Goal: Task Accomplishment & Management: Use online tool/utility

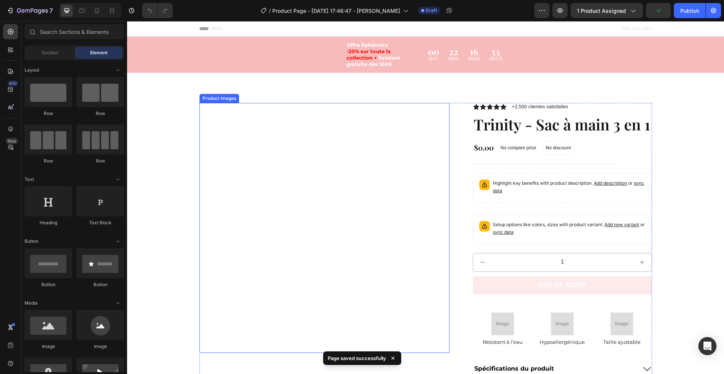
click at [237, 157] on img at bounding box center [325, 228] width 250 height 250
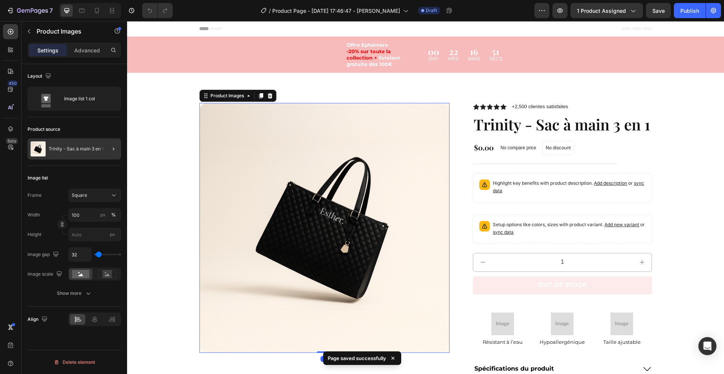
click at [107, 150] on div at bounding box center [110, 148] width 21 height 21
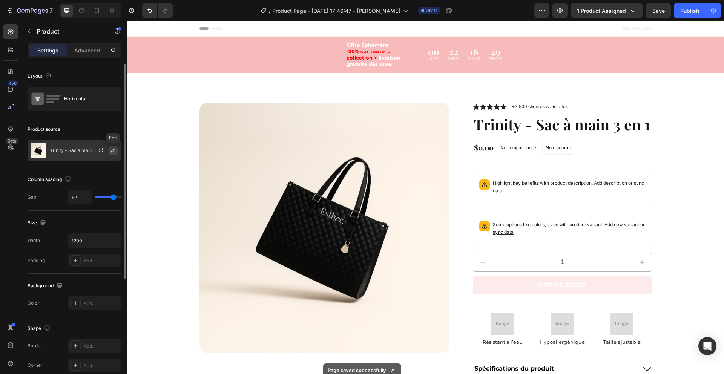
click at [111, 149] on icon "button" at bounding box center [113, 150] width 6 height 6
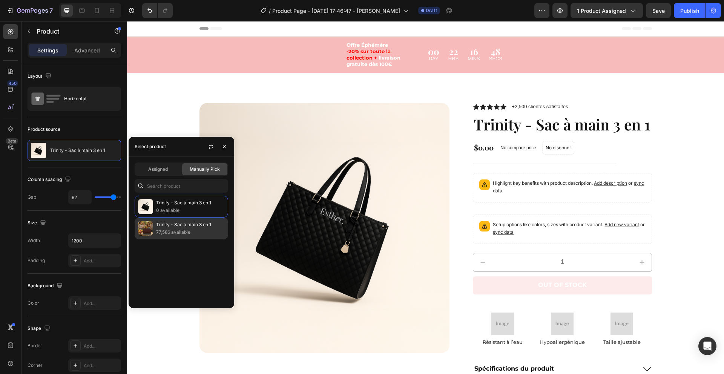
click at [174, 233] on p "77,586 available" at bounding box center [190, 233] width 69 height 8
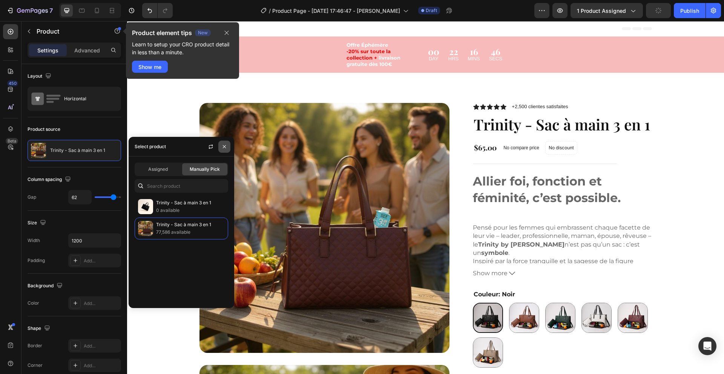
click at [224, 148] on icon "button" at bounding box center [224, 147] width 6 height 6
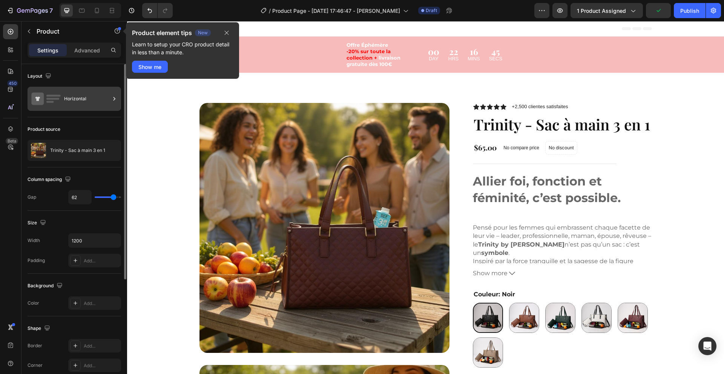
click at [111, 93] on div at bounding box center [115, 99] width 8 height 24
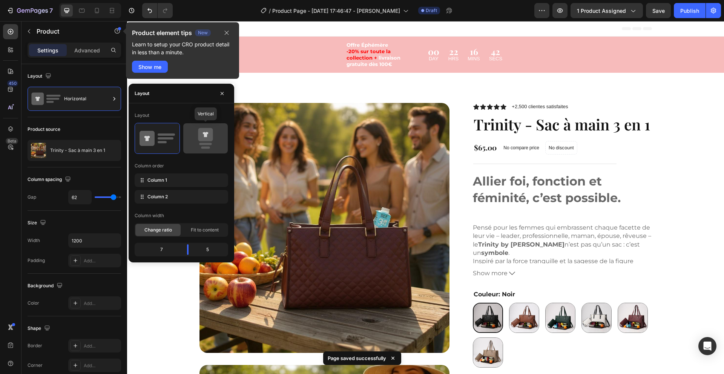
click at [194, 148] on icon at bounding box center [205, 138] width 35 height 21
type input "0"
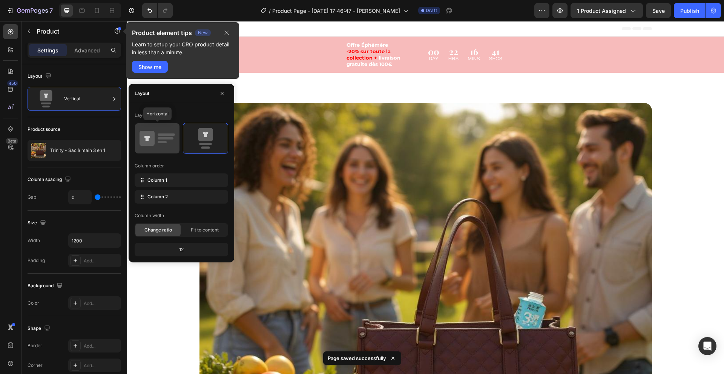
click at [156, 135] on icon at bounding box center [157, 138] width 35 height 21
type input "62"
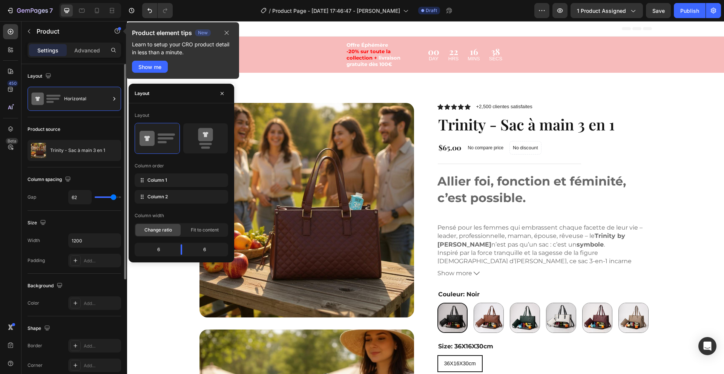
click at [117, 127] on div "Product source" at bounding box center [75, 129] width 94 height 12
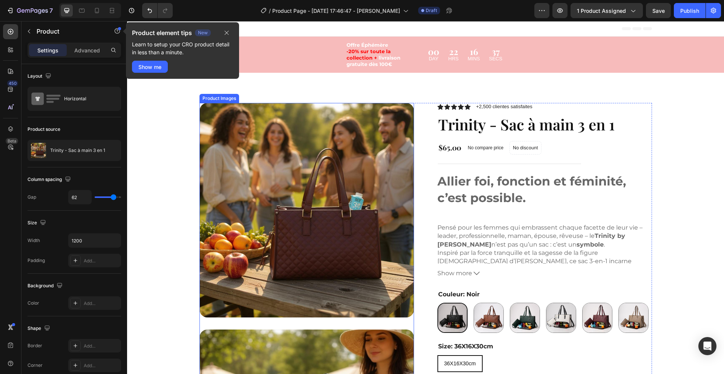
scroll to position [15, 0]
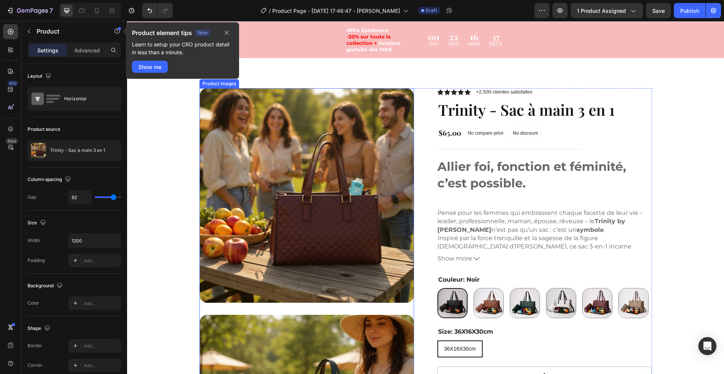
click at [294, 172] on img at bounding box center [307, 195] width 215 height 215
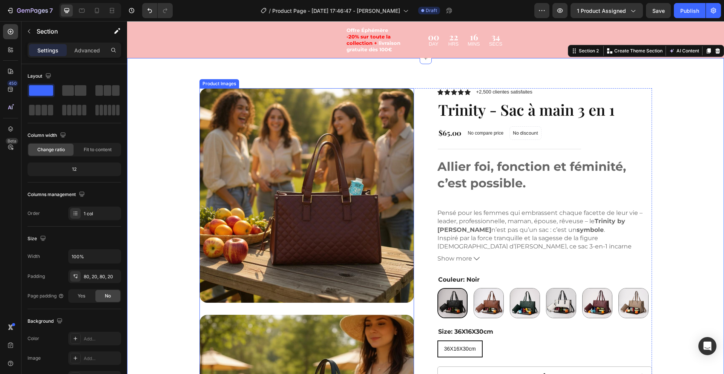
click at [271, 168] on img at bounding box center [307, 195] width 215 height 215
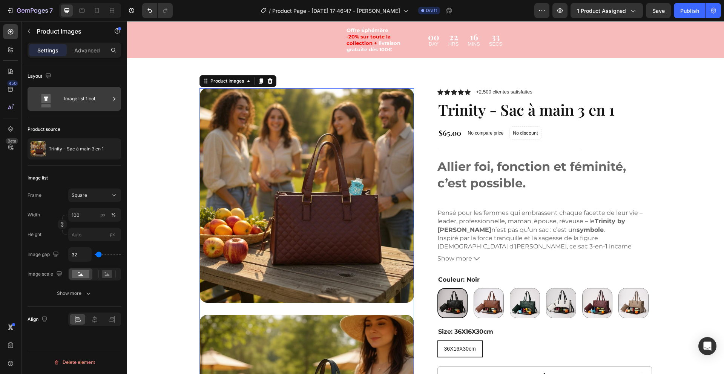
click at [111, 95] on icon at bounding box center [115, 99] width 8 height 8
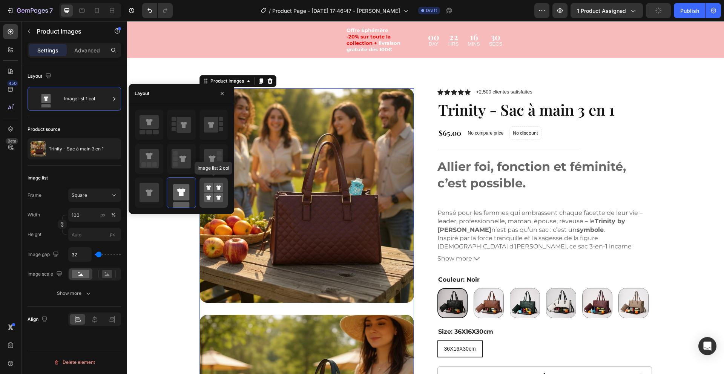
click at [212, 194] on rect at bounding box center [208, 197] width 9 height 9
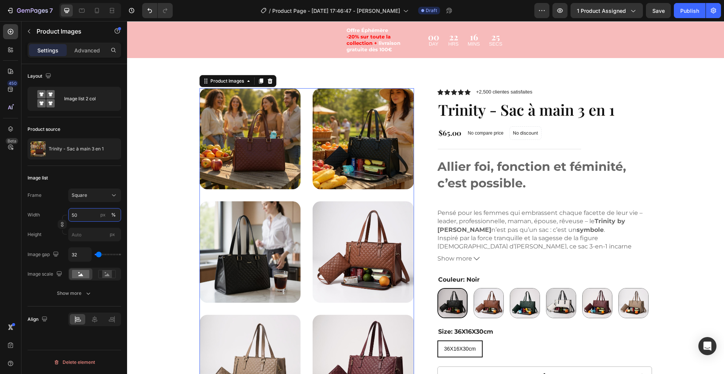
click at [94, 211] on input "50" at bounding box center [94, 215] width 53 height 14
click at [86, 229] on div "Full 100%" at bounding box center [87, 233] width 62 height 14
type input "100"
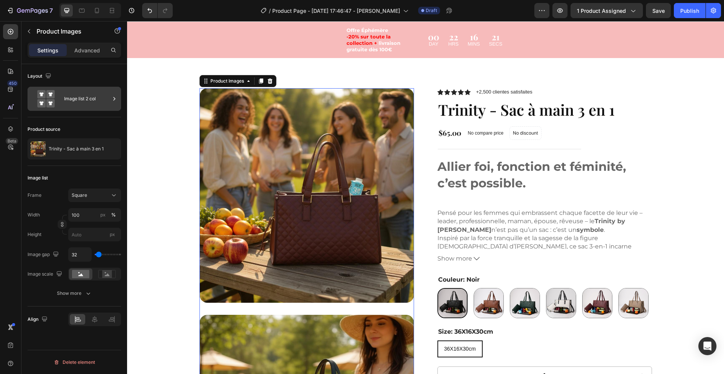
click at [113, 95] on icon at bounding box center [115, 99] width 8 height 8
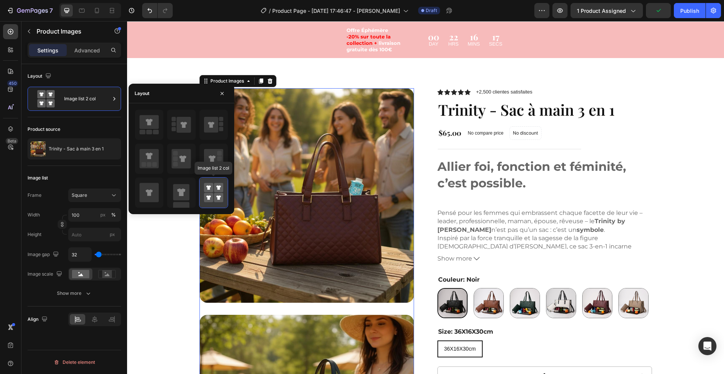
click at [208, 202] on rect at bounding box center [208, 197] width 9 height 9
click at [626, 163] on div "Allier foi, fonction et féminité, c’est possible. Pensé pour les femmes qui emb…" at bounding box center [545, 203] width 215 height 91
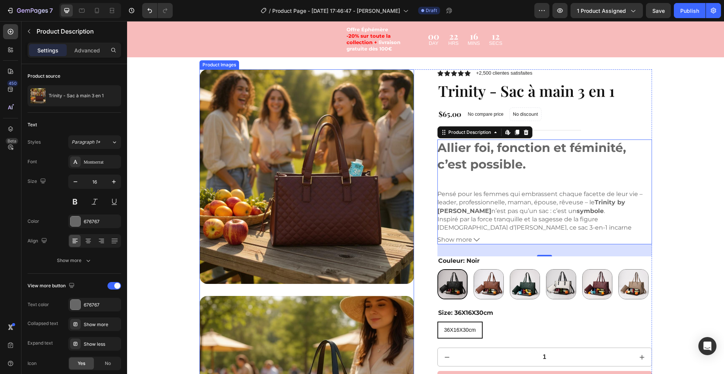
scroll to position [8, 0]
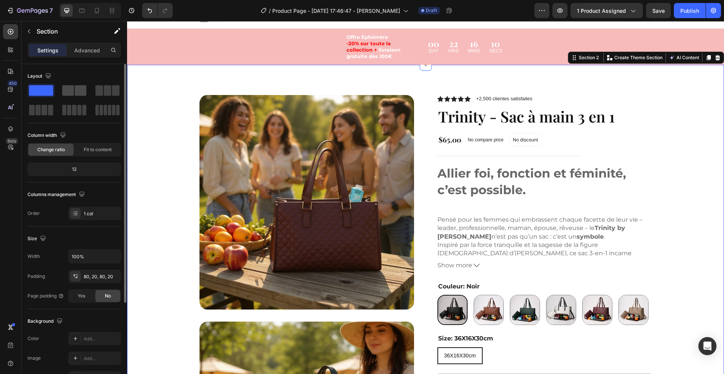
click at [80, 87] on span at bounding box center [81, 90] width 12 height 11
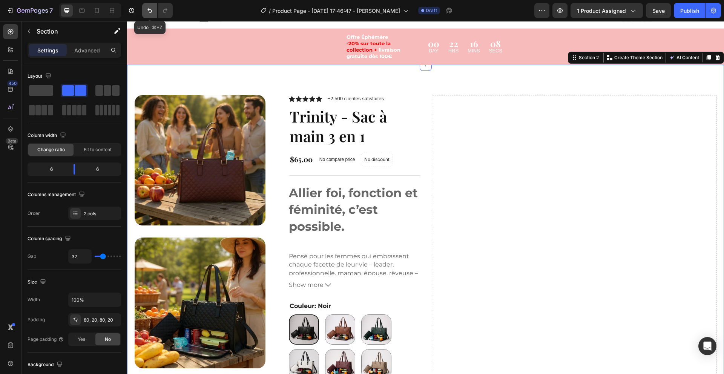
click at [149, 15] on button "Undo/Redo" at bounding box center [149, 10] width 15 height 15
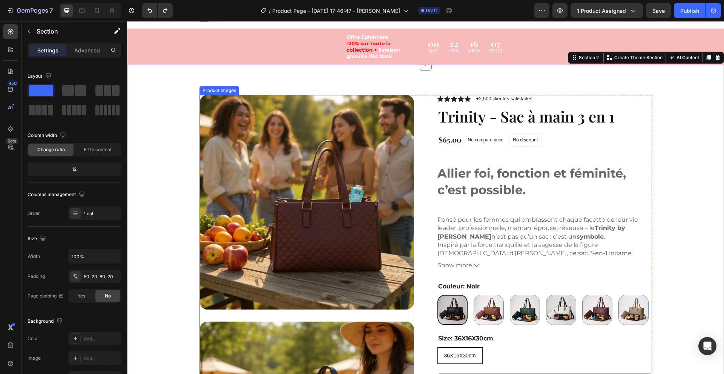
click at [230, 157] on img at bounding box center [307, 202] width 215 height 215
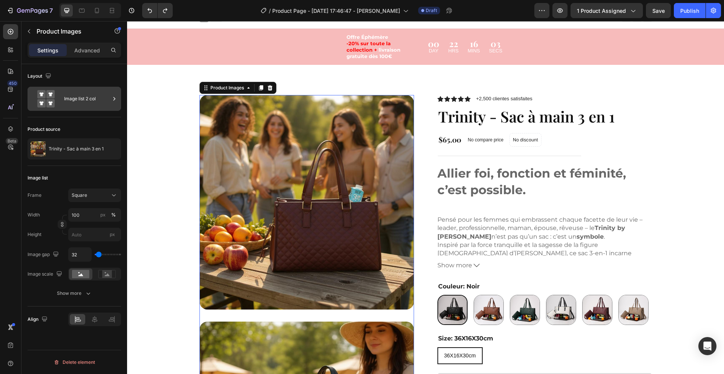
click at [113, 98] on icon at bounding box center [115, 99] width 8 height 8
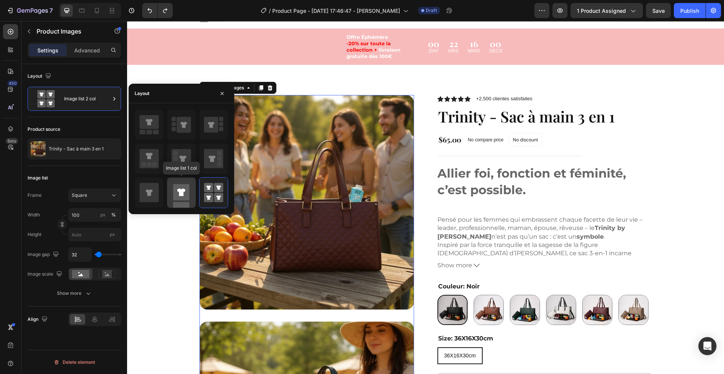
click at [185, 195] on rect at bounding box center [181, 192] width 16 height 16
click at [121, 101] on div "Layout Image list 1 col Product source Trinity - Sac à main 3 en 1 Image list F…" at bounding box center [75, 230] width 106 height 332
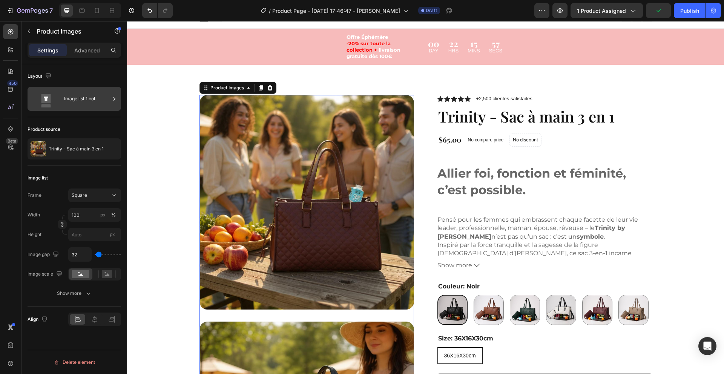
click at [111, 98] on icon at bounding box center [115, 99] width 8 height 8
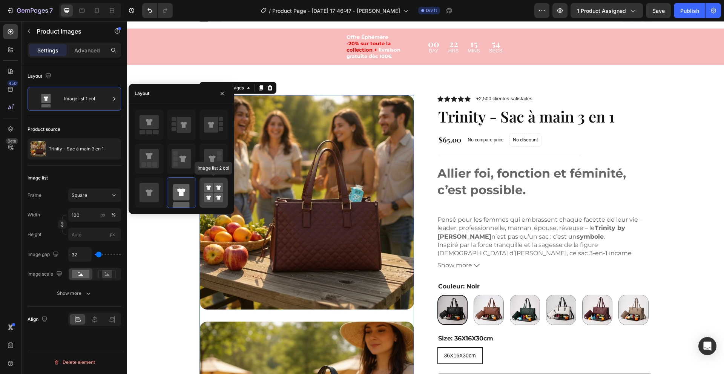
click at [209, 190] on rect at bounding box center [208, 187] width 9 height 9
click at [89, 79] on div "Layout" at bounding box center [75, 76] width 94 height 12
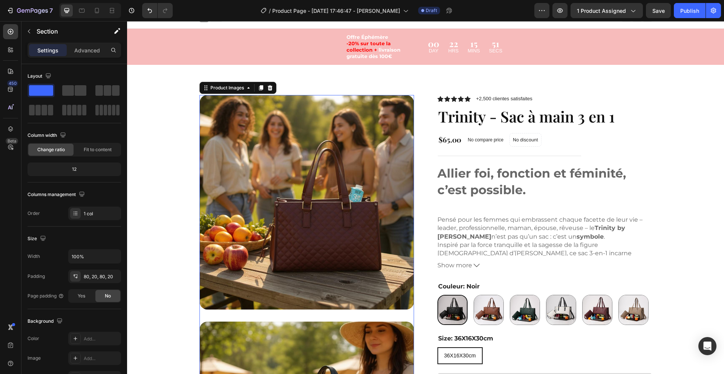
click at [223, 144] on img at bounding box center [307, 202] width 215 height 215
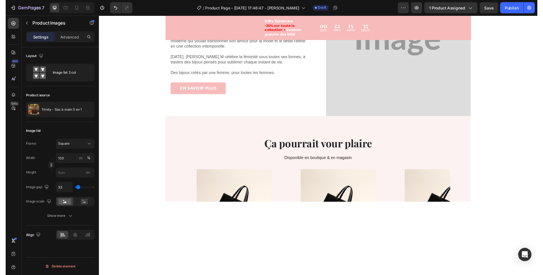
scroll to position [2751, 0]
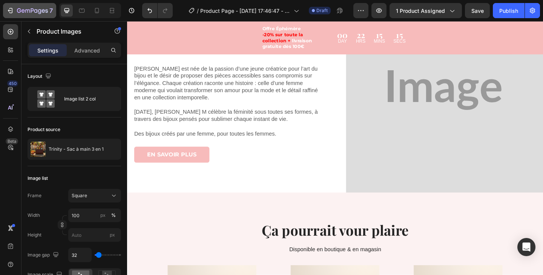
click at [9, 7] on icon "button" at bounding box center [10, 11] width 8 height 8
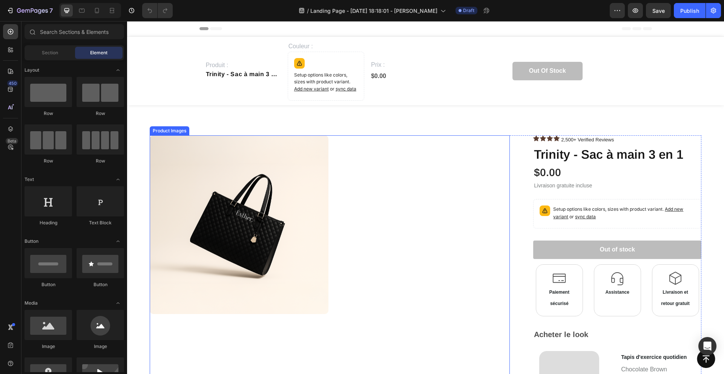
click at [352, 178] on div at bounding box center [330, 224] width 360 height 179
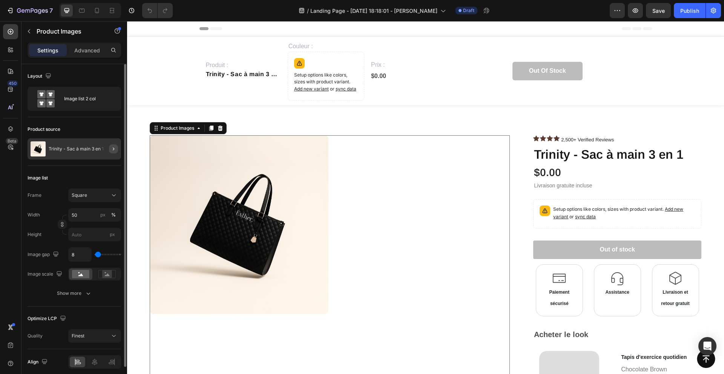
click at [111, 146] on icon "button" at bounding box center [114, 149] width 6 height 6
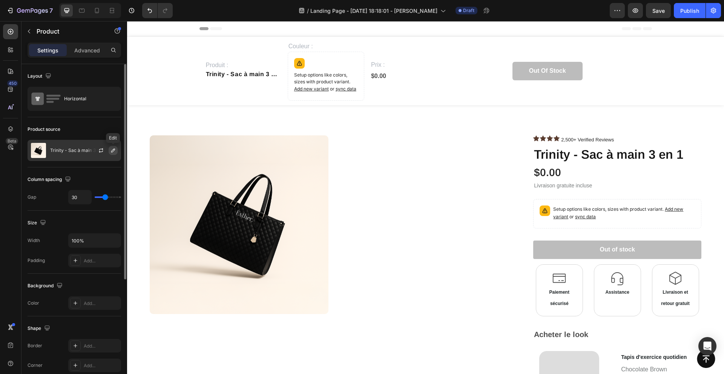
click at [114, 151] on icon "button" at bounding box center [113, 150] width 6 height 6
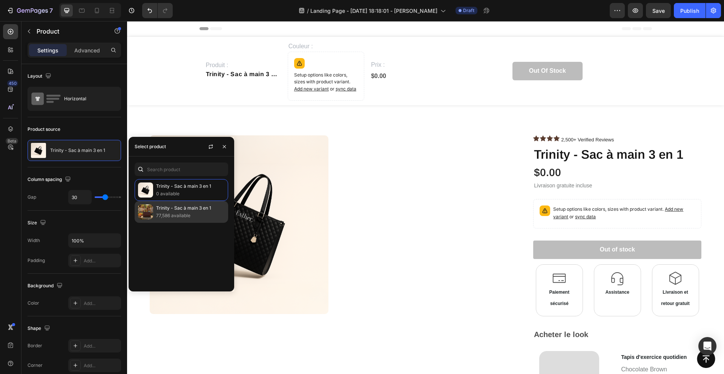
click at [156, 221] on div "Trinity - Sac à main 3 en 1 77,586 available" at bounding box center [182, 212] width 94 height 22
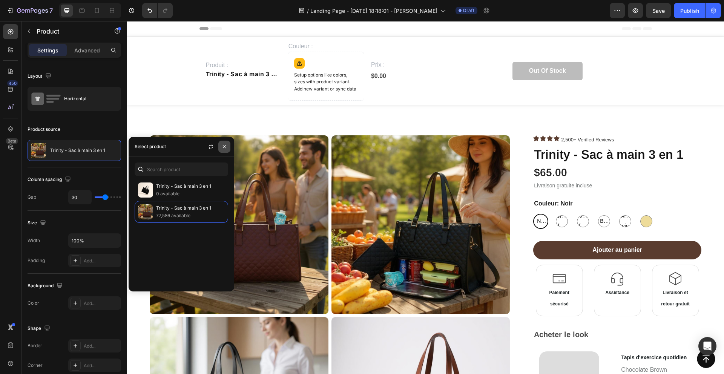
click at [227, 144] on button "button" at bounding box center [224, 147] width 12 height 12
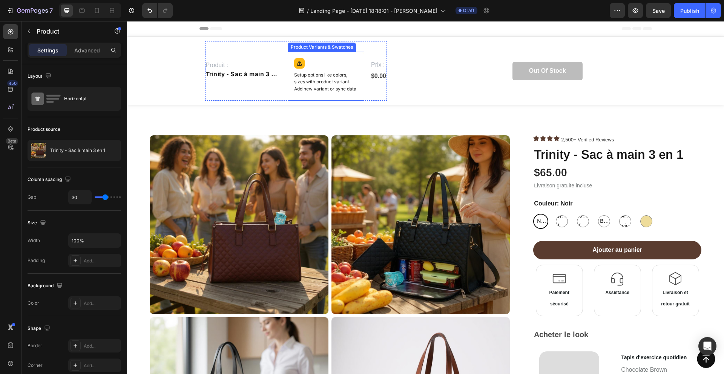
click at [325, 67] on div "Setup options like colors, sizes with product variant. Add new variant or sync …" at bounding box center [326, 76] width 70 height 42
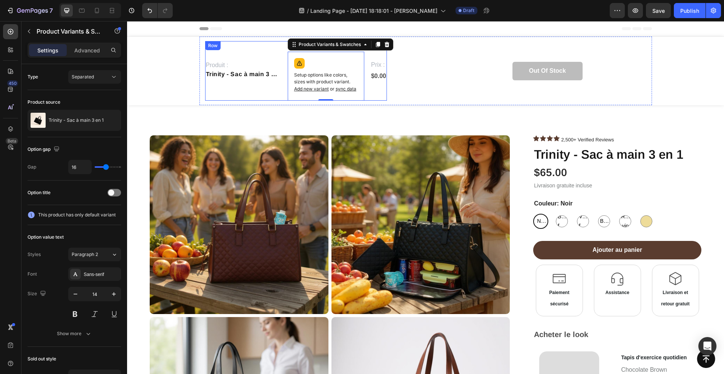
click at [384, 86] on div "Prix : Text Block $0.00 Product Price Product Price" at bounding box center [378, 71] width 17 height 60
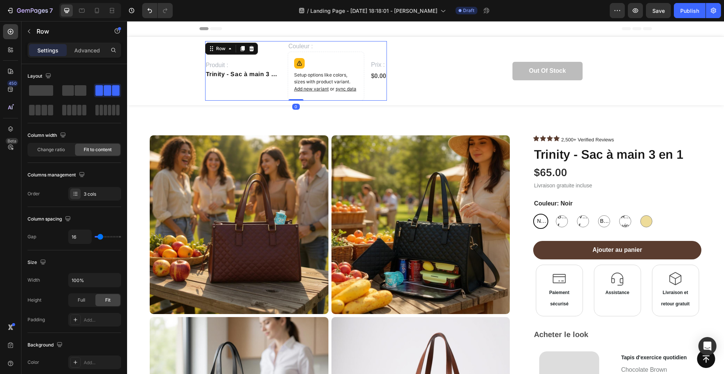
click at [228, 88] on div "Produit : Text Block Trinity - Sac à main 3 en 1 Product Title" at bounding box center [243, 71] width 77 height 60
click at [543, 92] on div "Out of stock Product Cart Button Row Row" at bounding box center [519, 71] width 255 height 60
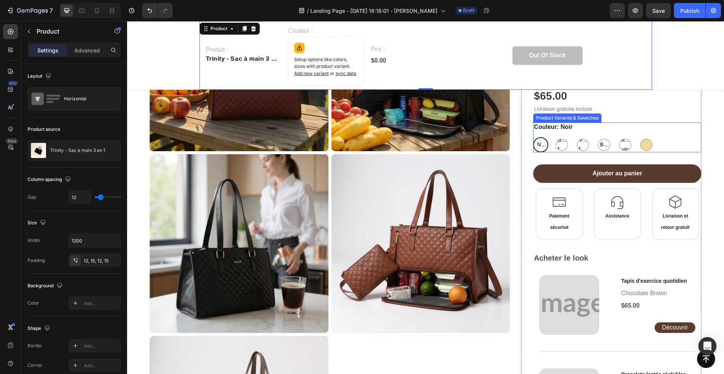
scroll to position [172, 0]
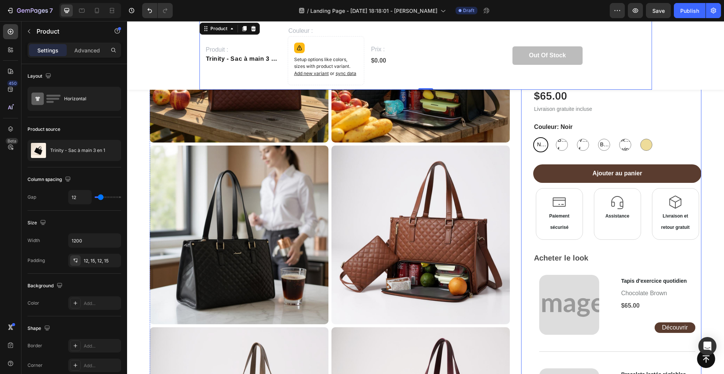
click at [531, 258] on div "Icon Icon Icon Icon 2,500+ Verified Reviews Text Block Icon List Row Trinity - …" at bounding box center [611, 299] width 180 height 481
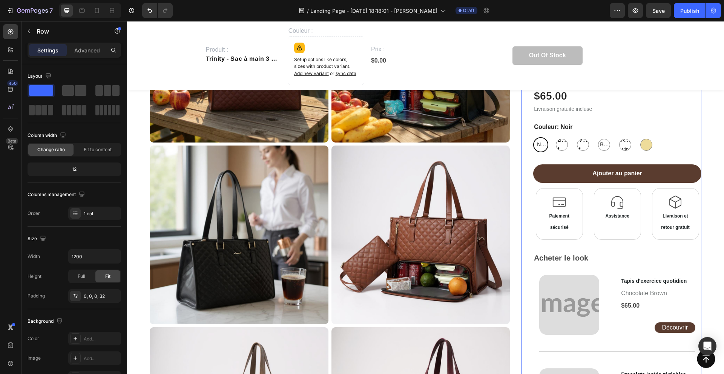
click at [543, 260] on span "Acheter le look" at bounding box center [561, 258] width 54 height 8
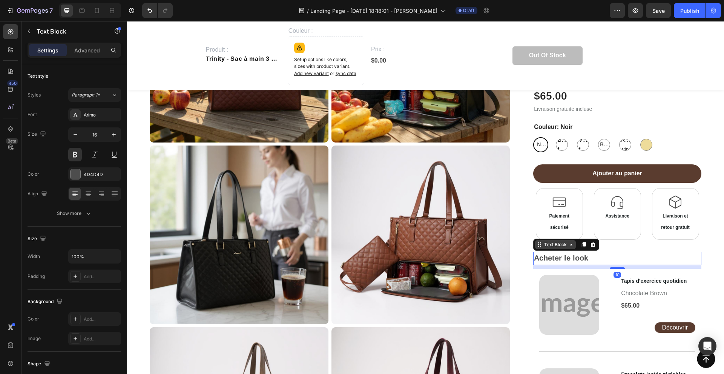
click at [543, 244] on div "Text Block" at bounding box center [556, 244] width 26 height 7
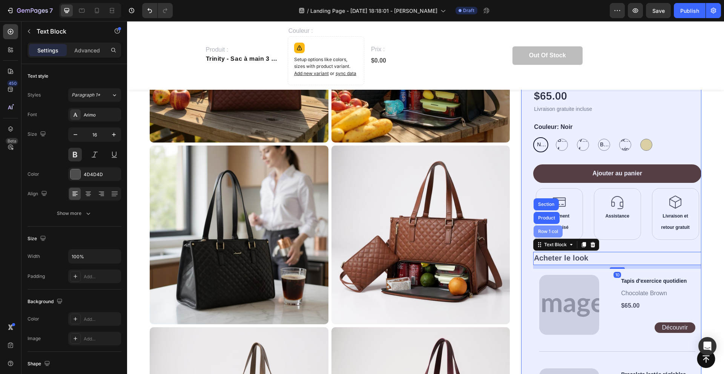
click at [543, 228] on div "Row 1 col" at bounding box center [548, 232] width 29 height 12
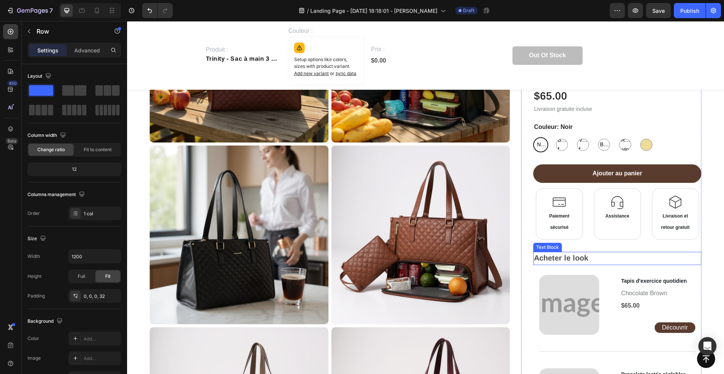
click at [543, 257] on span "Acheter le look" at bounding box center [561, 258] width 54 height 8
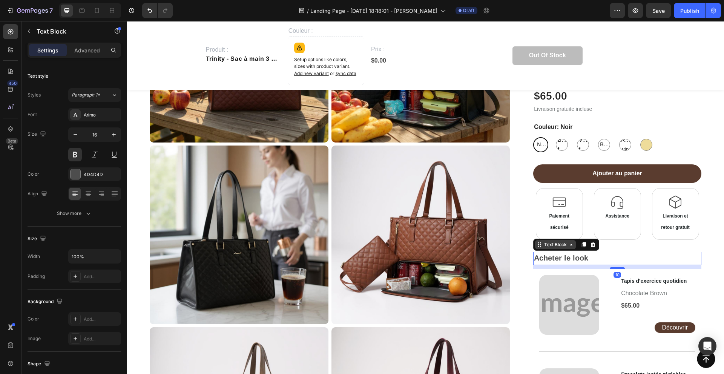
click at [543, 246] on div "Text Block" at bounding box center [556, 244] width 26 height 7
click at [8, 125] on icon at bounding box center [11, 129] width 8 height 8
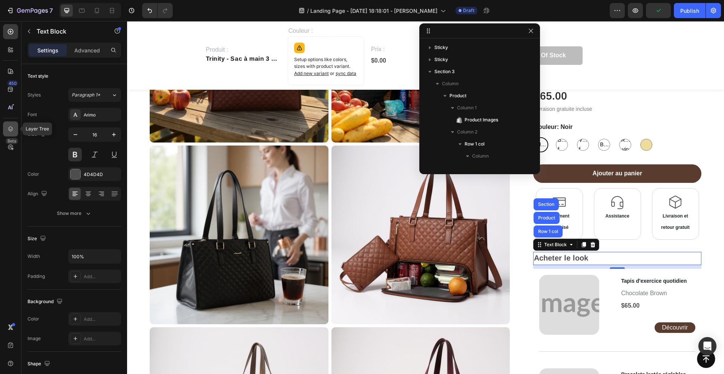
scroll to position [155, 0]
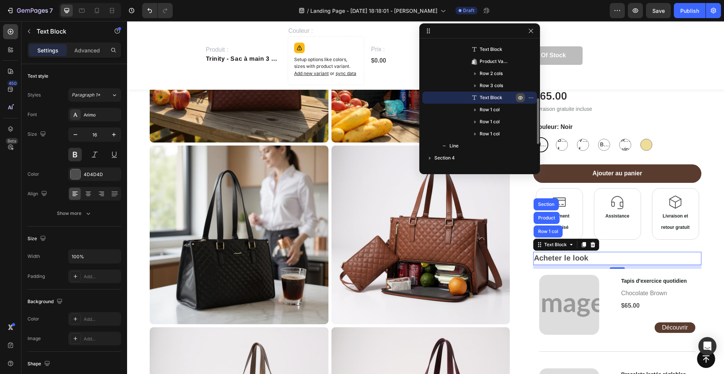
click at [518, 98] on icon "button" at bounding box center [521, 98] width 6 height 6
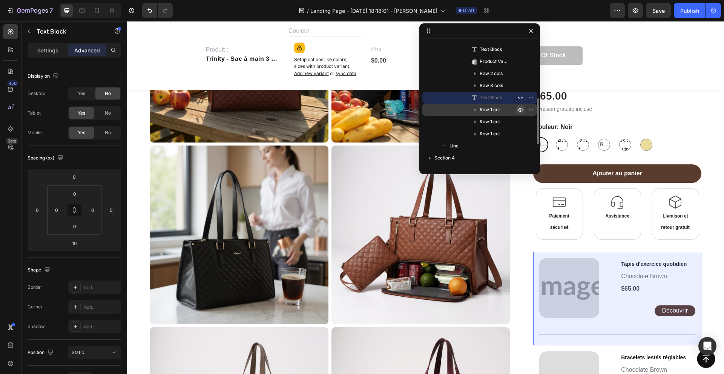
click at [519, 109] on icon "button" at bounding box center [521, 110] width 6 height 6
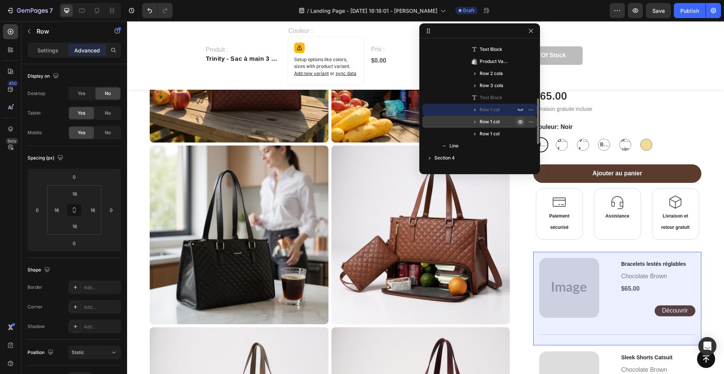
click at [519, 120] on icon "button" at bounding box center [521, 122] width 6 height 6
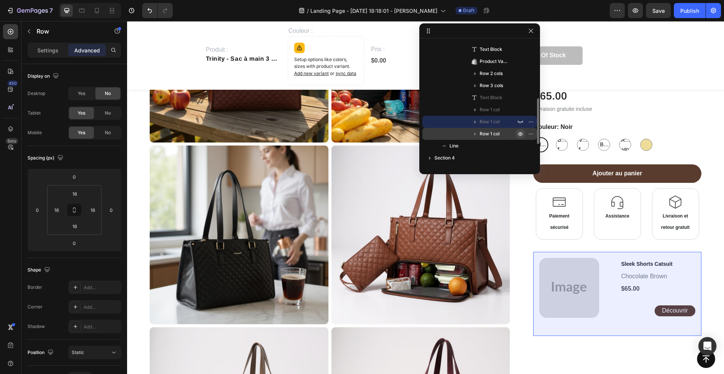
click at [518, 135] on icon "button" at bounding box center [521, 134] width 6 height 6
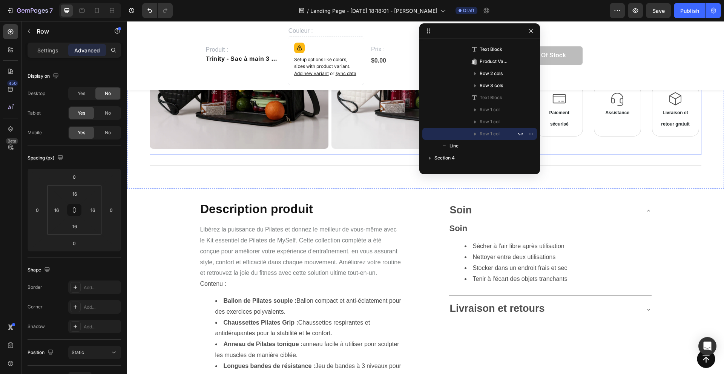
scroll to position [894, 0]
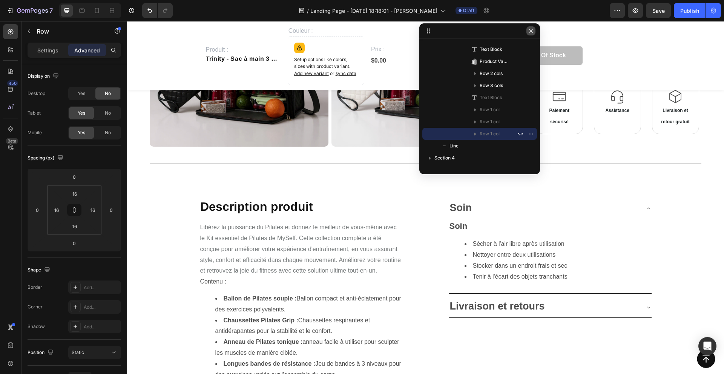
click at [532, 31] on icon "button" at bounding box center [531, 31] width 6 height 6
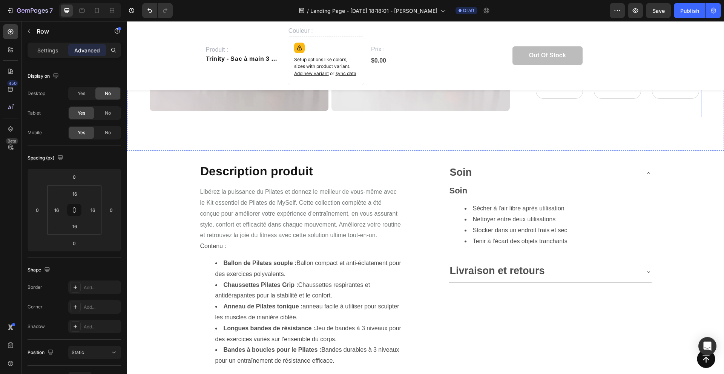
scroll to position [930, 0]
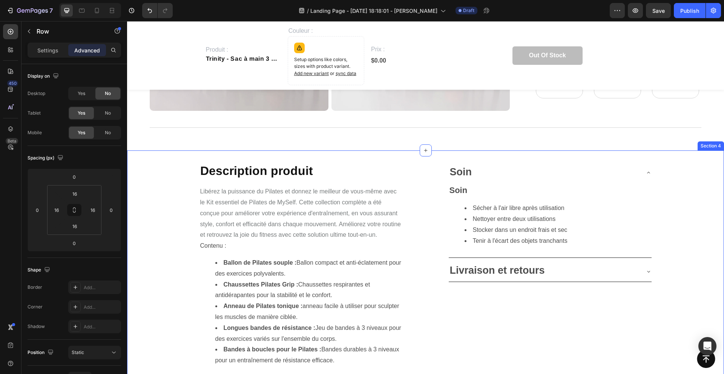
click at [191, 161] on div "Description produit Heading Libérez la puissance du Pilates et donnez le meille…" at bounding box center [425, 268] width 597 height 235
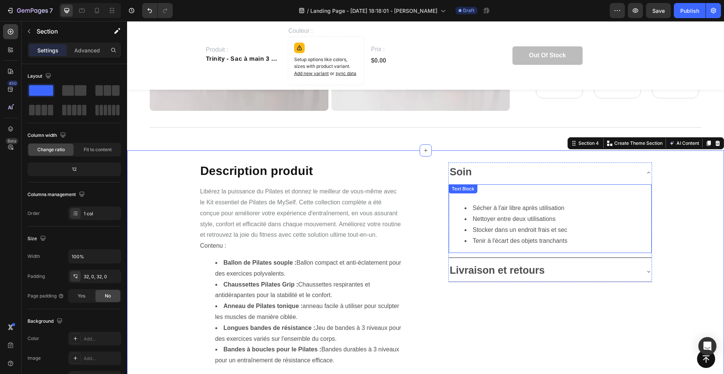
scroll to position [789, 0]
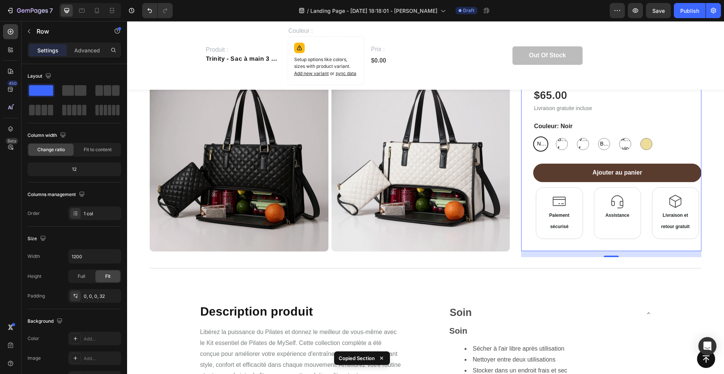
click at [543, 243] on div "Icon Icon Icon Icon 2,500+ Verified Reviews Text Block Icon List Row Trinity - …" at bounding box center [617, 154] width 168 height 193
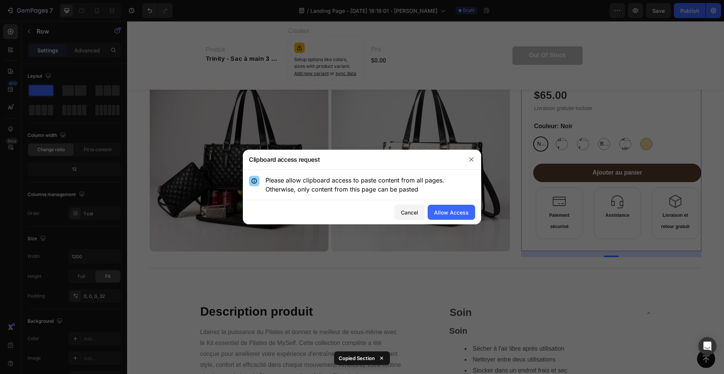
click at [459, 204] on div "Cancel Allow Access" at bounding box center [362, 212] width 238 height 24
click at [459, 209] on div "Allow Access" at bounding box center [451, 213] width 35 height 8
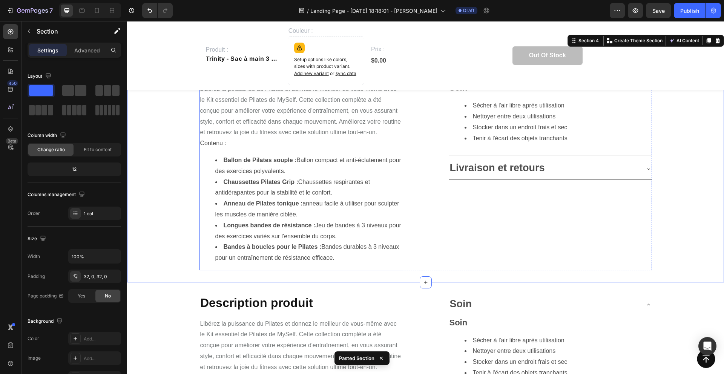
scroll to position [921, 0]
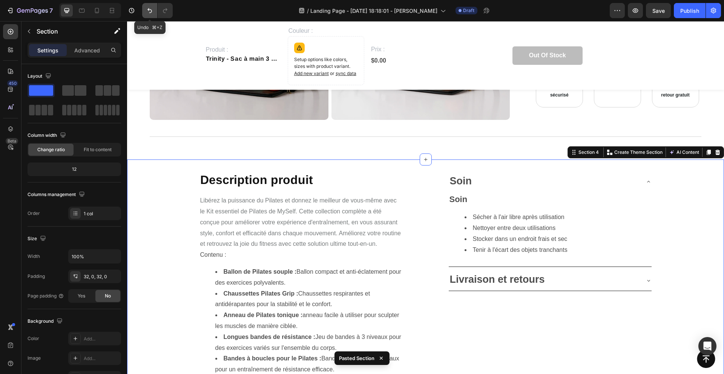
click at [151, 5] on button "Undo/Redo" at bounding box center [149, 10] width 15 height 15
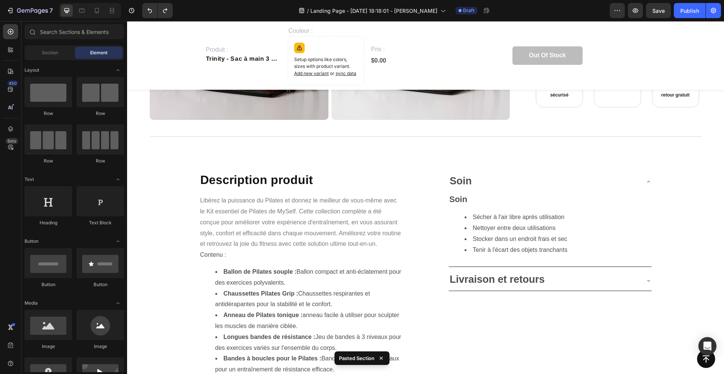
scroll to position [773, 0]
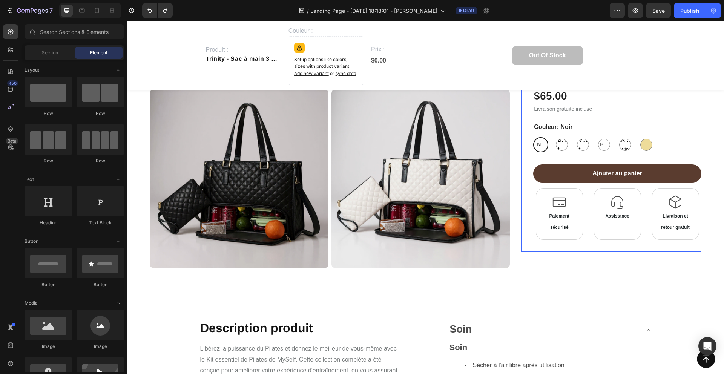
click at [543, 184] on div "Icon Icon Icon Icon 2,500+ Verified Reviews Text Block Icon List Row Trinity - …" at bounding box center [617, 155] width 168 height 193
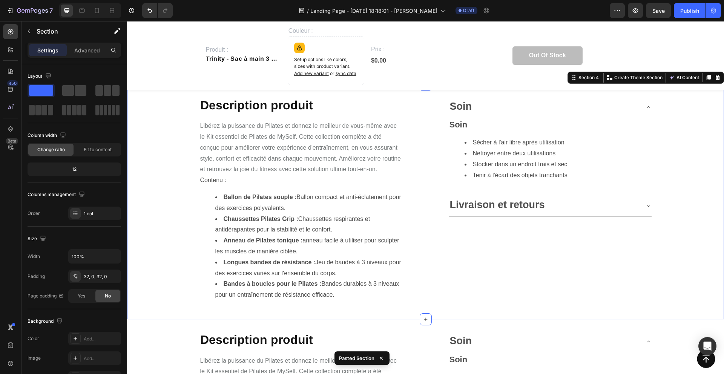
scroll to position [1033, 0]
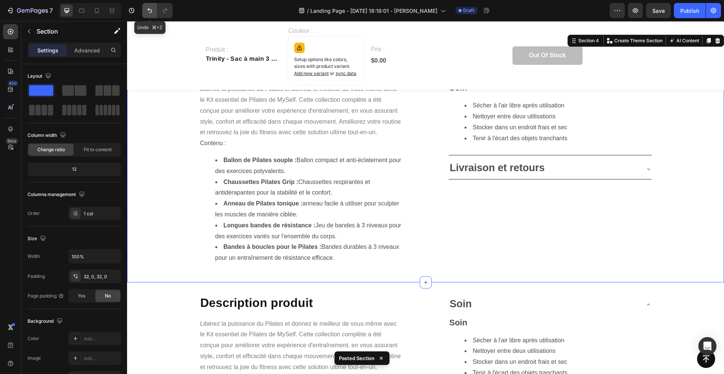
click at [148, 6] on button "Undo/Redo" at bounding box center [149, 10] width 15 height 15
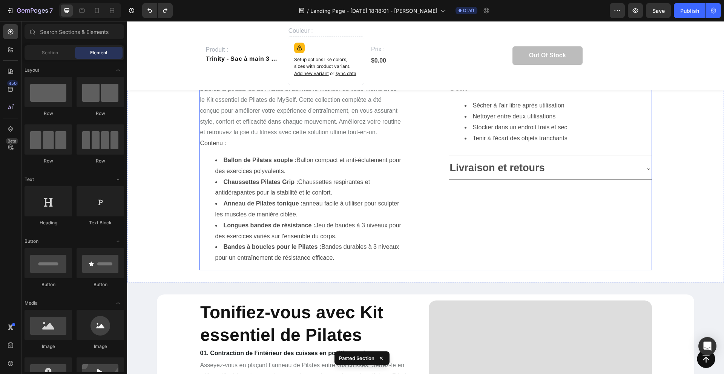
scroll to position [689, 0]
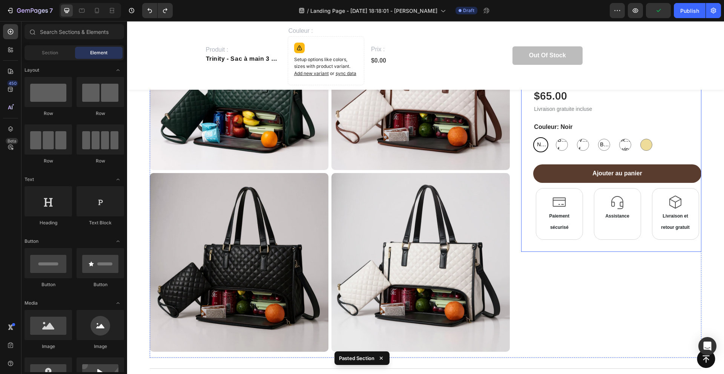
click at [543, 155] on div "Icon Icon Icon Icon 2,500+ Verified Reviews Text Block Icon List Row Trinity - …" at bounding box center [617, 155] width 168 height 193
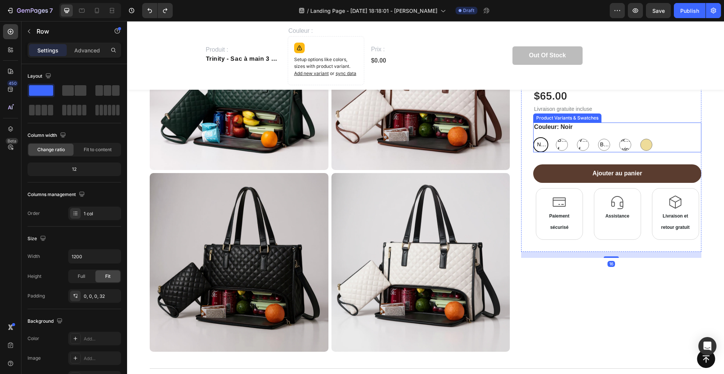
click at [543, 132] on div "Couleur: Noir Noir Noir Noir Brun foncé Brun foncé Brun foncé Vert foncé Vert f…" at bounding box center [617, 138] width 168 height 30
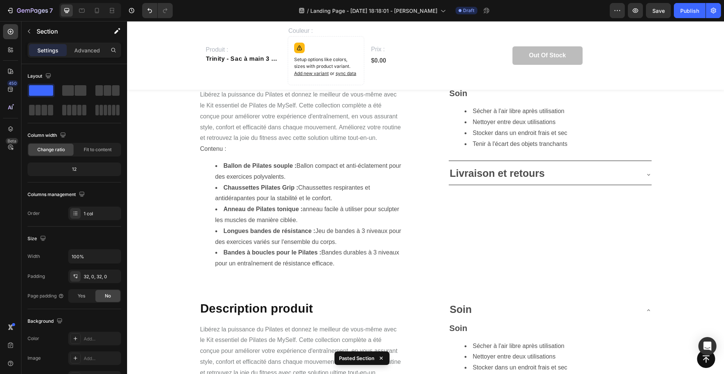
scroll to position [1033, 0]
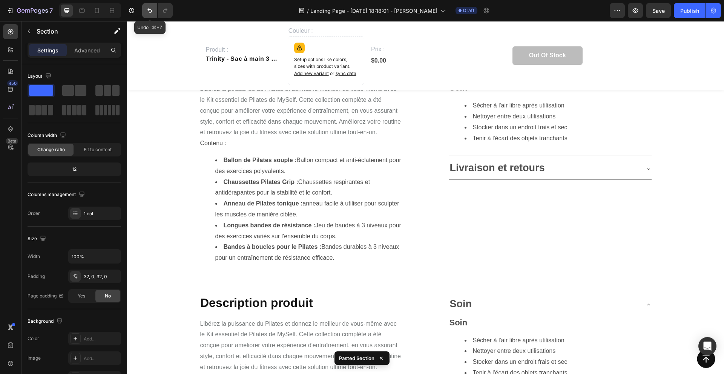
click at [152, 10] on icon "Undo/Redo" at bounding box center [149, 10] width 5 height 5
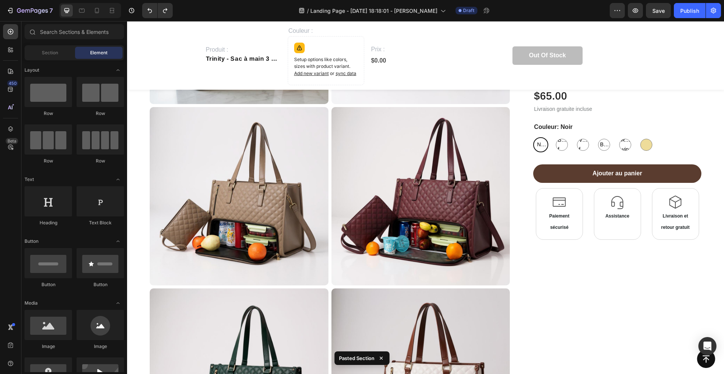
scroll to position [397, 0]
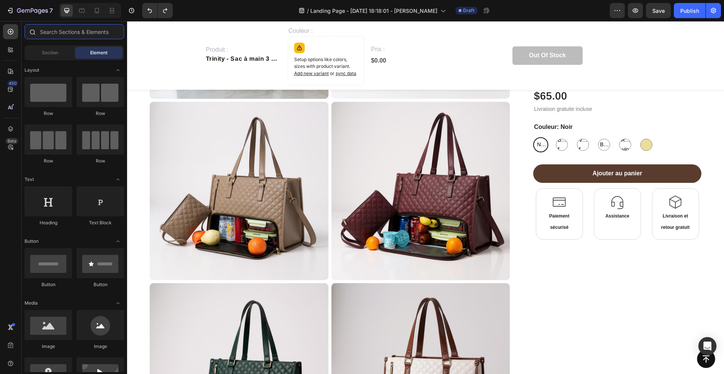
click at [55, 37] on input "text" at bounding box center [75, 31] width 100 height 15
click at [52, 50] on span "Section" at bounding box center [50, 52] width 16 height 7
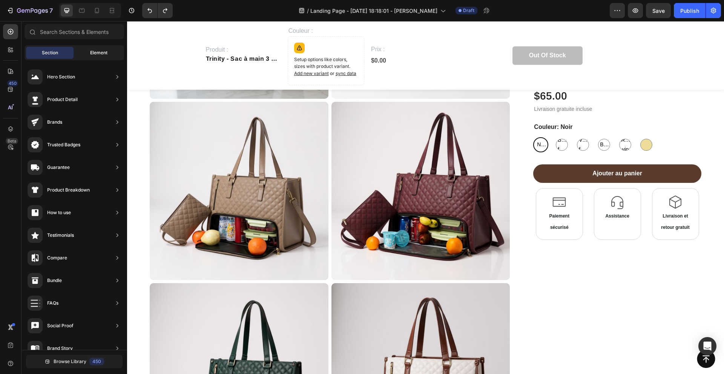
click at [94, 52] on span "Element" at bounding box center [98, 52] width 17 height 7
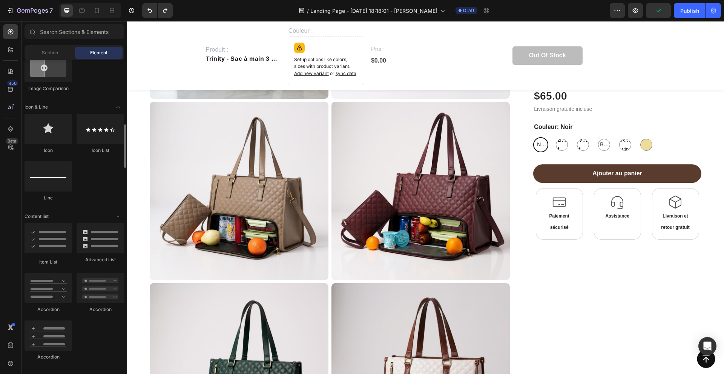
scroll to position [450, 0]
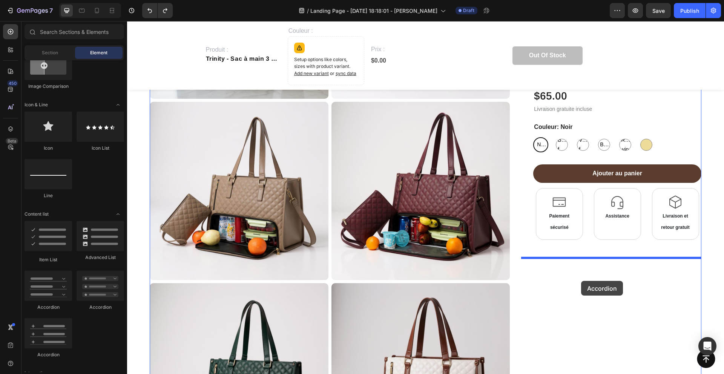
drag, startPoint x: 173, startPoint y: 304, endPoint x: 581, endPoint y: 281, distance: 408.8
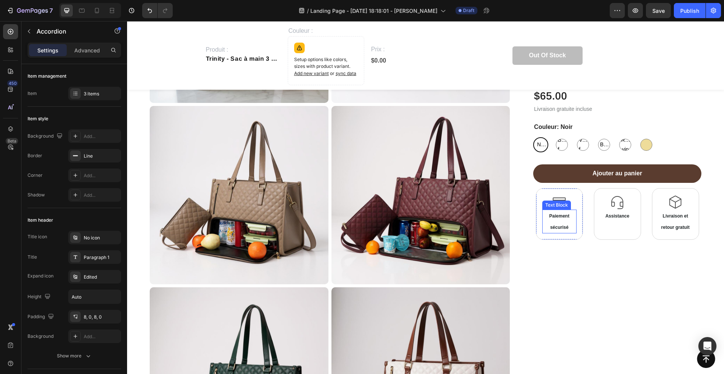
scroll to position [372, 0]
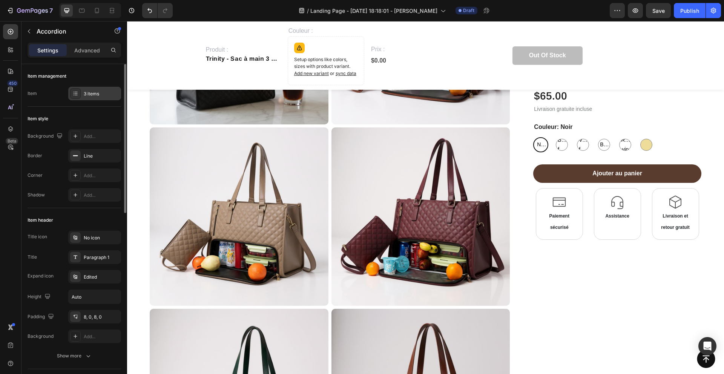
click at [86, 89] on div "3 items" at bounding box center [94, 94] width 53 height 14
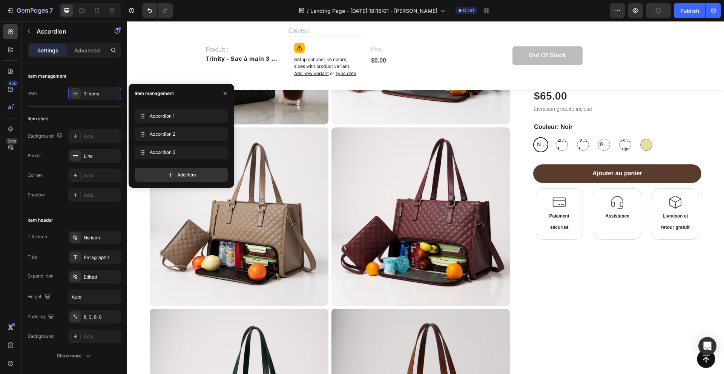
click at [172, 108] on div "Accordion 1 Accordion 1 Accordion 2 Accordion 2 Accordion 3 Accordion 3 Add item" at bounding box center [182, 145] width 106 height 84
click at [163, 114] on span "Accordion 1" at bounding box center [176, 116] width 56 height 7
click at [86, 113] on div "Item style" at bounding box center [75, 119] width 94 height 12
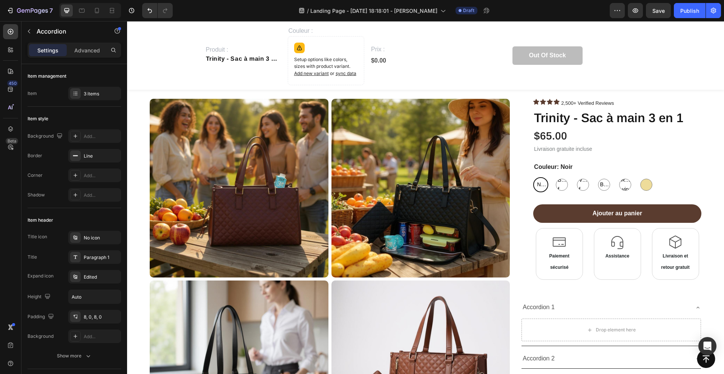
scroll to position [31, 0]
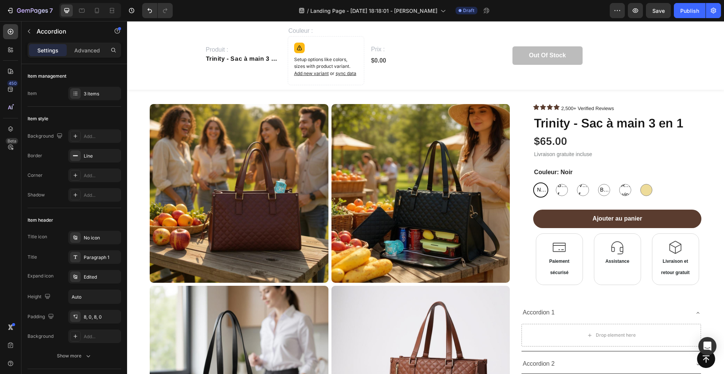
click at [527, 268] on div "Icon Icon Icon Icon 2,500+ Verified Reviews Text Block Icon List Row Trinity - …" at bounding box center [611, 200] width 180 height 193
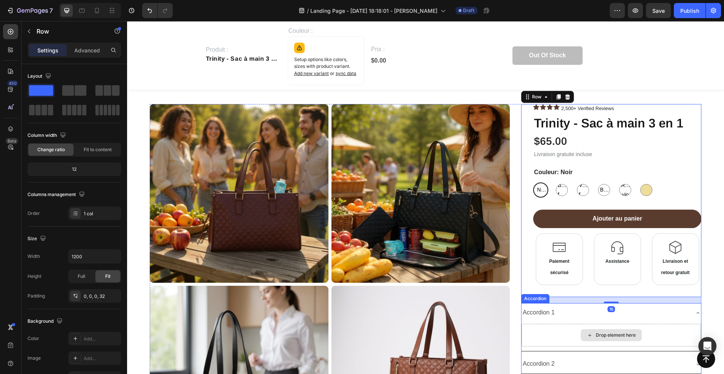
click at [529, 274] on div "Drop element here" at bounding box center [612, 335] width 180 height 23
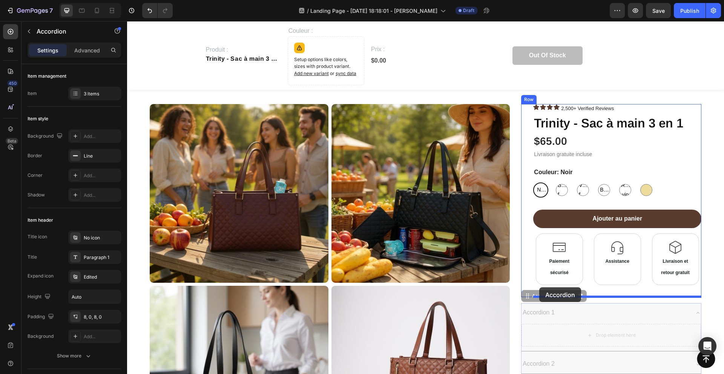
drag, startPoint x: 526, startPoint y: 299, endPoint x: 539, endPoint y: 287, distance: 17.6
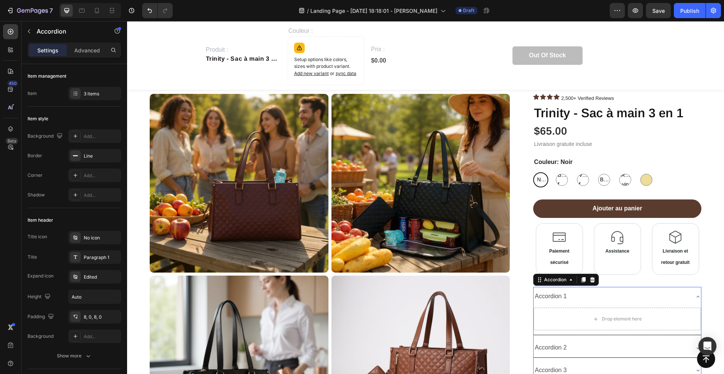
scroll to position [0, 0]
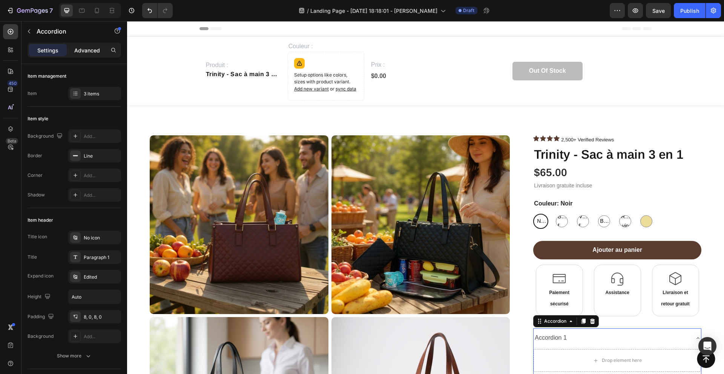
drag, startPoint x: 89, startPoint y: 49, endPoint x: 328, endPoint y: 100, distance: 244.1
click at [89, 49] on p "Advanced" at bounding box center [87, 50] width 26 height 8
type input "100%"
type input "100"
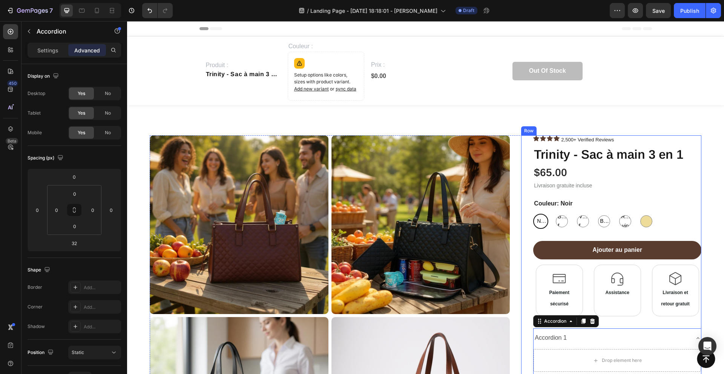
click at [527, 137] on div "Icon Icon Icon Icon 2,500+ Verified Reviews Text Block Icon List Row Trinity - …" at bounding box center [611, 284] width 180 height 298
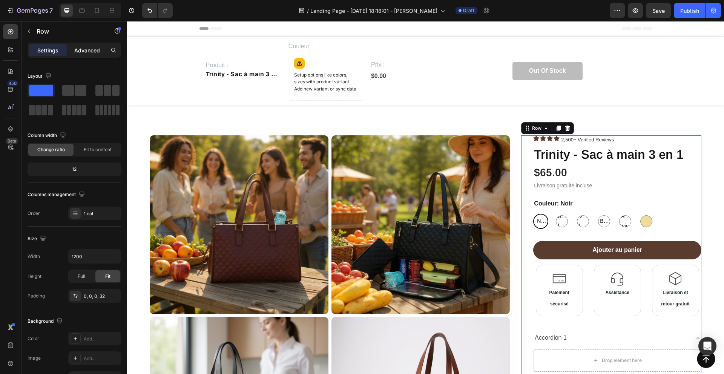
click at [88, 44] on div "Advanced" at bounding box center [87, 50] width 38 height 12
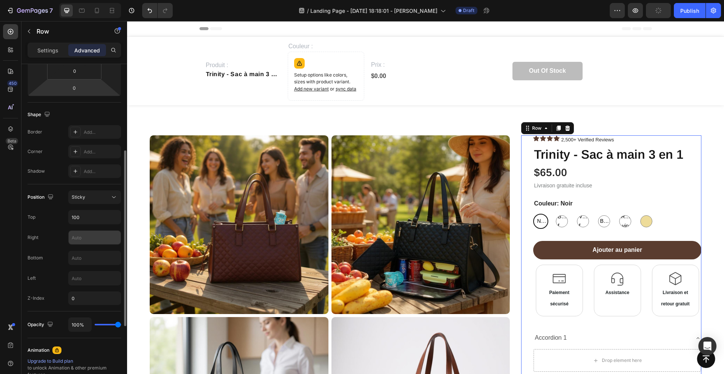
scroll to position [158, 0]
click at [96, 220] on input "100" at bounding box center [95, 215] width 52 height 14
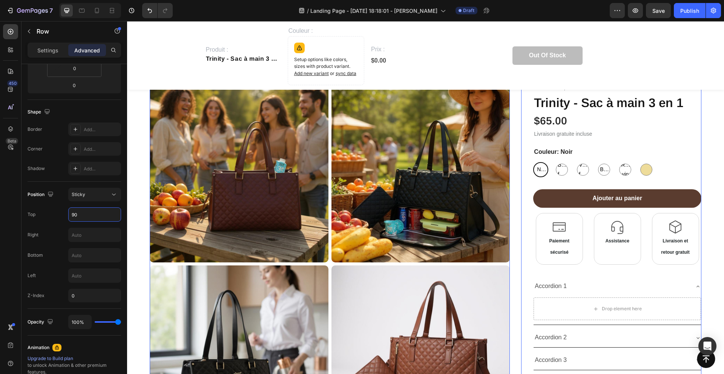
scroll to position [0, 0]
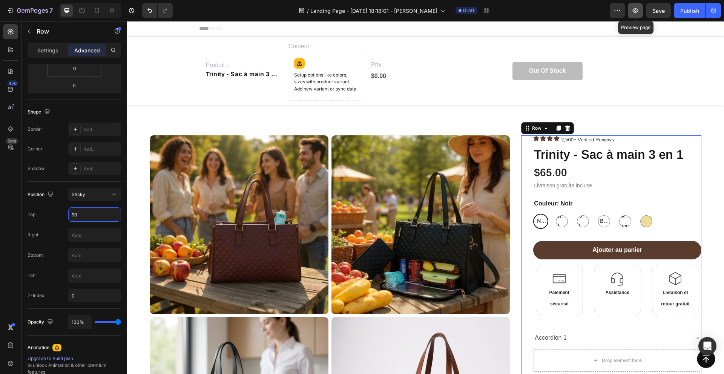
click at [543, 17] on button "button" at bounding box center [635, 10] width 15 height 15
click at [543, 16] on button "button" at bounding box center [635, 10] width 15 height 15
click at [75, 217] on input "90" at bounding box center [95, 215] width 52 height 14
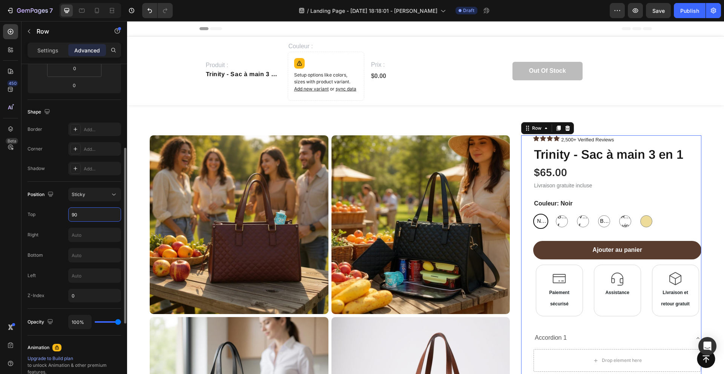
click at [75, 217] on input "90" at bounding box center [95, 215] width 52 height 14
type input "100"
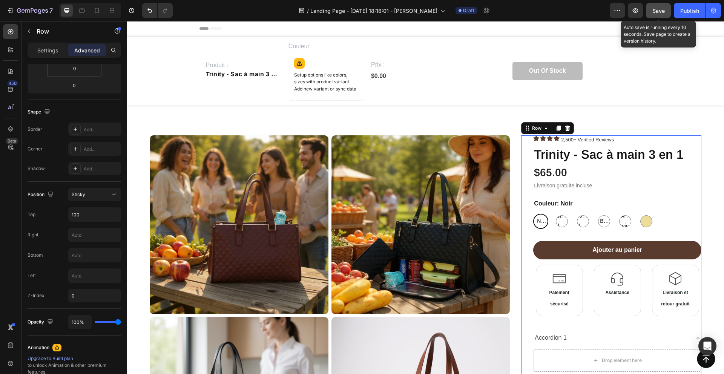
click at [543, 8] on span "Save" at bounding box center [659, 11] width 12 height 6
click at [543, 8] on button "button" at bounding box center [617, 10] width 15 height 15
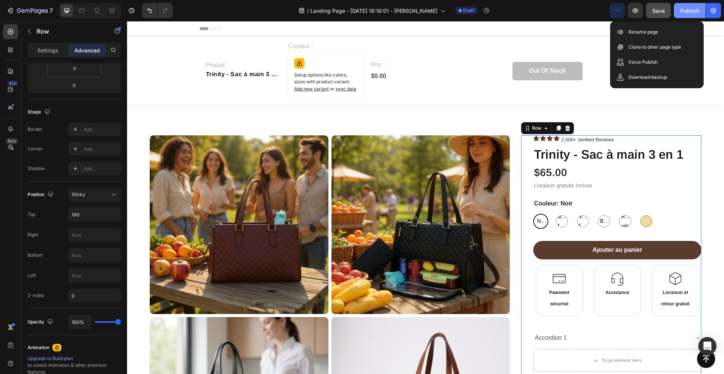
click at [543, 11] on div "Publish" at bounding box center [689, 11] width 19 height 8
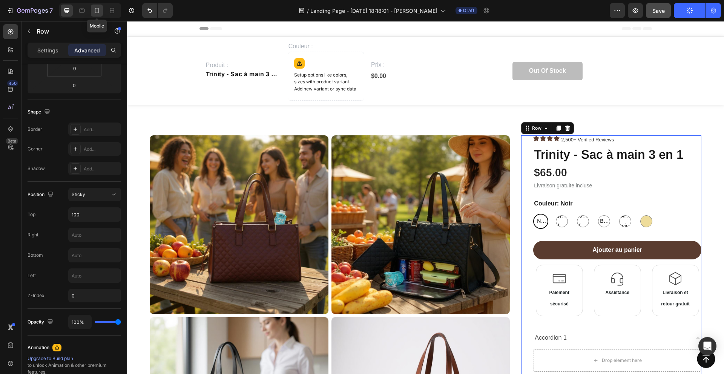
click at [98, 7] on icon at bounding box center [97, 11] width 8 height 8
type input "16"
type input "Auto"
type input "0"
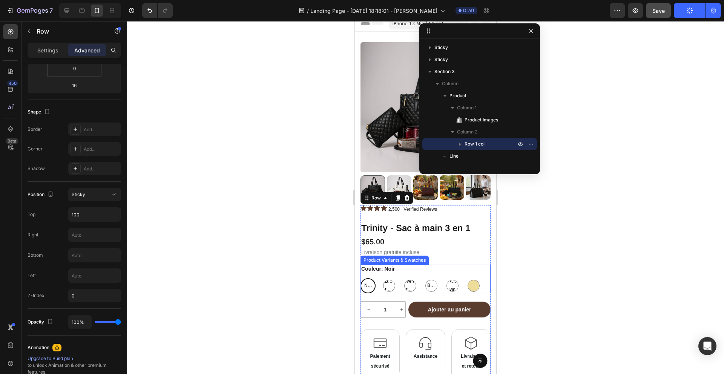
scroll to position [100, 0]
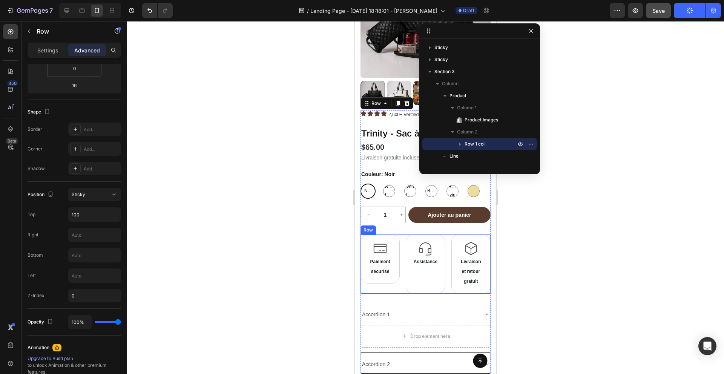
click at [397, 274] on div "Icon Paiement sécurisé Text Block Row" at bounding box center [380, 264] width 39 height 59
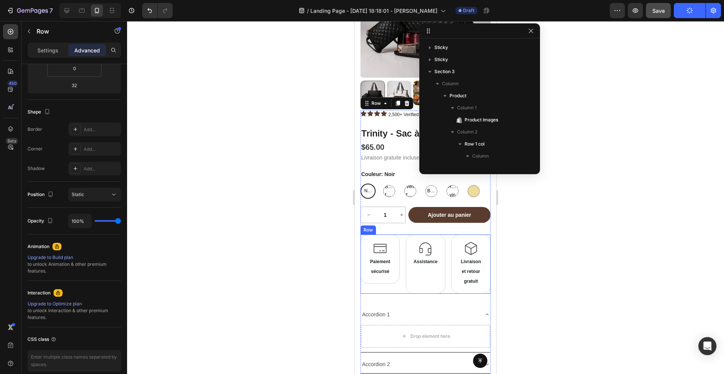
scroll to position [143, 0]
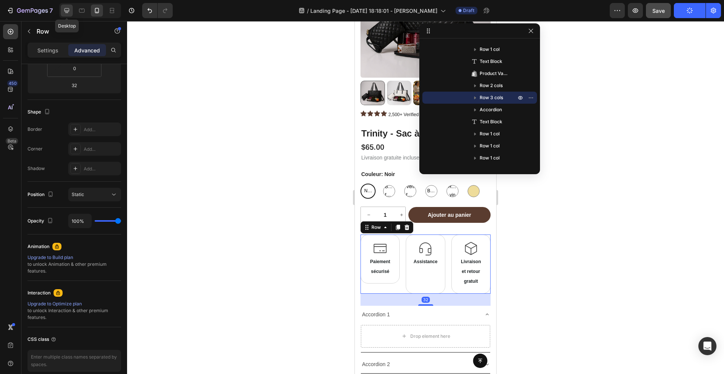
click at [68, 5] on div at bounding box center [67, 11] width 12 height 12
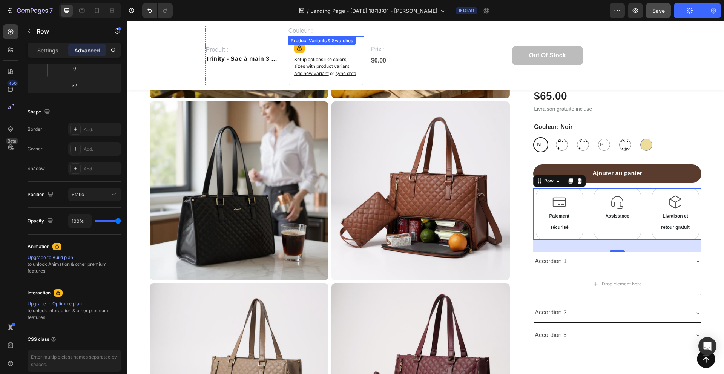
scroll to position [217, 0]
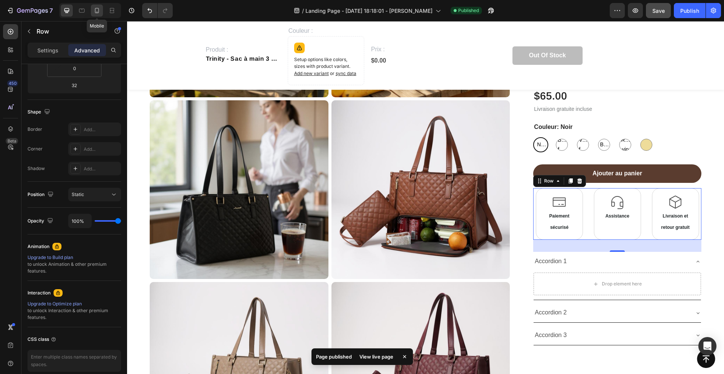
click at [97, 11] on icon at bounding box center [97, 11] width 8 height 8
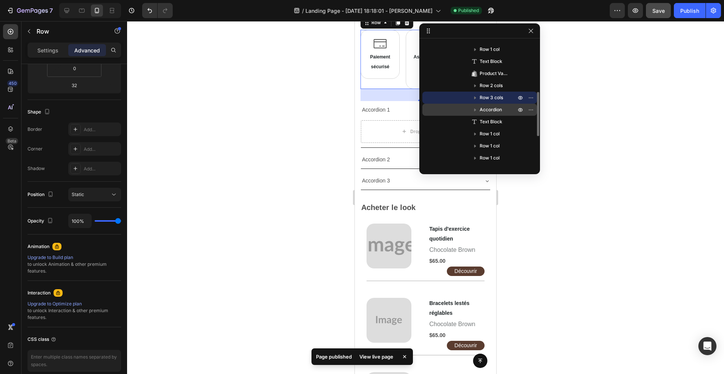
scroll to position [129, 0]
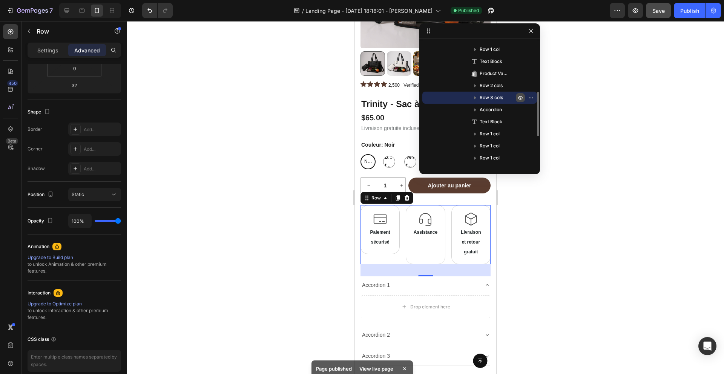
click at [519, 97] on icon "button" at bounding box center [521, 98] width 6 height 6
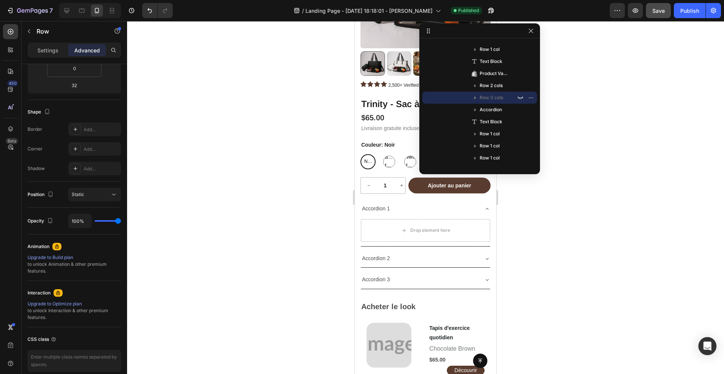
click at [291, 204] on div at bounding box center [425, 197] width 597 height 353
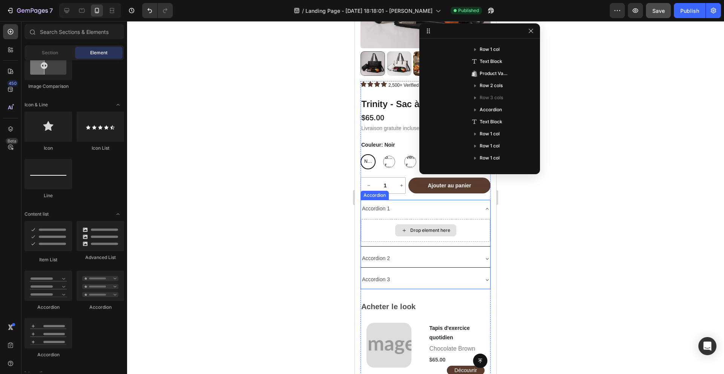
scroll to position [247, 0]
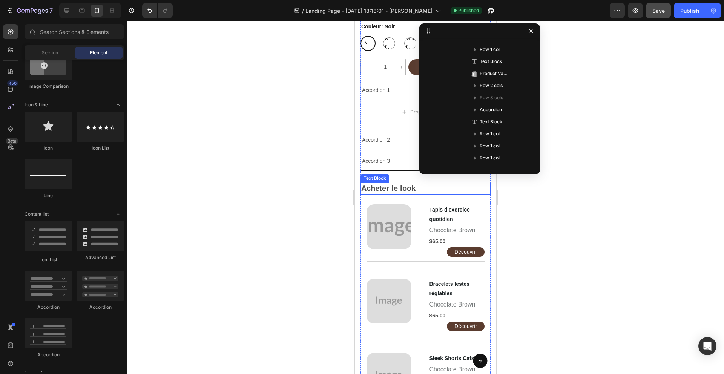
click at [384, 188] on span "Acheter le look" at bounding box center [388, 188] width 54 height 8
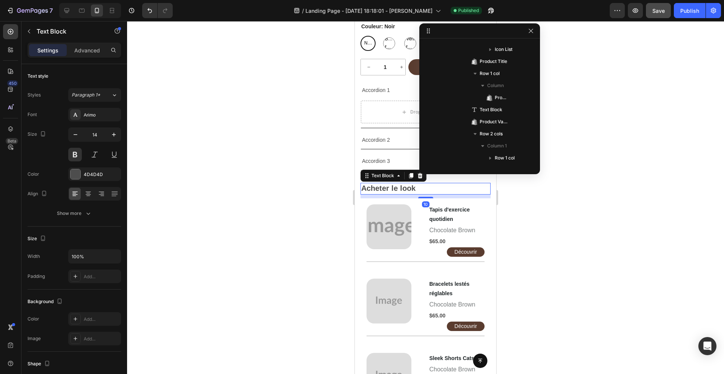
scroll to position [363, 0]
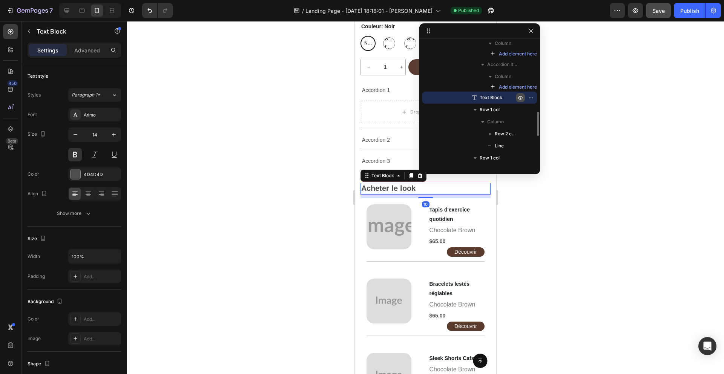
click at [520, 97] on icon "button" at bounding box center [521, 98] width 2 height 2
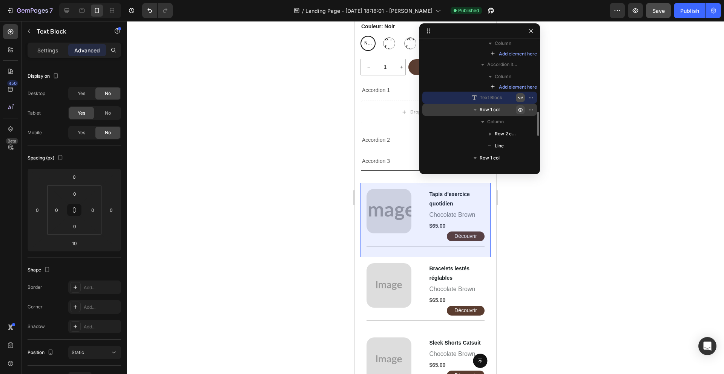
click at [519, 112] on icon "button" at bounding box center [521, 110] width 6 height 6
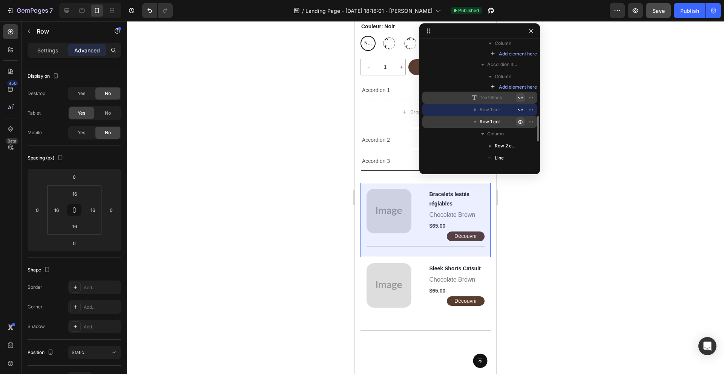
click at [519, 119] on icon "button" at bounding box center [521, 122] width 6 height 6
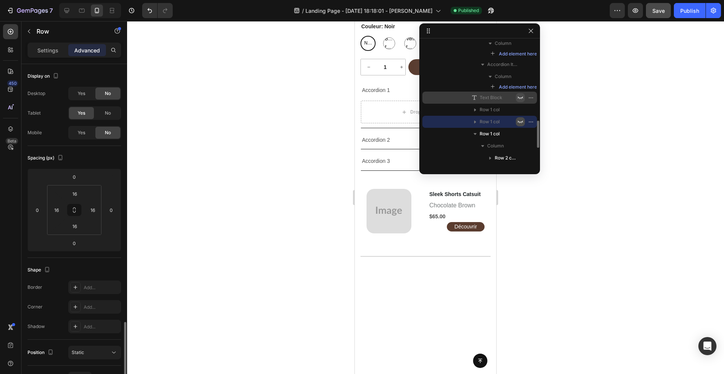
scroll to position [158, 0]
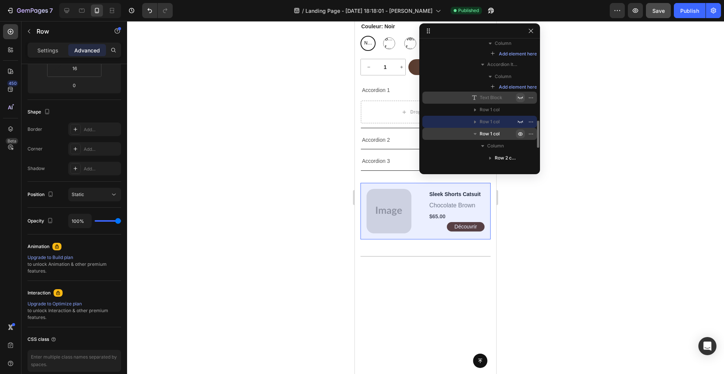
click at [520, 132] on icon "button" at bounding box center [520, 134] width 5 height 4
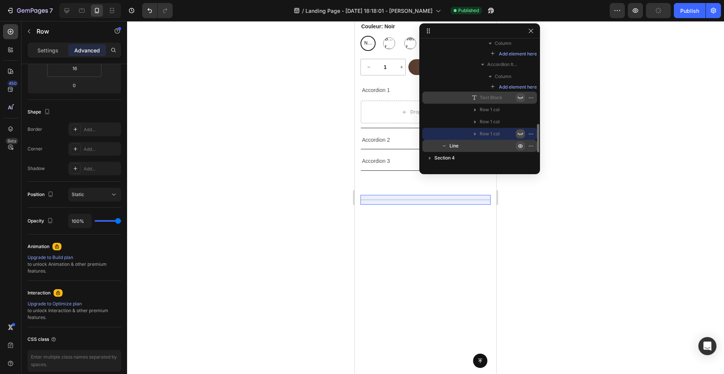
click at [521, 147] on icon "button" at bounding box center [521, 146] width 6 height 6
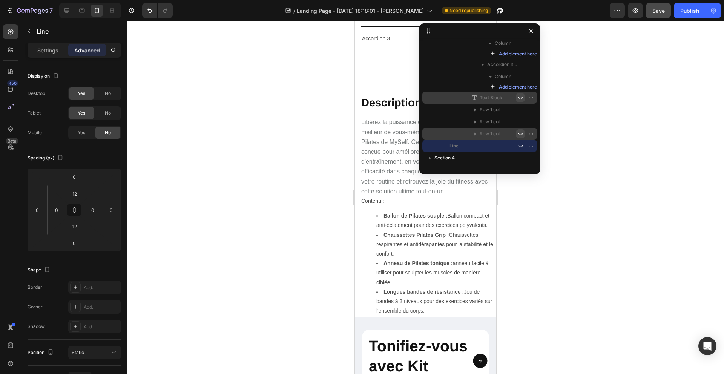
scroll to position [367, 0]
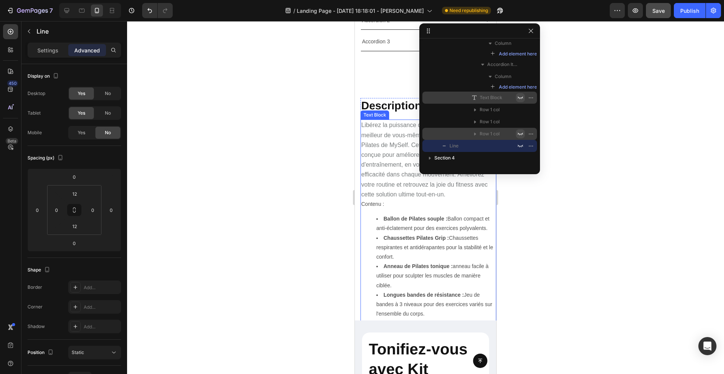
click at [320, 206] on div at bounding box center [425, 197] width 597 height 353
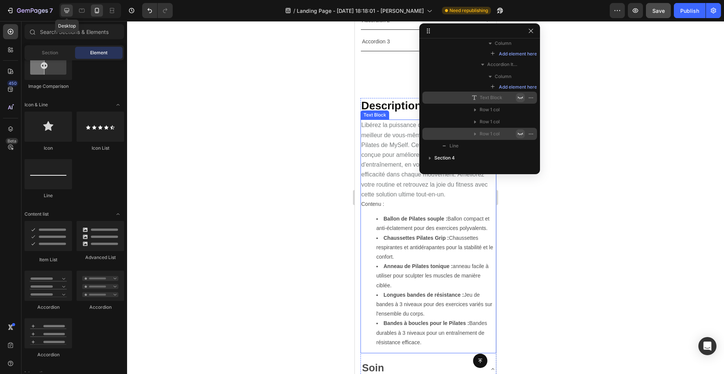
click at [70, 9] on icon at bounding box center [67, 11] width 8 height 8
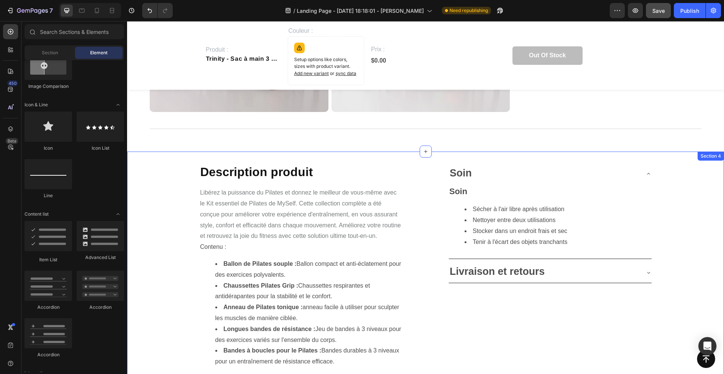
scroll to position [923, 0]
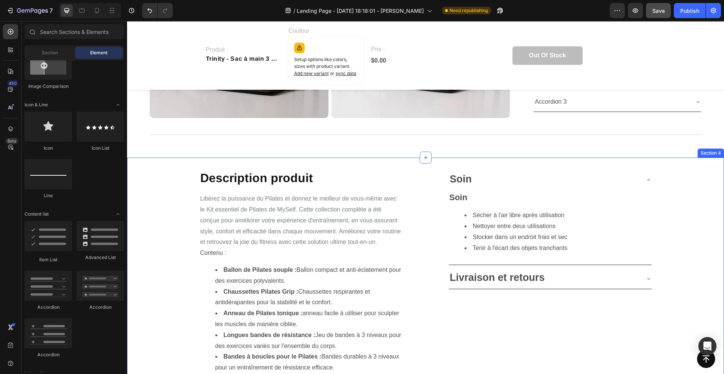
click at [155, 181] on div "Description produit Heading Libérez la puissance du Pilates et donnez le meille…" at bounding box center [425, 275] width 597 height 210
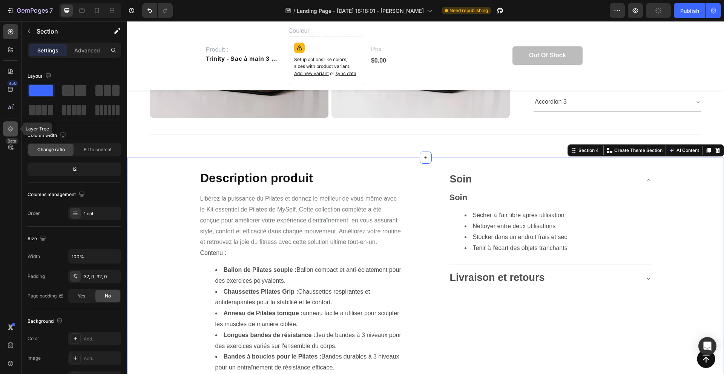
click at [13, 131] on icon at bounding box center [11, 129] width 8 height 8
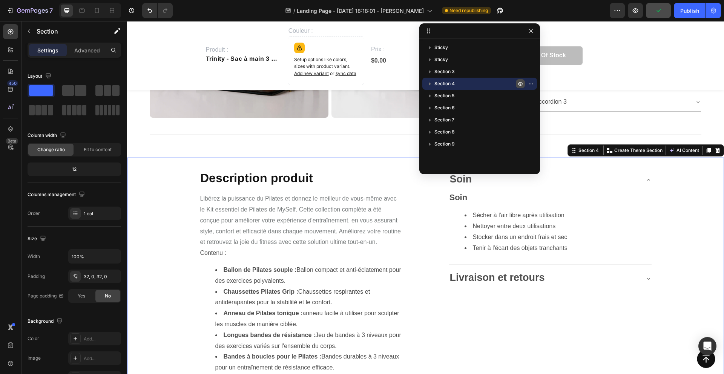
click at [524, 86] on button "button" at bounding box center [520, 83] width 9 height 9
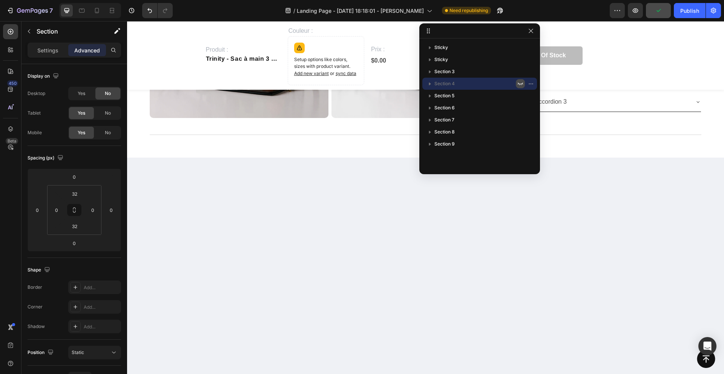
click at [521, 83] on icon "button" at bounding box center [521, 84] width 6 height 6
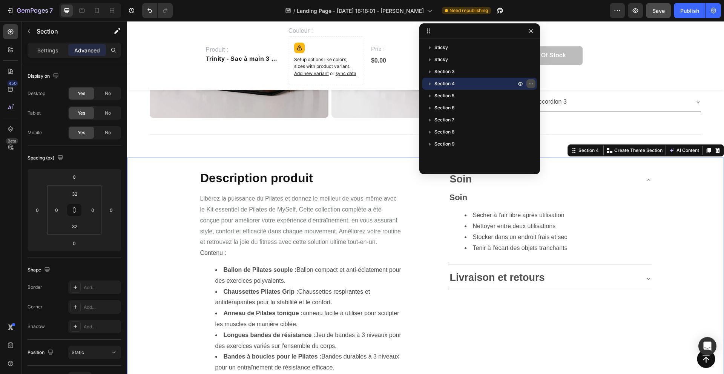
click at [533, 83] on icon "button" at bounding box center [531, 84] width 6 height 6
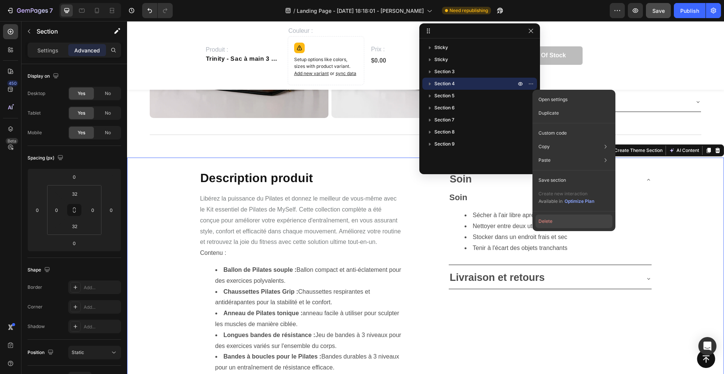
click at [543, 223] on button "Delete" at bounding box center [574, 222] width 77 height 14
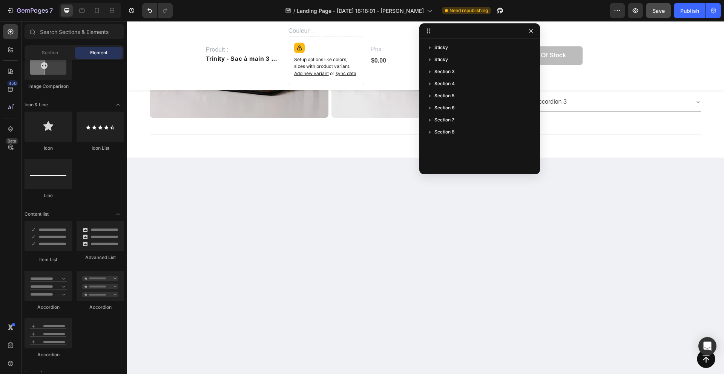
click at [349, 164] on div at bounding box center [425, 288] width 597 height 260
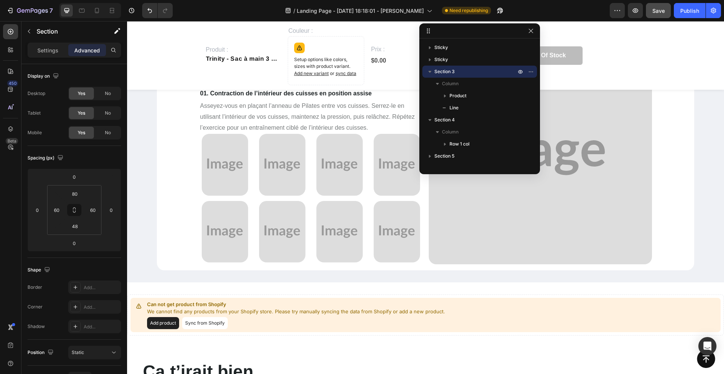
scroll to position [1233, 0]
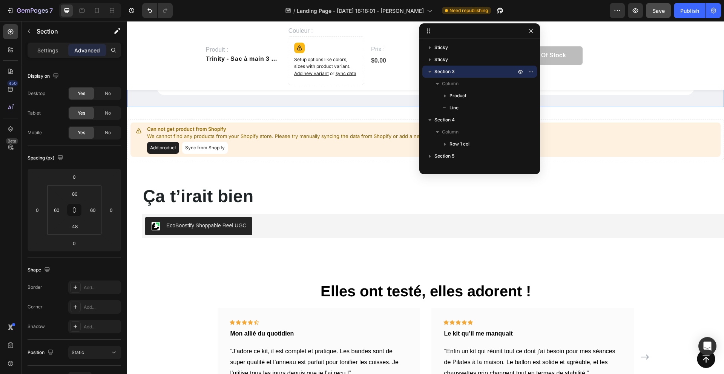
click at [325, 111] on div "Can not get product from Shopify We cannot find any products from your Shopify …" at bounding box center [425, 139] width 597 height 65
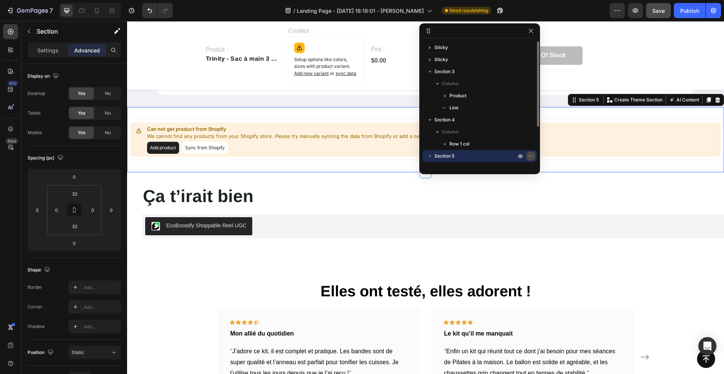
click at [532, 155] on icon "button" at bounding box center [531, 156] width 6 height 6
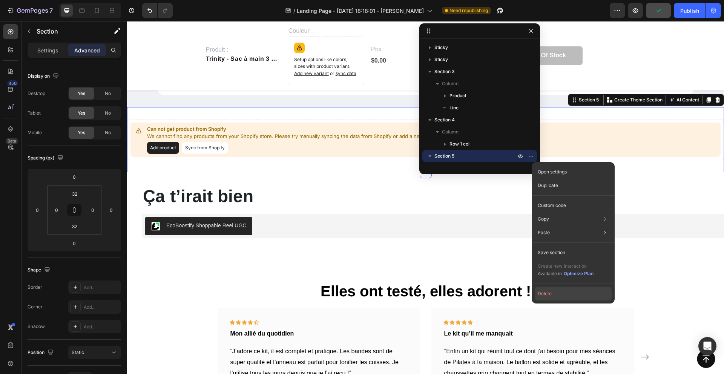
click at [543, 274] on button "Delete" at bounding box center [573, 294] width 77 height 14
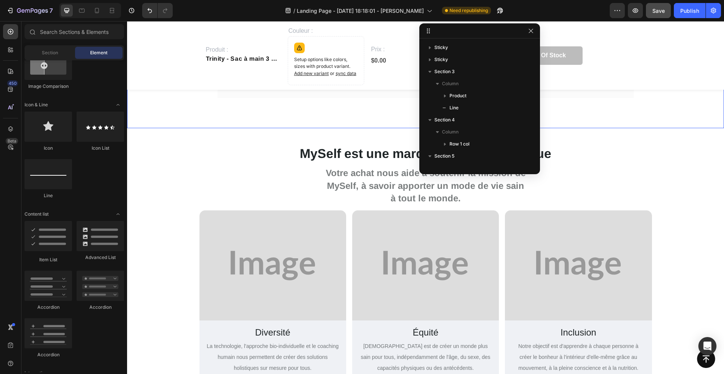
scroll to position [1585, 0]
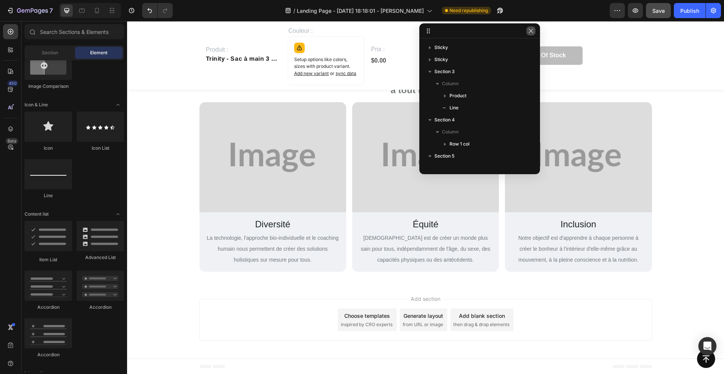
click at [534, 31] on icon "button" at bounding box center [531, 31] width 6 height 6
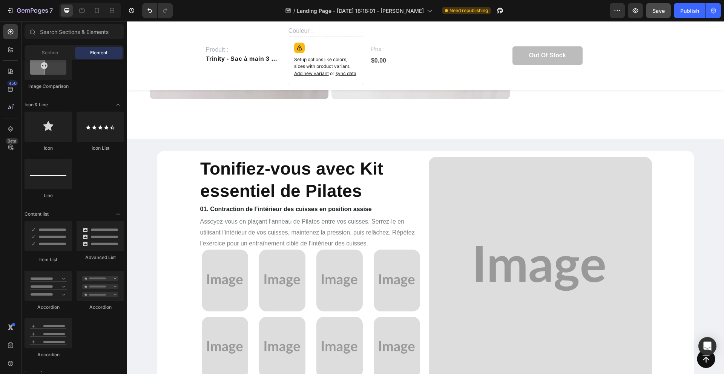
scroll to position [895, 0]
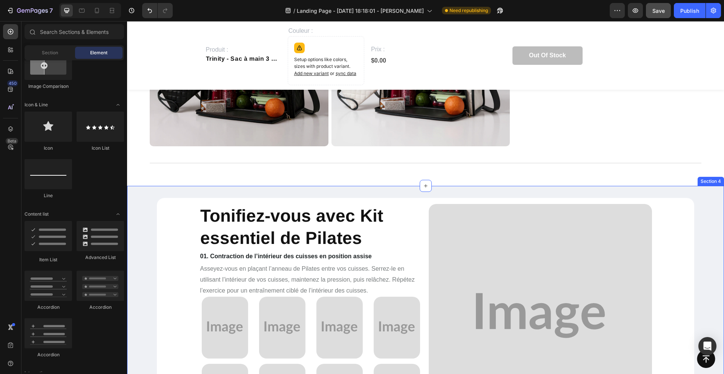
click at [146, 188] on div "Tonifiez-vous avec Kit essentiel de Pilates Heading 01. Contraction de l’intéri…" at bounding box center [425, 316] width 597 height 260
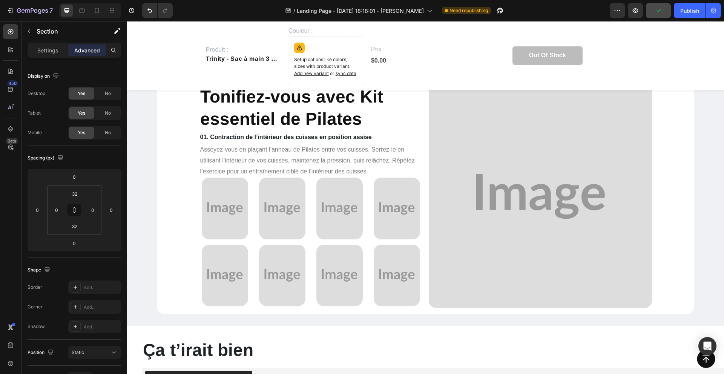
scroll to position [1014, 0]
click at [140, 209] on div "Tonifiez-vous avec Kit essentiel de Pilates Heading 01. Contraction de l’intéri…" at bounding box center [425, 196] width 597 height 235
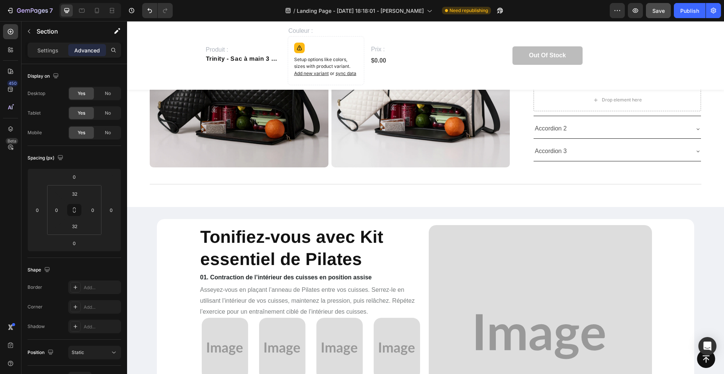
scroll to position [773, 0]
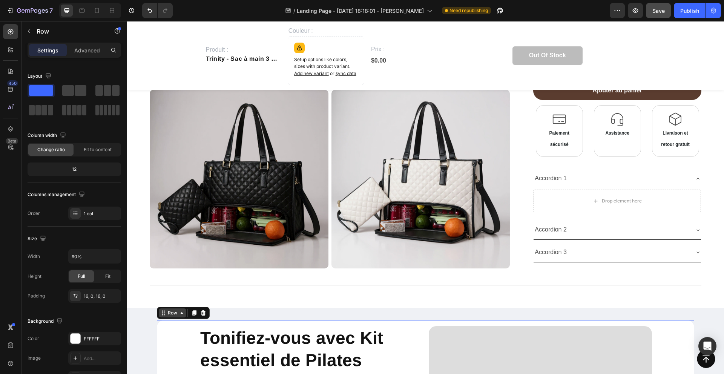
click at [185, 274] on div "Row" at bounding box center [173, 313] width 28 height 9
click at [170, 274] on div "Section" at bounding box center [169, 300] width 25 height 12
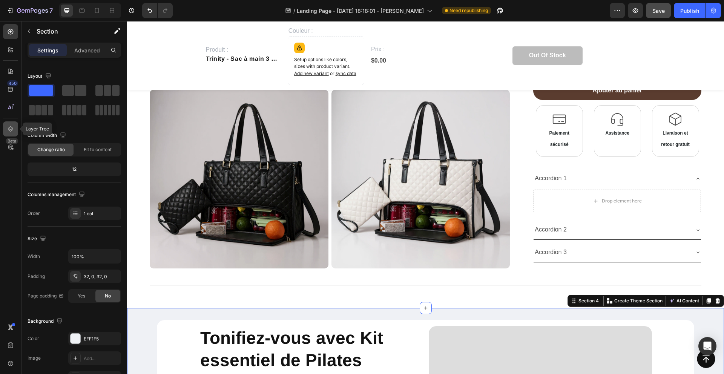
click at [11, 130] on icon at bounding box center [10, 128] width 5 height 5
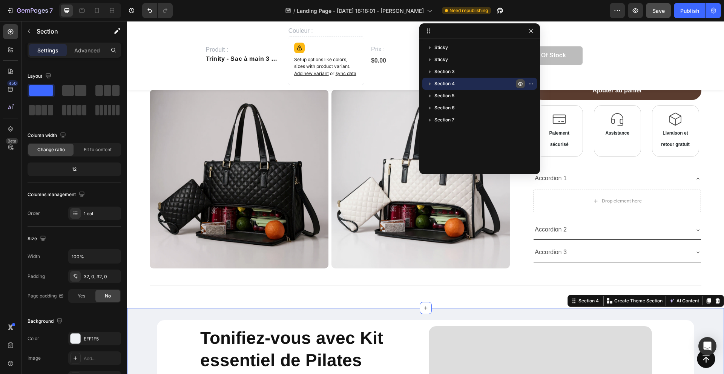
click at [519, 84] on icon "button" at bounding box center [521, 84] width 6 height 6
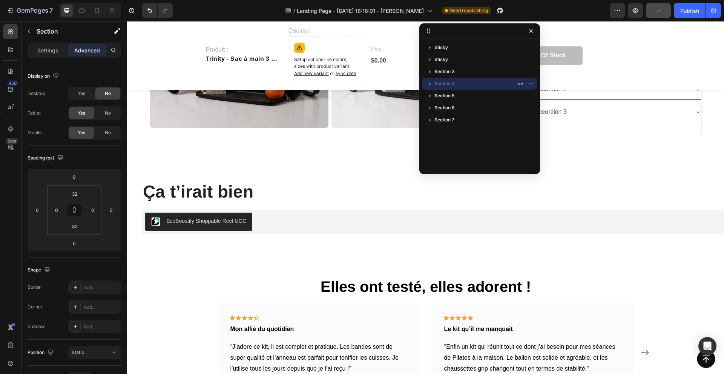
scroll to position [1326, 0]
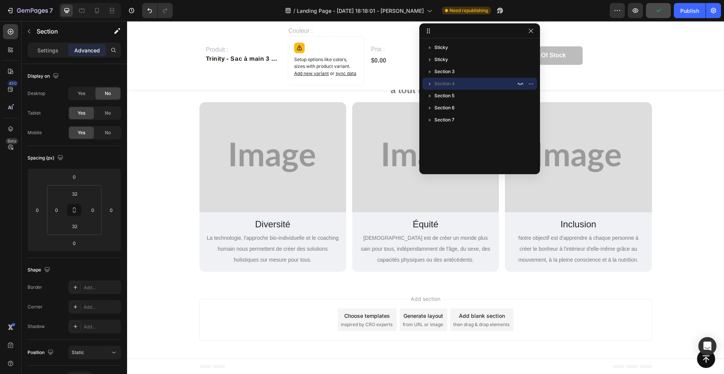
click at [543, 274] on div "Add section Choose templates inspired by CRO experts Generate layout from URL o…" at bounding box center [426, 319] width 453 height 41
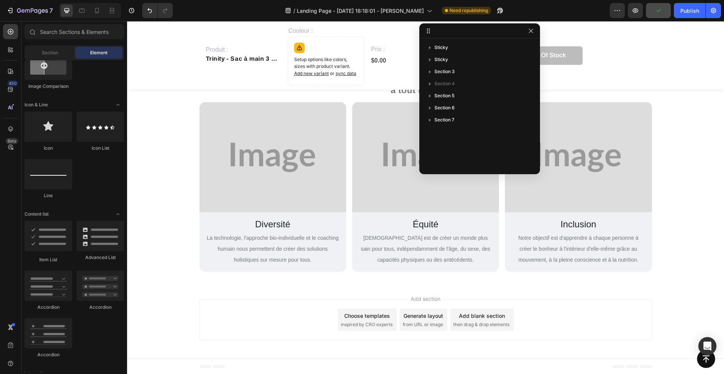
scroll to position [754, 0]
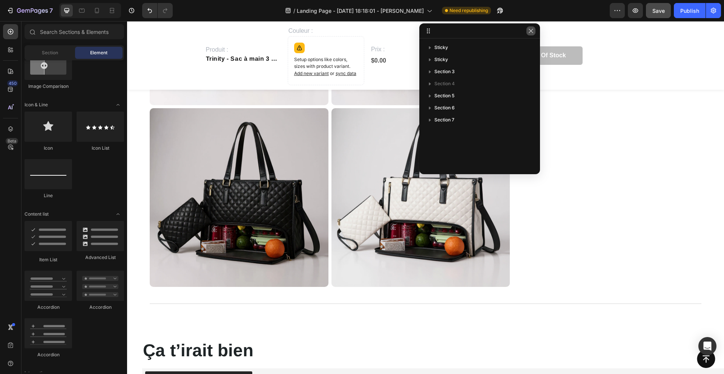
click at [533, 30] on icon "button" at bounding box center [531, 31] width 6 height 6
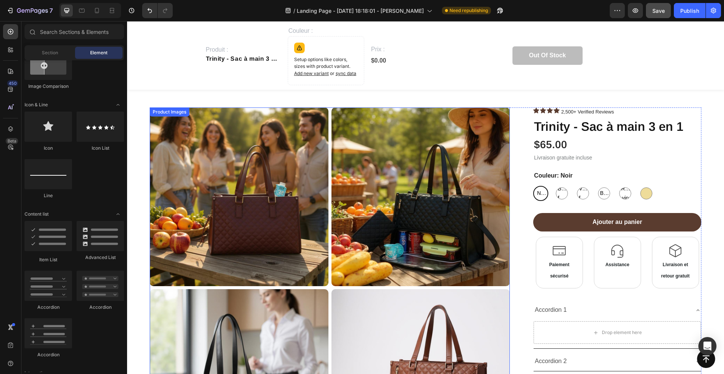
scroll to position [0, 0]
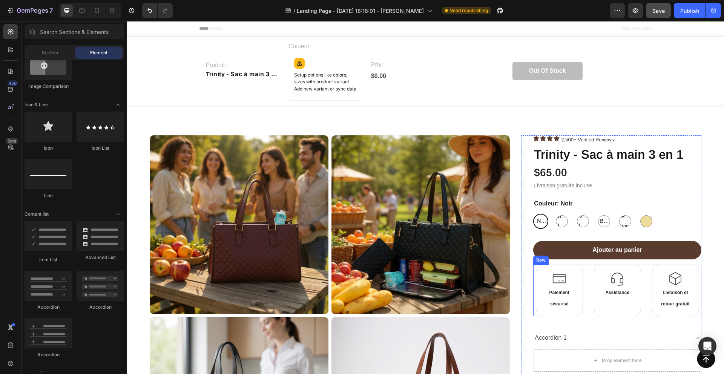
click at [543, 274] on div "Icon Paiement sécurisé Text Block Row Icon Assistance Text Block Row Icon Livra…" at bounding box center [617, 291] width 168 height 52
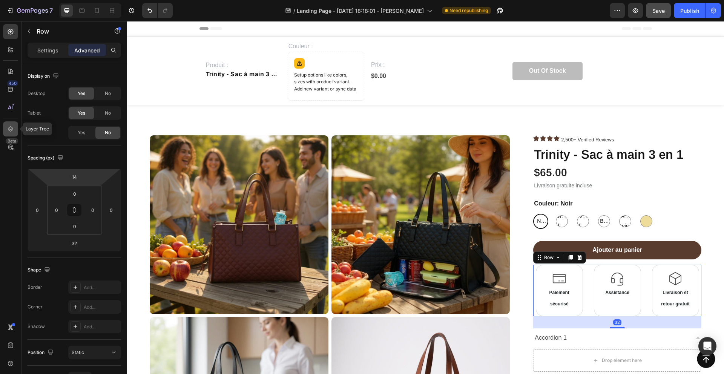
click at [12, 127] on icon at bounding box center [11, 129] width 8 height 8
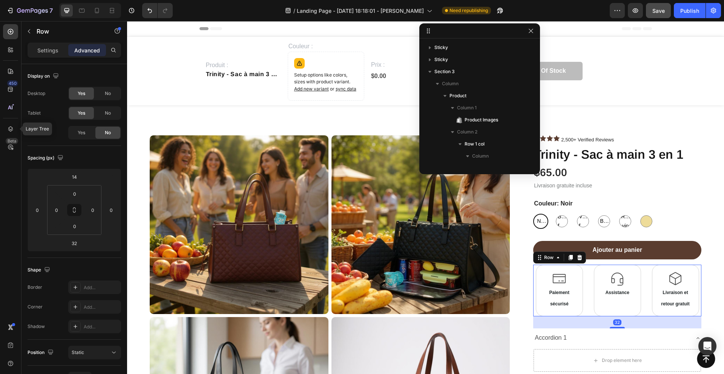
scroll to position [143, 0]
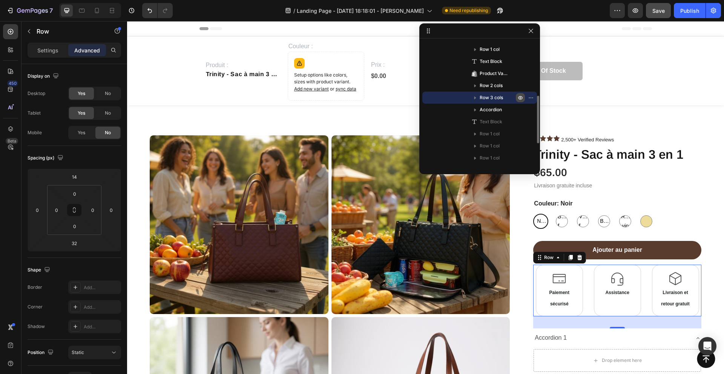
click at [518, 95] on icon "button" at bounding box center [521, 98] width 6 height 6
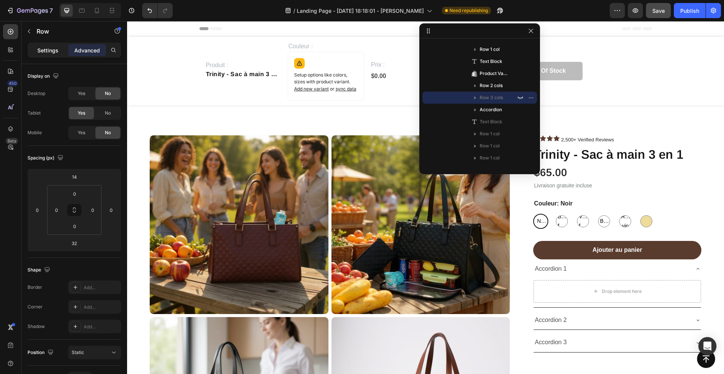
click at [38, 50] on p "Settings" at bounding box center [47, 50] width 21 height 8
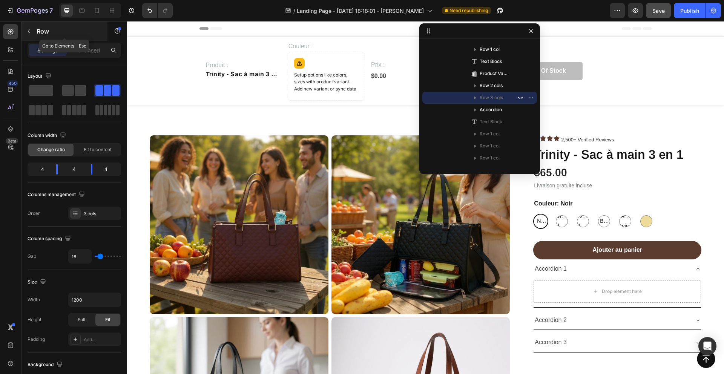
click at [29, 35] on button "button" at bounding box center [29, 31] width 12 height 12
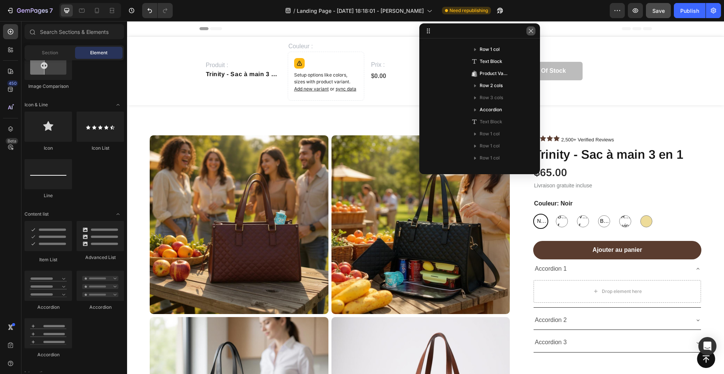
click at [535, 32] on button "button" at bounding box center [531, 30] width 9 height 9
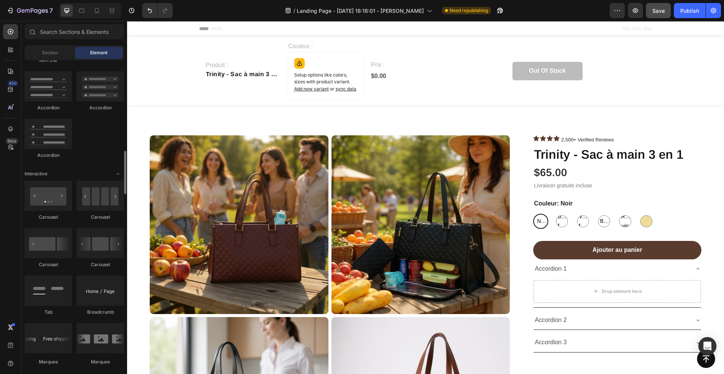
scroll to position [0, 0]
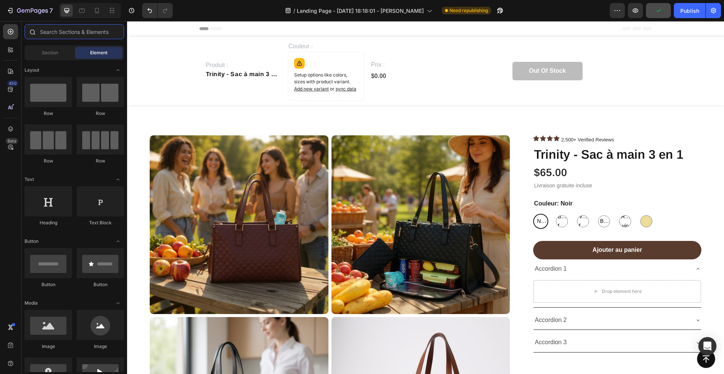
click at [68, 35] on input "text" at bounding box center [75, 31] width 100 height 15
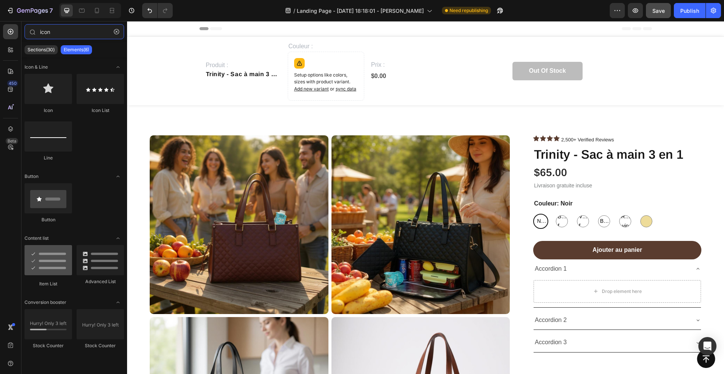
type input "icon"
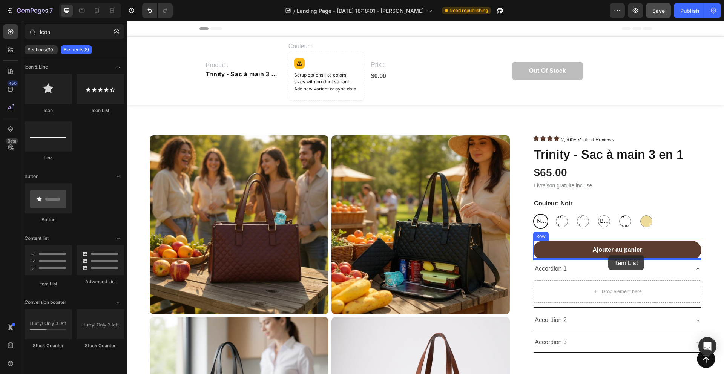
drag, startPoint x: 165, startPoint y: 281, endPoint x: 608, endPoint y: 255, distance: 443.9
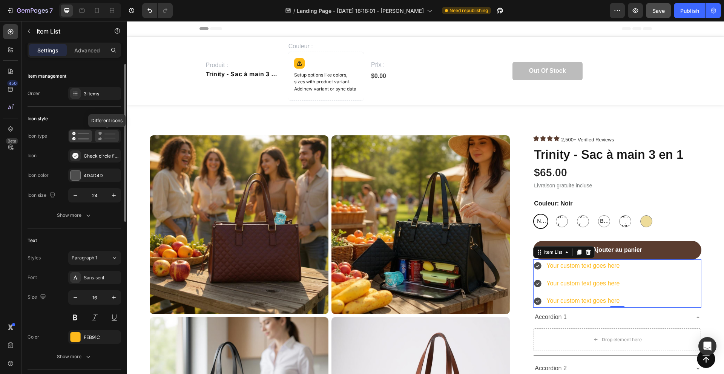
click at [104, 140] on icon at bounding box center [107, 136] width 18 height 9
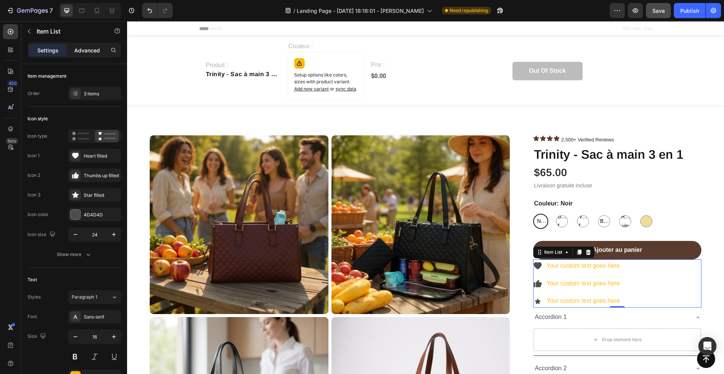
click at [78, 45] on div "Advanced" at bounding box center [87, 50] width 38 height 12
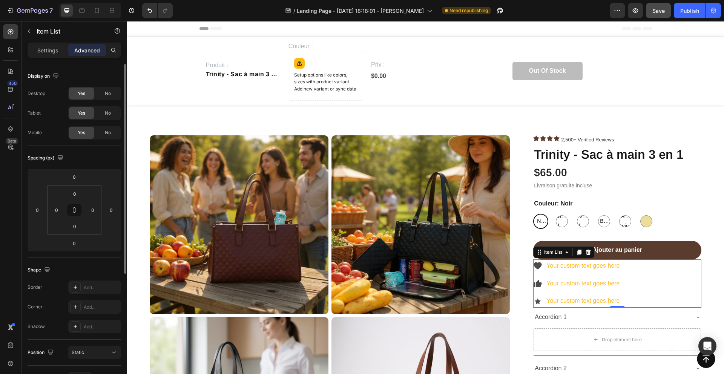
click at [55, 50] on p "Settings" at bounding box center [47, 50] width 21 height 8
type input "8"
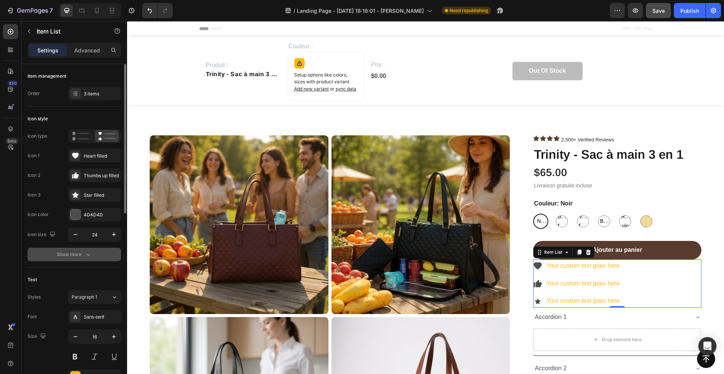
click at [75, 252] on div "Show more" at bounding box center [74, 255] width 35 height 8
click at [105, 255] on rect at bounding box center [109, 254] width 12 height 2
click at [89, 254] on rect at bounding box center [83, 254] width 12 height 2
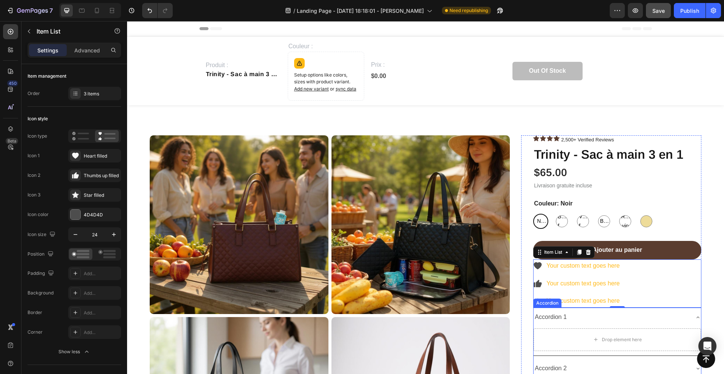
click at [543, 274] on div "Your custom text goes here Your custom text goes here Your custom text goes here" at bounding box center [617, 284] width 168 height 48
click at [543, 274] on div "Accordion 1" at bounding box center [617, 317] width 167 height 19
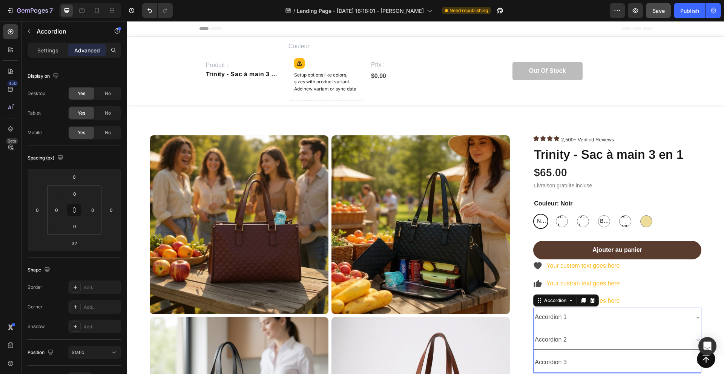
click at [543, 274] on div "Your custom text goes here Your custom text goes here Your custom text goes here" at bounding box center [617, 284] width 168 height 48
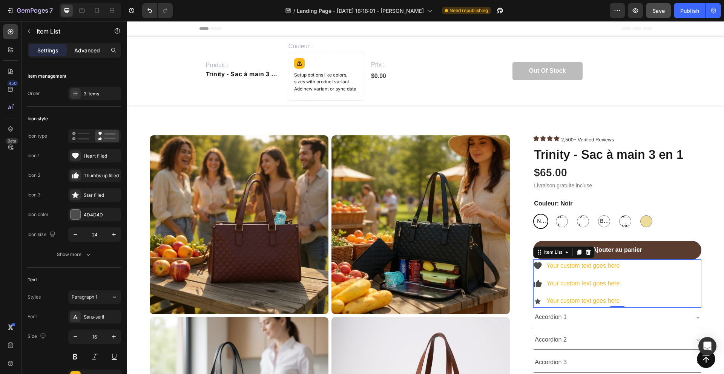
click at [85, 51] on p "Advanced" at bounding box center [87, 50] width 26 height 8
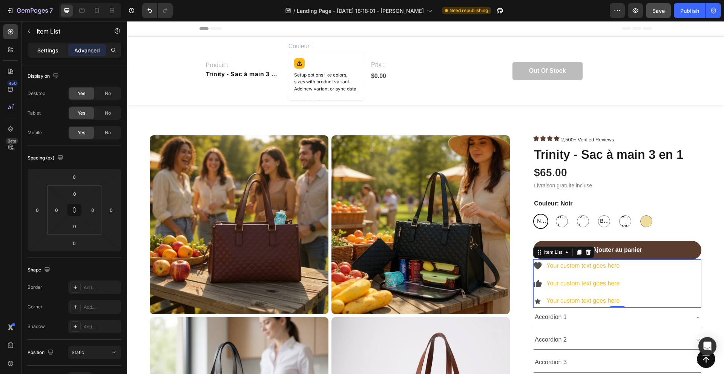
click at [52, 50] on p "Settings" at bounding box center [47, 50] width 21 height 8
type input "8"
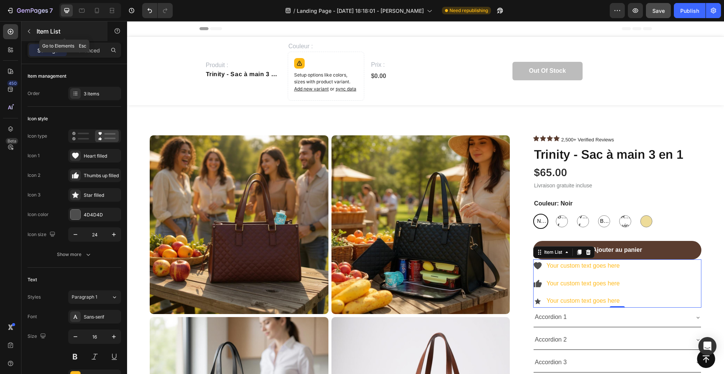
click at [32, 32] on icon "button" at bounding box center [29, 31] width 6 height 6
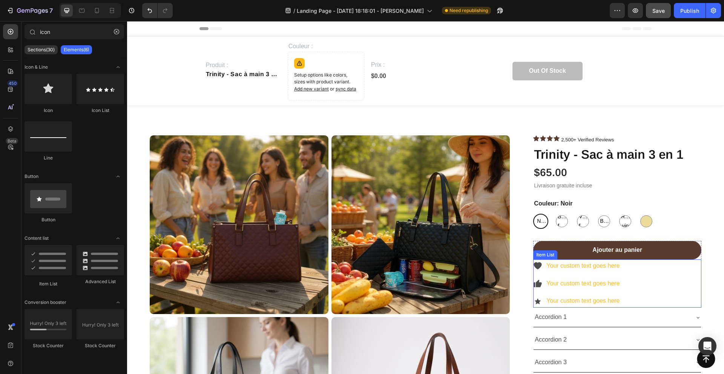
click at [543, 274] on div "Your custom text goes here Your custom text goes here Your custom text goes here" at bounding box center [617, 284] width 168 height 48
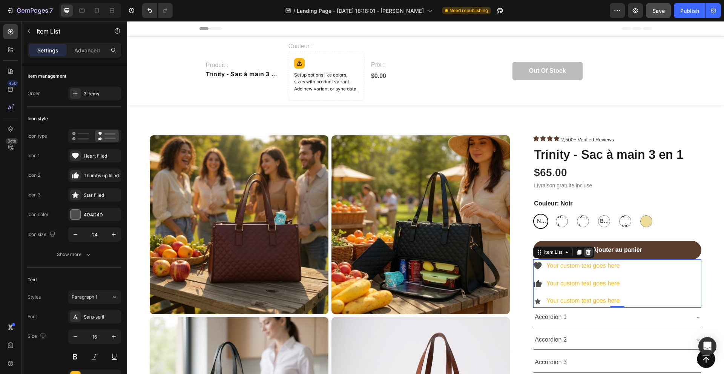
click at [543, 253] on icon at bounding box center [588, 252] width 5 height 5
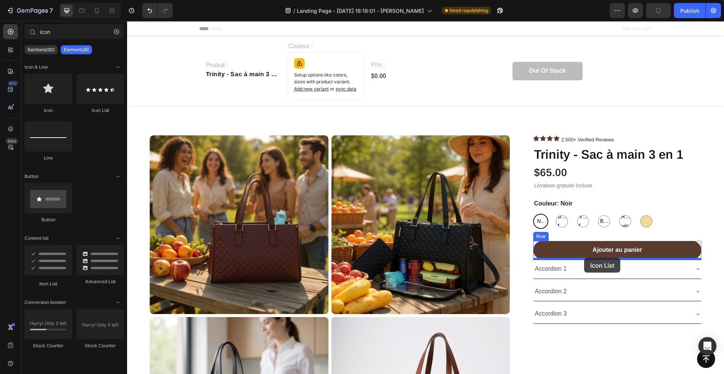
drag, startPoint x: 521, startPoint y: 152, endPoint x: 584, endPoint y: 258, distance: 124.0
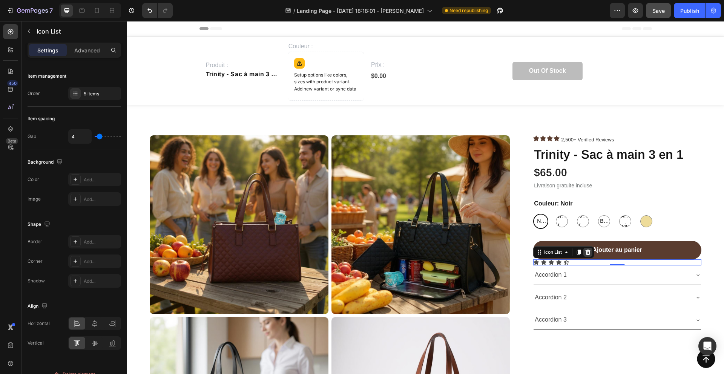
click at [543, 253] on icon at bounding box center [588, 252] width 5 height 5
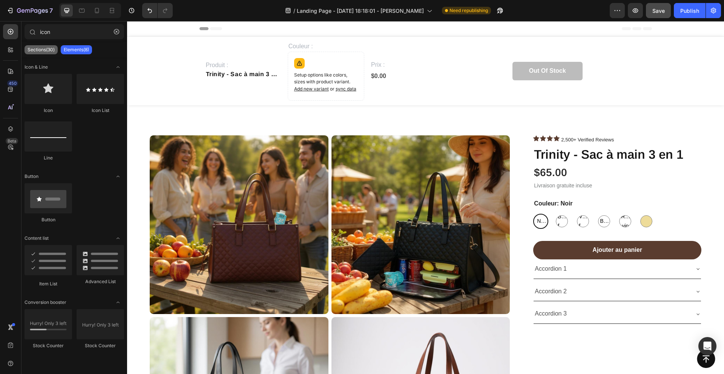
click at [49, 49] on p "Sections(30)" at bounding box center [41, 50] width 27 height 6
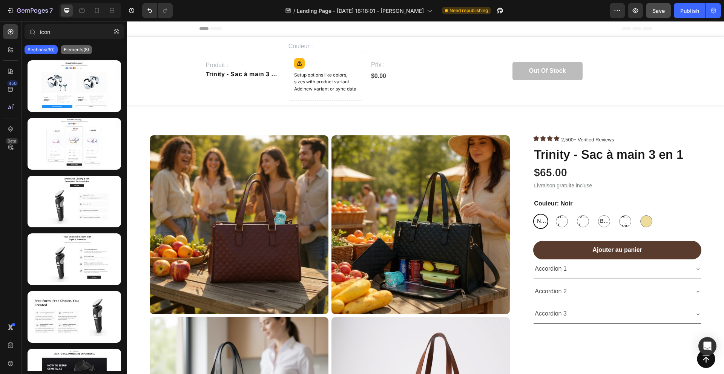
click at [85, 50] on p "Elements(8)" at bounding box center [76, 50] width 25 height 6
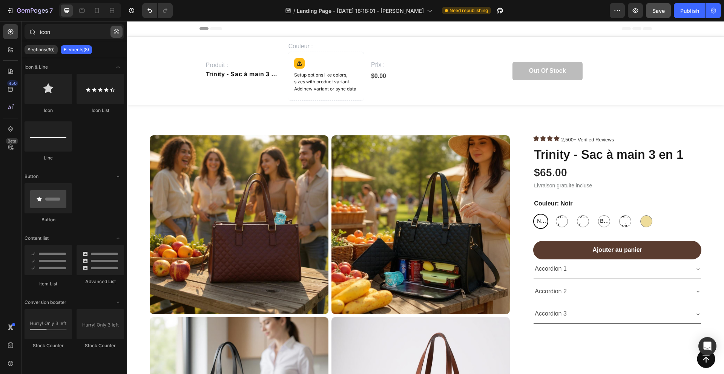
click at [116, 33] on icon "button" at bounding box center [116, 31] width 5 height 5
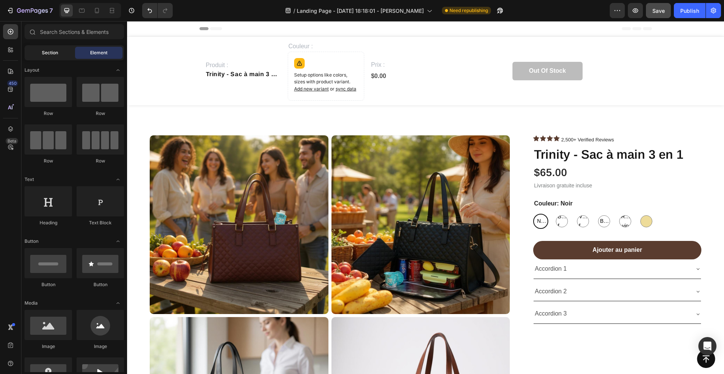
click at [46, 54] on span "Section" at bounding box center [50, 52] width 16 height 7
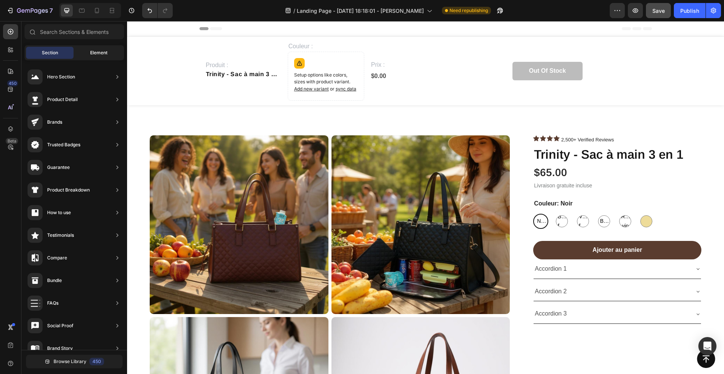
click at [94, 49] on span "Element" at bounding box center [98, 52] width 17 height 7
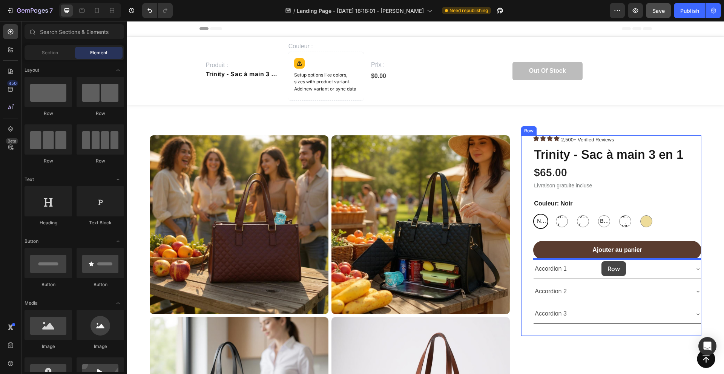
drag, startPoint x: 169, startPoint y: 164, endPoint x: 602, endPoint y: 261, distance: 443.8
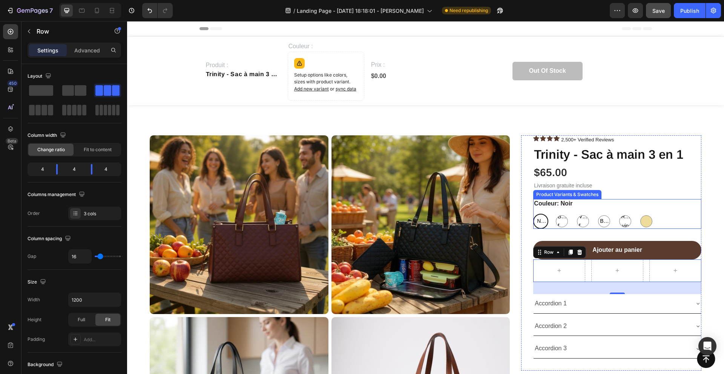
click at [543, 205] on div "Couleur: Noir Noir Noir Noir Brun foncé Brun foncé Brun foncé Vert foncé Vert f…" at bounding box center [617, 214] width 168 height 30
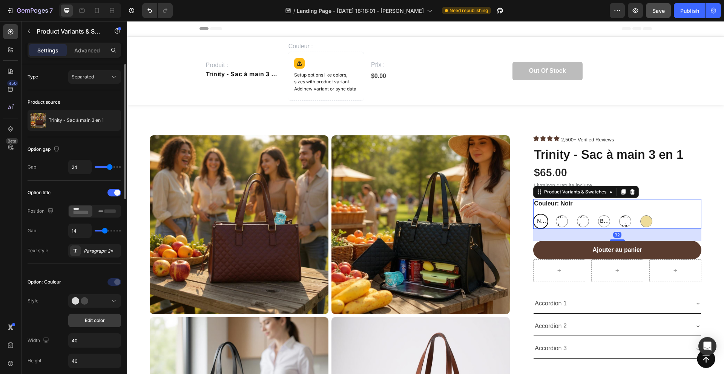
click at [94, 274] on span "Edit color" at bounding box center [95, 320] width 20 height 7
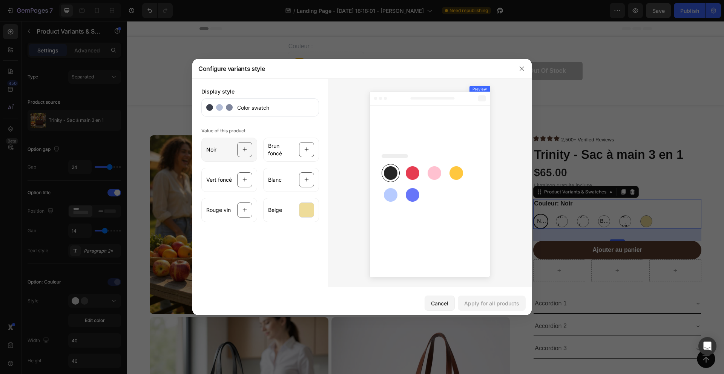
click at [244, 150] on icon at bounding box center [245, 150] width 4 height 4
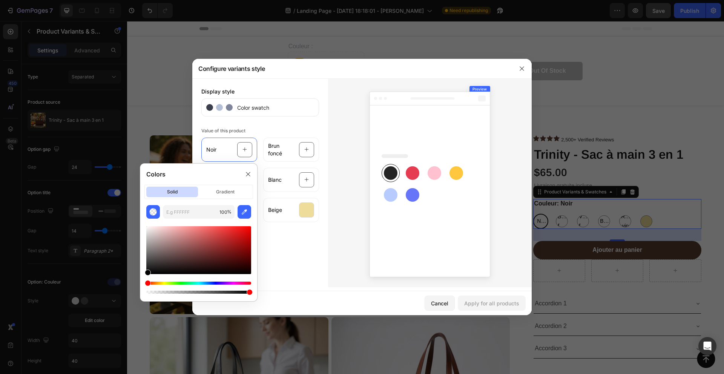
click at [273, 253] on div "Display style Color swatch Value of this product Noir Brun foncé Vert foncé Bla…" at bounding box center [260, 182] width 136 height 209
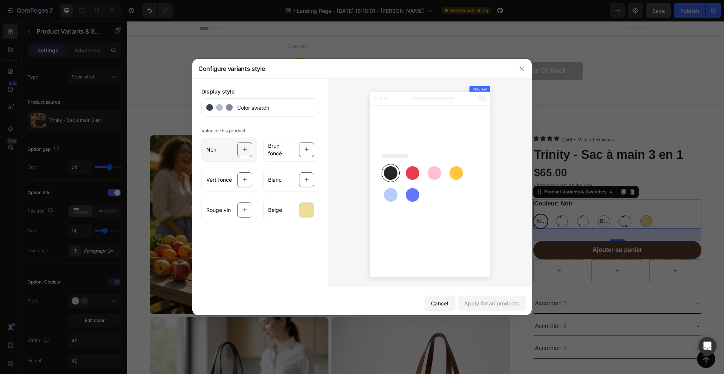
click at [243, 153] on icon at bounding box center [245, 150] width 5 height 14
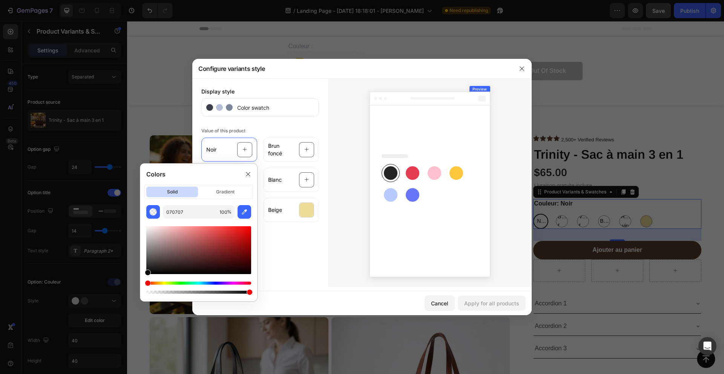
click at [147, 273] on div at bounding box center [148, 273] width 6 height 6
drag, startPoint x: 147, startPoint y: 273, endPoint x: 138, endPoint y: 273, distance: 8.7
click at [138, 273] on div "Colors solid gradient 070707 100 %" at bounding box center [199, 232] width 124 height 144
drag, startPoint x: 147, startPoint y: 273, endPoint x: 111, endPoint y: 301, distance: 46.0
click at [111, 0] on body "7 / Landing Page - Sep 23, 18:18:01 - Cindy Need republishing Preview Save Publ…" at bounding box center [362, 0] width 724 height 0
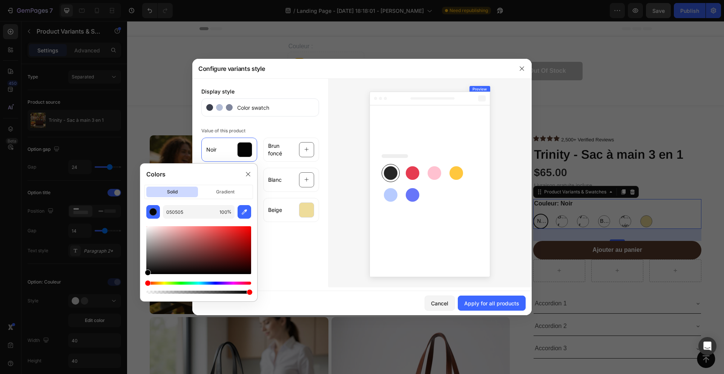
type input "000000"
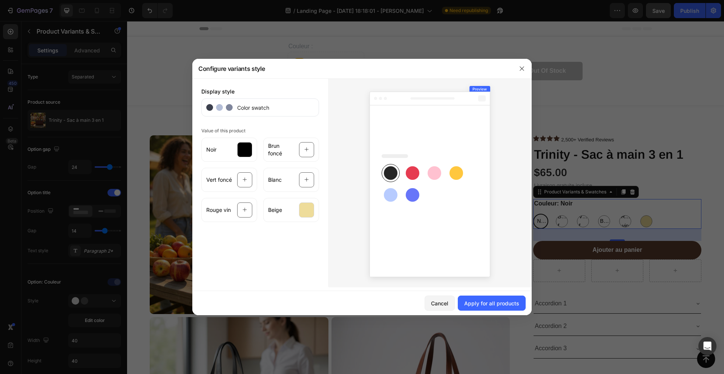
click at [295, 247] on div "Display style Color swatch Value of this product Noir Brun foncé Vert foncé Bla…" at bounding box center [260, 182] width 136 height 209
click at [311, 149] on div at bounding box center [306, 149] width 15 height 15
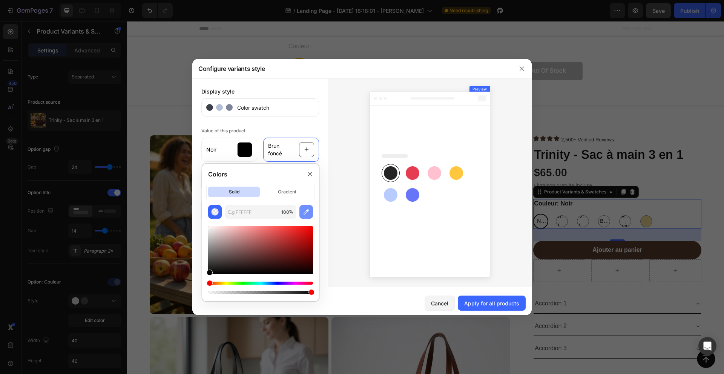
click at [307, 210] on icon "button" at bounding box center [306, 211] width 5 height 5
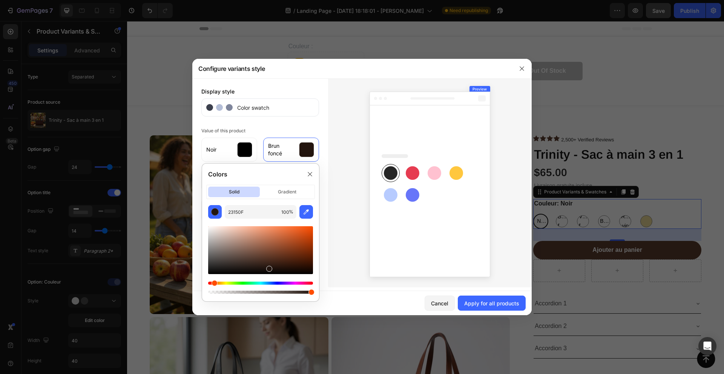
click at [283, 257] on div at bounding box center [260, 250] width 105 height 48
type input "5E2F1B"
click at [332, 169] on div at bounding box center [430, 182] width 204 height 209
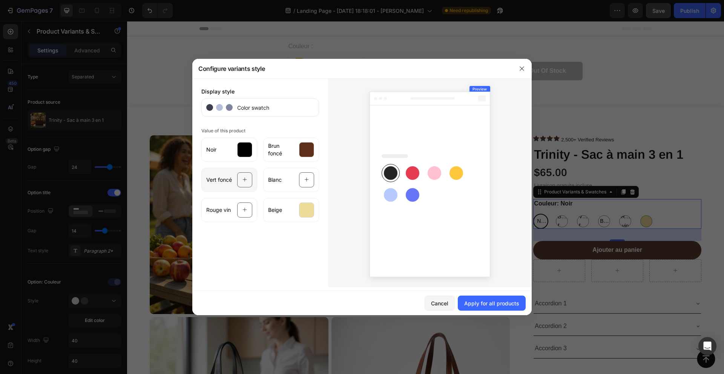
click at [240, 176] on div at bounding box center [244, 179] width 15 height 15
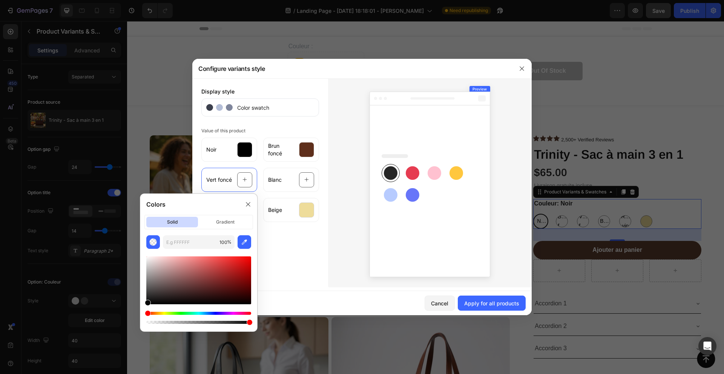
click at [186, 274] on div "Hue" at bounding box center [198, 313] width 105 height 3
click at [186, 274] on div at bounding box center [198, 281] width 105 height 48
click at [190, 274] on div at bounding box center [198, 290] width 105 height 71
click at [190, 274] on div "Hue" at bounding box center [198, 313] width 105 height 3
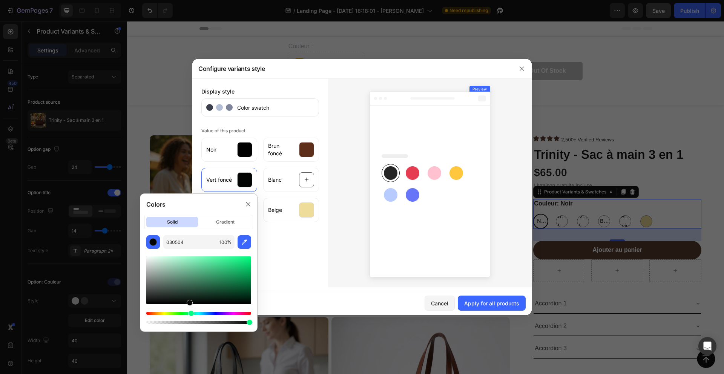
click at [184, 274] on div "Hue" at bounding box center [198, 313] width 105 height 3
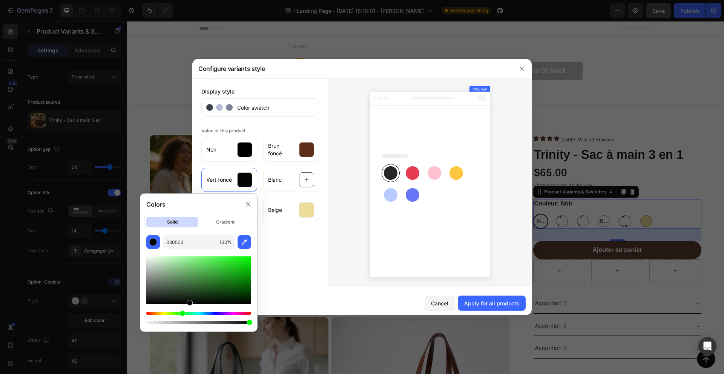
click at [198, 274] on div at bounding box center [198, 281] width 105 height 48
click at [205, 274] on div at bounding box center [198, 281] width 105 height 48
click at [196, 274] on div at bounding box center [198, 281] width 105 height 48
type input "234223"
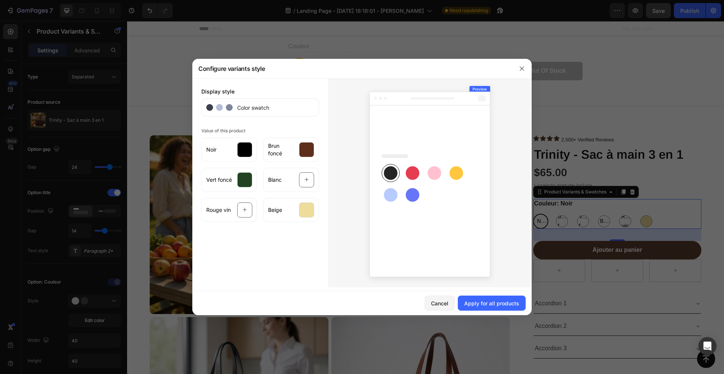
click at [289, 241] on div "Display style Color swatch Value of this product Noir Brun foncé Vert foncé Bla…" at bounding box center [260, 182] width 136 height 209
click at [305, 182] on icon at bounding box center [306, 180] width 5 height 14
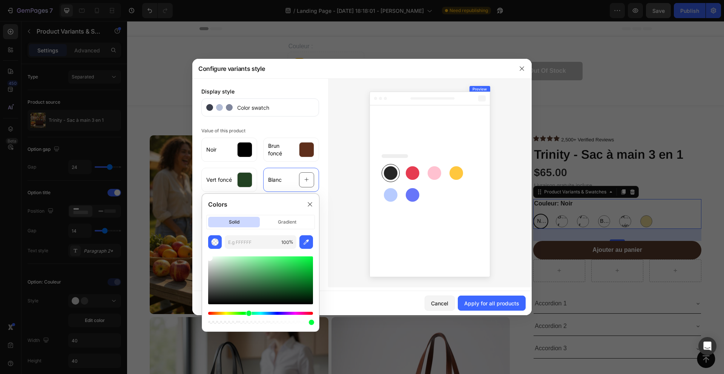
drag, startPoint x: 209, startPoint y: 259, endPoint x: 204, endPoint y: 247, distance: 12.7
click at [204, 247] on div "100 %" at bounding box center [260, 280] width 117 height 90
type input "FFFFFF"
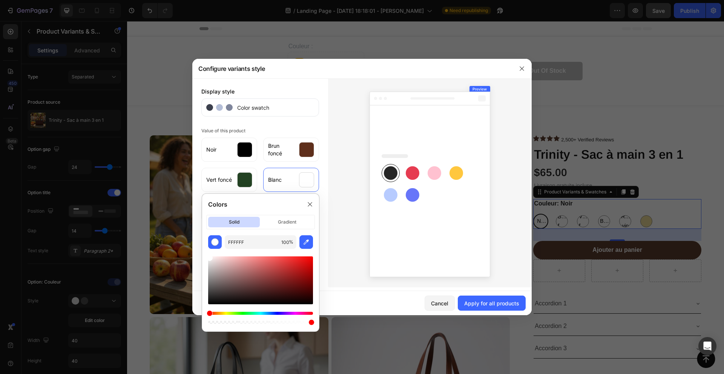
click at [321, 197] on div "Colors solid gradient FFFFFF 100 %" at bounding box center [261, 262] width 124 height 144
click at [312, 203] on icon at bounding box center [310, 204] width 4 height 4
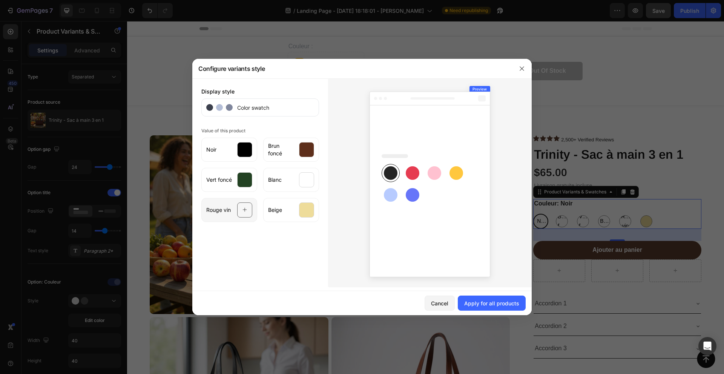
click at [241, 202] on div "Rouge vin" at bounding box center [229, 210] width 56 height 24
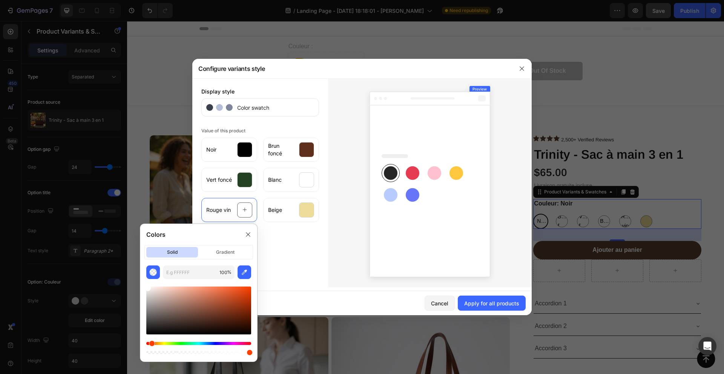
click at [151, 274] on div "Hue" at bounding box center [198, 343] width 105 height 3
click at [213, 274] on div at bounding box center [198, 311] width 105 height 48
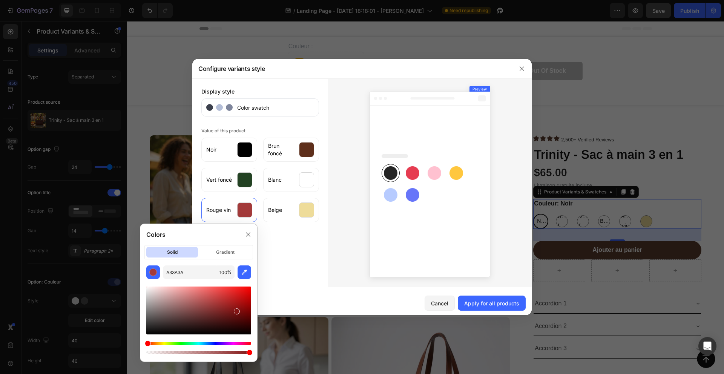
click at [237, 274] on div at bounding box center [198, 311] width 105 height 48
type input "821313"
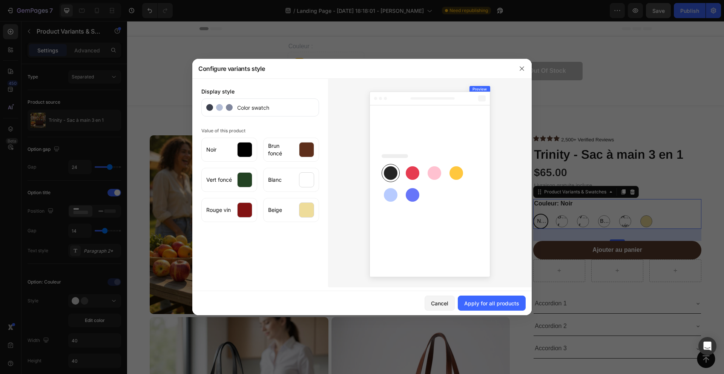
click at [301, 270] on div "Display style Color swatch Value of this product Noir Brun foncé Vert foncé Bla…" at bounding box center [260, 182] width 136 height 209
click at [486, 274] on div "Apply for all products" at bounding box center [491, 304] width 55 height 8
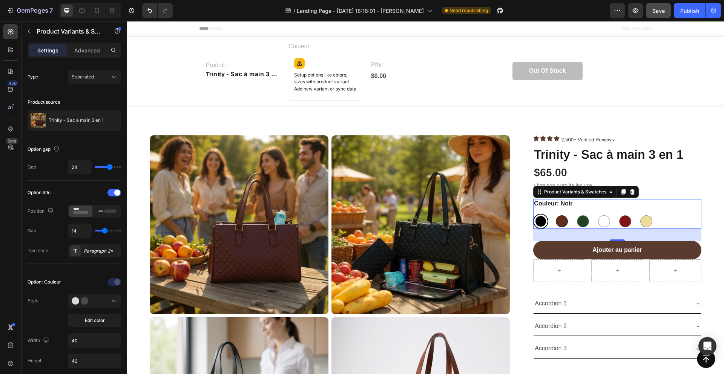
click at [543, 225] on div at bounding box center [562, 221] width 12 height 12
click at [543, 214] on input "Brun foncé Brun foncé" at bounding box center [554, 213] width 0 height 0
radio input "true"
click at [543, 223] on div at bounding box center [583, 221] width 12 height 12
click at [543, 214] on input "Vert foncé Vert foncé" at bounding box center [575, 213] width 0 height 0
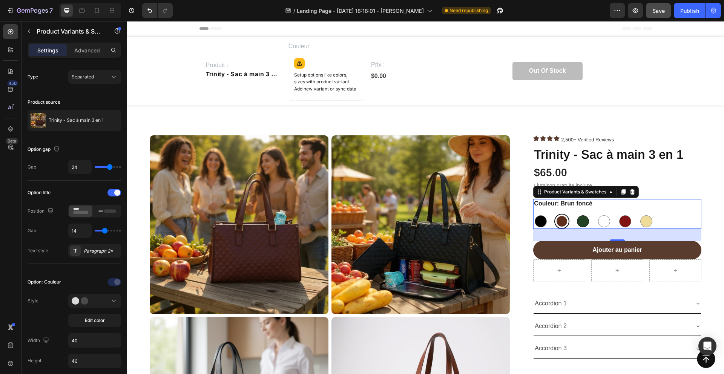
radio input "true"
click at [543, 224] on div at bounding box center [604, 221] width 12 height 12
click at [543, 214] on input "Blanc Blanc" at bounding box center [596, 213] width 0 height 0
radio input "true"
click at [543, 223] on div at bounding box center [625, 221] width 12 height 12
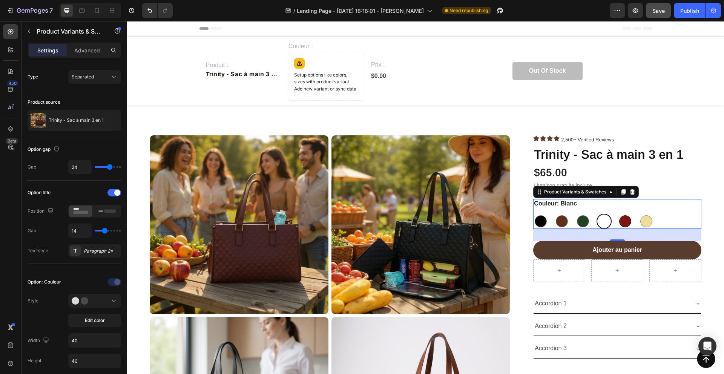
click at [543, 214] on input "Rouge vin Rouge vin" at bounding box center [617, 213] width 0 height 0
radio input "true"
drag, startPoint x: 649, startPoint y: 222, endPoint x: 522, endPoint y: 221, distance: 126.7
click at [543, 222] on div at bounding box center [646, 221] width 12 height 12
click at [543, 214] on input "Beige Beige" at bounding box center [639, 213] width 0 height 0
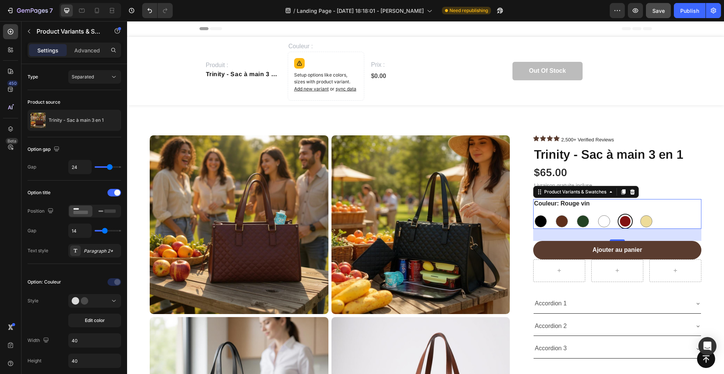
radio input "true"
click at [540, 220] on div at bounding box center [541, 221] width 12 height 12
click at [533, 214] on input "Noir Noir" at bounding box center [533, 213] width 0 height 0
radio input "true"
click at [528, 250] on div "Icon Icon Icon Icon 2,500+ Verified Reviews Text Block Icon List Row Trinity - …" at bounding box center [611, 252] width 180 height 235
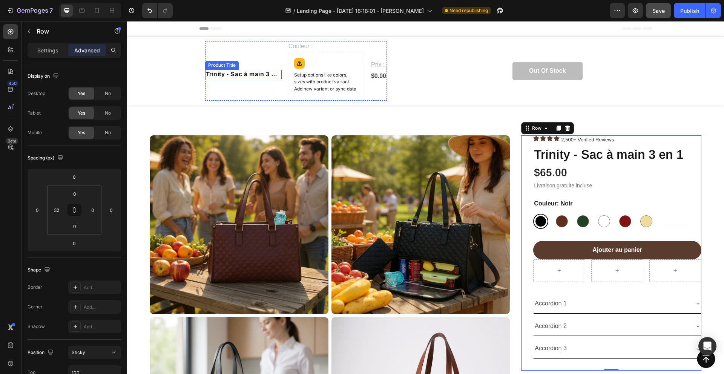
click at [252, 76] on h1 "Trinity - Sac à main 3 en 1" at bounding box center [243, 74] width 77 height 9
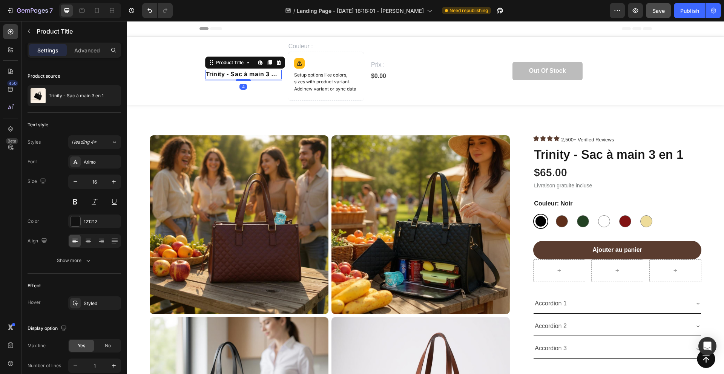
click at [252, 74] on h1 "Trinity - Sac à main 3 en 1" at bounding box center [243, 74] width 77 height 9
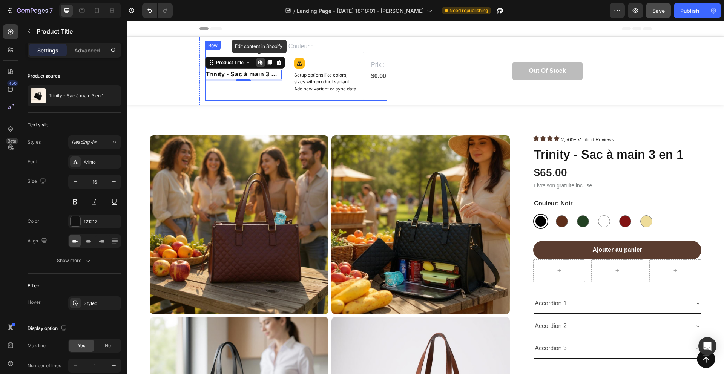
click at [264, 85] on div "Produit : Text Block Trinity - Sac à main 3 en 1 Product Title Edit content in …" at bounding box center [243, 71] width 77 height 60
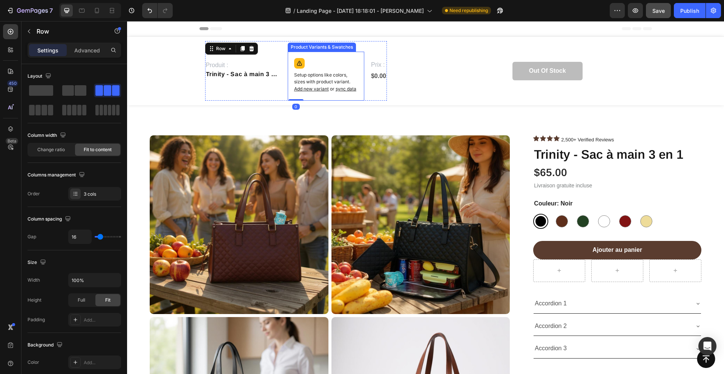
click at [329, 68] on div "Setup options like colors, sizes with product variant. Add new variant or sync …" at bounding box center [326, 76] width 70 height 42
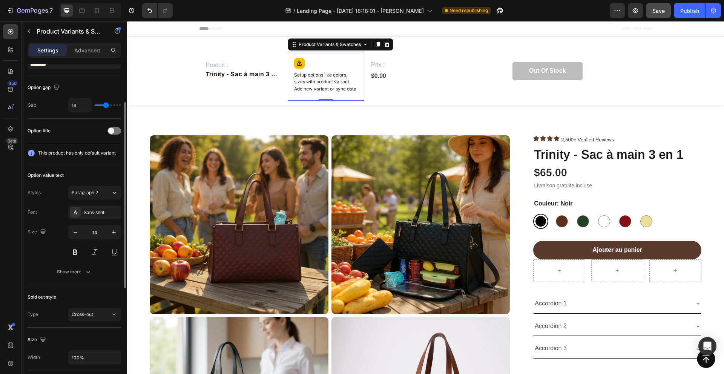
scroll to position [67, 0]
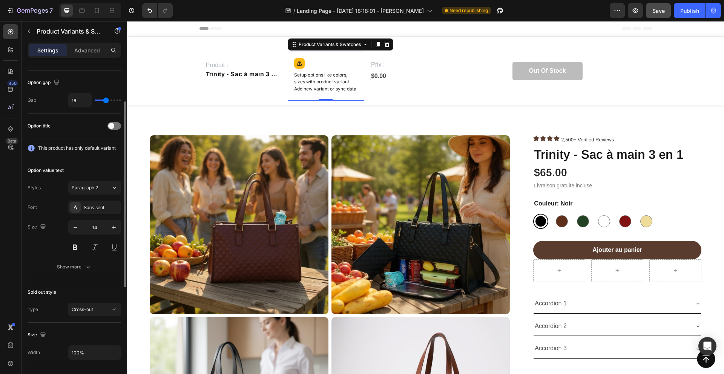
click at [78, 274] on div "Option value text Styles Paragraph 2 Font Sans-serif Size 14 Show more" at bounding box center [75, 219] width 94 height 122
click at [78, 271] on button "Show more" at bounding box center [75, 267] width 94 height 14
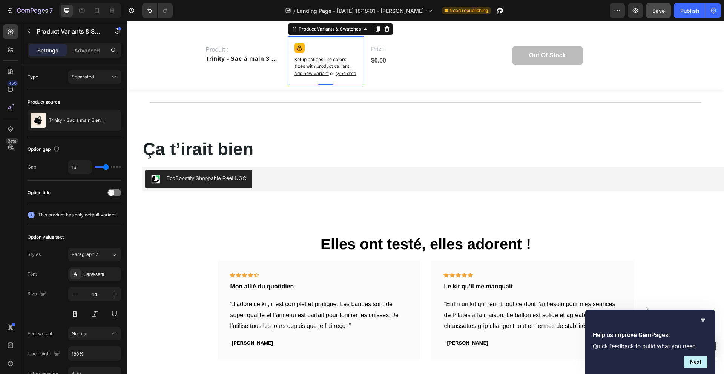
scroll to position [943, 0]
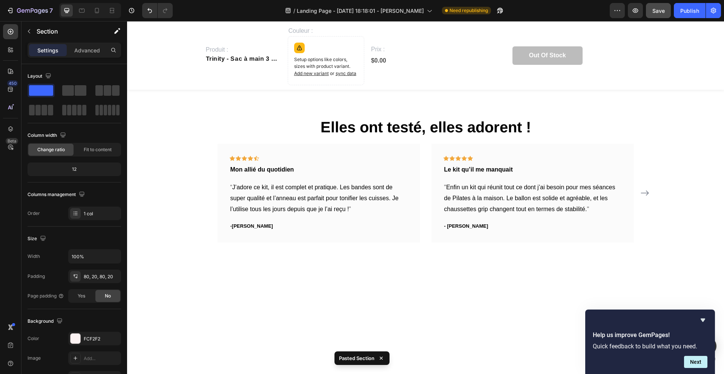
scroll to position [1200, 0]
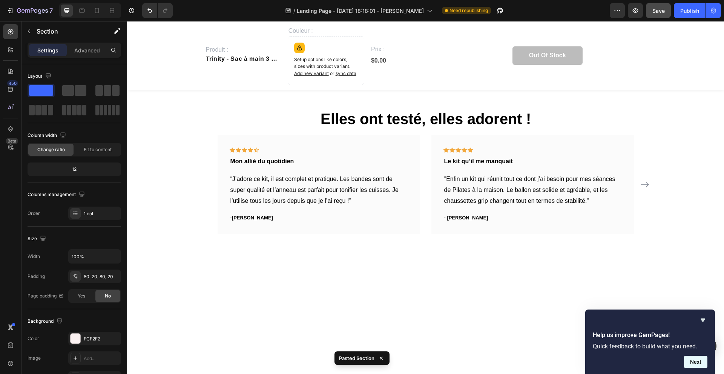
click at [543, 274] on button "Next" at bounding box center [695, 362] width 23 height 12
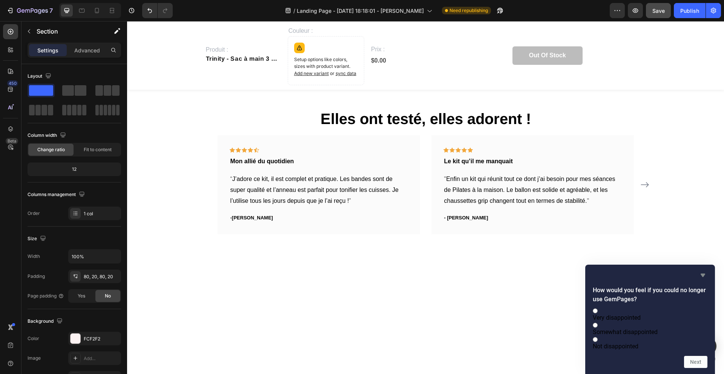
drag, startPoint x: 704, startPoint y: 265, endPoint x: 567, endPoint y: 275, distance: 136.9
click at [543, 274] on icon "Hide survey" at bounding box center [703, 275] width 5 height 3
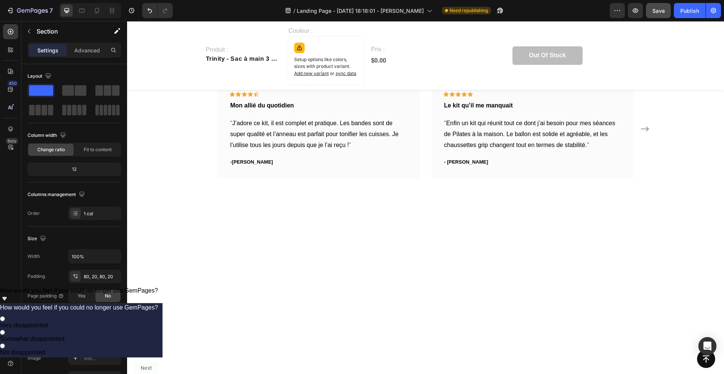
scroll to position [1276, 0]
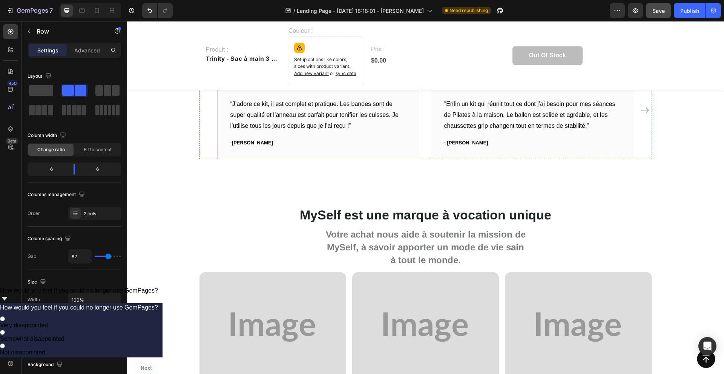
scroll to position [1792, 0]
click at [426, 190] on icon at bounding box center [425, 190] width 3 height 3
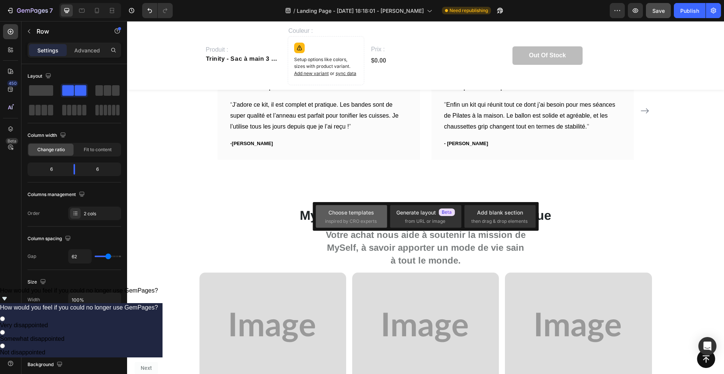
click at [370, 215] on div "Choose templates" at bounding box center [352, 213] width 46 height 8
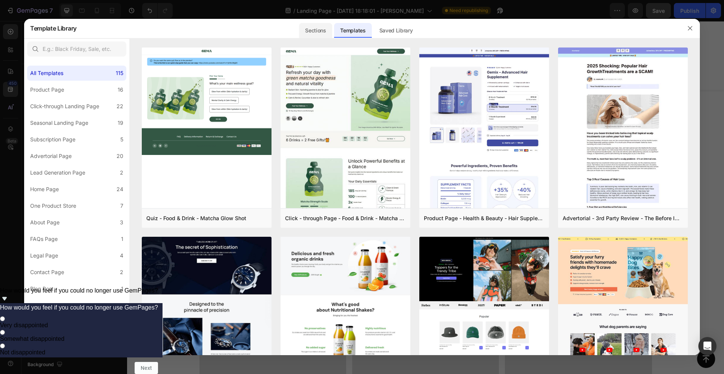
click at [307, 31] on div "Sections" at bounding box center [315, 30] width 33 height 15
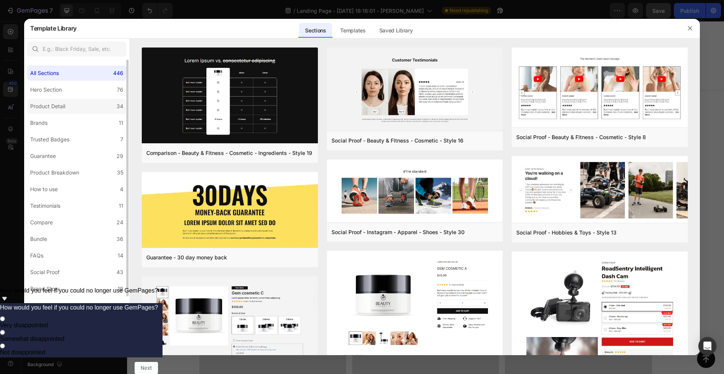
click at [111, 111] on label "Product Detail 34" at bounding box center [76, 106] width 99 height 15
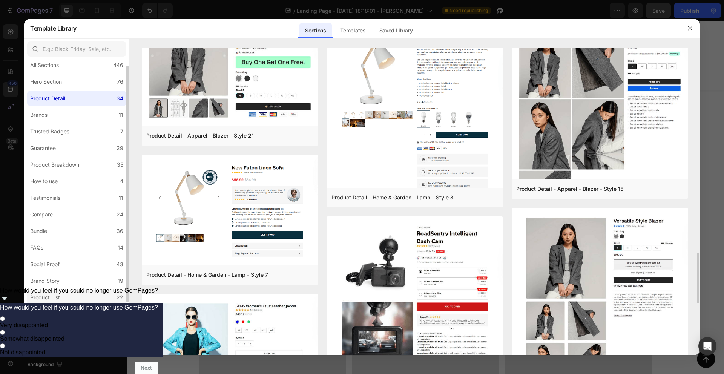
scroll to position [10, 0]
click at [106, 274] on label "Product List 22" at bounding box center [76, 295] width 99 height 15
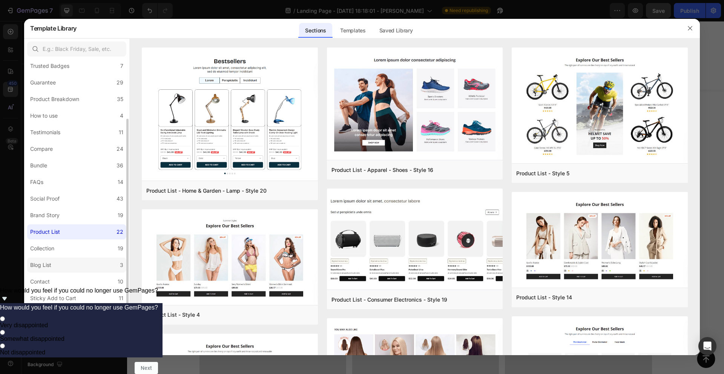
scroll to position [0, 0]
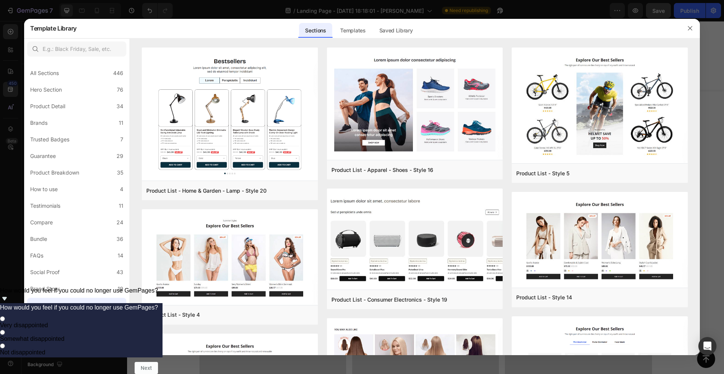
click at [60, 57] on div at bounding box center [76, 48] width 105 height 21
click at [66, 49] on input "text" at bounding box center [76, 48] width 99 height 15
type input "product"
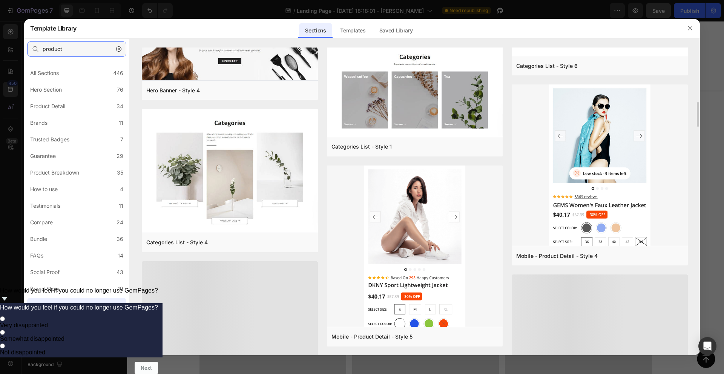
scroll to position [2555, 0]
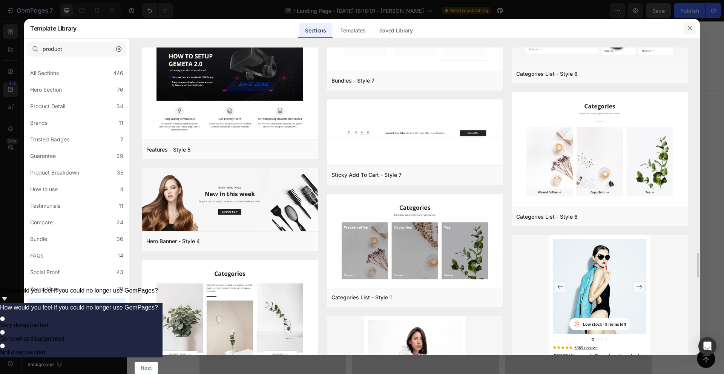
click at [543, 27] on button "button" at bounding box center [690, 28] width 12 height 12
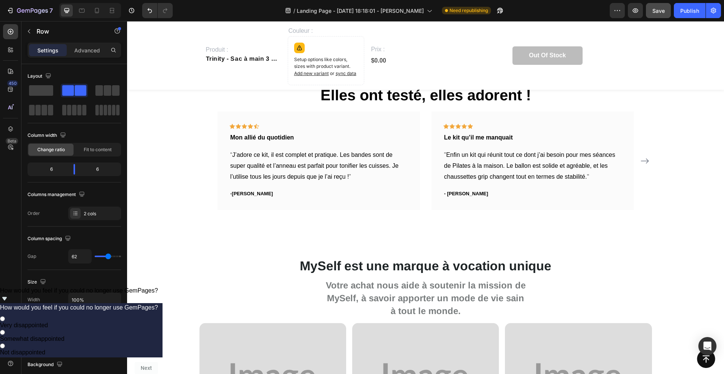
scroll to position [1728, 0]
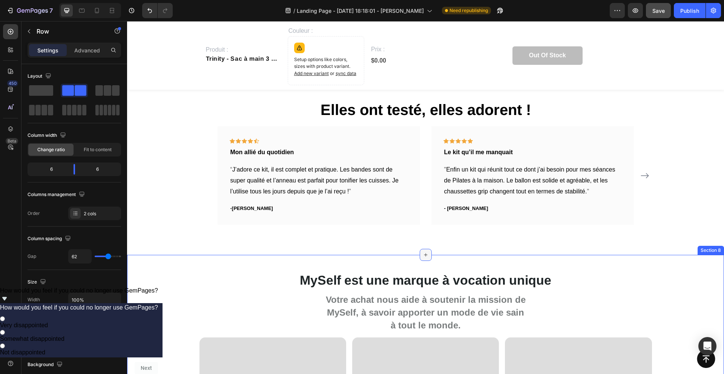
click at [425, 254] on icon at bounding box center [425, 254] width 3 height 3
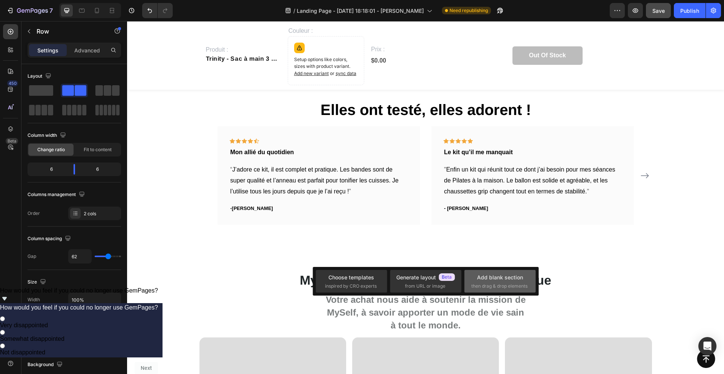
click at [498, 274] on span "then drag & drop elements" at bounding box center [500, 286] width 56 height 7
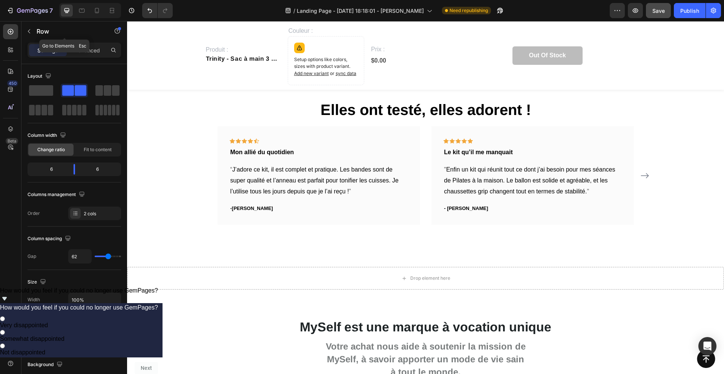
drag, startPoint x: 29, startPoint y: 29, endPoint x: 29, endPoint y: 41, distance: 11.3
click at [29, 29] on icon "button" at bounding box center [29, 31] width 6 height 6
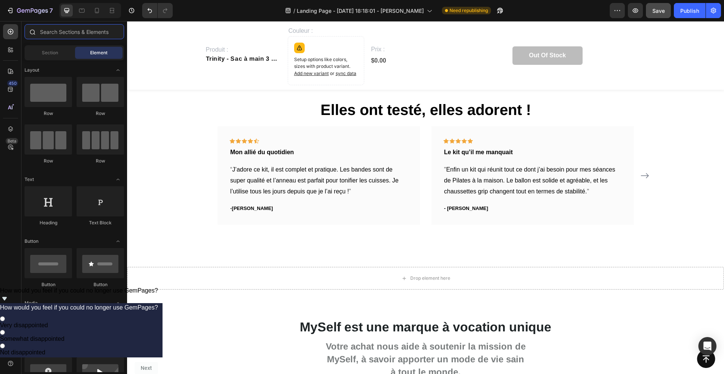
click at [47, 32] on input "text" at bounding box center [75, 31] width 100 height 15
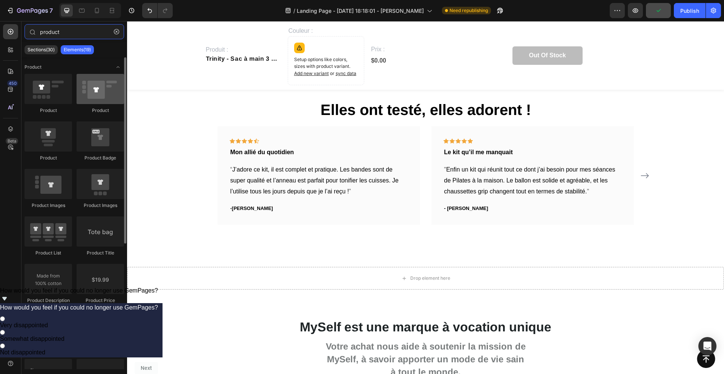
type input "product"
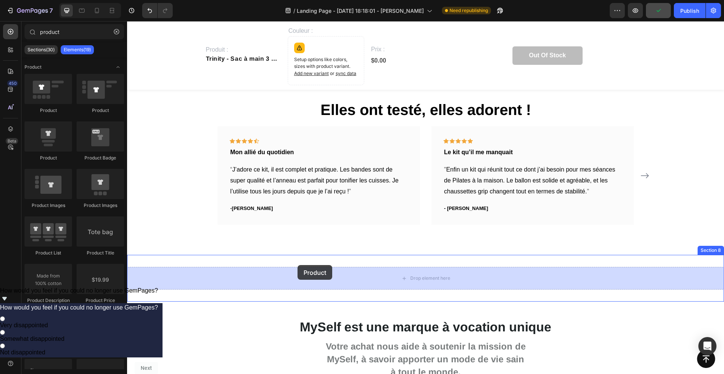
drag, startPoint x: 228, startPoint y: 118, endPoint x: 298, endPoint y: 266, distance: 162.8
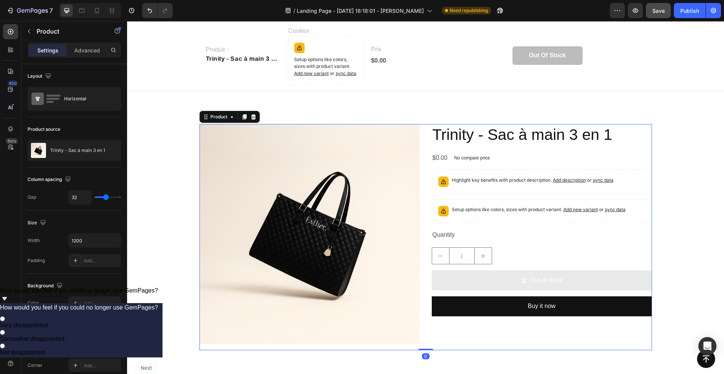
scroll to position [1907, 0]
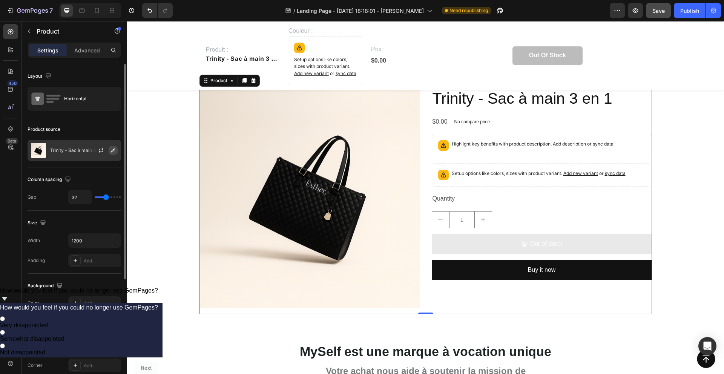
click at [113, 152] on icon "button" at bounding box center [113, 151] width 4 height 4
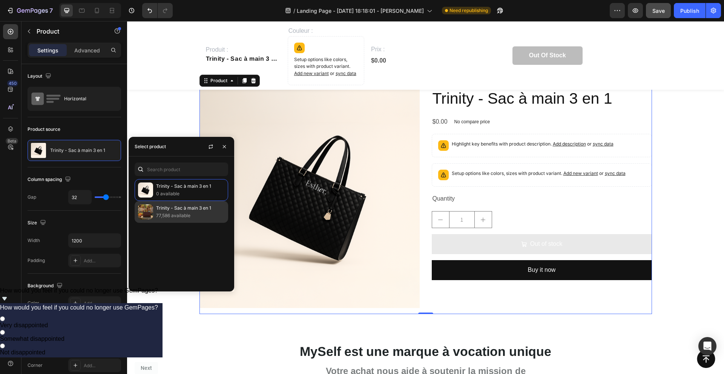
click at [174, 214] on p "77,586 available" at bounding box center [190, 216] width 69 height 8
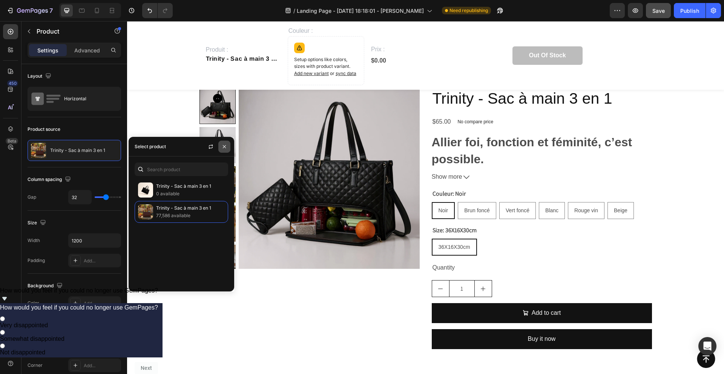
click at [225, 148] on icon "button" at bounding box center [224, 147] width 6 height 6
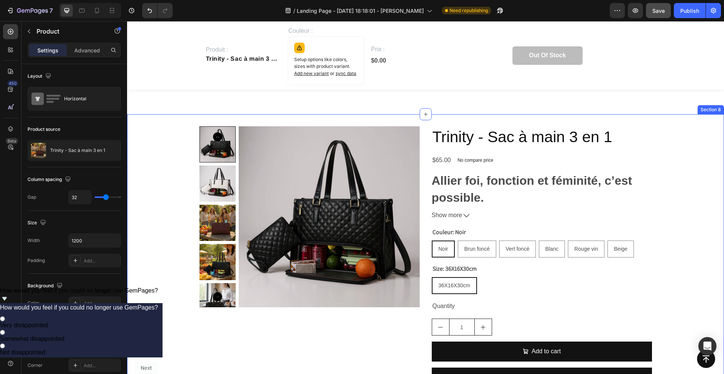
scroll to position [1898, 0]
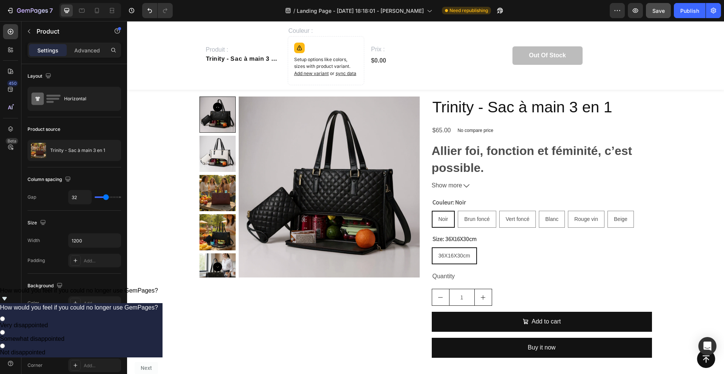
click at [304, 274] on div "Product Images" at bounding box center [310, 230] width 220 height 267
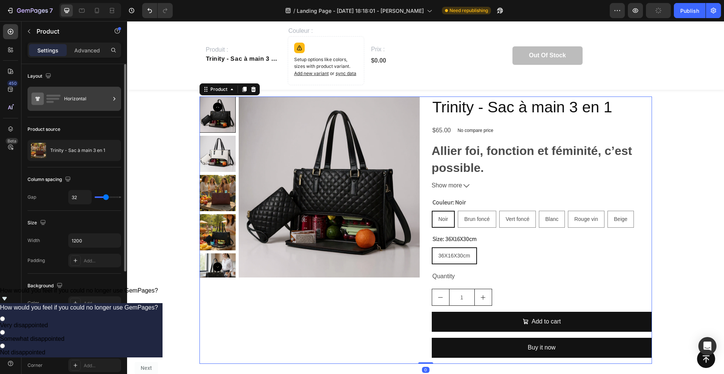
click at [108, 95] on div "Horizontal" at bounding box center [87, 98] width 46 height 17
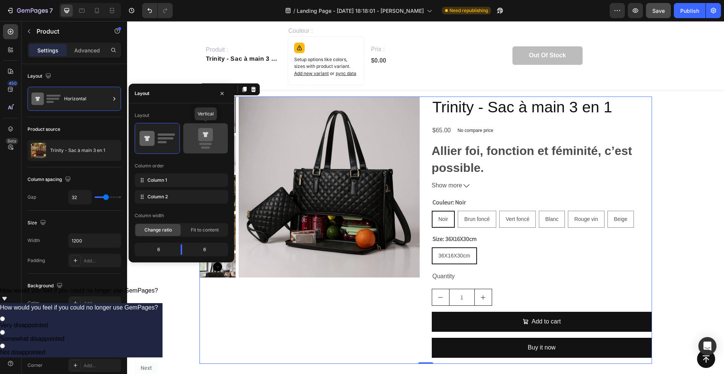
click at [194, 144] on icon at bounding box center [205, 138] width 35 height 21
type input "16"
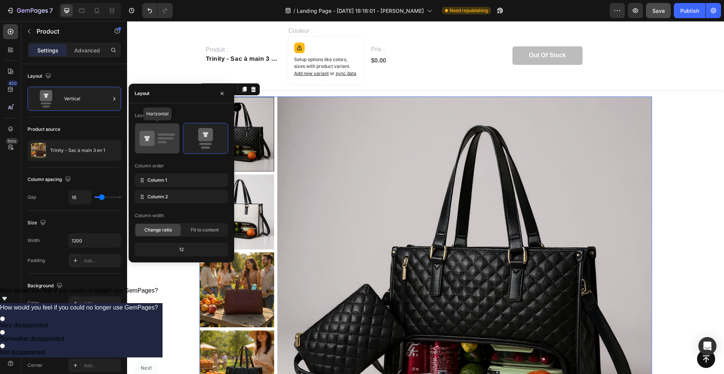
click at [155, 146] on icon at bounding box center [157, 138] width 35 height 21
type input "32"
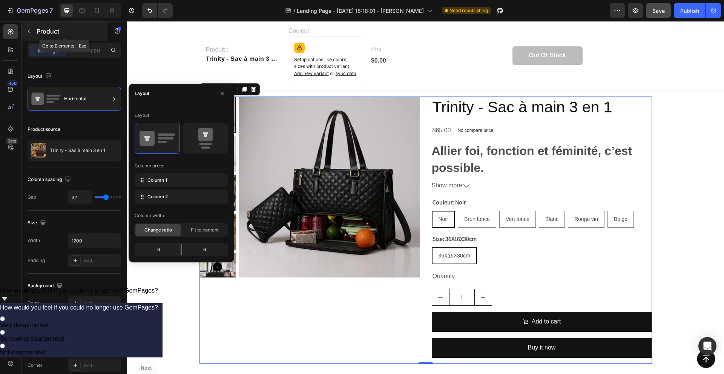
click at [30, 30] on icon "button" at bounding box center [29, 31] width 6 height 6
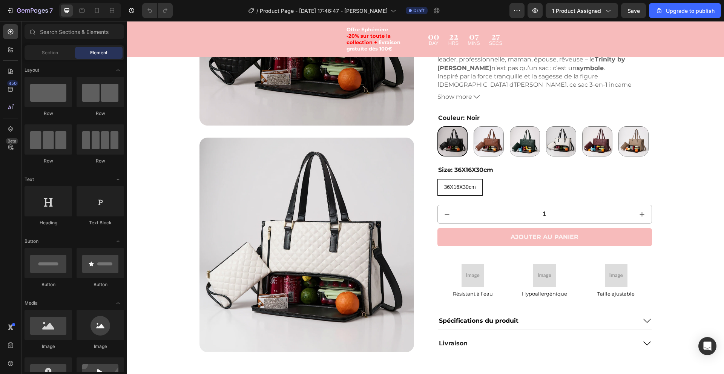
scroll to position [2015, 0]
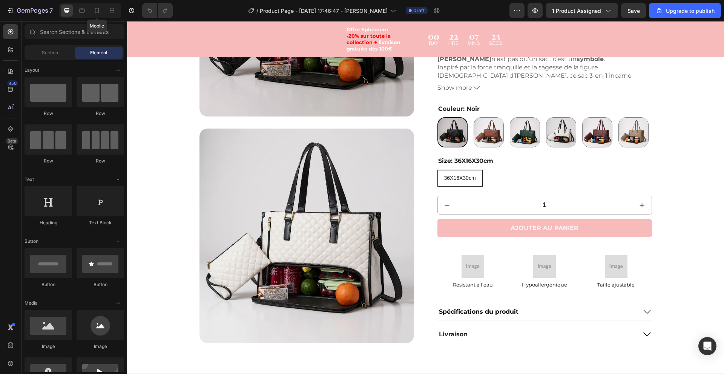
click at [97, 12] on icon at bounding box center [97, 11] width 8 height 8
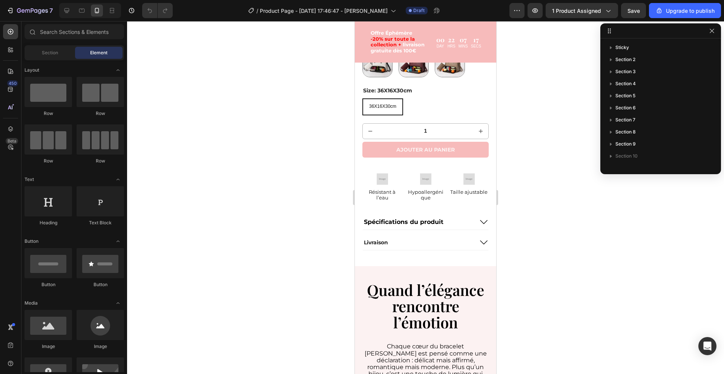
scroll to position [419, 0]
click at [71, 12] on div at bounding box center [67, 11] width 12 height 12
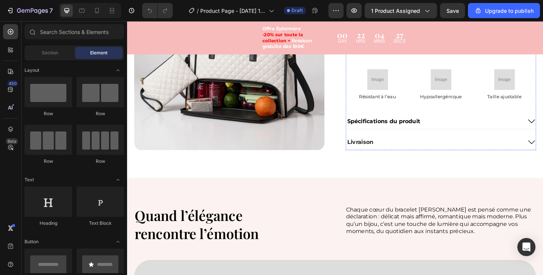
scroll to position [2179, 0]
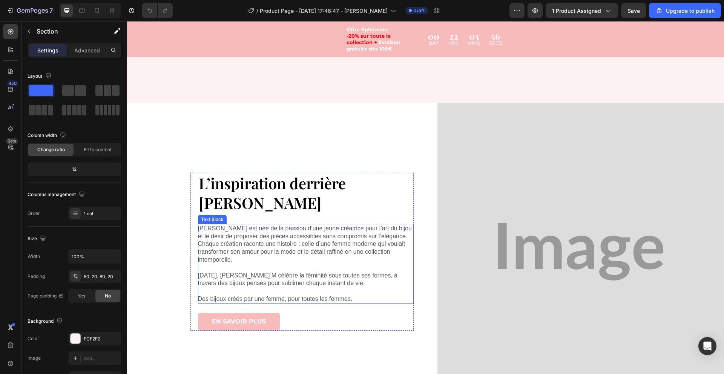
scroll to position [2788, 0]
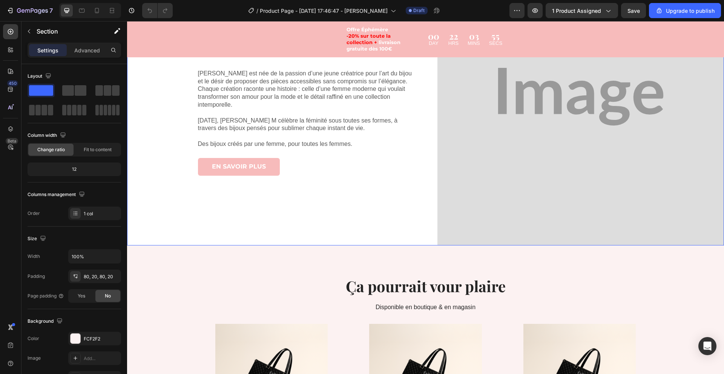
click at [347, 207] on div "L’inspiration derrière [PERSON_NAME] Heading [PERSON_NAME] est née de la passio…" at bounding box center [270, 97] width 287 height 298
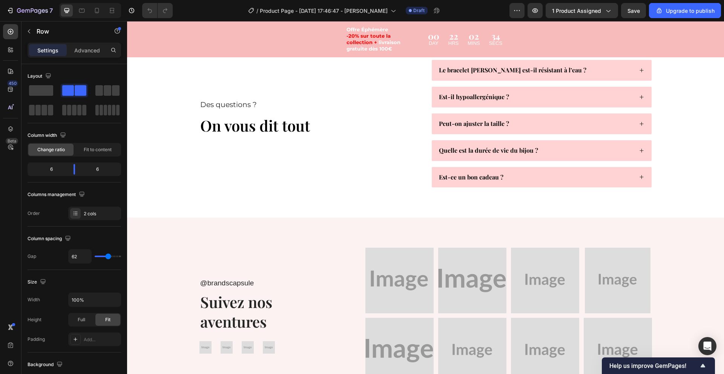
scroll to position [3728, 0]
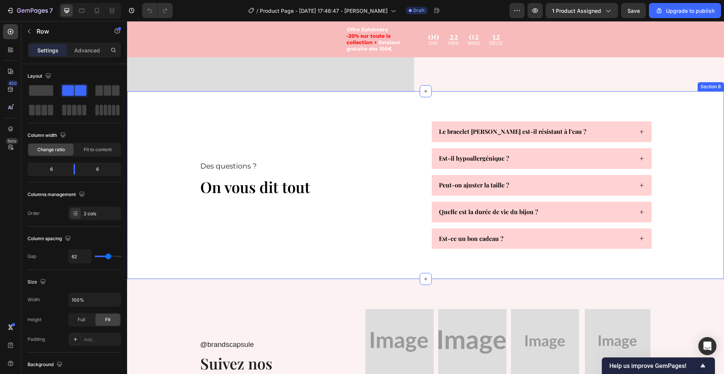
click at [258, 266] on div "Des questions ? Text Block On vous dit tout Heading Le bracelet Émily est-il ré…" at bounding box center [425, 185] width 597 height 188
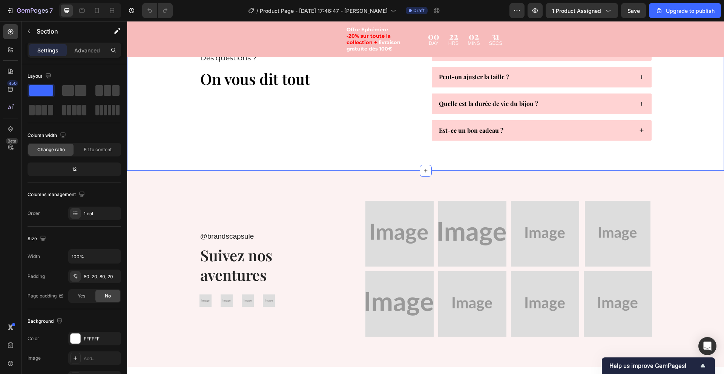
scroll to position [3844, 0]
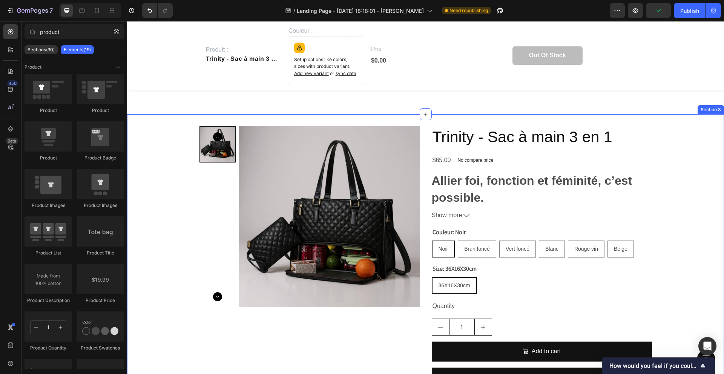
scroll to position [1847, 0]
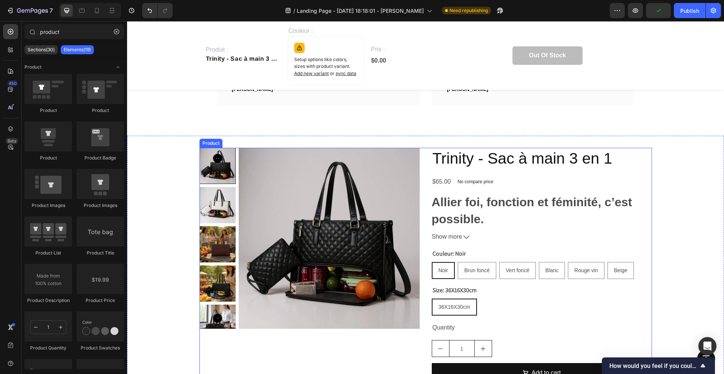
click at [257, 338] on div "Product Images" at bounding box center [310, 281] width 220 height 267
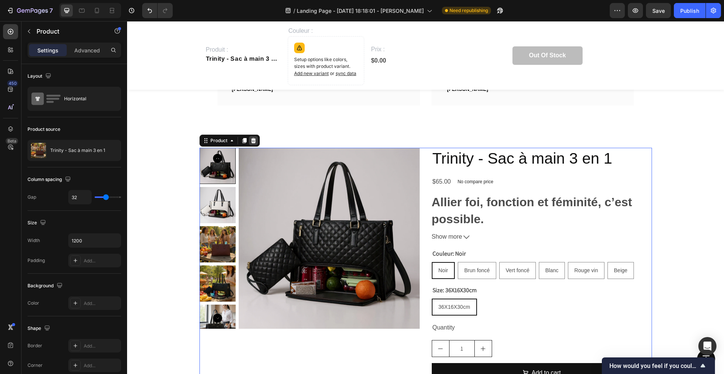
click at [255, 139] on icon at bounding box center [253, 141] width 6 height 6
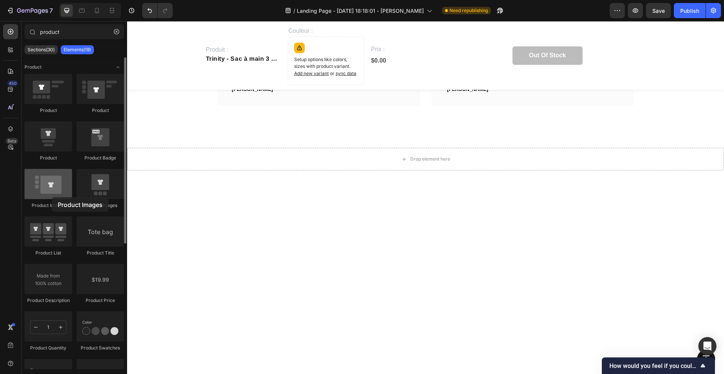
drag, startPoint x: 56, startPoint y: 189, endPoint x: 52, endPoint y: 197, distance: 8.9
click at [52, 197] on div at bounding box center [49, 184] width 48 height 30
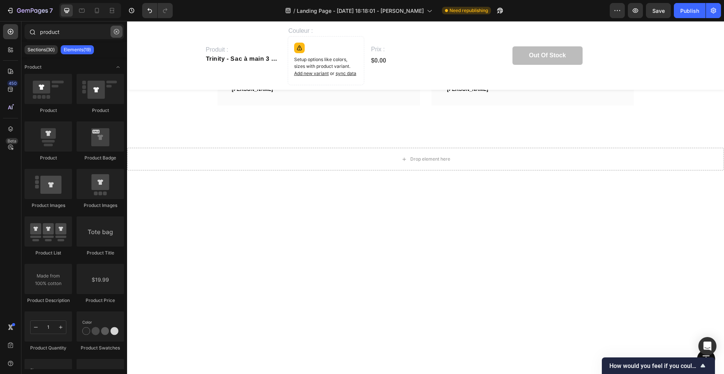
click at [113, 36] on button "button" at bounding box center [117, 32] width 12 height 12
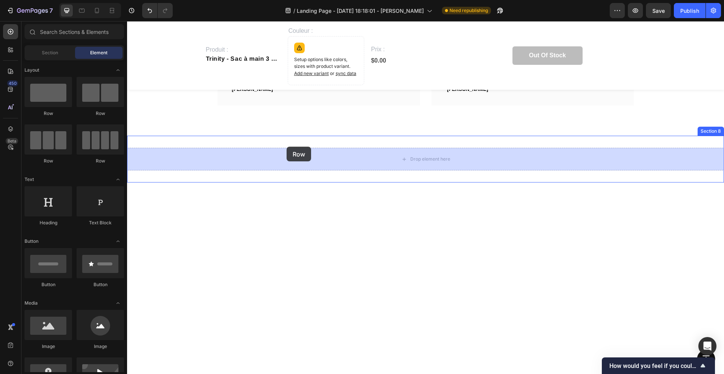
drag, startPoint x: 232, startPoint y: 108, endPoint x: 287, endPoint y: 147, distance: 67.3
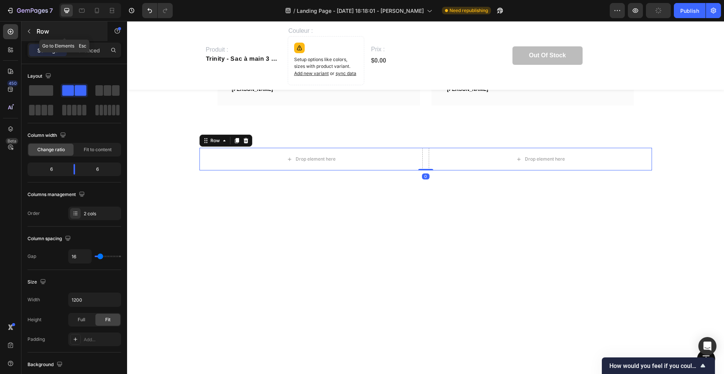
click at [26, 30] on icon "button" at bounding box center [29, 31] width 6 height 6
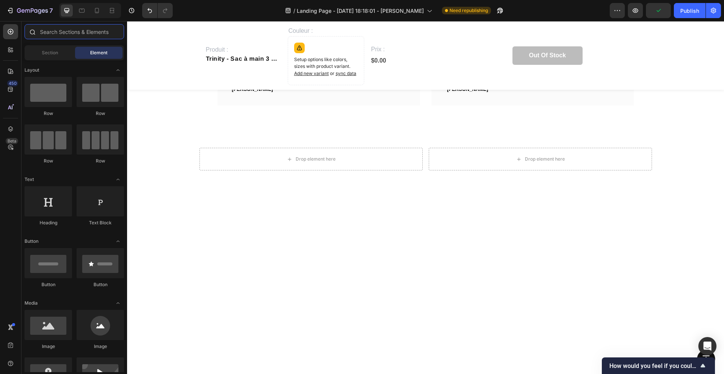
click at [81, 28] on input "text" at bounding box center [75, 31] width 100 height 15
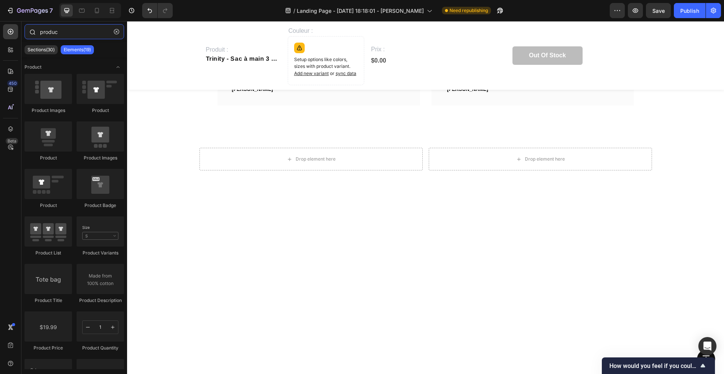
type input "product"
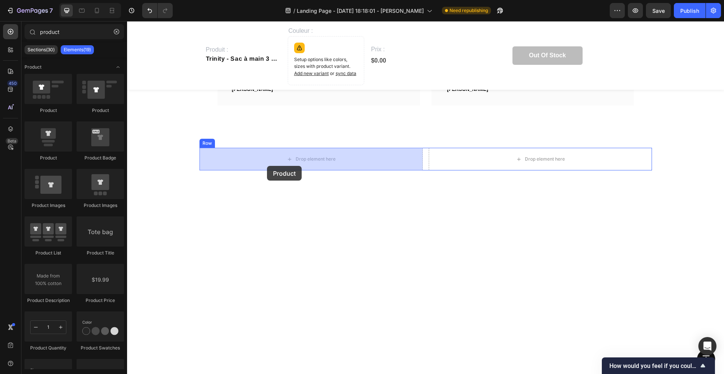
drag, startPoint x: 178, startPoint y: 157, endPoint x: 267, endPoint y: 166, distance: 89.1
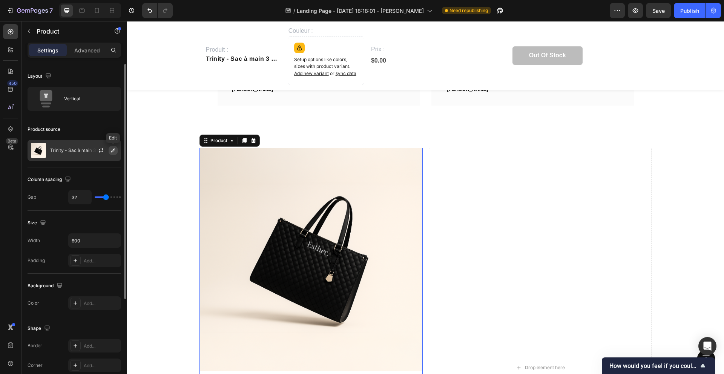
click at [116, 150] on button "button" at bounding box center [113, 150] width 9 height 9
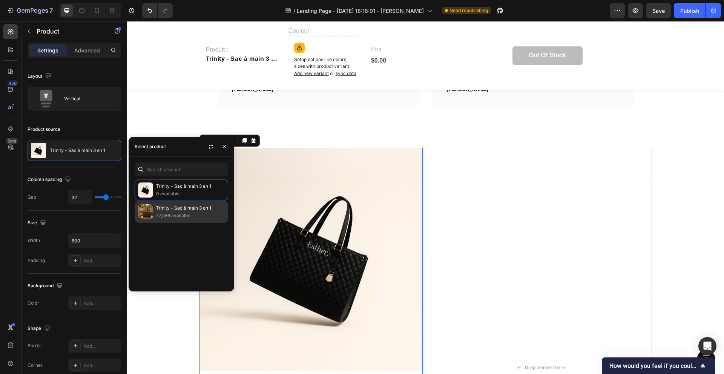
click at [172, 215] on p "77,586 available" at bounding box center [190, 216] width 69 height 8
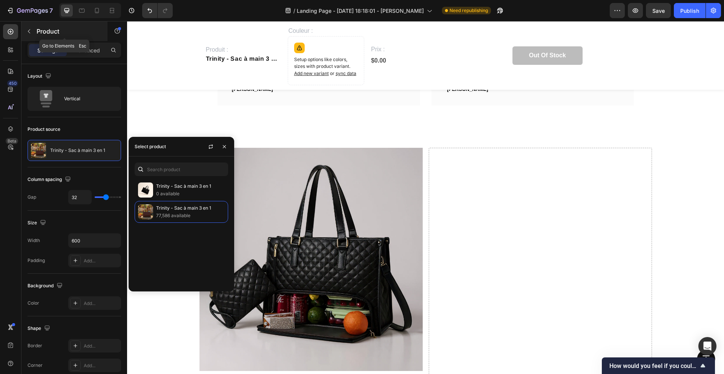
click at [29, 35] on button "button" at bounding box center [29, 31] width 12 height 12
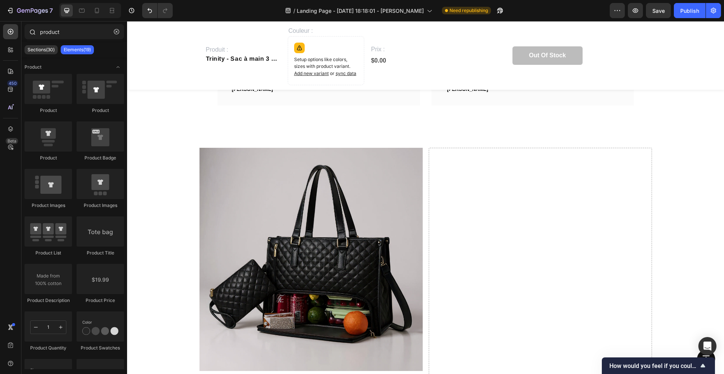
click at [30, 37] on div at bounding box center [32, 31] width 15 height 15
click at [62, 36] on input "product" at bounding box center [75, 31] width 100 height 15
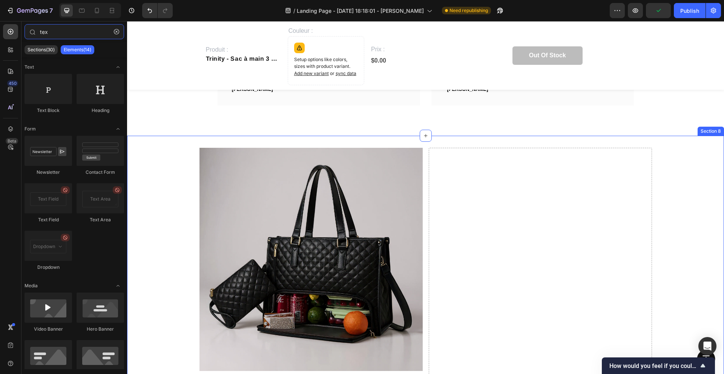
type input "tex"
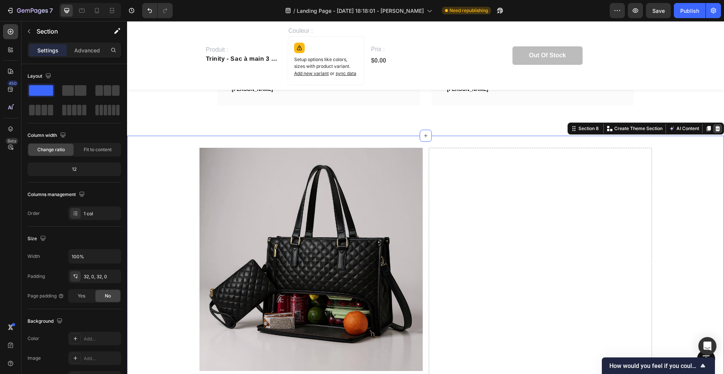
click at [720, 128] on icon at bounding box center [718, 129] width 6 height 6
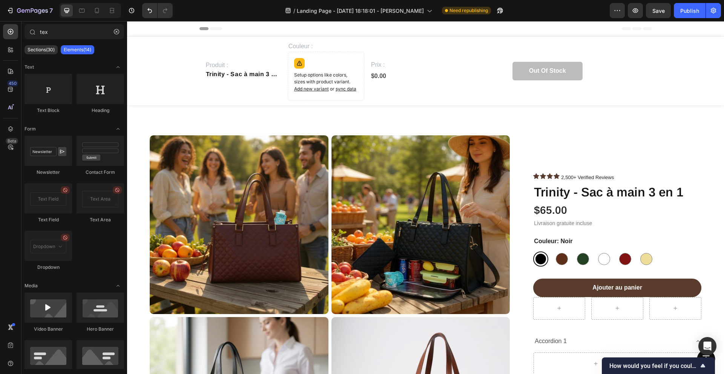
scroll to position [4, 0]
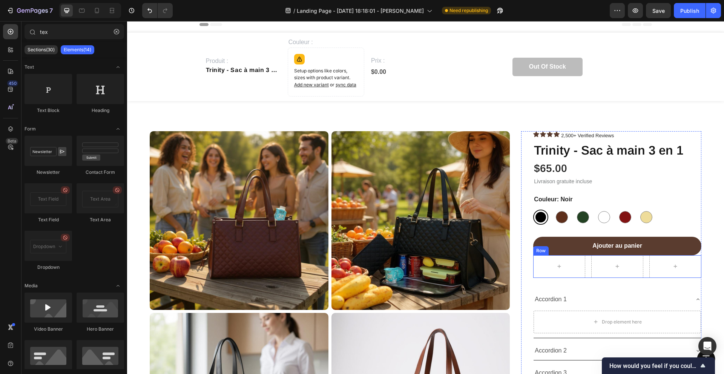
click at [588, 274] on div "Row" at bounding box center [617, 266] width 168 height 23
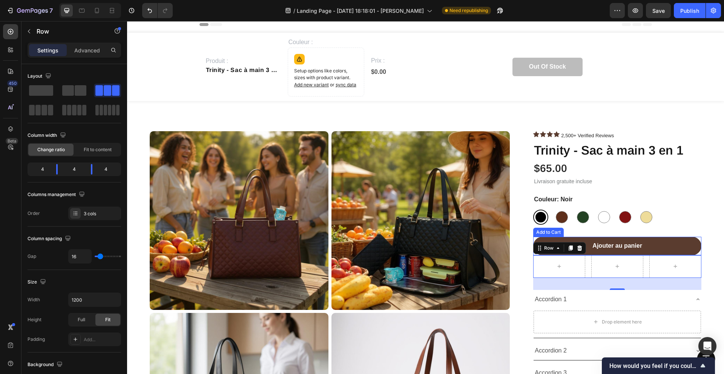
click at [689, 249] on button "Ajouter au panier" at bounding box center [617, 246] width 168 height 18
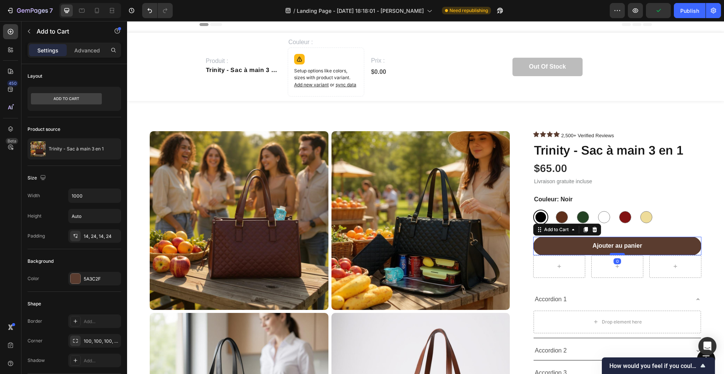
click at [617, 253] on div at bounding box center [617, 254] width 15 height 2
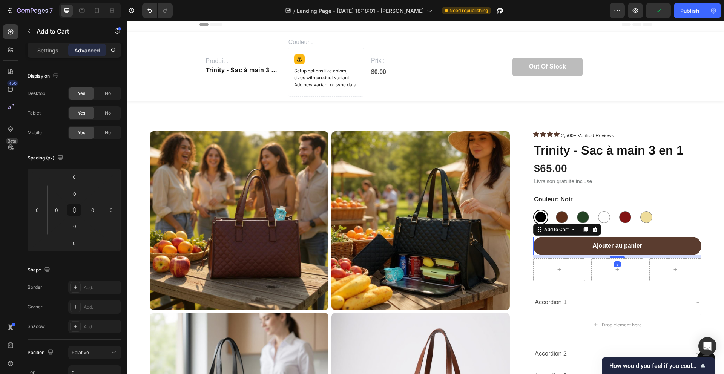
click at [617, 257] on div at bounding box center [617, 257] width 15 height 2
type input "8"
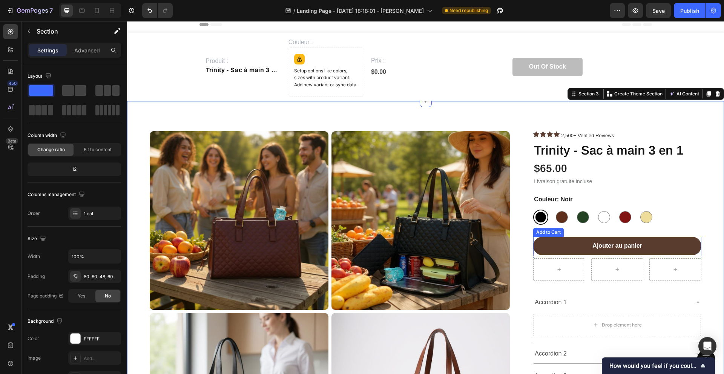
click at [609, 252] on button "Ajouter au panier" at bounding box center [617, 246] width 168 height 18
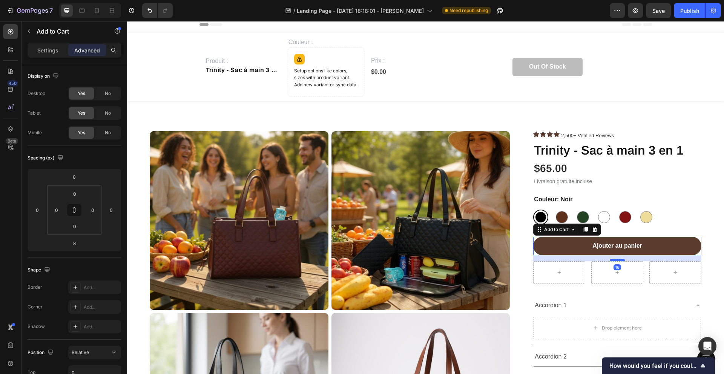
click at [619, 260] on div at bounding box center [617, 260] width 15 height 2
type input "16"
click at [636, 300] on div "Accordion 1" at bounding box center [611, 305] width 155 height 13
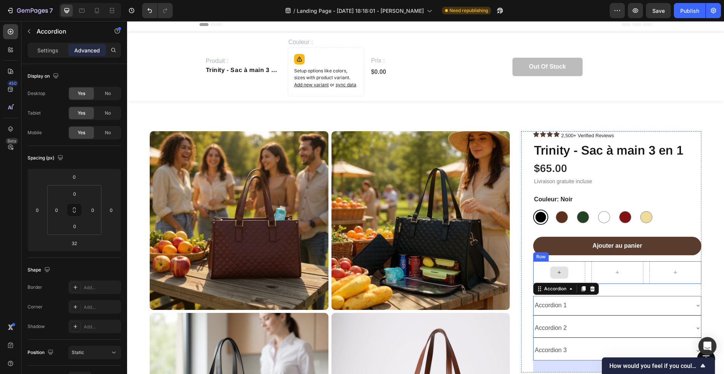
click at [547, 277] on div at bounding box center [559, 272] width 52 height 23
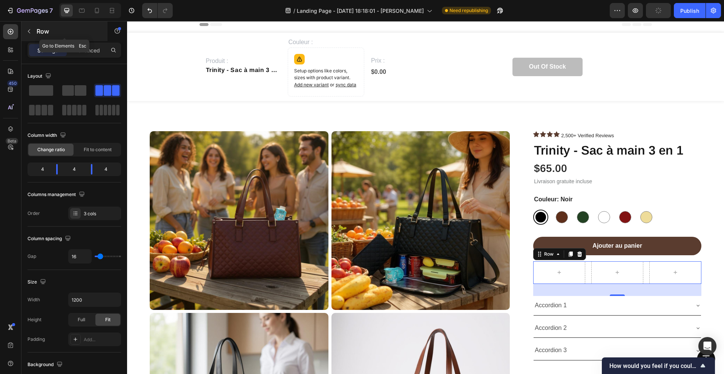
click at [31, 33] on icon "button" at bounding box center [29, 31] width 6 height 6
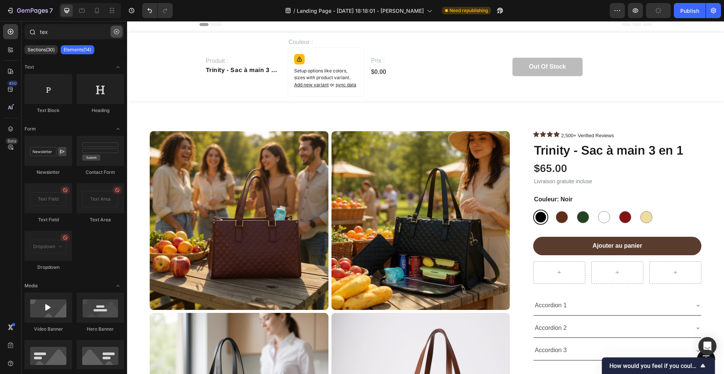
click at [114, 34] on icon "button" at bounding box center [116, 31] width 5 height 5
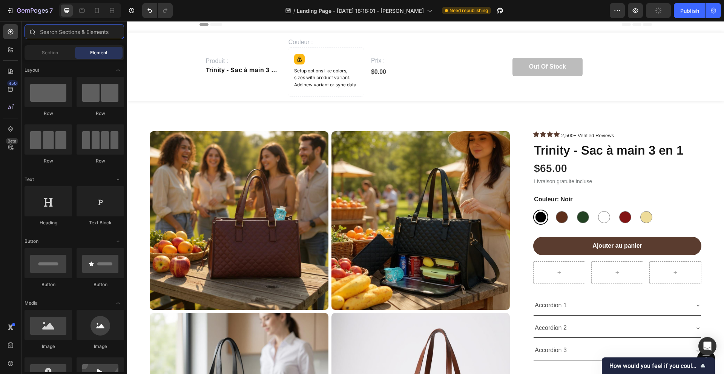
click at [109, 34] on input "text" at bounding box center [75, 31] width 100 height 15
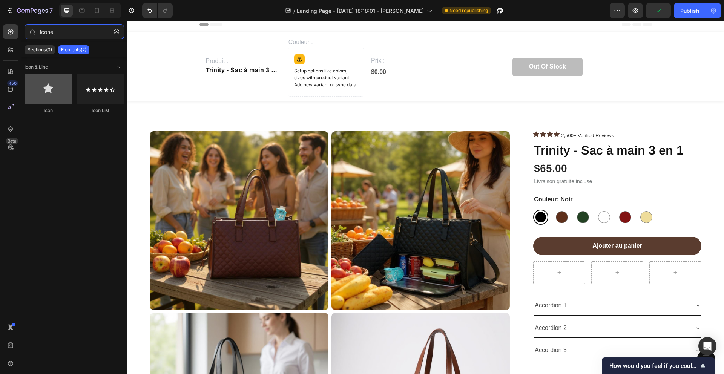
type input "icone"
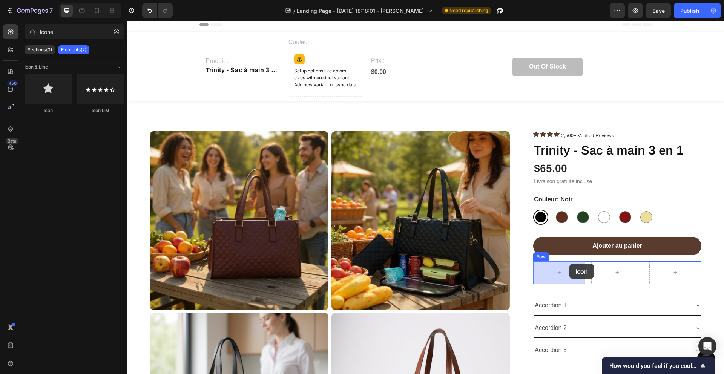
drag, startPoint x: 189, startPoint y: 106, endPoint x: 570, endPoint y: 264, distance: 412.1
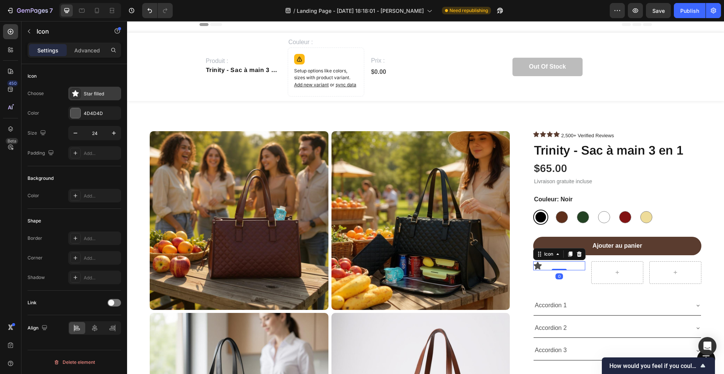
click at [84, 95] on div "Star filled" at bounding box center [101, 94] width 35 height 7
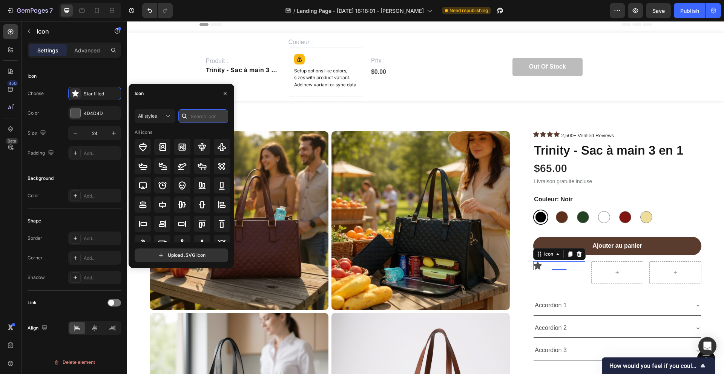
click at [211, 118] on input "text" at bounding box center [203, 116] width 50 height 14
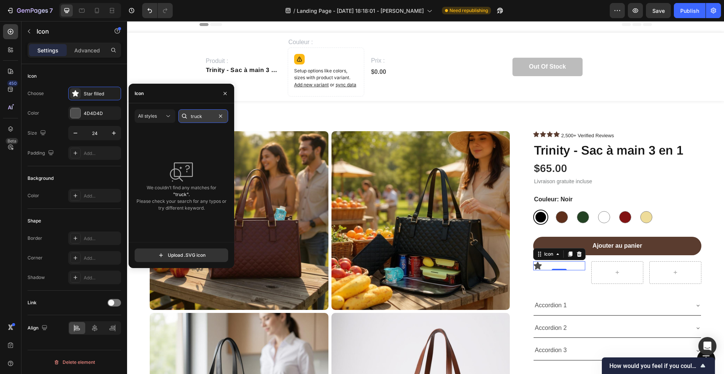
type input "truck"
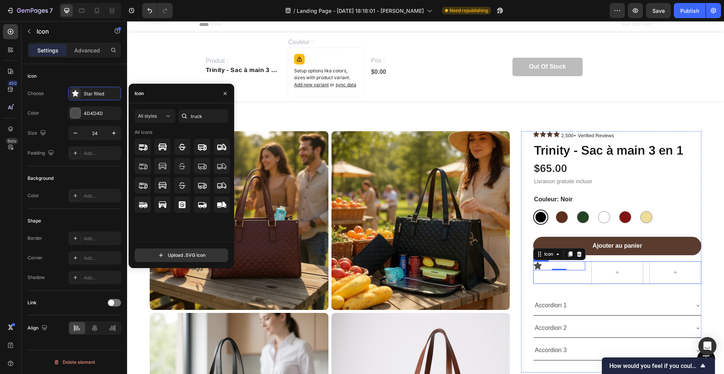
drag, startPoint x: 328, startPoint y: 190, endPoint x: 548, endPoint y: 275, distance: 236.2
click at [208, 170] on div at bounding box center [202, 166] width 16 height 16
click at [92, 317] on div "Align" at bounding box center [75, 328] width 94 height 26
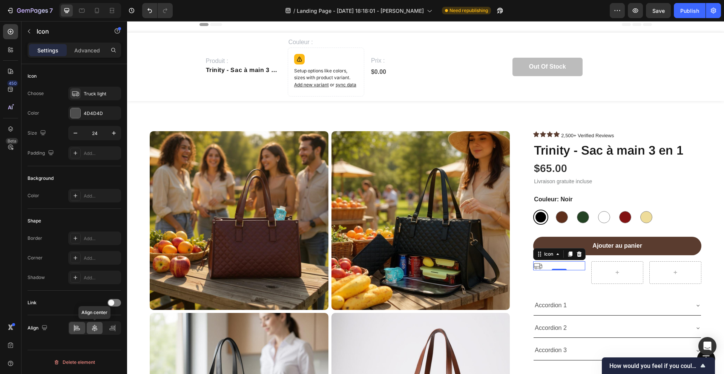
click at [93, 325] on icon at bounding box center [95, 328] width 8 height 8
click at [114, 134] on icon "button" at bounding box center [114, 133] width 8 height 8
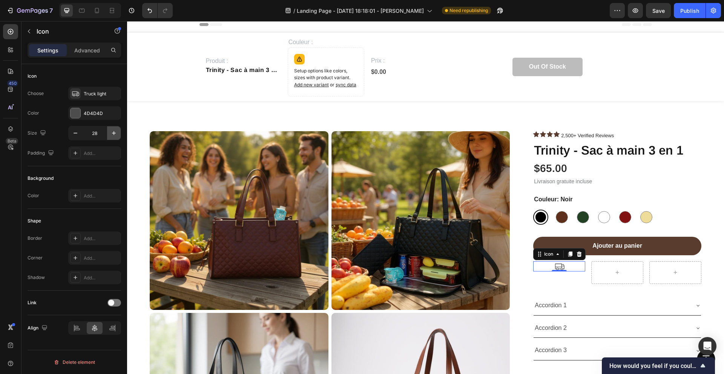
click at [114, 134] on icon "button" at bounding box center [114, 133] width 8 height 8
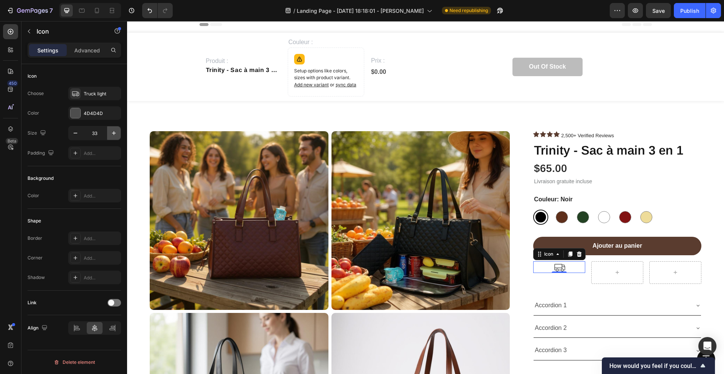
click at [114, 134] on icon "button" at bounding box center [114, 133] width 8 height 8
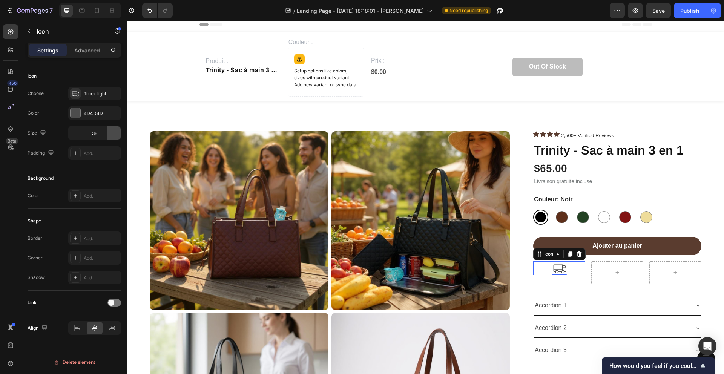
click at [114, 134] on icon "button" at bounding box center [114, 133] width 8 height 8
type input "40"
click at [607, 275] on div at bounding box center [617, 272] width 52 height 23
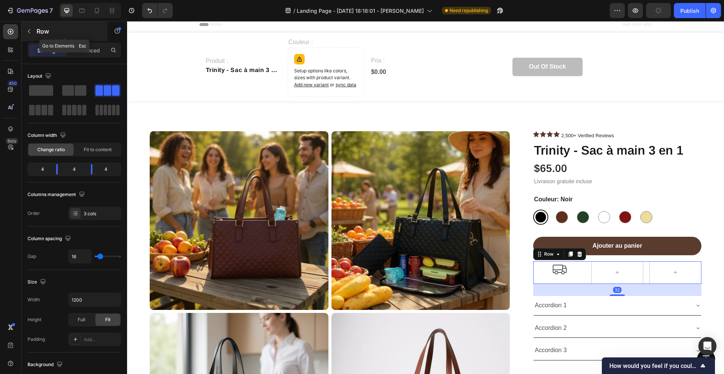
click at [31, 31] on icon "button" at bounding box center [29, 31] width 6 height 6
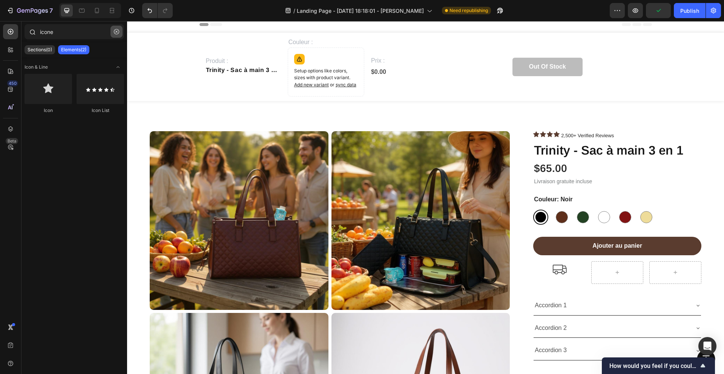
click at [115, 31] on icon "button" at bounding box center [116, 31] width 5 height 5
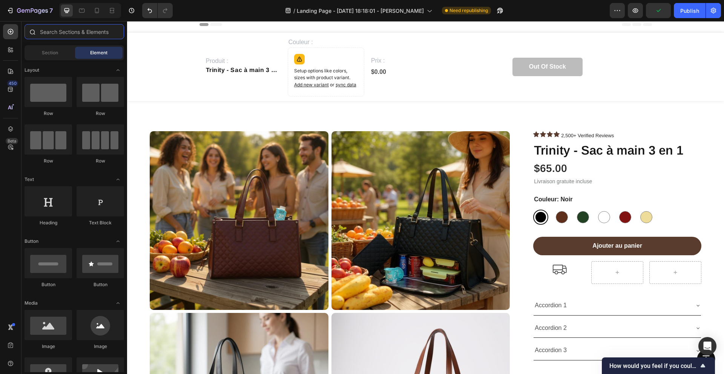
click at [70, 37] on input "text" at bounding box center [75, 31] width 100 height 15
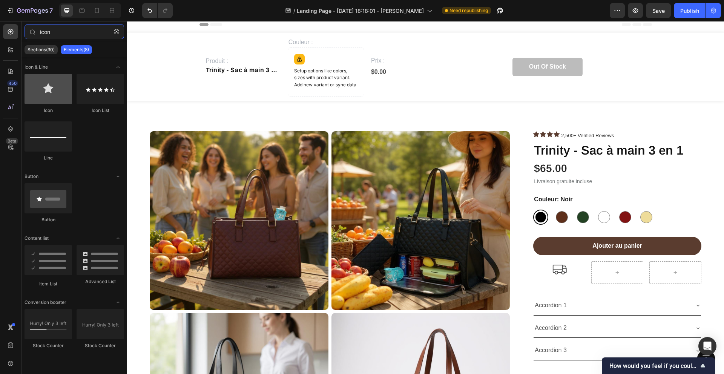
type input "icon"
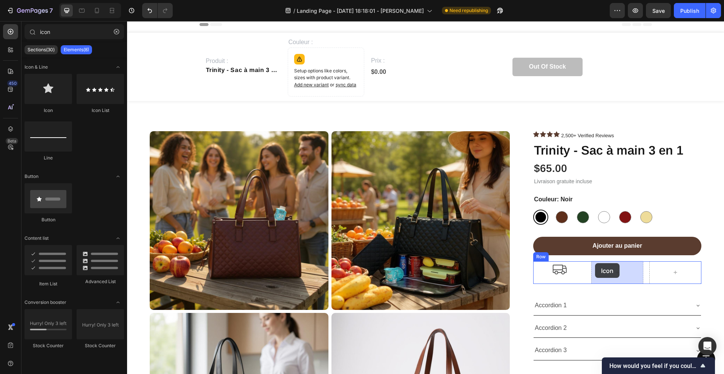
drag, startPoint x: 169, startPoint y: 108, endPoint x: 595, endPoint y: 264, distance: 453.9
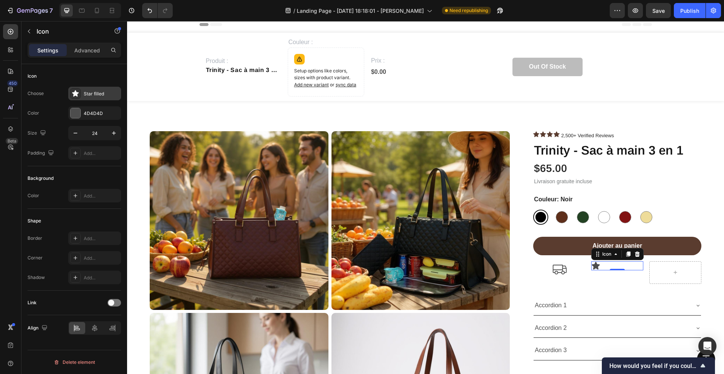
click at [84, 91] on div "Star filled" at bounding box center [101, 94] width 35 height 7
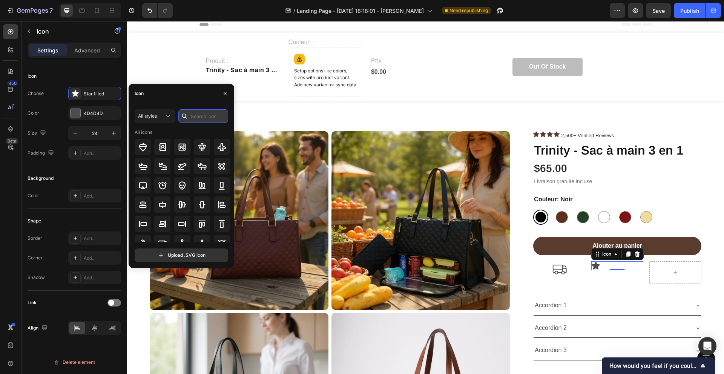
click at [209, 118] on input "text" at bounding box center [203, 116] width 50 height 14
type input "return"
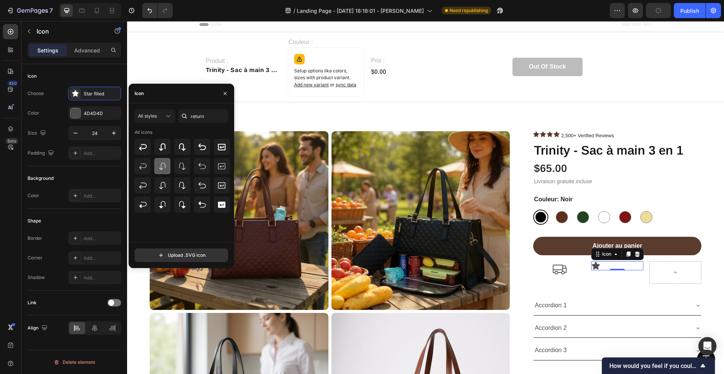
click at [163, 163] on icon at bounding box center [162, 166] width 9 height 9
click at [92, 131] on input "24" at bounding box center [94, 133] width 25 height 14
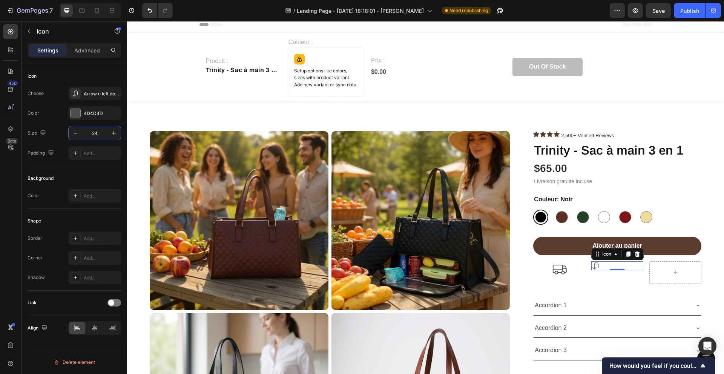
click at [95, 131] on input "24" at bounding box center [94, 133] width 25 height 14
type input "40"
click at [94, 331] on icon at bounding box center [95, 328] width 8 height 8
click at [622, 282] on div "Icon 0" at bounding box center [617, 272] width 52 height 23
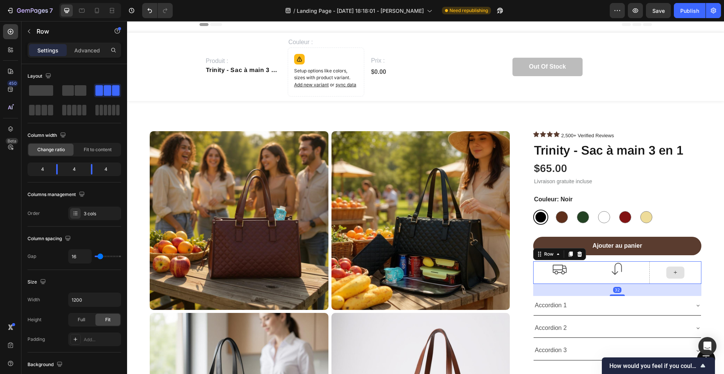
click at [667, 284] on div "32" at bounding box center [617, 290] width 168 height 12
click at [657, 276] on div at bounding box center [676, 272] width 52 height 23
click at [84, 51] on p "Advanced" at bounding box center [87, 50] width 26 height 8
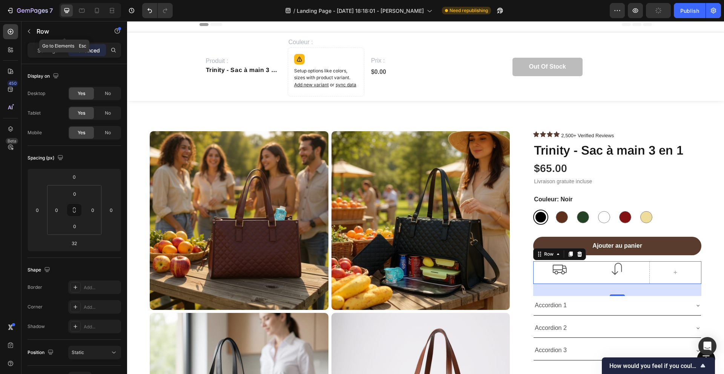
click at [31, 29] on icon "button" at bounding box center [29, 31] width 6 height 6
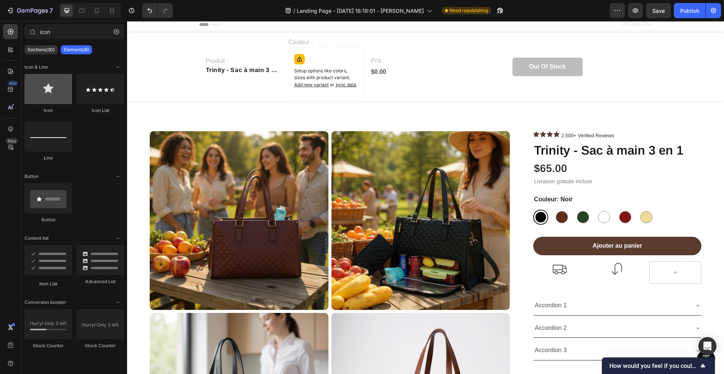
drag, startPoint x: 54, startPoint y: 102, endPoint x: 65, endPoint y: 102, distance: 10.6
click at [54, 102] on div at bounding box center [49, 89] width 48 height 30
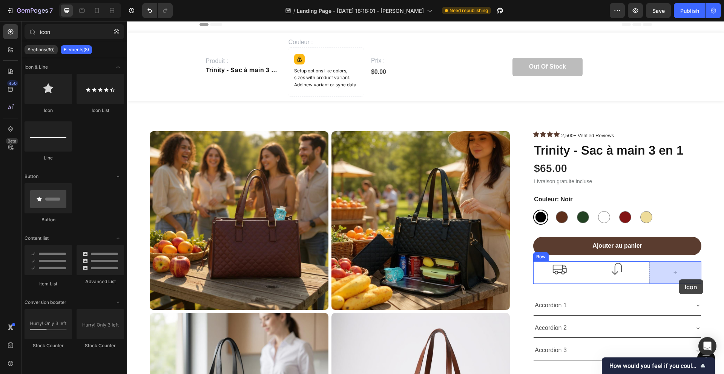
drag, startPoint x: 173, startPoint y: 105, endPoint x: 679, endPoint y: 280, distance: 535.5
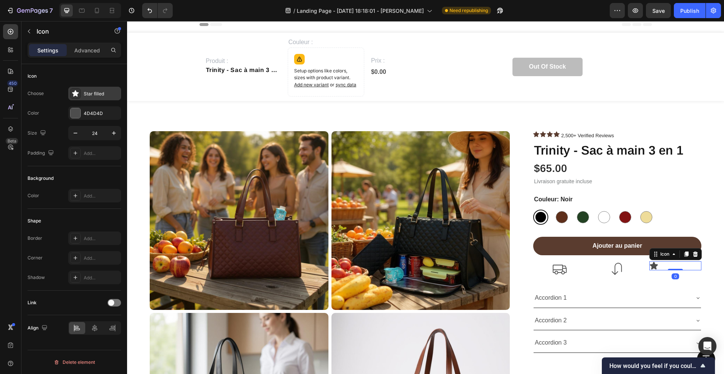
click at [94, 99] on div "Star filled" at bounding box center [94, 94] width 53 height 14
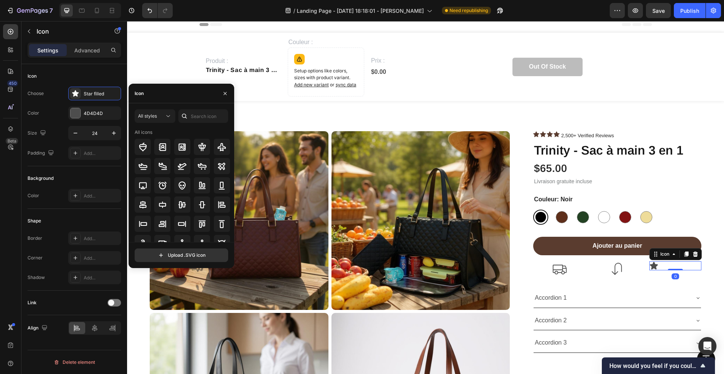
click at [196, 125] on div "All styles All icons" at bounding box center [182, 175] width 94 height 133
click at [195, 114] on input "text" at bounding box center [203, 116] width 50 height 14
type input "call"
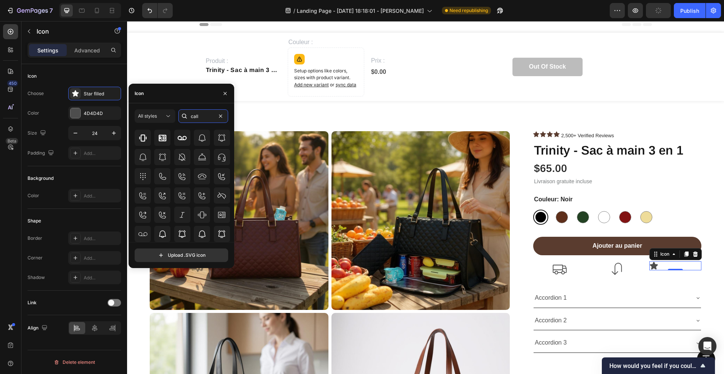
scroll to position [0, 0]
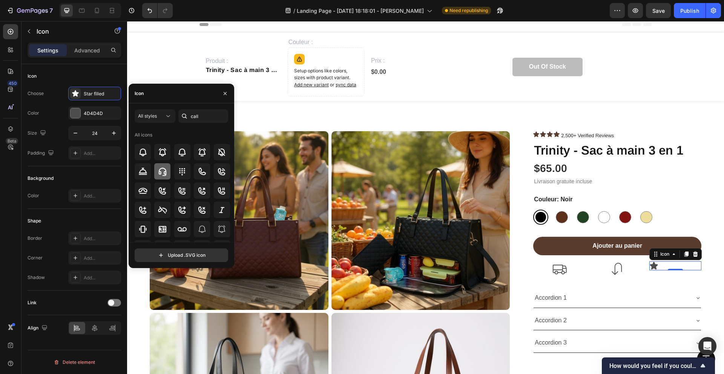
click at [157, 170] on div at bounding box center [162, 171] width 16 height 16
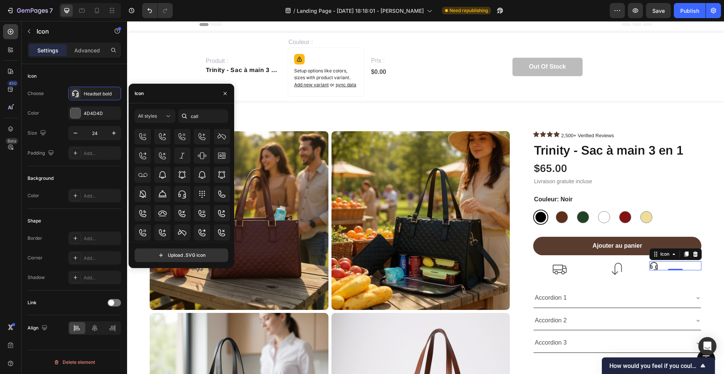
scroll to position [138, 0]
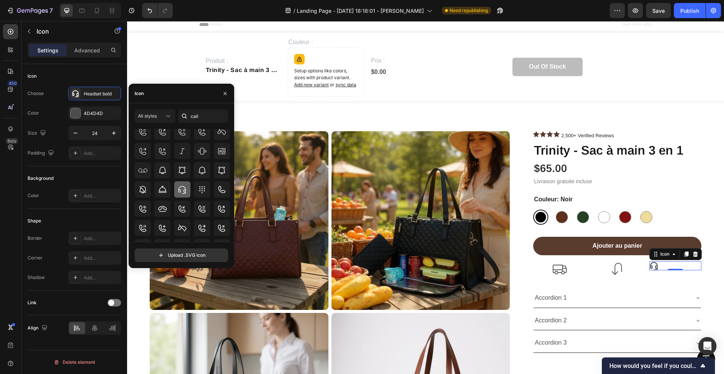
click at [181, 189] on icon at bounding box center [182, 189] width 9 height 9
click at [100, 134] on input "24" at bounding box center [94, 133] width 25 height 14
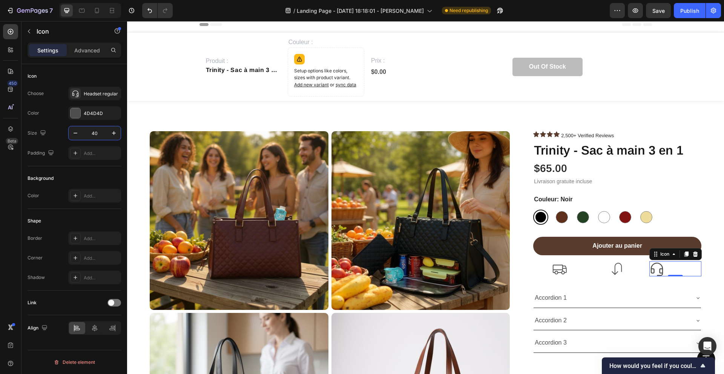
type input "40"
click at [561, 268] on icon at bounding box center [559, 268] width 15 height 15
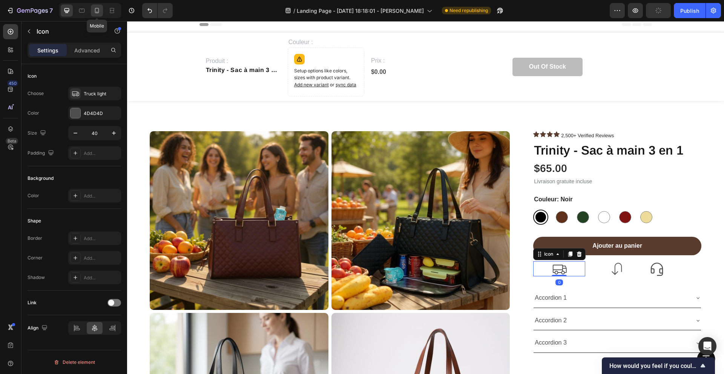
click at [100, 11] on icon at bounding box center [97, 11] width 8 height 8
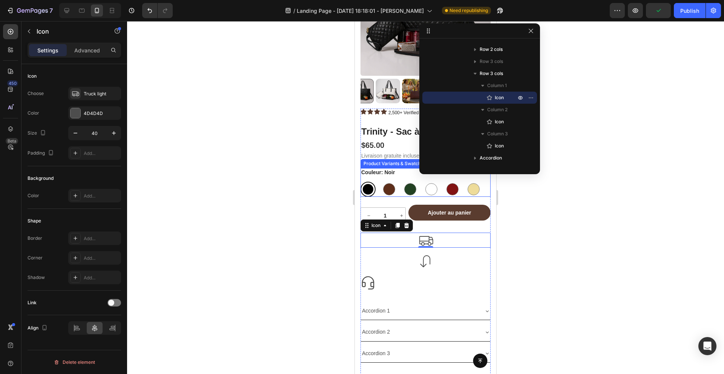
scroll to position [67, 0]
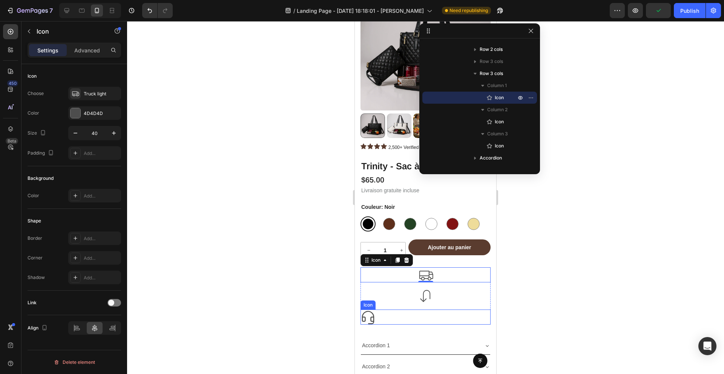
click at [422, 316] on div "Icon" at bounding box center [426, 317] width 130 height 15
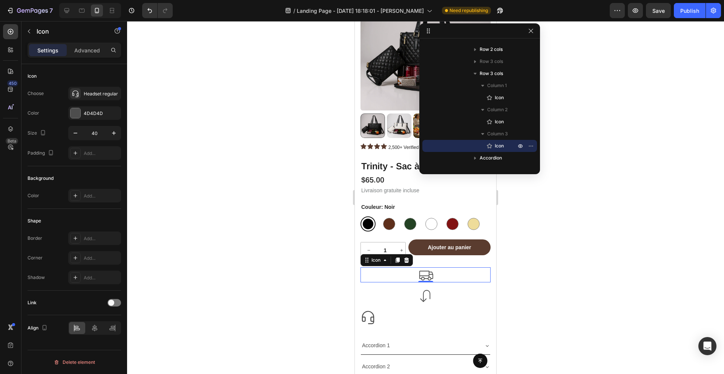
click at [399, 268] on div "Icon 0" at bounding box center [426, 274] width 130 height 15
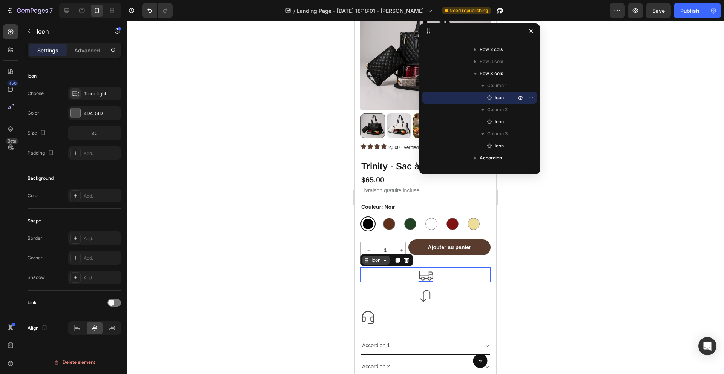
click at [379, 260] on div "Icon" at bounding box center [376, 260] width 12 height 0
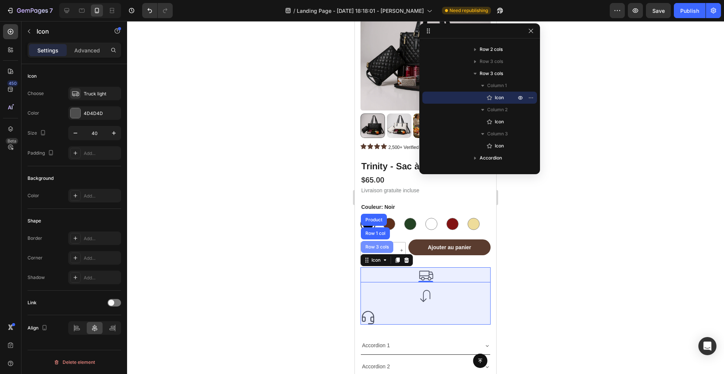
click at [376, 248] on div "Row 3 cols" at bounding box center [377, 247] width 26 height 5
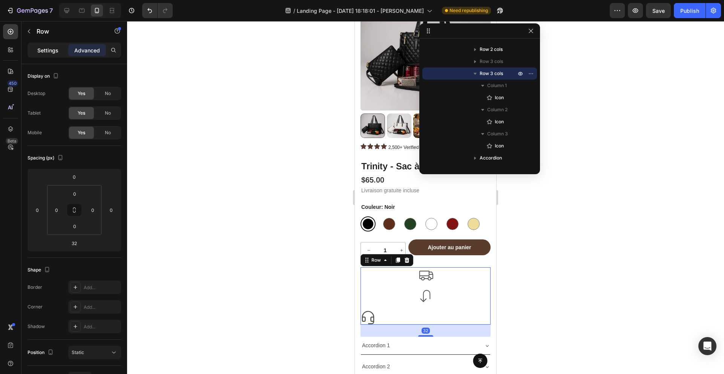
click at [43, 48] on p "Settings" at bounding box center [47, 50] width 21 height 8
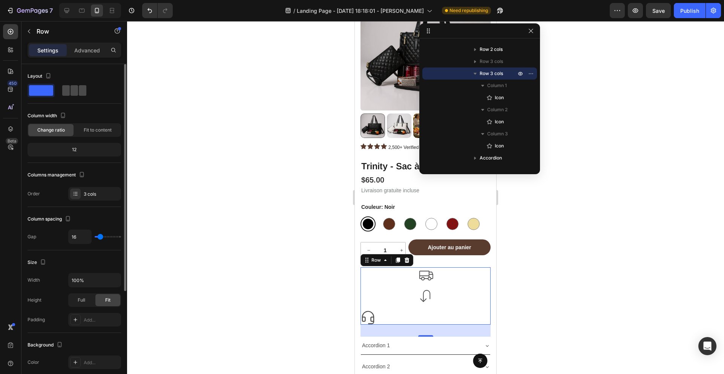
click at [79, 88] on span at bounding box center [83, 90] width 8 height 11
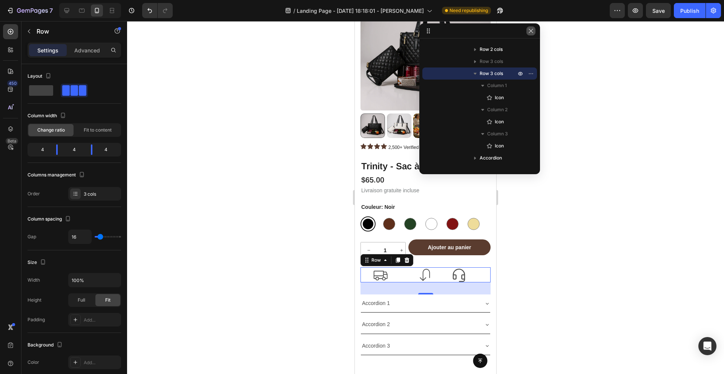
click at [533, 28] on icon "button" at bounding box center [531, 31] width 6 height 6
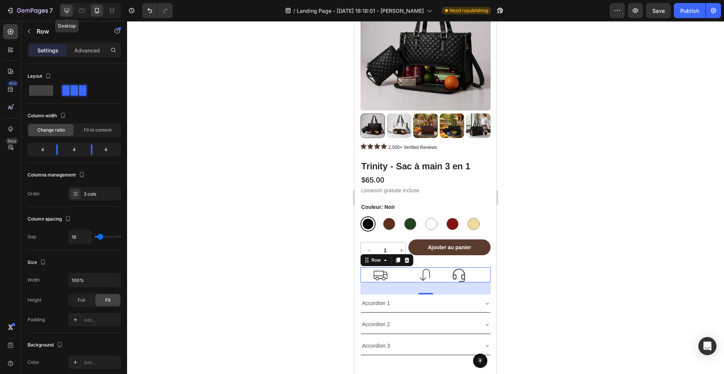
click at [67, 14] on div at bounding box center [67, 11] width 12 height 12
type input "1200"
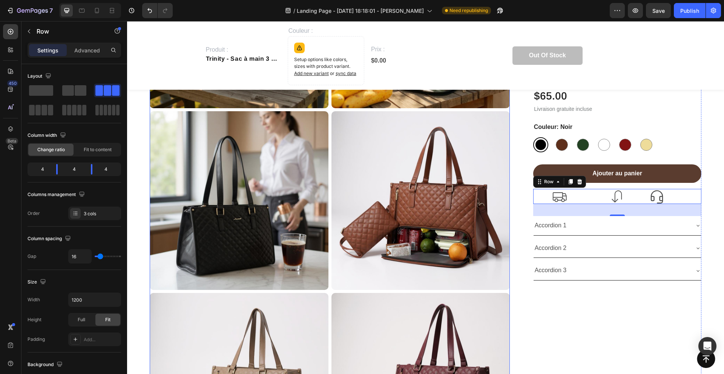
scroll to position [218, 0]
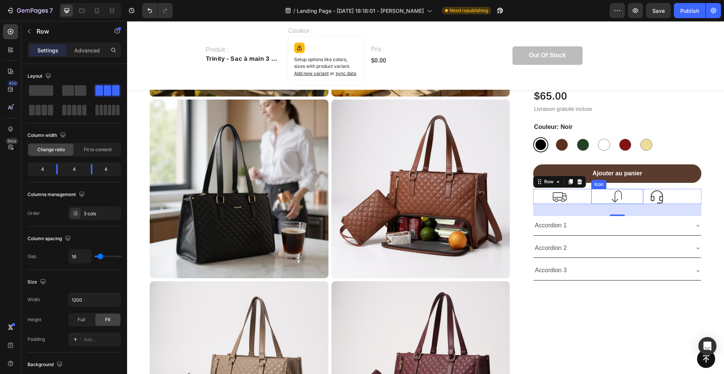
click at [617, 199] on icon at bounding box center [617, 196] width 15 height 15
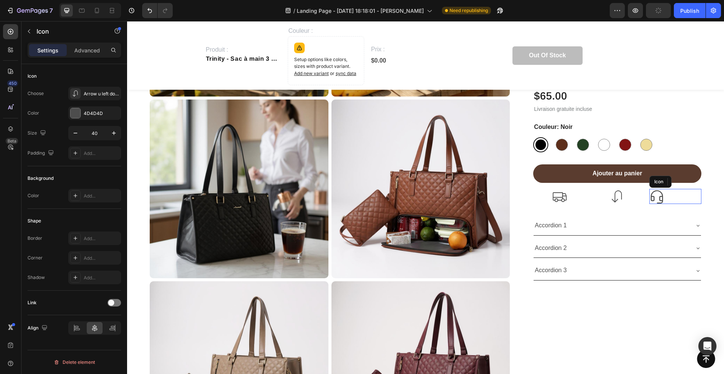
click at [664, 203] on icon at bounding box center [657, 196] width 15 height 15
click at [91, 329] on icon at bounding box center [95, 328] width 8 height 8
click at [98, 12] on icon at bounding box center [97, 11] width 8 height 8
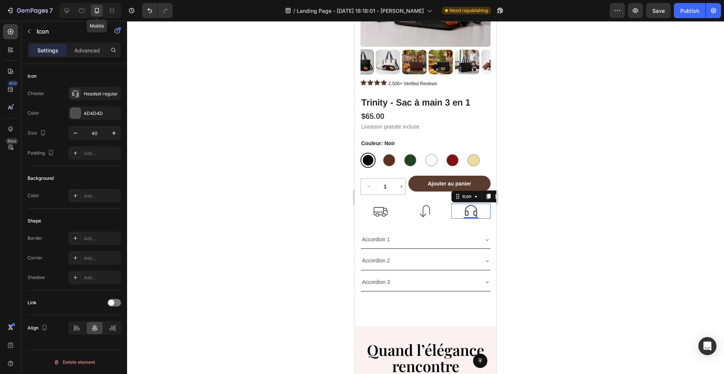
scroll to position [129, 0]
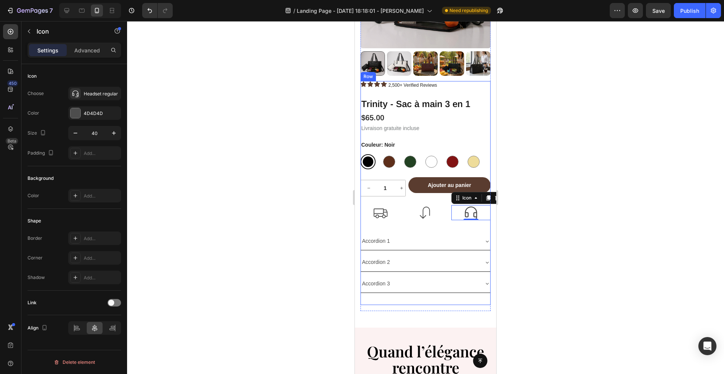
click at [407, 223] on div "Icon Icon Icon Icon 2,500+ Verified Reviews Text Block Icon List Row Trinity - …" at bounding box center [426, 193] width 130 height 224
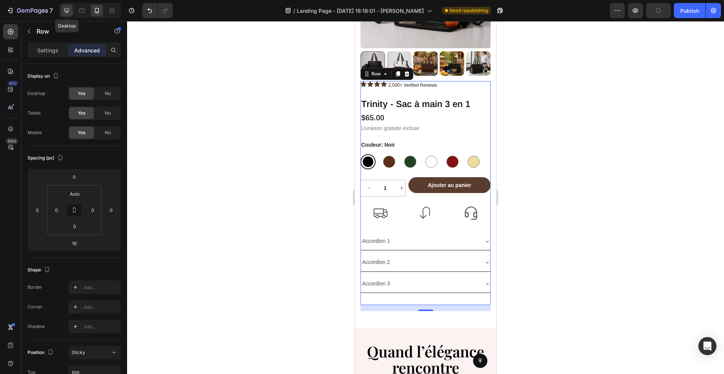
click at [64, 5] on div at bounding box center [67, 11] width 12 height 12
type input "0"
type input "32"
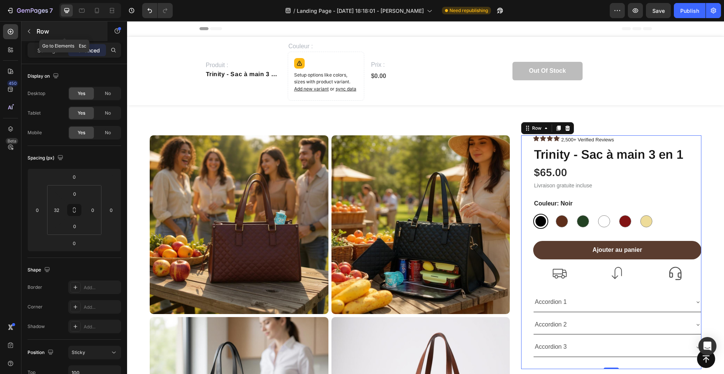
click at [33, 27] on button "button" at bounding box center [29, 31] width 12 height 12
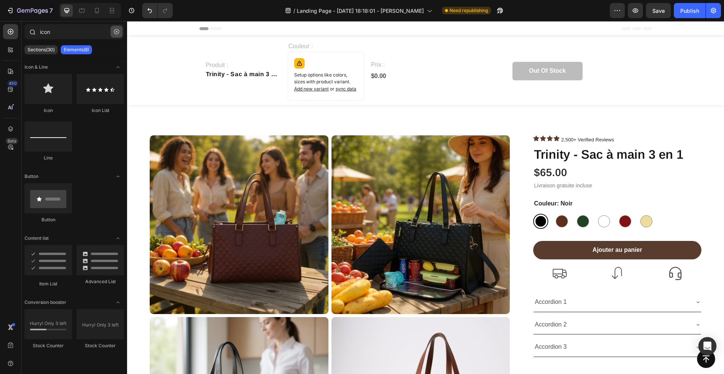
click at [120, 29] on button "button" at bounding box center [117, 32] width 12 height 12
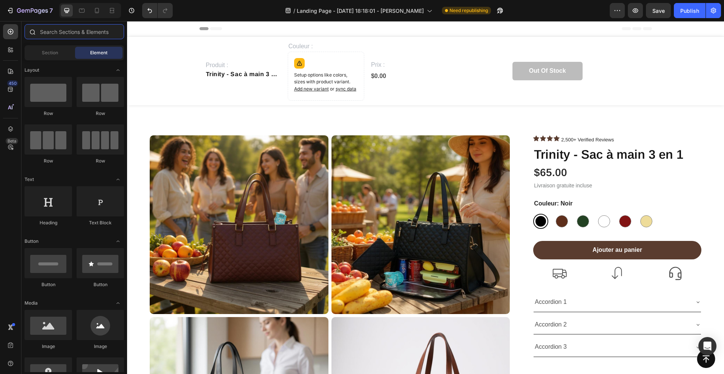
click at [85, 37] on input "text" at bounding box center [75, 31] width 100 height 15
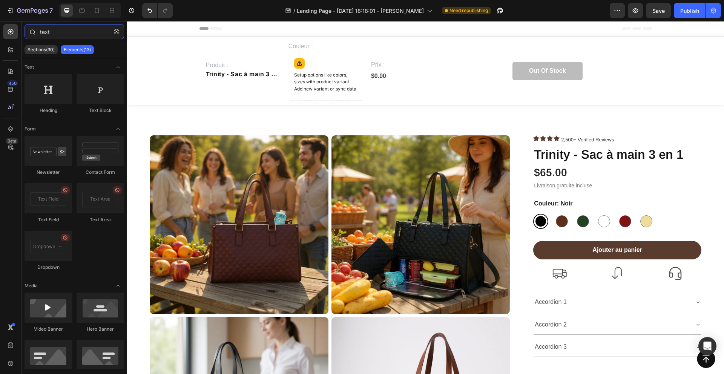
type input "text"
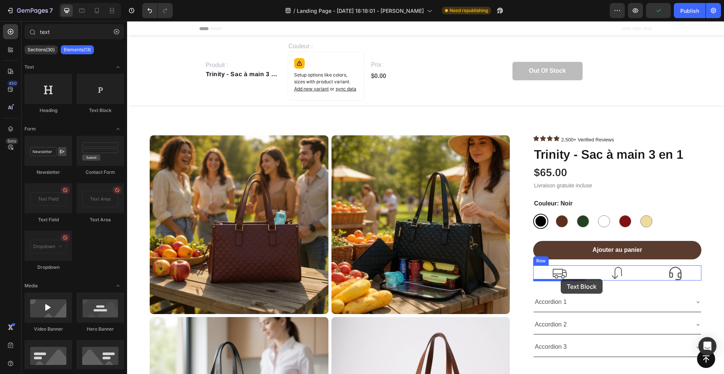
drag, startPoint x: 227, startPoint y: 114, endPoint x: 561, endPoint y: 279, distance: 372.5
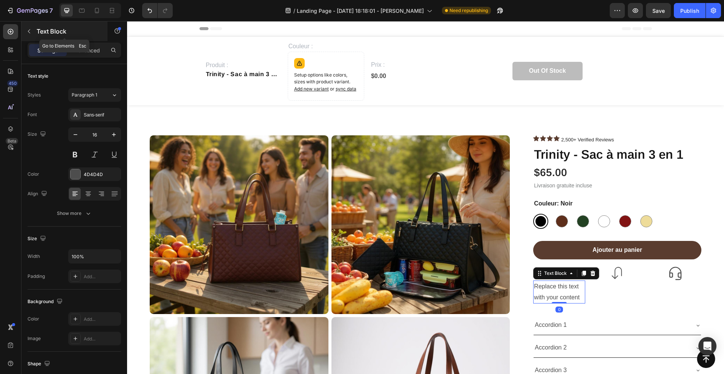
click at [34, 31] on button "button" at bounding box center [29, 31] width 12 height 12
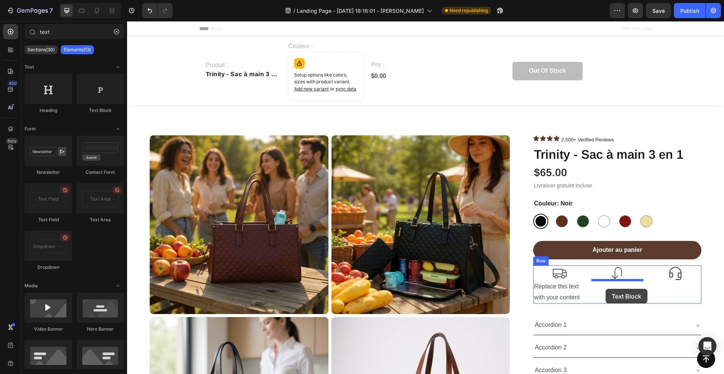
drag, startPoint x: 224, startPoint y: 121, endPoint x: 606, endPoint y: 289, distance: 417.0
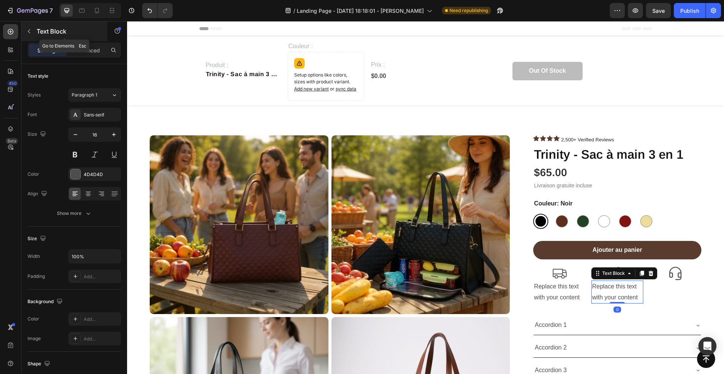
click at [30, 33] on icon "button" at bounding box center [29, 31] width 2 height 4
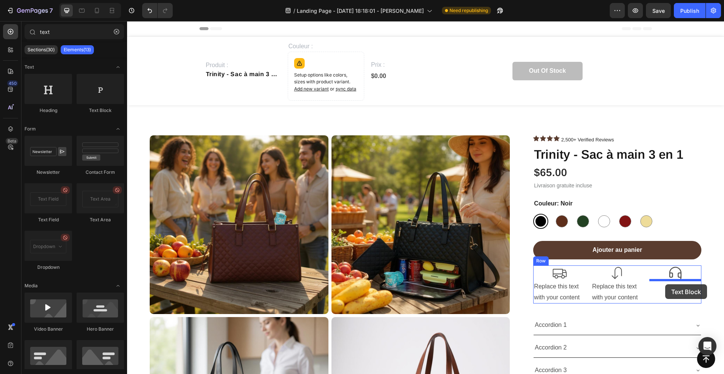
drag, startPoint x: 216, startPoint y: 114, endPoint x: 665, endPoint y: 284, distance: 480.5
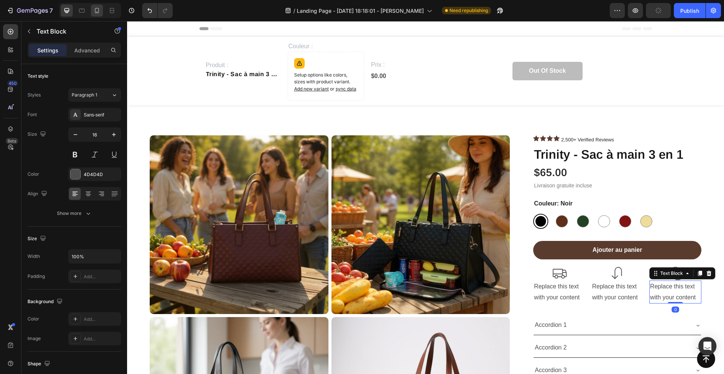
click at [100, 11] on icon at bounding box center [97, 11] width 8 height 8
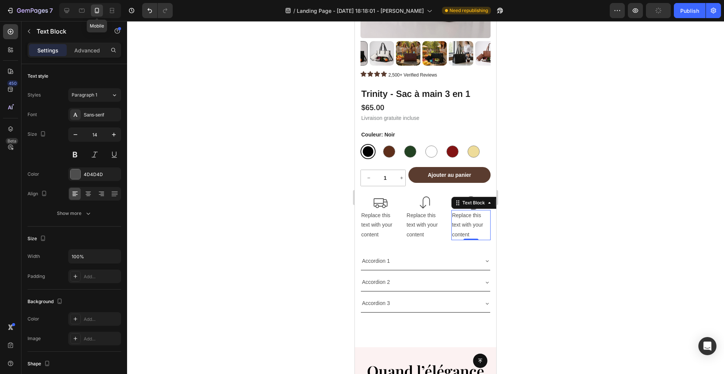
scroll to position [144, 0]
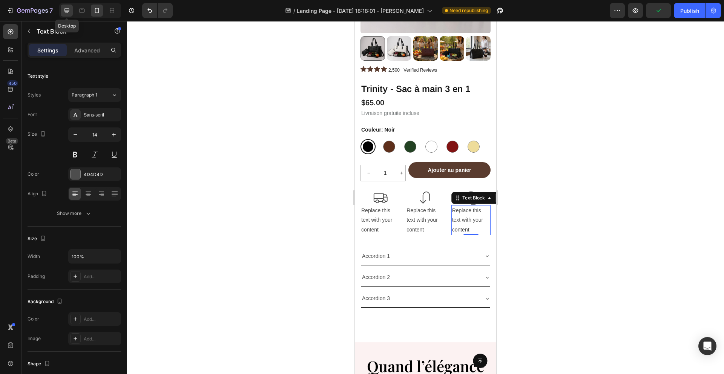
click at [66, 10] on icon at bounding box center [67, 10] width 5 height 5
type input "16"
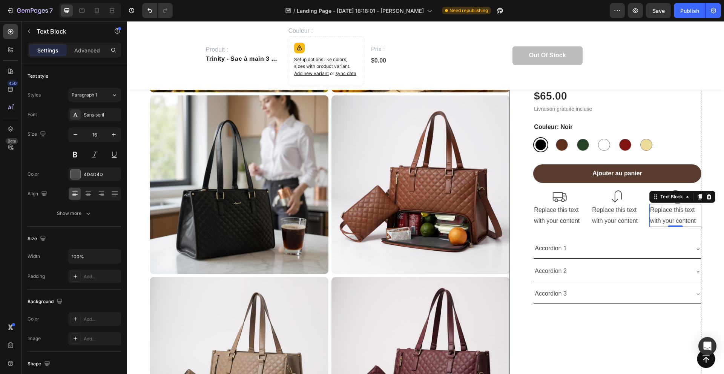
scroll to position [233, 0]
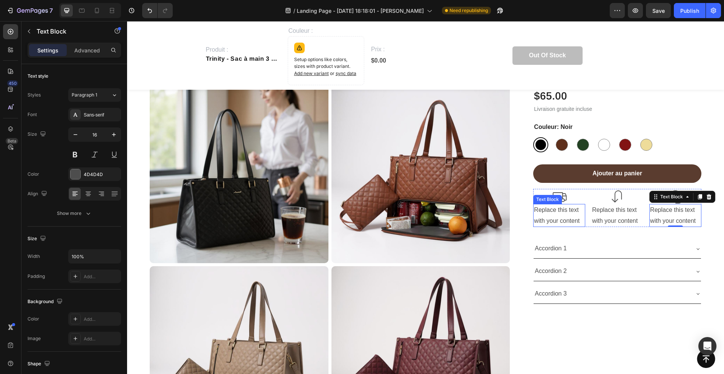
click at [552, 212] on div "Replace this text with your content" at bounding box center [559, 215] width 52 height 23
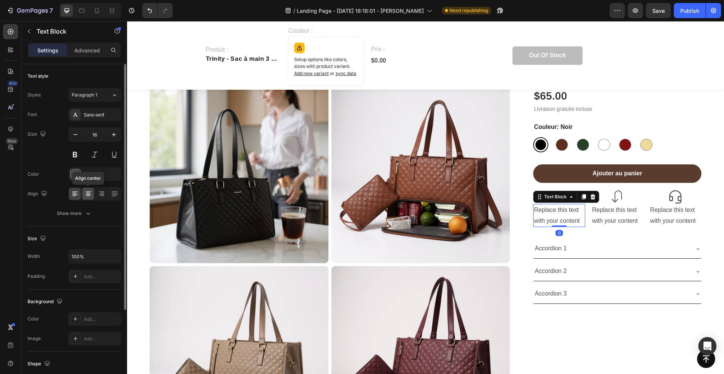
click at [90, 194] on icon at bounding box center [88, 194] width 8 height 8
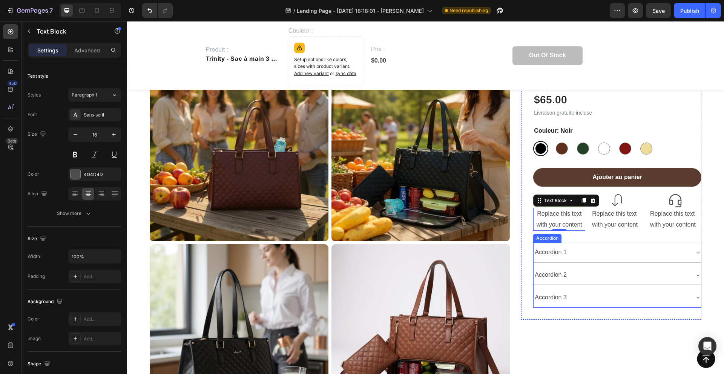
scroll to position [0, 0]
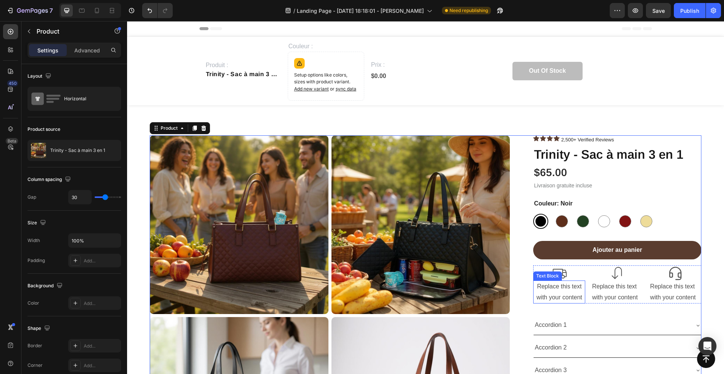
click at [568, 292] on div "Replace this text with your content" at bounding box center [559, 292] width 52 height 23
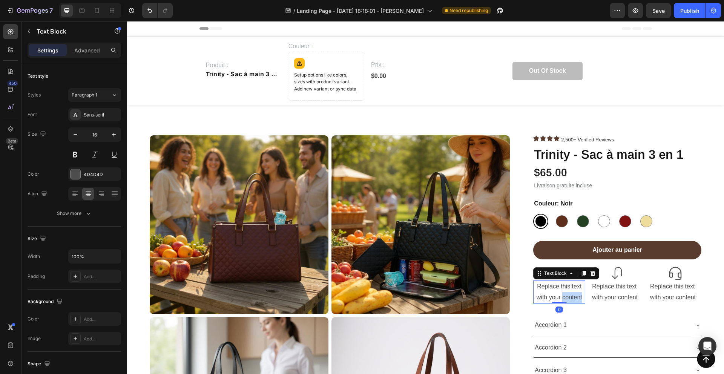
click at [568, 292] on div "Replace this text with your content" at bounding box center [559, 292] width 52 height 23
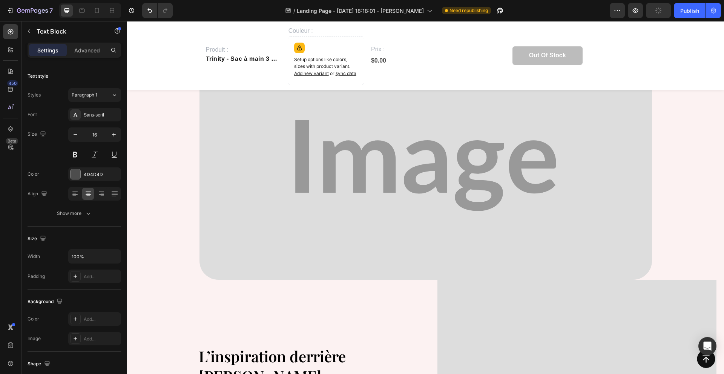
scroll to position [1000, 0]
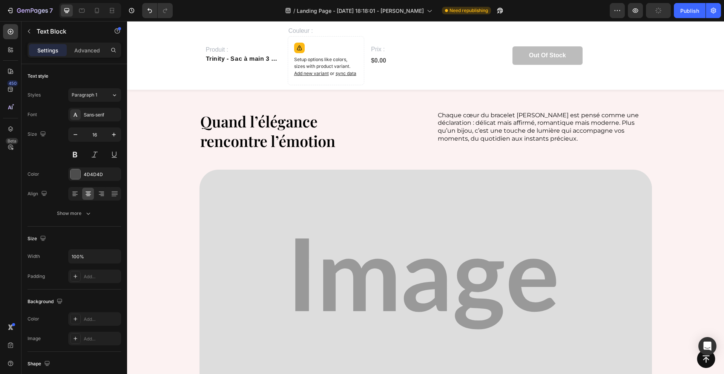
click at [389, 260] on img at bounding box center [426, 284] width 453 height 229
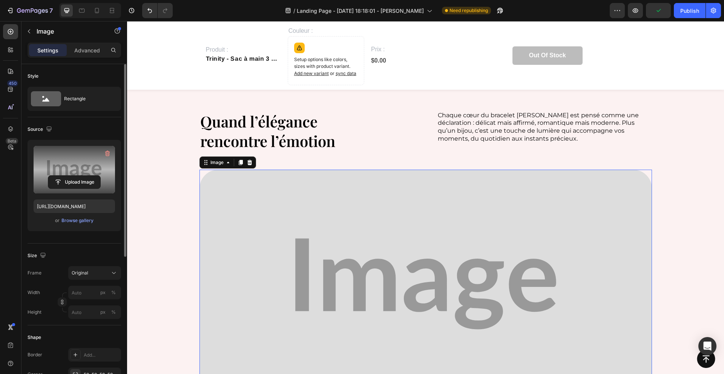
click at [89, 161] on label at bounding box center [74, 170] width 81 height 48
click at [89, 176] on input "file" at bounding box center [74, 182] width 52 height 13
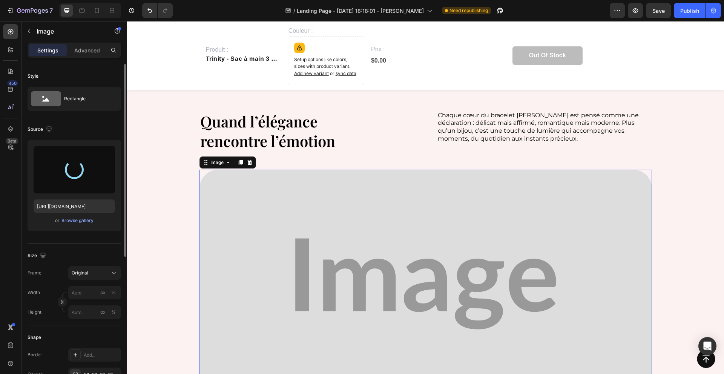
type input "[URL][DOMAIN_NAME]"
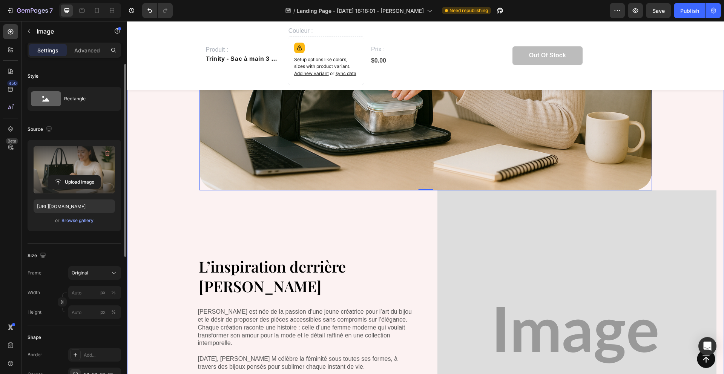
scroll to position [1358, 0]
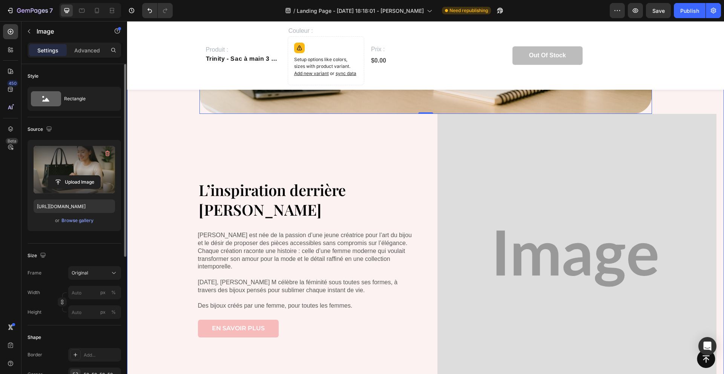
click at [130, 250] on div "Quand l’élégance rencontre l’émotion Heading Chaque cœur du bracelet Émily est …" at bounding box center [425, 78] width 597 height 711
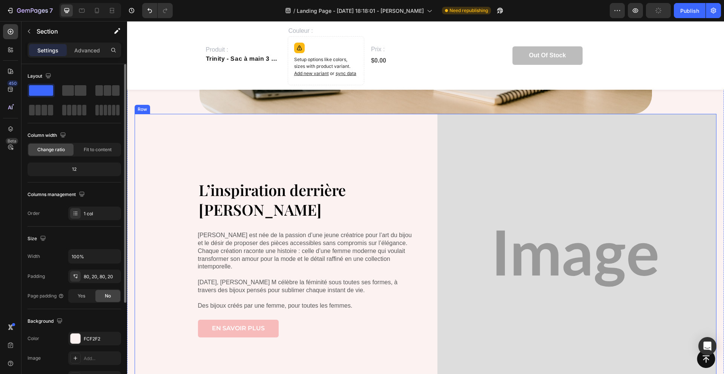
click at [137, 252] on div "L’inspiration derrière Amber M Heading Amber M est née de la passion d’une jeun…" at bounding box center [275, 259] width 280 height 290
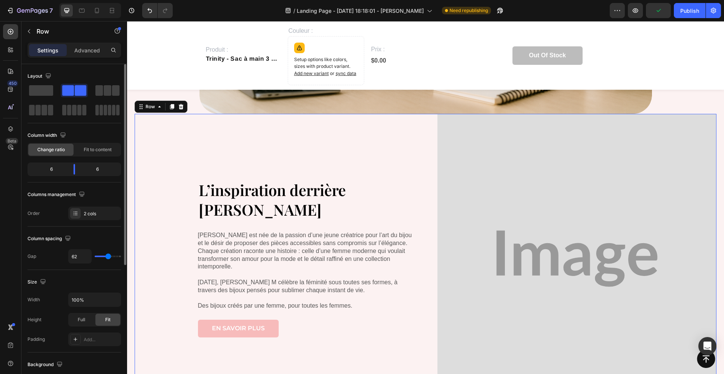
click at [128, 268] on div "Quand l’élégance rencontre l’émotion Heading Chaque cœur du bracelet Émily est …" at bounding box center [425, 78] width 597 height 711
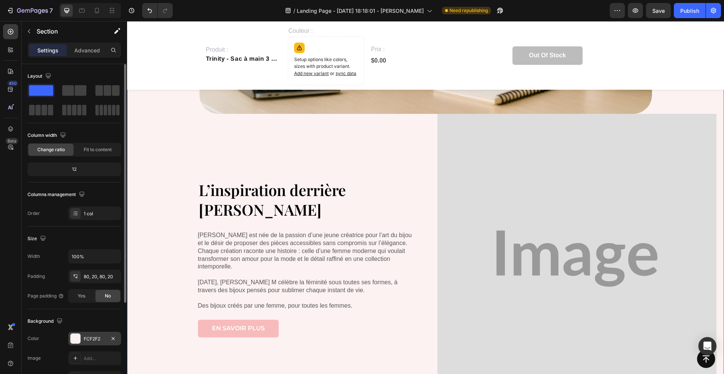
click at [80, 337] on div "FCF2F2" at bounding box center [94, 339] width 53 height 14
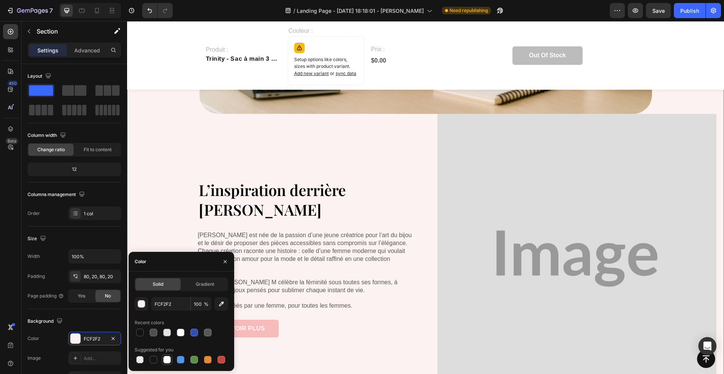
click at [169, 357] on div at bounding box center [167, 360] width 8 height 8
type input "FFFFFF"
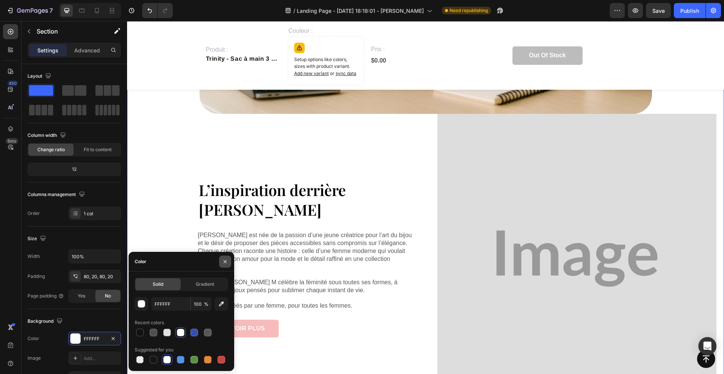
click at [224, 261] on icon "button" at bounding box center [225, 261] width 3 height 3
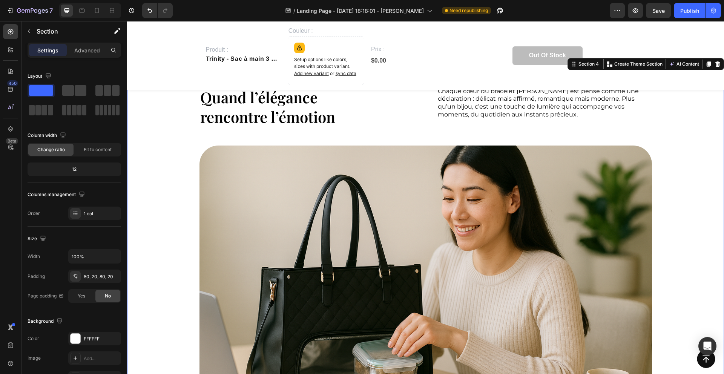
scroll to position [1231, 0]
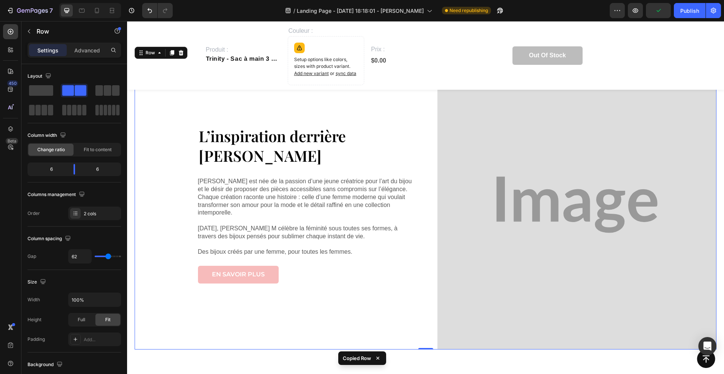
scroll to position [1525, 0]
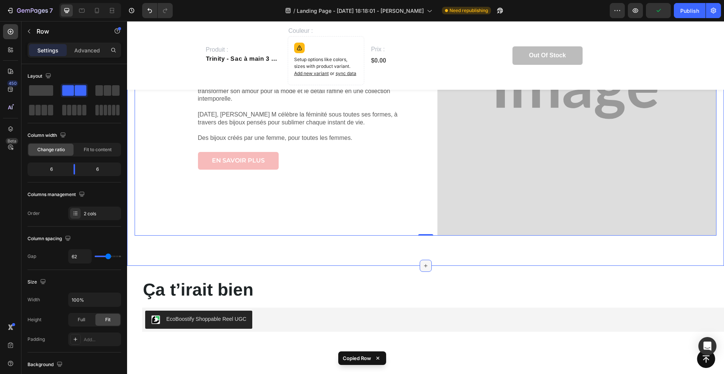
click at [424, 265] on icon at bounding box center [426, 266] width 6 height 6
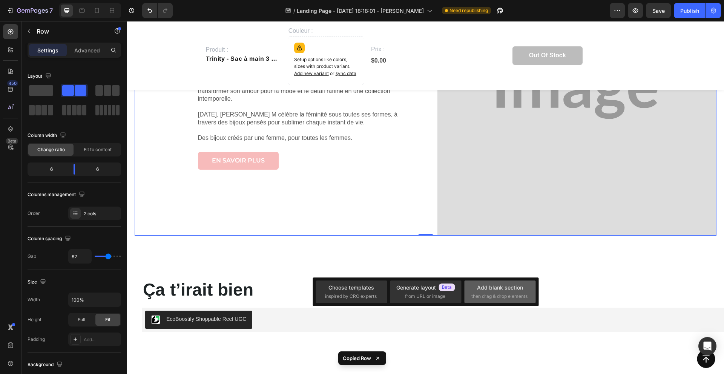
click at [507, 298] on span "then drag & drop elements" at bounding box center [500, 296] width 56 height 7
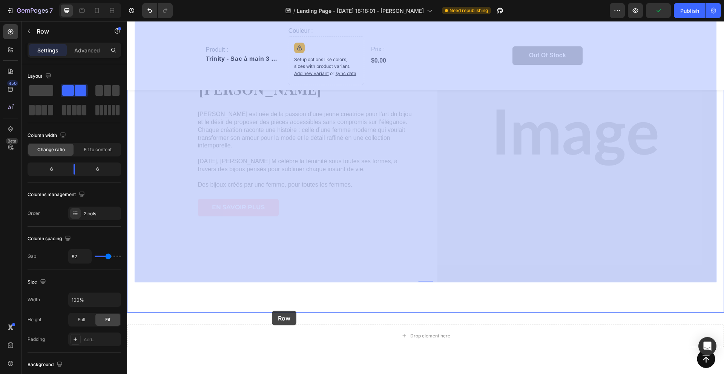
scroll to position [1810, 0]
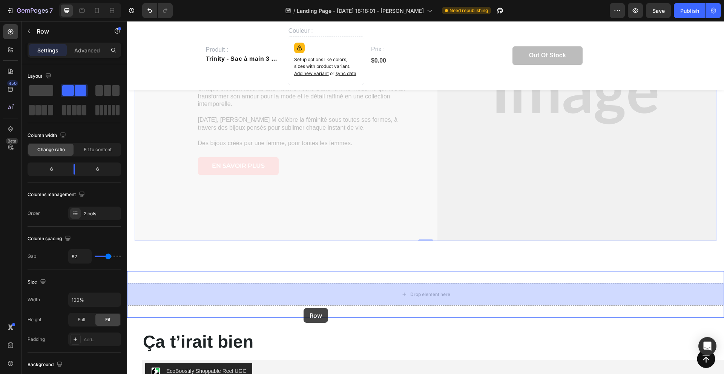
drag, startPoint x: 139, startPoint y: 71, endPoint x: 303, endPoint y: 308, distance: 288.1
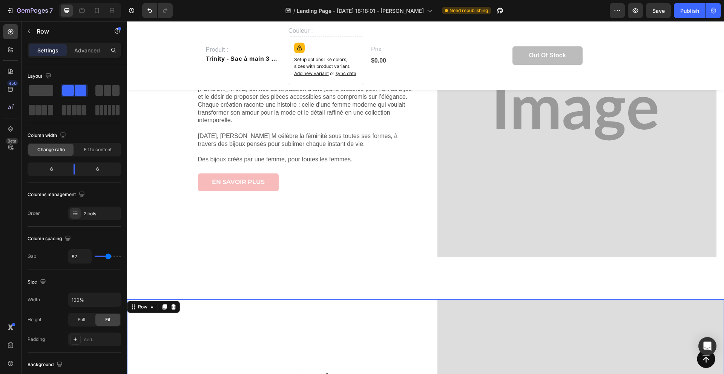
scroll to position [1437, 0]
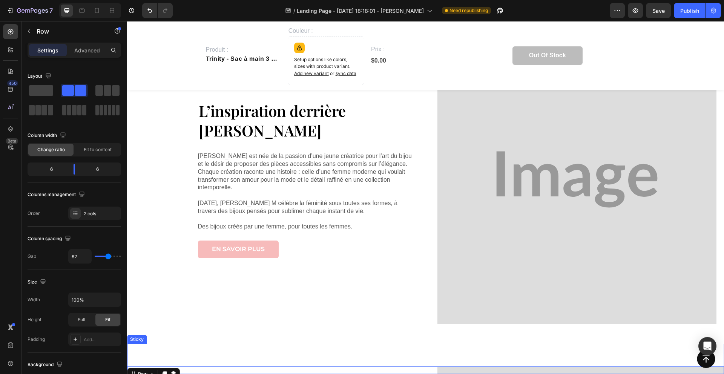
click at [224, 346] on div "Button Sticky" at bounding box center [425, 359] width 597 height 30
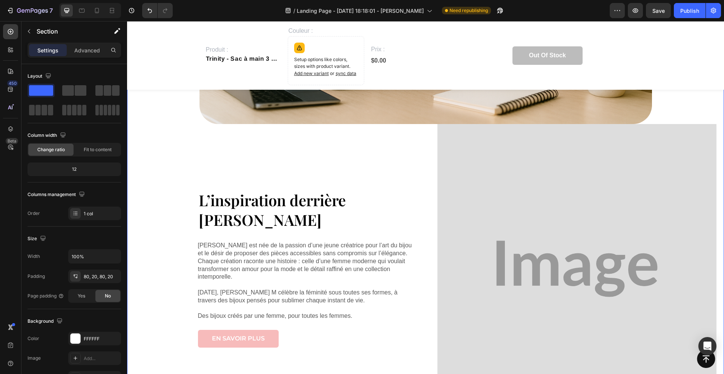
scroll to position [1287, 0]
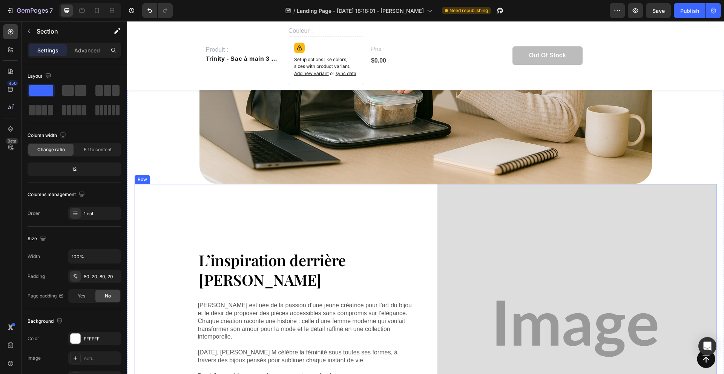
click at [169, 213] on div "L’inspiration derrière Amber M Heading Amber M est née de la passion d’une jeun…" at bounding box center [275, 329] width 280 height 290
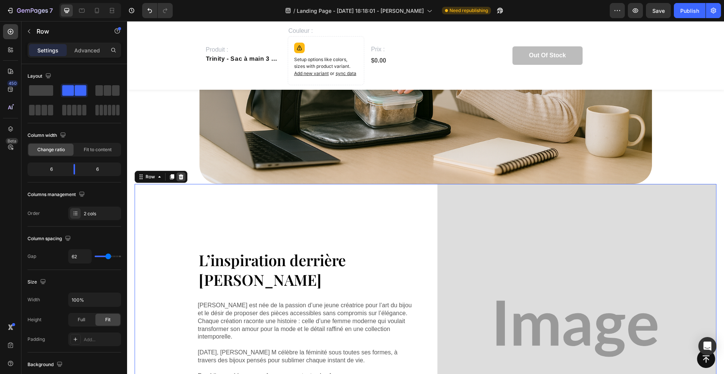
click at [181, 174] on icon at bounding box center [181, 177] width 6 height 6
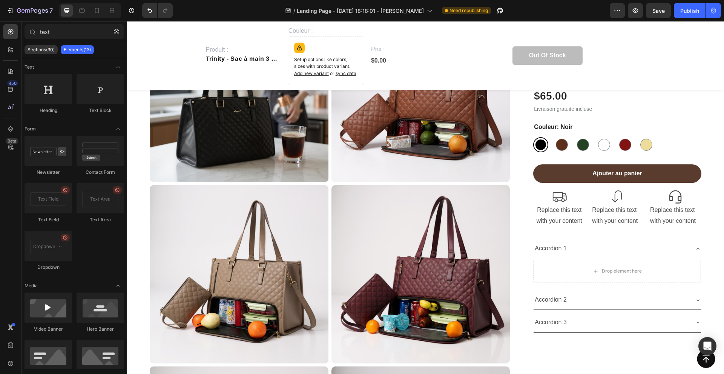
scroll to position [412, 0]
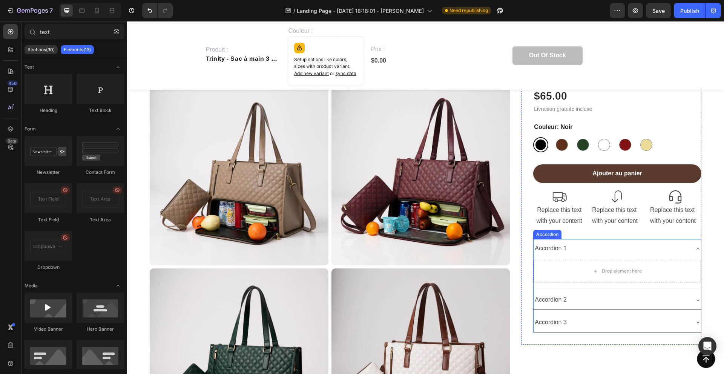
click at [554, 244] on div "Accordion 1" at bounding box center [551, 248] width 34 height 13
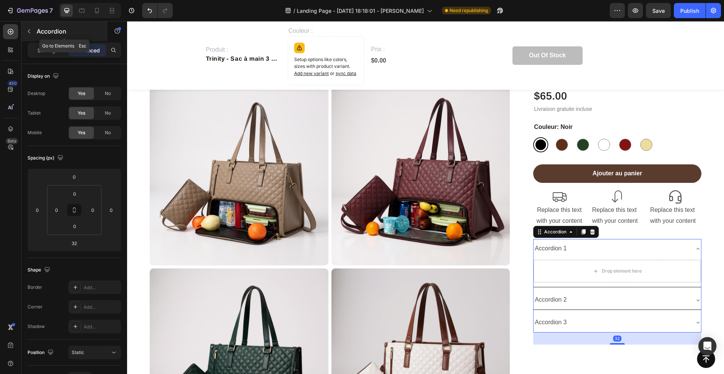
click at [29, 33] on icon "button" at bounding box center [29, 31] width 6 height 6
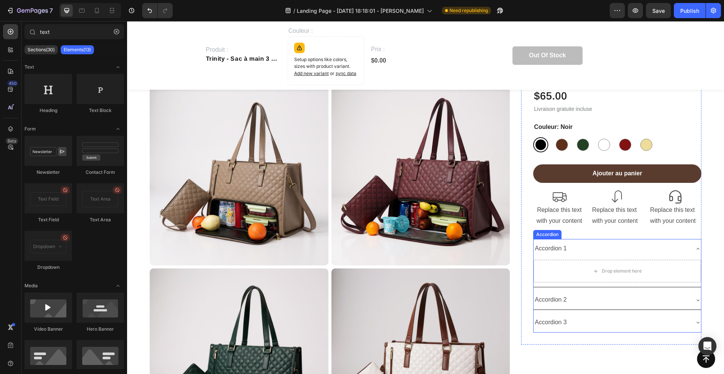
click at [543, 247] on div "Accordion 1" at bounding box center [551, 248] width 34 height 13
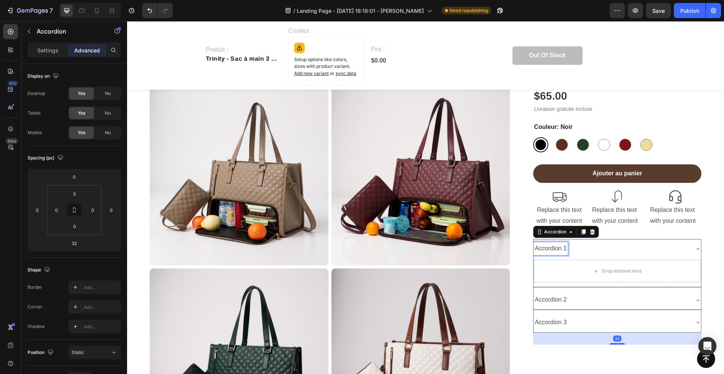
click at [543, 247] on div "Accordion 1" at bounding box center [551, 248] width 34 height 13
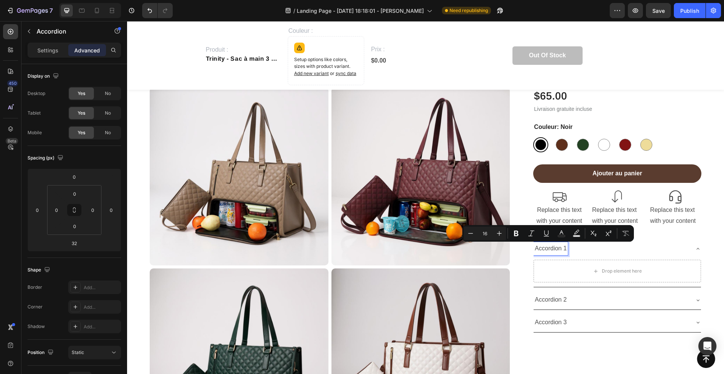
click at [543, 247] on p "Accordion 1" at bounding box center [551, 248] width 32 height 11
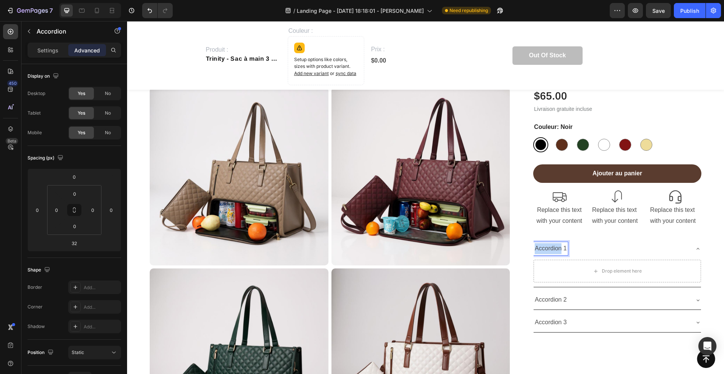
click at [543, 247] on p "Accordion 1" at bounding box center [551, 248] width 32 height 11
click at [556, 302] on p "Accordion 2" at bounding box center [551, 300] width 32 height 11
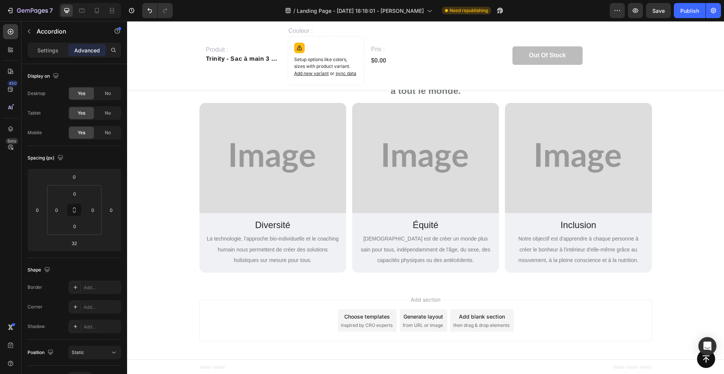
scroll to position [2068, 0]
click at [31, 32] on icon "button" at bounding box center [29, 31] width 6 height 6
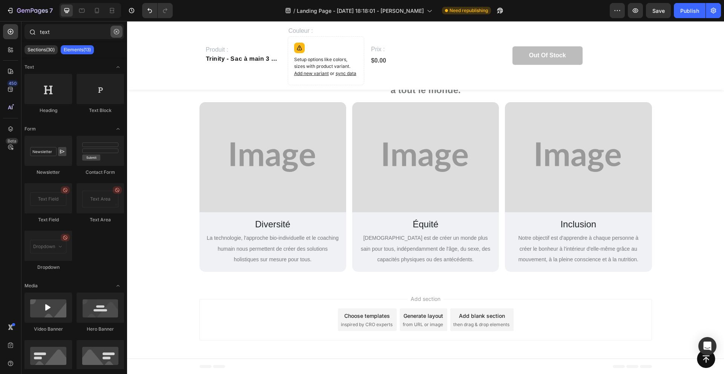
click at [117, 33] on icon "button" at bounding box center [116, 31] width 5 height 5
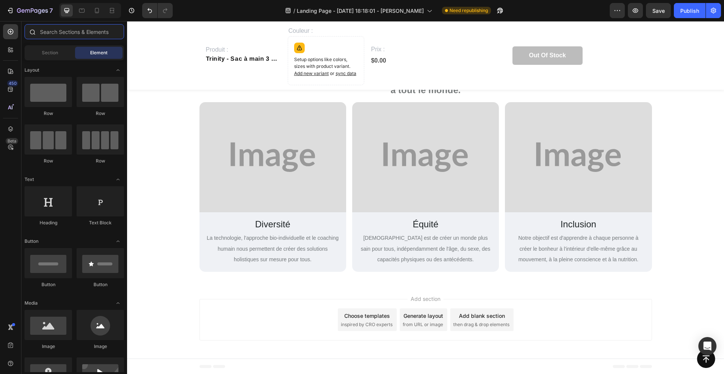
click at [80, 33] on input "text" at bounding box center [75, 31] width 100 height 15
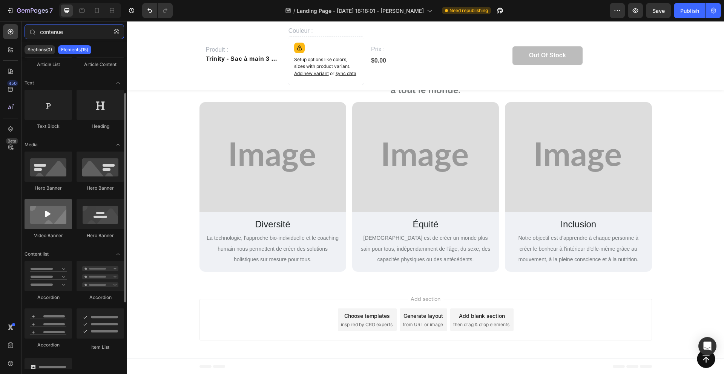
scroll to position [49, 0]
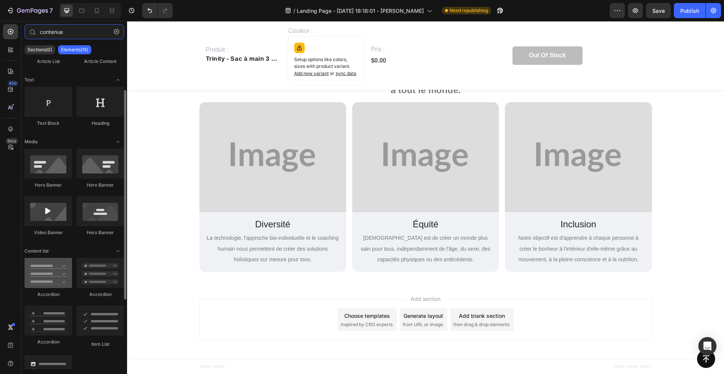
type input "contenue"
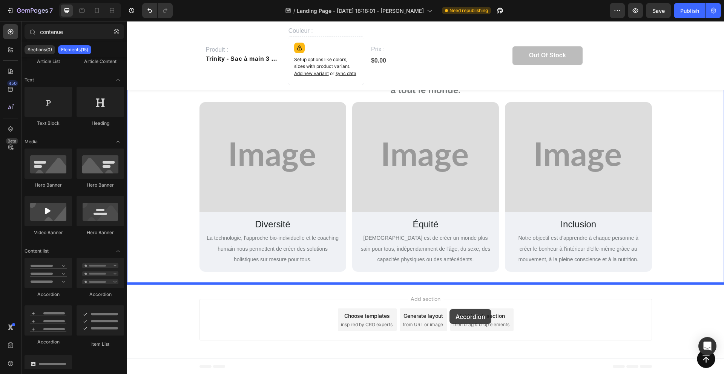
drag, startPoint x: 179, startPoint y: 300, endPoint x: 450, endPoint y: 309, distance: 271.0
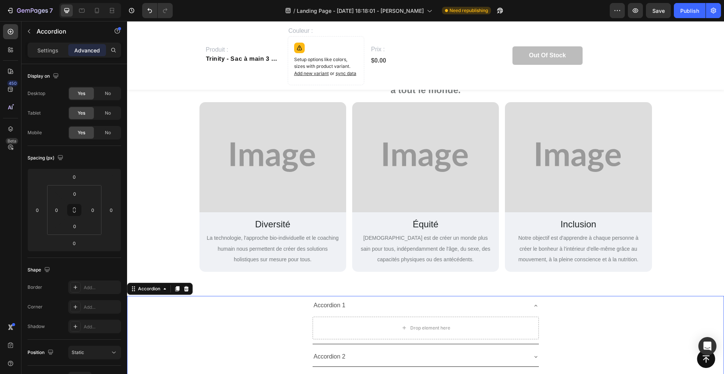
scroll to position [2186, 0]
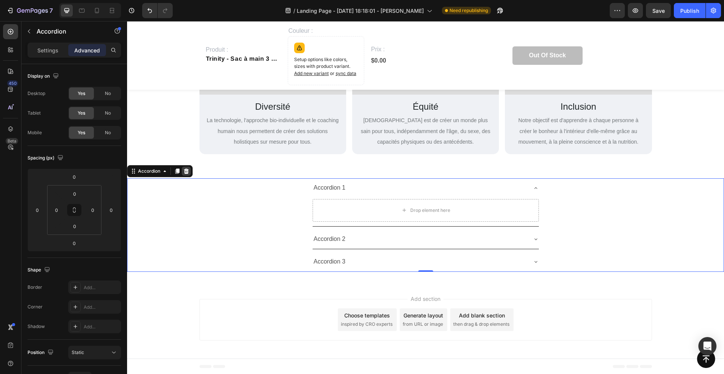
click at [185, 172] on icon at bounding box center [186, 171] width 5 height 5
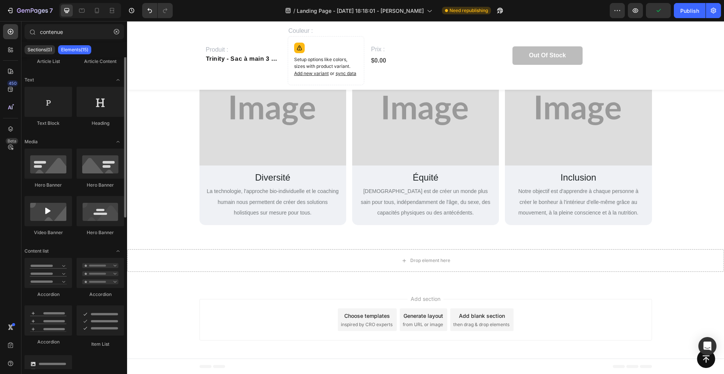
scroll to position [0, 0]
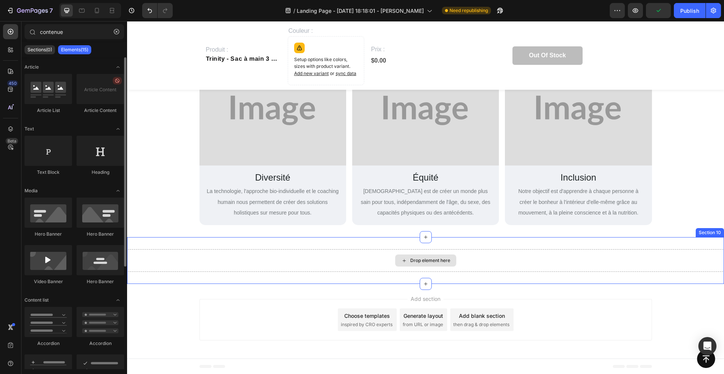
click at [386, 258] on div "Drop element here" at bounding box center [425, 260] width 597 height 23
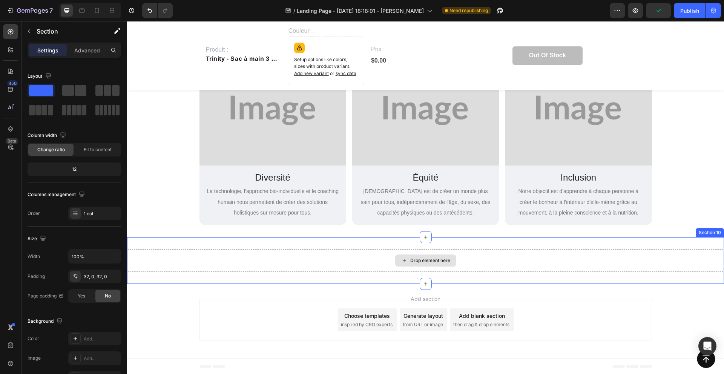
click at [414, 259] on div "Drop element here" at bounding box center [430, 261] width 40 height 6
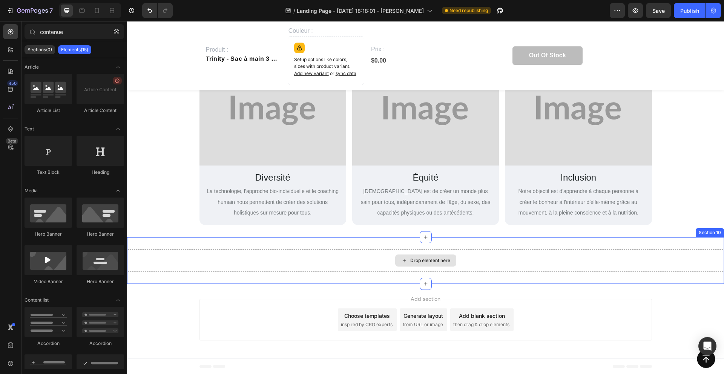
click at [415, 261] on div "Drop element here" at bounding box center [430, 261] width 40 height 6
click at [609, 239] on div "Drop element here Section 10" at bounding box center [425, 260] width 597 height 47
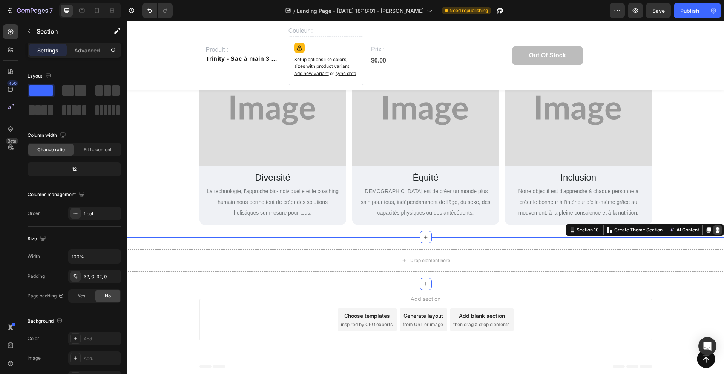
click at [717, 230] on icon at bounding box center [718, 229] width 5 height 5
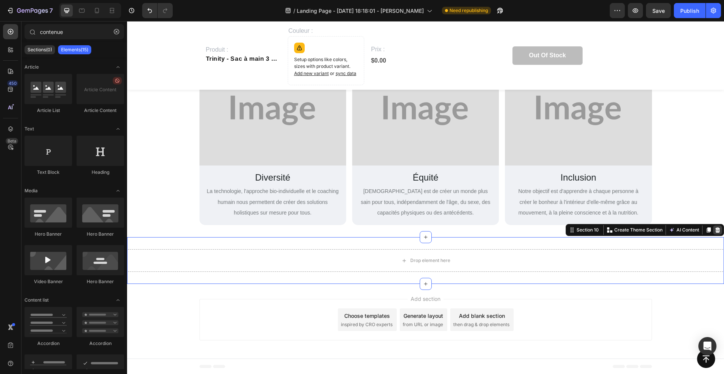
scroll to position [2068, 0]
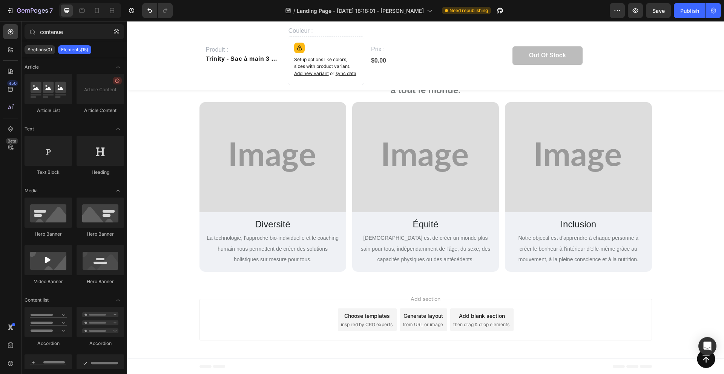
click at [364, 312] on div "Choose templates" at bounding box center [367, 316] width 46 height 8
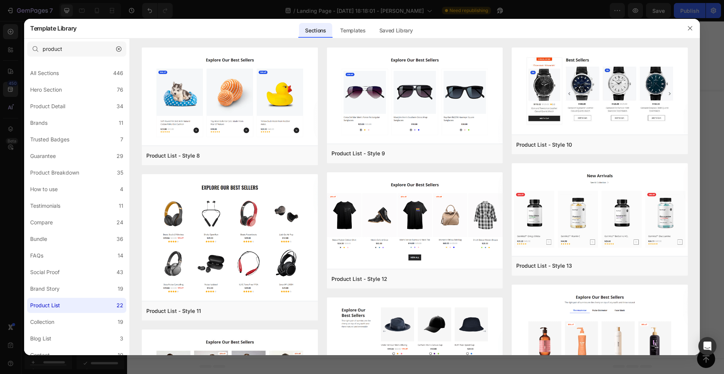
click at [122, 54] on button "button" at bounding box center [119, 49] width 12 height 12
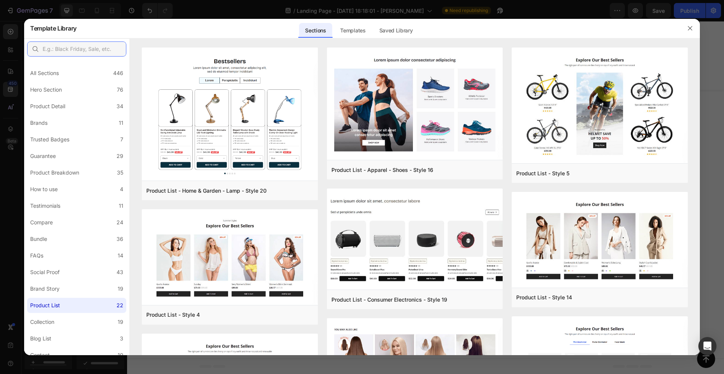
click at [97, 46] on input "text" at bounding box center [76, 48] width 99 height 15
type input "FAQ"
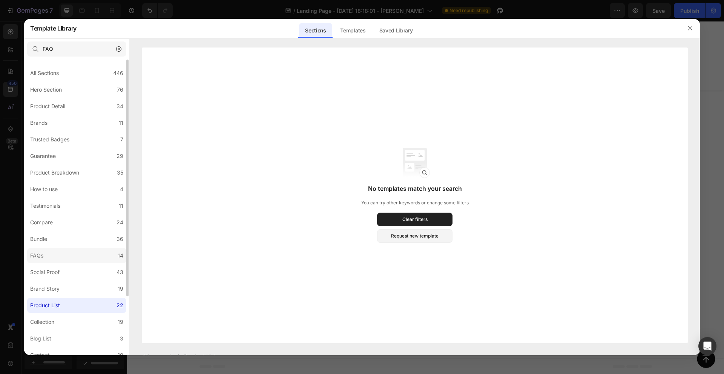
click at [44, 253] on div "FAQs" at bounding box center [38, 255] width 16 height 9
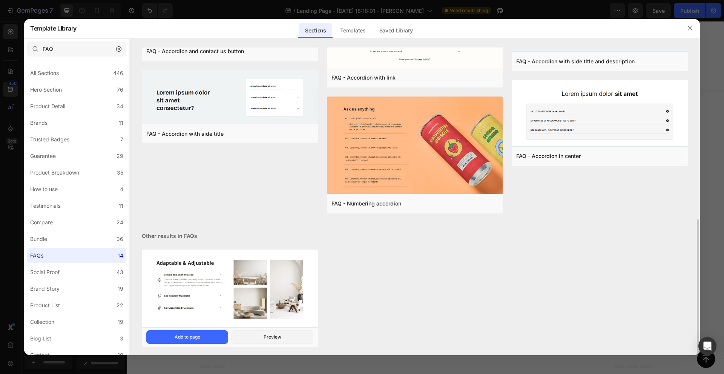
scroll to position [391, 0]
click at [265, 334] on div "Preview" at bounding box center [273, 336] width 18 height 7
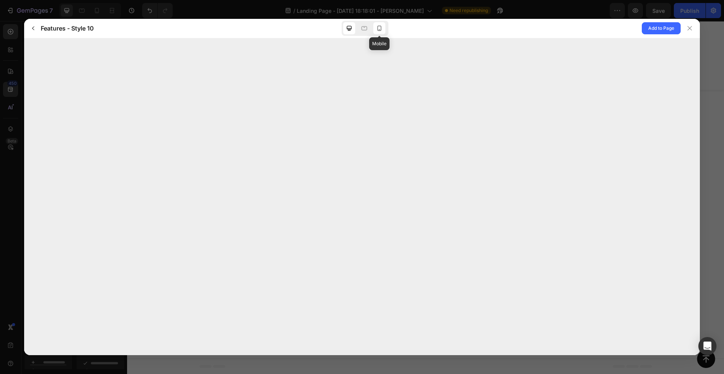
click at [380, 28] on icon at bounding box center [380, 29] width 8 height 8
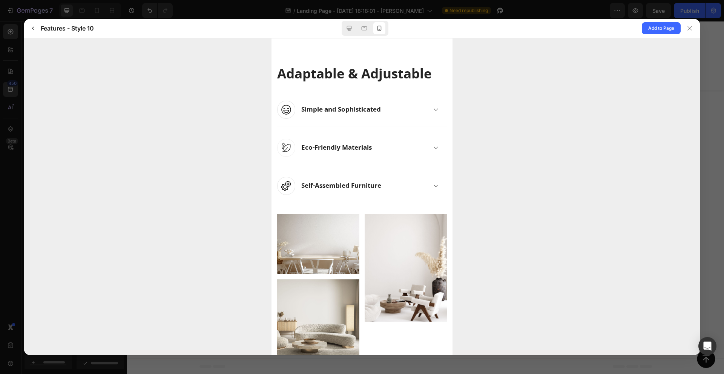
scroll to position [0, 0]
click at [364, 29] on icon at bounding box center [365, 29] width 8 height 8
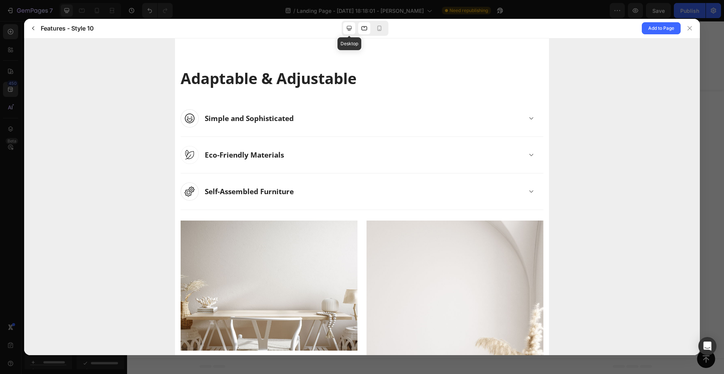
click at [344, 29] on div at bounding box center [349, 28] width 12 height 12
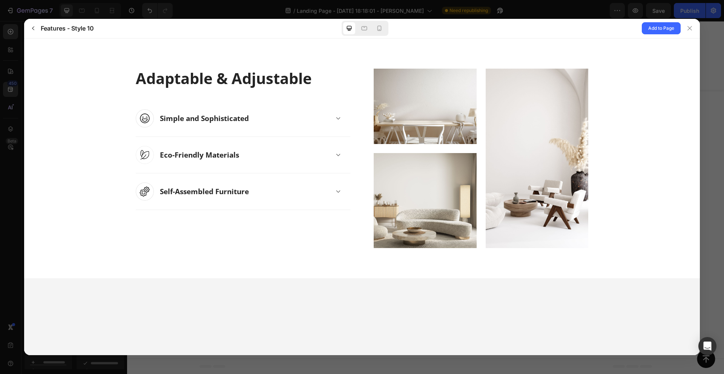
click at [347, 155] on div "Eco-Friendly Materials This characteristic makes them easy to blend with any in…" at bounding box center [243, 155] width 215 height 37
click at [336, 153] on icon at bounding box center [338, 155] width 6 height 6
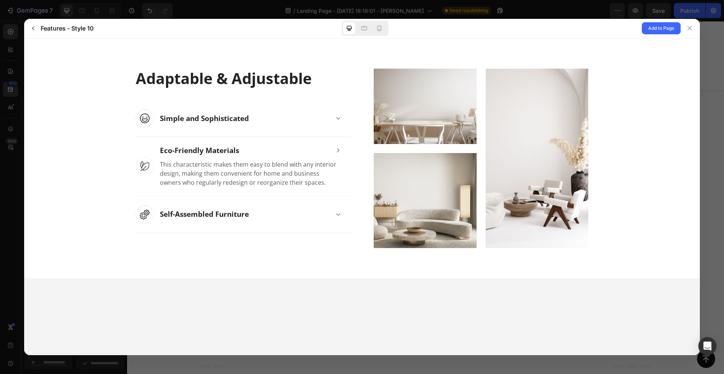
click at [336, 153] on icon at bounding box center [338, 150] width 6 height 6
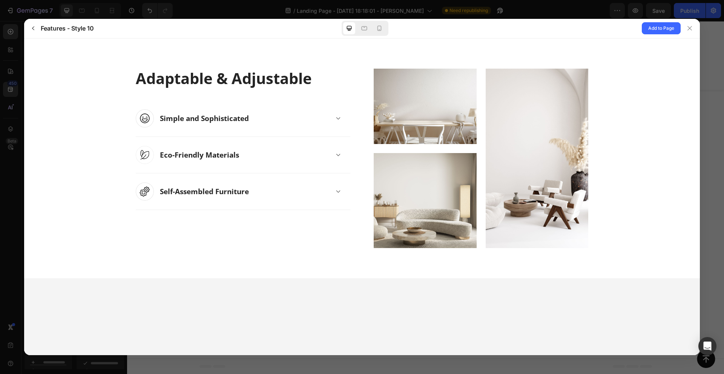
drag, startPoint x: 33, startPoint y: 26, endPoint x: 159, endPoint y: 102, distance: 147.1
click at [33, 26] on icon "button" at bounding box center [33, 28] width 6 height 6
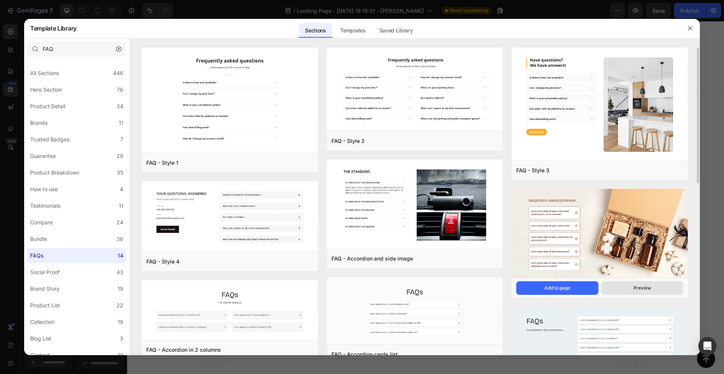
click at [662, 286] on button "Preview" at bounding box center [643, 288] width 82 height 14
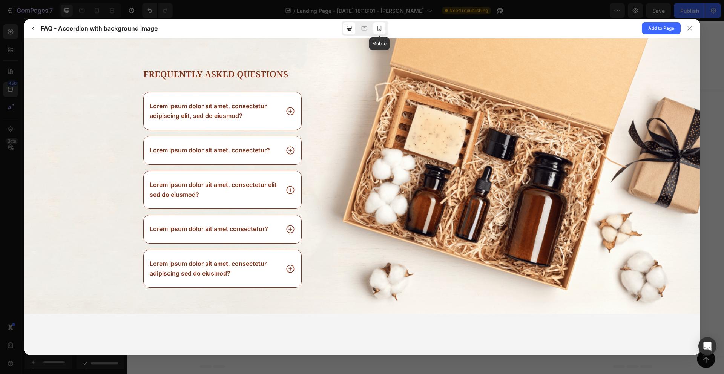
click at [380, 30] on icon at bounding box center [380, 29] width 8 height 8
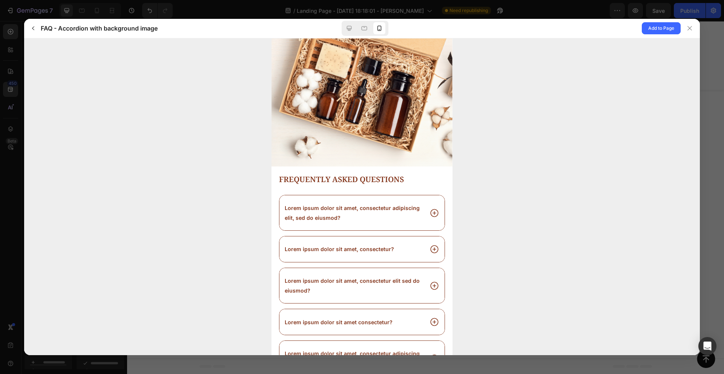
scroll to position [91, 0]
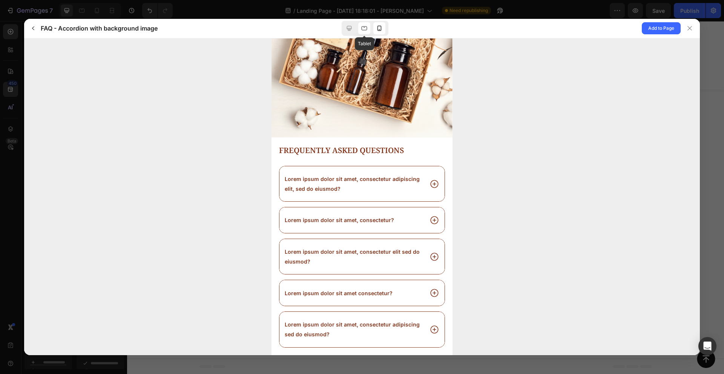
click at [362, 26] on icon at bounding box center [365, 29] width 8 height 8
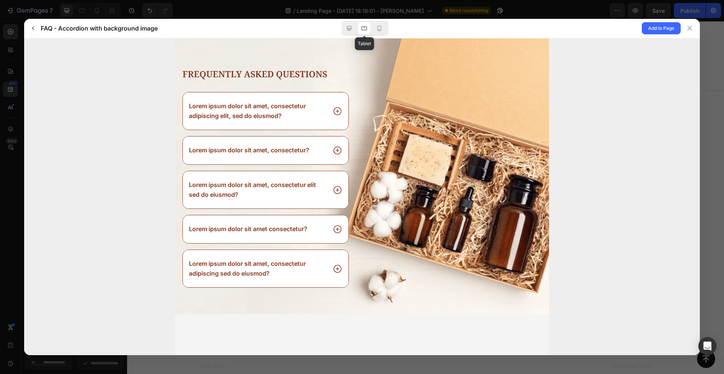
scroll to position [0, 0]
click at [346, 28] on icon at bounding box center [350, 29] width 8 height 8
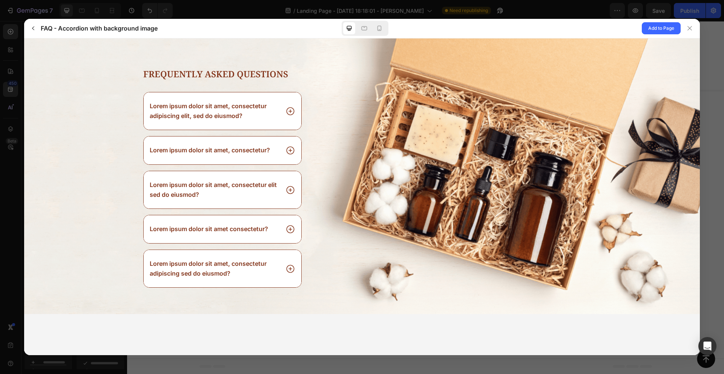
click at [290, 109] on icon at bounding box center [290, 111] width 8 height 8
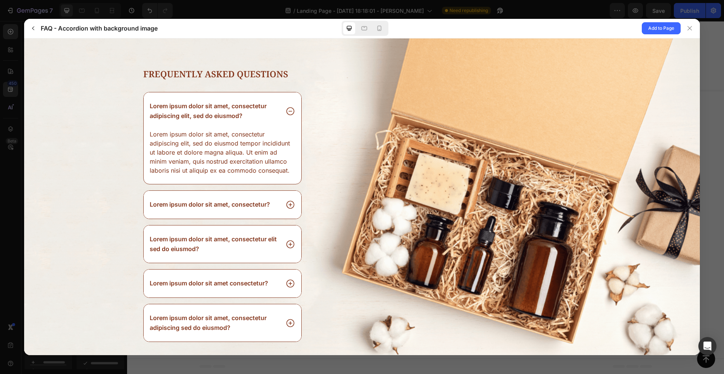
click at [290, 109] on icon at bounding box center [291, 111] width 10 height 10
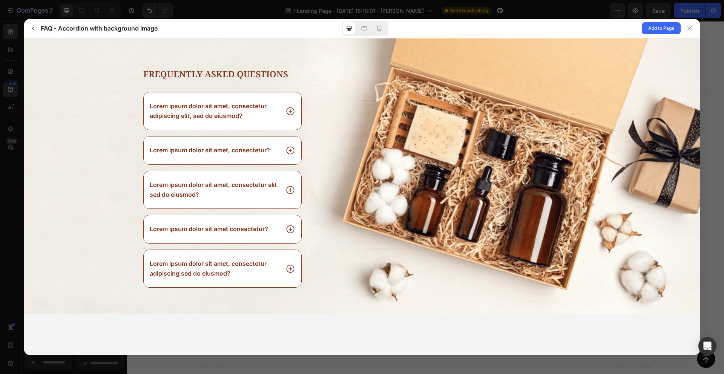
click at [285, 143] on div "Lorem ipsum dolor sit amet, consectetur?" at bounding box center [223, 150] width 158 height 28
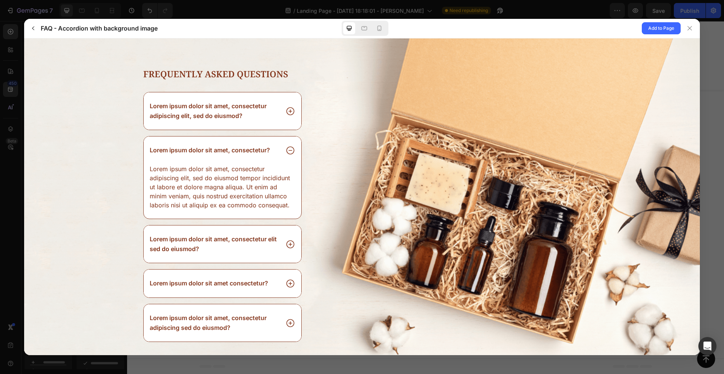
click at [285, 143] on div "Lorem ipsum dolor sit amet, consectetur?" at bounding box center [223, 150] width 158 height 28
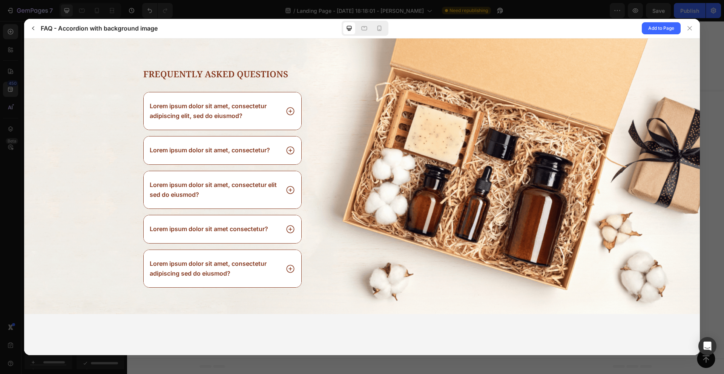
click at [288, 177] on div "Lorem ipsum dolor sit amet, consectetur elit sed do eiusmod?" at bounding box center [223, 189] width 158 height 37
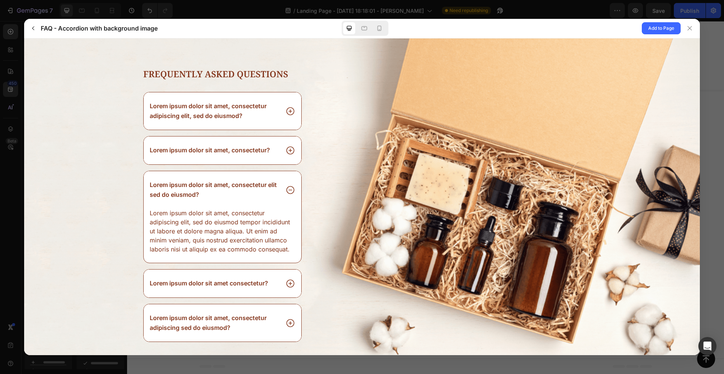
click at [289, 190] on icon at bounding box center [291, 190] width 10 height 10
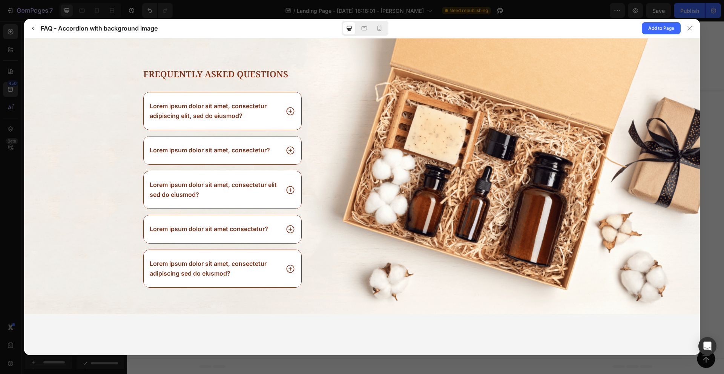
click at [284, 232] on div "Lorem ipsum dolor sit amet consectetur?" at bounding box center [223, 229] width 158 height 28
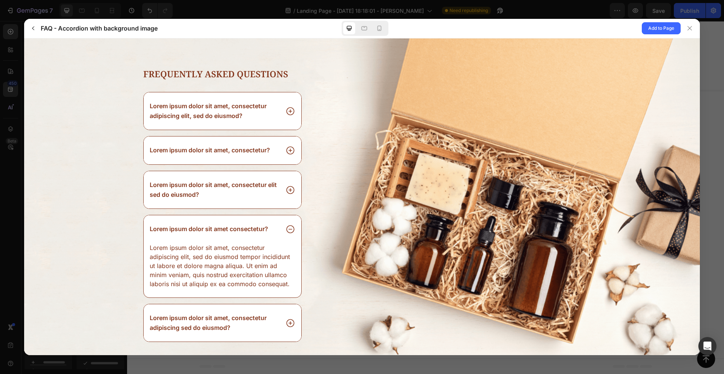
click at [284, 232] on div "Lorem ipsum dolor sit amet consectetur?" at bounding box center [223, 229] width 158 height 28
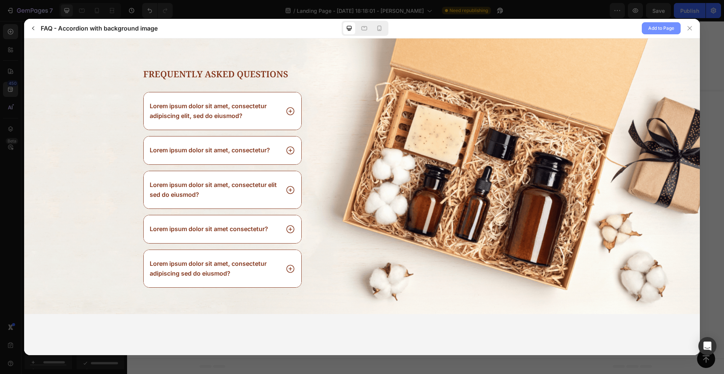
click at [657, 26] on span "Add to Page" at bounding box center [661, 28] width 26 height 9
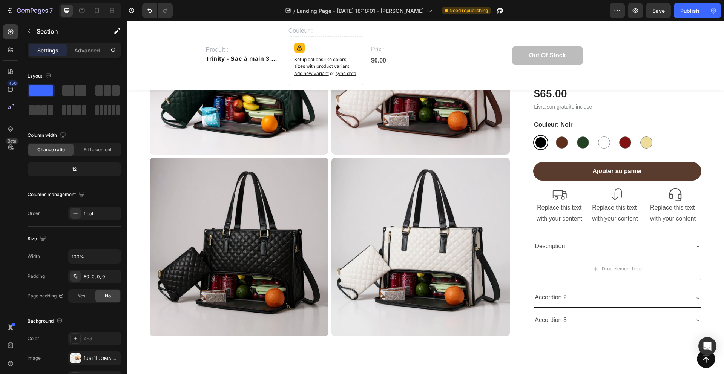
scroll to position [718, 0]
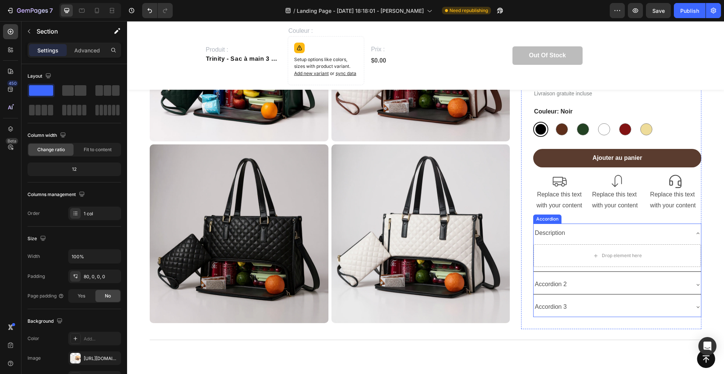
click at [556, 284] on p "Accordion 2" at bounding box center [551, 284] width 32 height 11
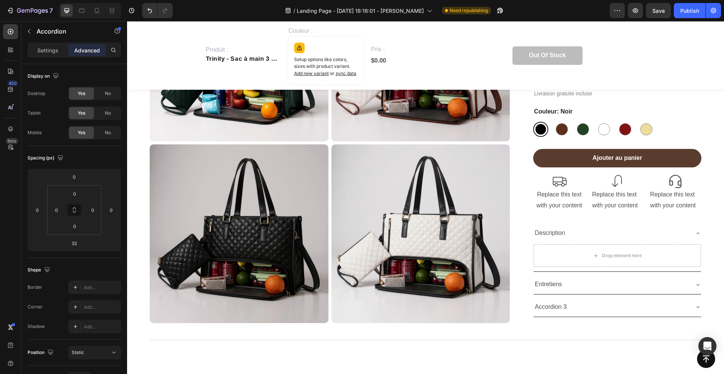
click at [549, 303] on p "Accordion 3" at bounding box center [551, 307] width 32 height 11
click at [36, 31] on div "Accordion" at bounding box center [65, 32] width 86 height 20
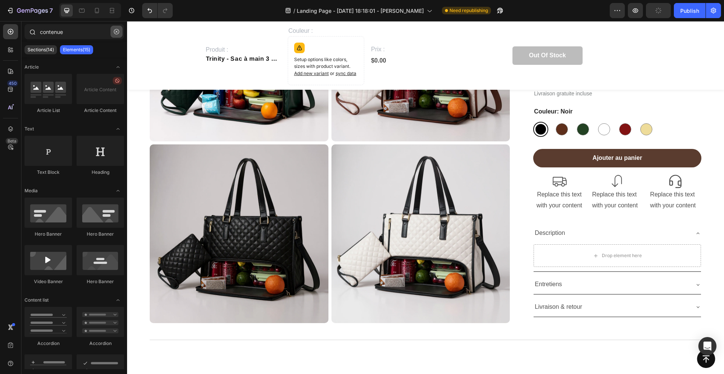
click at [114, 30] on icon "button" at bounding box center [116, 31] width 5 height 5
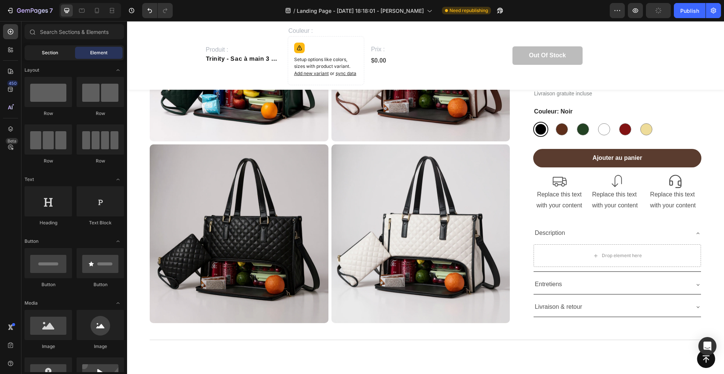
click at [66, 55] on div "Section" at bounding box center [50, 53] width 48 height 12
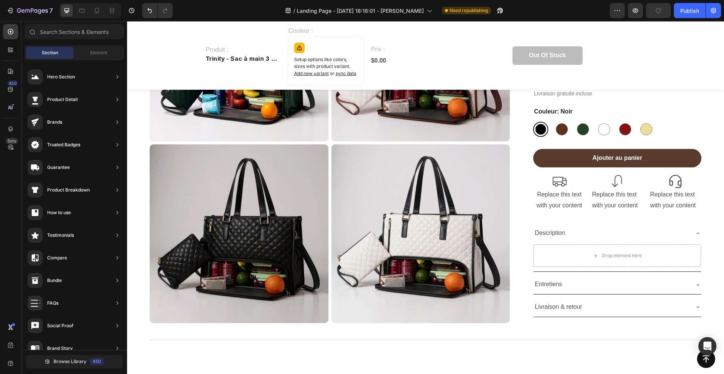
click at [89, 46] on div "Section Element" at bounding box center [75, 52] width 100 height 15
click at [90, 56] on span "Element" at bounding box center [98, 52] width 17 height 7
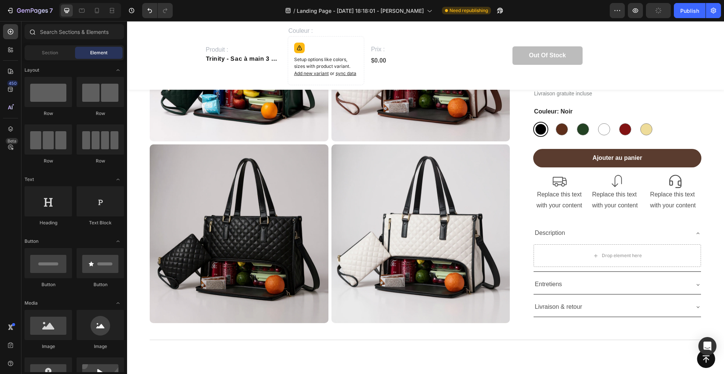
click at [85, 40] on div at bounding box center [75, 33] width 106 height 18
click at [77, 31] on input "text" at bounding box center [75, 31] width 100 height 15
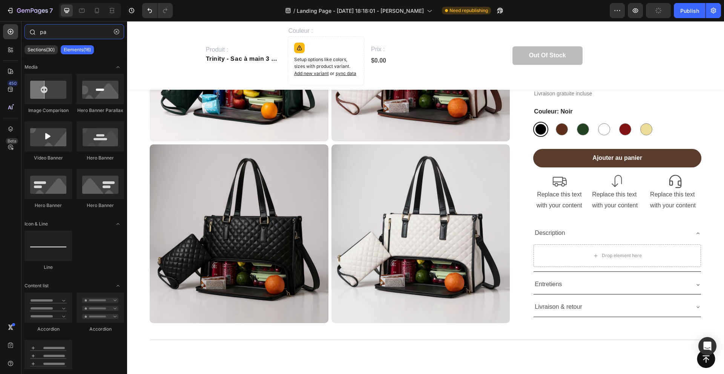
type input "p"
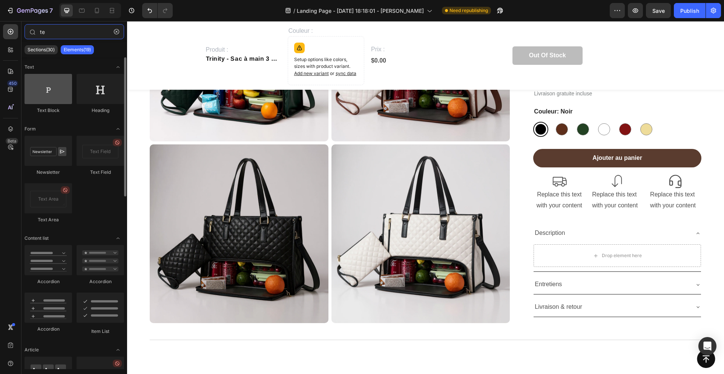
type input "te"
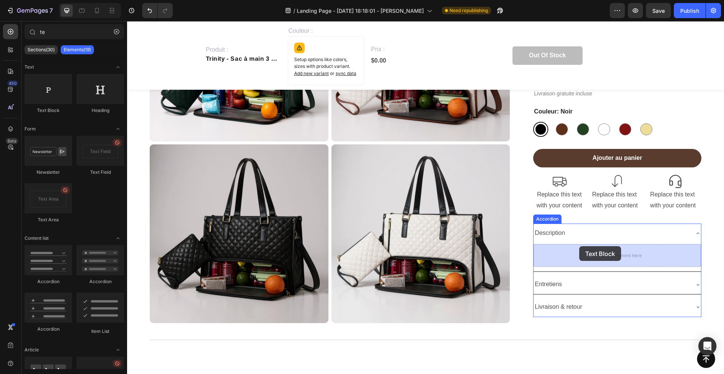
drag, startPoint x: 178, startPoint y: 113, endPoint x: 579, endPoint y: 247, distance: 423.5
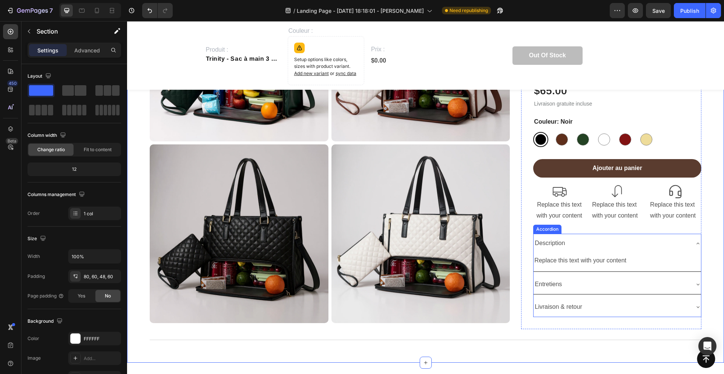
click at [700, 285] on icon at bounding box center [698, 284] width 6 height 6
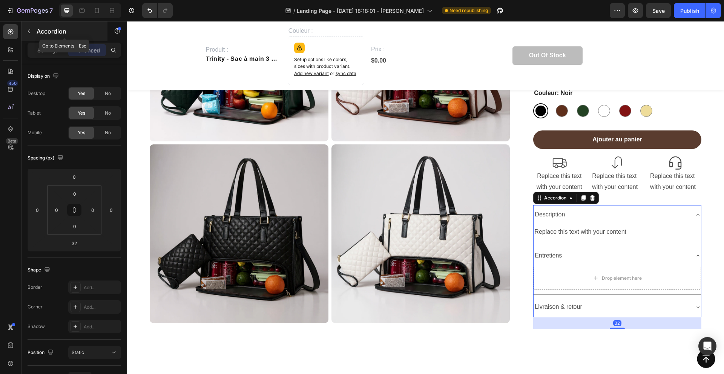
click at [32, 34] on icon "button" at bounding box center [29, 31] width 6 height 6
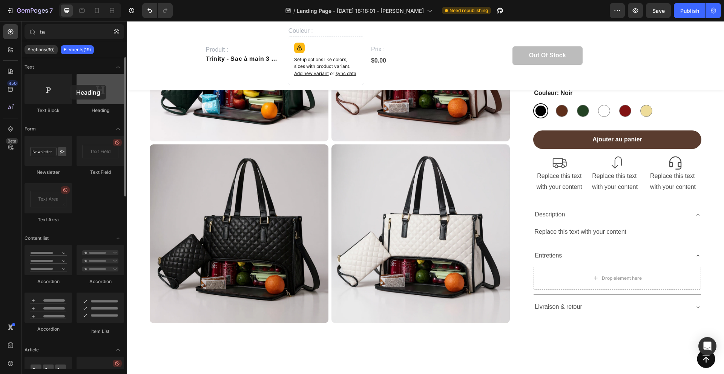
drag, startPoint x: 92, startPoint y: 93, endPoint x: 86, endPoint y: 91, distance: 6.3
click at [86, 91] on div at bounding box center [101, 89] width 48 height 30
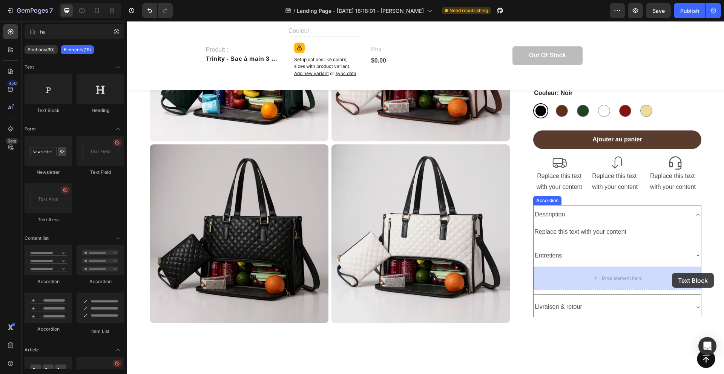
drag, startPoint x: 181, startPoint y: 111, endPoint x: 672, endPoint y: 273, distance: 517.0
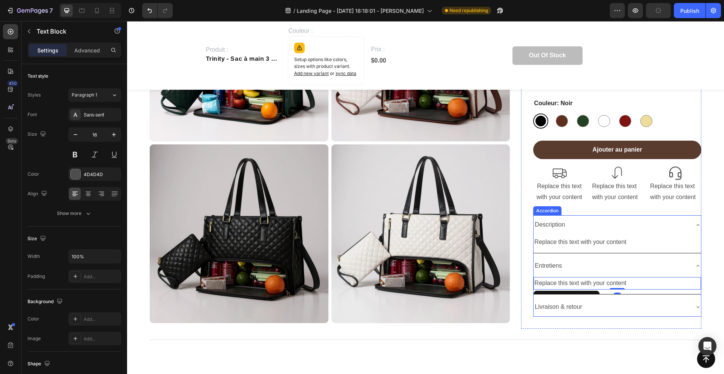
click at [558, 265] on p "Entretiens" at bounding box center [548, 266] width 27 height 11
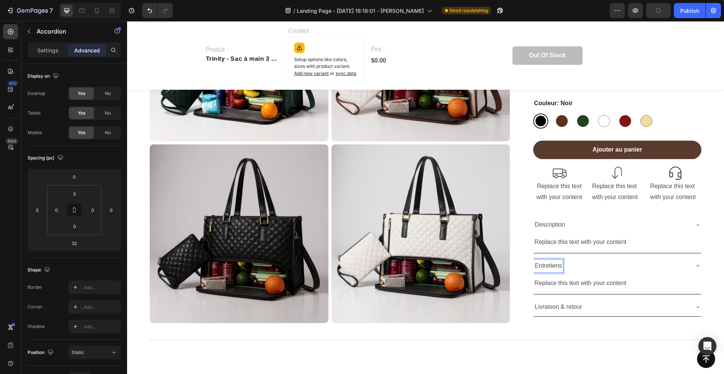
click at [562, 266] on p "Entretiens" at bounding box center [548, 266] width 27 height 11
click at [698, 266] on icon at bounding box center [698, 266] width 3 height 2
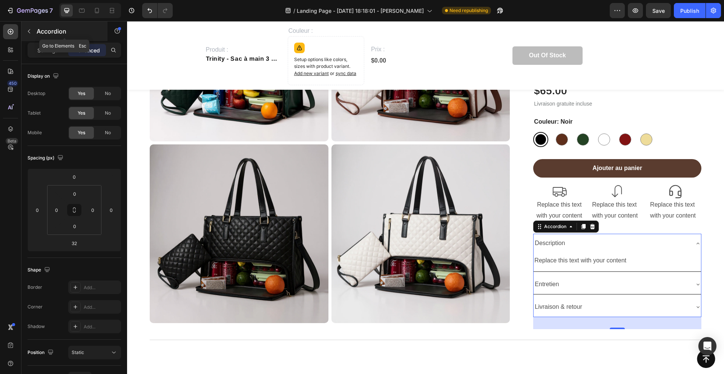
click at [25, 30] on button "button" at bounding box center [29, 31] width 12 height 12
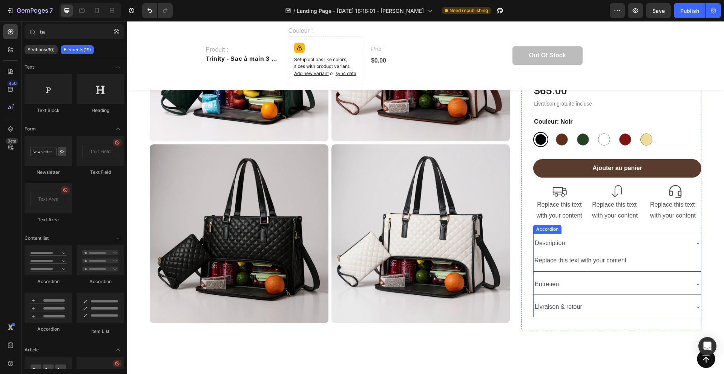
click at [697, 308] on icon at bounding box center [698, 307] width 6 height 6
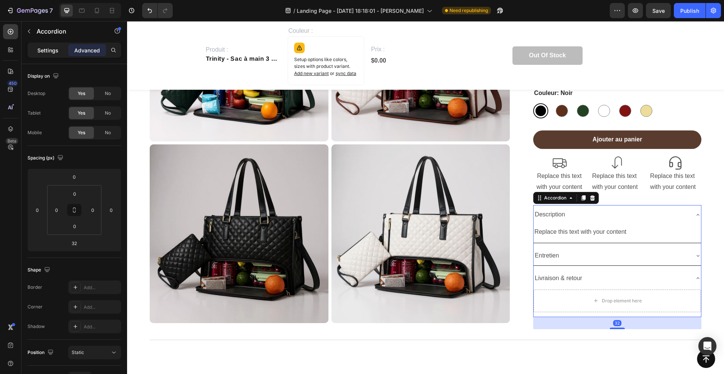
click at [46, 50] on p "Settings" at bounding box center [47, 50] width 21 height 8
type input "8"
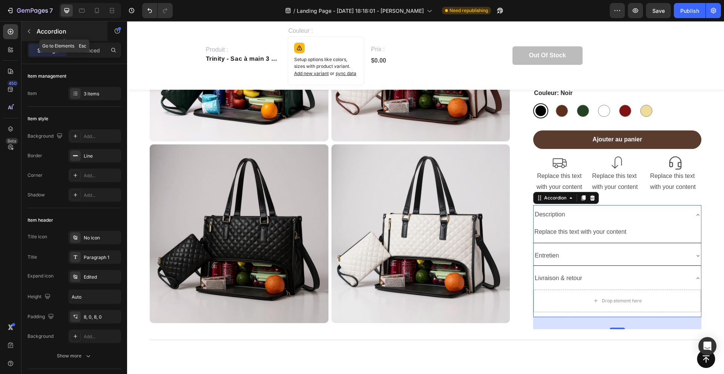
click at [32, 29] on icon "button" at bounding box center [29, 31] width 6 height 6
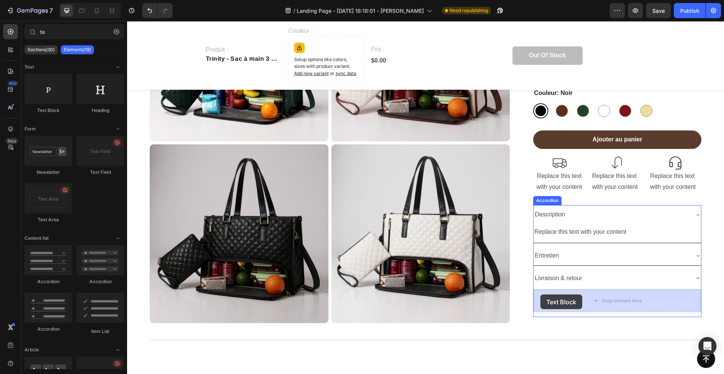
drag, startPoint x: 165, startPoint y: 109, endPoint x: 542, endPoint y: 296, distance: 420.4
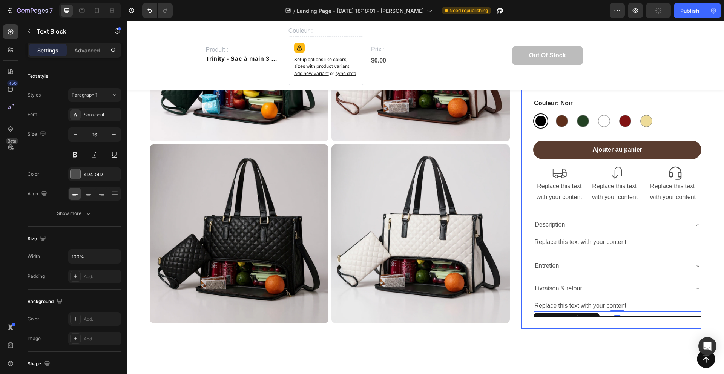
click at [541, 326] on div "Icon Icon Icon Icon 2,500+ Verified Reviews Text Block Icon List Row Trinity - …" at bounding box center [617, 182] width 168 height 294
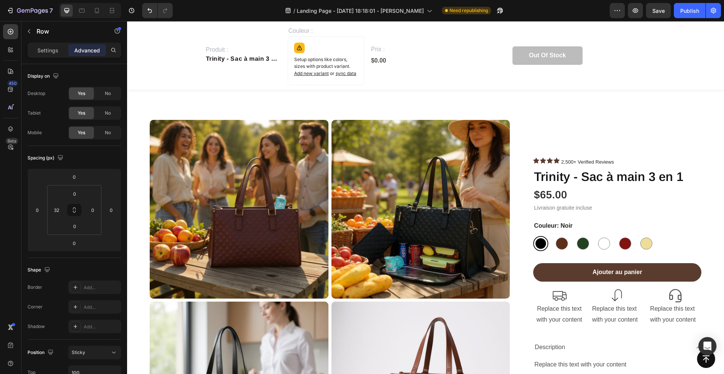
scroll to position [0, 0]
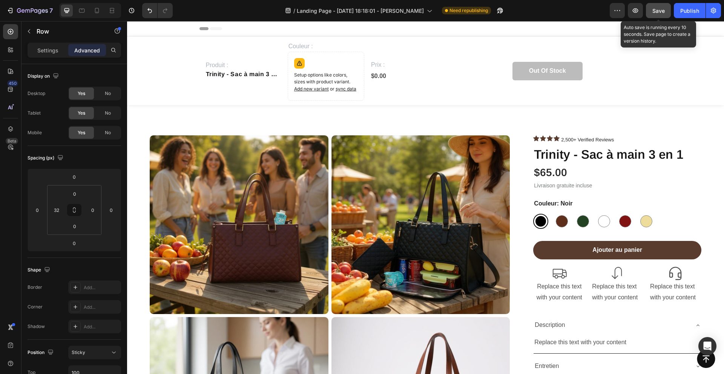
click at [653, 3] on button "Save" at bounding box center [658, 10] width 25 height 15
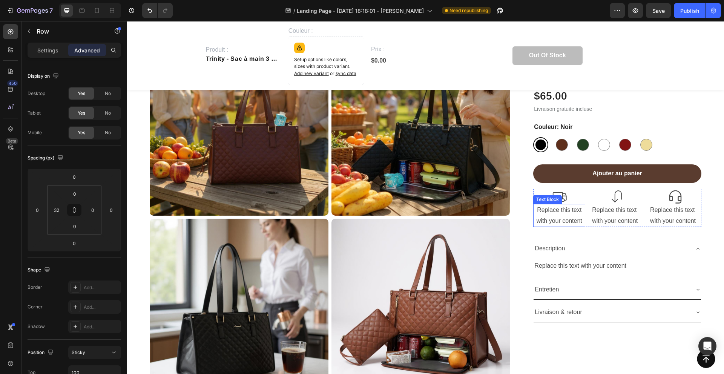
scroll to position [100, 0]
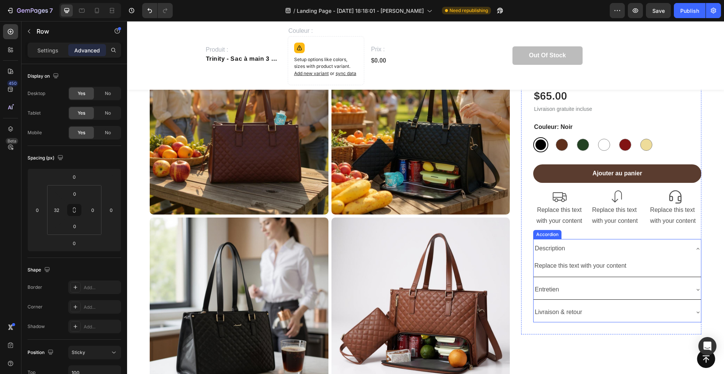
click at [696, 249] on icon at bounding box center [698, 249] width 6 height 6
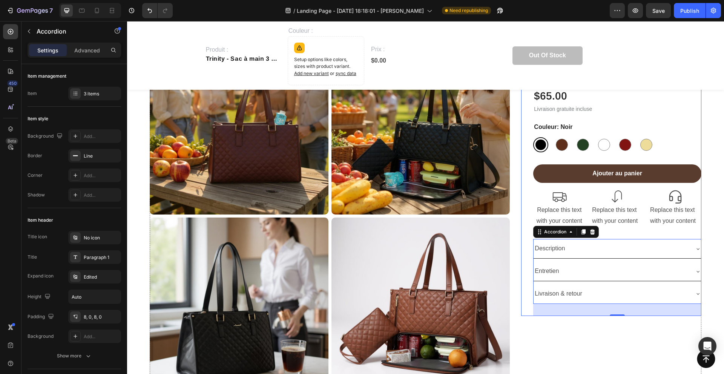
click at [582, 109] on span "Livraison gratuite incluse" at bounding box center [563, 109] width 58 height 6
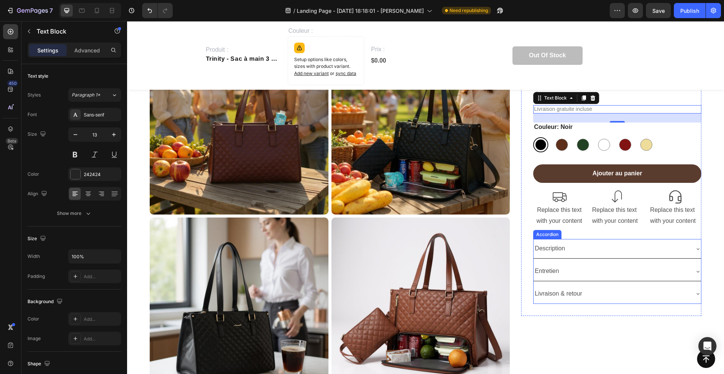
click at [548, 249] on p "Description" at bounding box center [550, 248] width 30 height 11
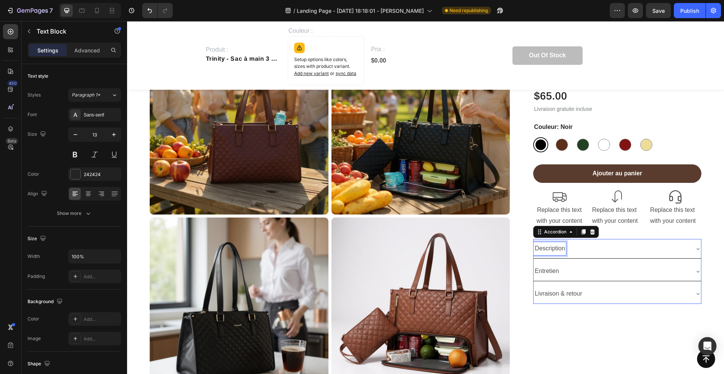
click at [548, 249] on p "Description" at bounding box center [550, 248] width 30 height 11
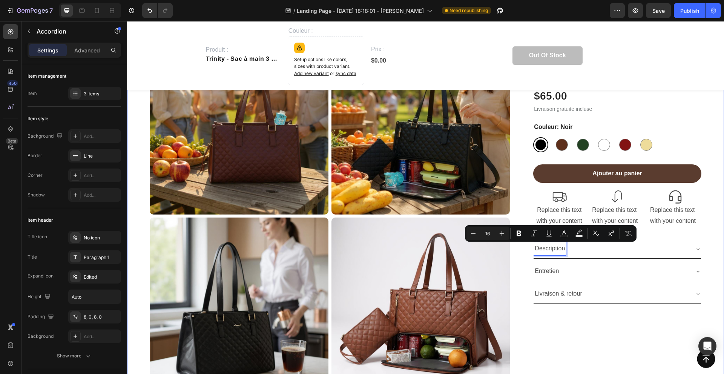
click at [700, 247] on icon at bounding box center [698, 249] width 6 height 6
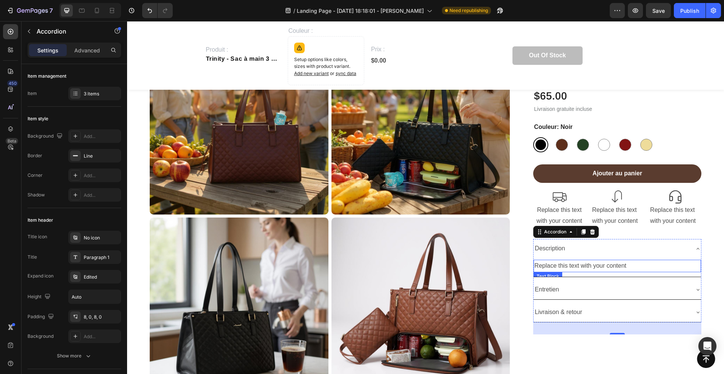
click at [606, 265] on div "Replace this text with your content" at bounding box center [617, 266] width 167 height 12
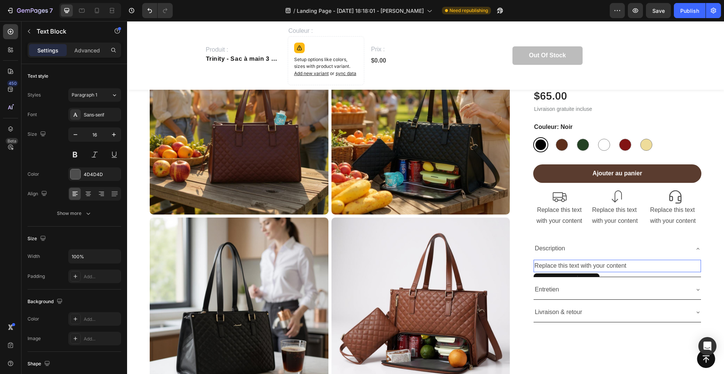
click at [606, 265] on p "Replace this text with your content" at bounding box center [618, 266] width 166 height 11
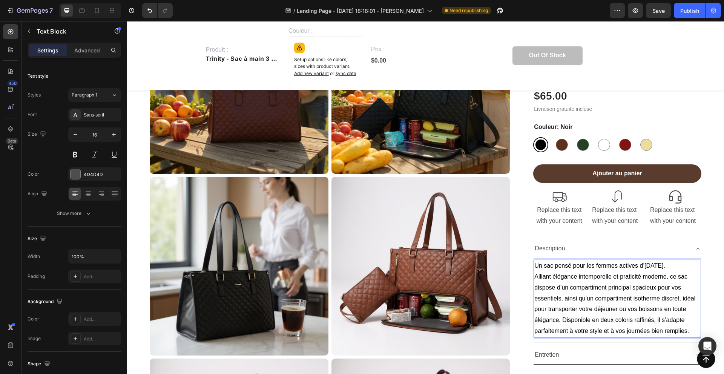
scroll to position [147, 0]
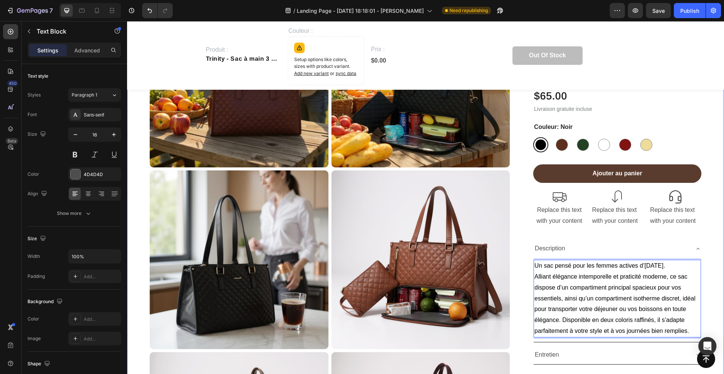
click at [698, 248] on icon at bounding box center [698, 249] width 3 height 2
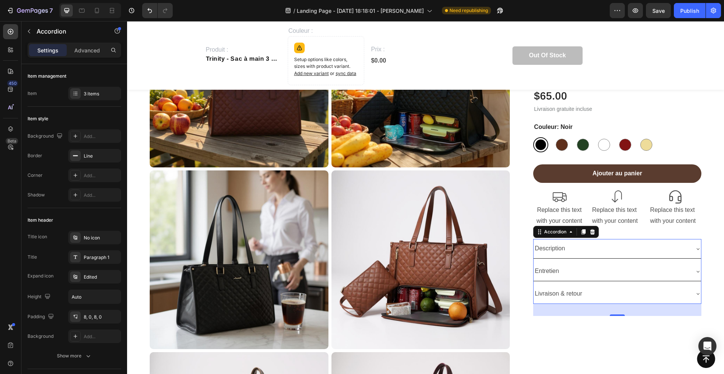
click at [699, 293] on icon at bounding box center [698, 294] width 6 height 6
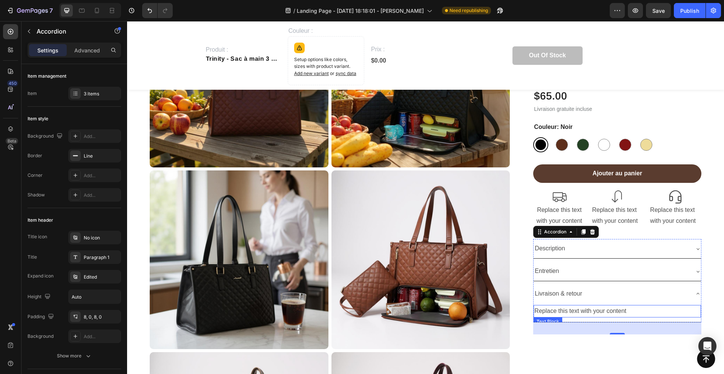
click at [556, 310] on div "Replace this text with your content" at bounding box center [617, 311] width 167 height 12
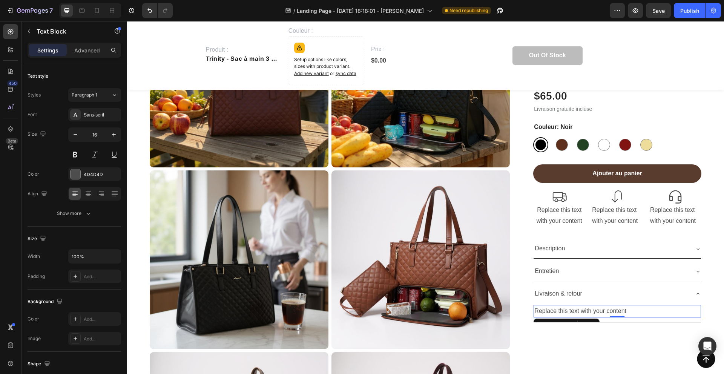
click at [556, 310] on p "Replace this text with your content" at bounding box center [618, 311] width 166 height 11
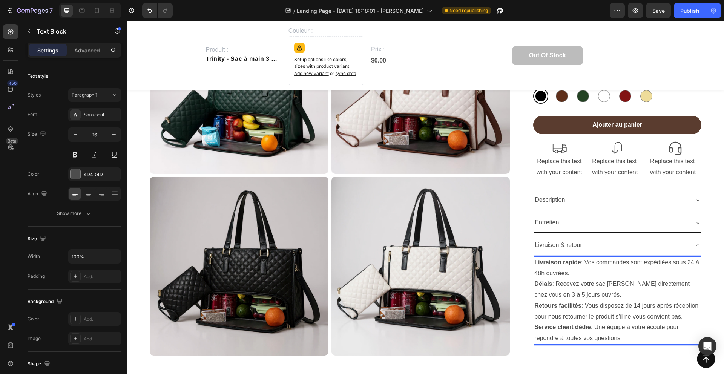
scroll to position [723, 0]
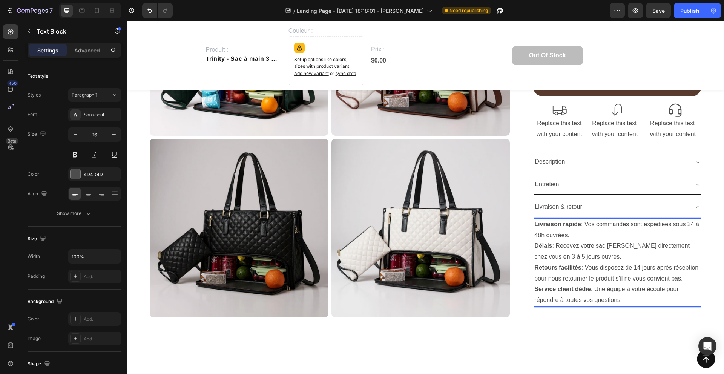
drag, startPoint x: 618, startPoint y: 298, endPoint x: 520, endPoint y: 216, distance: 128.0
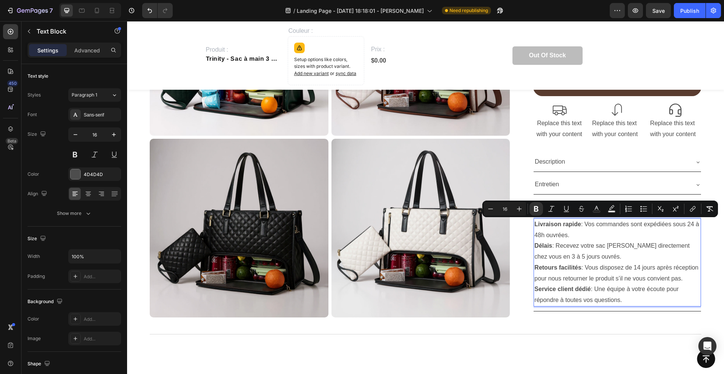
click at [635, 248] on p "Délais : Recevez votre sac Esther directement chez vous en 3 à 5 jours ouvrés." at bounding box center [618, 252] width 166 height 22
click at [640, 260] on p "Délais : Recevez votre sac Esther directement chez vous en 3 à 5 jours ouvrés." at bounding box center [618, 252] width 166 height 22
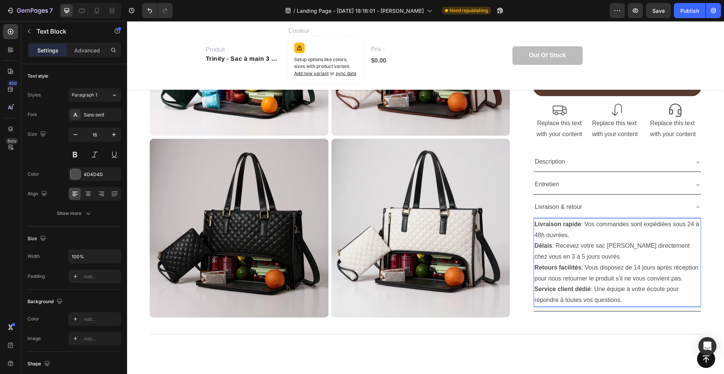
click at [695, 209] on icon at bounding box center [698, 207] width 6 height 6
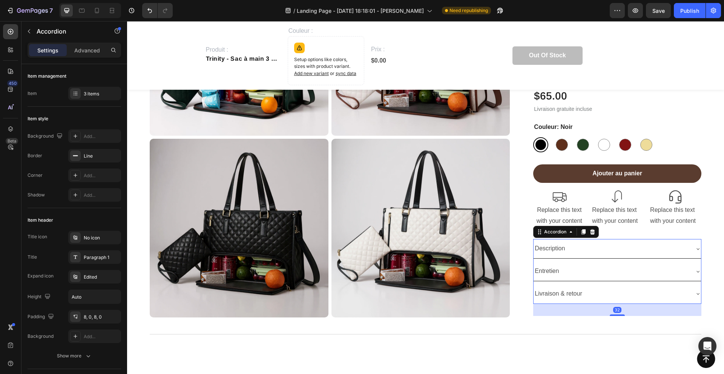
click at [699, 273] on icon at bounding box center [698, 271] width 6 height 6
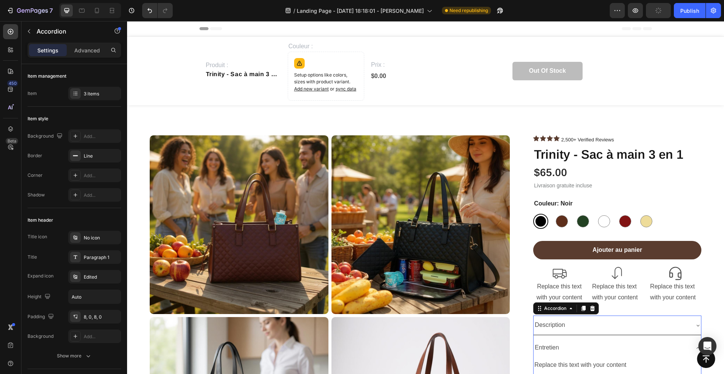
scroll to position [723, 0]
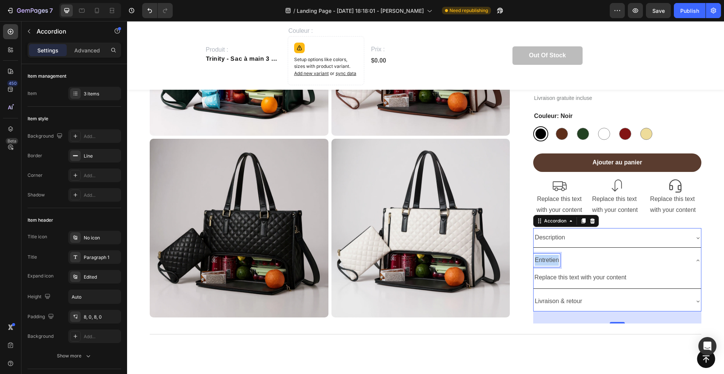
click at [546, 260] on p "Entretien" at bounding box center [547, 260] width 24 height 11
click at [581, 276] on div "Replace this text with your content" at bounding box center [617, 278] width 167 height 12
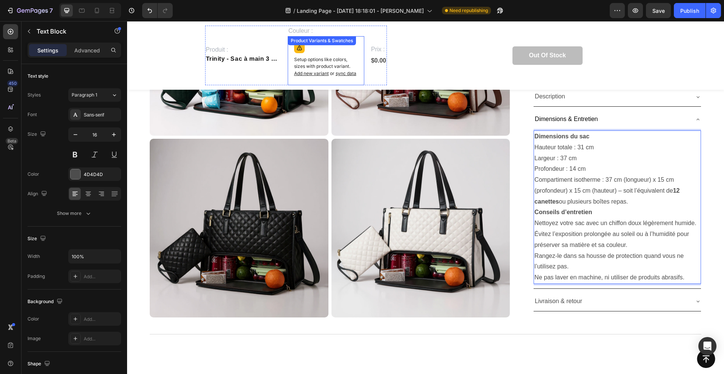
click at [342, 75] on span "sync data" at bounding box center [346, 74] width 21 height 6
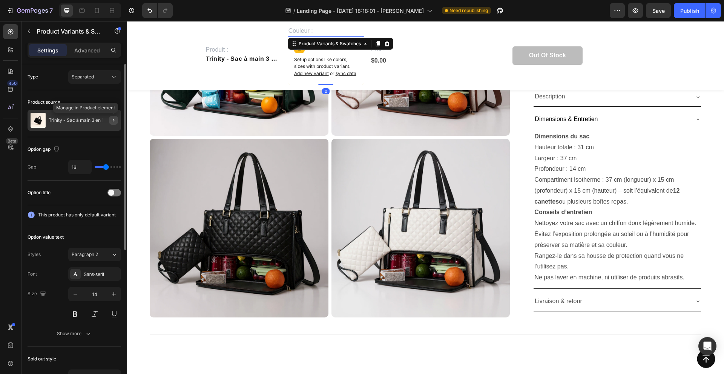
click at [117, 117] on button "button" at bounding box center [113, 120] width 9 height 9
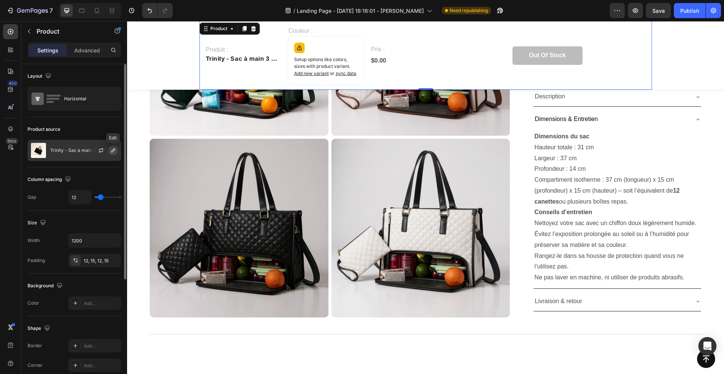
click at [110, 150] on icon "button" at bounding box center [113, 150] width 6 height 6
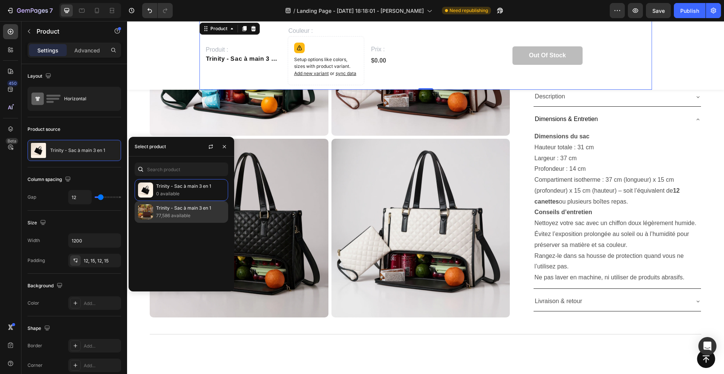
click at [154, 213] on div "Trinity - Sac à main 3 en 1 77,586 available" at bounding box center [182, 212] width 94 height 22
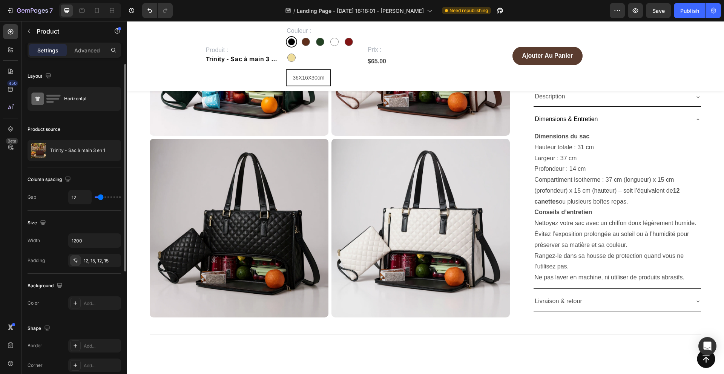
click at [100, 163] on div "Product source Trinity - Sac à main 3 en 1" at bounding box center [75, 142] width 94 height 50
click at [309, 75] on span "36X16X30cm" at bounding box center [309, 78] width 32 height 6
click at [286, 69] on input "36X16X30cm 36X16X30cm 36X16X30cm" at bounding box center [286, 69] width 0 height 0
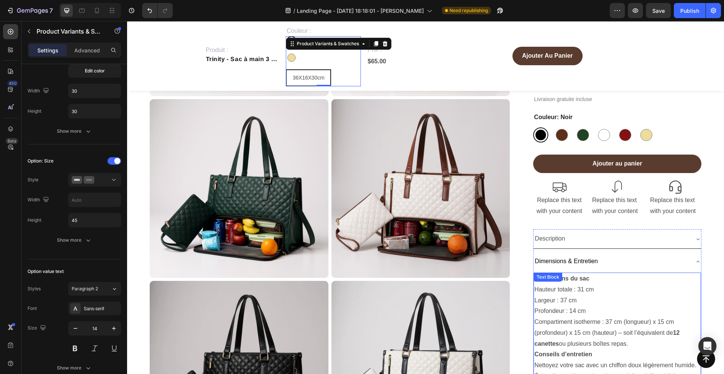
scroll to position [583, 0]
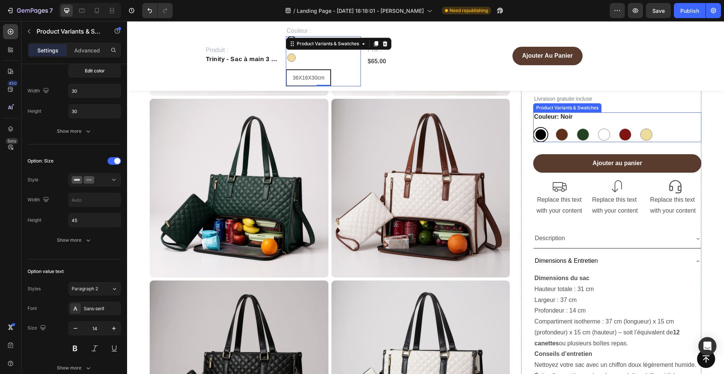
click at [667, 132] on div "Noir Noir Brun foncé Brun foncé Vert foncé Vert foncé Blanc Blanc Rouge vin Rou…" at bounding box center [617, 134] width 168 height 15
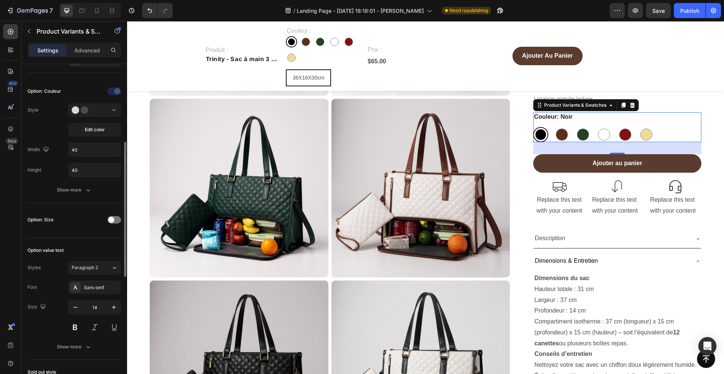
click at [111, 215] on div "Option: Size" at bounding box center [75, 220] width 94 height 12
click at [111, 218] on span at bounding box center [111, 220] width 6 height 6
radio input "true"
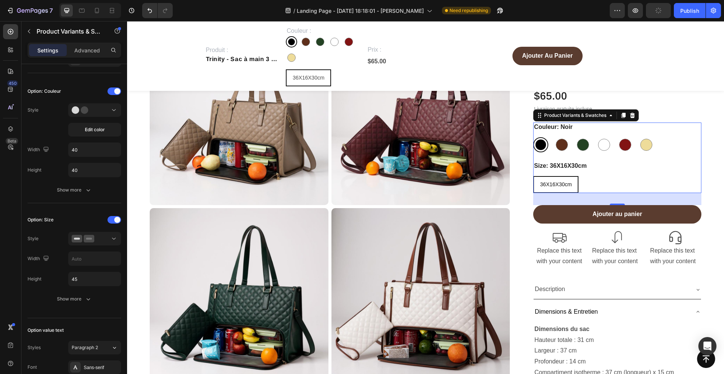
scroll to position [470, 0]
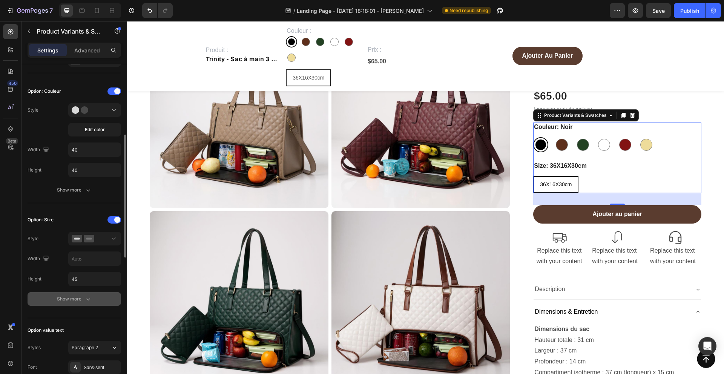
click at [81, 300] on div "Show more" at bounding box center [74, 299] width 35 height 8
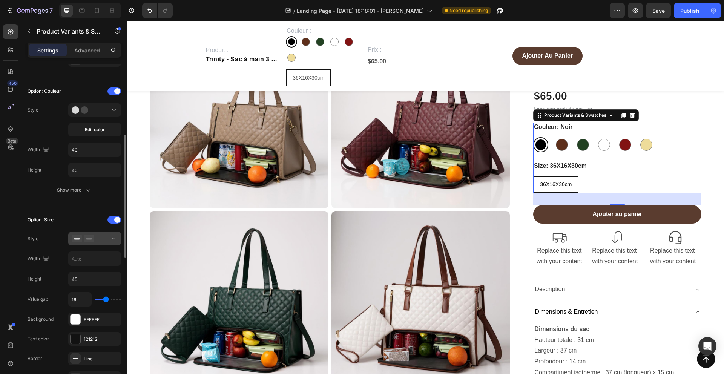
click at [106, 240] on div at bounding box center [95, 239] width 46 height 8
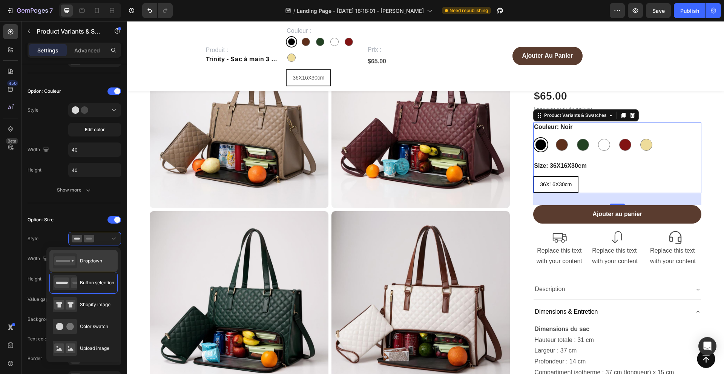
click at [94, 259] on span "Dropdown" at bounding box center [91, 261] width 22 height 7
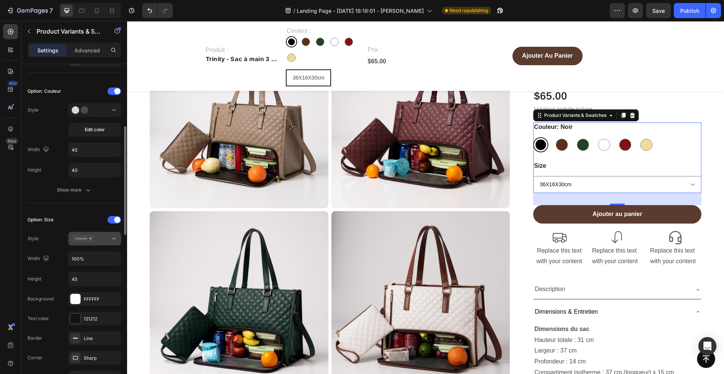
click at [115, 243] on button at bounding box center [94, 239] width 53 height 14
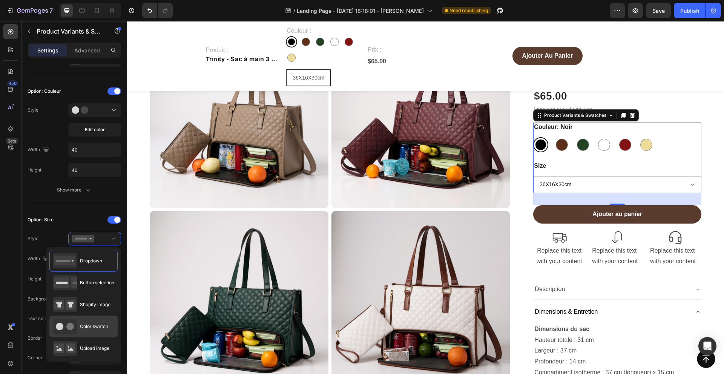
click at [95, 319] on div "Color swatch" at bounding box center [80, 326] width 55 height 15
type input "45"
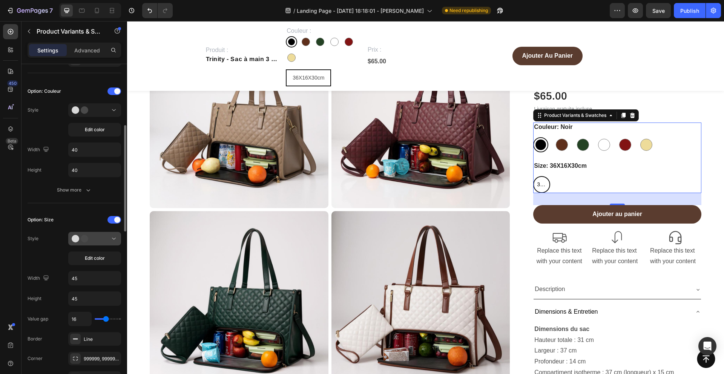
click at [104, 236] on div at bounding box center [95, 239] width 46 height 8
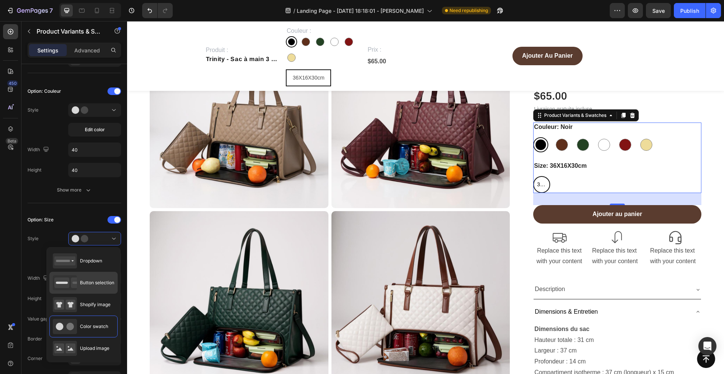
click at [97, 287] on div "Button selection" at bounding box center [83, 282] width 61 height 15
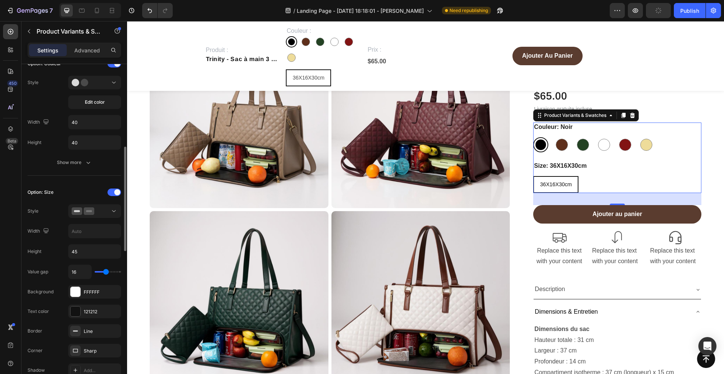
scroll to position [229, 0]
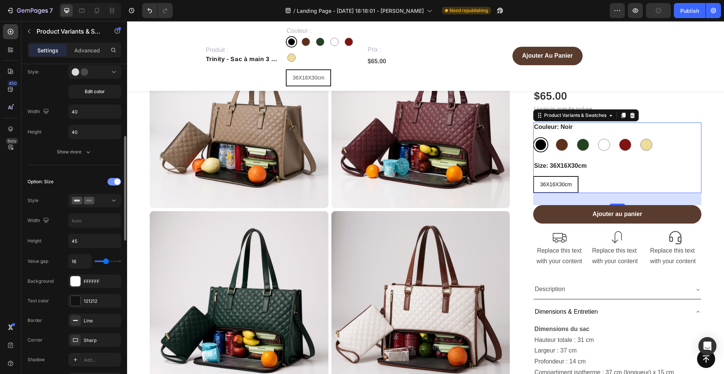
click at [111, 180] on div at bounding box center [115, 182] width 14 height 8
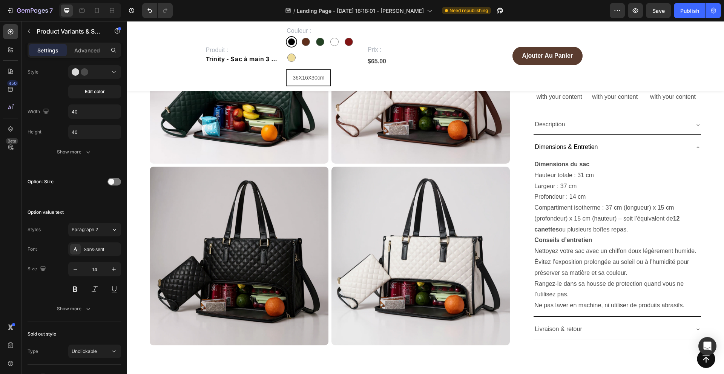
scroll to position [698, 0]
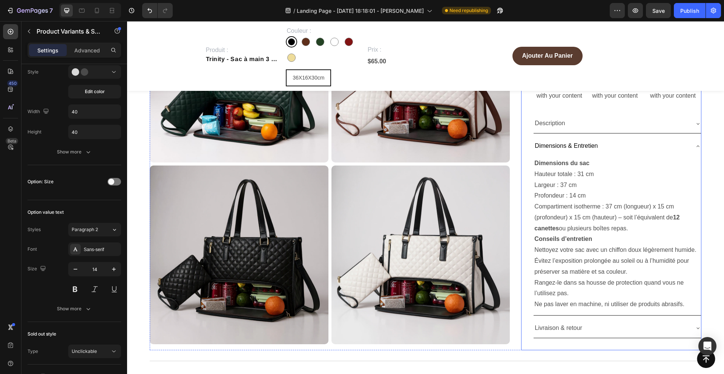
click at [536, 184] on p "Largeur : 37 cm" at bounding box center [618, 185] width 166 height 11
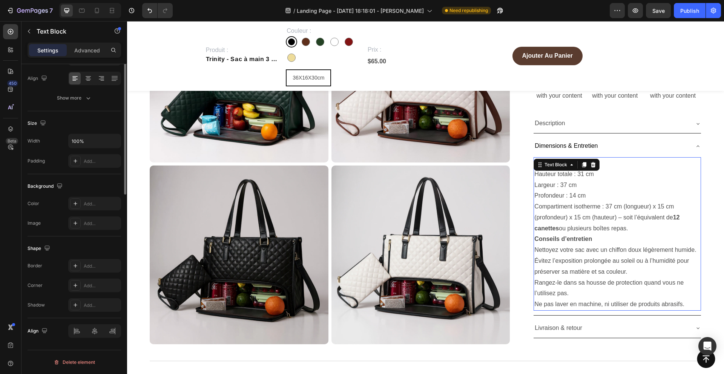
scroll to position [0, 0]
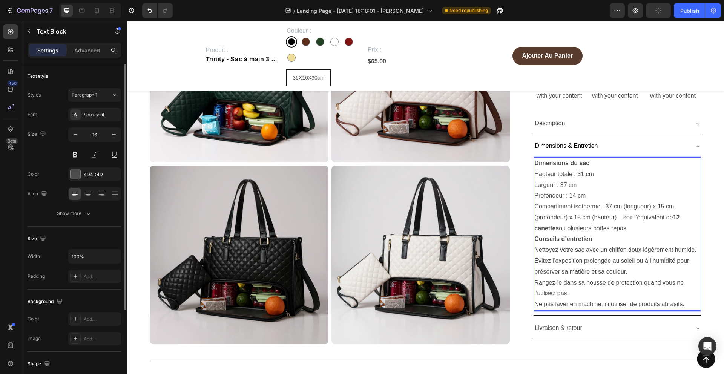
click at [535, 185] on p "Largeur : 37 cm" at bounding box center [618, 185] width 166 height 11
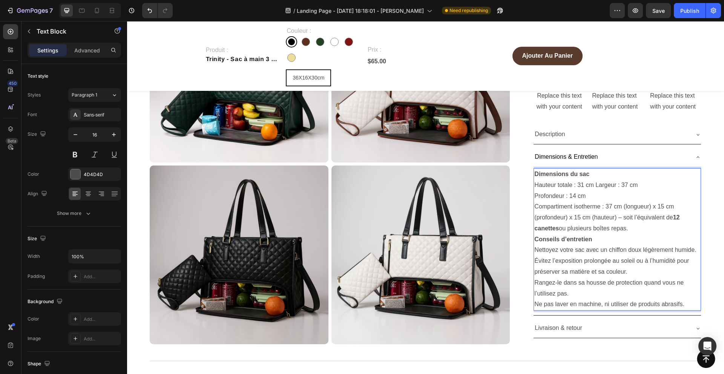
click at [536, 194] on p "Profondeur : 14 cm" at bounding box center [618, 195] width 166 height 11
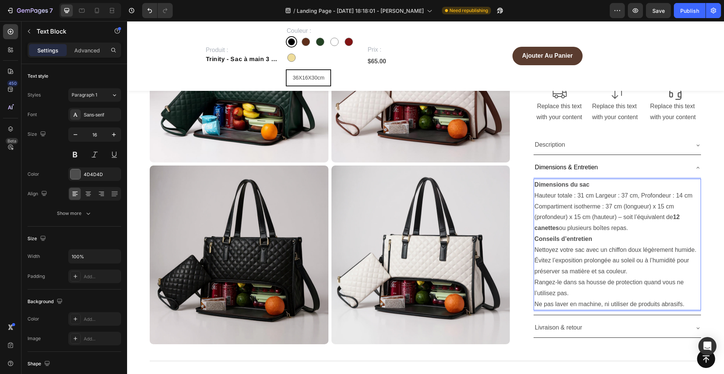
click at [596, 194] on p "Hauteur totale : 31 cm Largeur : 37 cm, Profondeur : 14 cm" at bounding box center [618, 195] width 166 height 11
click at [533, 195] on div "Description Dimensions & Entretien Dimensions du sac Hauteur totale : 31 cm, La…" at bounding box center [617, 237] width 168 height 203
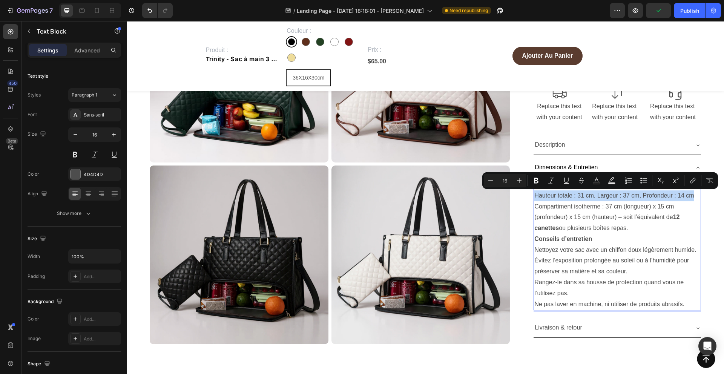
drag, startPoint x: 535, startPoint y: 195, endPoint x: 697, endPoint y: 193, distance: 162.2
click at [697, 193] on p "Hauteur totale : 31 cm, Largeur : 37 cm, Profondeur : 14 cm" at bounding box center [618, 195] width 166 height 11
click at [539, 179] on icon "Editor contextual toolbar" at bounding box center [537, 181] width 8 height 8
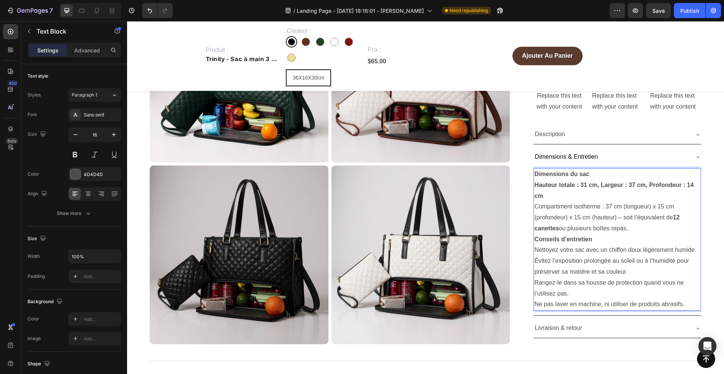
click at [547, 174] on strong "Dimensions du sac" at bounding box center [562, 174] width 55 height 6
click at [554, 200] on p "Hauteur totale : 31 cm, Largeur : 37 cm, Profondeur : 14 cm" at bounding box center [618, 191] width 166 height 22
click at [537, 203] on p "Compartiment isotherme : 37 cm (longueur) x 15 cm (profondeur) x 15 cm (hauteur…" at bounding box center [618, 217] width 166 height 32
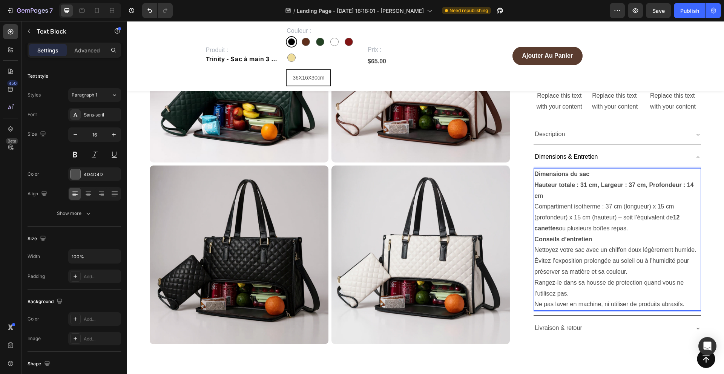
click at [654, 209] on p "Compartiment isotherme : 37 cm (longueur) x 15 cm (profondeur) x 15 cm (hauteur…" at bounding box center [618, 217] width 166 height 32
drag, startPoint x: 652, startPoint y: 208, endPoint x: 624, endPoint y: 208, distance: 27.5
click at [624, 208] on p "Compartiment isotherme : 37 cm (longueur) x 15 cm (profondeur) x 15 cm (hauteur…" at bounding box center [618, 217] width 166 height 32
click at [627, 207] on p "Compartiment isotherme : 37 cm x 15 cm (profondeur) x 15 cm (hauteur) – soit l’…" at bounding box center [618, 217] width 166 height 32
click at [644, 210] on p "Compartiment isotherme : 37 cm x 15 cm (profondeur) x 15 cm (hauteur) – soit l’…" at bounding box center [618, 217] width 166 height 32
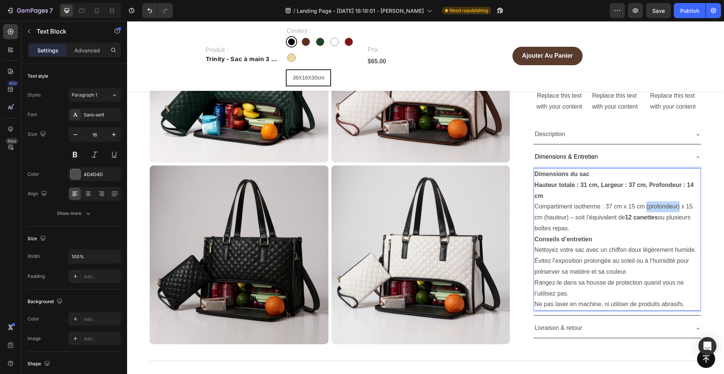
drag, startPoint x: 647, startPoint y: 207, endPoint x: 679, endPoint y: 209, distance: 32.5
click at [679, 209] on p "Compartiment isotherme : 37 cm x 15 cm (profondeur) x 15 cm (hauteur) – soit l’…" at bounding box center [618, 217] width 166 height 32
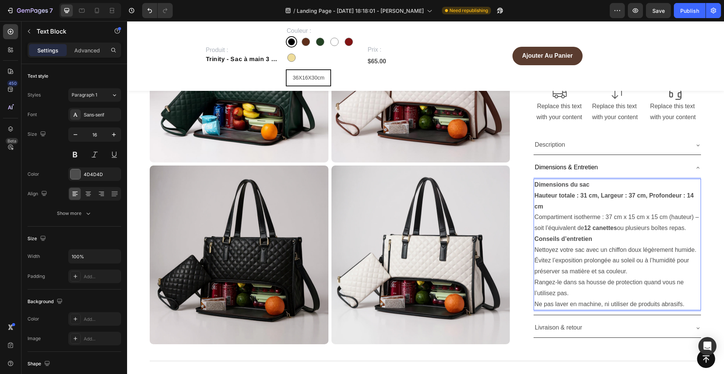
click at [668, 216] on p "Compartiment isotherme : 37 cm x 15 cm x 15 cm (hauteur) – soit l’équivalent de…" at bounding box center [618, 223] width 166 height 22
drag, startPoint x: 669, startPoint y: 216, endPoint x: 694, endPoint y: 217, distance: 24.9
click at [694, 217] on p "Compartiment isotherme : 37 cm x 15 cm x 15 cm (hauteur) – soit l’équivalent de…" at bounding box center [618, 223] width 166 height 22
click at [677, 227] on p "Compartiment isotherme : 37 cm x 15 cm x 15 cm – soit l’équivalent de 12 canett…" at bounding box center [618, 223] width 166 height 22
click at [683, 229] on p "Compartiment isotherme : 37 cm x 15 cm x 15 cm – soit l’équivalent de 12 canett…" at bounding box center [618, 223] width 166 height 22
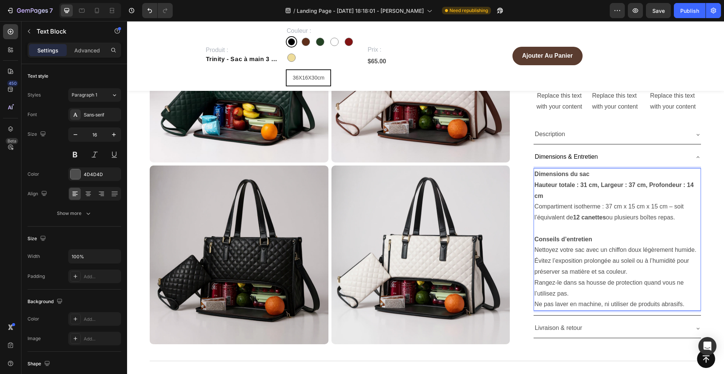
click at [565, 171] on strong "Dimensions du sac" at bounding box center [562, 174] width 55 height 6
click at [585, 172] on strong "Dimensions du sac" at bounding box center [562, 174] width 55 height 6
drag, startPoint x: 591, startPoint y: 172, endPoint x: 531, endPoint y: 168, distance: 60.8
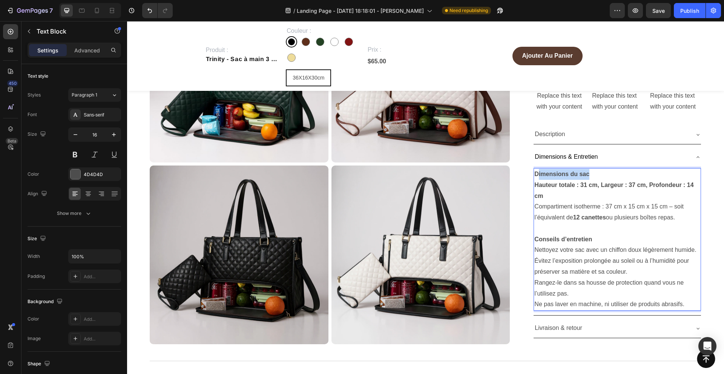
click at [531, 168] on div "Icon Icon Icon Icon 2,500+ Verified Reviews Text Block Icon List Row Trinity - …" at bounding box center [611, 148] width 180 height 406
drag, startPoint x: 593, startPoint y: 239, endPoint x: 527, endPoint y: 239, distance: 66.8
click at [527, 239] on div "Icon Icon Icon Icon 2,500+ Verified Reviews Text Block Icon List Row Trinity - …" at bounding box center [611, 148] width 180 height 406
click at [551, 256] on p "Évitez l’exposition prolongée au soleil ou à l’humidité pour préserver sa matiè…" at bounding box center [618, 267] width 166 height 22
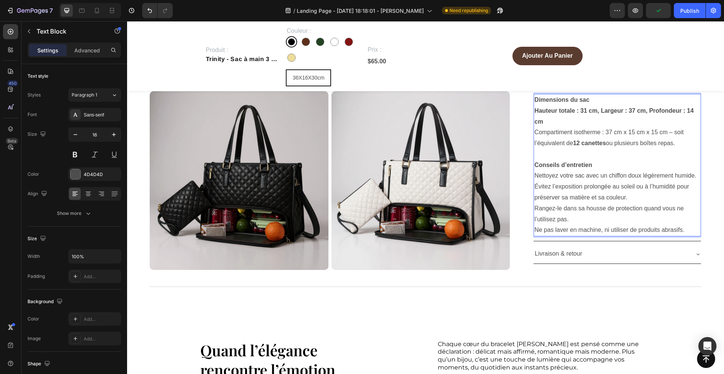
scroll to position [670, 0]
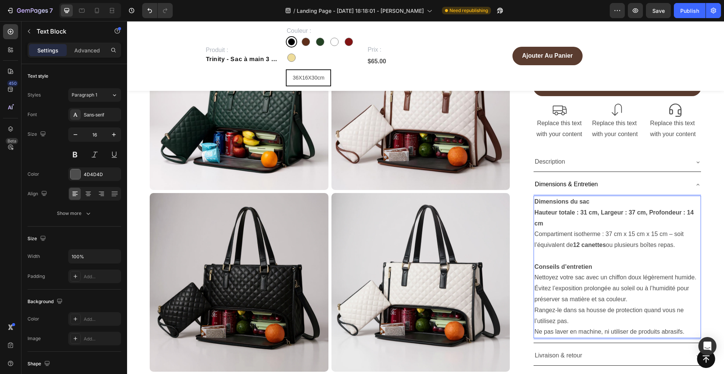
click at [572, 213] on strong "Hauteur totale : 31 cm, Largeur : 37 cm, Profondeur : 14 cm" at bounding box center [614, 217] width 159 height 17
click at [571, 213] on strong "Hauteur totale : 31 cm, Largeur : 37 cm, Profondeur : 14 cm" at bounding box center [614, 217] width 159 height 17
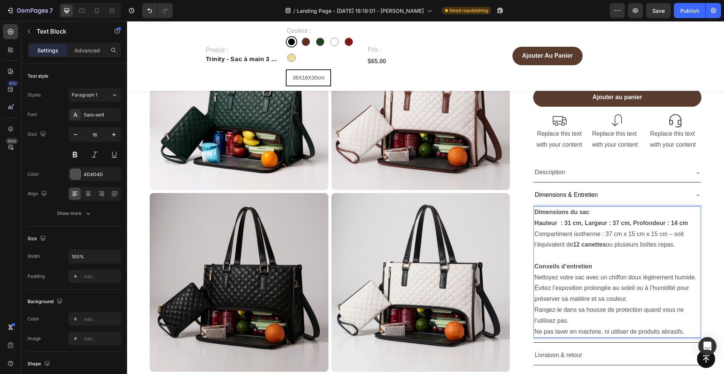
click at [563, 224] on strong "Hauteur : 31 cm, Largeur : 37 cm, Profondeur : 14 cm" at bounding box center [612, 223] width 154 height 6
click at [556, 263] on strong "Conseils d’entretien" at bounding box center [564, 266] width 58 height 6
click at [693, 195] on div "Dimensions & Entretien" at bounding box center [617, 195] width 167 height 19
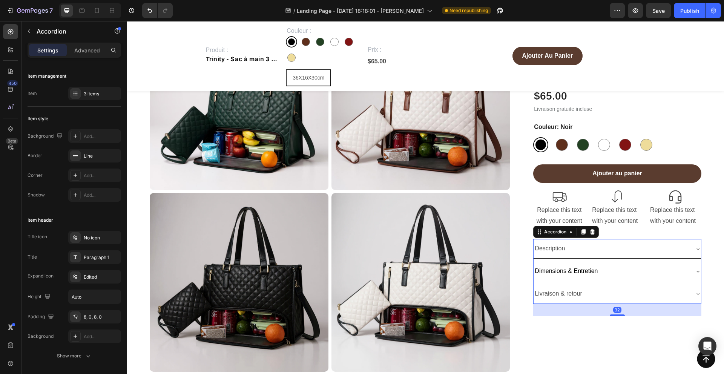
click at [693, 243] on div "Description" at bounding box center [617, 248] width 167 height 19
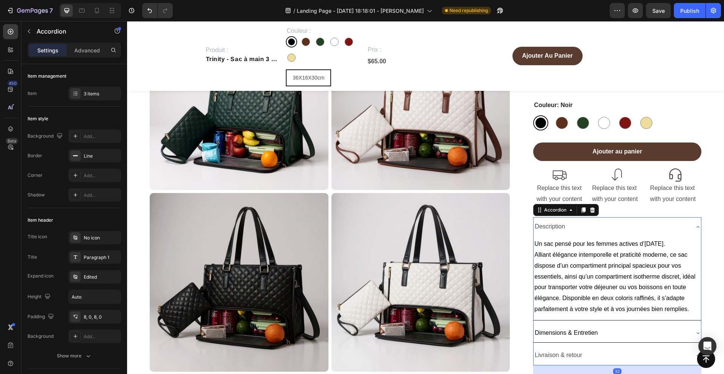
click at [693, 243] on p "Un sac pensé pour les femmes actives d’aujourd’hui. Alliant élégance intemporel…" at bounding box center [618, 277] width 166 height 76
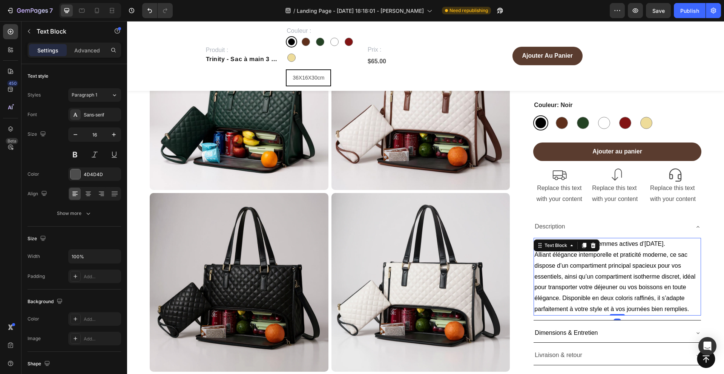
click at [694, 225] on div "Description" at bounding box center [617, 227] width 167 height 19
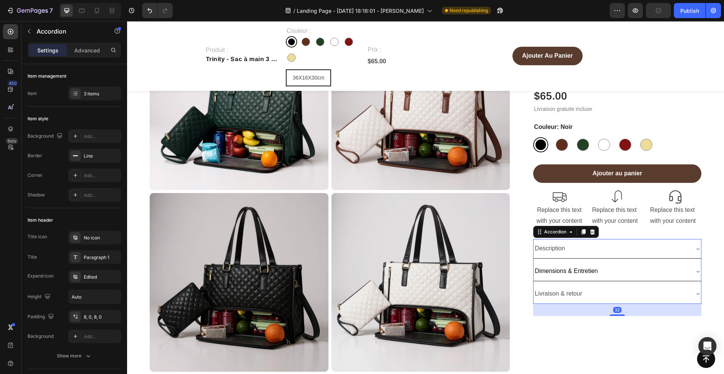
click at [700, 288] on div "Livraison & retour" at bounding box center [617, 293] width 167 height 19
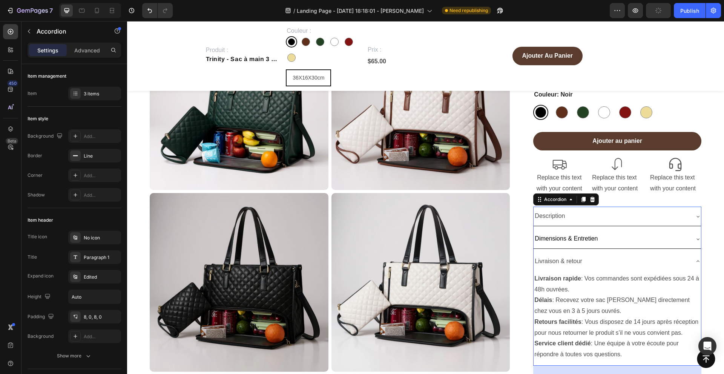
click at [694, 258] on div "Livraison & retour" at bounding box center [617, 261] width 167 height 19
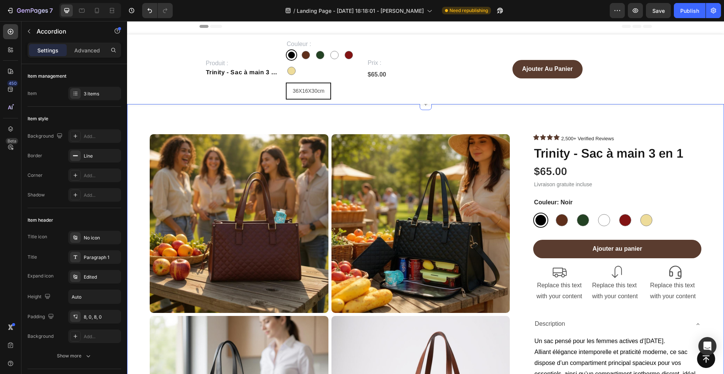
scroll to position [0, 0]
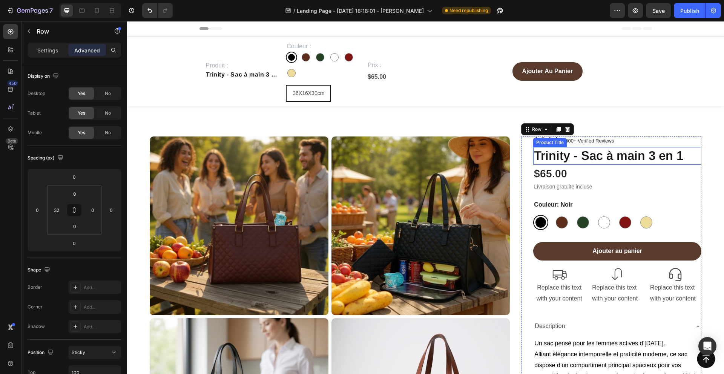
click at [680, 153] on h1 "Trinity - Sac à main 3 en 1" at bounding box center [617, 156] width 168 height 18
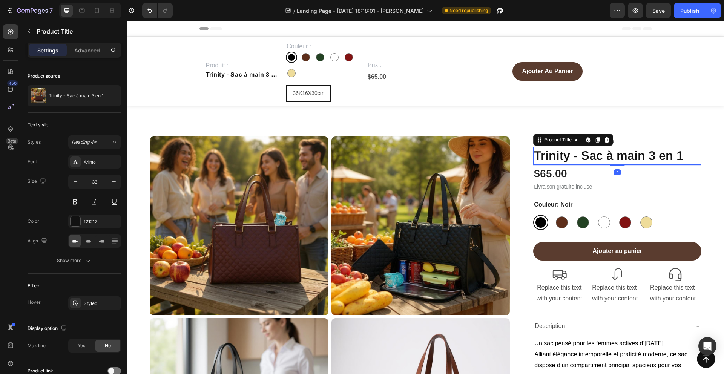
click at [680, 153] on h1 "Trinity - Sac à main 3 en 1" at bounding box center [617, 156] width 168 height 18
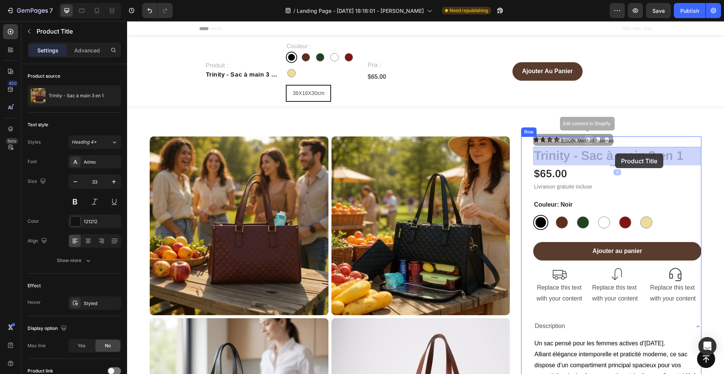
drag, startPoint x: 687, startPoint y: 154, endPoint x: 615, endPoint y: 154, distance: 72.0
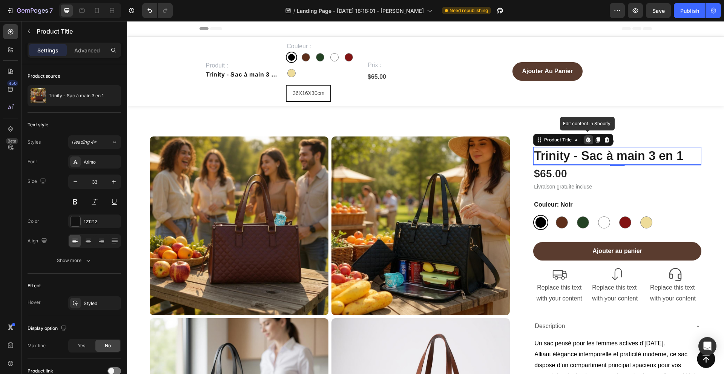
click at [614, 154] on h1 "Trinity - Sac à main 3 en 1" at bounding box center [617, 156] width 168 height 18
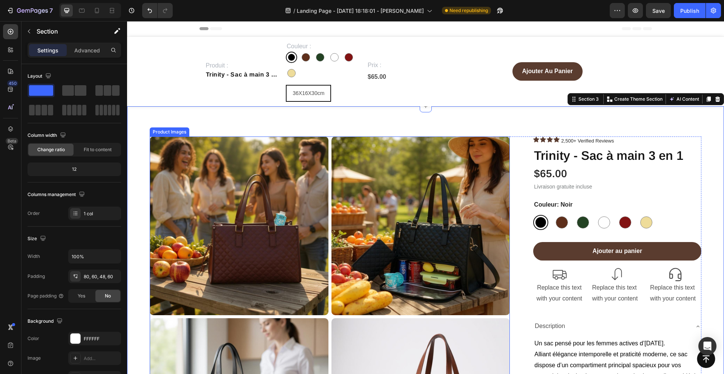
click at [191, 153] on img at bounding box center [239, 226] width 179 height 179
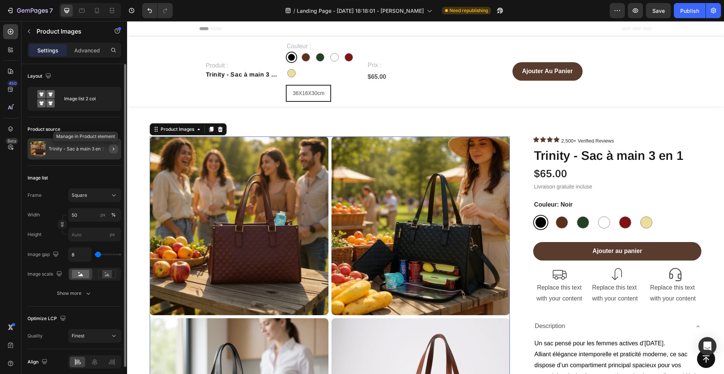
click at [112, 151] on icon "button" at bounding box center [114, 149] width 6 height 6
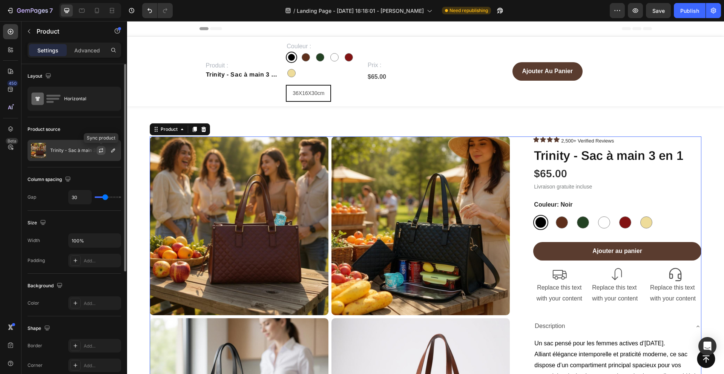
click at [104, 151] on button "button" at bounding box center [101, 150] width 9 height 9
click at [114, 151] on icon "button" at bounding box center [113, 150] width 6 height 6
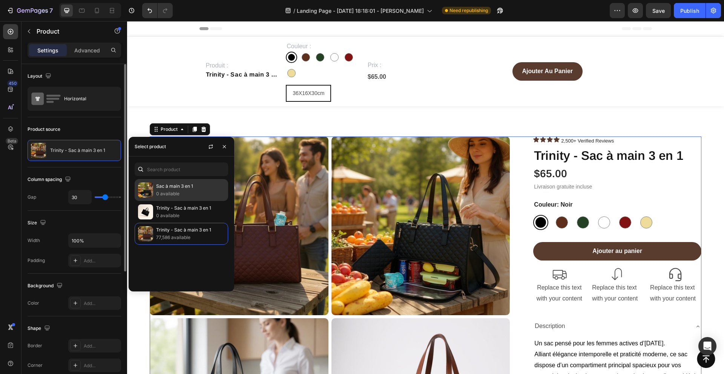
click at [202, 190] on p "0 available" at bounding box center [190, 194] width 69 height 8
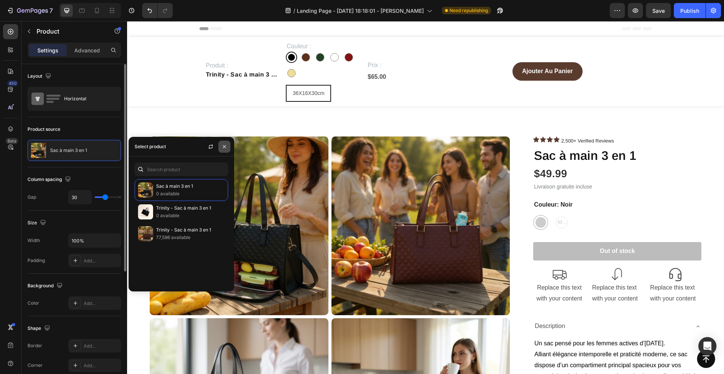
click at [224, 145] on icon "button" at bounding box center [224, 147] width 6 height 6
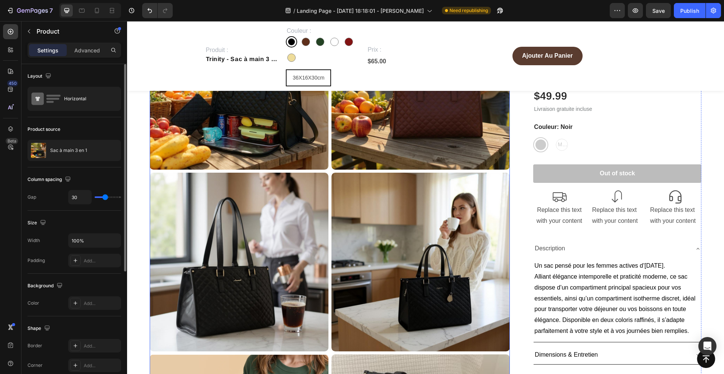
scroll to position [132, 0]
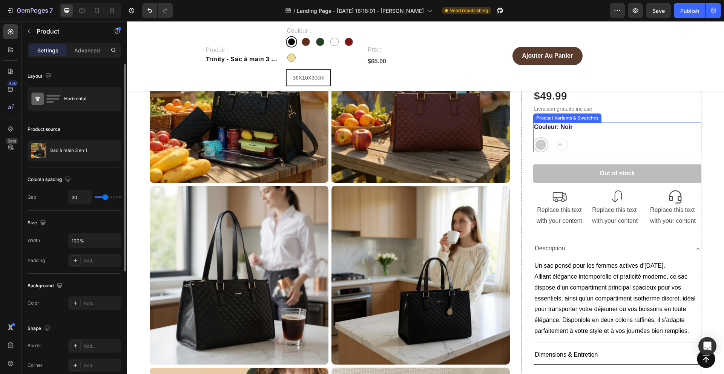
click at [565, 143] on div "Noir Noir Marron Marron Marron" at bounding box center [617, 144] width 168 height 15
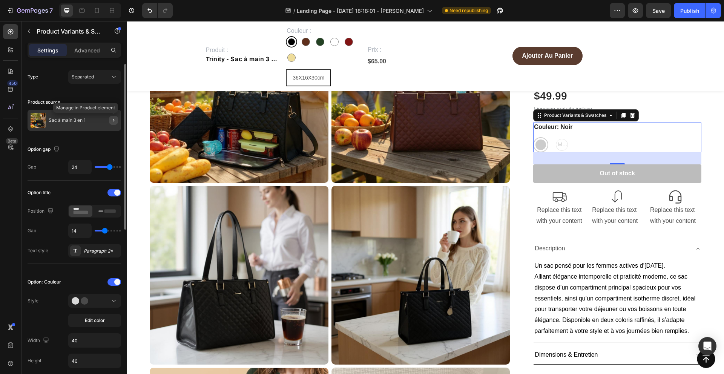
click at [111, 121] on icon "button" at bounding box center [114, 120] width 6 height 6
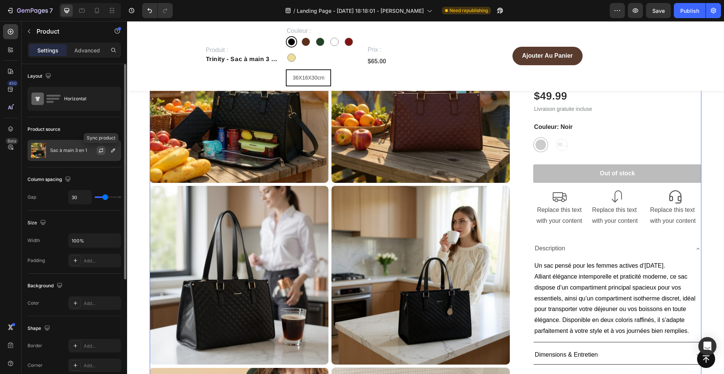
click at [103, 150] on icon "button" at bounding box center [101, 150] width 6 height 6
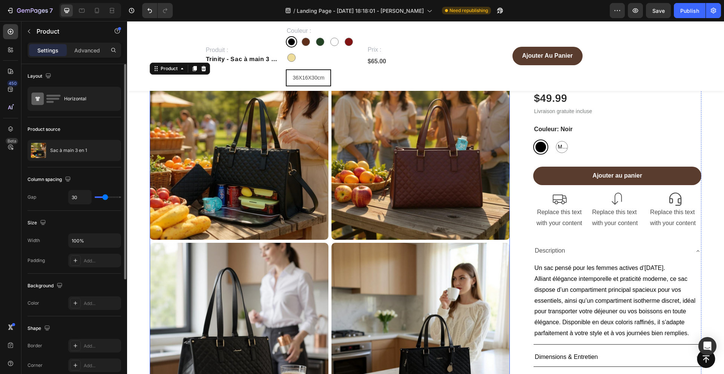
scroll to position [67, 0]
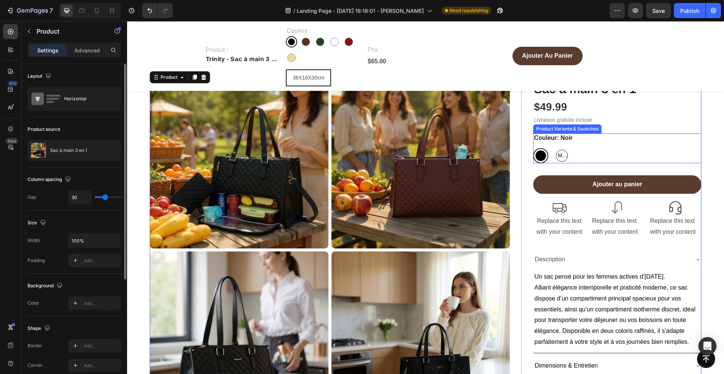
click at [562, 155] on span "Marron" at bounding box center [561, 155] width 11 height 9
click at [554, 148] on input "Marron Marron Marron" at bounding box center [554, 148] width 0 height 0
radio input "true"
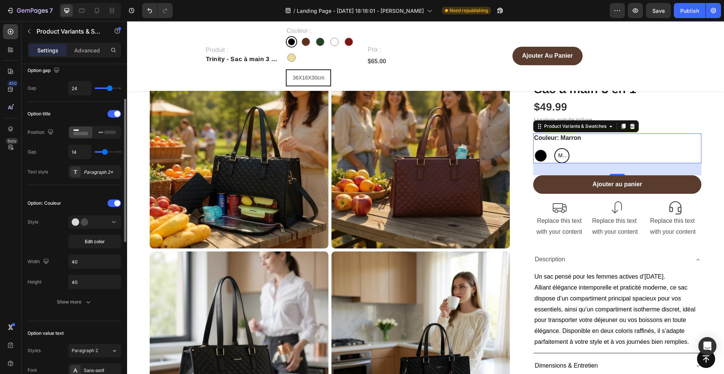
scroll to position [79, 0]
click at [89, 219] on icon at bounding box center [83, 222] width 23 height 8
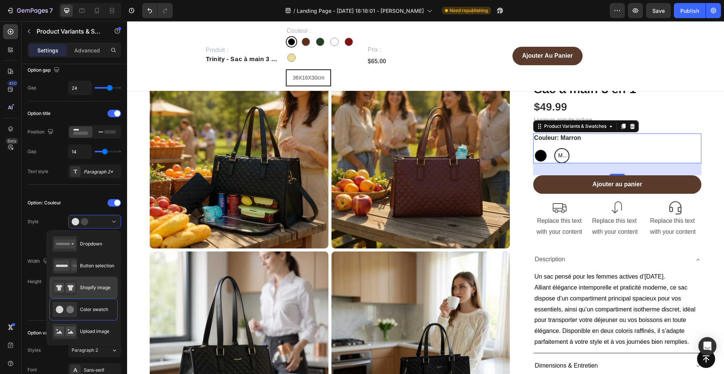
click at [91, 281] on div "Shopify image" at bounding box center [82, 287] width 58 height 15
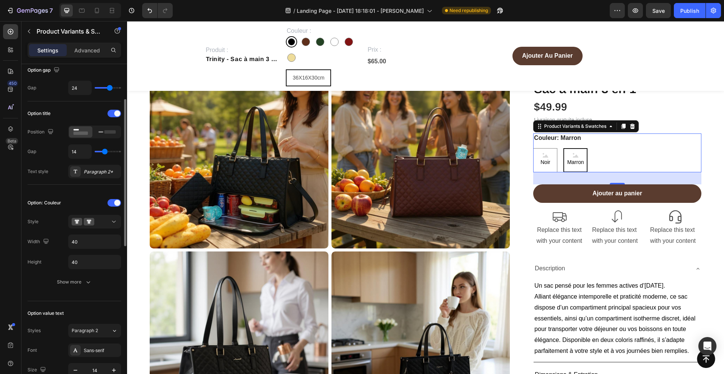
click at [89, 212] on div "Option: Couleur Style Width 40 Height 40 Show more" at bounding box center [75, 243] width 94 height 92
click at [89, 218] on icon at bounding box center [83, 222] width 23 height 8
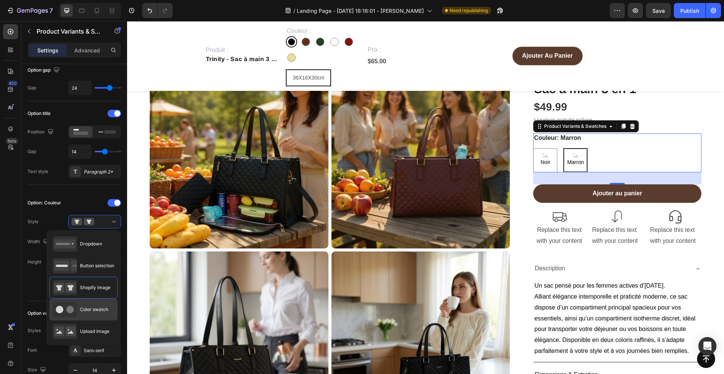
click at [92, 312] on span "Color swatch" at bounding box center [94, 309] width 28 height 7
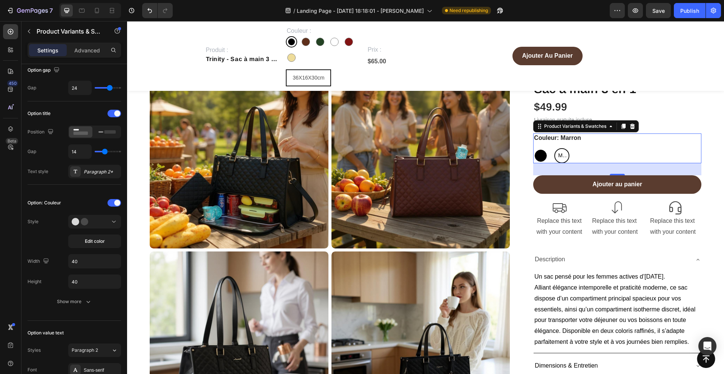
click at [542, 155] on div at bounding box center [541, 156] width 12 height 12
click at [533, 148] on input "Noir Noir" at bounding box center [533, 148] width 0 height 0
radio input "true"
click at [555, 154] on div "Marron" at bounding box center [561, 155] width 15 height 15
click at [554, 148] on input "Marron Marron Marron" at bounding box center [554, 148] width 0 height 0
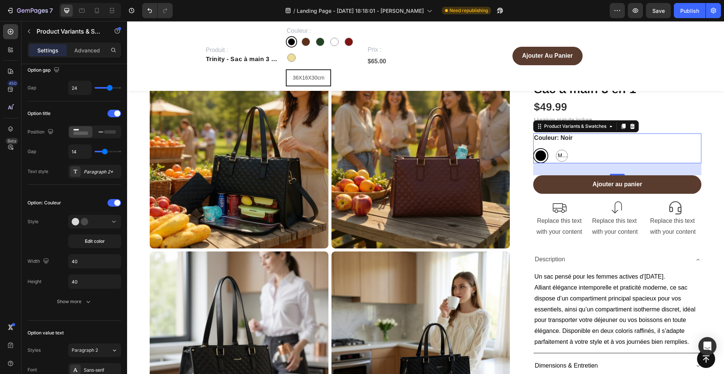
radio input "true"
click at [95, 243] on span "Edit color" at bounding box center [95, 241] width 20 height 7
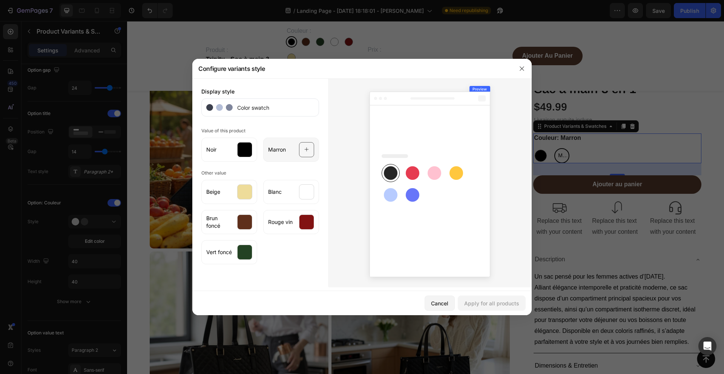
click at [307, 152] on icon at bounding box center [306, 150] width 5 height 14
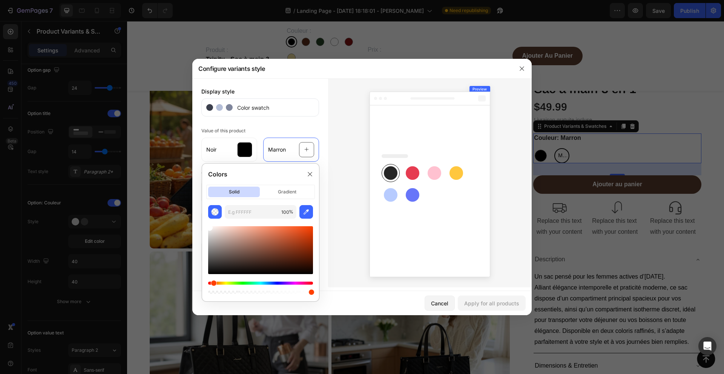
click at [253, 236] on div at bounding box center [260, 250] width 105 height 48
click at [306, 214] on icon "button" at bounding box center [307, 212] width 8 height 8
click at [248, 246] on div at bounding box center [260, 250] width 105 height 48
click at [257, 242] on div at bounding box center [260, 250] width 105 height 48
click at [268, 243] on div at bounding box center [260, 250] width 105 height 48
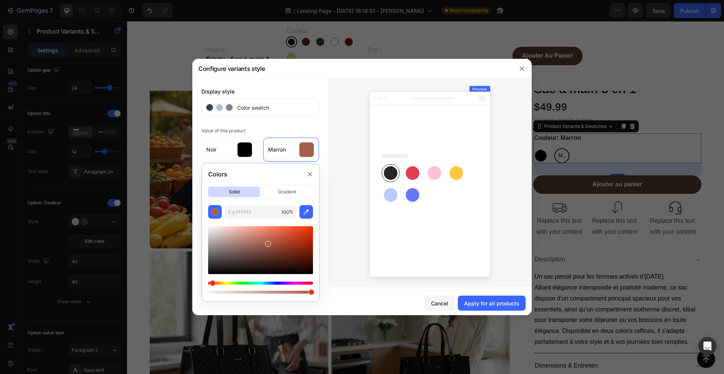
click at [276, 246] on div at bounding box center [260, 250] width 105 height 48
click at [282, 246] on div at bounding box center [260, 250] width 105 height 48
click at [282, 252] on div at bounding box center [260, 250] width 105 height 48
click at [278, 250] on div at bounding box center [260, 250] width 105 height 48
click at [276, 249] on div at bounding box center [279, 252] width 6 height 6
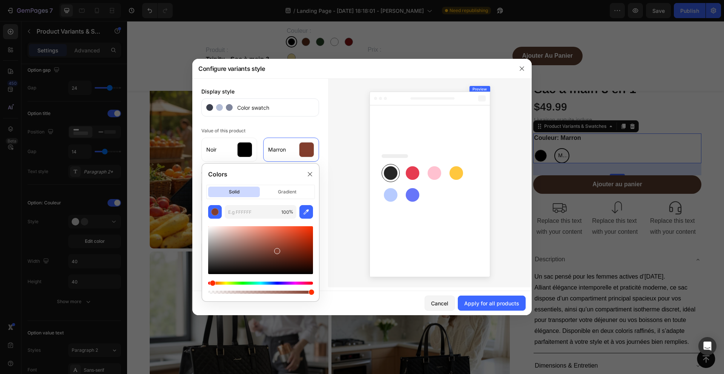
click at [309, 167] on div "Colors" at bounding box center [260, 174] width 117 height 21
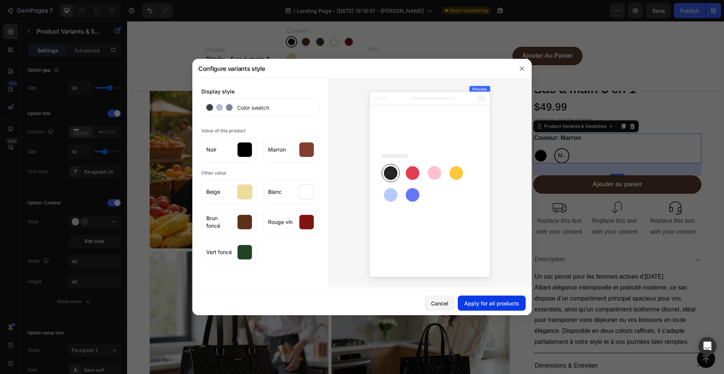
click at [490, 299] on button "Apply for all products" at bounding box center [492, 303] width 68 height 15
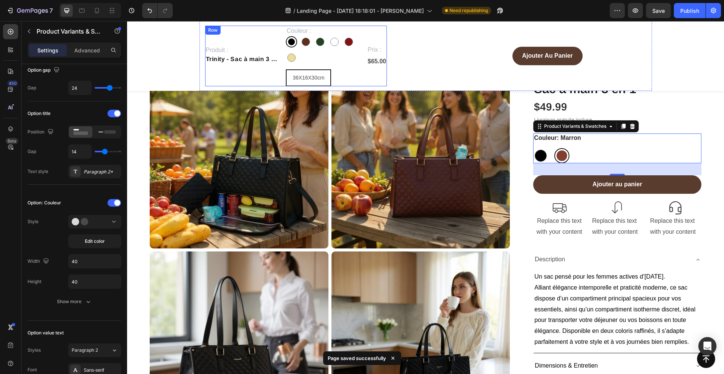
click at [377, 78] on div "Prix : Text Block $65.00 Product Price Product Price" at bounding box center [377, 56] width 20 height 61
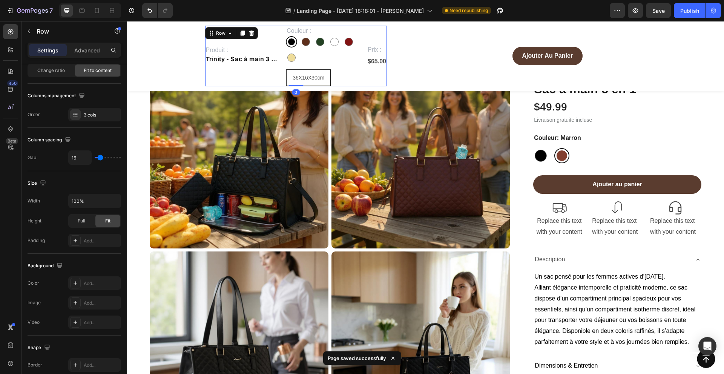
scroll to position [0, 0]
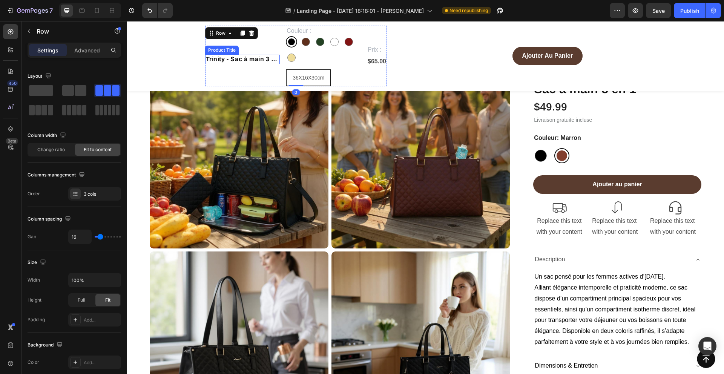
click at [245, 58] on h1 "Trinity - Sac à main 3 en 1" at bounding box center [242, 59] width 75 height 9
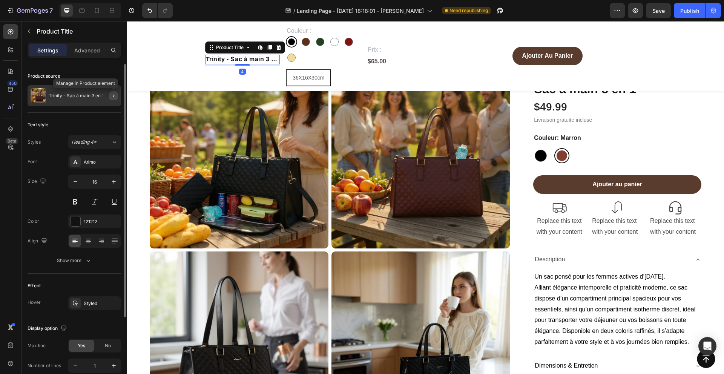
click at [116, 97] on icon "button" at bounding box center [114, 96] width 6 height 6
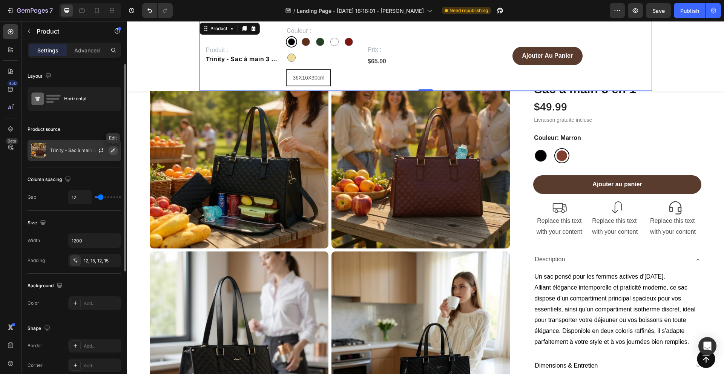
click at [112, 151] on icon "button" at bounding box center [113, 151] width 4 height 4
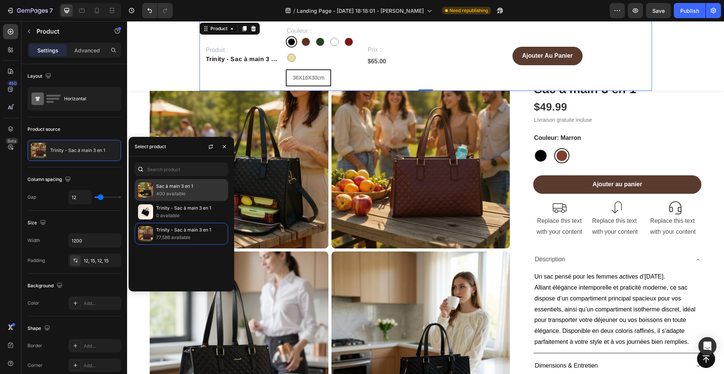
click at [168, 185] on p "Sac à main 3 en 1" at bounding box center [190, 187] width 69 height 8
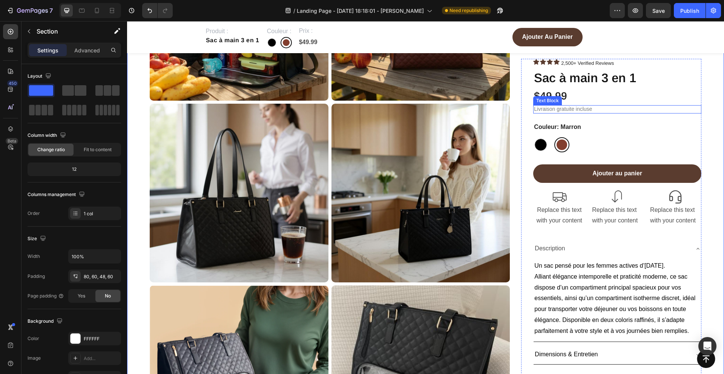
scroll to position [181, 0]
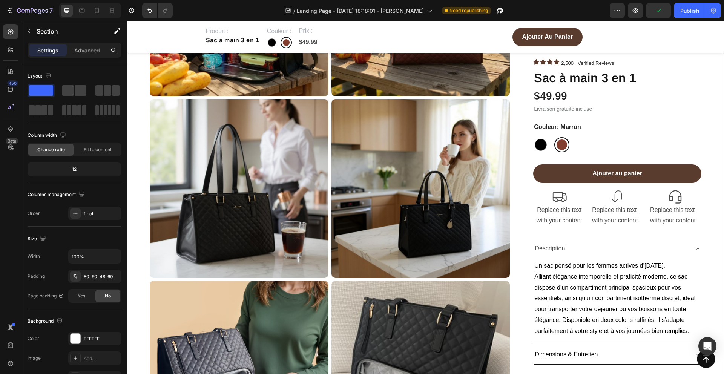
click at [560, 210] on div "Replace this text with your content" at bounding box center [559, 215] width 52 height 23
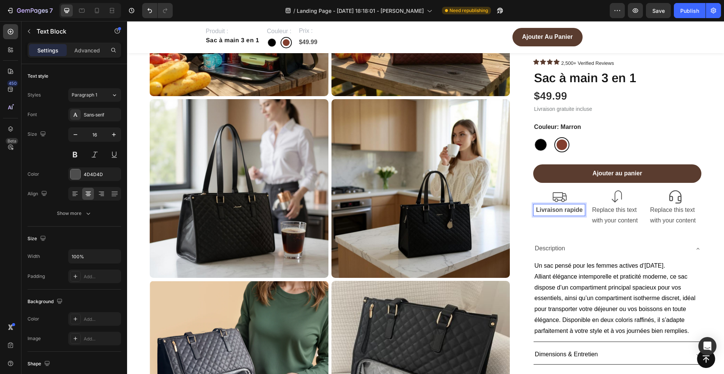
click at [568, 210] on strong "Livraison rapide" at bounding box center [559, 209] width 47 height 6
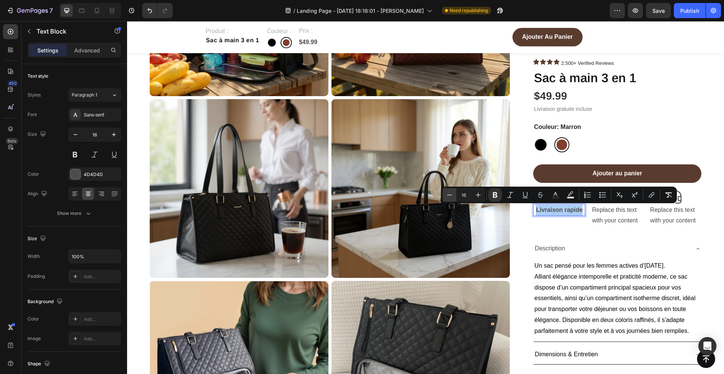
click at [454, 196] on button "Minus" at bounding box center [450, 195] width 14 height 14
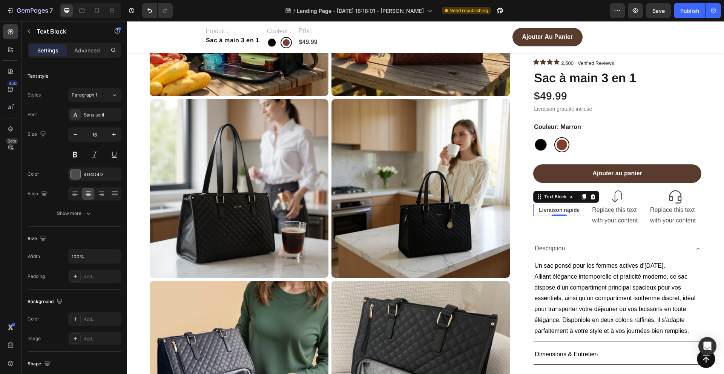
click at [615, 208] on div "Replace this text with your content" at bounding box center [617, 215] width 52 height 23
click at [615, 208] on p "Replace this text with your content" at bounding box center [617, 215] width 51 height 22
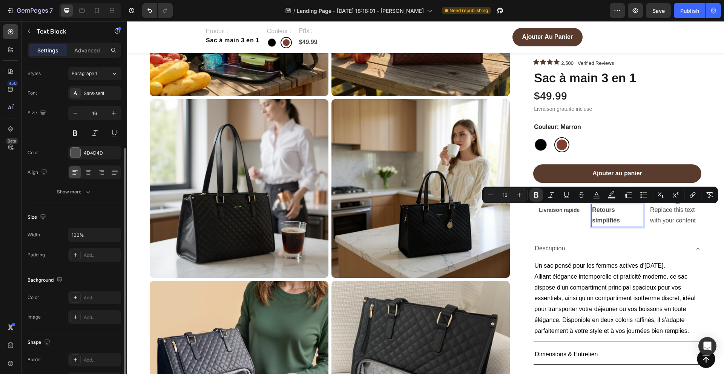
scroll to position [0, 0]
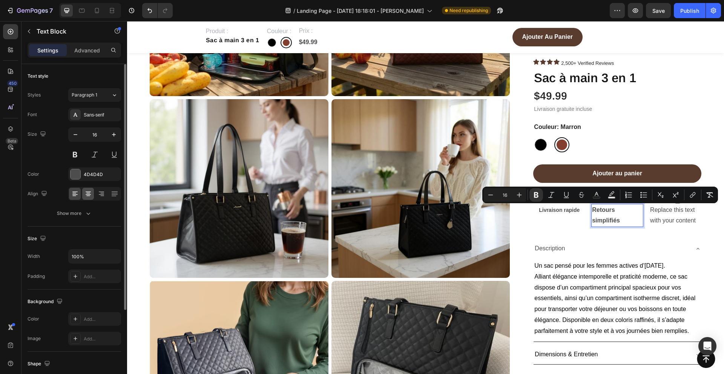
click at [88, 192] on icon at bounding box center [88, 194] width 8 height 8
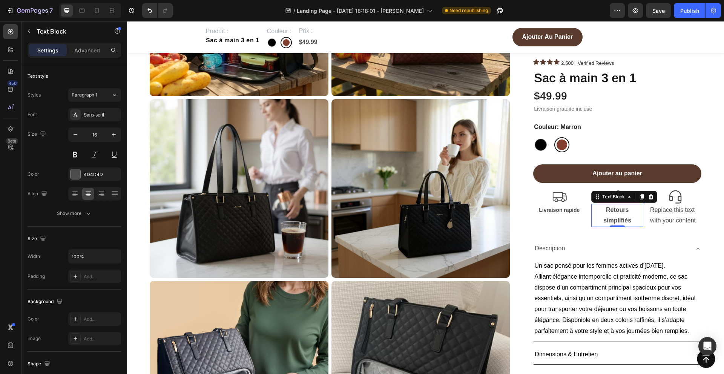
click at [609, 212] on strong "Retours simplifiés" at bounding box center [618, 214] width 28 height 17
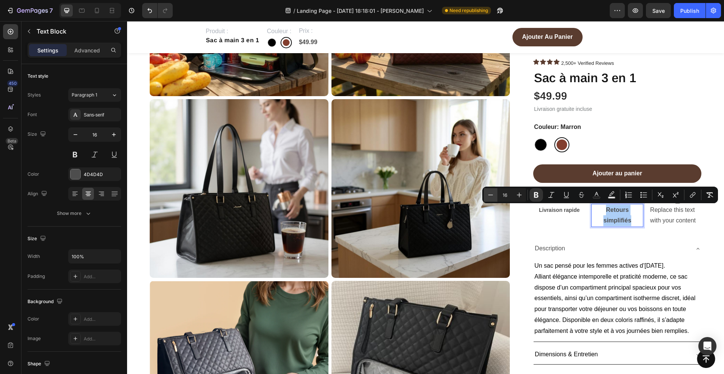
click at [491, 195] on icon "Editor contextual toolbar" at bounding box center [491, 195] width 8 height 8
click at [686, 217] on div "Replace this text with your content" at bounding box center [676, 215] width 52 height 23
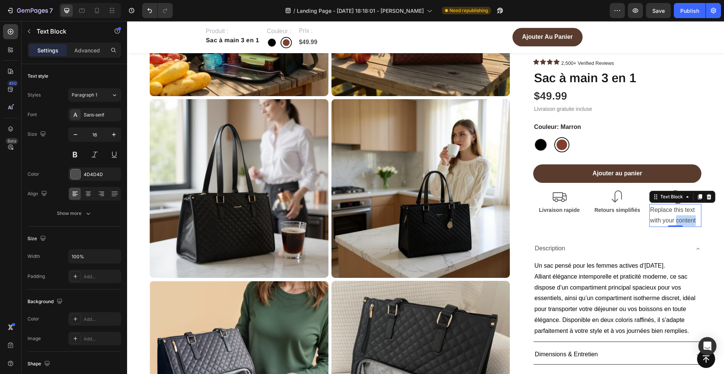
click at [661, 214] on p "Replace this text with your content" at bounding box center [675, 215] width 51 height 22
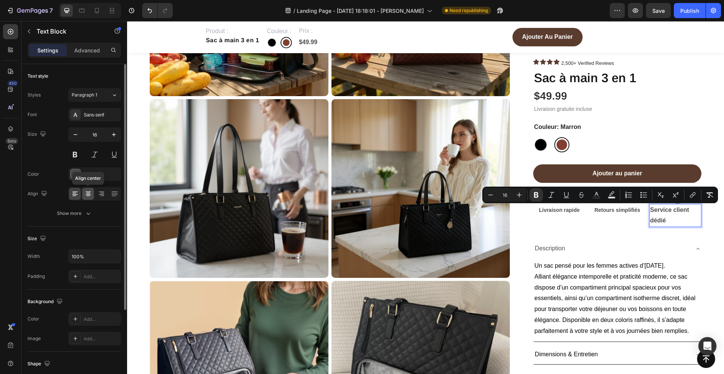
click at [89, 194] on icon at bounding box center [88, 194] width 8 height 8
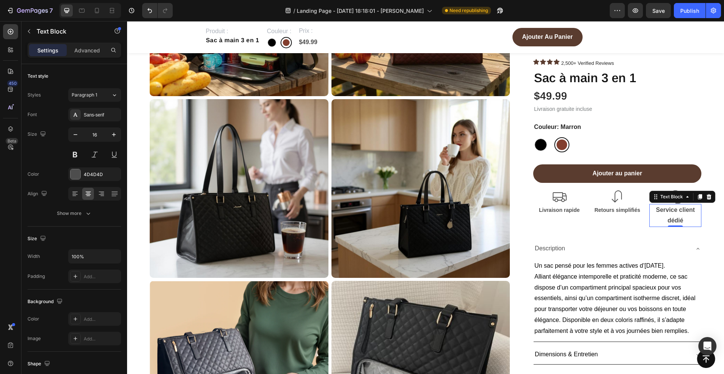
click at [679, 218] on strong "Service client dédié" at bounding box center [675, 214] width 39 height 17
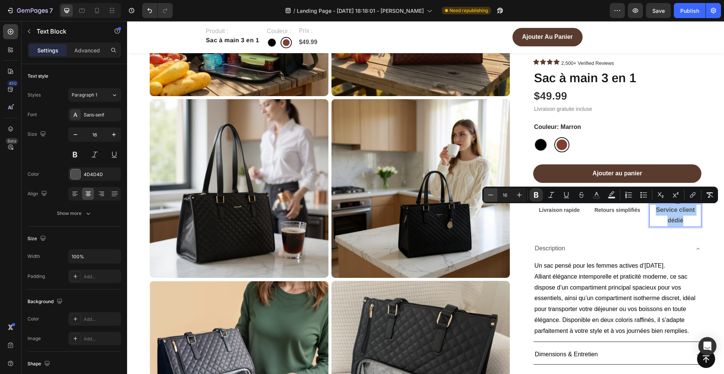
click at [490, 192] on icon "Editor contextual toolbar" at bounding box center [491, 195] width 8 height 8
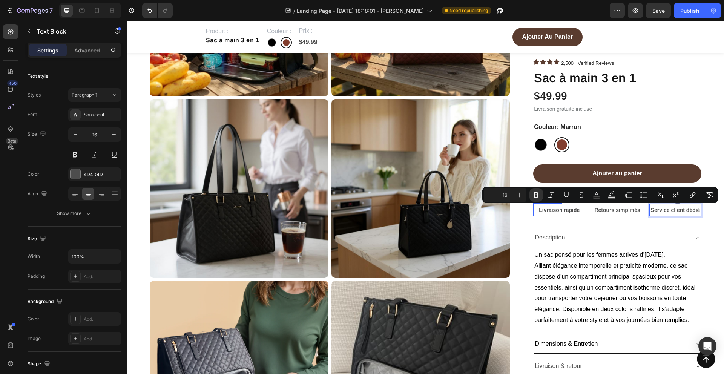
click at [579, 209] on strong "Livraison rapide" at bounding box center [559, 210] width 41 height 6
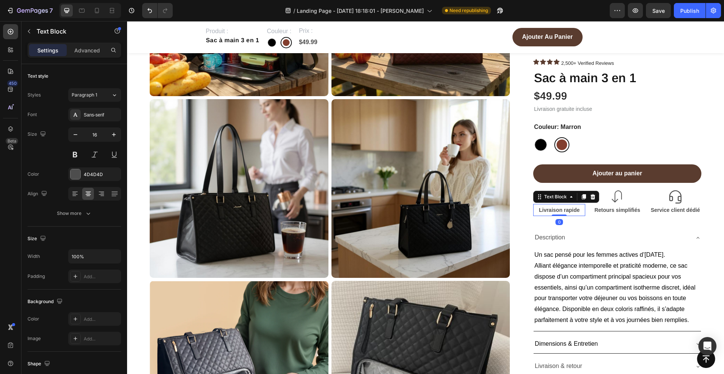
click at [570, 227] on div "Icon Icon Icon Icon 2,500+ Verified Reviews Text Block Icon List Row Sac à main…" at bounding box center [617, 224] width 168 height 330
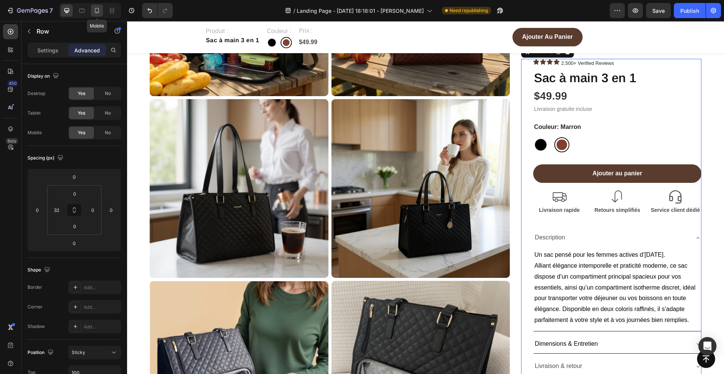
click at [102, 9] on div at bounding box center [97, 11] width 12 height 12
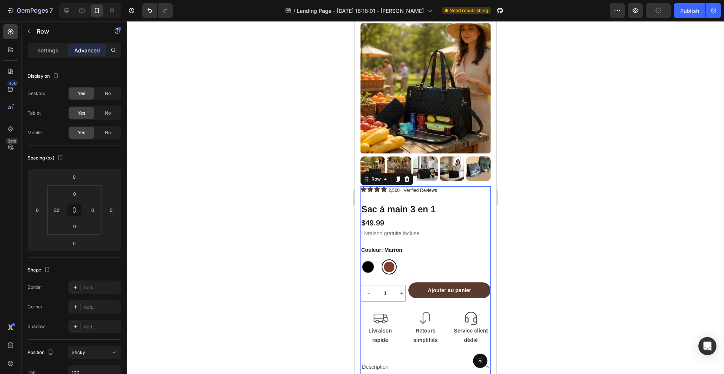
scroll to position [5, 0]
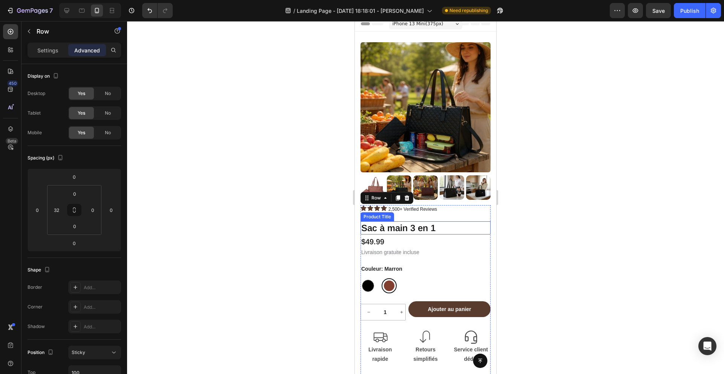
click at [427, 233] on h1 "Sac à main 3 en 1" at bounding box center [426, 227] width 130 height 13
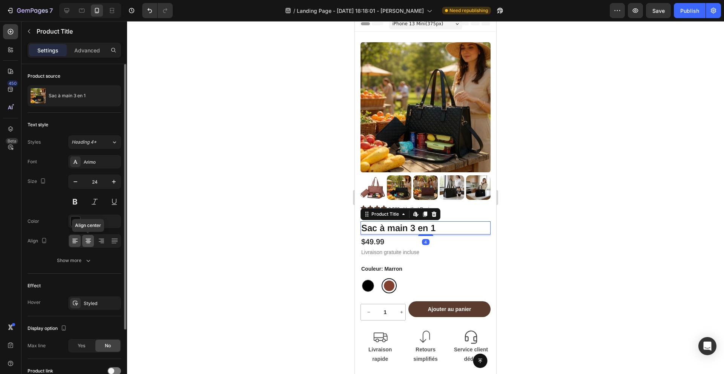
click at [93, 240] on div at bounding box center [88, 241] width 12 height 12
click at [77, 243] on icon at bounding box center [75, 241] width 8 height 8
click at [306, 245] on div at bounding box center [425, 197] width 597 height 353
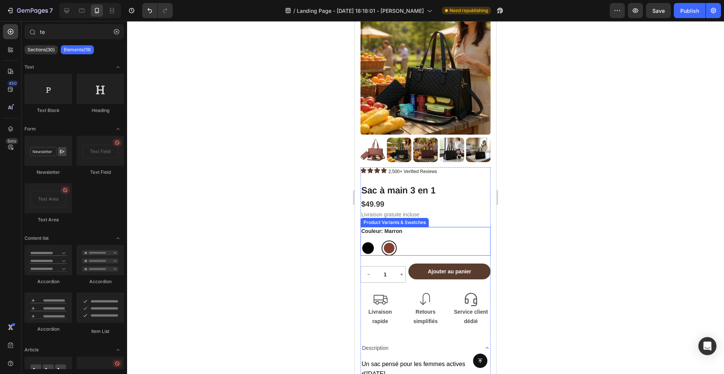
scroll to position [49, 0]
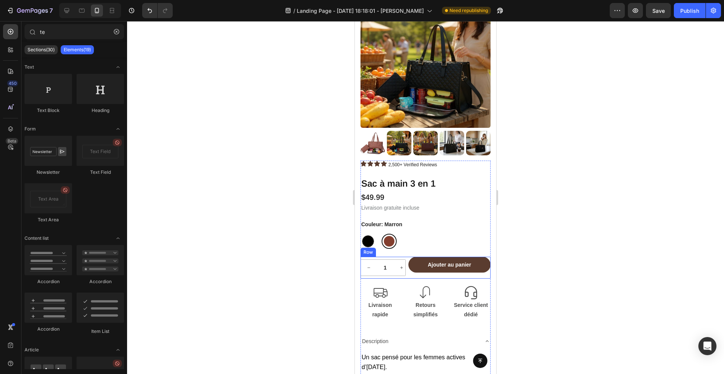
click at [410, 275] on div "Ajouter au panier Add to Cart" at bounding box center [450, 268] width 82 height 22
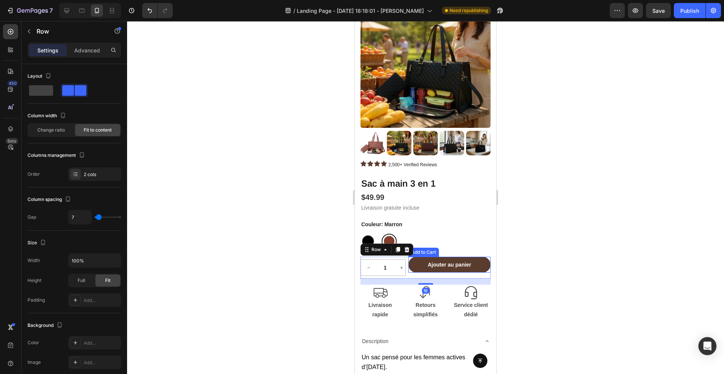
click at [419, 268] on button "Ajouter au panier" at bounding box center [450, 265] width 82 height 16
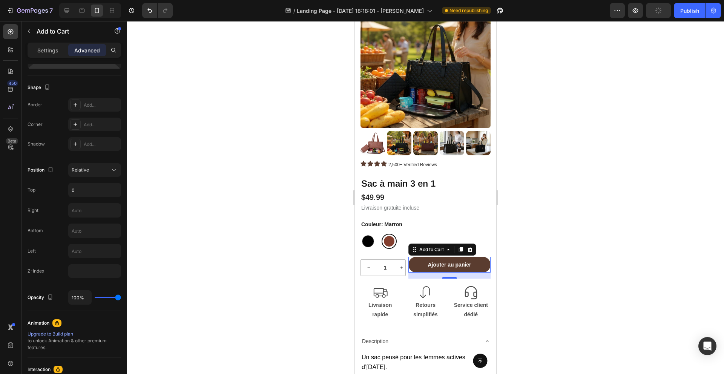
scroll to position [0, 0]
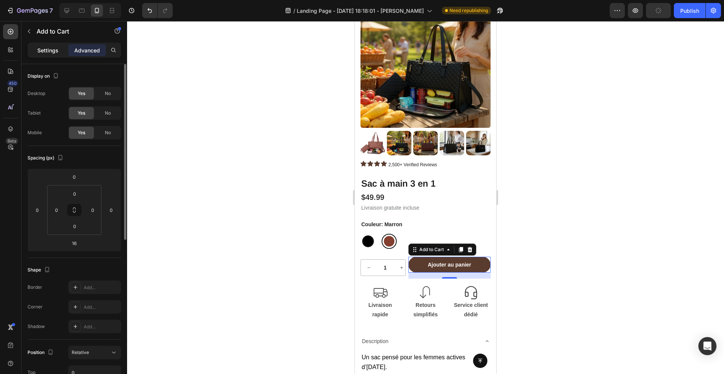
click at [46, 55] on div "Settings" at bounding box center [48, 50] width 38 height 12
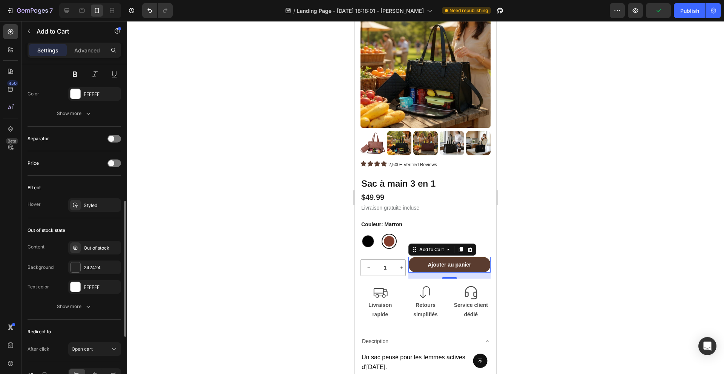
scroll to position [477, 0]
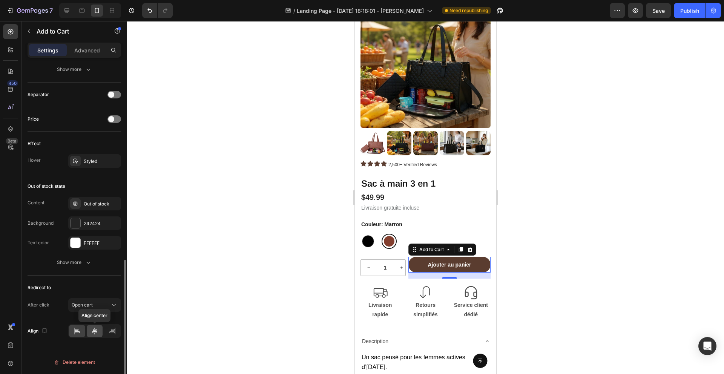
click at [96, 332] on icon at bounding box center [95, 331] width 8 height 8
click at [83, 328] on div at bounding box center [77, 331] width 16 height 12
click at [400, 273] on button "increment" at bounding box center [402, 268] width 16 height 16
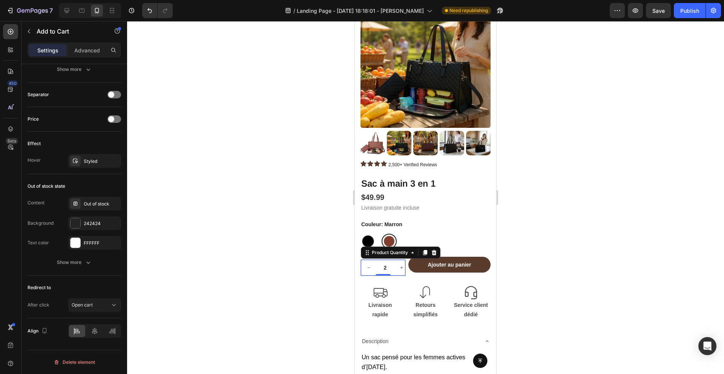
type input "2"
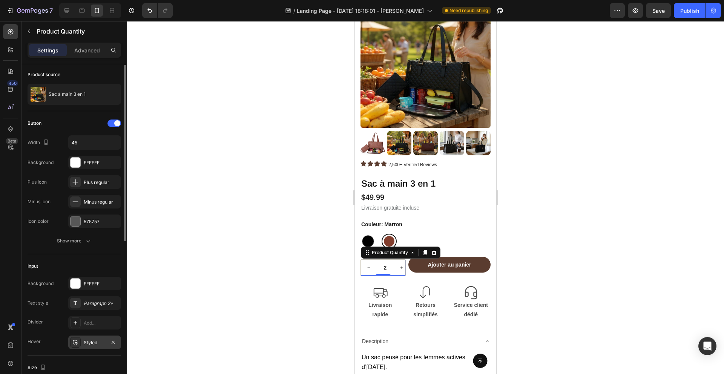
scroll to position [0, 0]
click at [74, 243] on div "Show more" at bounding box center [74, 243] width 35 height 8
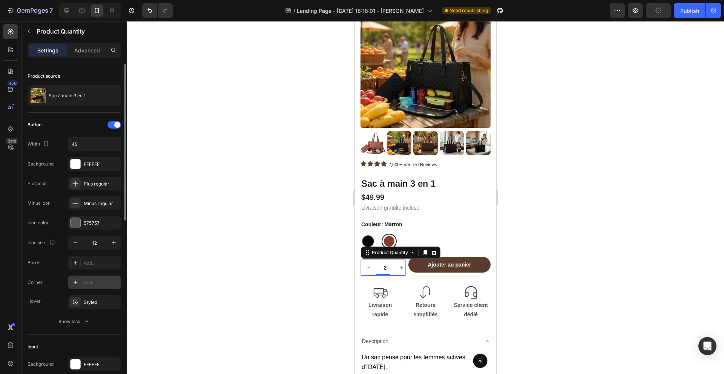
click at [79, 283] on div at bounding box center [75, 282] width 11 height 11
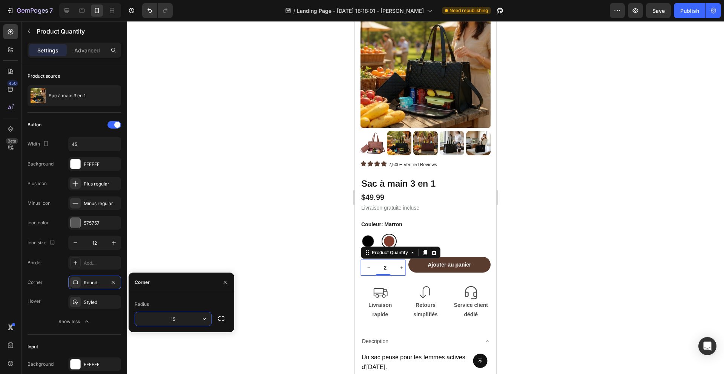
type input "1"
type input "100"
click at [69, 303] on div "Styled" at bounding box center [94, 302] width 53 height 14
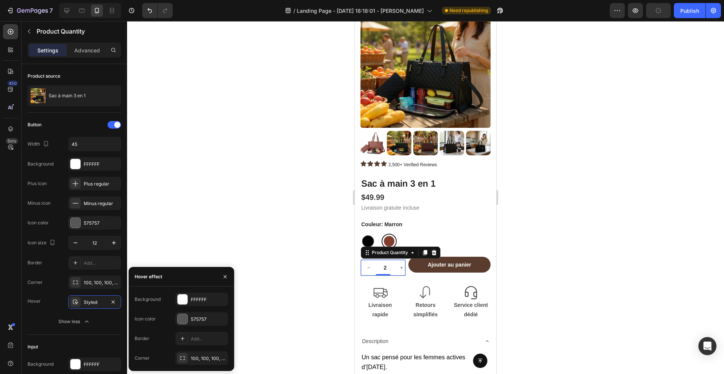
click at [389, 285] on div "Icon" at bounding box center [380, 292] width 39 height 15
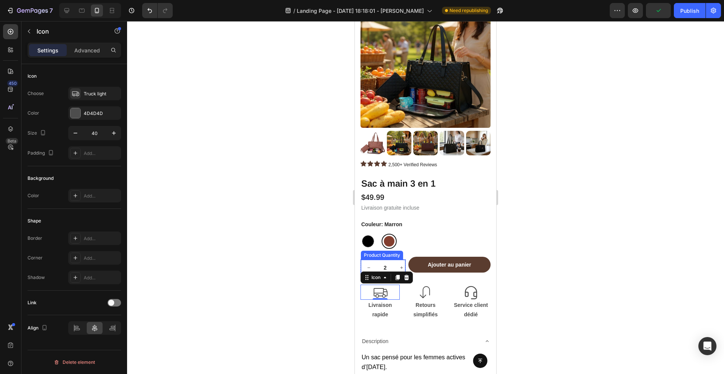
click at [396, 264] on button "increment" at bounding box center [402, 268] width 16 height 16
type input "3"
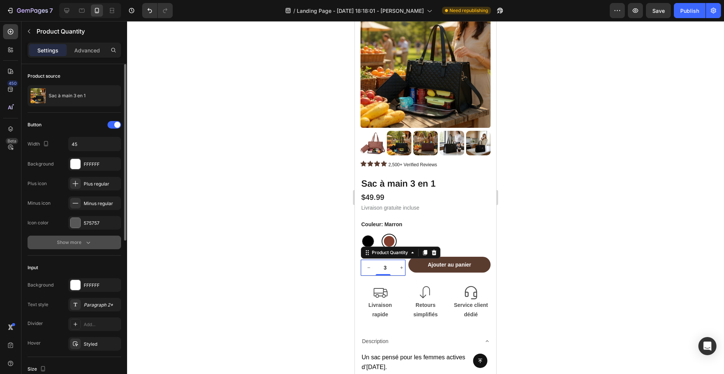
click at [67, 241] on div "Show more" at bounding box center [74, 243] width 35 height 8
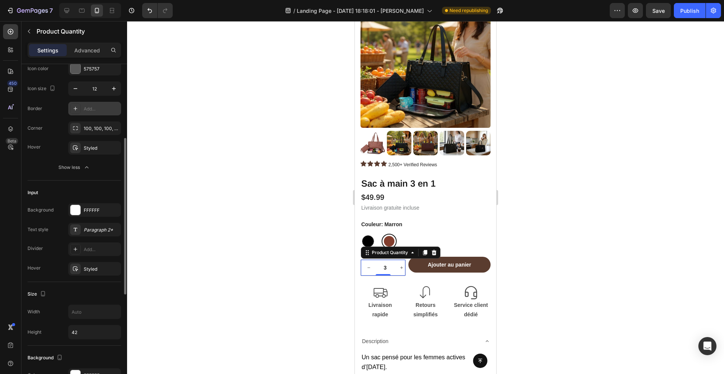
scroll to position [155, 0]
click at [79, 267] on div at bounding box center [75, 268] width 11 height 11
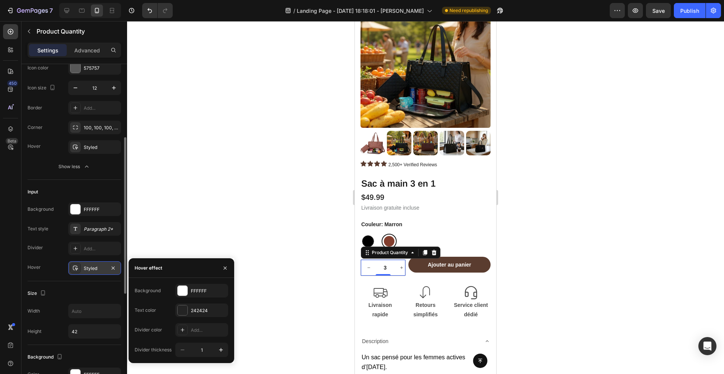
click at [78, 264] on div at bounding box center [75, 268] width 11 height 11
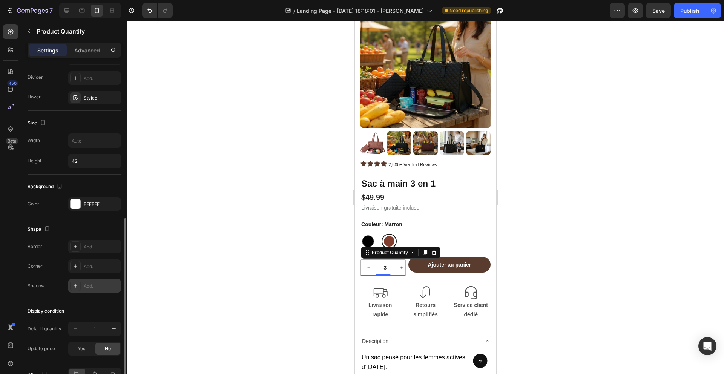
scroll to position [327, 0]
click at [78, 263] on icon at bounding box center [75, 265] width 6 height 6
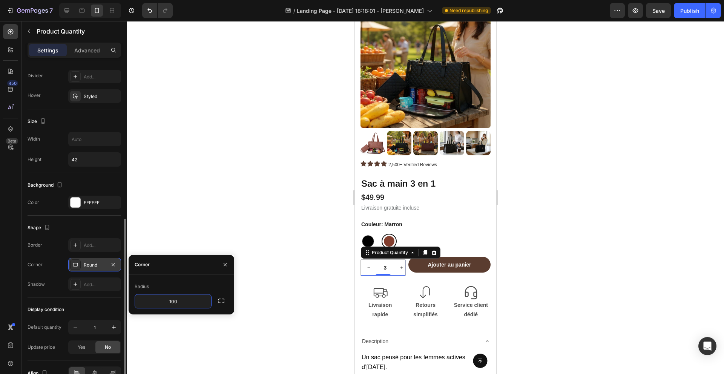
type input "100"
click at [147, 282] on div "Radius" at bounding box center [182, 287] width 94 height 12
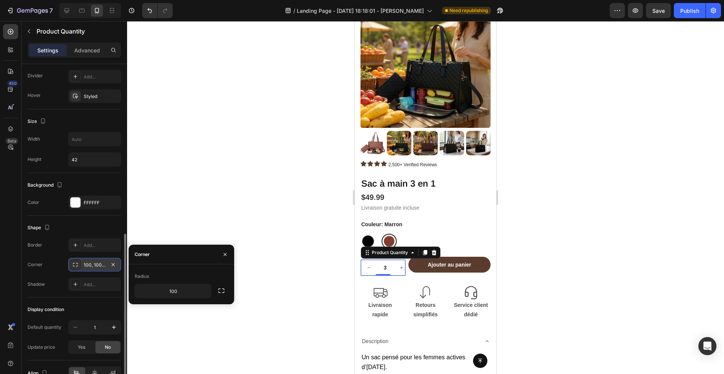
scroll to position [369, 0]
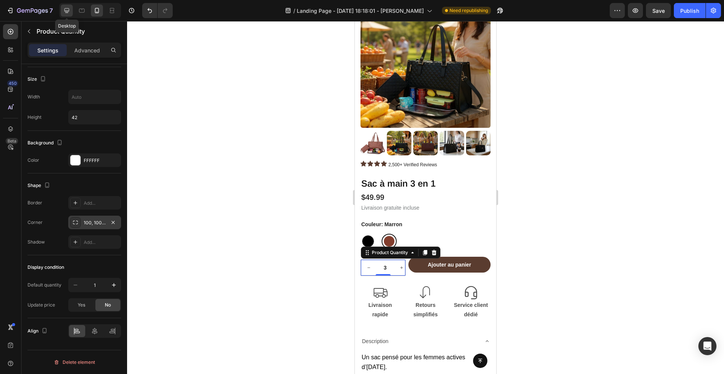
click at [67, 9] on icon at bounding box center [67, 11] width 8 height 8
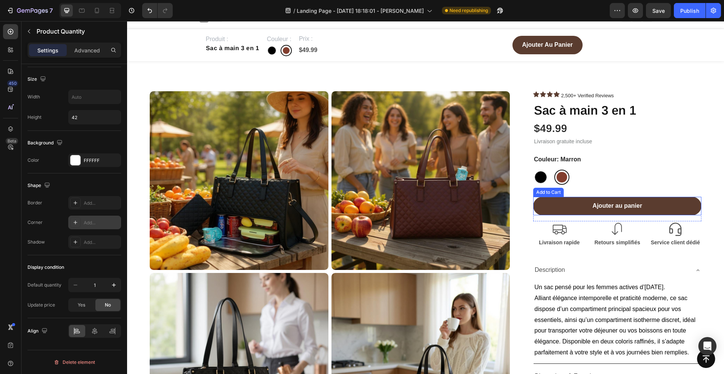
scroll to position [2, 0]
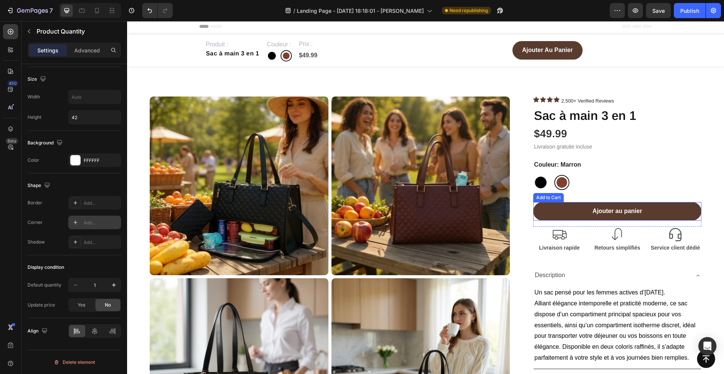
click at [573, 204] on button "Ajouter au panier" at bounding box center [617, 211] width 168 height 18
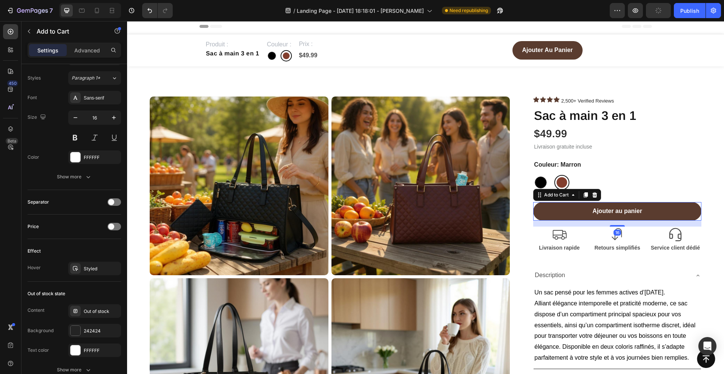
scroll to position [0, 0]
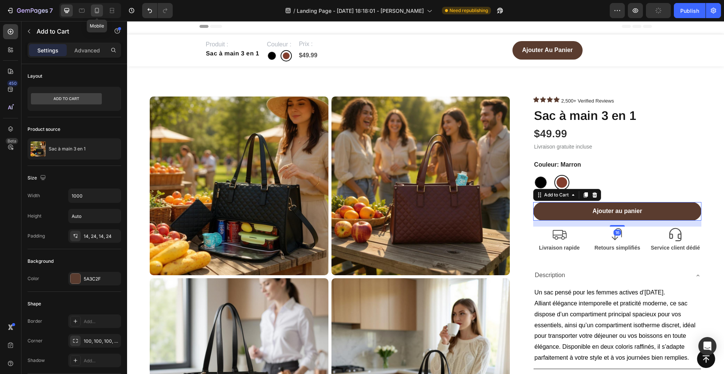
click at [97, 12] on icon at bounding box center [97, 12] width 2 height 1
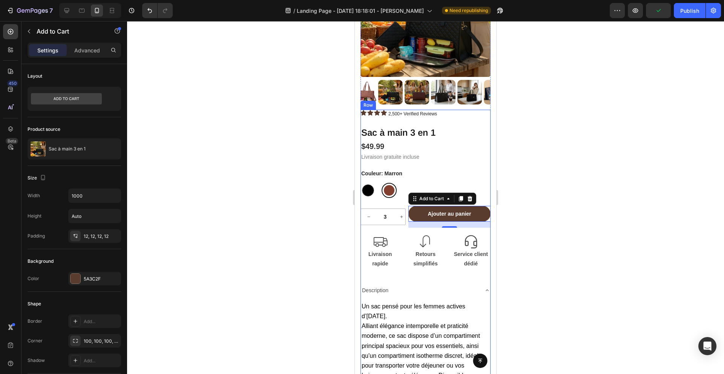
scroll to position [101, 0]
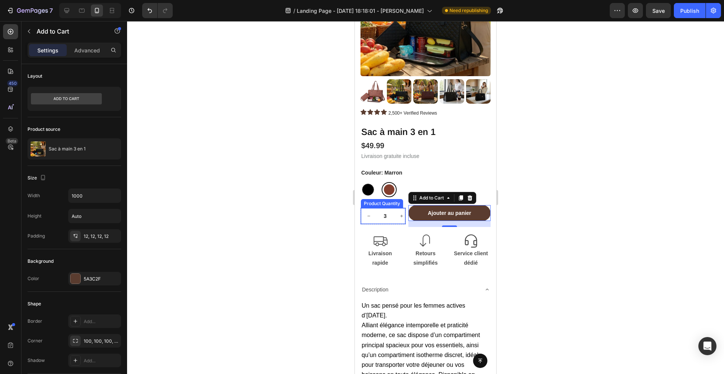
click at [392, 224] on input "3" at bounding box center [385, 216] width 17 height 16
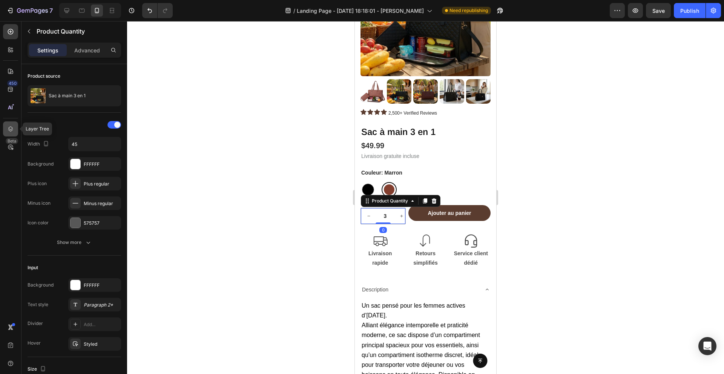
click at [12, 127] on icon at bounding box center [10, 128] width 5 height 5
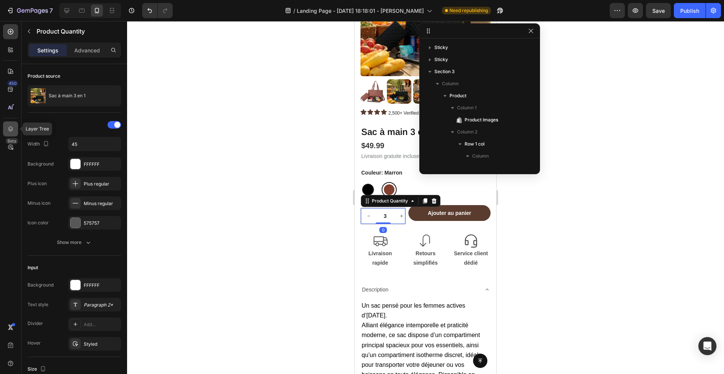
scroll to position [179, 0]
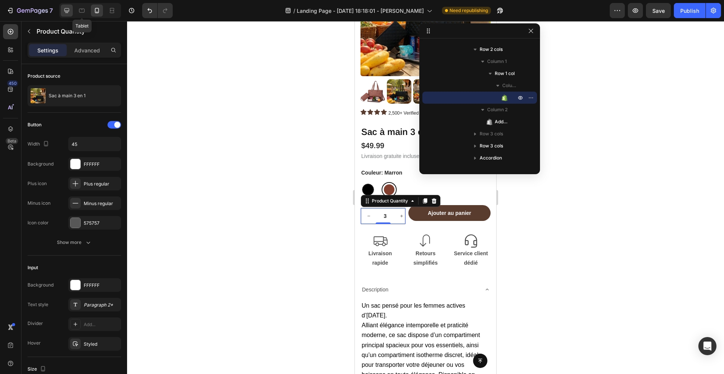
click at [72, 9] on div at bounding box center [67, 11] width 12 height 12
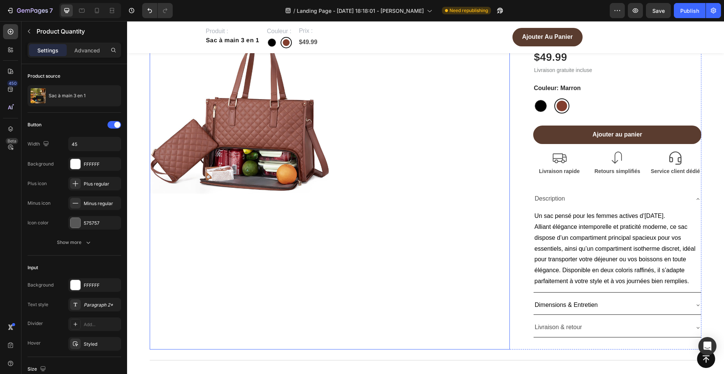
scroll to position [75, 0]
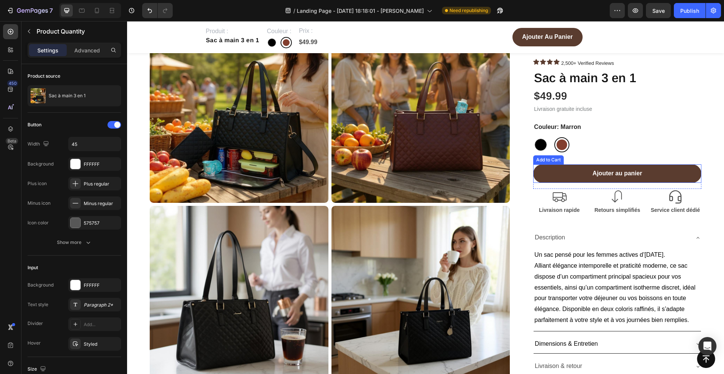
click at [554, 165] on button "Ajouter au panier" at bounding box center [617, 173] width 168 height 18
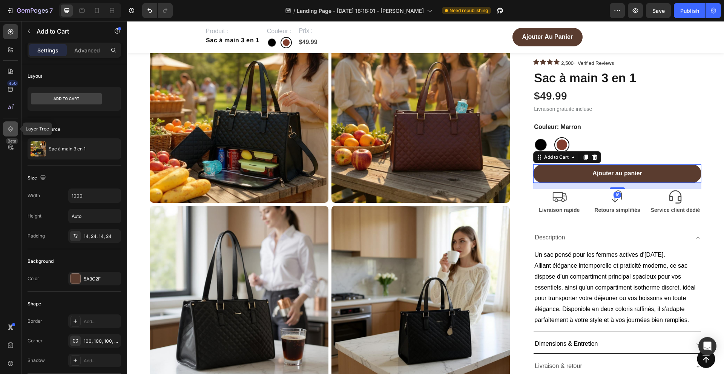
click at [7, 135] on div at bounding box center [10, 128] width 15 height 15
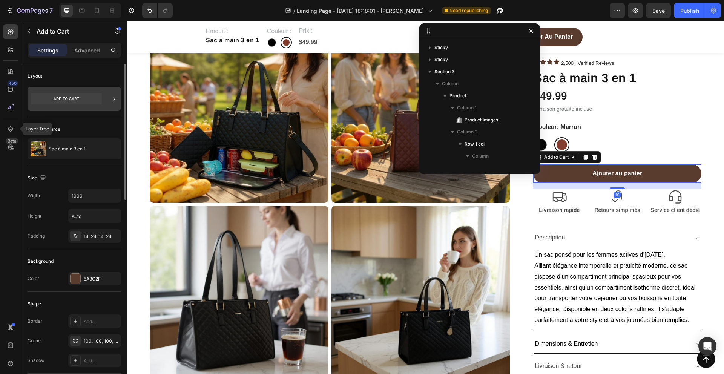
scroll to position [179, 0]
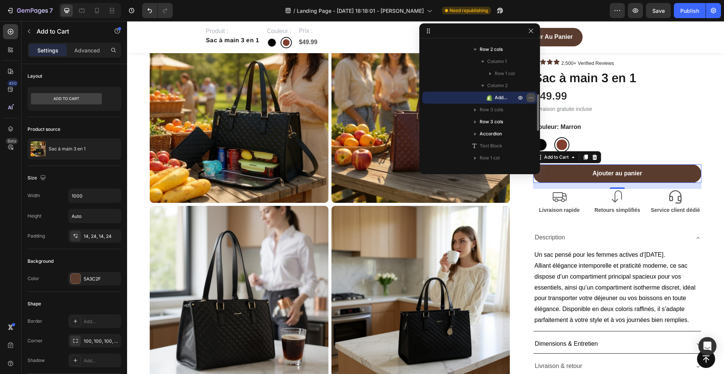
click at [528, 97] on icon "button" at bounding box center [531, 98] width 6 height 6
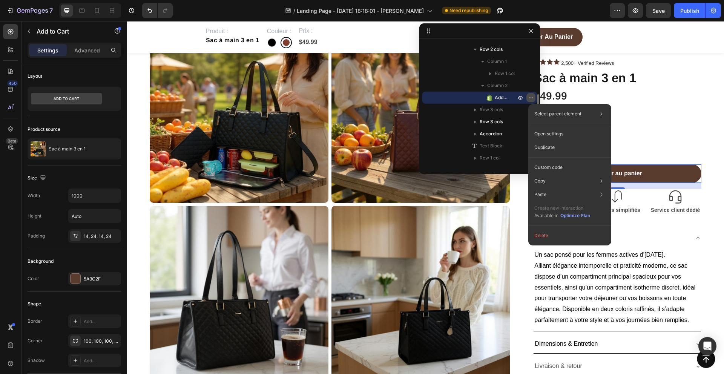
click at [528, 97] on icon "button" at bounding box center [531, 98] width 6 height 6
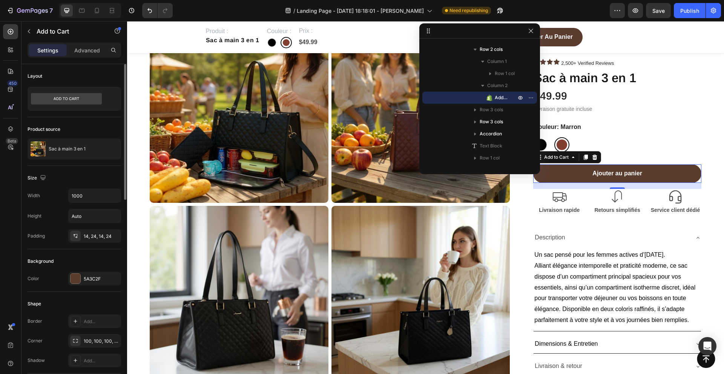
click at [66, 81] on div "Layout" at bounding box center [75, 76] width 94 height 12
click at [10, 45] on div at bounding box center [10, 49] width 15 height 15
radio input "true"
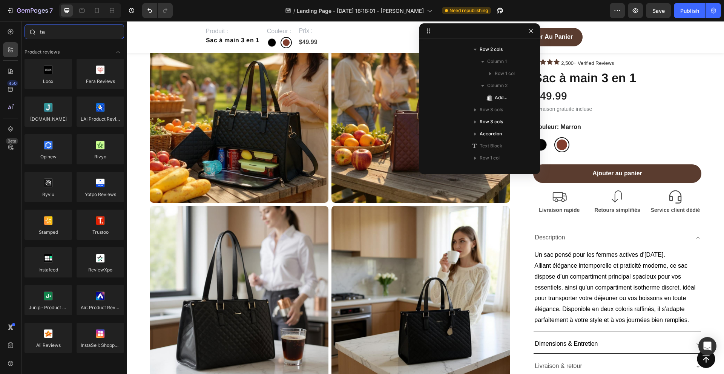
click at [54, 39] on input "te" at bounding box center [75, 31] width 100 height 15
drag, startPoint x: 0, startPoint y: 43, endPoint x: 5, endPoint y: 41, distance: 5.1
click at [0, 43] on div "450 Beta" at bounding box center [11, 197] width 22 height 353
click at [8, 39] on div "450 Beta" at bounding box center [10, 172] width 15 height 296
click at [16, 30] on div at bounding box center [10, 31] width 15 height 15
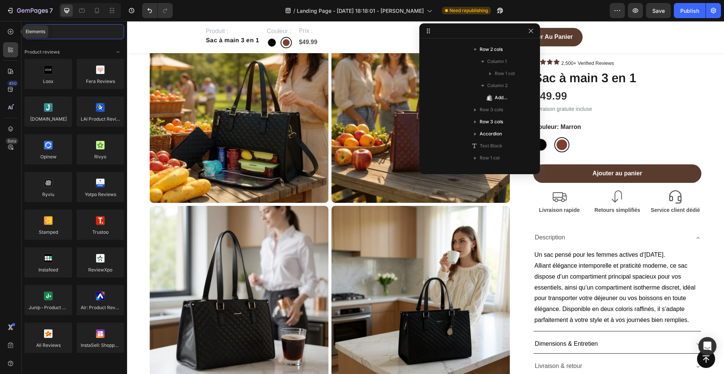
radio input "false"
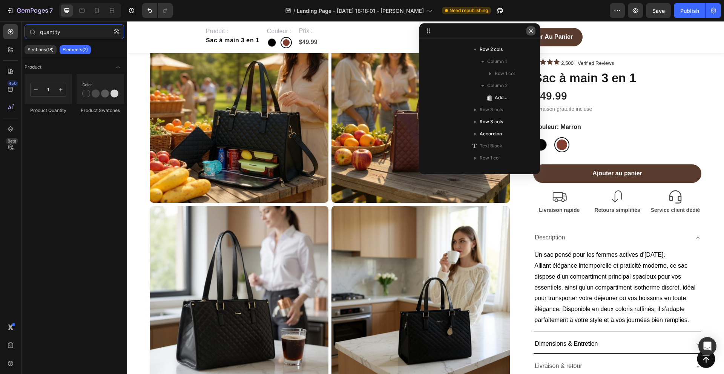
type input "quantity"
click at [528, 32] on icon "button" at bounding box center [531, 31] width 6 height 6
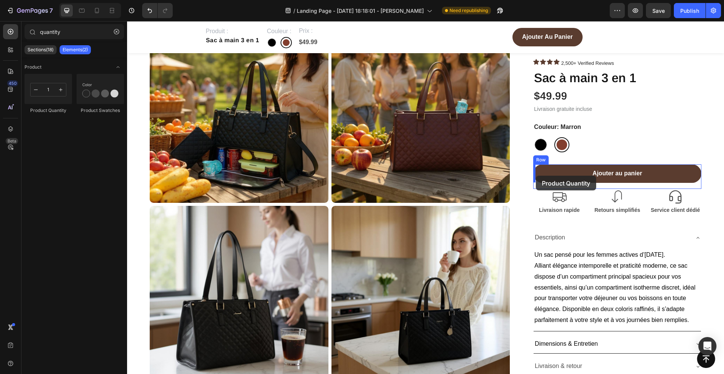
drag, startPoint x: 175, startPoint y: 110, endPoint x: 536, endPoint y: 176, distance: 367.3
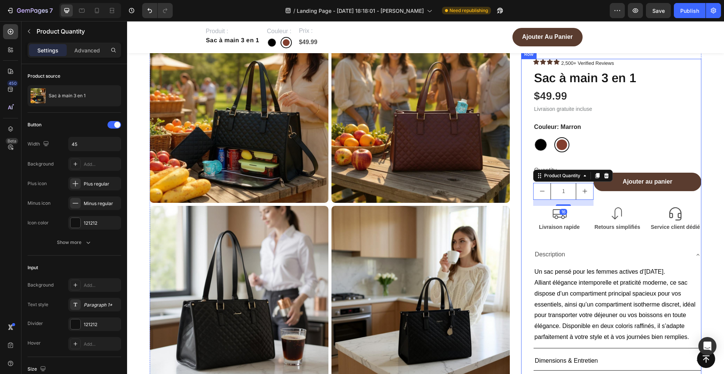
click at [567, 150] on div at bounding box center [561, 144] width 15 height 15
click at [554, 137] on input "Marron Marron" at bounding box center [554, 137] width 0 height 0
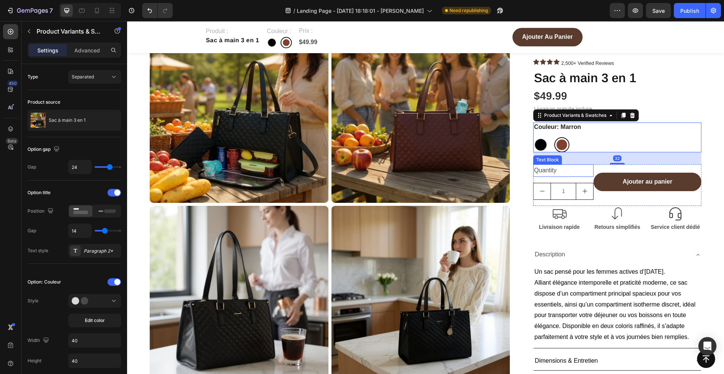
click at [553, 171] on div "Quantity" at bounding box center [563, 170] width 60 height 12
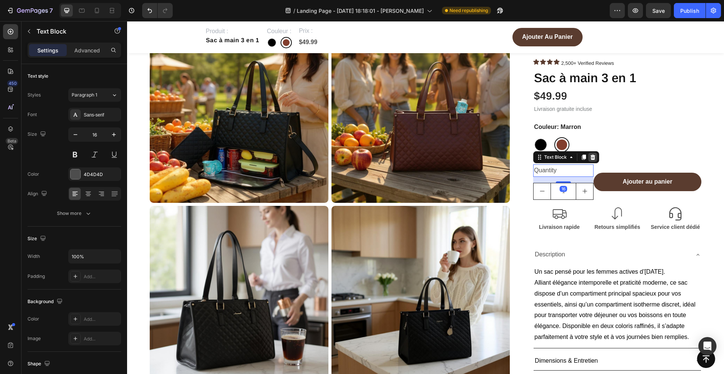
click at [594, 158] on icon at bounding box center [593, 156] width 5 height 5
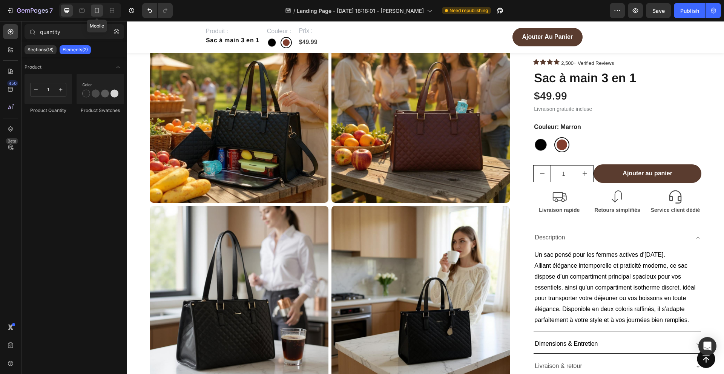
click at [99, 12] on icon at bounding box center [97, 11] width 8 height 8
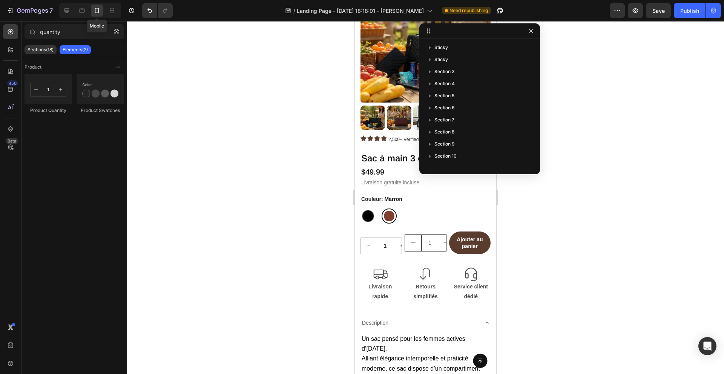
scroll to position [232, 0]
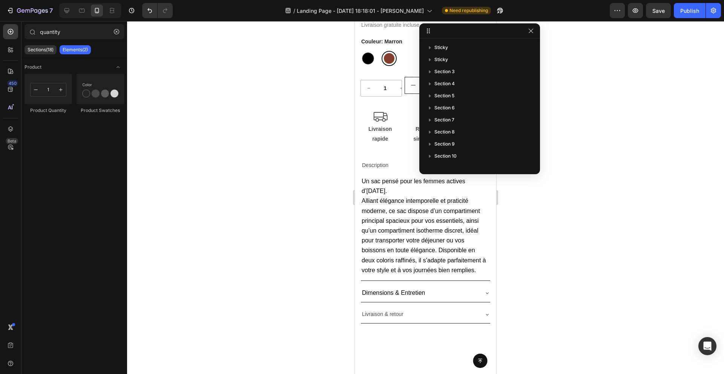
click at [382, 124] on p "Livraison rapide" at bounding box center [380, 133] width 38 height 19
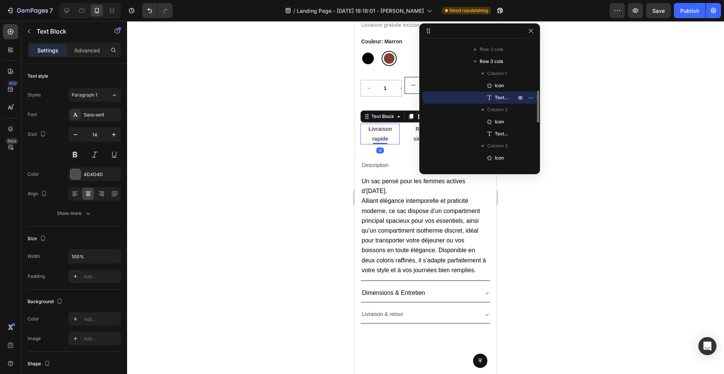
click at [397, 102] on div "1 Product Quantity Row" at bounding box center [381, 88] width 41 height 29
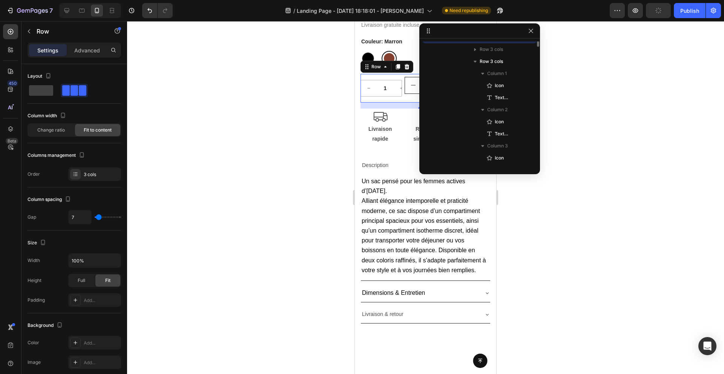
scroll to position [131, 0]
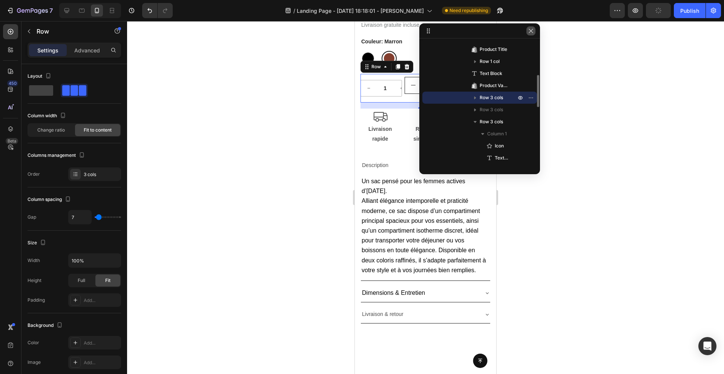
click at [527, 34] on button "button" at bounding box center [531, 30] width 9 height 9
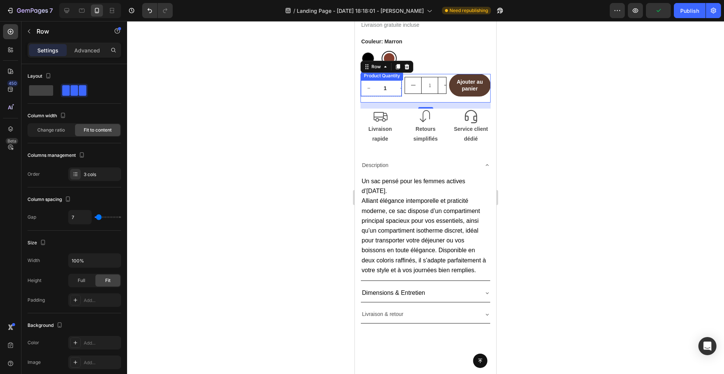
click at [390, 89] on input "1" at bounding box center [385, 88] width 17 height 16
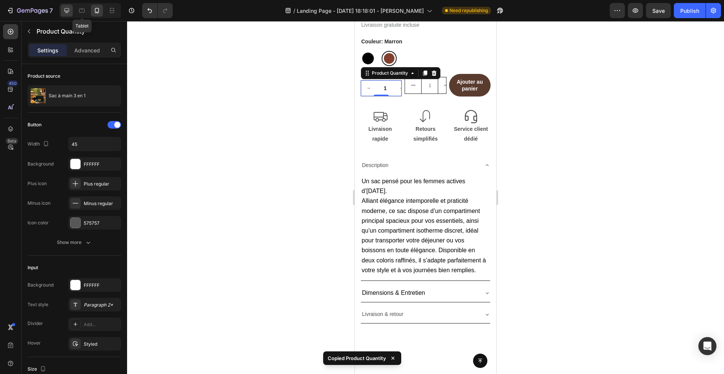
click at [66, 14] on div at bounding box center [67, 11] width 12 height 12
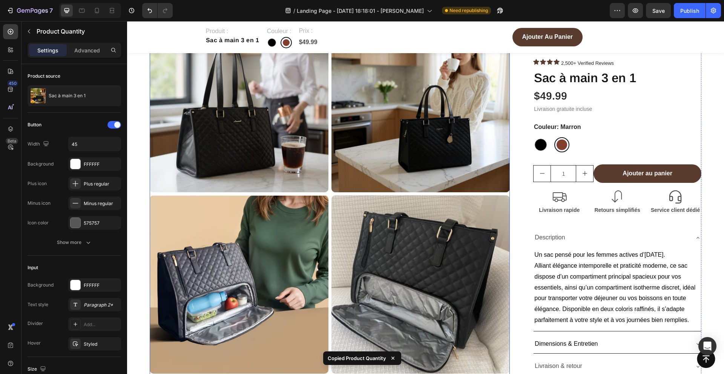
scroll to position [200, 0]
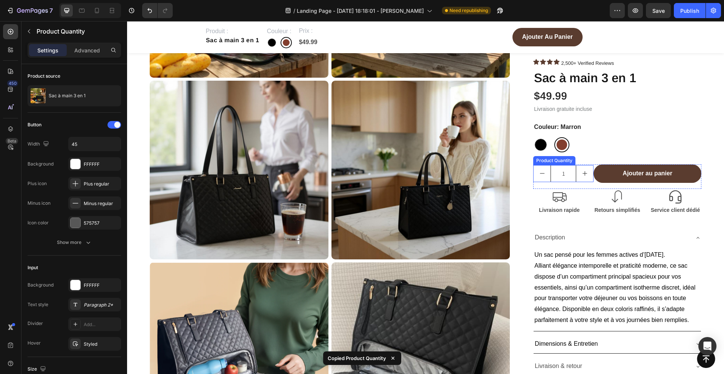
click at [561, 178] on input "1" at bounding box center [564, 173] width 26 height 16
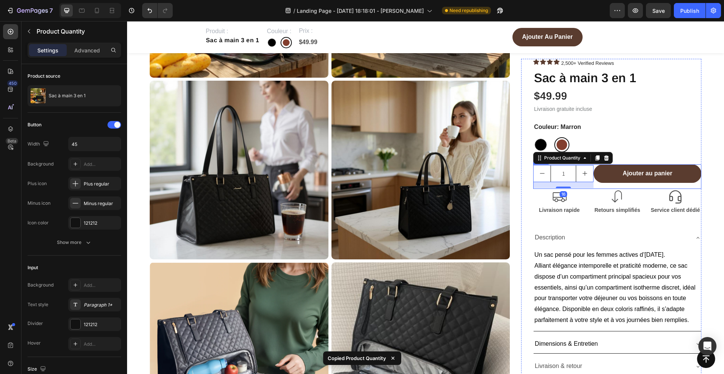
click at [601, 185] on div "Ajouter au panier Add to Cart" at bounding box center [648, 176] width 108 height 25
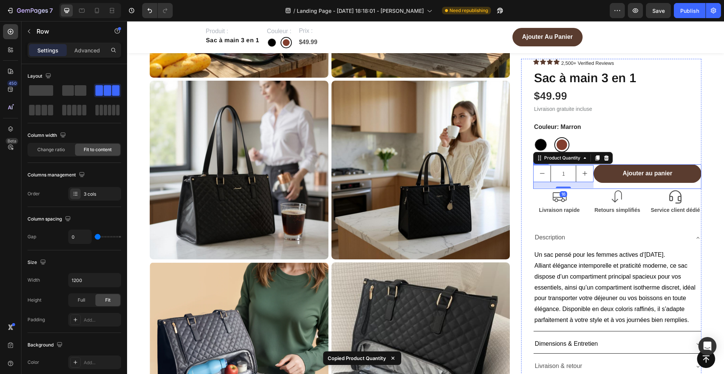
click at [601, 185] on div "Ajouter au panier Add to Cart" at bounding box center [648, 176] width 108 height 25
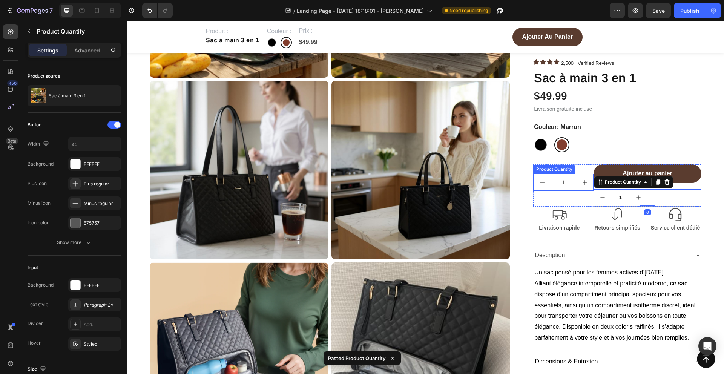
click at [581, 187] on button "increment" at bounding box center [584, 182] width 17 height 16
type input "2"
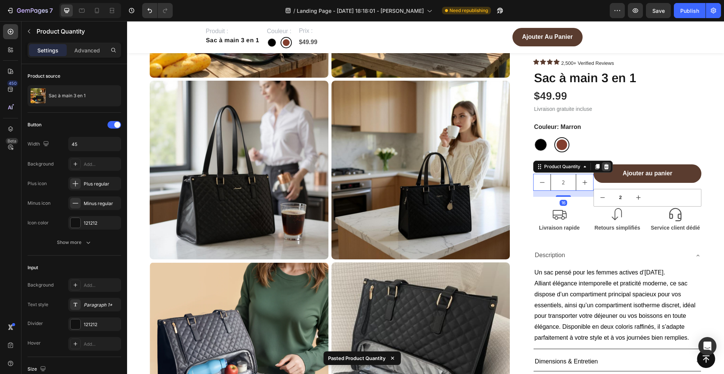
click at [604, 167] on icon at bounding box center [607, 167] width 6 height 6
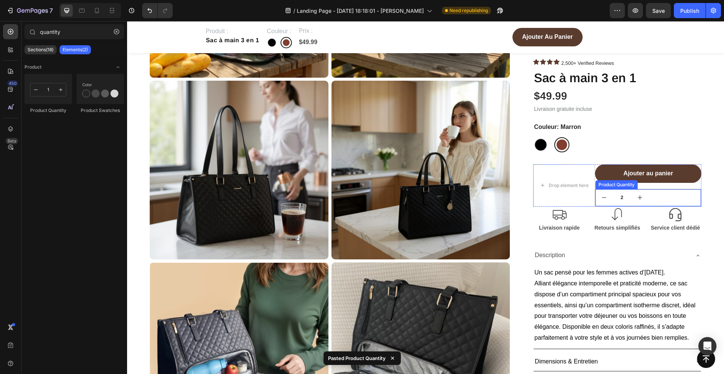
click at [616, 198] on input "2" at bounding box center [622, 197] width 19 height 17
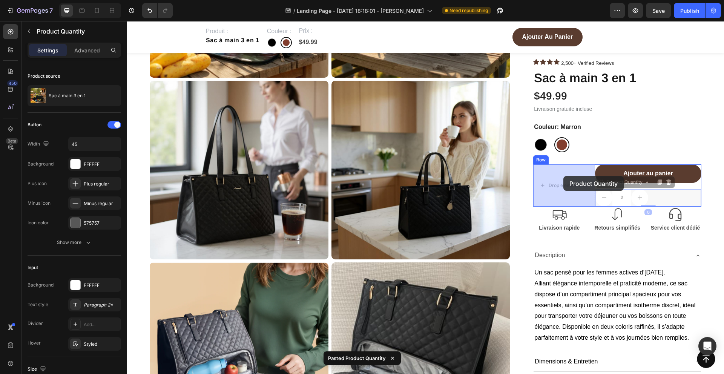
drag, startPoint x: 602, startPoint y: 181, endPoint x: 564, endPoint y: 176, distance: 39.1
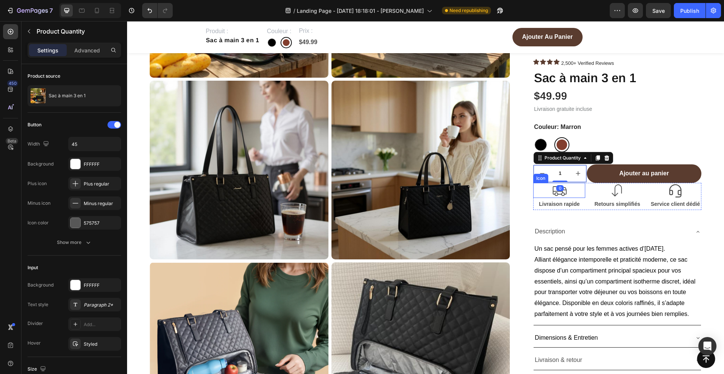
click at [583, 185] on div "Icon" at bounding box center [559, 190] width 52 height 15
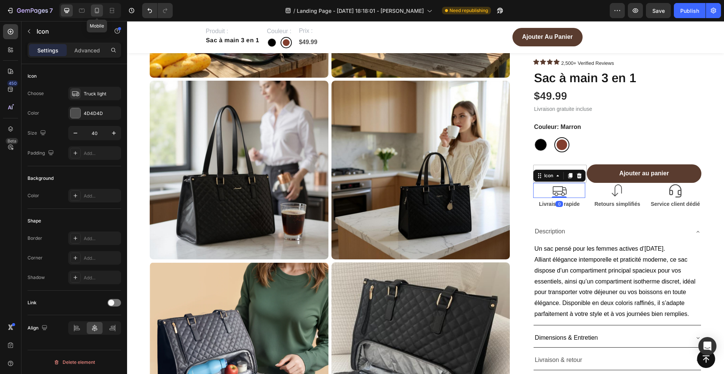
click at [97, 12] on icon at bounding box center [97, 11] width 8 height 8
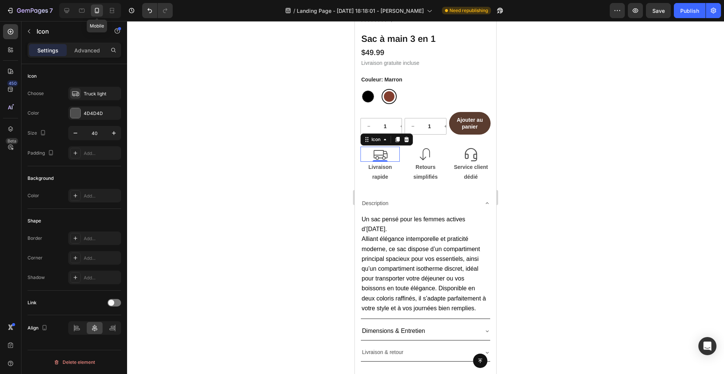
scroll to position [136, 0]
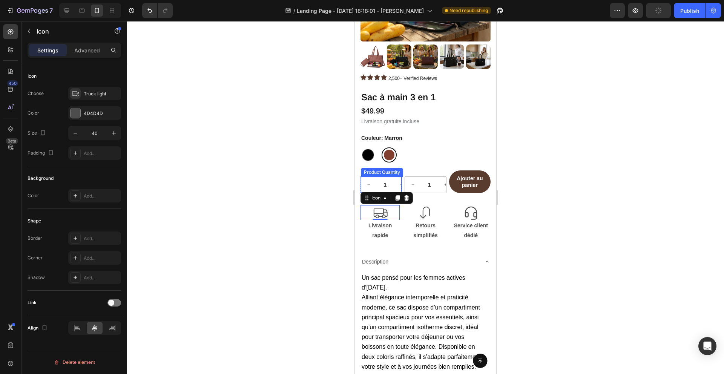
click at [391, 182] on input "1" at bounding box center [385, 185] width 17 height 16
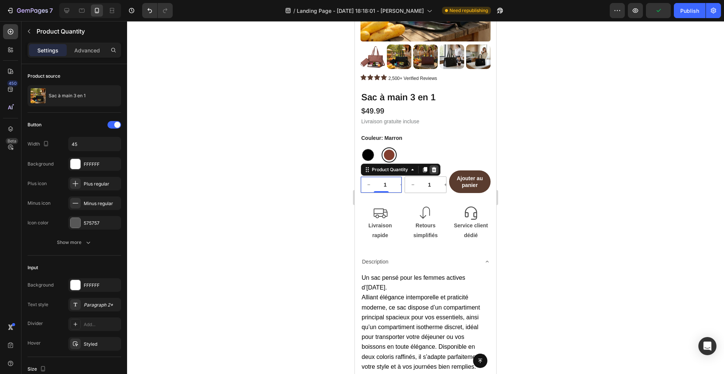
click at [434, 172] on icon at bounding box center [434, 169] width 5 height 5
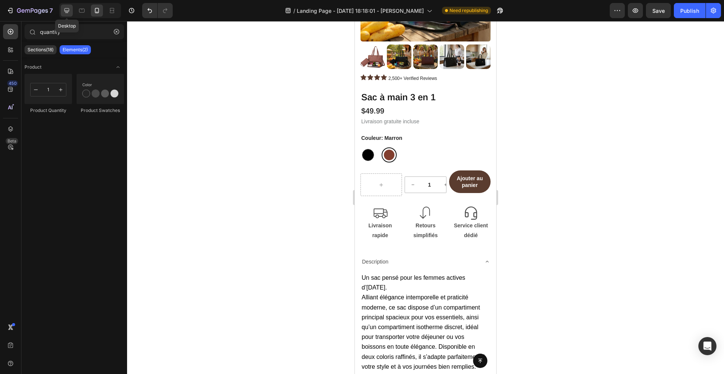
click at [63, 8] on div at bounding box center [67, 11] width 12 height 12
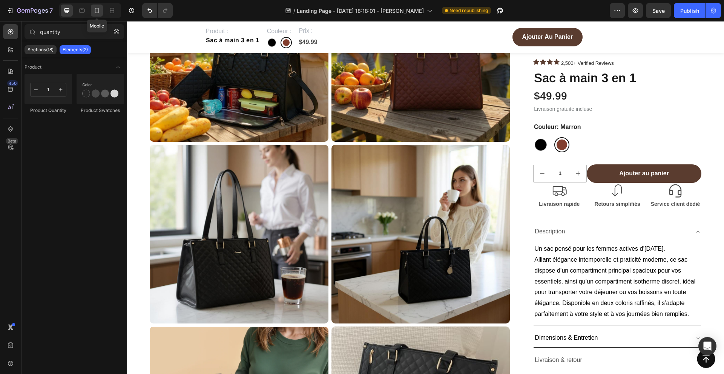
click at [98, 9] on icon at bounding box center [97, 11] width 8 height 8
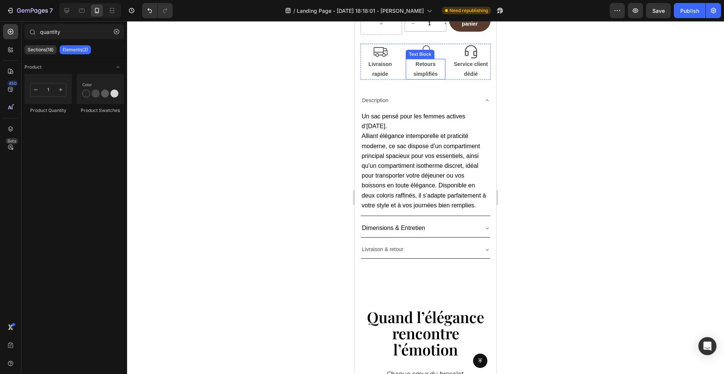
scroll to position [247, 0]
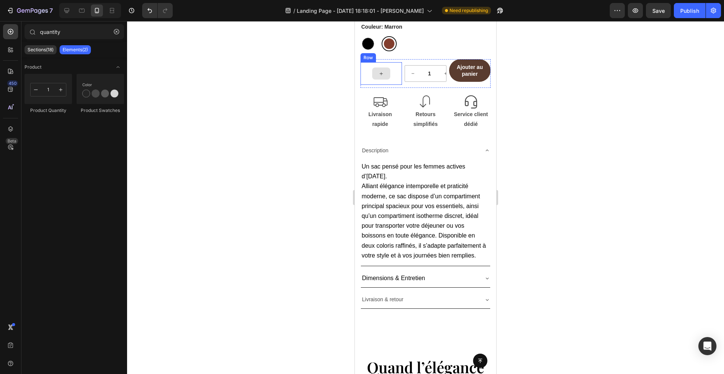
click at [378, 70] on div at bounding box center [381, 74] width 18 height 12
click at [395, 65] on div at bounding box center [381, 73] width 41 height 23
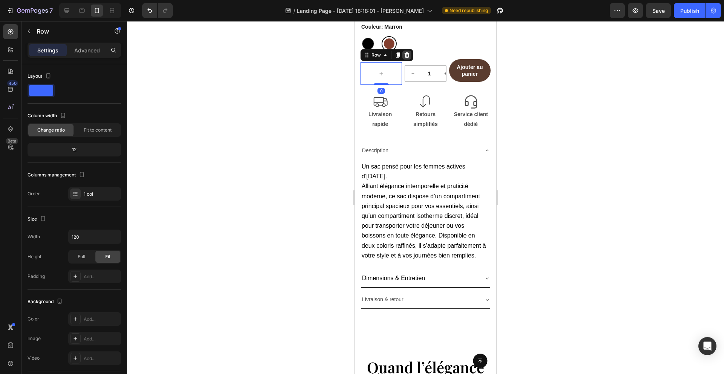
click at [408, 57] on icon at bounding box center [407, 54] width 5 height 5
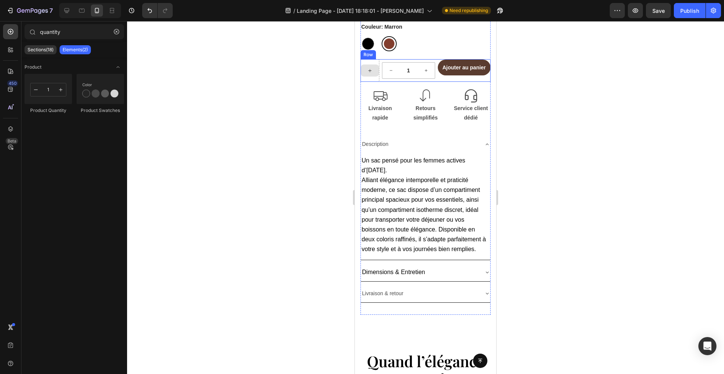
click at [370, 77] on div at bounding box center [370, 70] width 19 height 23
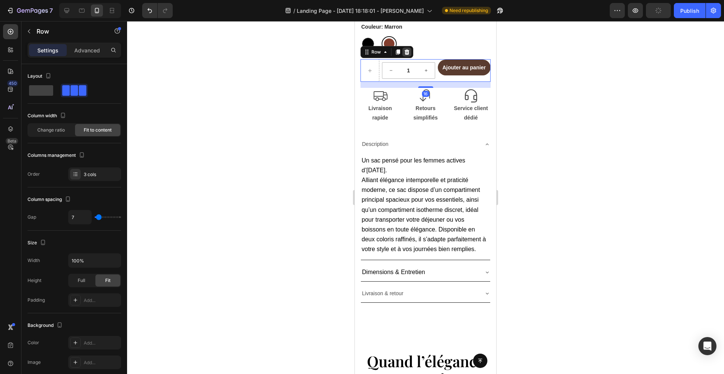
click at [409, 51] on icon at bounding box center [407, 52] width 6 height 6
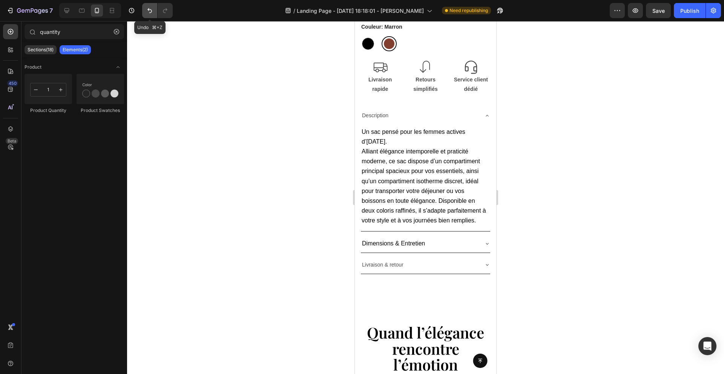
click at [149, 8] on icon "Undo/Redo" at bounding box center [149, 10] width 5 height 5
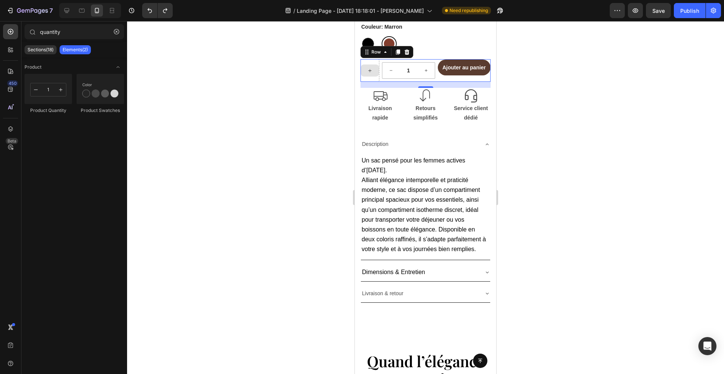
click at [368, 81] on div at bounding box center [370, 70] width 19 height 23
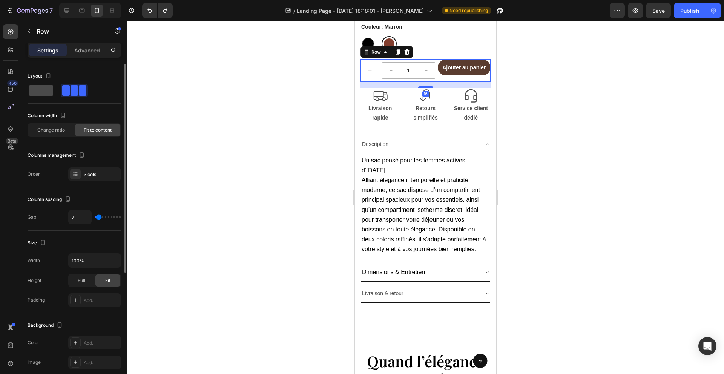
click at [48, 89] on span at bounding box center [41, 90] width 24 height 11
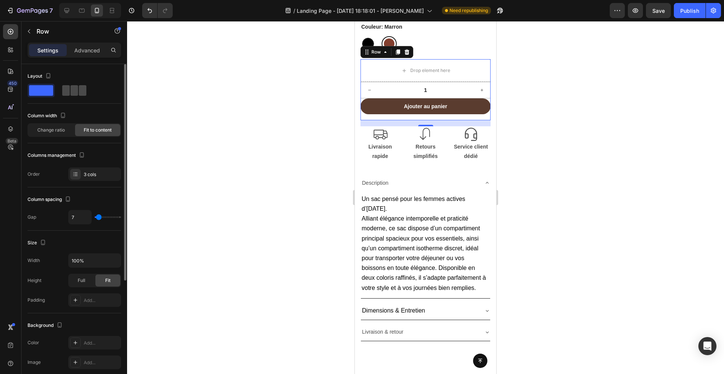
click at [74, 89] on span at bounding box center [75, 90] width 8 height 11
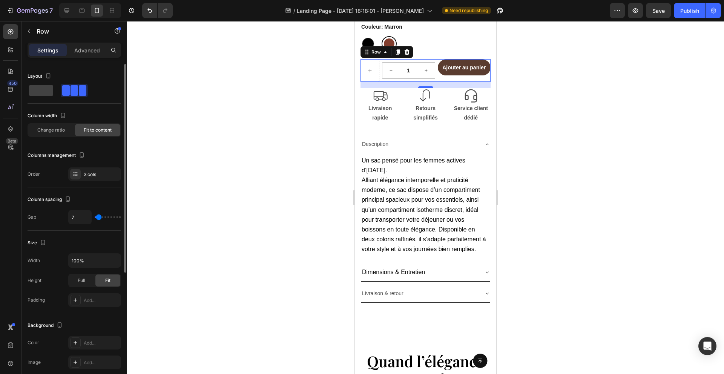
click at [74, 89] on span at bounding box center [75, 90] width 8 height 11
click at [374, 56] on div "Row" at bounding box center [376, 52] width 28 height 9
click at [372, 46] on div "Row Row 1 col Product Section" at bounding box center [387, 52] width 53 height 12
click at [408, 73] on input "1" at bounding box center [408, 71] width 18 height 16
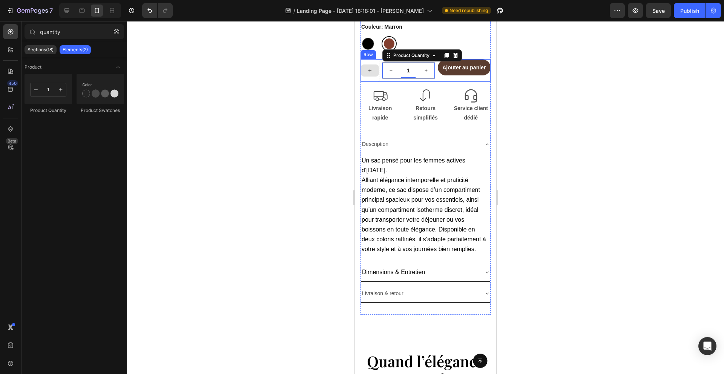
click at [377, 65] on div at bounding box center [370, 71] width 18 height 12
click at [380, 66] on div "1 Product Quantity Ajouter au panier Add to Cart Row" at bounding box center [426, 70] width 130 height 23
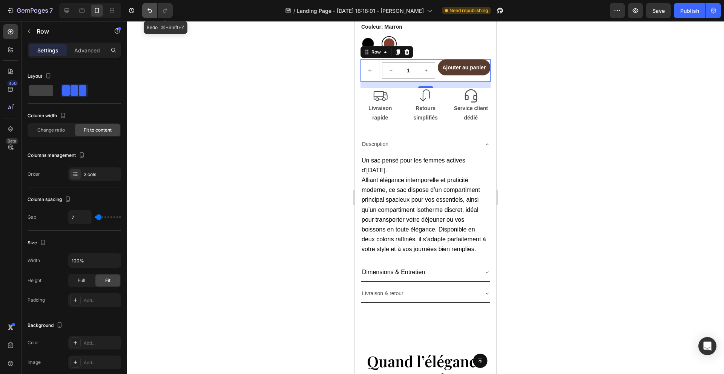
click at [152, 9] on icon "Undo/Redo" at bounding box center [150, 11] width 8 height 8
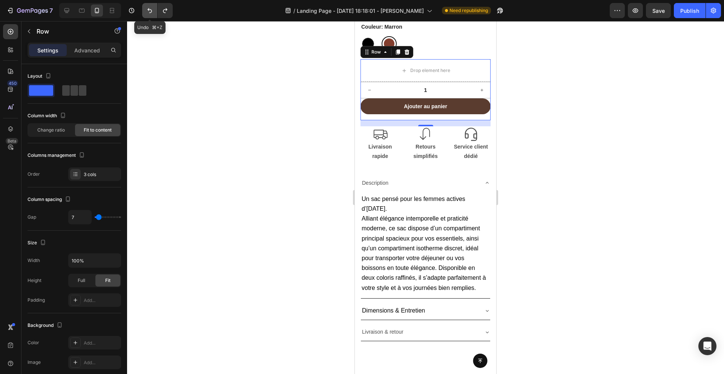
click at [152, 9] on icon "Undo/Redo" at bounding box center [150, 11] width 8 height 8
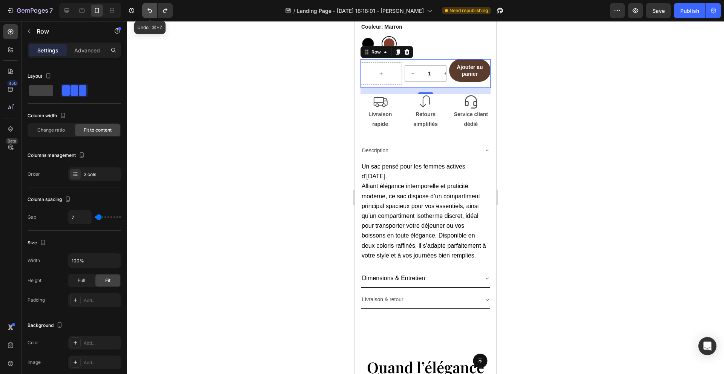
click at [152, 9] on icon "Undo/Redo" at bounding box center [150, 11] width 8 height 8
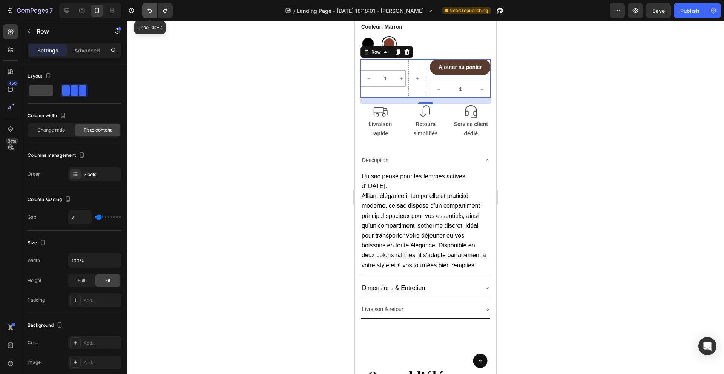
click at [152, 9] on icon "Undo/Redo" at bounding box center [150, 11] width 8 height 8
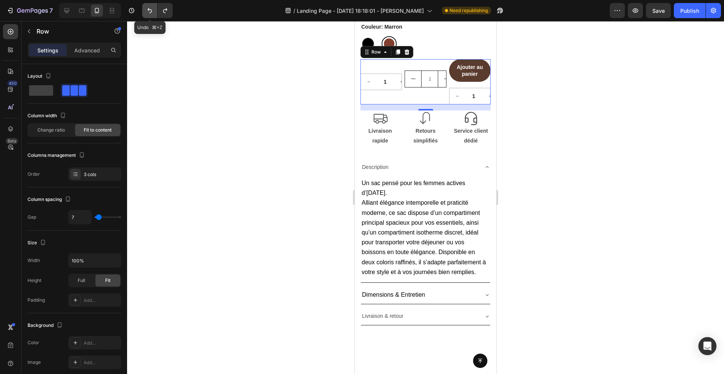
click at [152, 9] on icon "Undo/Redo" at bounding box center [150, 11] width 8 height 8
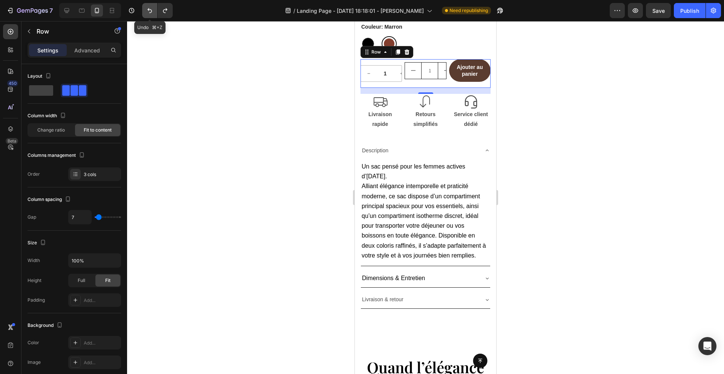
click at [152, 9] on icon "Undo/Redo" at bounding box center [150, 11] width 8 height 8
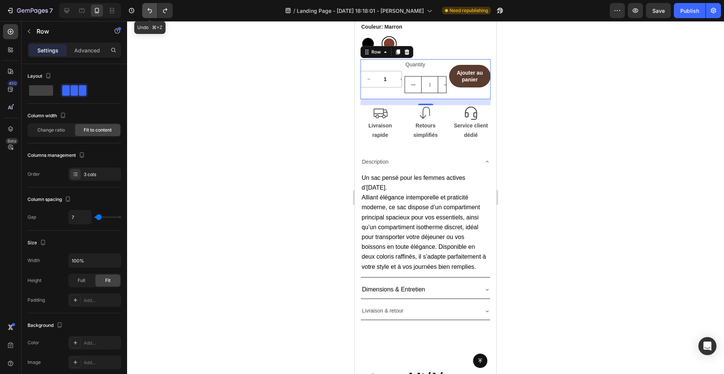
click at [152, 9] on icon "Undo/Redo" at bounding box center [150, 11] width 8 height 8
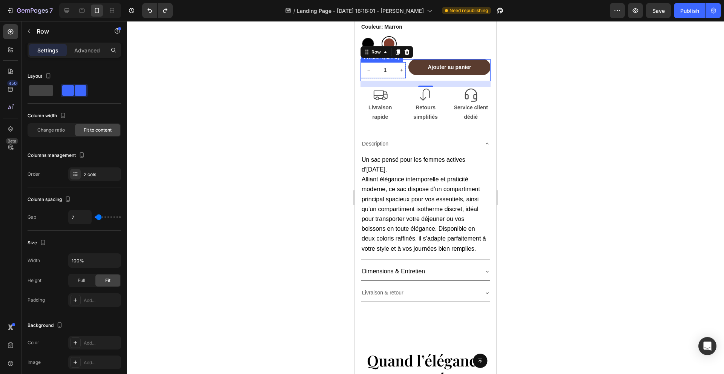
click at [379, 72] on input "1" at bounding box center [385, 70] width 17 height 16
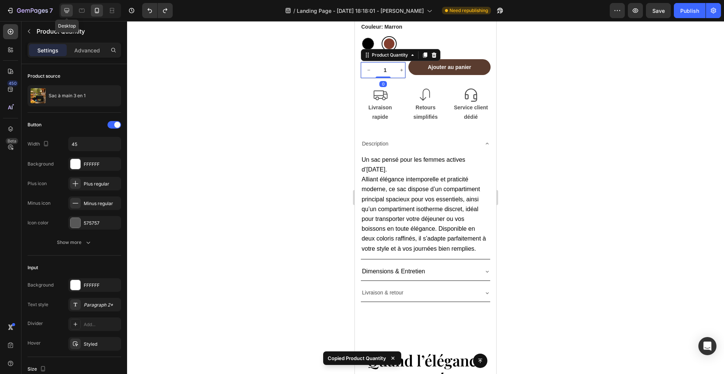
click at [67, 8] on icon at bounding box center [67, 10] width 5 height 5
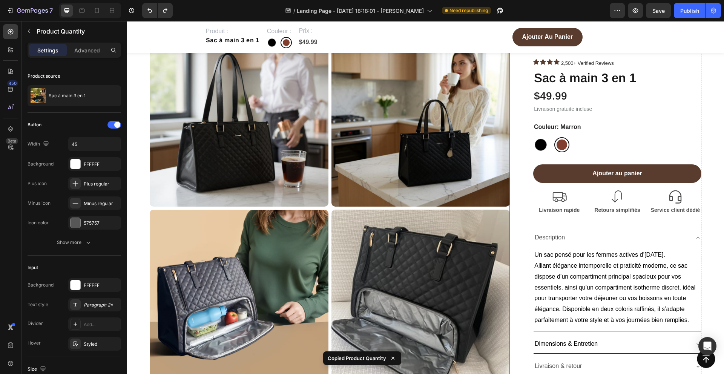
scroll to position [250, 0]
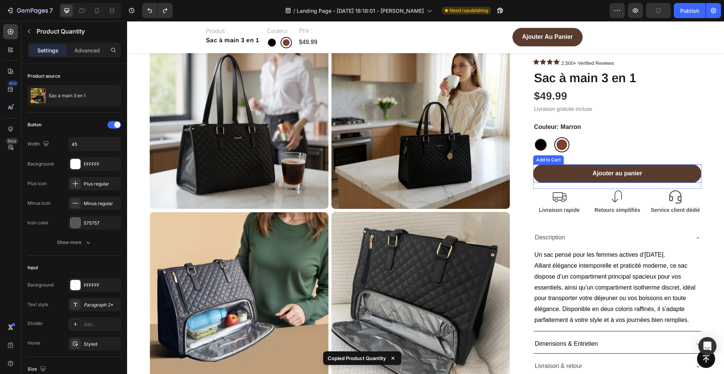
click at [571, 168] on button "Ajouter au panier" at bounding box center [617, 173] width 168 height 18
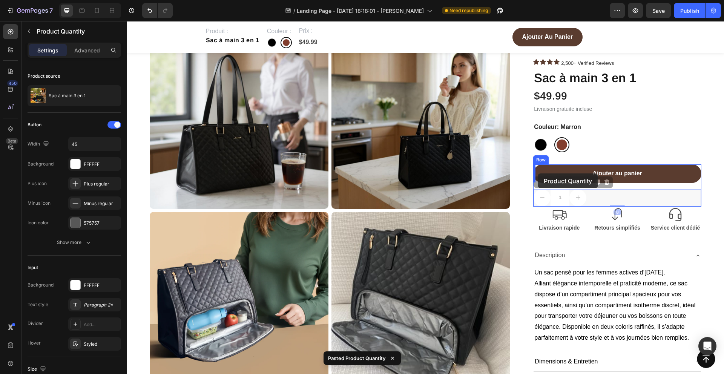
drag, startPoint x: 540, startPoint y: 183, endPoint x: 537, endPoint y: 174, distance: 9.8
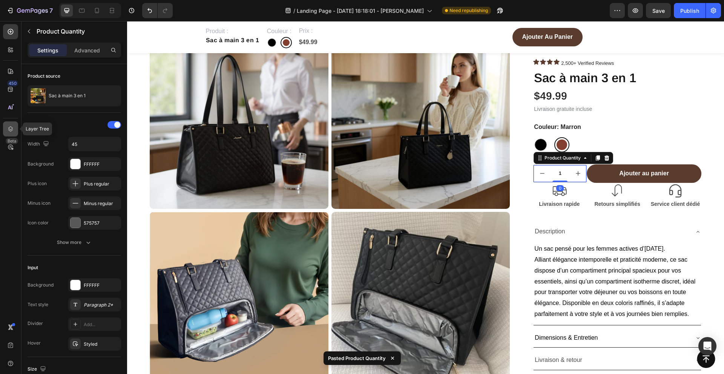
click at [11, 130] on icon at bounding box center [11, 129] width 8 height 8
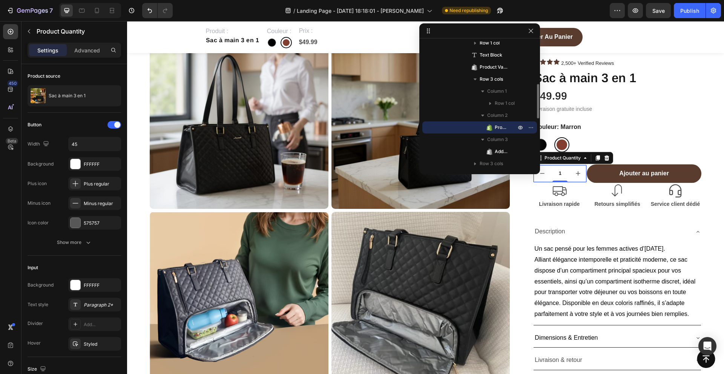
scroll to position [148, 0]
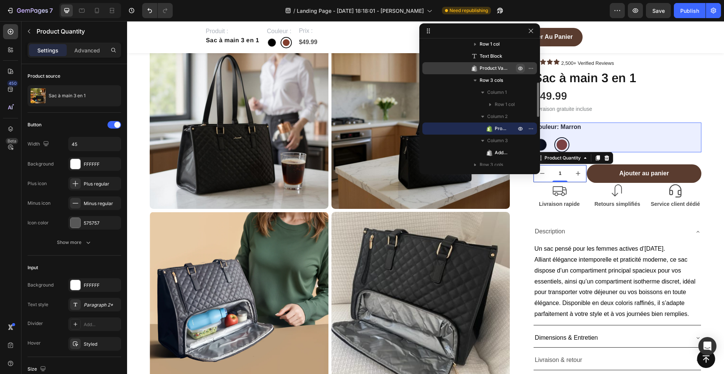
click at [520, 68] on icon "button" at bounding box center [521, 69] width 2 height 2
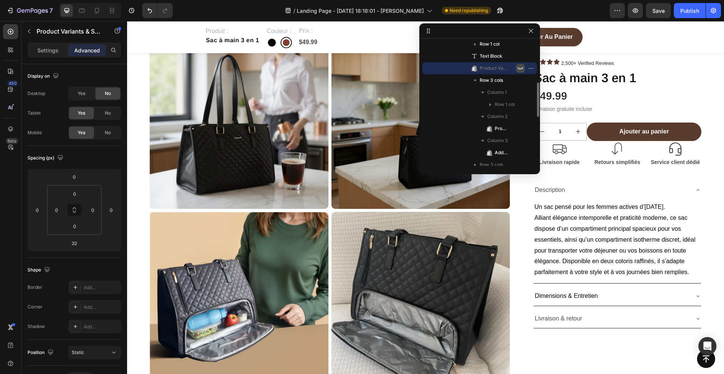
click at [520, 68] on icon "button" at bounding box center [521, 68] width 6 height 6
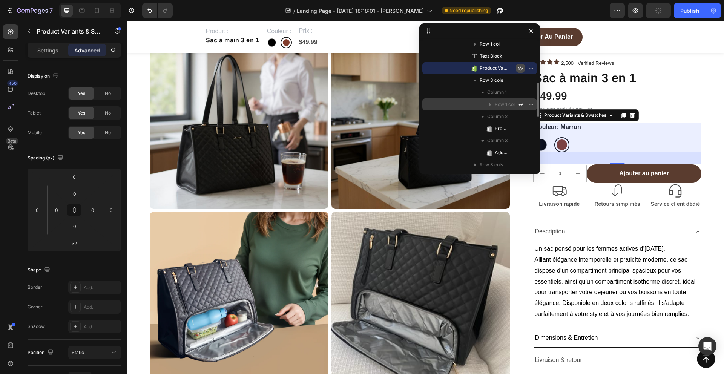
click at [491, 103] on icon "button" at bounding box center [491, 105] width 8 height 8
click at [95, 7] on icon at bounding box center [97, 11] width 8 height 8
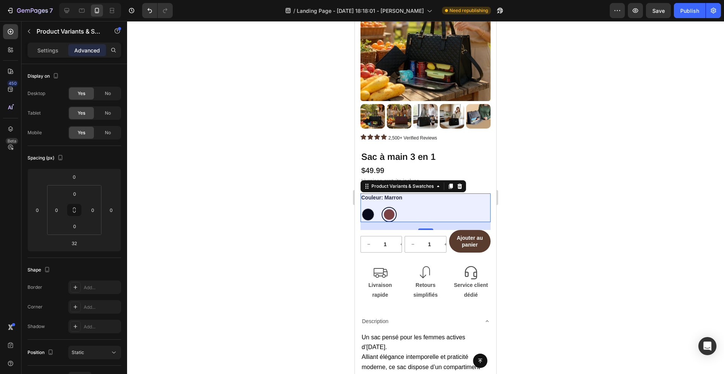
scroll to position [65, 0]
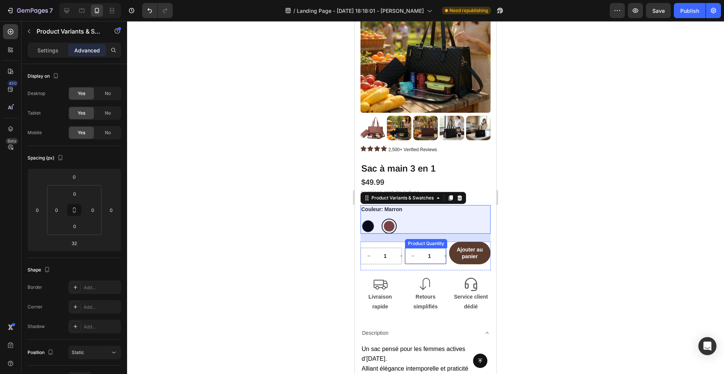
click at [410, 261] on button "decrement" at bounding box center [413, 256] width 16 height 16
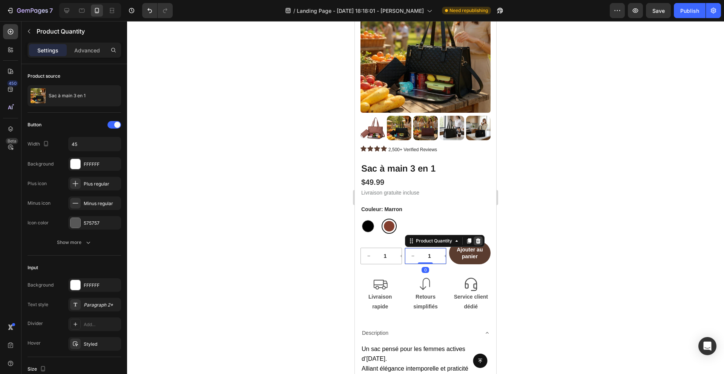
click at [478, 243] on icon at bounding box center [478, 240] width 5 height 5
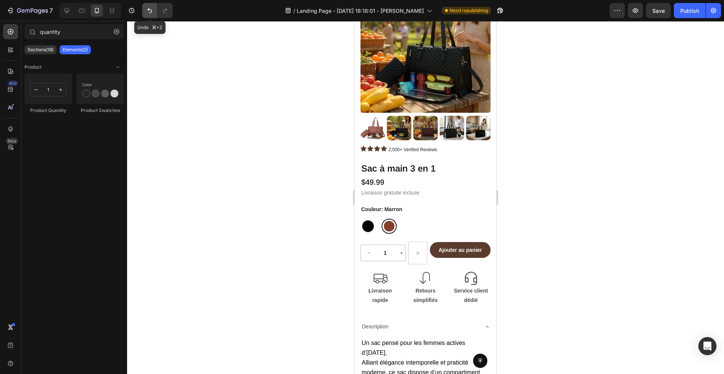
click at [148, 5] on button "Undo/Redo" at bounding box center [149, 10] width 15 height 15
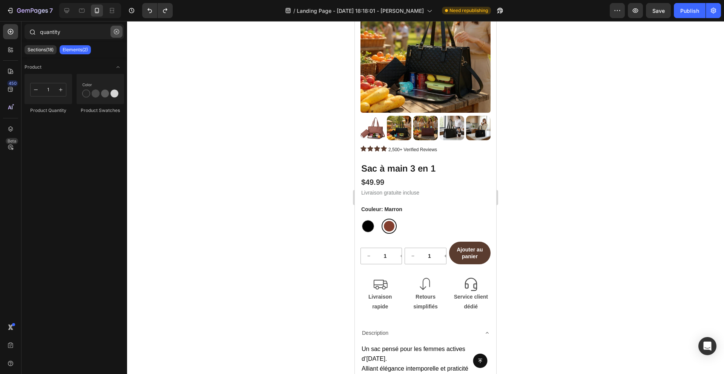
click at [113, 34] on button "button" at bounding box center [117, 32] width 12 height 12
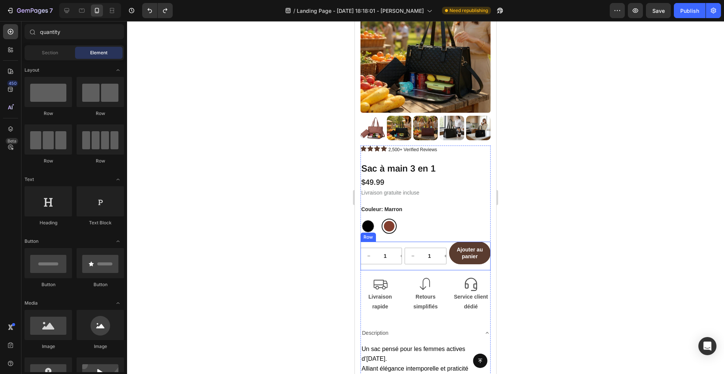
click at [400, 244] on div "1 Product Quantity Row" at bounding box center [381, 256] width 41 height 29
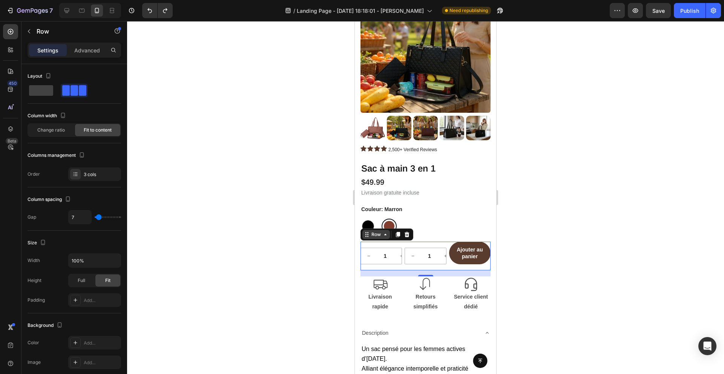
click at [381, 234] on div "Row" at bounding box center [376, 234] width 12 height 7
click at [396, 263] on div "1" at bounding box center [381, 256] width 41 height 16
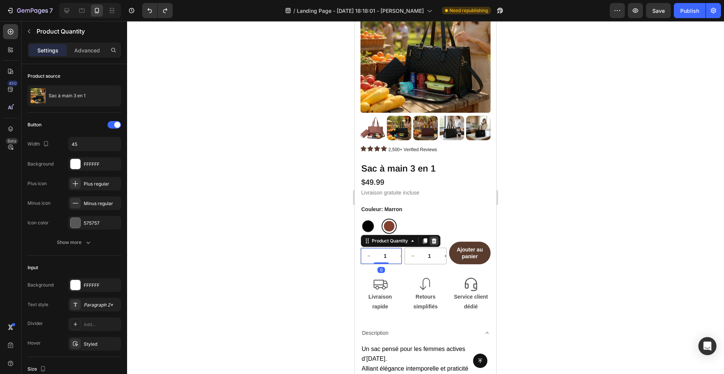
click at [435, 241] on icon at bounding box center [434, 241] width 6 height 6
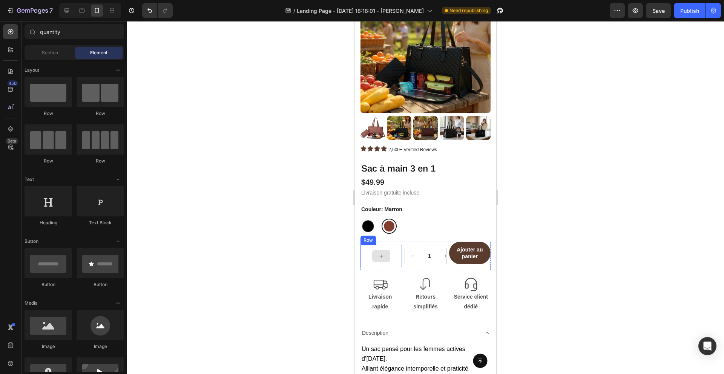
click at [392, 255] on div at bounding box center [381, 256] width 41 height 23
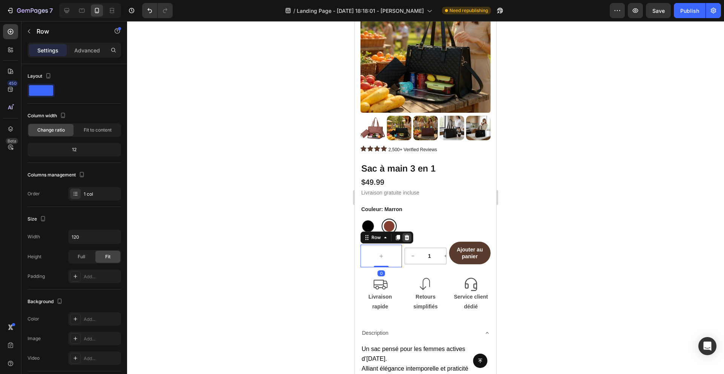
click at [407, 239] on icon at bounding box center [407, 237] width 5 height 5
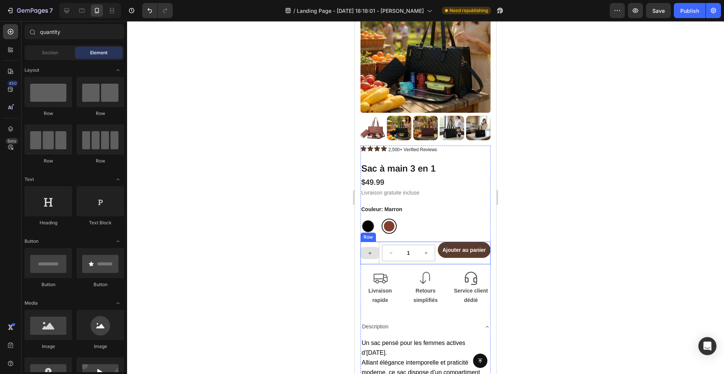
click at [368, 258] on div at bounding box center [370, 253] width 18 height 12
click at [66, 11] on icon at bounding box center [67, 11] width 8 height 8
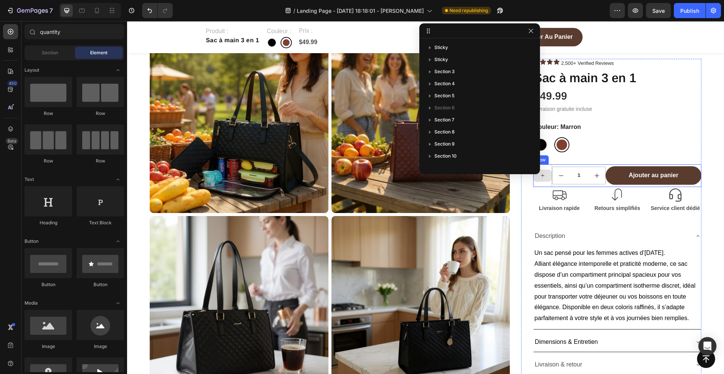
click at [548, 185] on div at bounding box center [542, 175] width 19 height 23
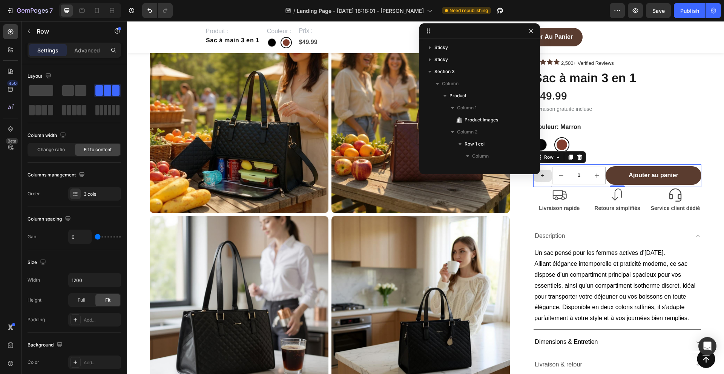
scroll to position [131, 0]
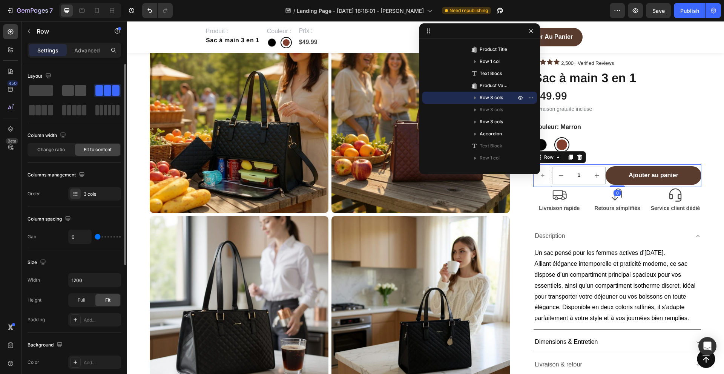
click at [80, 91] on span at bounding box center [81, 90] width 12 height 11
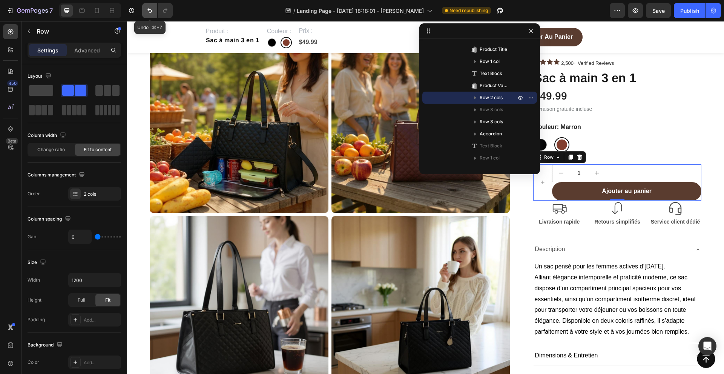
click at [148, 12] on icon "Undo/Redo" at bounding box center [150, 11] width 8 height 8
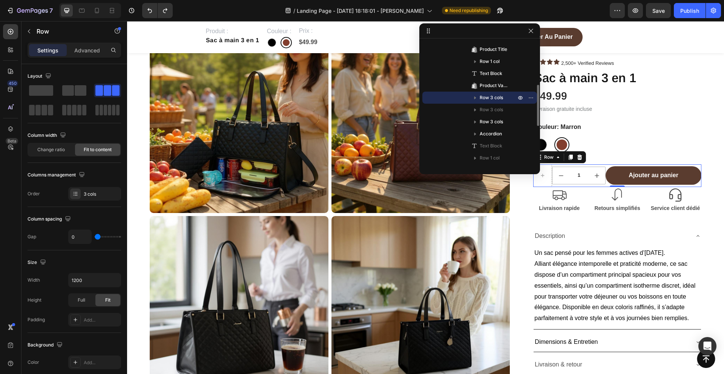
click at [475, 97] on icon "button" at bounding box center [476, 98] width 8 height 8
click at [88, 191] on div "3 cols" at bounding box center [101, 194] width 35 height 7
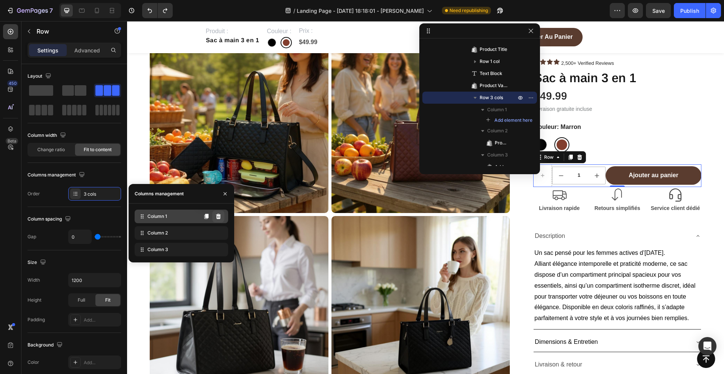
click at [218, 217] on icon at bounding box center [218, 216] width 5 height 5
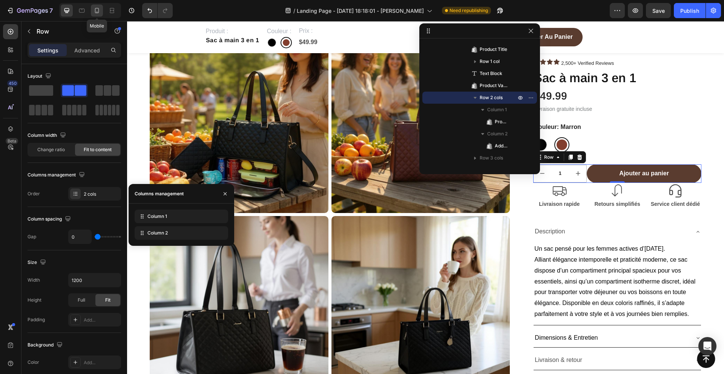
click at [97, 10] on icon at bounding box center [97, 11] width 8 height 8
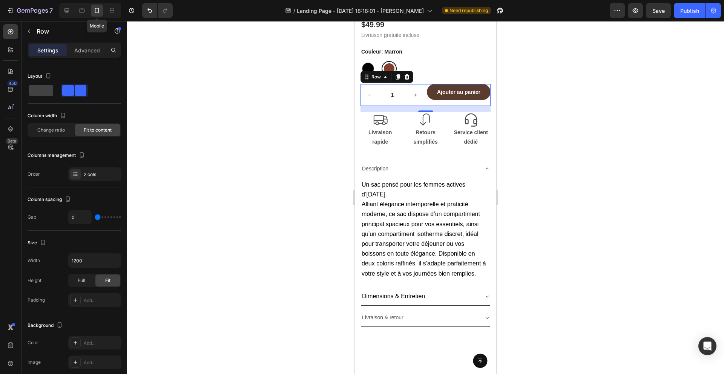
scroll to position [101, 0]
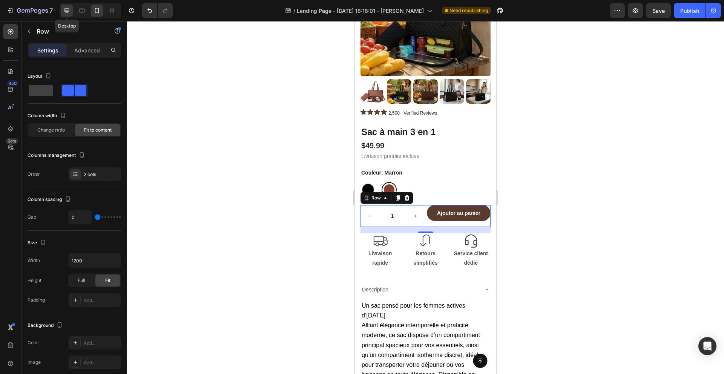
click at [68, 12] on icon at bounding box center [67, 11] width 8 height 8
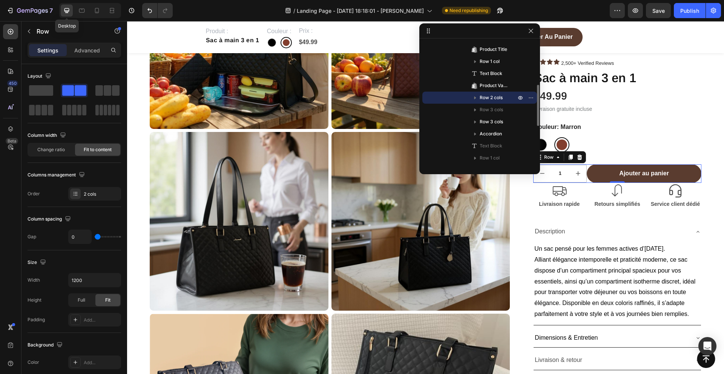
scroll to position [157, 0]
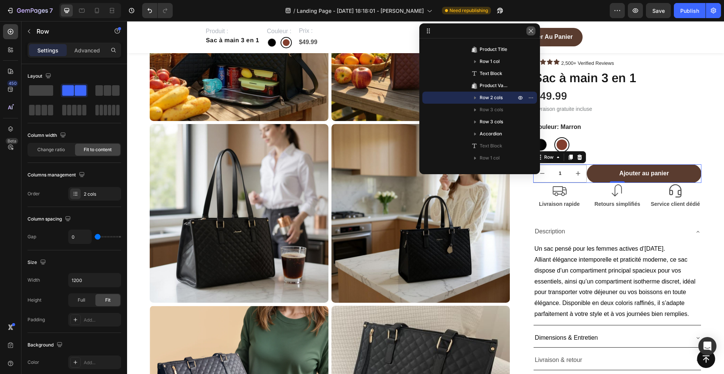
click at [533, 32] on icon "button" at bounding box center [531, 31] width 6 height 6
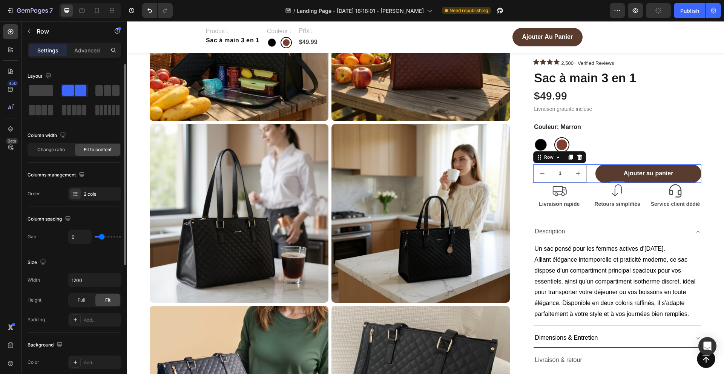
type input "24"
click at [101, 236] on input "range" at bounding box center [108, 237] width 26 height 2
click at [103, 9] on div at bounding box center [97, 11] width 12 height 12
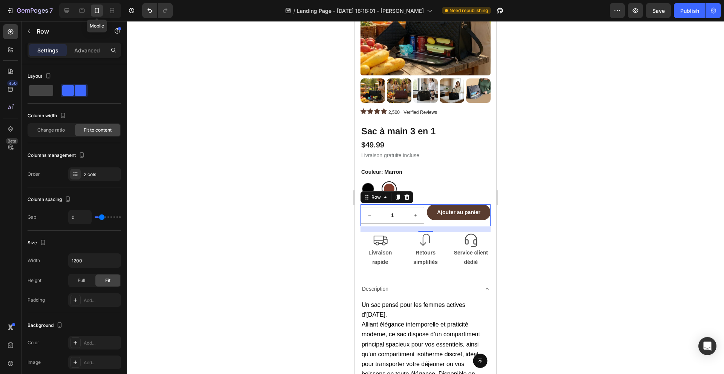
scroll to position [101, 0]
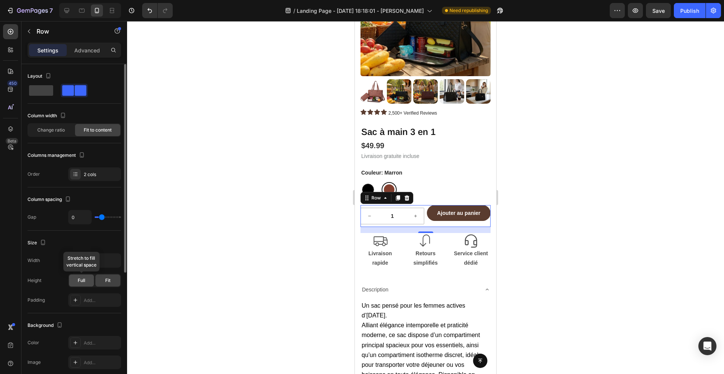
click at [89, 281] on div "Full" at bounding box center [81, 281] width 25 height 12
click at [106, 282] on span "Fit" at bounding box center [107, 280] width 5 height 7
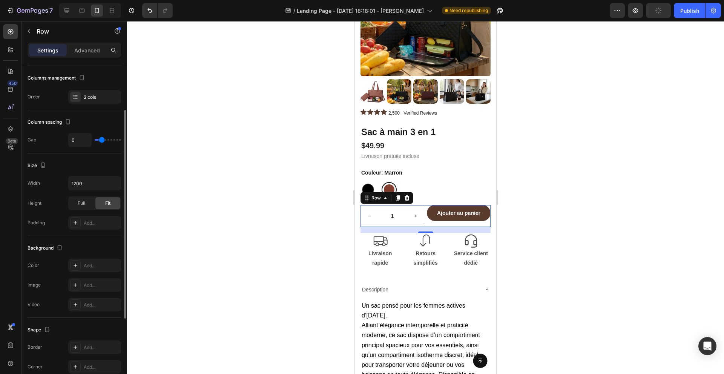
scroll to position [80, 0]
click at [81, 222] on div "Add..." at bounding box center [94, 220] width 53 height 14
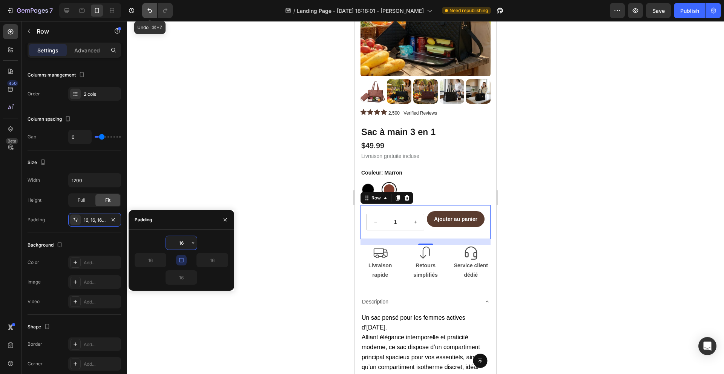
click at [146, 9] on icon "Undo/Redo" at bounding box center [150, 11] width 8 height 8
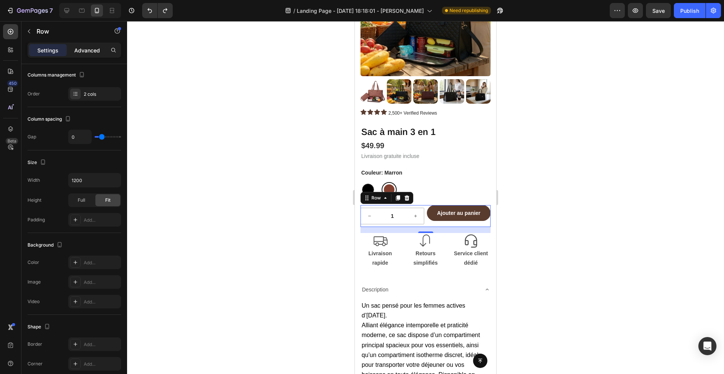
click at [87, 47] on p "Advanced" at bounding box center [87, 50] width 26 height 8
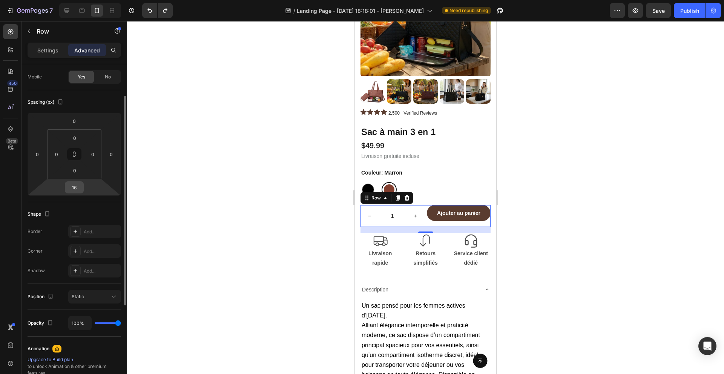
scroll to position [54, 0]
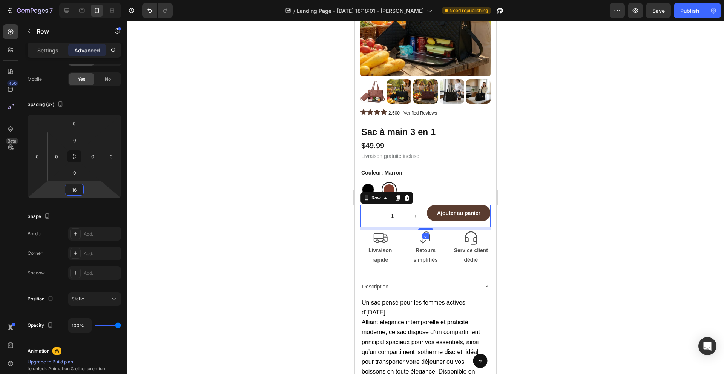
click at [62, 0] on html "7 / Landing Page - Sep 23, 18:18:01 - Cindy Need republishing Preview Save Publ…" at bounding box center [362, 0] width 724 height 0
click at [434, 216] on button "Ajouter au panier" at bounding box center [459, 213] width 64 height 16
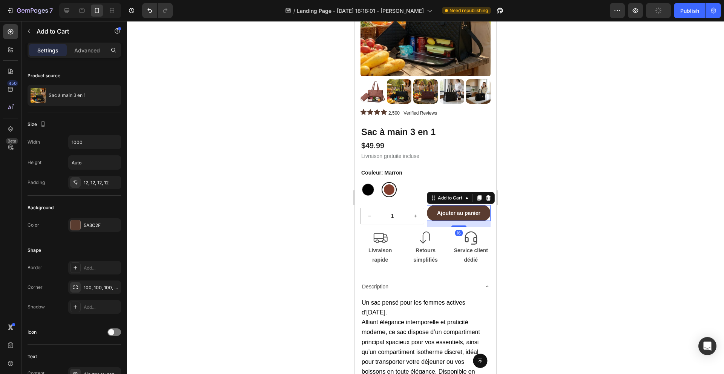
scroll to position [0, 0]
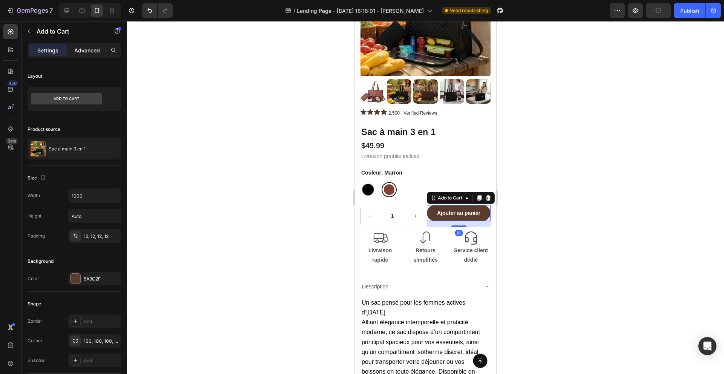
click at [95, 46] on p "Advanced" at bounding box center [87, 50] width 26 height 8
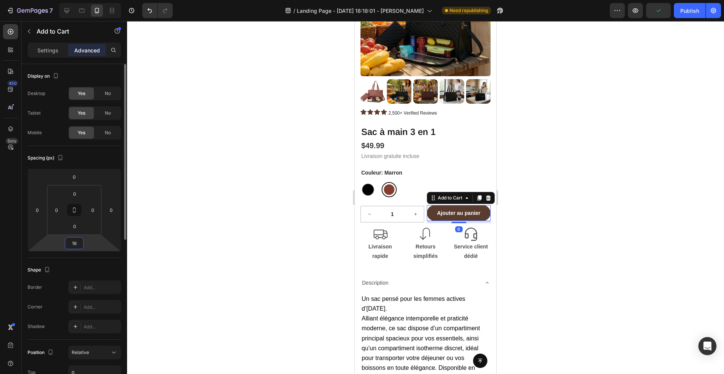
click at [63, 0] on html "7 / Landing Page - Sep 23, 18:18:01 - Cindy Need republishing Preview Publish 4…" at bounding box center [362, 0] width 724 height 0
click at [45, 48] on p "Settings" at bounding box center [47, 50] width 21 height 8
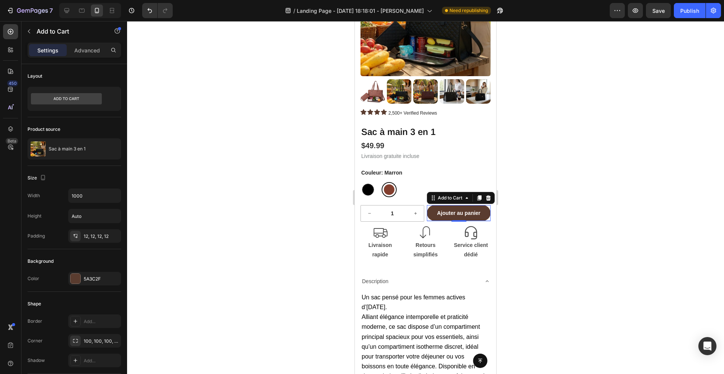
click at [235, 190] on div at bounding box center [425, 197] width 597 height 353
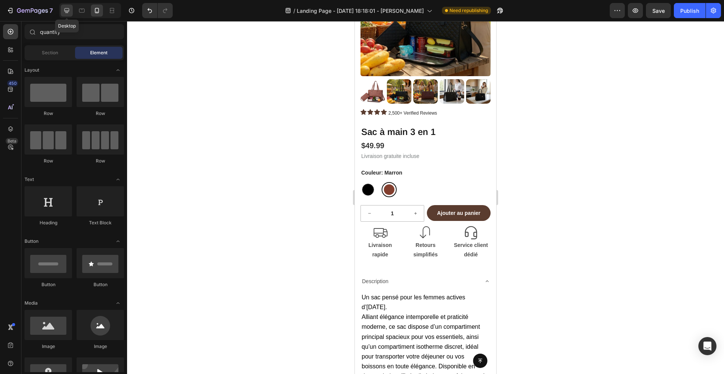
click at [63, 5] on div at bounding box center [67, 11] width 12 height 12
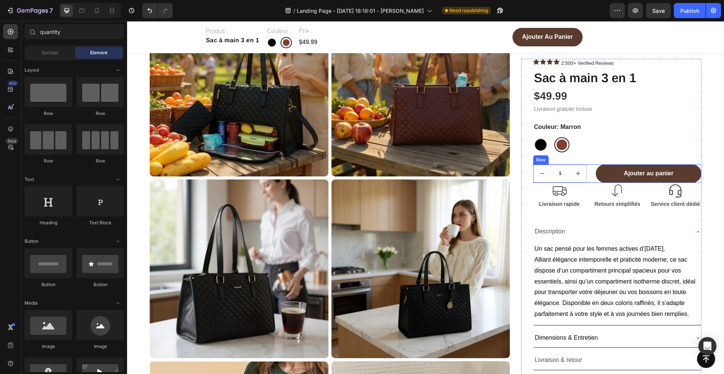
click at [590, 179] on div "1 Product Quantity Ajouter au panier Add to Cart Row" at bounding box center [617, 173] width 168 height 18
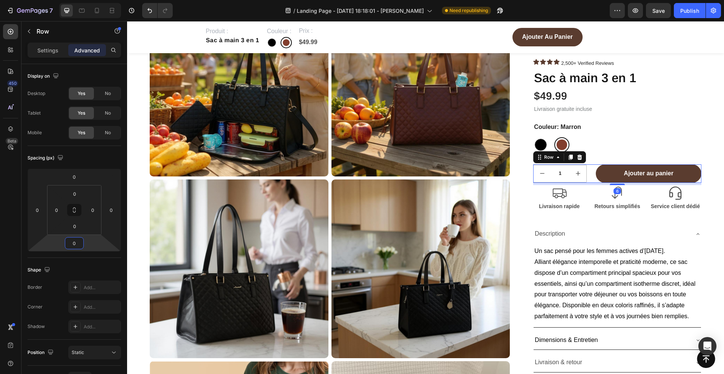
click at [56, 0] on html "7 / Landing Page - Sep 23, 18:18:01 - Cindy Need republishing Preview Save Publ…" at bounding box center [362, 0] width 724 height 0
click at [550, 174] on button "decrement" at bounding box center [542, 173] width 17 height 17
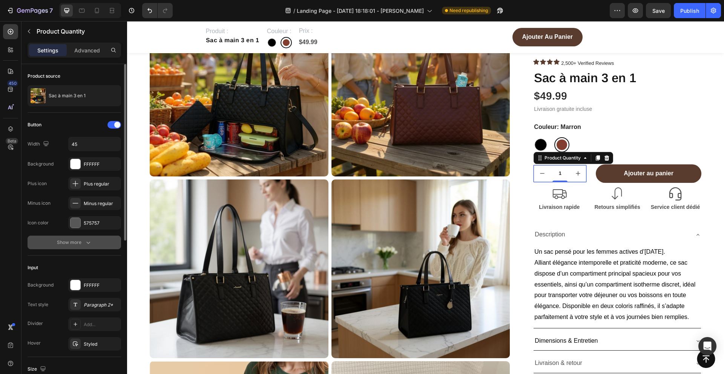
click at [68, 237] on button "Show more" at bounding box center [75, 243] width 94 height 14
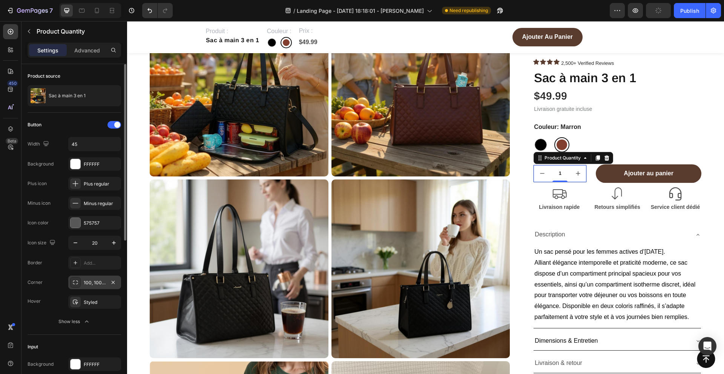
click at [78, 284] on div at bounding box center [75, 282] width 11 height 11
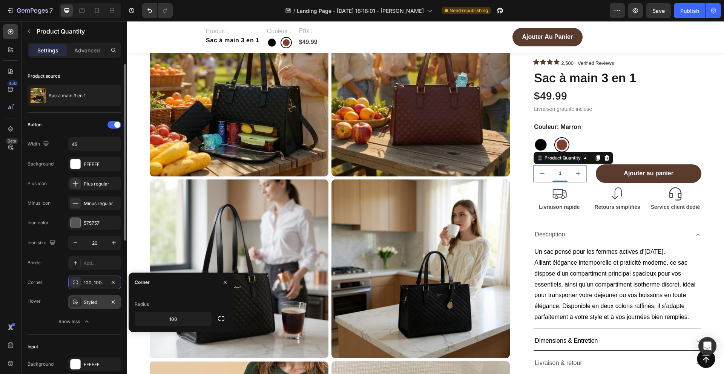
click at [77, 302] on icon at bounding box center [75, 302] width 5 height 5
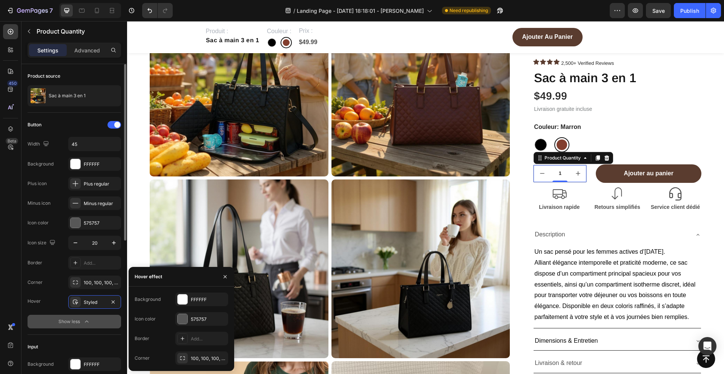
click at [55, 326] on button "Show less" at bounding box center [75, 322] width 94 height 14
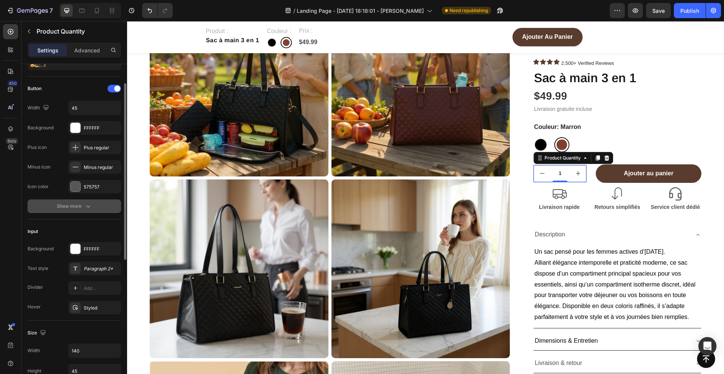
scroll to position [38, 0]
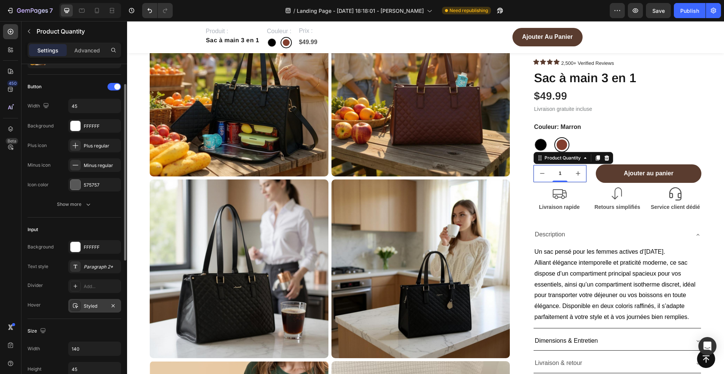
click at [76, 308] on icon at bounding box center [75, 306] width 6 height 6
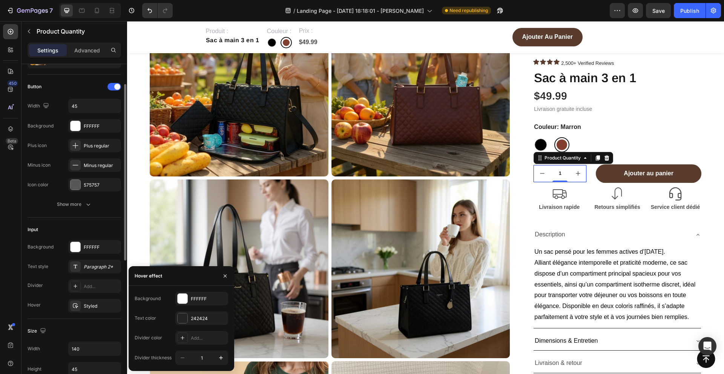
click at [48, 300] on div "Hover Styled" at bounding box center [75, 306] width 94 height 14
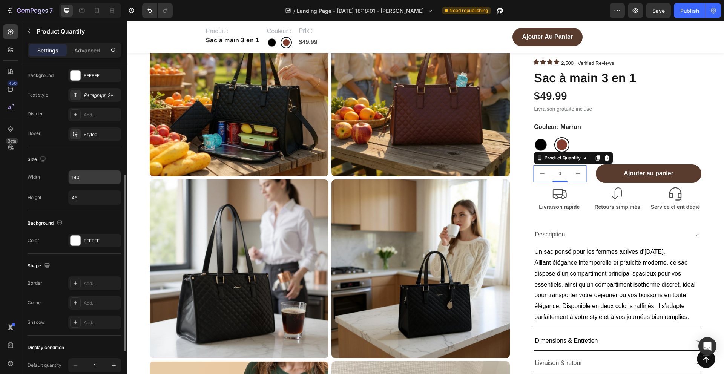
scroll to position [210, 0]
click at [98, 305] on div "Add..." at bounding box center [101, 303] width 35 height 7
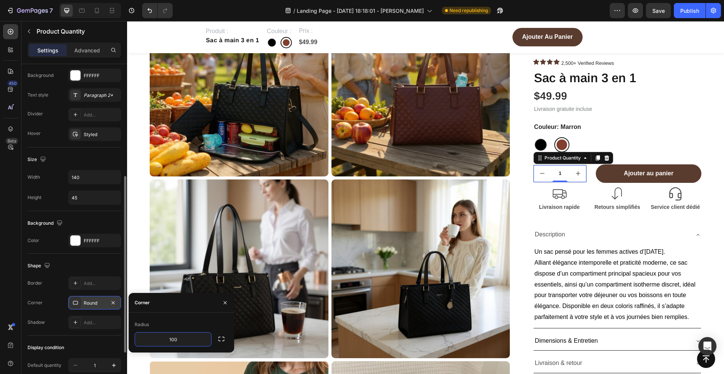
type input "100"
click at [222, 303] on icon "button" at bounding box center [225, 303] width 6 height 6
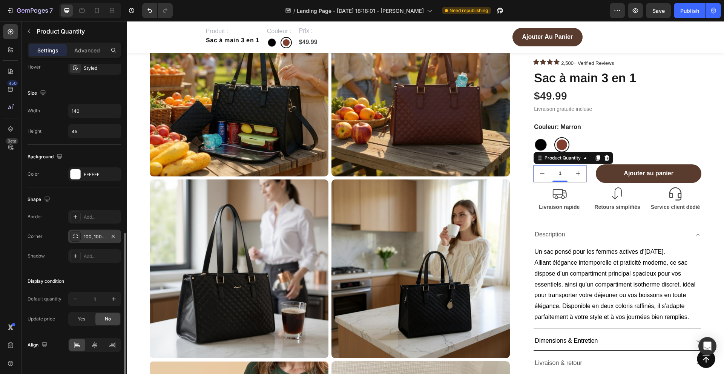
scroll to position [290, 0]
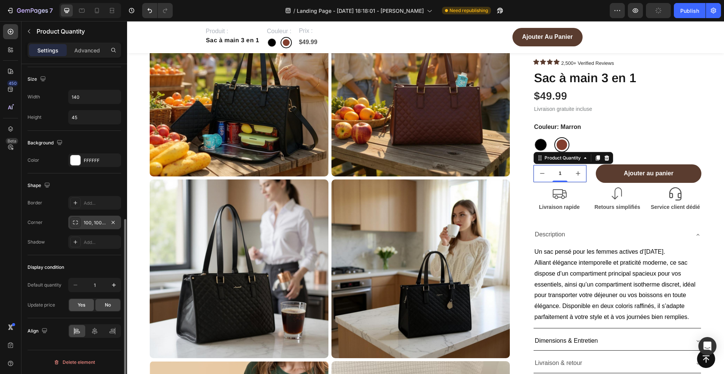
click at [80, 307] on span "Yes" at bounding box center [82, 305] width 8 height 7
click at [114, 287] on icon "button" at bounding box center [114, 285] width 8 height 8
click at [74, 284] on icon "button" at bounding box center [76, 285] width 8 height 8
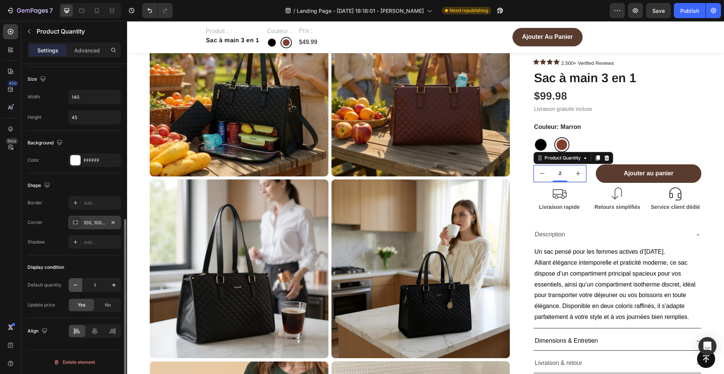
type input "1"
click at [104, 306] on div "No" at bounding box center [107, 305] width 25 height 12
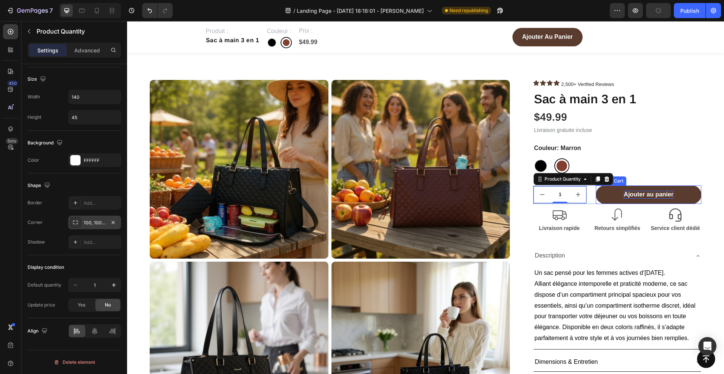
scroll to position [0, 0]
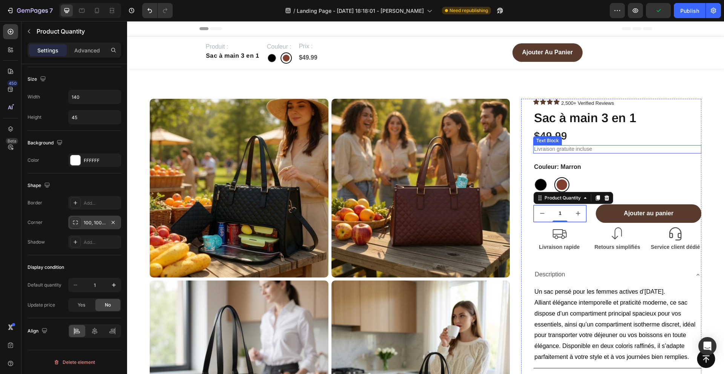
click at [656, 150] on p "Livraison gratuite incluse" at bounding box center [617, 149] width 167 height 7
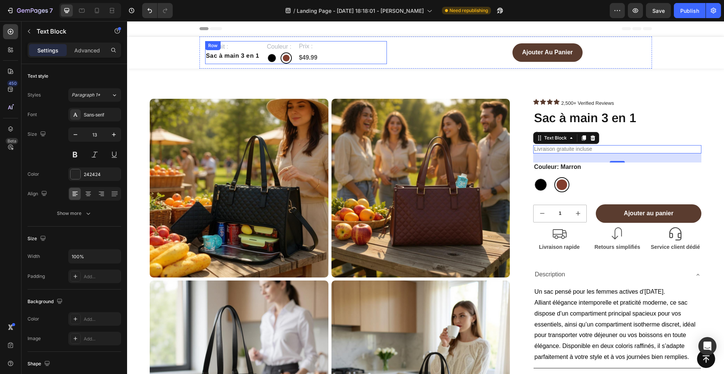
click at [354, 53] on div "Produit : Text Block Sac à main 3 en 1 Product Title Couleur : Text Block Noir …" at bounding box center [296, 52] width 182 height 23
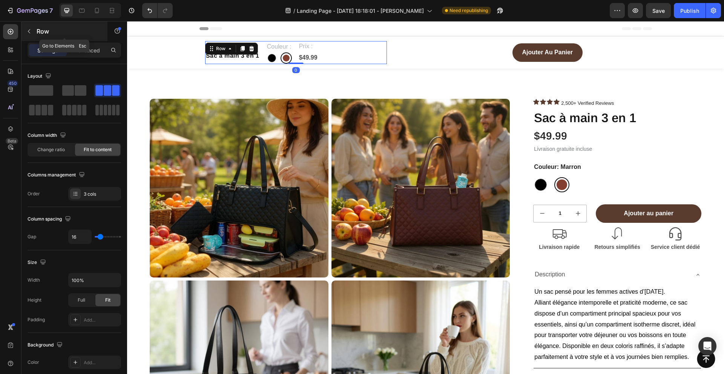
click at [26, 31] on icon "button" at bounding box center [29, 31] width 6 height 6
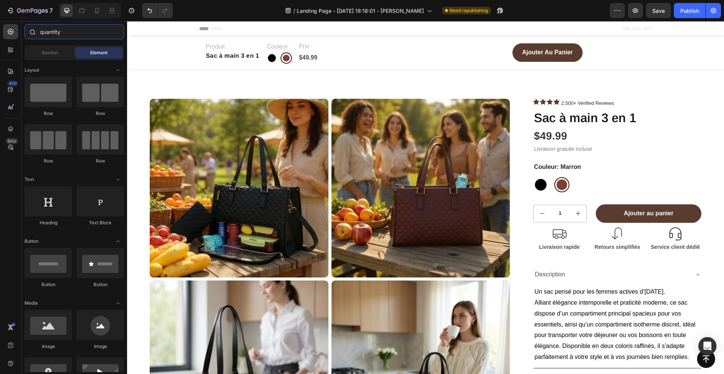
click at [61, 35] on input "quantity" at bounding box center [75, 31] width 100 height 15
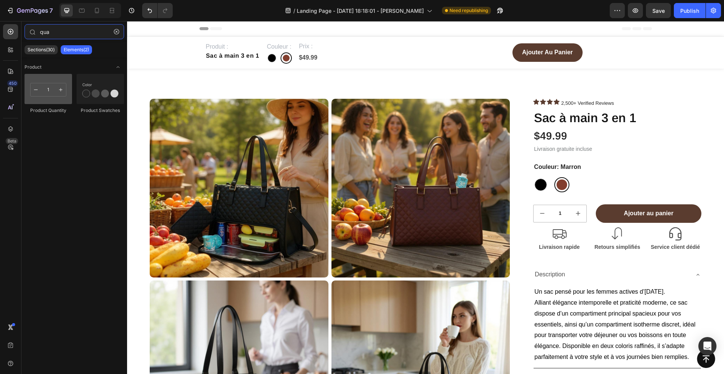
type input "qua"
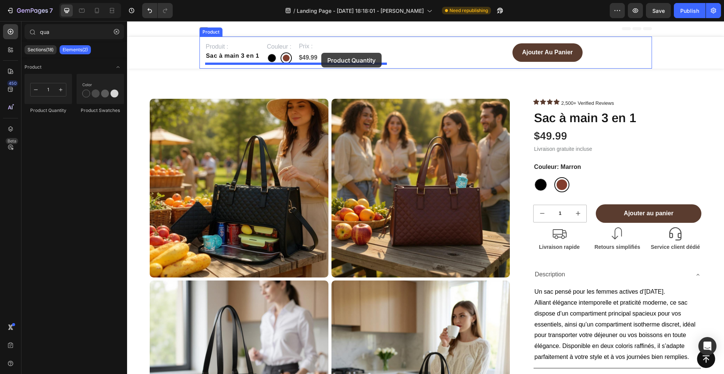
drag, startPoint x: 176, startPoint y: 118, endPoint x: 321, endPoint y: 52, distance: 159.6
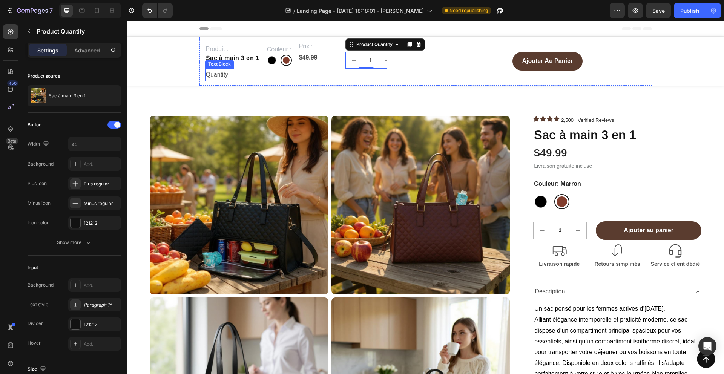
click at [221, 74] on div "Quantity" at bounding box center [296, 75] width 182 height 12
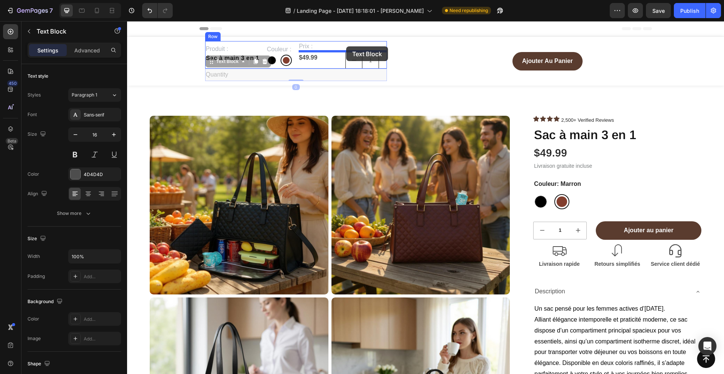
drag, startPoint x: 211, startPoint y: 62, endPoint x: 346, endPoint y: 46, distance: 135.9
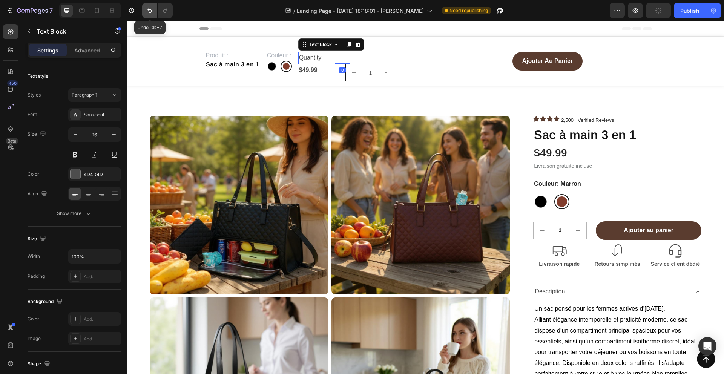
click at [148, 7] on icon "Undo/Redo" at bounding box center [150, 11] width 8 height 8
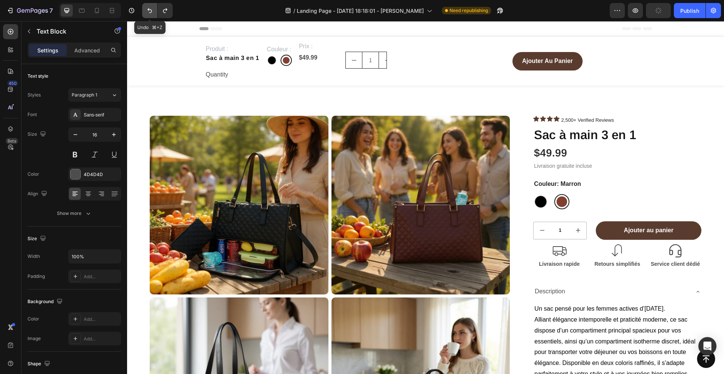
click at [148, 7] on icon "Undo/Redo" at bounding box center [150, 11] width 8 height 8
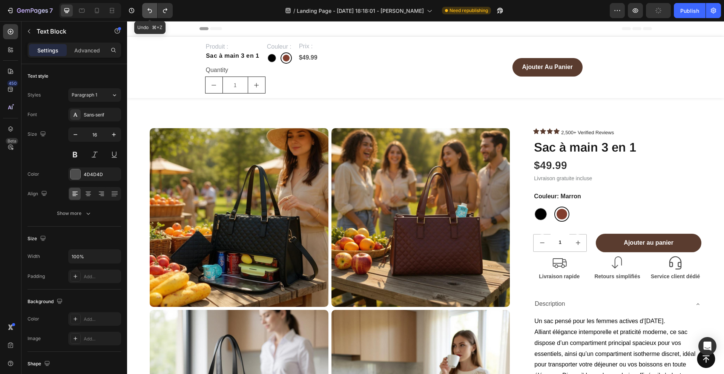
click at [148, 7] on icon "Undo/Redo" at bounding box center [150, 11] width 8 height 8
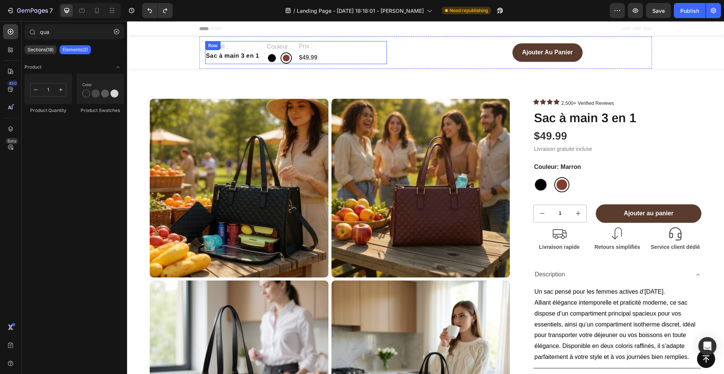
click at [336, 55] on div "Produit : Text Block Sac à main 3 en 1 Product Title Couleur : Text Block Noir …" at bounding box center [296, 52] width 182 height 23
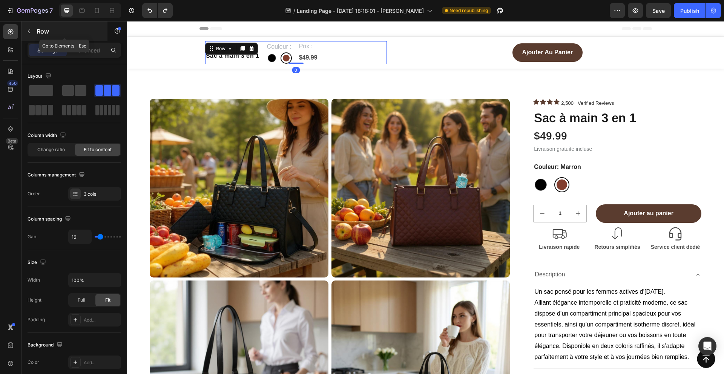
click at [31, 29] on icon "button" at bounding box center [29, 31] width 6 height 6
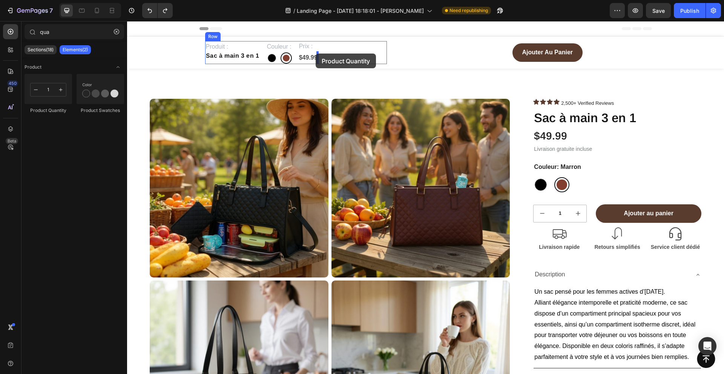
drag, startPoint x: 188, startPoint y: 112, endPoint x: 316, endPoint y: 54, distance: 140.4
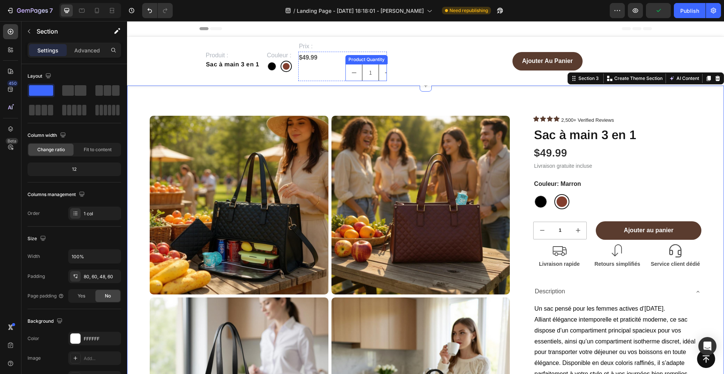
click at [355, 70] on icon "decrement" at bounding box center [354, 73] width 6 height 6
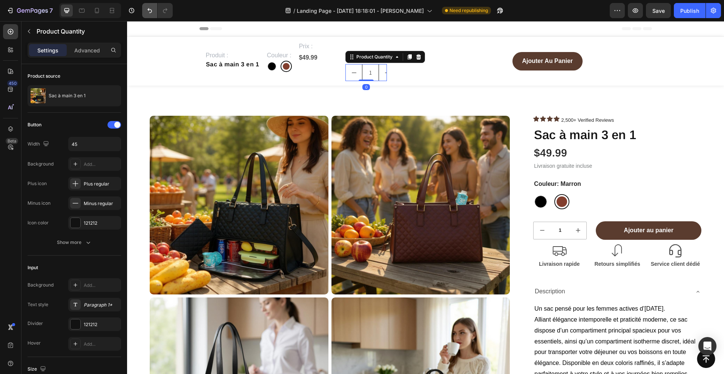
click at [144, 12] on button "Undo/Redo" at bounding box center [149, 10] width 15 height 15
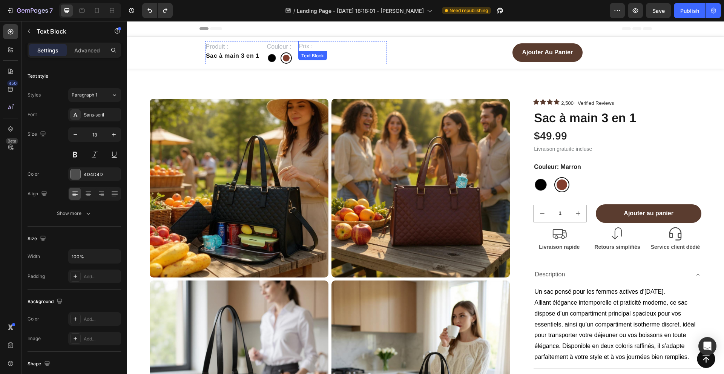
click at [307, 44] on span "Prix :" at bounding box center [306, 46] width 14 height 6
click at [347, 61] on icon at bounding box center [349, 59] width 4 height 5
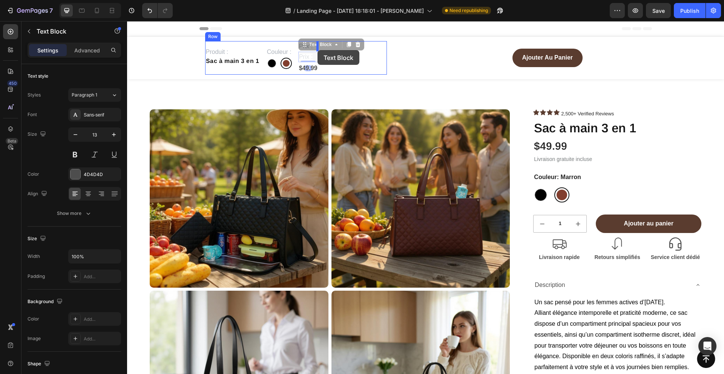
drag, startPoint x: 304, startPoint y: 43, endPoint x: 316, endPoint y: 49, distance: 13.7
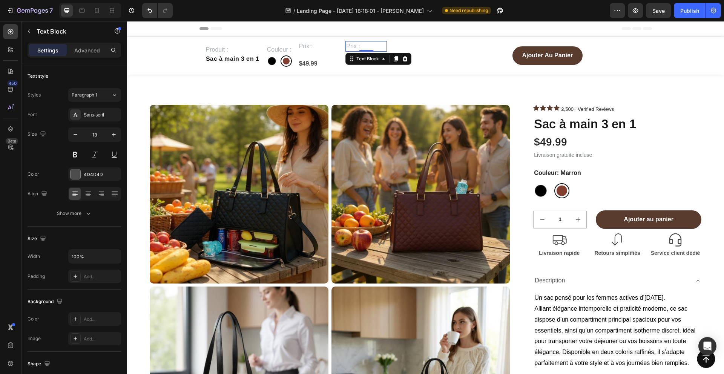
click at [356, 48] on span "Prix :" at bounding box center [353, 46] width 14 height 6
click at [31, 30] on icon "button" at bounding box center [29, 31] width 6 height 6
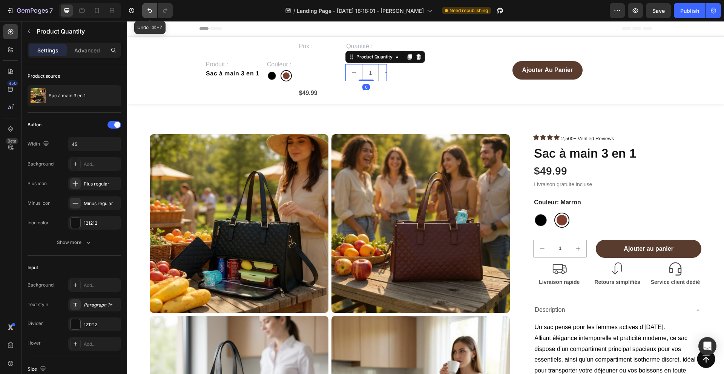
click at [147, 8] on icon "Undo/Redo" at bounding box center [150, 11] width 8 height 8
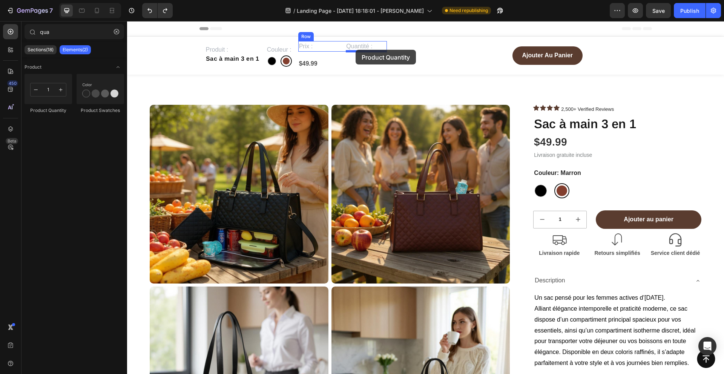
drag, startPoint x: 165, startPoint y: 124, endPoint x: 355, endPoint y: 51, distance: 203.9
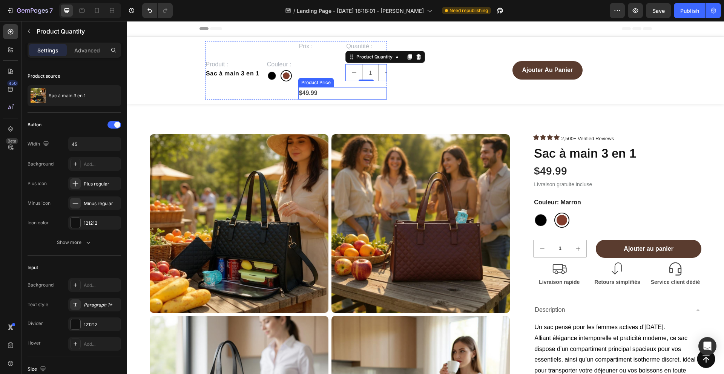
click at [303, 92] on div "$49.99" at bounding box center [342, 93] width 89 height 12
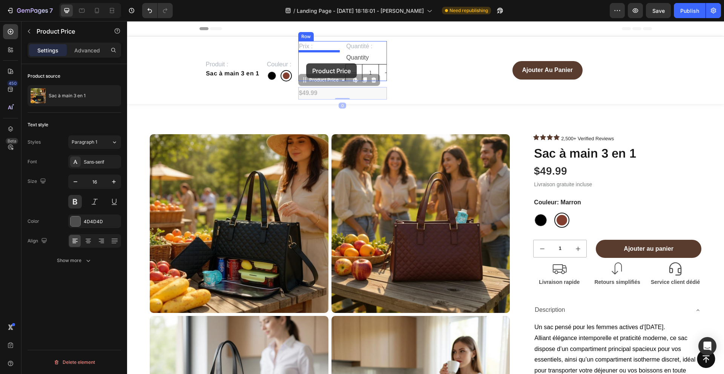
drag, startPoint x: 304, startPoint y: 83, endPoint x: 306, endPoint y: 63, distance: 19.7
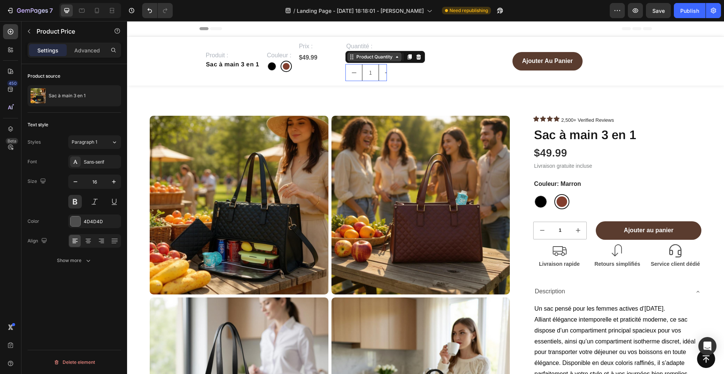
click at [387, 58] on div "Product Quantity" at bounding box center [374, 57] width 39 height 7
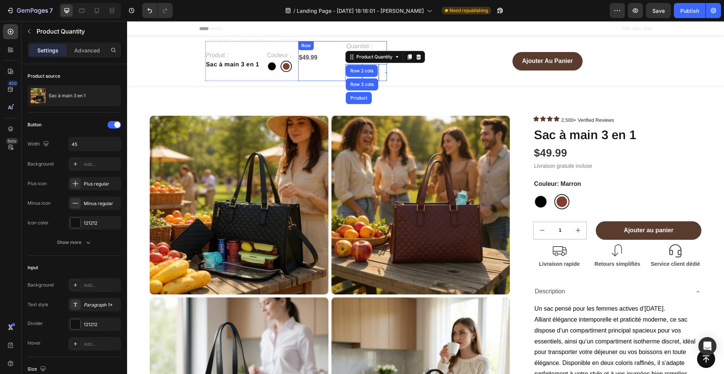
click at [338, 69] on div "Prix : Text Block $49.99 Product Price Product Price" at bounding box center [318, 61] width 41 height 40
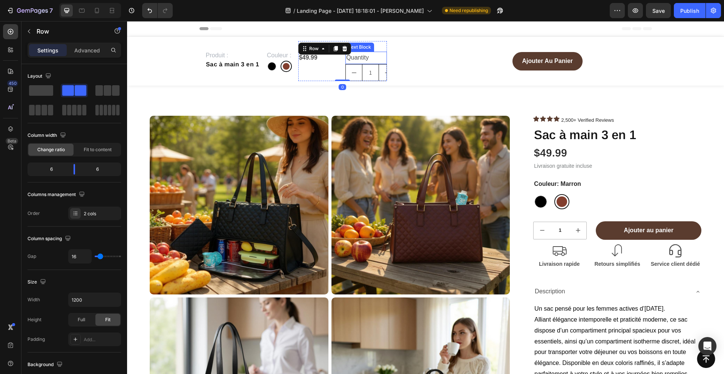
click at [360, 58] on div "Quantity" at bounding box center [366, 58] width 41 height 12
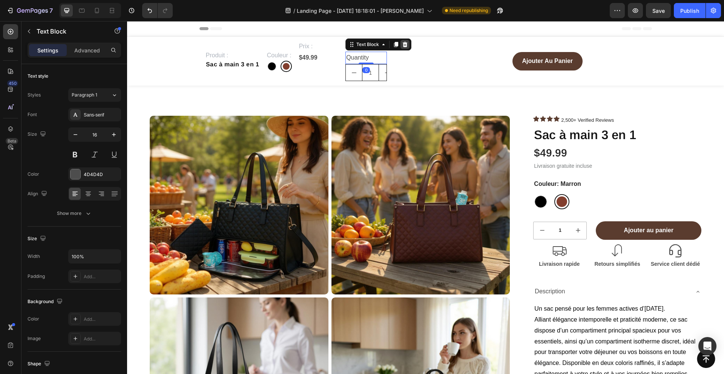
click at [406, 45] on icon at bounding box center [405, 44] width 6 height 6
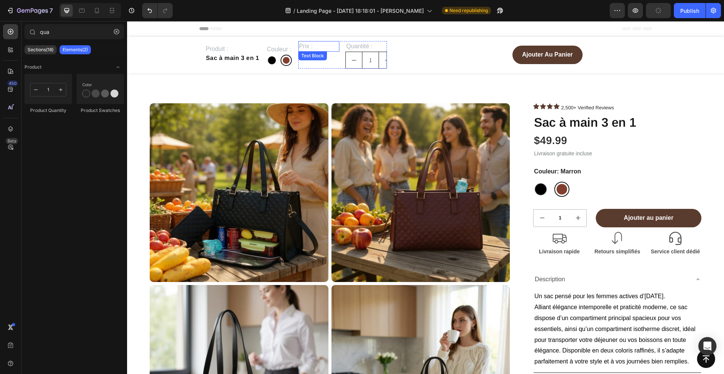
click at [304, 49] on span "Prix :" at bounding box center [306, 46] width 14 height 6
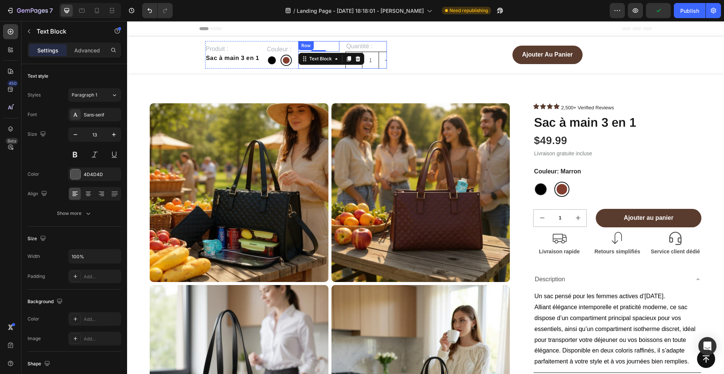
click at [310, 68] on div "Prix : Text Block 0 $49.99 Product Price Product Price" at bounding box center [318, 55] width 41 height 28
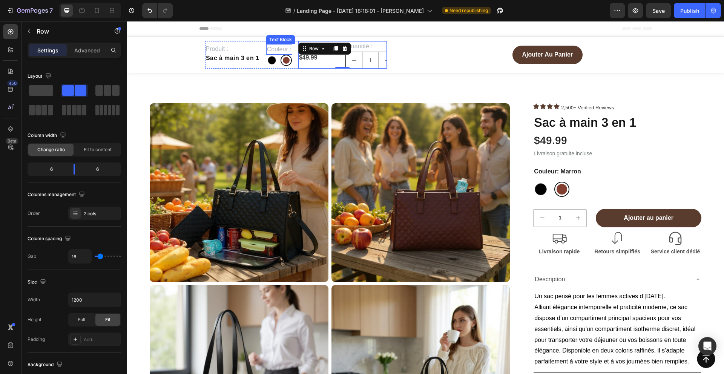
click at [273, 47] on span "Couleur :" at bounding box center [279, 49] width 25 height 6
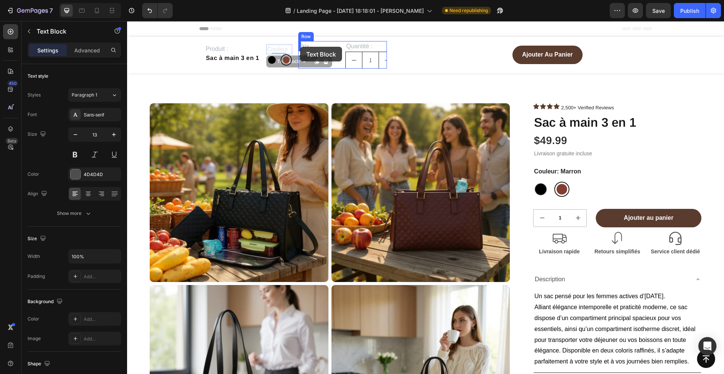
drag, startPoint x: 272, startPoint y: 60, endPoint x: 300, endPoint y: 47, distance: 30.7
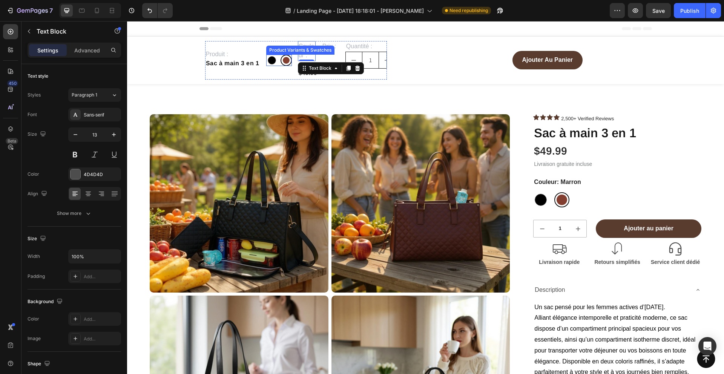
click at [276, 63] on div at bounding box center [271, 60] width 11 height 11
click at [266, 55] on input "Noir Noir" at bounding box center [266, 54] width 0 height 0
radio input "true"
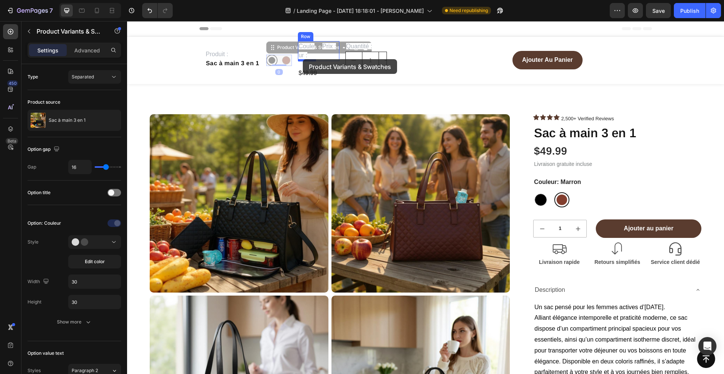
drag, startPoint x: 272, startPoint y: 46, endPoint x: 303, endPoint y: 59, distance: 34.0
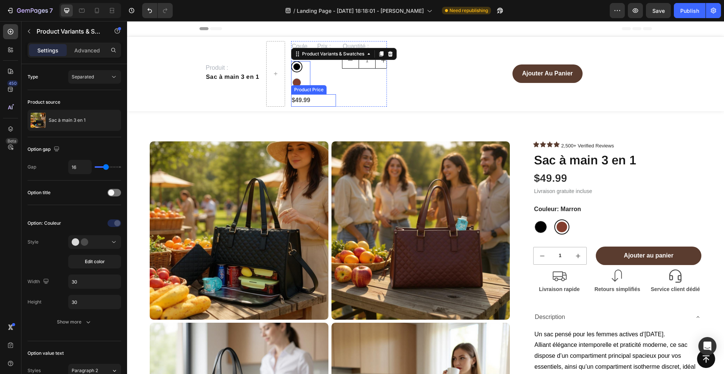
click at [312, 99] on div "$49.99" at bounding box center [313, 100] width 45 height 12
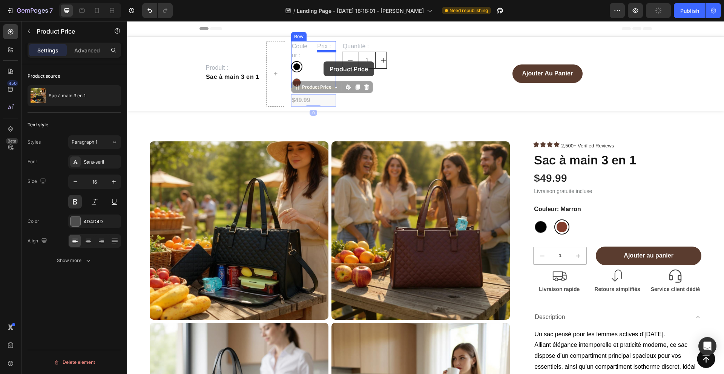
drag, startPoint x: 299, startPoint y: 88, endPoint x: 324, endPoint y: 61, distance: 36.3
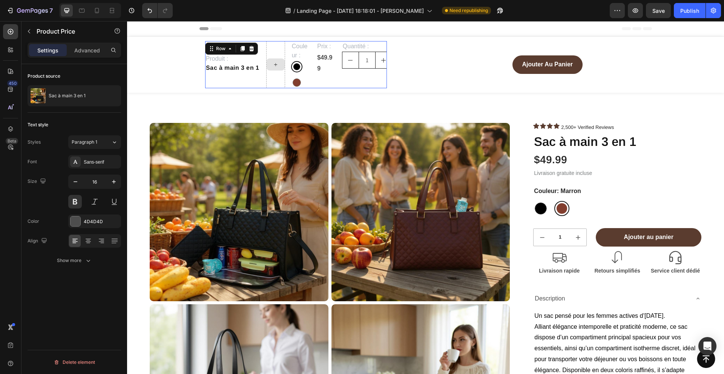
click at [275, 78] on div at bounding box center [275, 64] width 19 height 47
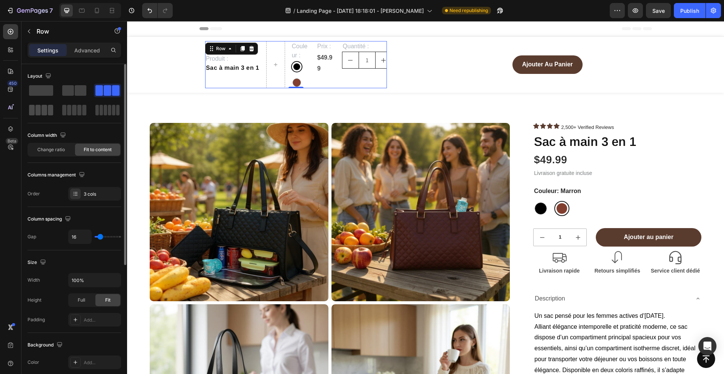
click at [44, 111] on span at bounding box center [44, 110] width 6 height 11
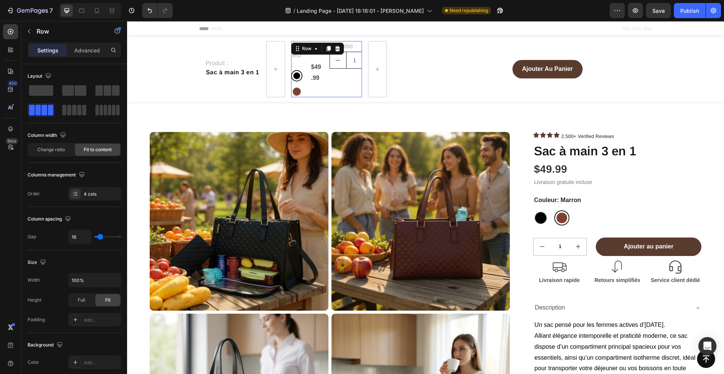
click at [352, 72] on div "Quantité : Text Block 1 Product Quantity" at bounding box center [346, 69] width 32 height 56
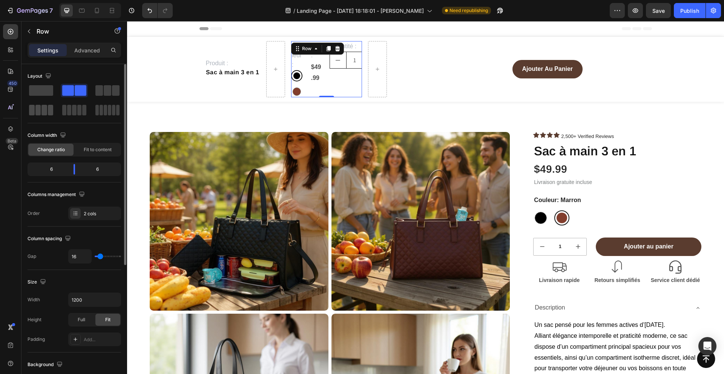
click at [49, 108] on span at bounding box center [51, 110] width 6 height 11
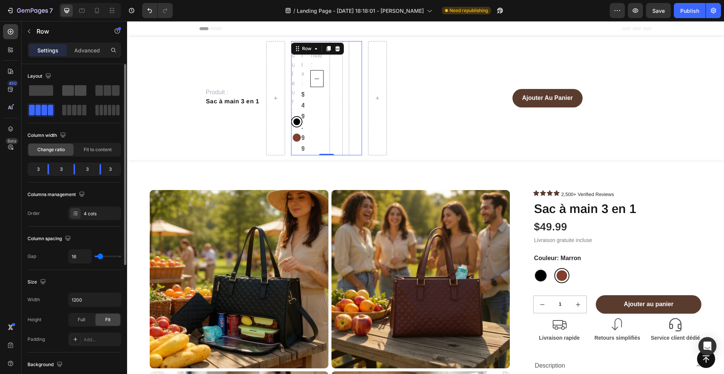
click at [75, 91] on span at bounding box center [81, 90] width 12 height 11
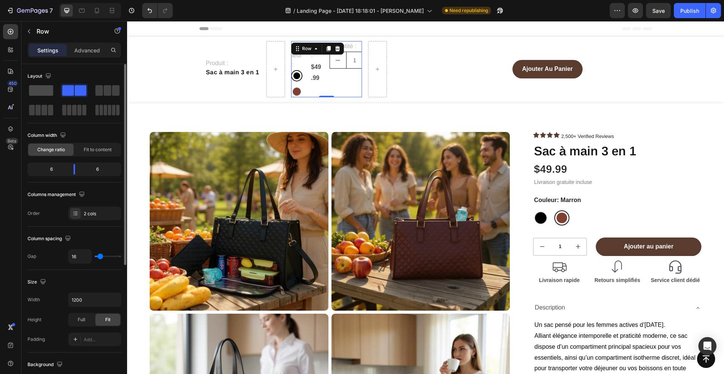
click at [42, 86] on span at bounding box center [41, 90] width 24 height 11
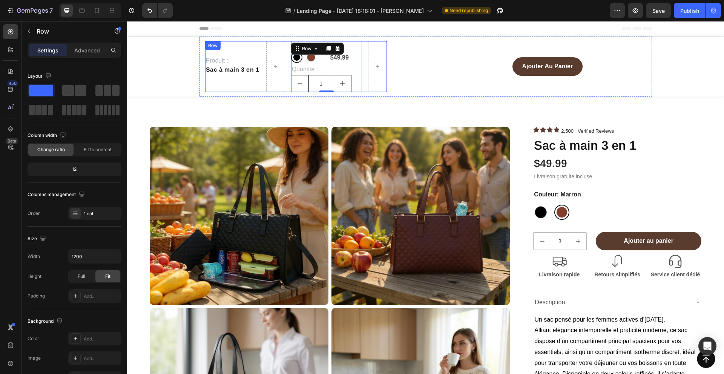
click at [242, 52] on div "Produit : Text Block Sac à main 3 en 1 Product Title Couleur : Text Block Noir …" at bounding box center [296, 66] width 182 height 51
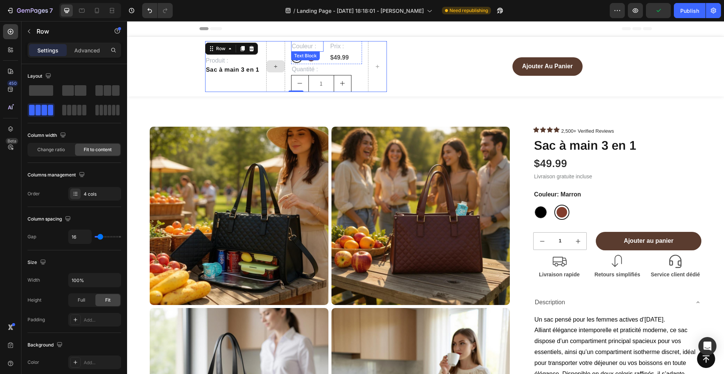
click at [301, 48] on span "Couleur :" at bounding box center [304, 46] width 25 height 6
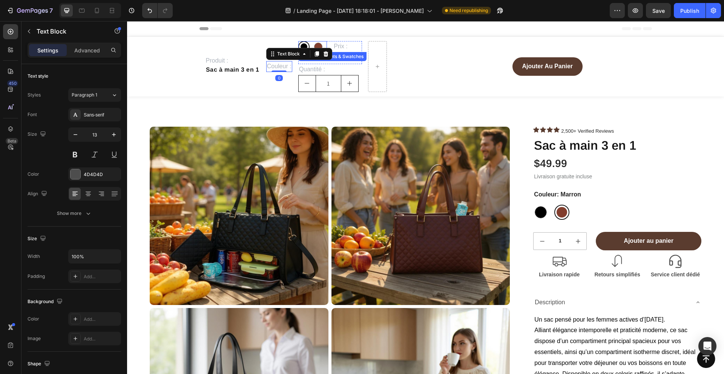
click at [312, 43] on div "Noir Noir Marron Marron" at bounding box center [312, 46] width 29 height 11
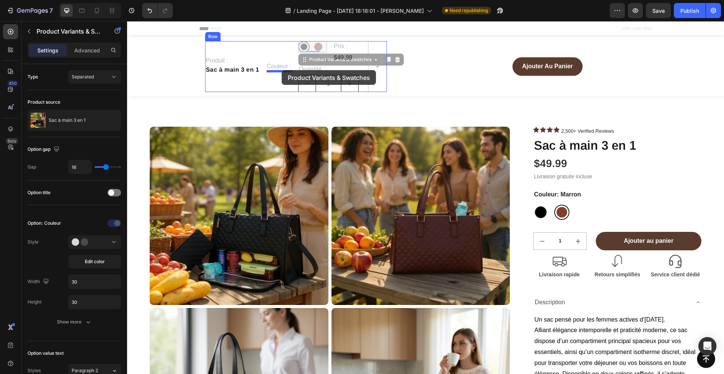
drag, startPoint x: 304, startPoint y: 58, endPoint x: 283, endPoint y: 69, distance: 24.8
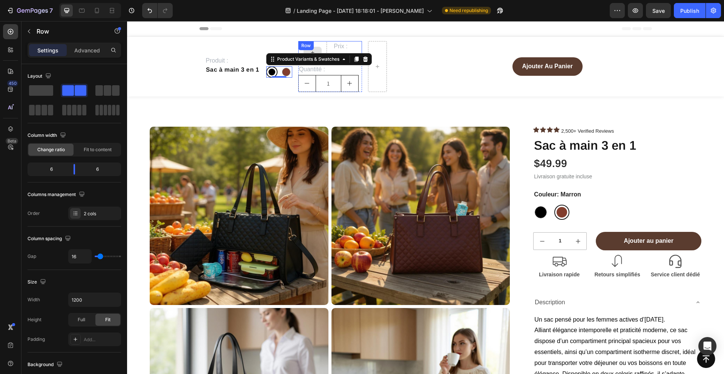
click at [320, 44] on div "Prix : Text Block $49.99 Product Price Product Price Row" at bounding box center [330, 52] width 64 height 23
click at [318, 69] on span "Quantité :" at bounding box center [312, 69] width 26 height 6
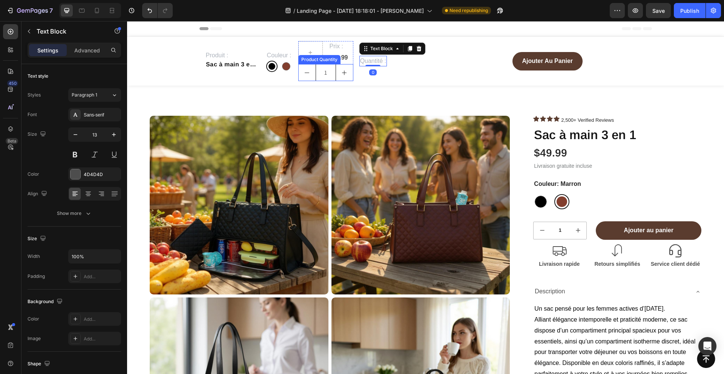
click at [308, 77] on button "decrement" at bounding box center [307, 73] width 17 height 16
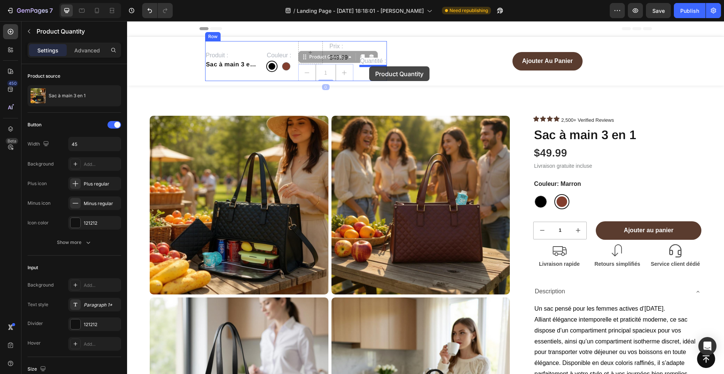
drag, startPoint x: 304, startPoint y: 58, endPoint x: 370, endPoint y: 65, distance: 66.0
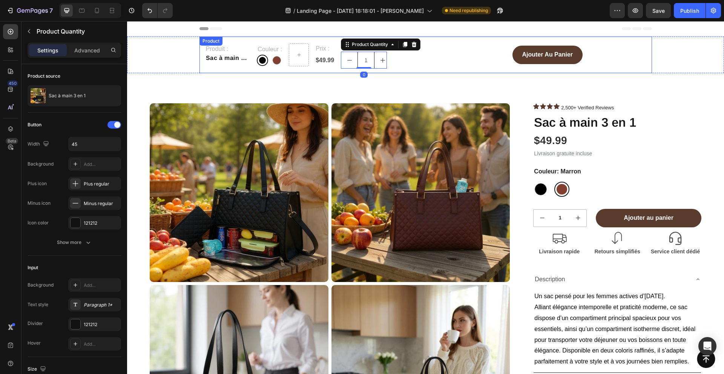
click at [324, 69] on div "Produit : Text Block Sac à main 3 en 1 Product Title Couleur : Text Block Noir …" at bounding box center [426, 55] width 453 height 37
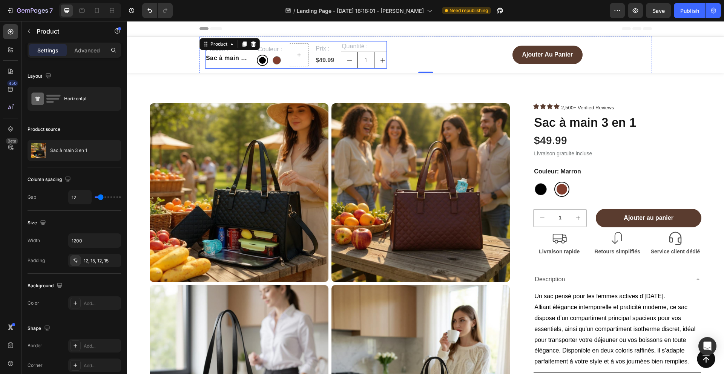
click at [317, 68] on div "Prix : Text Block $49.99 Product Price Product Price Row Row" at bounding box center [312, 55] width 46 height 28
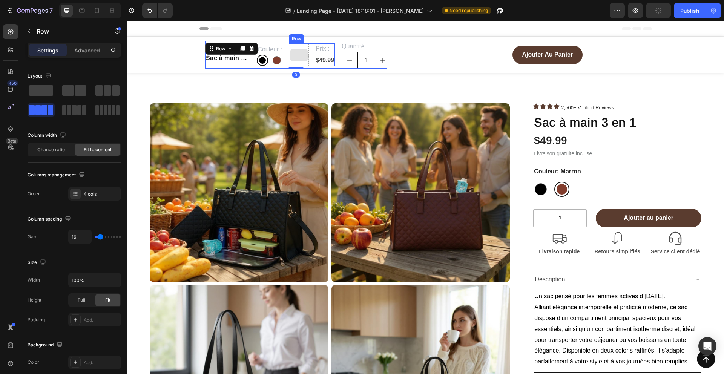
click at [304, 58] on div at bounding box center [299, 55] width 18 height 12
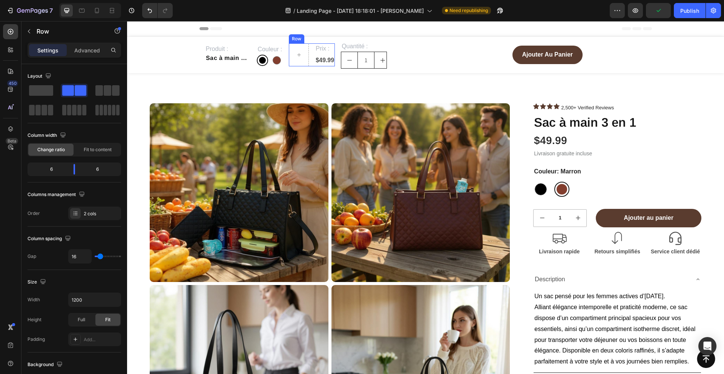
click at [314, 62] on div "Prix : Text Block $49.99 Product Price Product Price Row" at bounding box center [312, 54] width 46 height 23
click at [51, 91] on span at bounding box center [41, 90] width 24 height 11
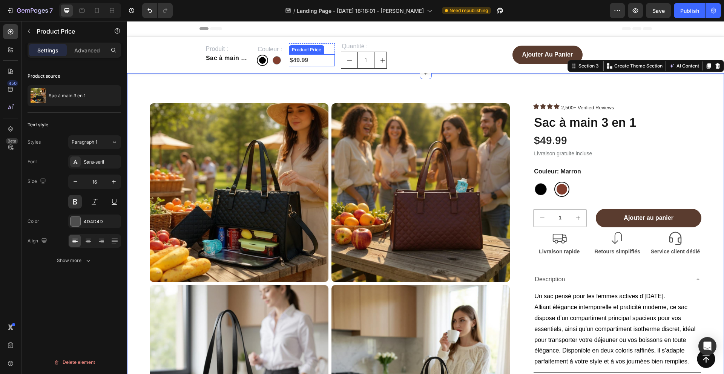
click at [308, 58] on div "$49.99" at bounding box center [312, 60] width 46 height 12
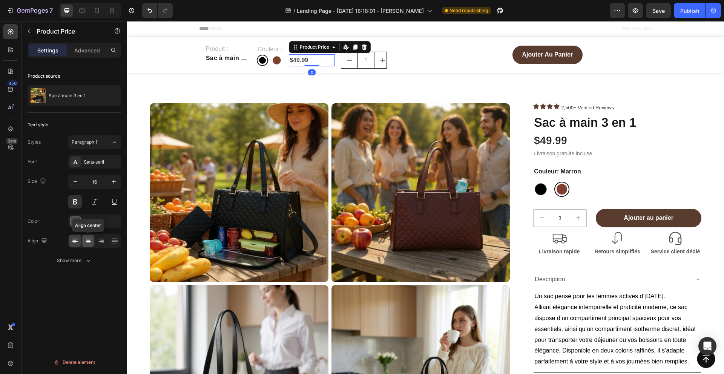
click at [88, 237] on icon at bounding box center [88, 241] width 8 height 8
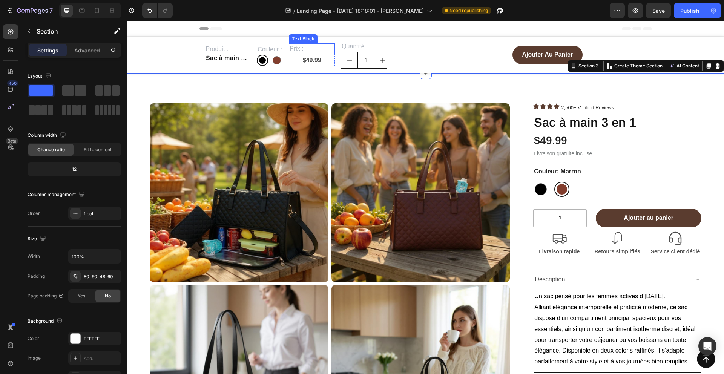
click at [330, 48] on p "Prix :" at bounding box center [312, 48] width 45 height 9
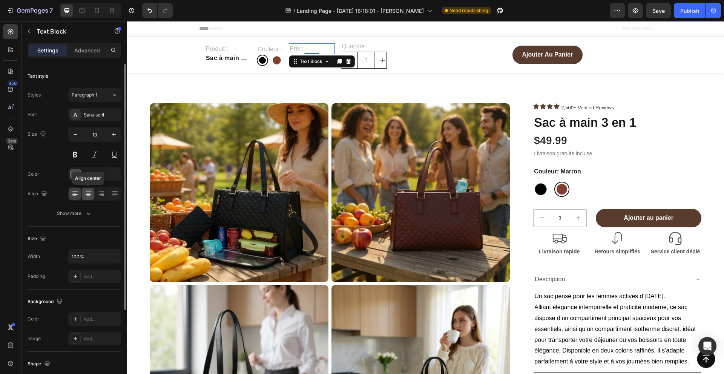
click at [87, 192] on icon at bounding box center [88, 194] width 8 height 8
click at [384, 45] on p "Quantité :" at bounding box center [364, 46] width 45 height 9
click at [91, 190] on icon at bounding box center [88, 194] width 8 height 8
click at [85, 200] on div at bounding box center [88, 194] width 12 height 12
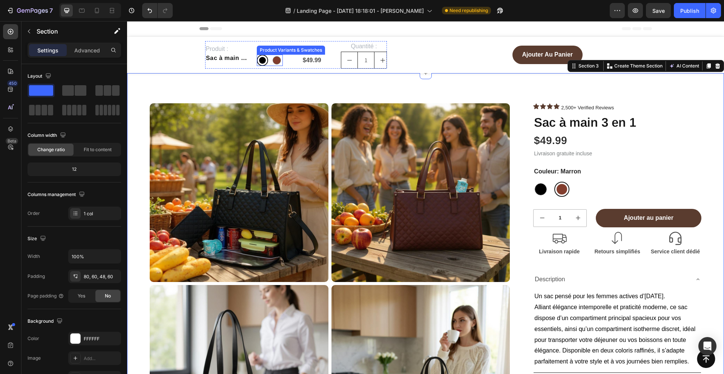
click at [280, 65] on div at bounding box center [276, 60] width 11 height 11
click at [271, 55] on input "Marron Marron" at bounding box center [271, 54] width 0 height 0
radio input "false"
radio input "true"
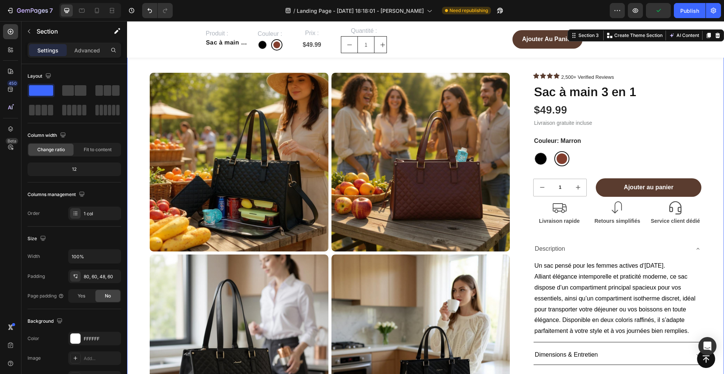
scroll to position [31, 0]
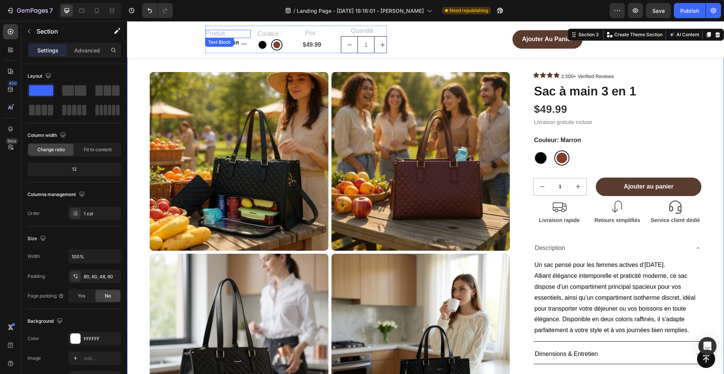
click at [220, 32] on span "Produit :" at bounding box center [217, 33] width 23 height 6
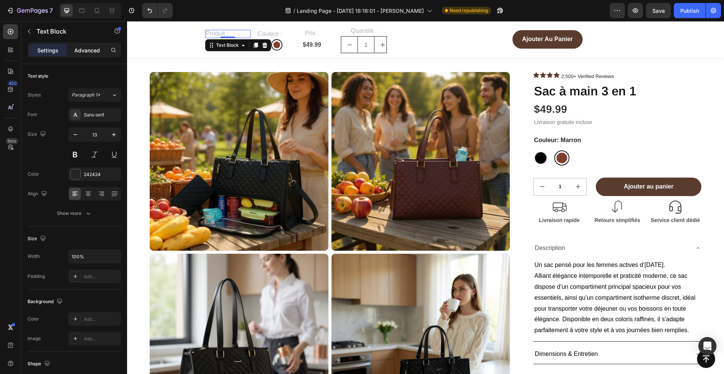
click at [72, 54] on div "Advanced" at bounding box center [87, 50] width 38 height 12
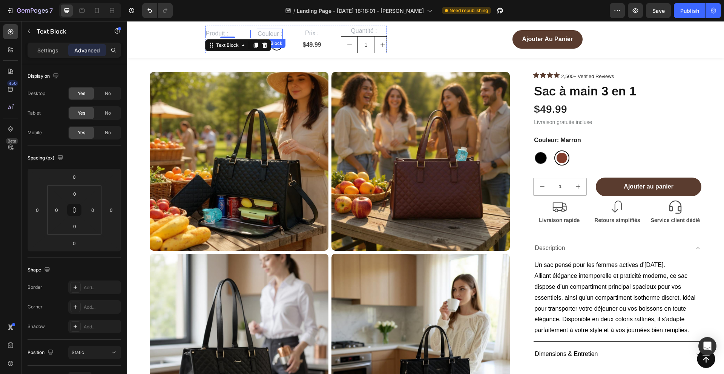
click at [268, 32] on span "Couleur :" at bounding box center [270, 34] width 25 height 6
click at [308, 35] on span "Prix :" at bounding box center [312, 33] width 14 height 6
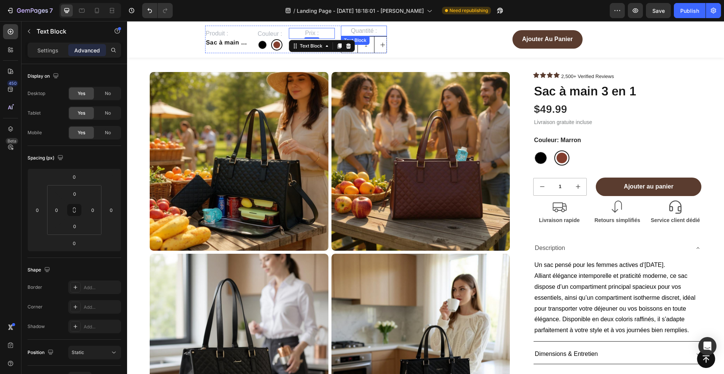
click at [372, 32] on span "Quantité :" at bounding box center [364, 31] width 26 height 6
click at [39, 49] on p "Settings" at bounding box center [47, 50] width 21 height 8
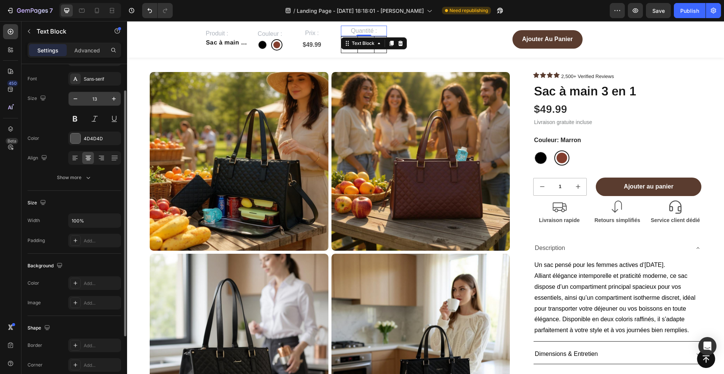
scroll to position [37, 0]
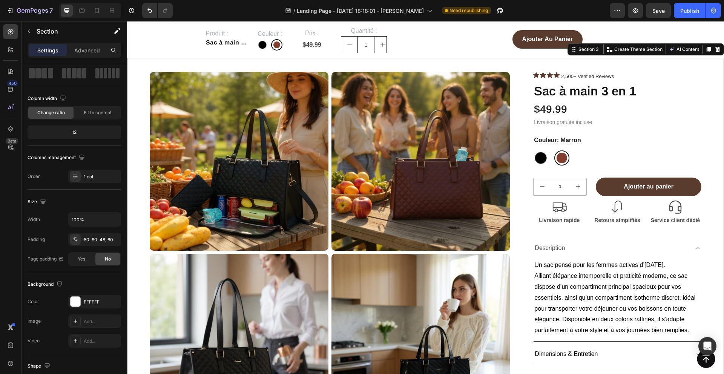
scroll to position [0, 0]
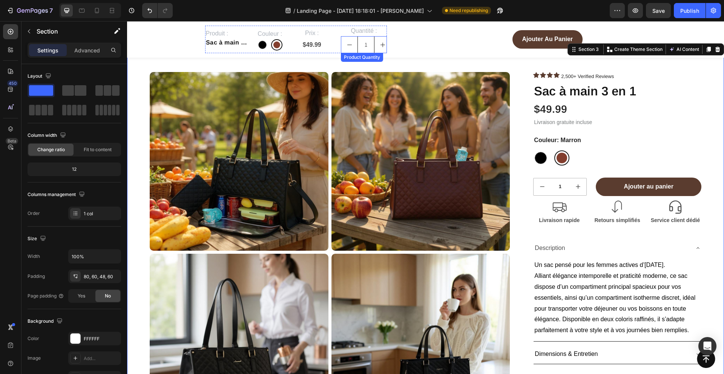
click at [349, 38] on button "decrement" at bounding box center [349, 45] width 16 height 16
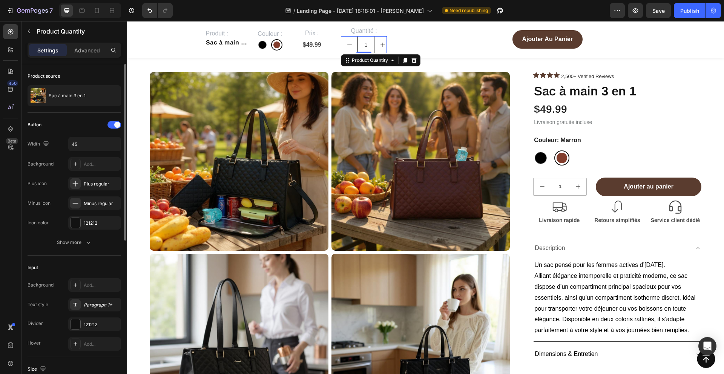
click at [87, 54] on div "Advanced" at bounding box center [87, 50] width 38 height 12
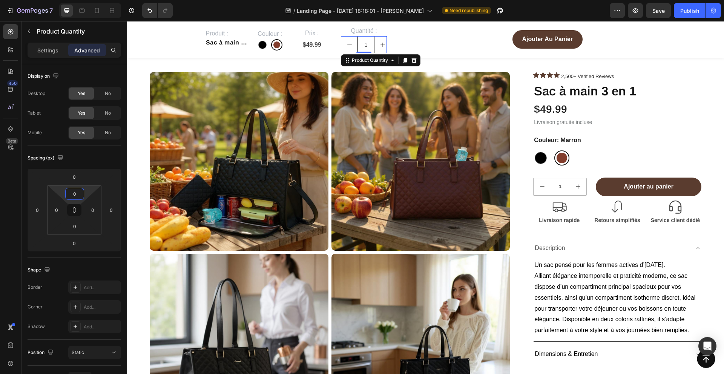
drag, startPoint x: 62, startPoint y: 194, endPoint x: 61, endPoint y: 206, distance: 11.3
click at [61, 0] on html "7 / Landing Page - [DATE] 18:18:01 - [PERSON_NAME] Need republishing Preview Sa…" at bounding box center [362, 0] width 724 height 0
drag, startPoint x: 60, startPoint y: 194, endPoint x: 56, endPoint y: 202, distance: 9.5
click at [56, 0] on html "7 / Landing Page - [DATE] 18:18:01 - [PERSON_NAME] Need republishing Preview Sa…" at bounding box center [362, 0] width 724 height 0
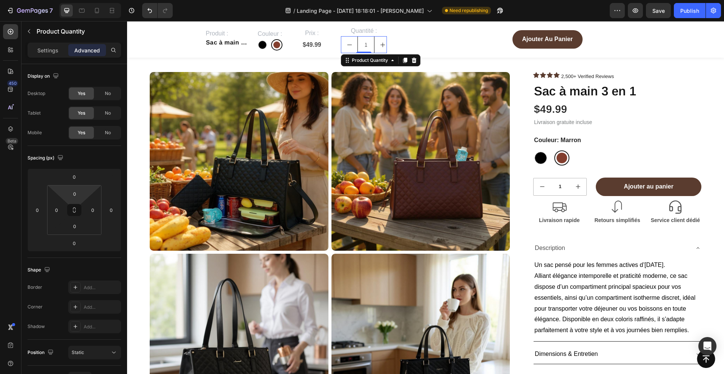
drag, startPoint x: 58, startPoint y: 193, endPoint x: 54, endPoint y: 200, distance: 8.4
click at [54, 0] on html "7 / Landing Page - [DATE] 18:18:01 - [PERSON_NAME] Need republishing Preview Sa…" at bounding box center [362, 0] width 724 height 0
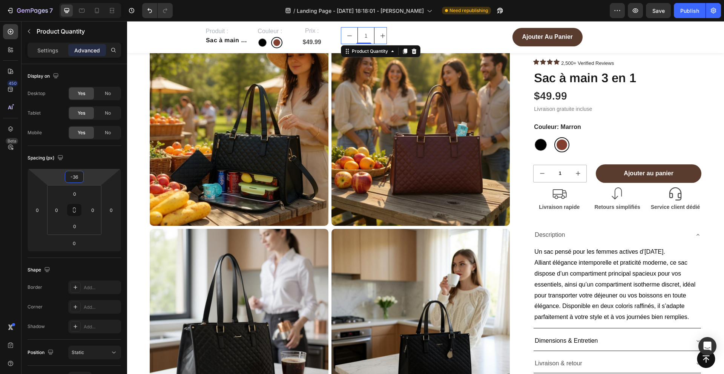
scroll to position [27, 0]
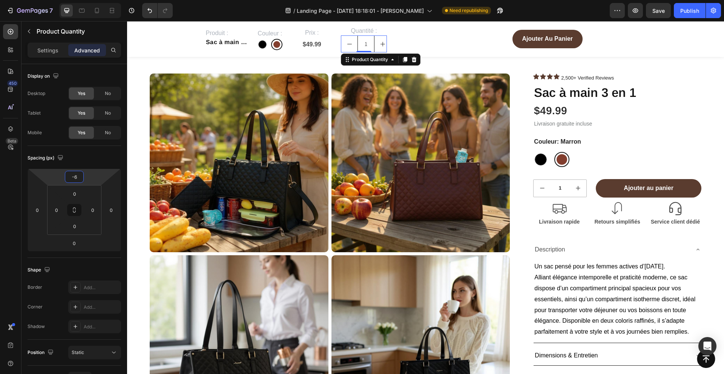
type input "-8"
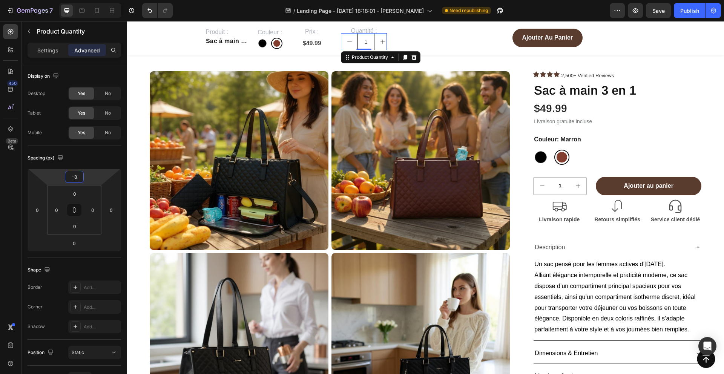
scroll to position [28, 0]
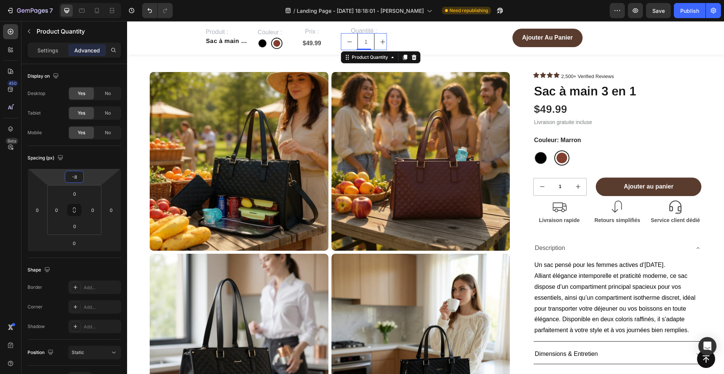
click at [61, 0] on html "7 / Landing Page - [DATE] 18:18:01 - [PERSON_NAME] Need republishing Preview Sa…" at bounding box center [362, 0] width 724 height 0
click at [152, 15] on button "Undo/Redo" at bounding box center [149, 10] width 15 height 15
click at [51, 50] on p "Settings" at bounding box center [47, 50] width 21 height 8
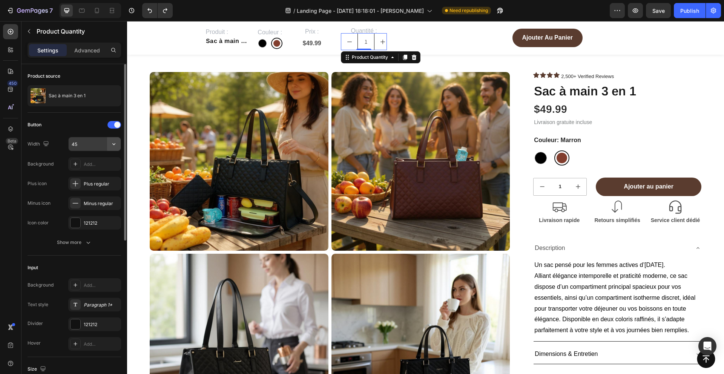
click at [114, 148] on button "button" at bounding box center [114, 144] width 14 height 14
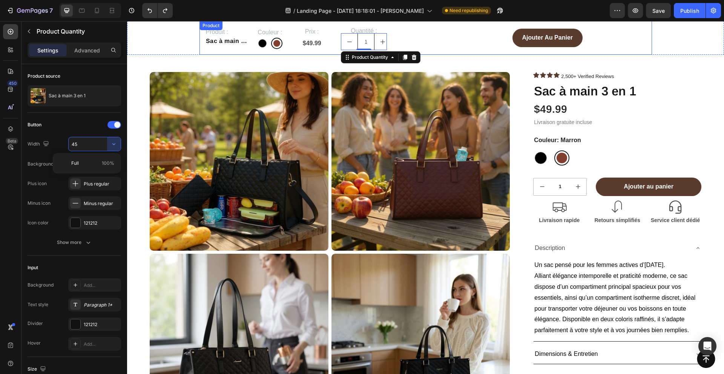
click at [455, 51] on div "Produit : Text Block Sac à main 3 en 1 Product Title Couleur : Text Block Noir …" at bounding box center [426, 38] width 453 height 34
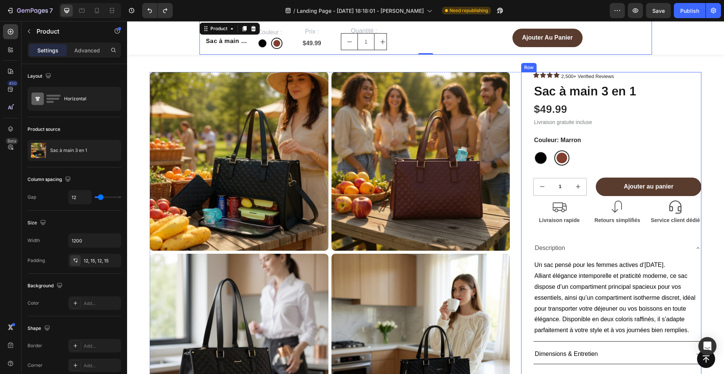
click at [527, 126] on div "Icon Icon Icon Icon 2,500+ Verified Reviews Text Block Icon List Row Sac à main…" at bounding box center [611, 235] width 180 height 327
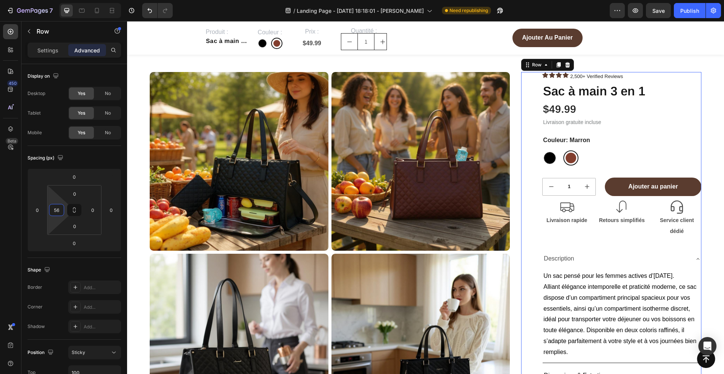
drag, startPoint x: 55, startPoint y: 217, endPoint x: 54, endPoint y: 212, distance: 4.5
click at [54, 0] on html "7 / Landing Page - [DATE] 18:18:01 - [PERSON_NAME] Need republishing Preview Sa…" at bounding box center [362, 0] width 724 height 0
click at [147, 12] on icon "Undo/Redo" at bounding box center [150, 11] width 8 height 8
click at [150, 10] on icon "Undo/Redo" at bounding box center [150, 11] width 8 height 8
type input "32"
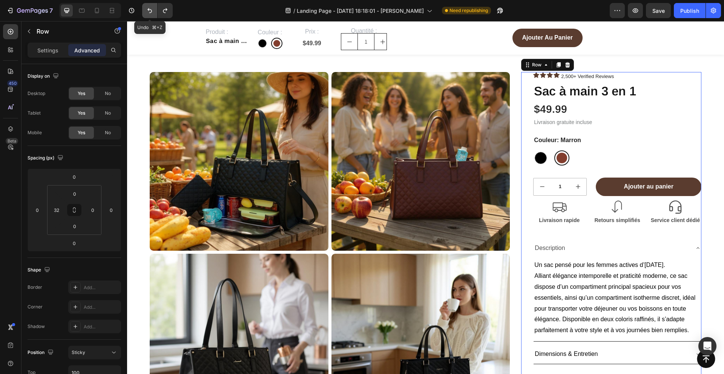
click at [150, 8] on icon "Undo/Redo" at bounding box center [150, 11] width 8 height 8
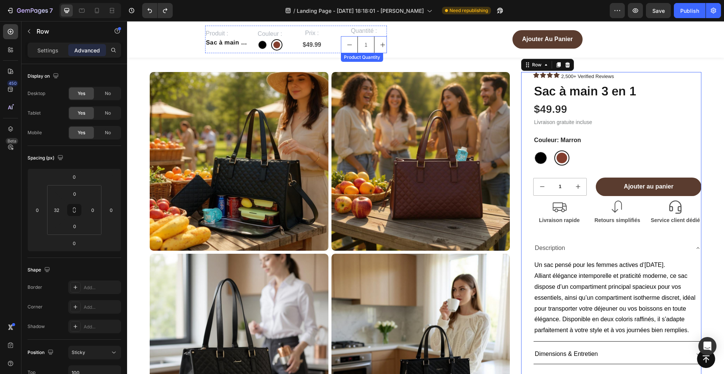
click at [370, 51] on input "1" at bounding box center [366, 45] width 17 height 16
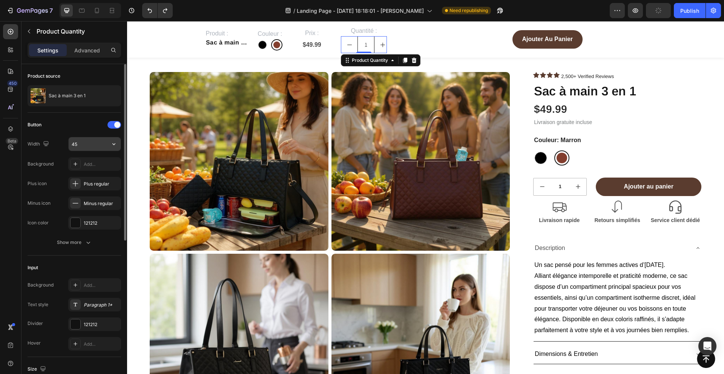
click at [87, 147] on input "45" at bounding box center [95, 144] width 52 height 14
type input "3"
type input "45"
click at [103, 184] on div "Plus regular" at bounding box center [101, 184] width 35 height 7
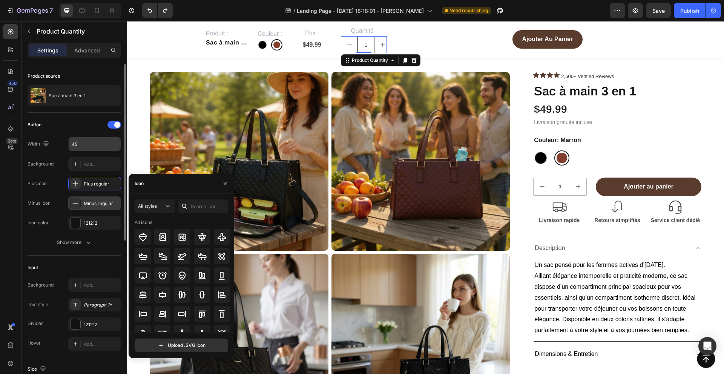
click at [95, 208] on div "Minus regular" at bounding box center [94, 204] width 53 height 14
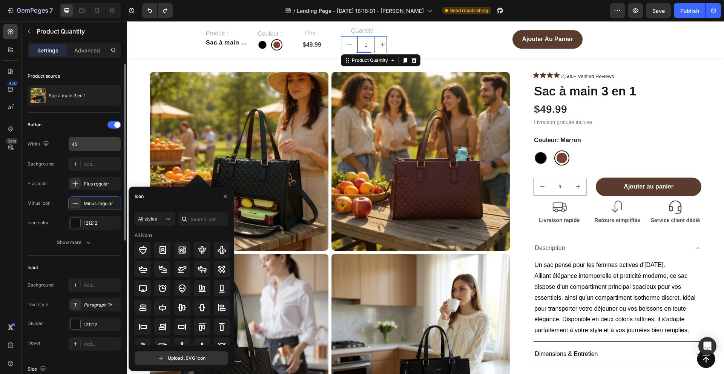
click at [86, 235] on div "Button Width 45 Background Add... Plus icon Plus regular Minus icon Minus regul…" at bounding box center [75, 184] width 94 height 131
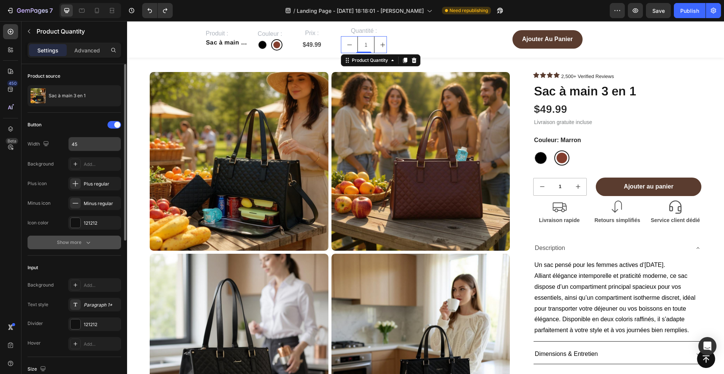
click at [86, 243] on icon "button" at bounding box center [88, 243] width 8 height 8
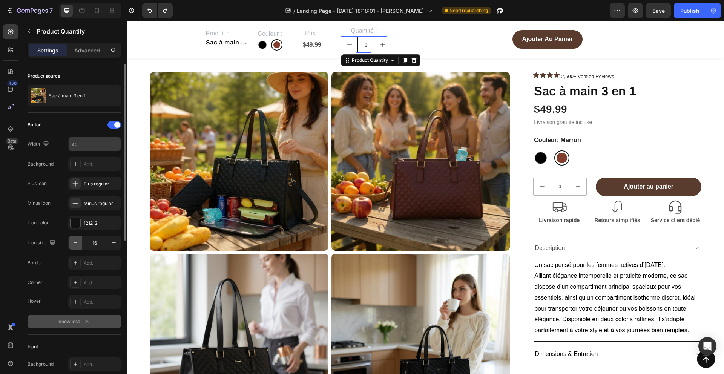
click at [74, 242] on icon "button" at bounding box center [76, 243] width 8 height 8
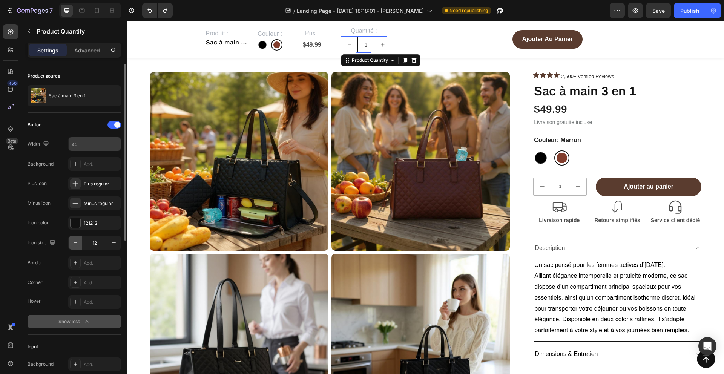
type input "11"
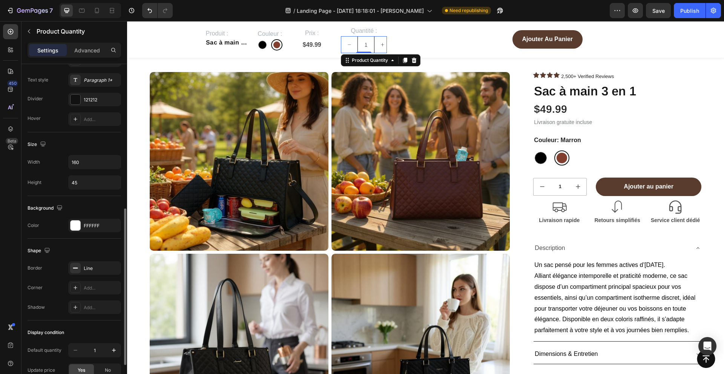
scroll to position [304, 0]
click at [86, 186] on input "45" at bounding box center [95, 182] width 52 height 14
click at [85, 166] on input "160" at bounding box center [95, 162] width 52 height 14
type input "45"
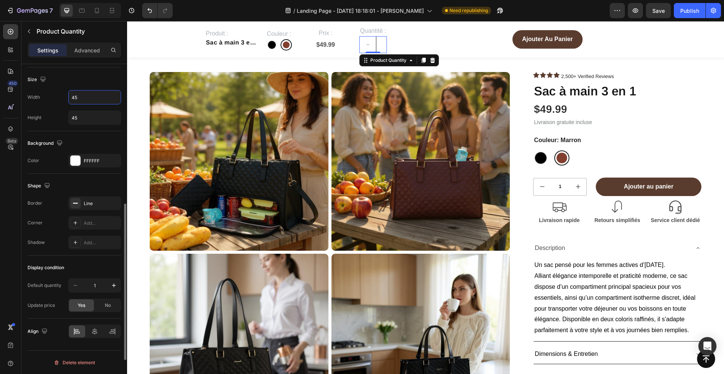
scroll to position [369, 0]
click at [435, 60] on icon at bounding box center [433, 60] width 6 height 6
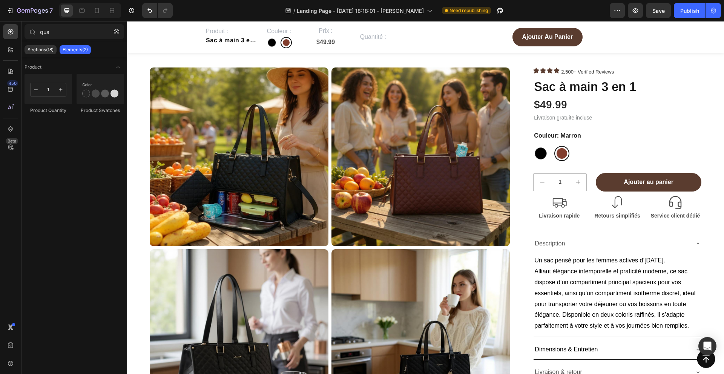
scroll to position [27, 0]
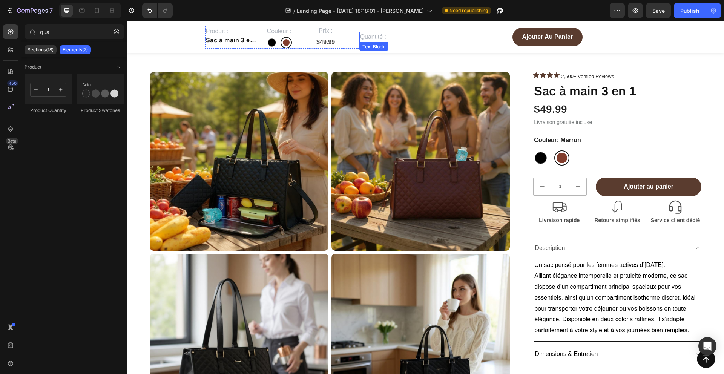
click at [378, 34] on span "Quantité :" at bounding box center [373, 37] width 26 height 6
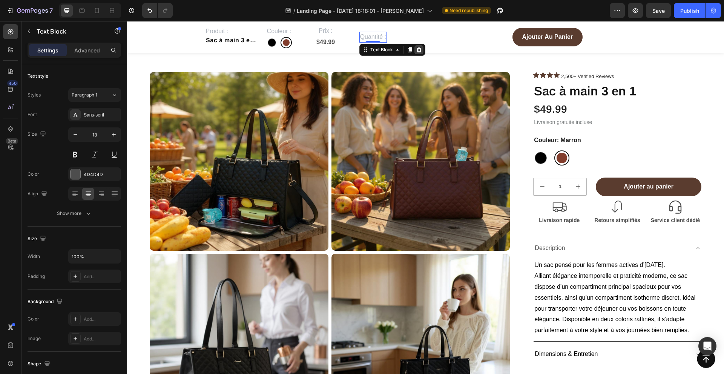
click at [420, 48] on icon at bounding box center [418, 49] width 5 height 5
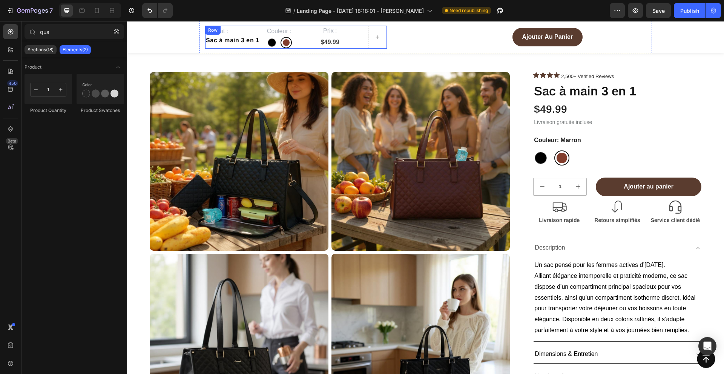
click at [366, 48] on div "Produit : Text Block Sac à main 3 en 1 Product Title Couleur : Text Block Noir …" at bounding box center [296, 37] width 182 height 23
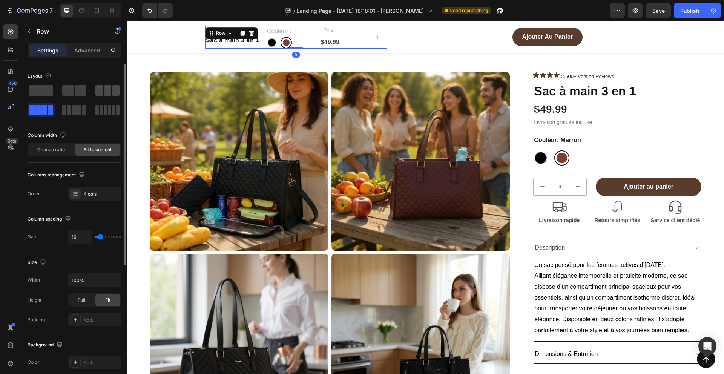
click at [104, 91] on span at bounding box center [108, 90] width 8 height 11
radio input "true"
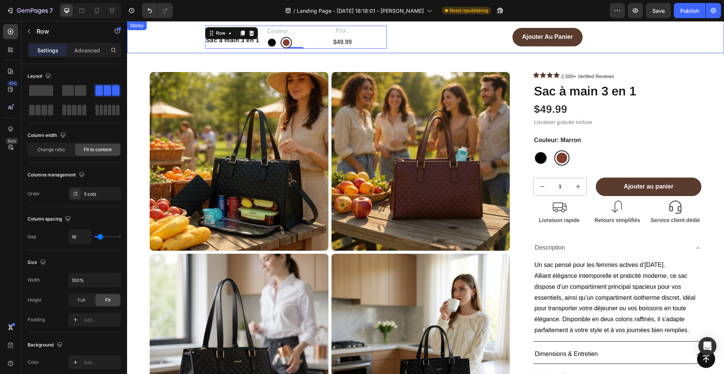
click at [173, 49] on div "Produit : Text Block Sac à main 3 en 1 Product Title Couleur : Text Block Noir …" at bounding box center [425, 37] width 597 height 32
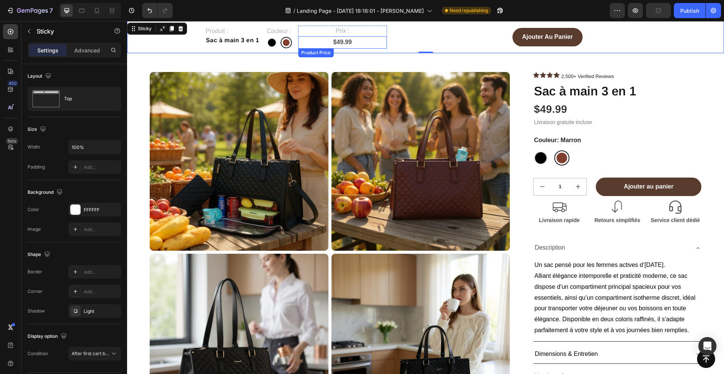
click at [321, 40] on div "$49.99" at bounding box center [342, 42] width 89 height 12
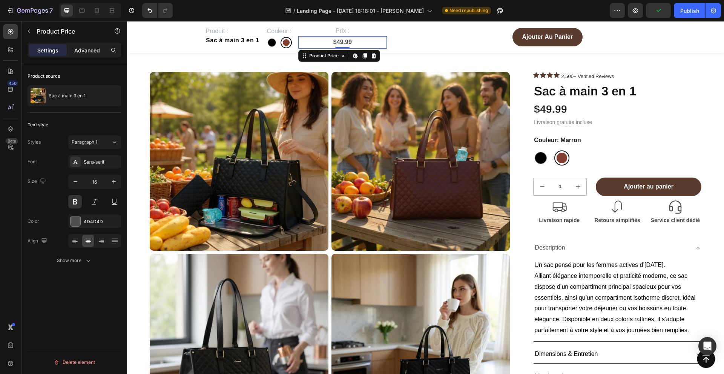
click at [90, 49] on p "Advanced" at bounding box center [87, 50] width 26 height 8
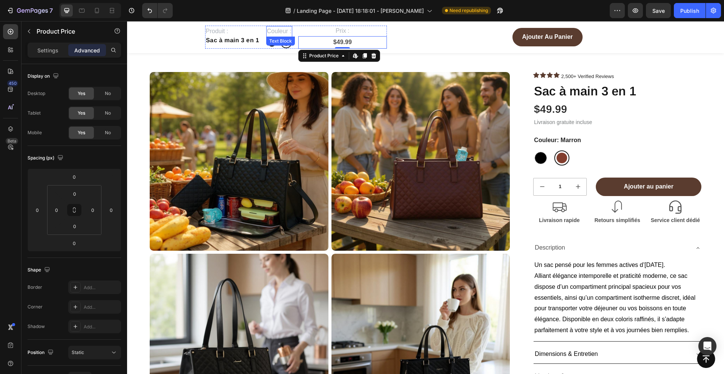
click at [285, 30] on span "Couleur :" at bounding box center [279, 31] width 25 height 6
click at [342, 44] on div "$49.99" at bounding box center [342, 42] width 89 height 12
click at [323, 28] on p "Prix :" at bounding box center [342, 30] width 87 height 9
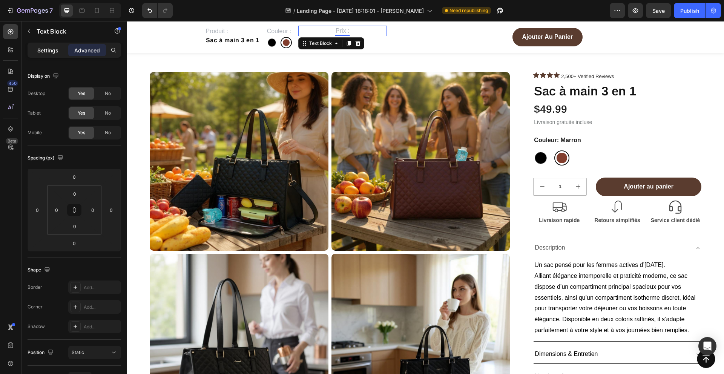
click at [50, 48] on p "Settings" at bounding box center [47, 50] width 21 height 8
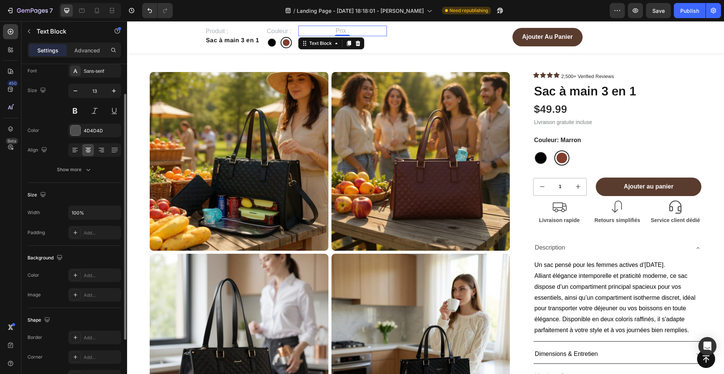
scroll to position [42, 0]
click at [81, 46] on div "Advanced" at bounding box center [87, 50] width 38 height 12
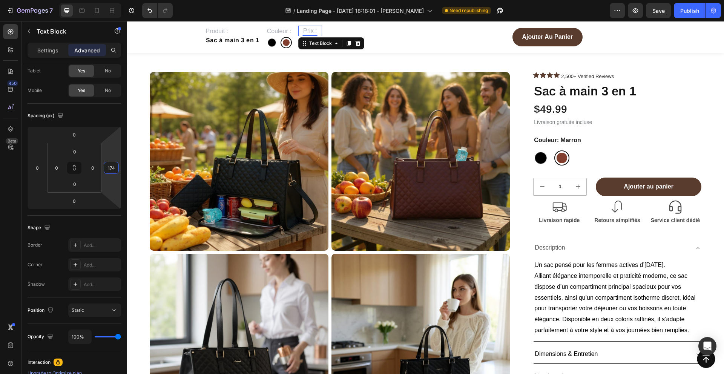
type input "176"
drag, startPoint x: 109, startPoint y: 179, endPoint x: 106, endPoint y: 146, distance: 33.3
click at [106, 0] on html "7 / Landing Page - [DATE] 18:18:01 - [PERSON_NAME] Need republishing Preview Sa…" at bounding box center [362, 0] width 724 height 0
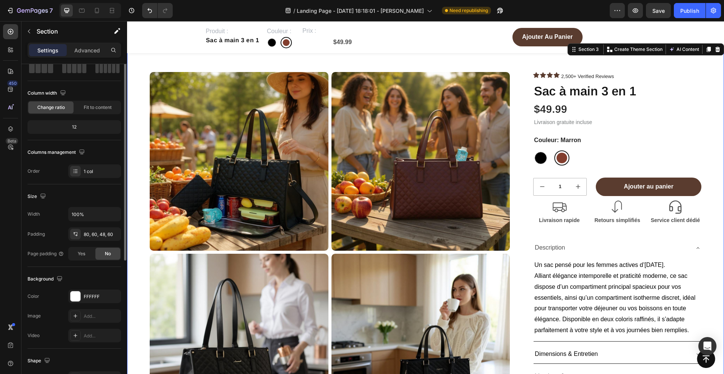
scroll to position [0, 0]
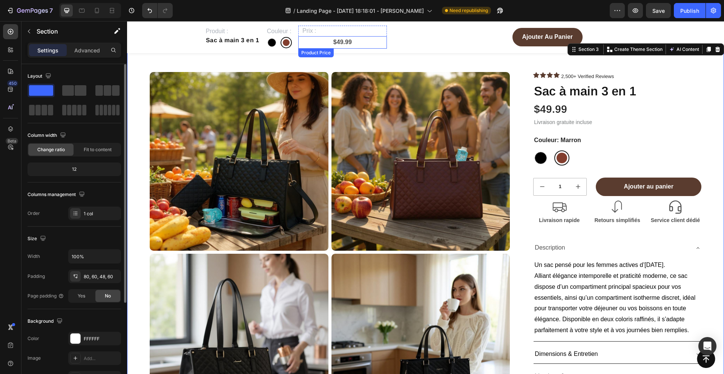
click at [342, 43] on div "$49.99" at bounding box center [342, 42] width 89 height 12
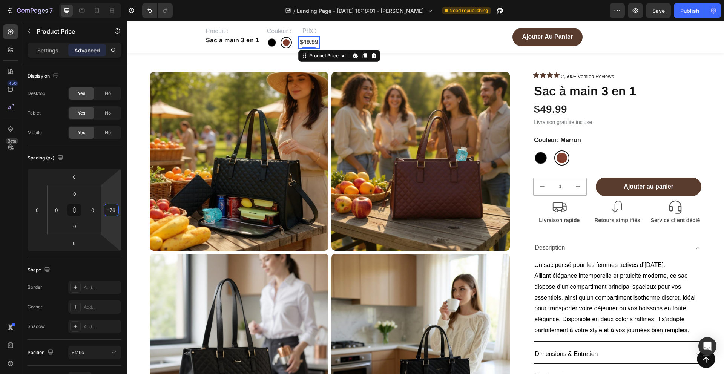
type input "174"
drag, startPoint x: 105, startPoint y: 217, endPoint x: 105, endPoint y: 184, distance: 32.8
click at [105, 0] on html "7 / Landing Page - [DATE] 18:18:01 - [PERSON_NAME] Need republishing Preview Sa…" at bounding box center [362, 0] width 724 height 0
click at [57, 57] on div "Settings Advanced" at bounding box center [75, 50] width 94 height 15
click at [55, 53] on p "Settings" at bounding box center [47, 50] width 21 height 8
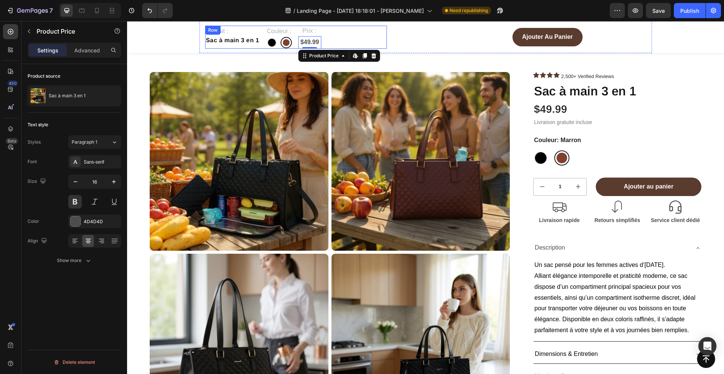
click at [295, 31] on div "Produit : Text Block Sac à main 3 en 1 Product Title Couleur : Text Block Noir …" at bounding box center [296, 37] width 182 height 23
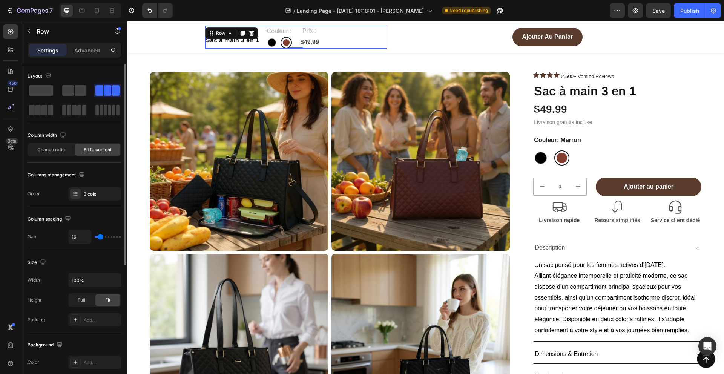
type input "23"
type input "33"
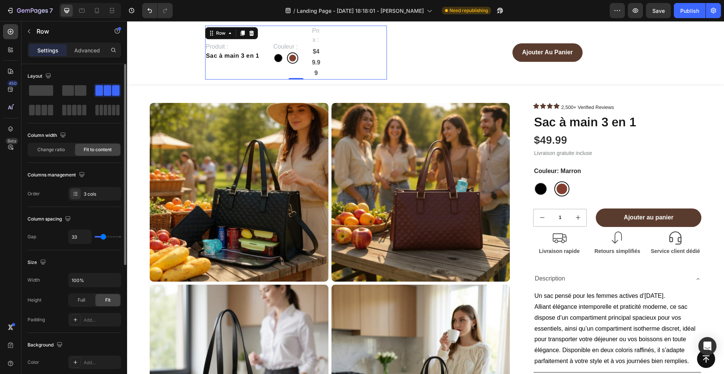
type input "35"
type input "36"
type input "37"
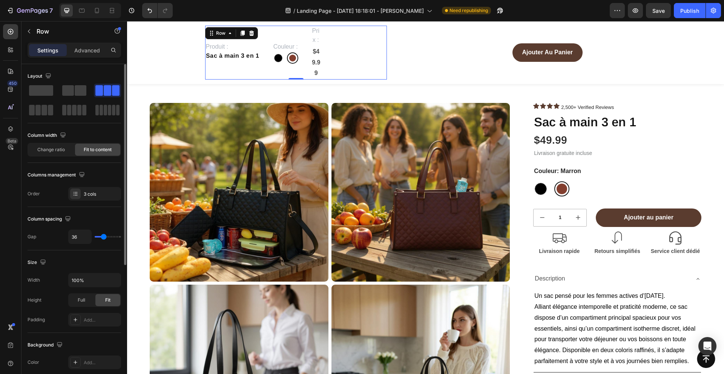
type input "37"
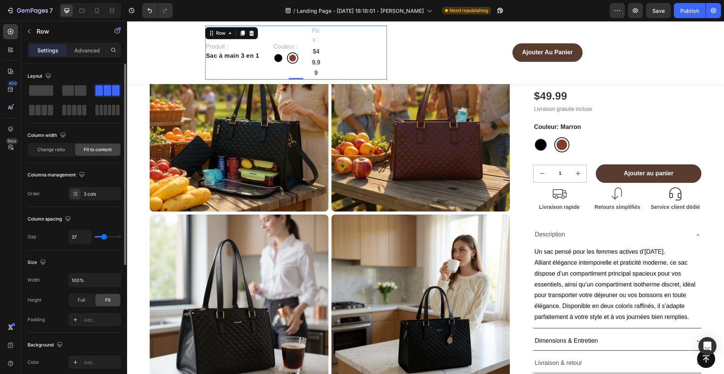
type input "38"
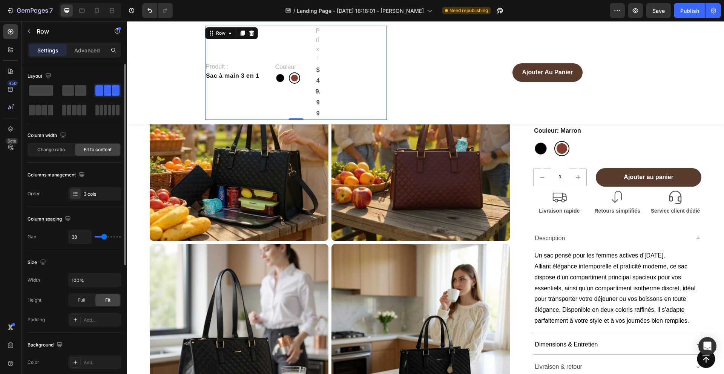
type input "37"
type input "36"
type input "35"
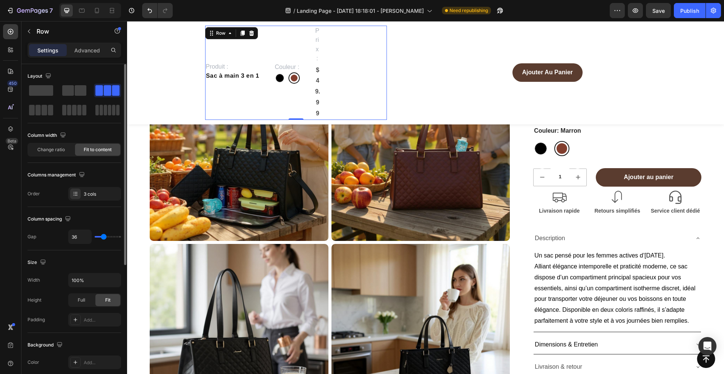
type input "35"
type input "33"
type input "32"
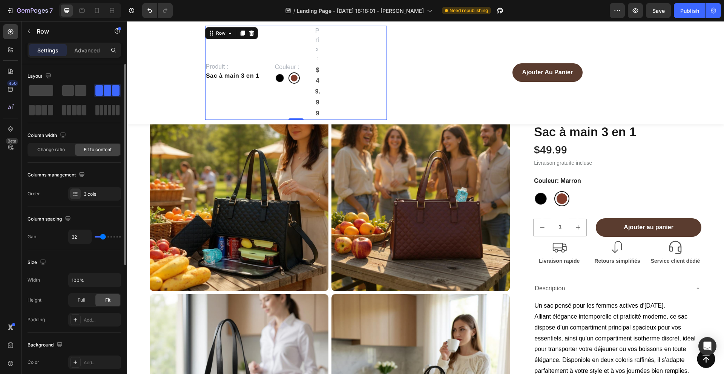
type input "30"
type input "29"
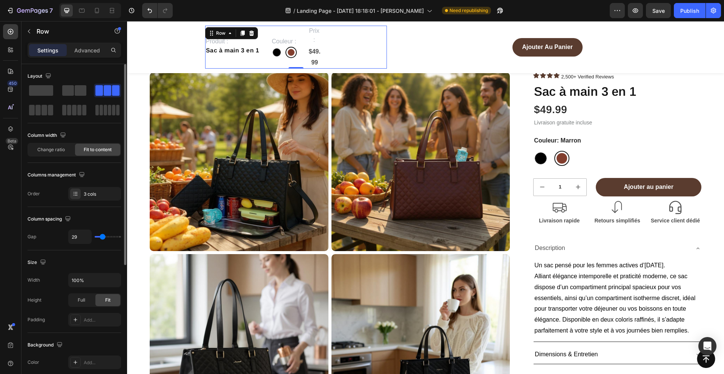
type input "28"
type input "27"
type input "25"
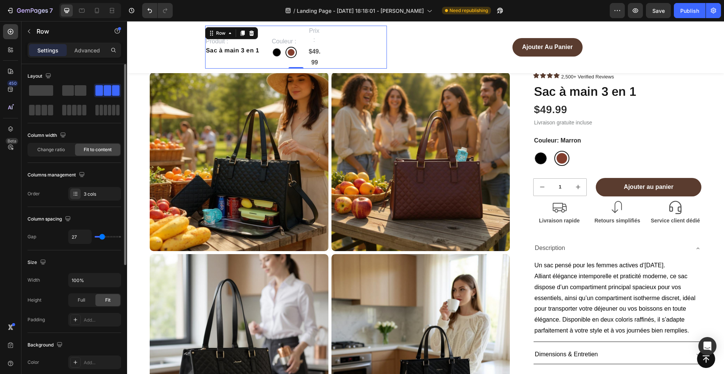
type input "25"
type input "24"
type input "23"
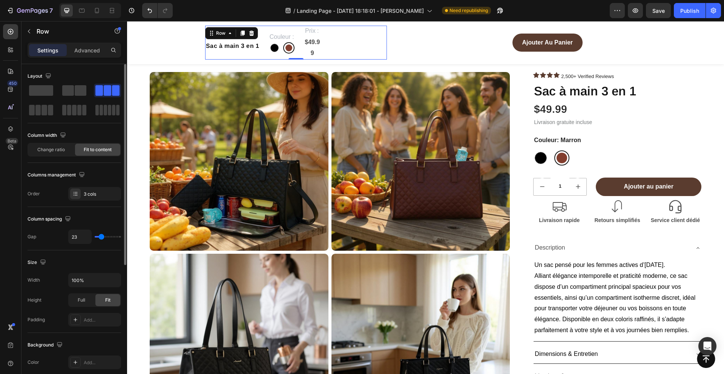
type input "22"
type input "21"
type input "20"
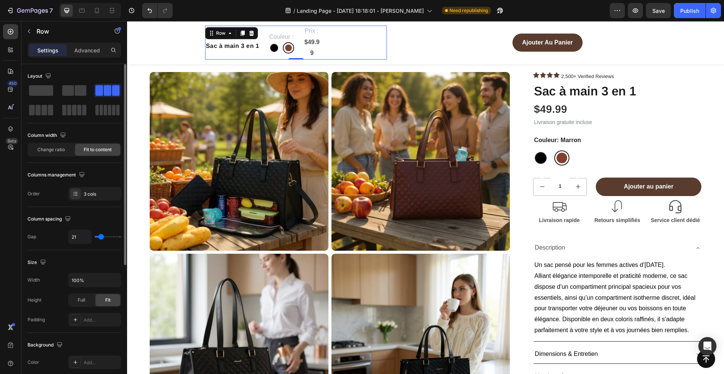
type input "20"
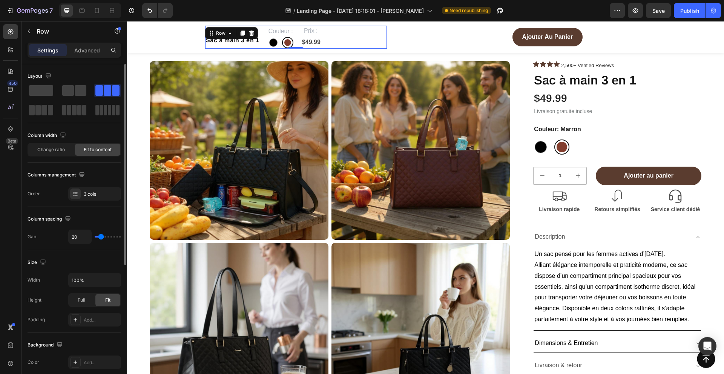
type input "19"
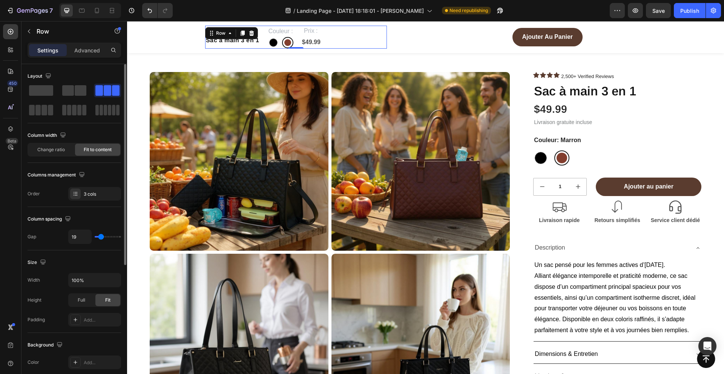
type input "18"
type input "19"
type input "20"
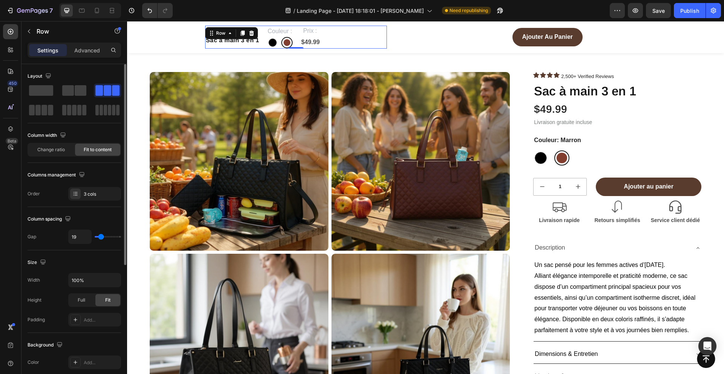
type input "20"
type input "21"
type input "23"
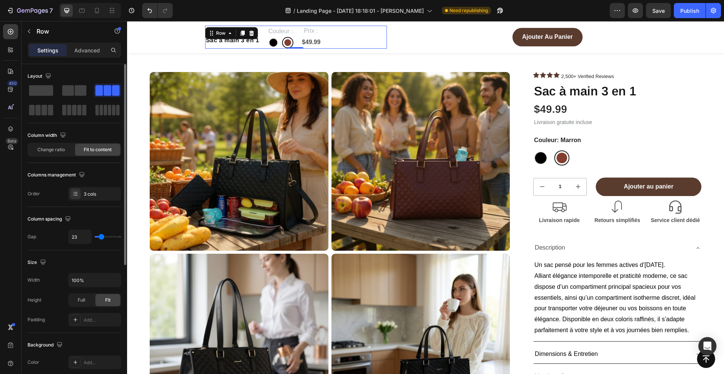
type input "24"
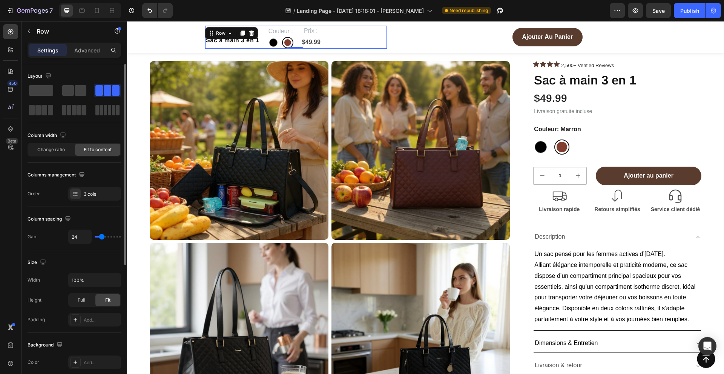
type input "25"
type input "26"
type input "27"
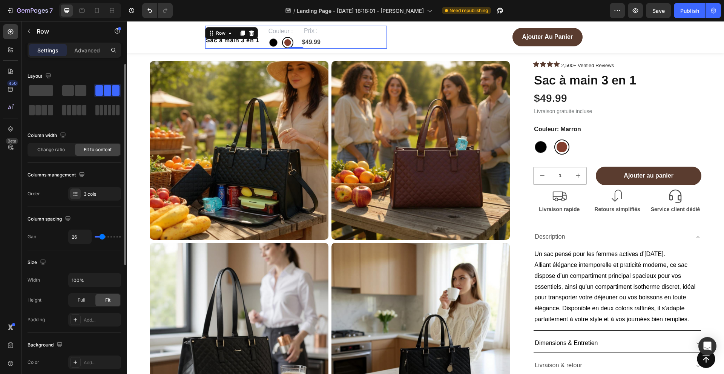
type input "27"
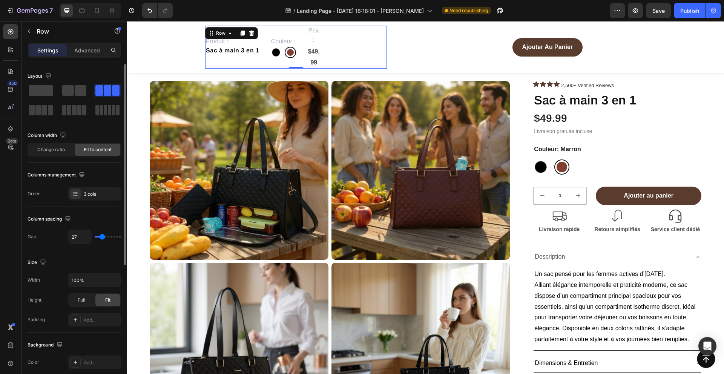
type input "28"
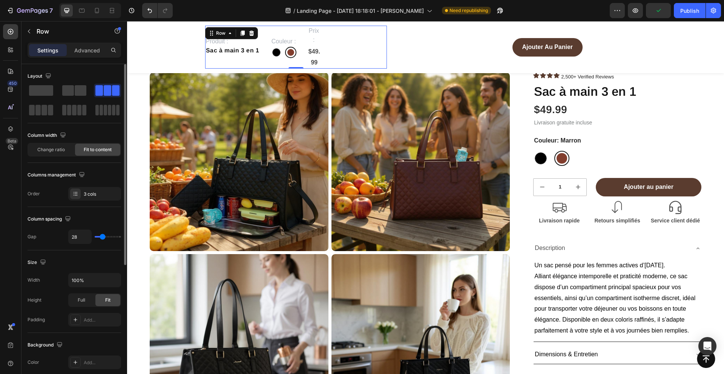
type input "27"
type input "26"
type input "25"
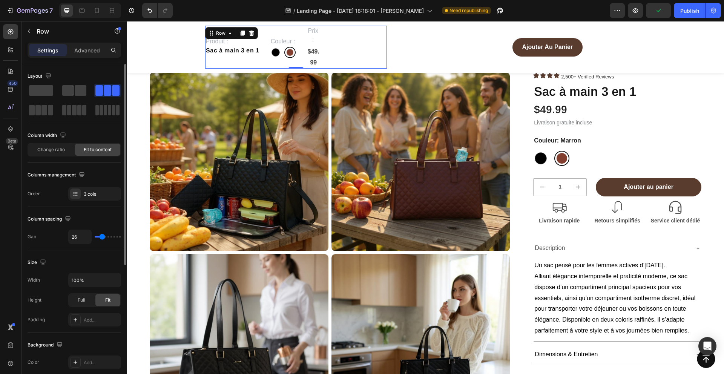
type input "25"
type input "24"
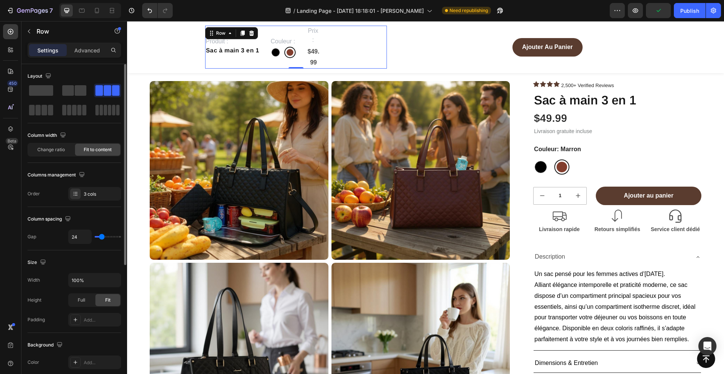
type input "23"
type input "22"
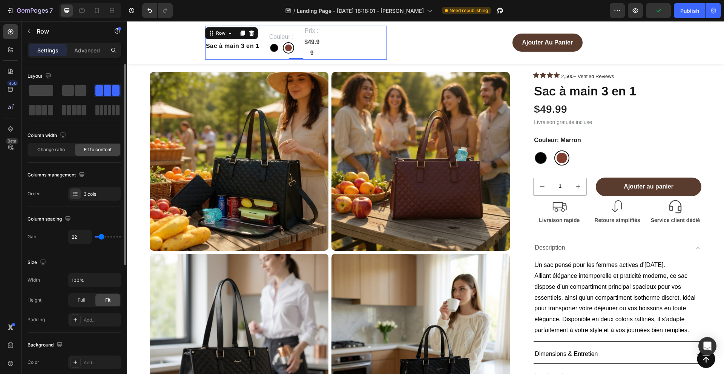
type input "21"
type input "20"
type input "19"
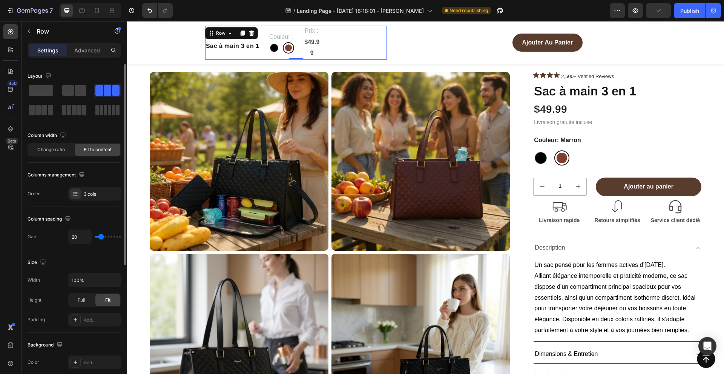
type input "19"
type input "18"
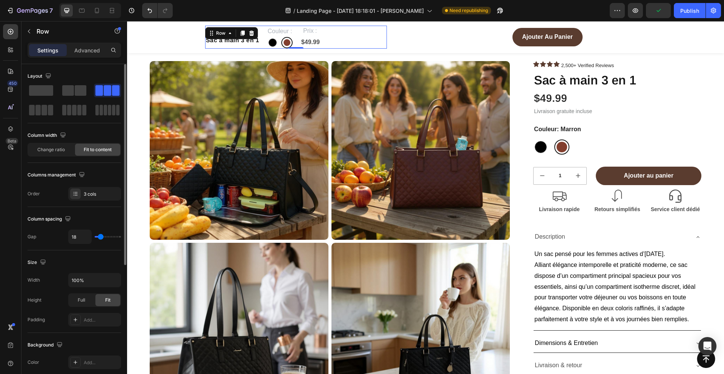
scroll to position [27, 0]
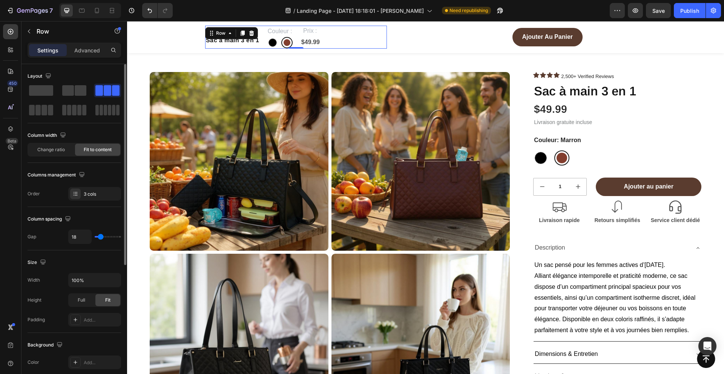
type input "17"
type input "16"
type input "15"
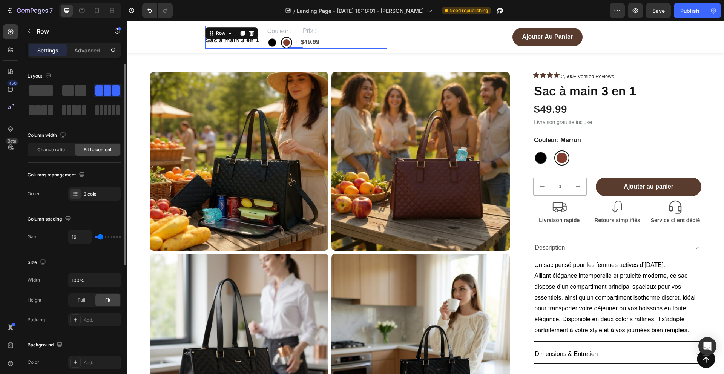
type input "15"
type input "14"
type input "15"
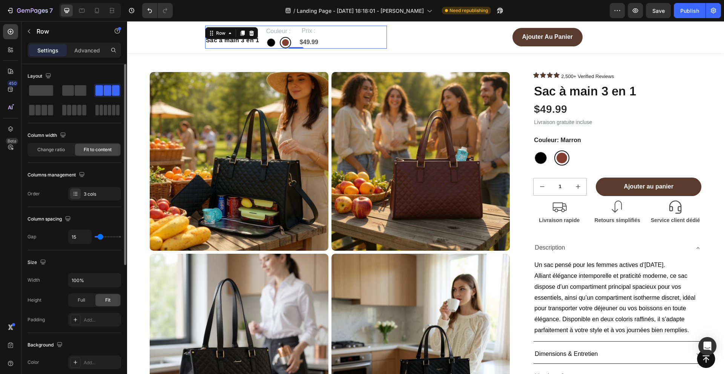
type input "16"
click at [100, 237] on input "range" at bounding box center [108, 237] width 26 height 2
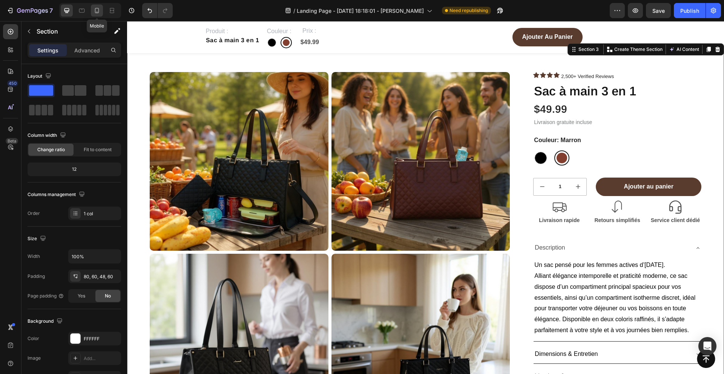
click at [95, 9] on icon at bounding box center [97, 10] width 4 height 5
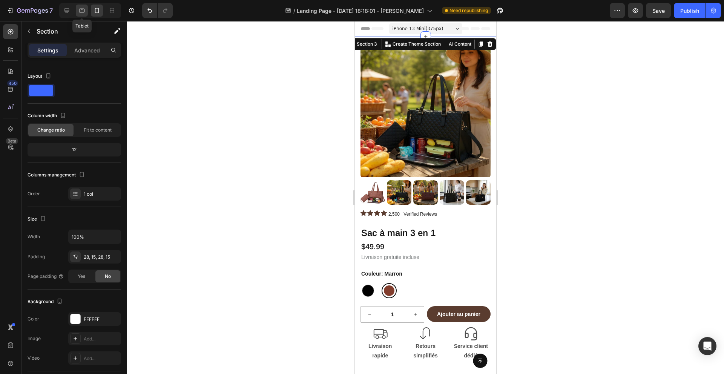
click at [67, 9] on icon at bounding box center [67, 11] width 8 height 8
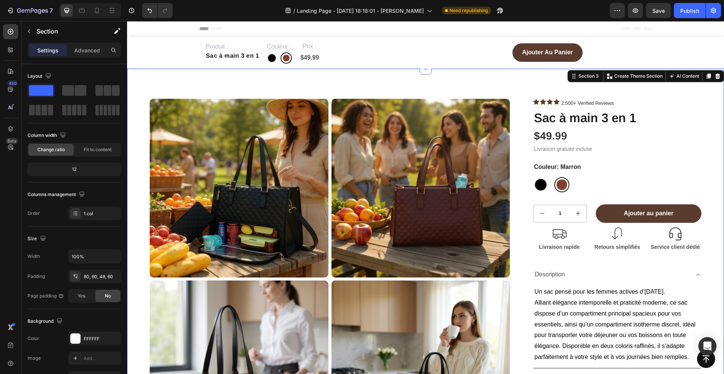
scroll to position [21, 0]
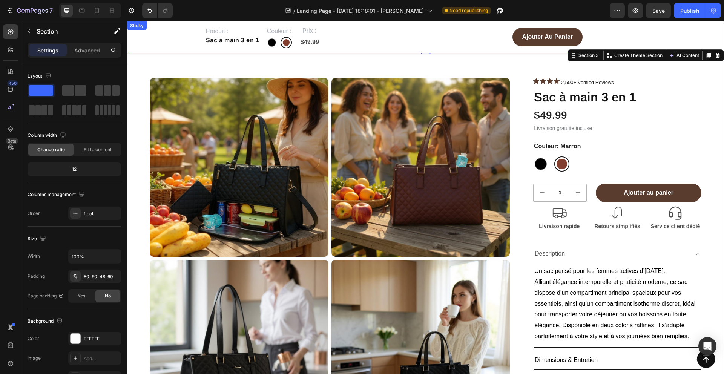
click at [155, 38] on div "Produit : Text Block Sac à main 3 en 1 Product Title Couleur : Text Block Noir …" at bounding box center [425, 37] width 597 height 32
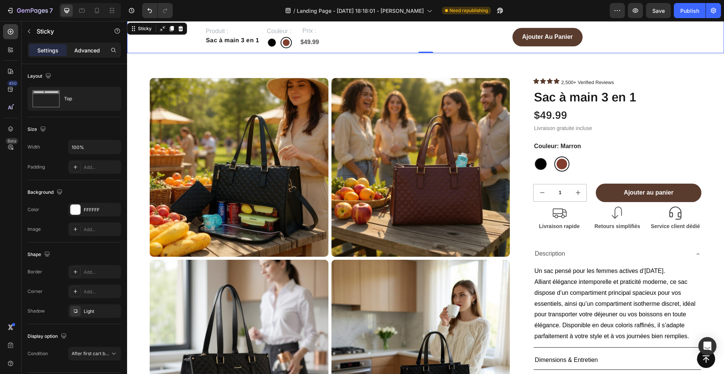
click at [83, 53] on p "Advanced" at bounding box center [87, 50] width 26 height 8
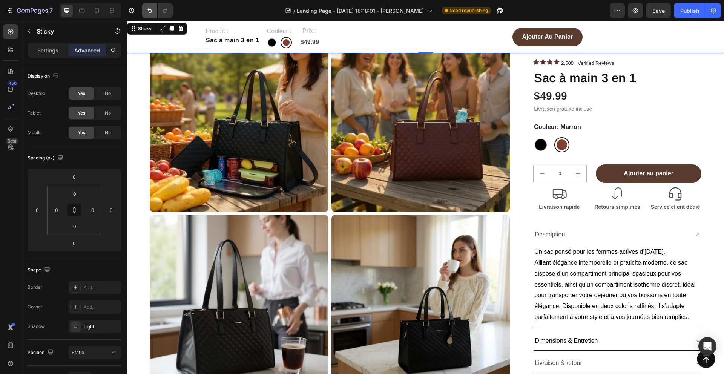
scroll to position [85, 0]
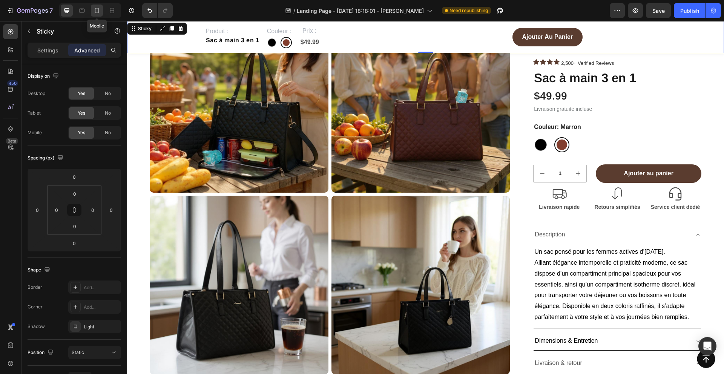
click at [95, 7] on icon at bounding box center [97, 11] width 8 height 8
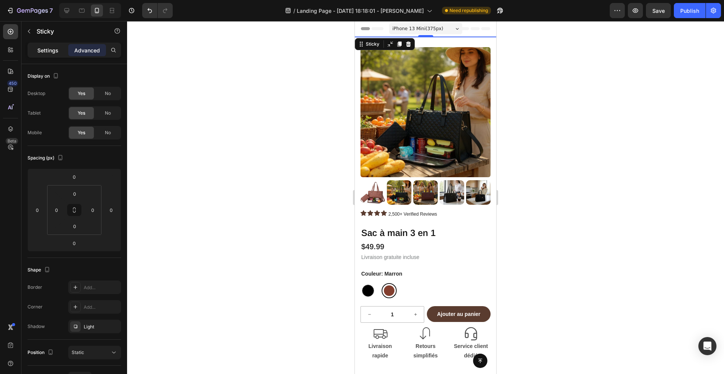
click at [46, 49] on p "Settings" at bounding box center [47, 50] width 21 height 8
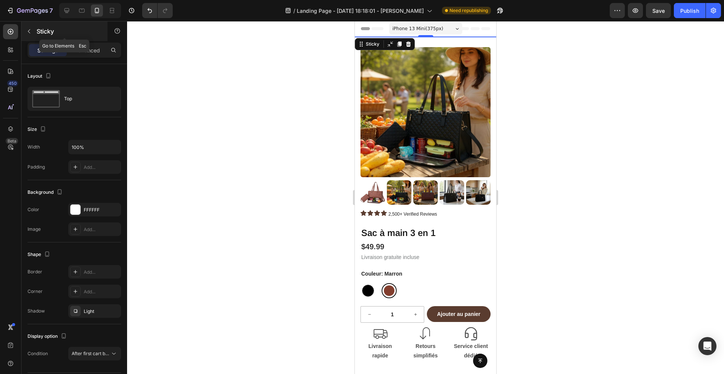
click at [32, 29] on button "button" at bounding box center [29, 31] width 12 height 12
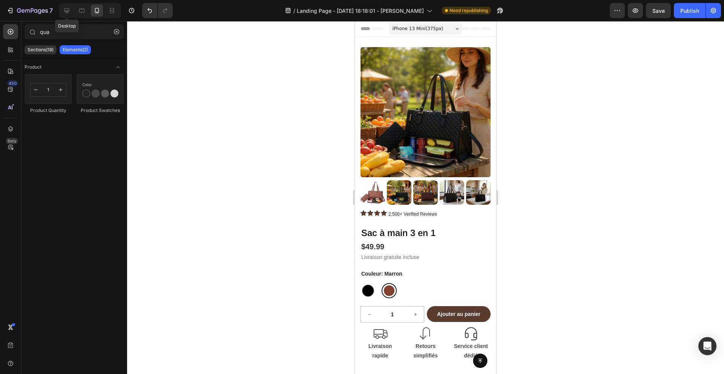
drag, startPoint x: 66, startPoint y: 9, endPoint x: 204, endPoint y: 10, distance: 138.1
click at [66, 9] on icon at bounding box center [67, 11] width 8 height 8
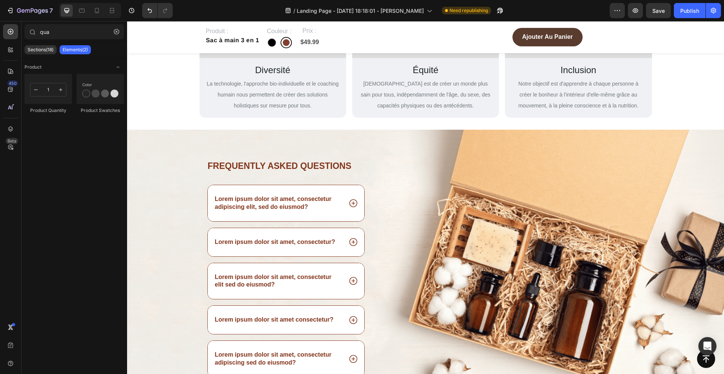
scroll to position [1936, 0]
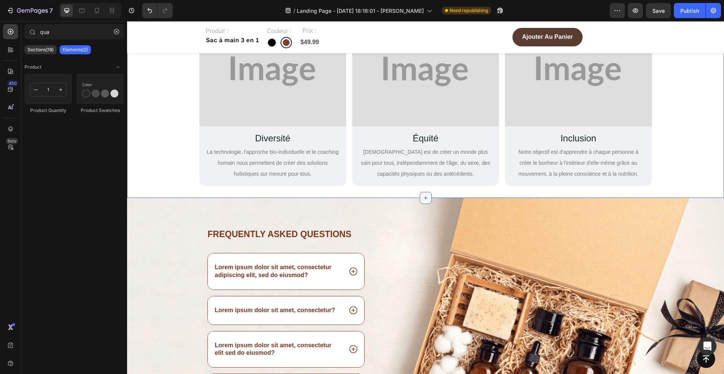
click at [424, 196] on icon at bounding box center [426, 198] width 6 height 6
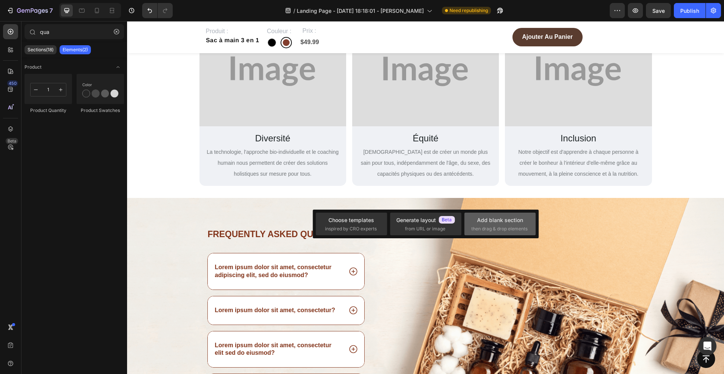
click at [493, 231] on span "then drag & drop elements" at bounding box center [500, 229] width 56 height 7
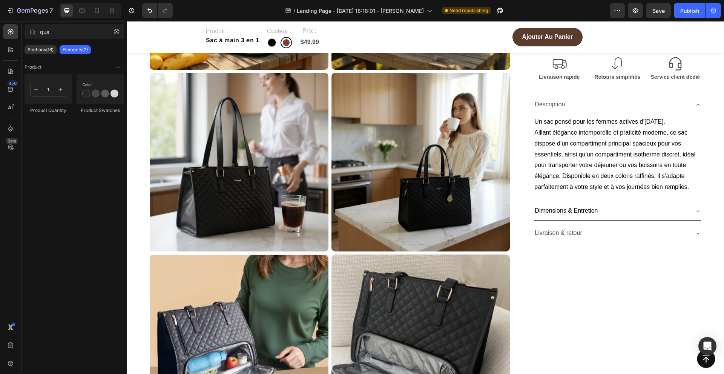
scroll to position [0, 0]
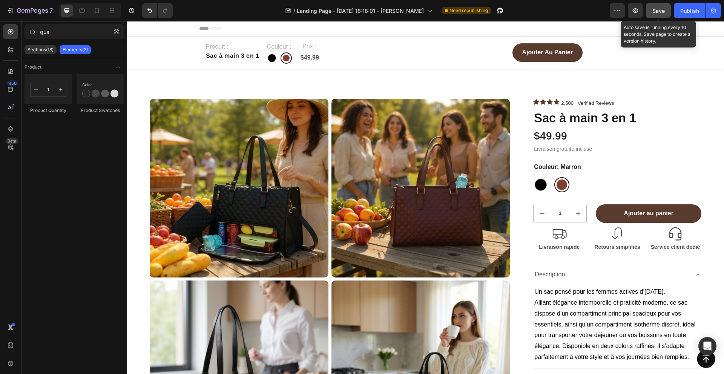
click at [663, 14] on div "Save" at bounding box center [659, 11] width 12 height 8
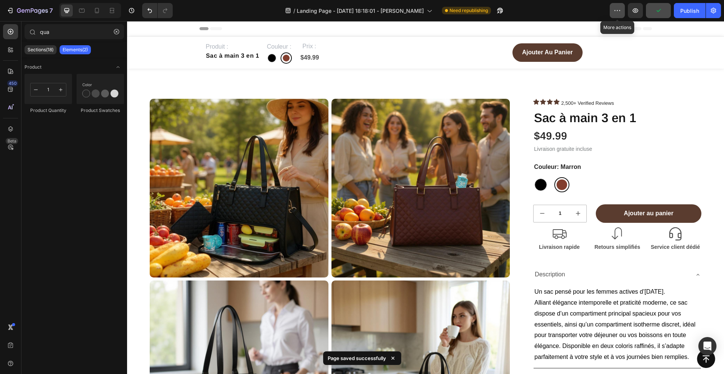
click at [611, 9] on button "button" at bounding box center [617, 10] width 15 height 15
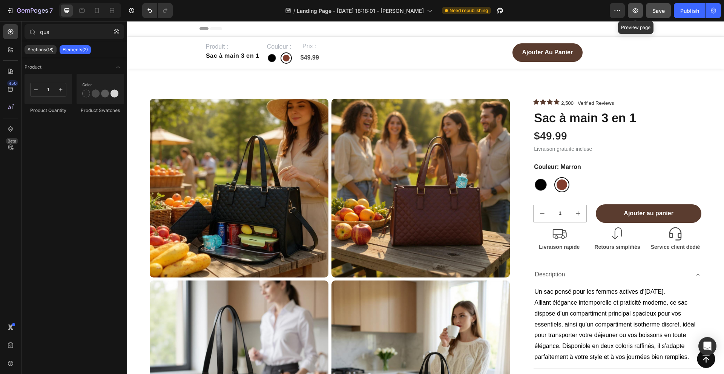
click at [634, 9] on icon "button" at bounding box center [636, 10] width 6 height 5
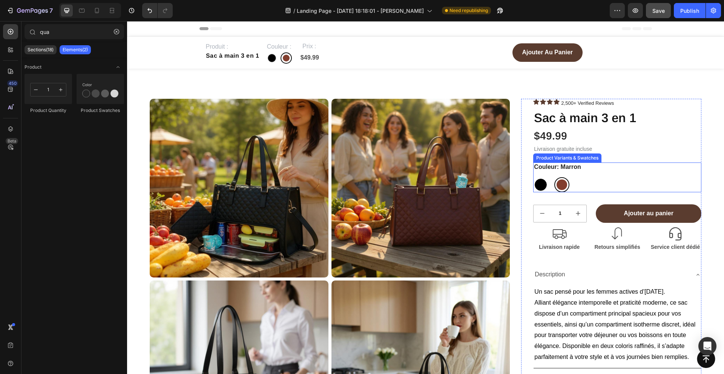
click at [539, 183] on div at bounding box center [541, 185] width 12 height 12
click at [533, 177] on input "Noir Noir" at bounding box center [533, 177] width 0 height 0
radio input "true"
radio input "false"
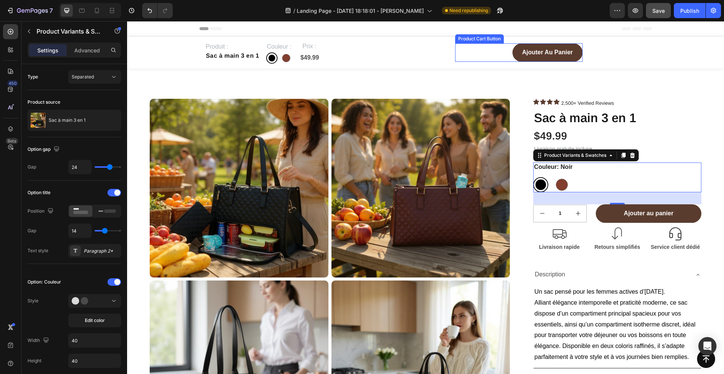
click at [517, 58] on button "Ajouter au panier" at bounding box center [548, 52] width 70 height 18
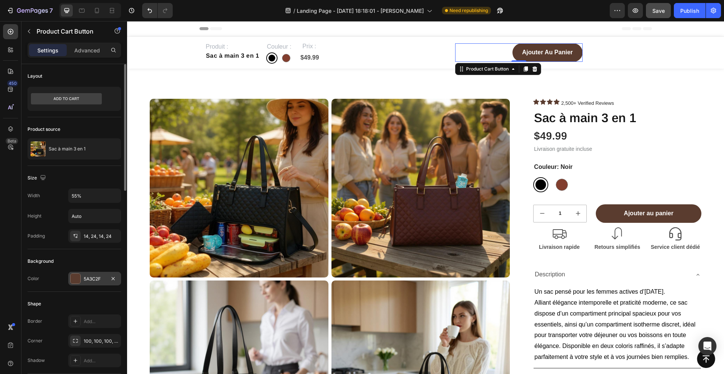
click at [80, 278] on div at bounding box center [76, 279] width 10 height 10
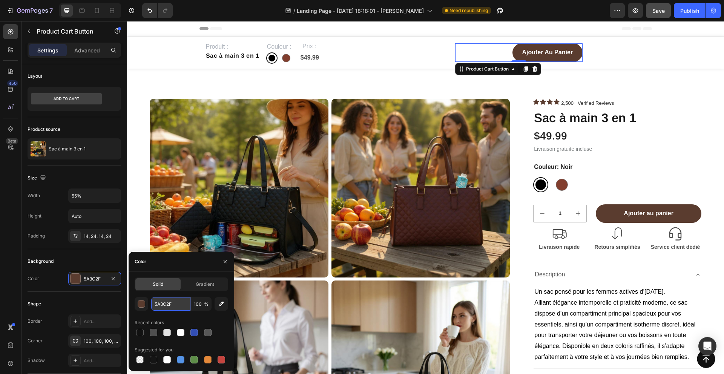
click at [177, 303] on input "5A3C2F" at bounding box center [170, 304] width 39 height 14
paste input "99B098"
type input "99B098"
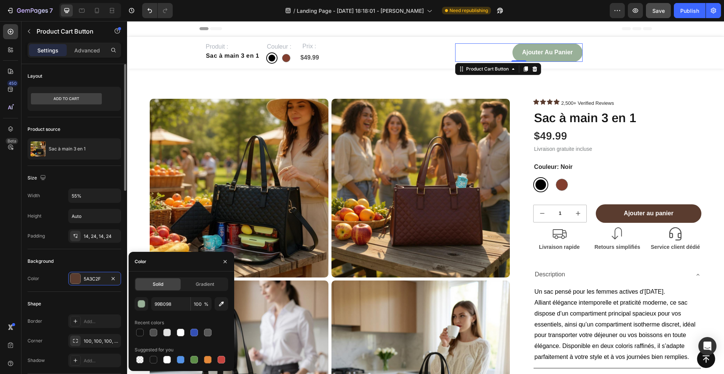
click at [88, 296] on div "Shape Border Add... Corner 100, 100, 100, 100 Shadow Add..." at bounding box center [75, 333] width 94 height 82
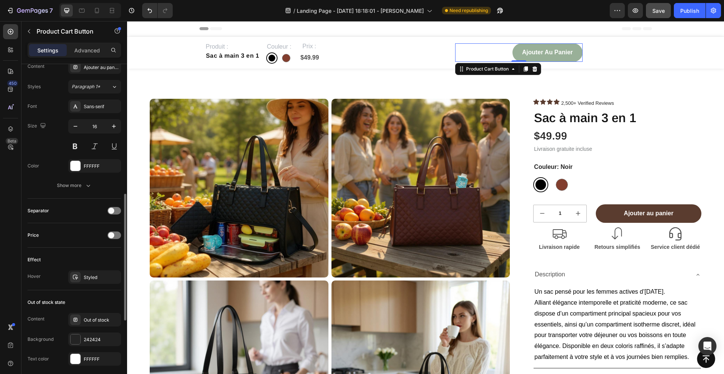
scroll to position [367, 0]
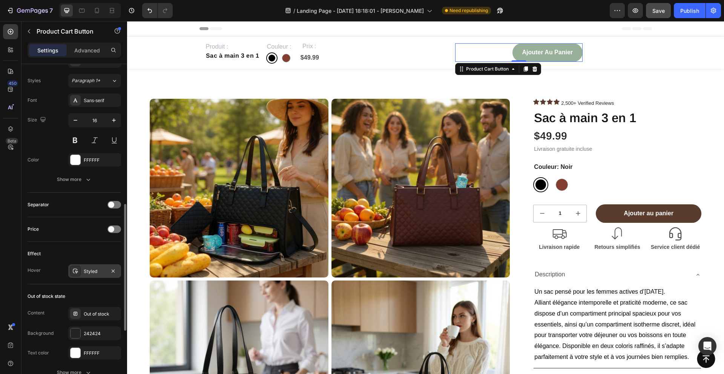
click at [85, 275] on div "Styled" at bounding box center [94, 271] width 53 height 14
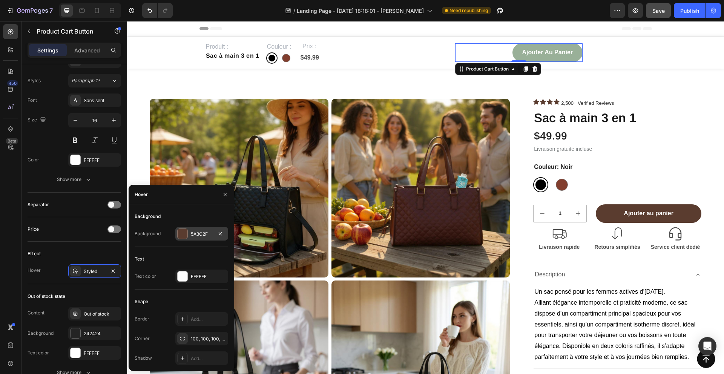
click at [183, 239] on div at bounding box center [182, 234] width 11 height 11
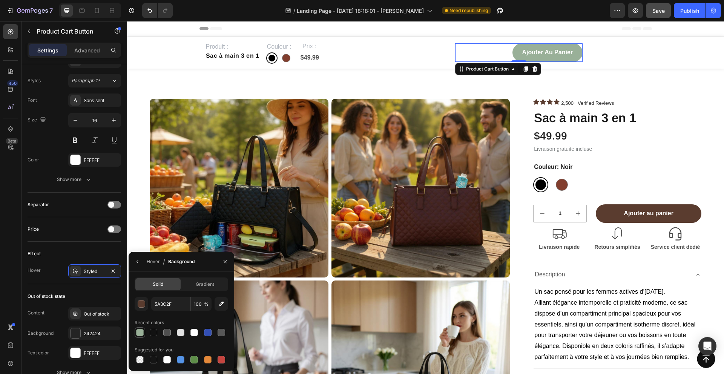
click at [137, 334] on div at bounding box center [140, 333] width 8 height 8
type input "99B098"
click at [226, 261] on icon "button" at bounding box center [225, 261] width 3 height 3
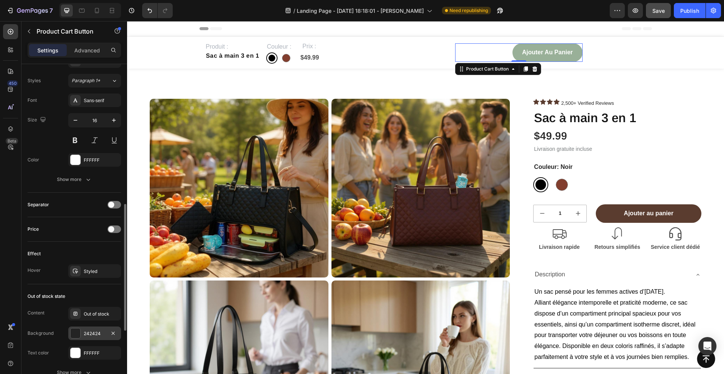
click at [75, 337] on div at bounding box center [76, 334] width 10 height 10
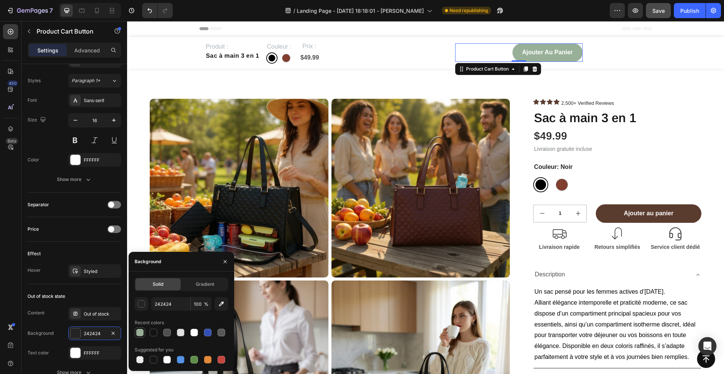
click at [143, 330] on div at bounding box center [140, 333] width 8 height 8
type input "99B098"
click at [82, 272] on div "Styled" at bounding box center [94, 271] width 53 height 14
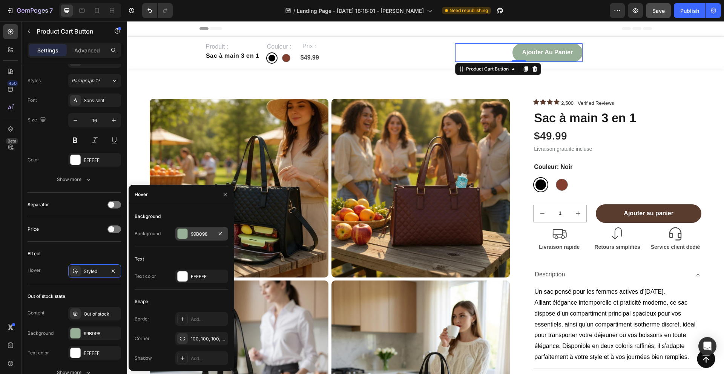
click at [183, 232] on div at bounding box center [183, 234] width 10 height 10
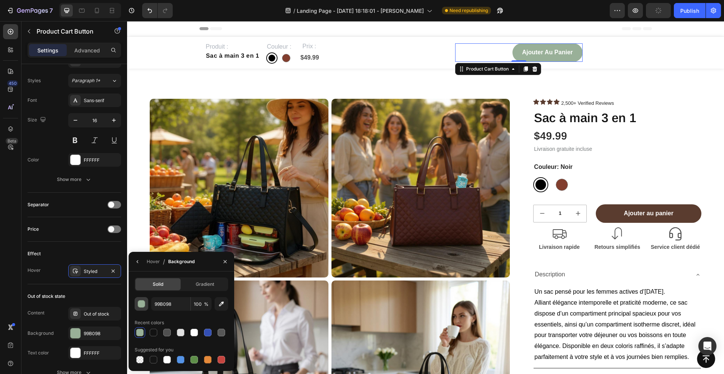
click at [138, 308] on button "button" at bounding box center [142, 304] width 14 height 14
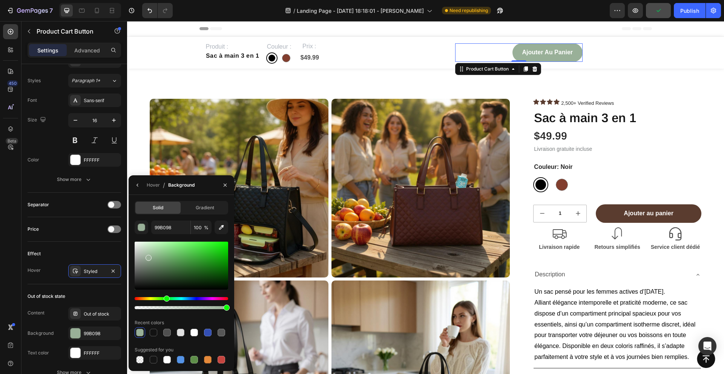
click at [147, 254] on div at bounding box center [182, 266] width 94 height 48
click at [143, 253] on div at bounding box center [182, 266] width 94 height 48
type input "B2C1B2"
click at [223, 189] on button "button" at bounding box center [225, 185] width 12 height 12
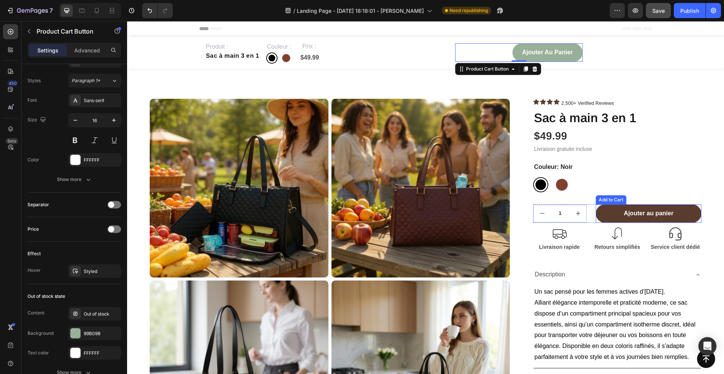
click at [605, 210] on button "Ajouter au panier" at bounding box center [649, 213] width 106 height 18
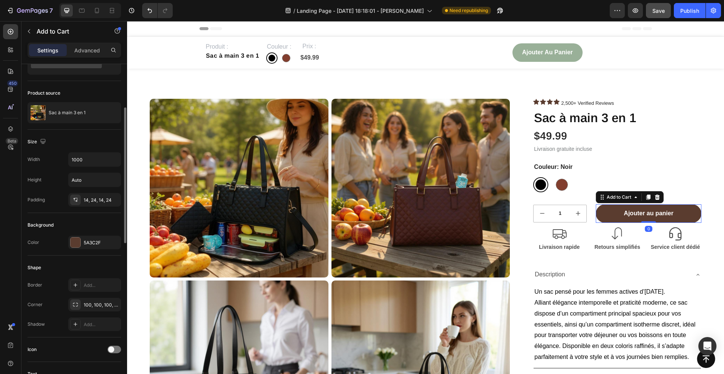
scroll to position [0, 0]
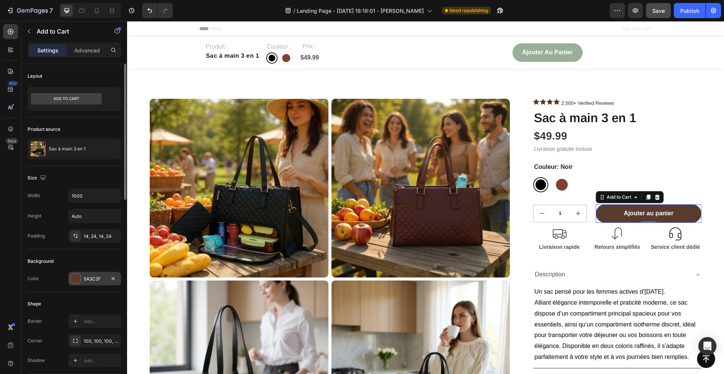
click at [78, 280] on div at bounding box center [76, 279] width 10 height 10
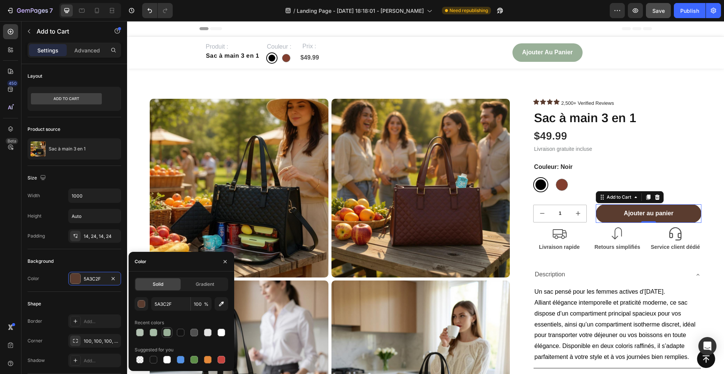
click at [164, 332] on div at bounding box center [167, 333] width 8 height 8
type input "99B098"
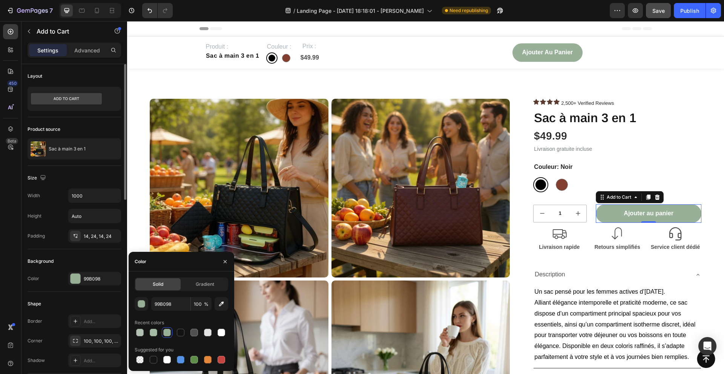
click at [86, 304] on div "Shape" at bounding box center [75, 304] width 94 height 12
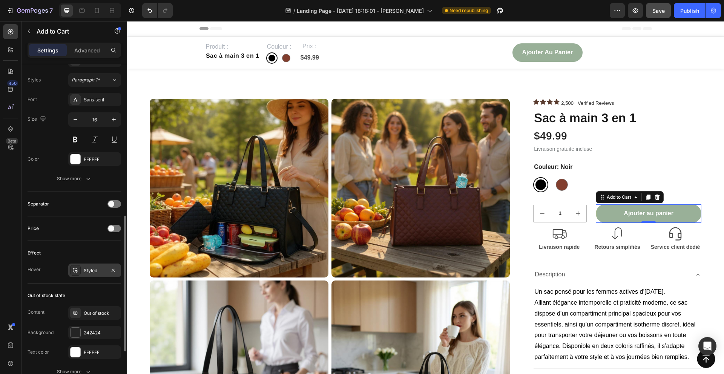
scroll to position [368, 0]
click at [81, 268] on div "Styled" at bounding box center [94, 270] width 53 height 14
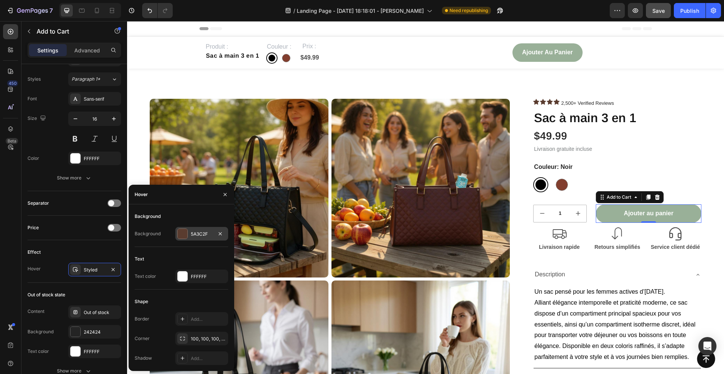
drag, startPoint x: 187, startPoint y: 232, endPoint x: 58, endPoint y: 224, distance: 129.2
click at [187, 232] on div at bounding box center [182, 234] width 11 height 11
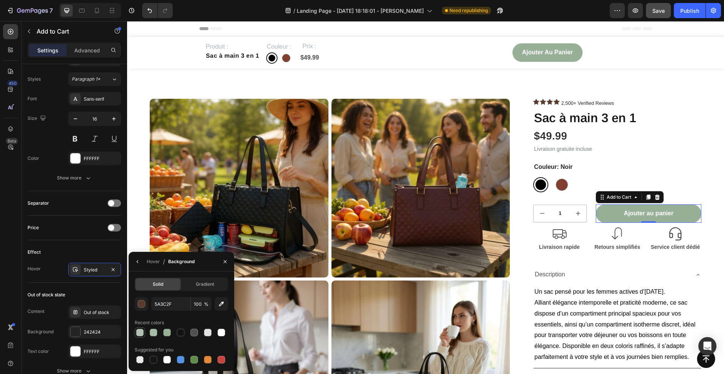
click at [141, 330] on div at bounding box center [140, 333] width 8 height 8
type input "B2C1B2"
click at [102, 295] on div "Out of stock state" at bounding box center [75, 295] width 94 height 12
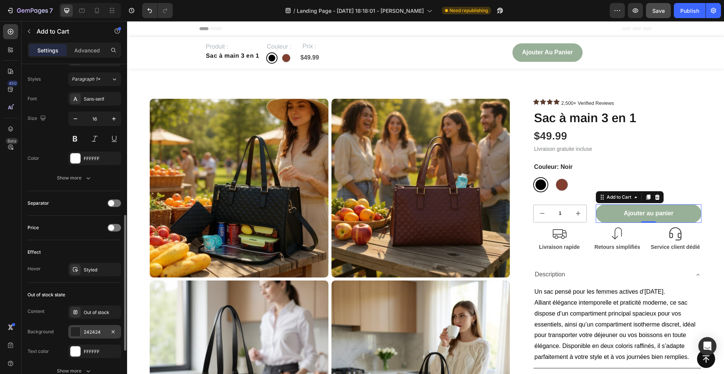
click at [76, 331] on div at bounding box center [76, 332] width 10 height 10
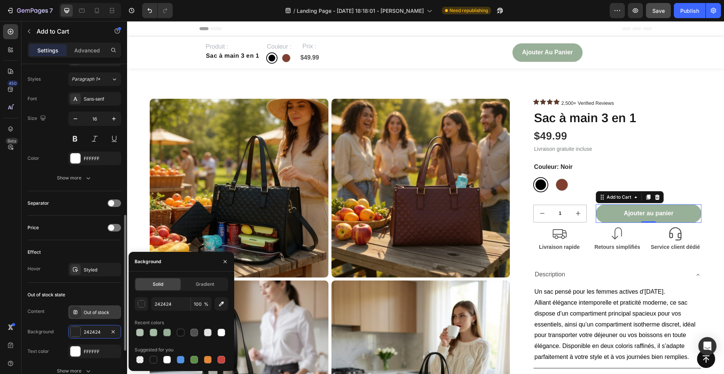
click at [84, 315] on div "Out of stock" at bounding box center [101, 312] width 35 height 7
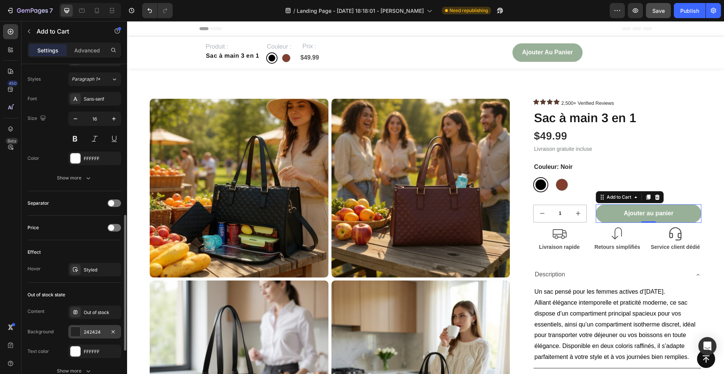
click at [81, 333] on div "242424" at bounding box center [94, 332] width 53 height 14
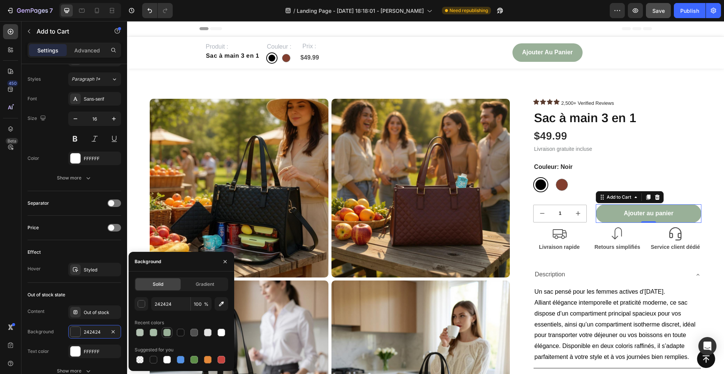
click at [169, 334] on div at bounding box center [167, 333] width 8 height 8
type input "99B098"
click at [221, 262] on button "button" at bounding box center [225, 262] width 12 height 12
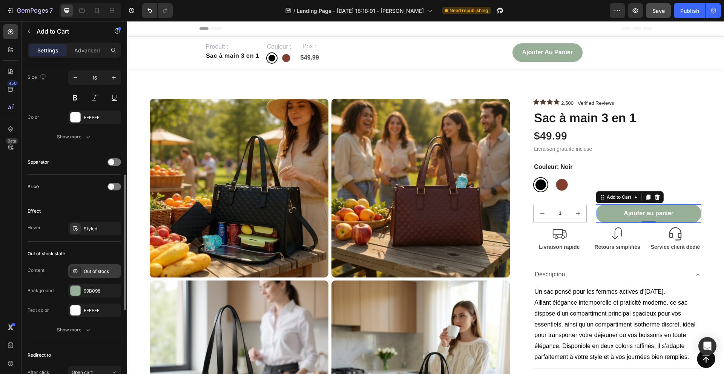
scroll to position [477, 0]
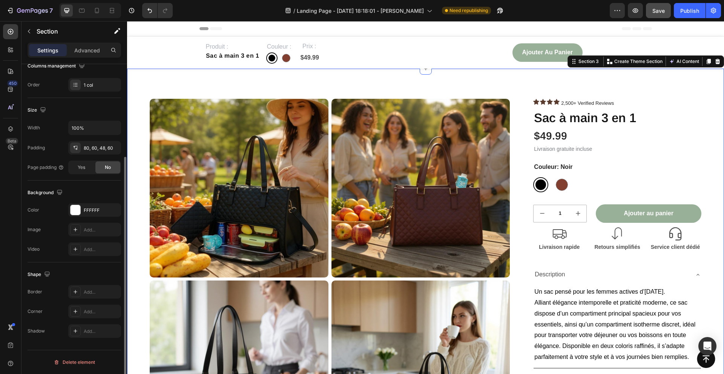
scroll to position [0, 0]
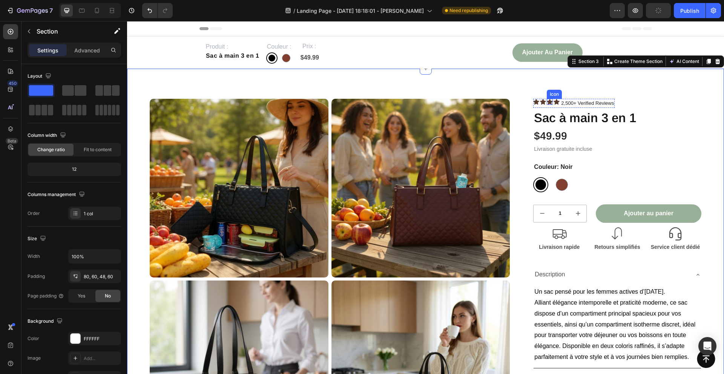
click at [547, 100] on icon at bounding box center [550, 102] width 6 height 6
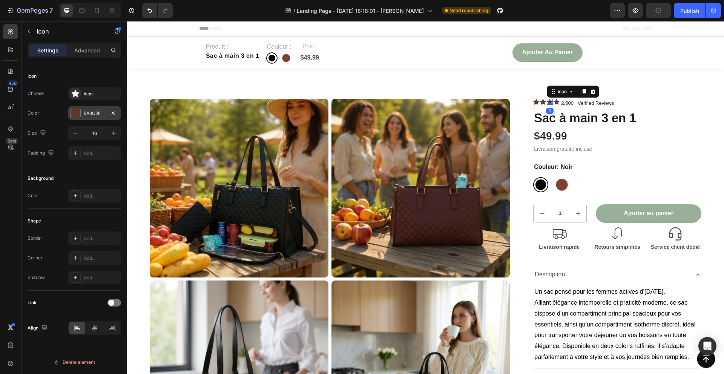
click at [77, 109] on div at bounding box center [76, 113] width 10 height 10
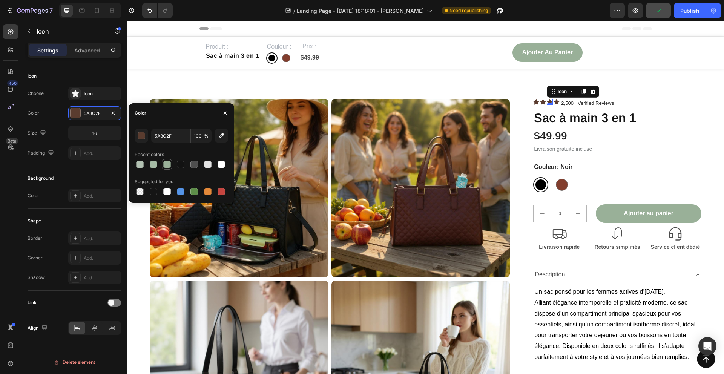
click at [169, 164] on div at bounding box center [167, 165] width 8 height 8
type input "99B098"
click at [537, 101] on icon at bounding box center [536, 102] width 6 height 6
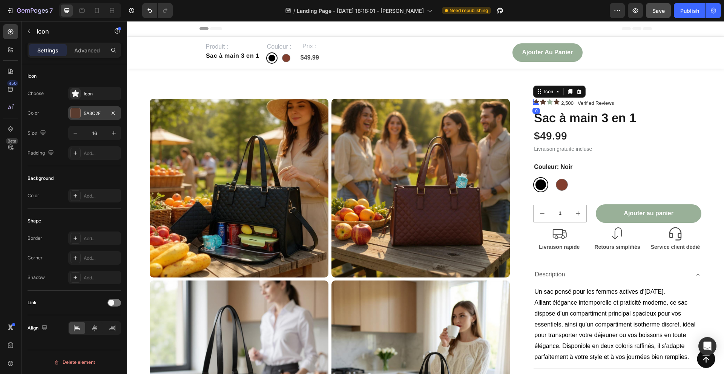
click at [78, 115] on div at bounding box center [76, 113] width 10 height 10
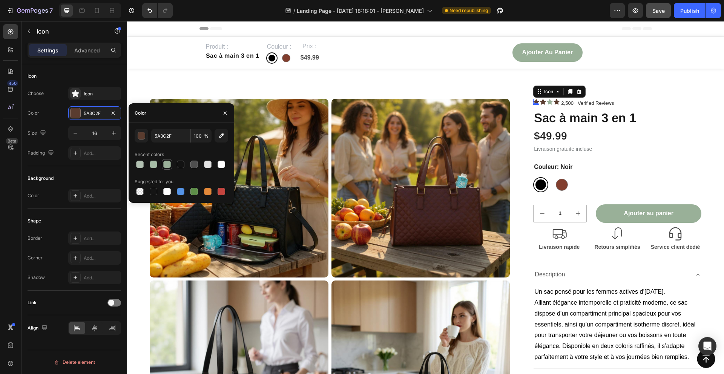
click at [170, 167] on div at bounding box center [167, 164] width 9 height 9
type input "99B098"
click at [544, 105] on div "Icon" at bounding box center [543, 103] width 6 height 9
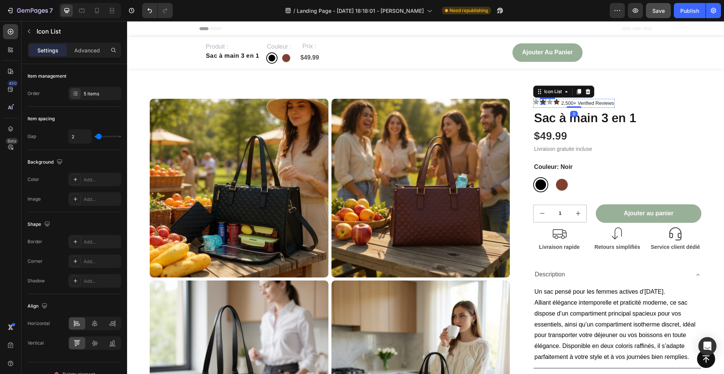
click at [542, 101] on icon at bounding box center [543, 102] width 6 height 6
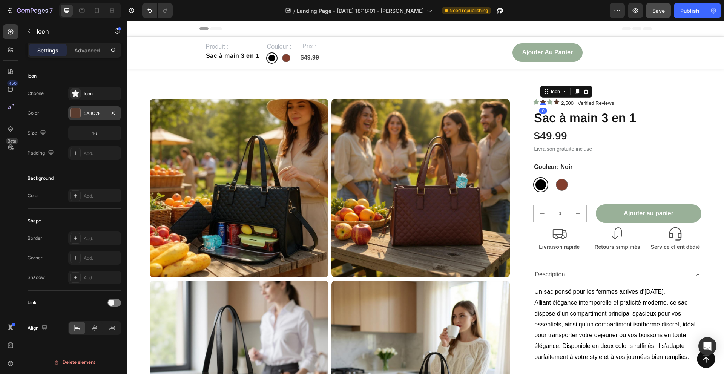
click at [75, 113] on div at bounding box center [76, 113] width 10 height 10
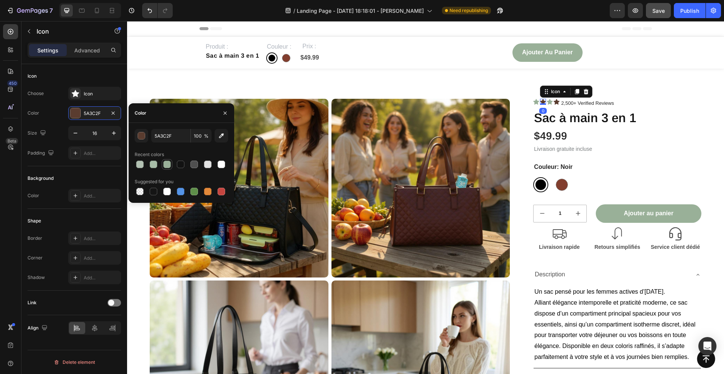
click at [164, 166] on div at bounding box center [167, 165] width 8 height 8
type input "99B098"
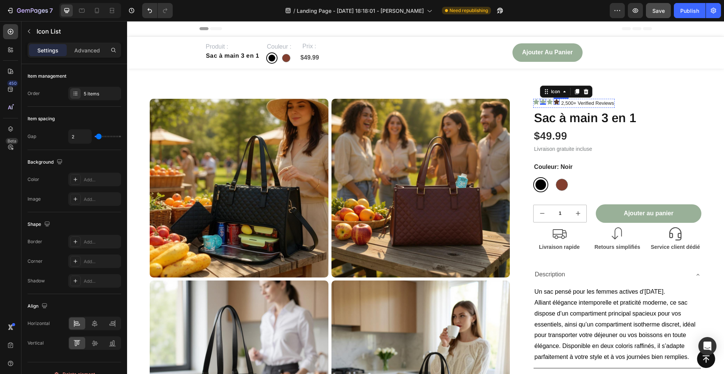
click at [553, 100] on div "Icon Icon 0 Icon Icon 2,500+ Verified Reviews Text Block" at bounding box center [573, 103] width 81 height 9
click at [556, 102] on icon at bounding box center [557, 102] width 6 height 6
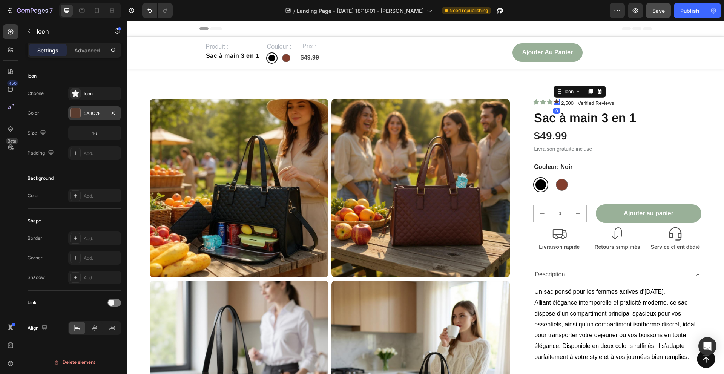
click at [79, 113] on div at bounding box center [76, 113] width 10 height 10
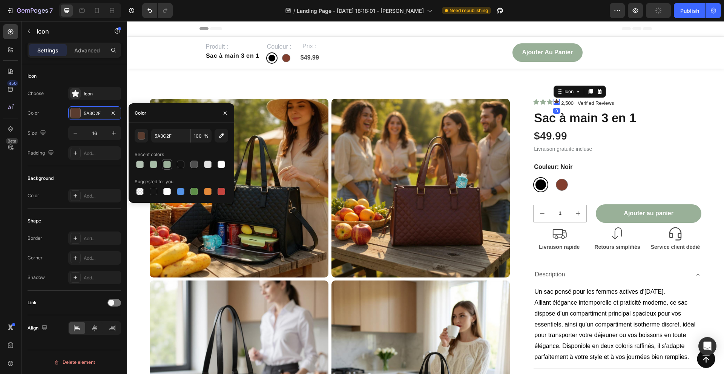
click at [169, 167] on div at bounding box center [167, 165] width 8 height 8
type input "99B098"
click at [226, 116] on button "button" at bounding box center [225, 113] width 12 height 12
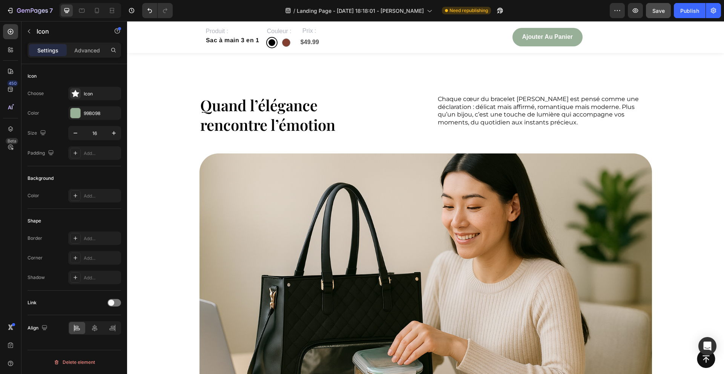
scroll to position [756, 0]
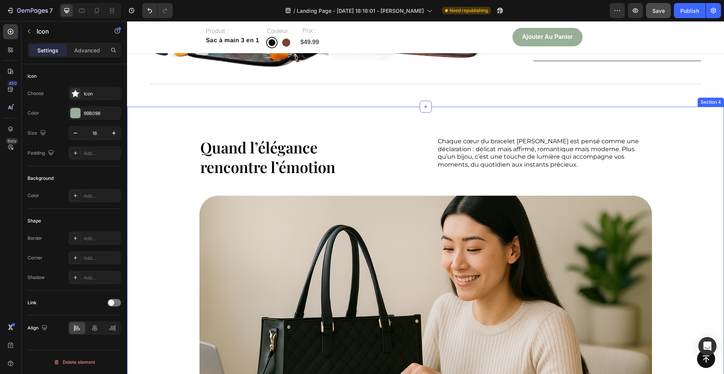
click at [175, 191] on div "Quand l’élégance rencontre l’émotion Heading Chaque cœur du bracelet Émily est …" at bounding box center [426, 317] width 582 height 361
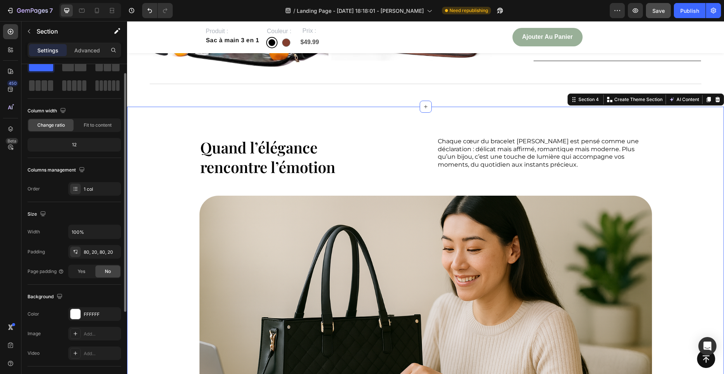
scroll to position [44, 0]
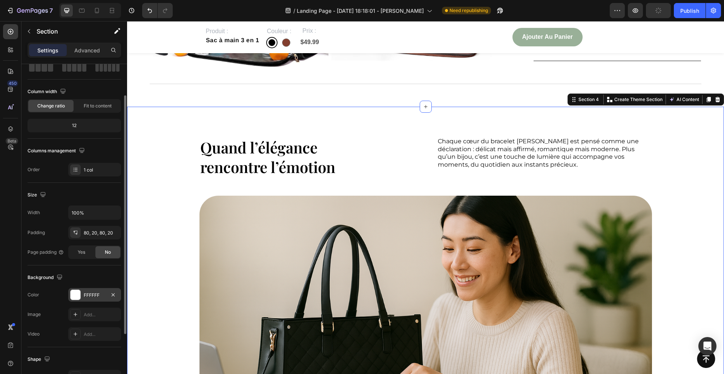
click at [76, 294] on div at bounding box center [76, 295] width 10 height 10
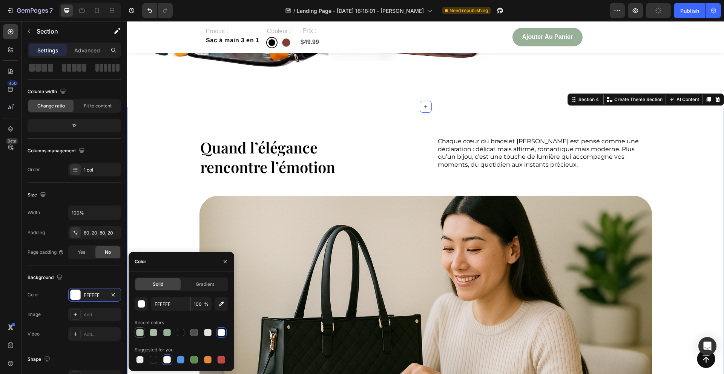
click at [140, 331] on div at bounding box center [140, 333] width 8 height 8
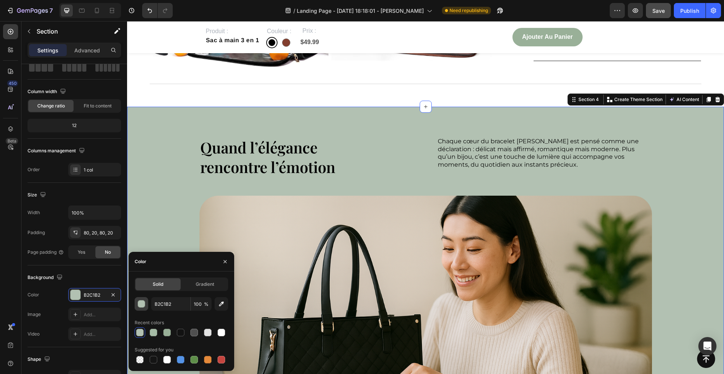
click at [141, 303] on div "button" at bounding box center [142, 305] width 8 height 8
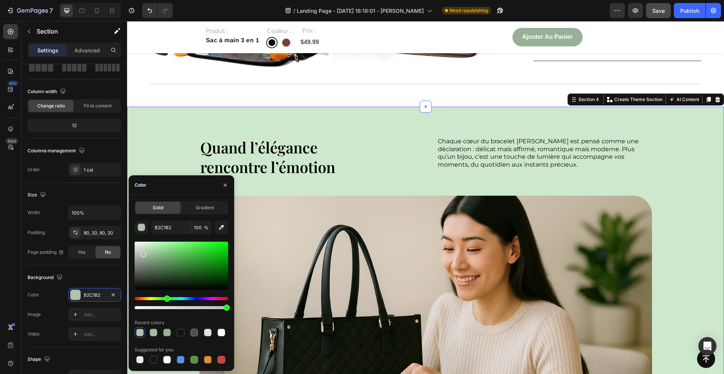
click at [145, 246] on div at bounding box center [182, 266] width 94 height 48
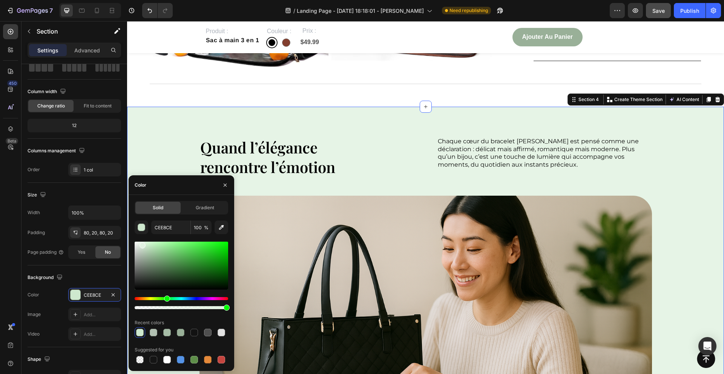
drag, startPoint x: 145, startPoint y: 246, endPoint x: 141, endPoint y: 244, distance: 5.2
click at [141, 244] on div at bounding box center [143, 246] width 6 height 6
click at [160, 230] on input "E6F4E6" at bounding box center [170, 228] width 39 height 14
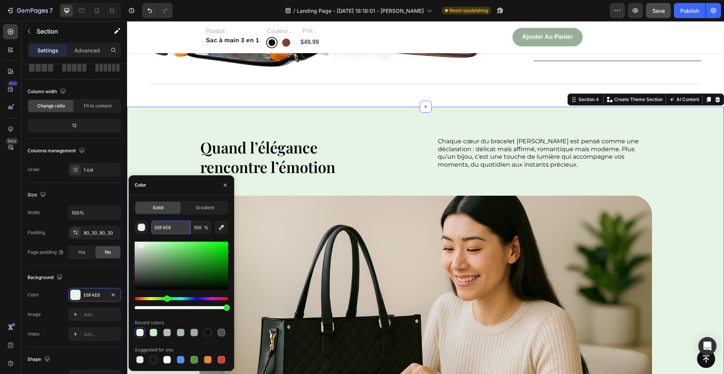
click at [160, 230] on input "E6F4E6" at bounding box center [170, 228] width 39 height 14
paste input "F6F1EB"
type input "F6F1EB"
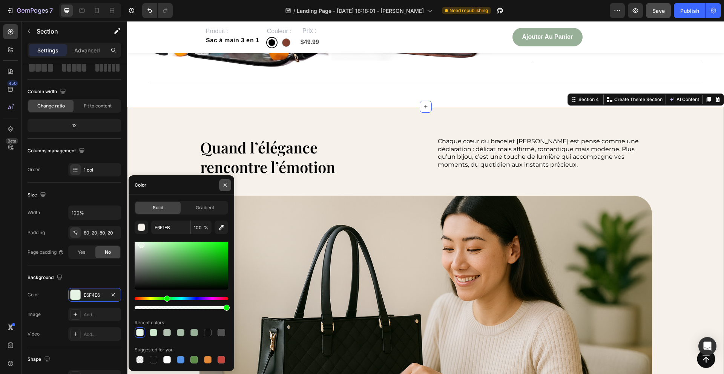
click at [221, 183] on button "button" at bounding box center [225, 185] width 12 height 12
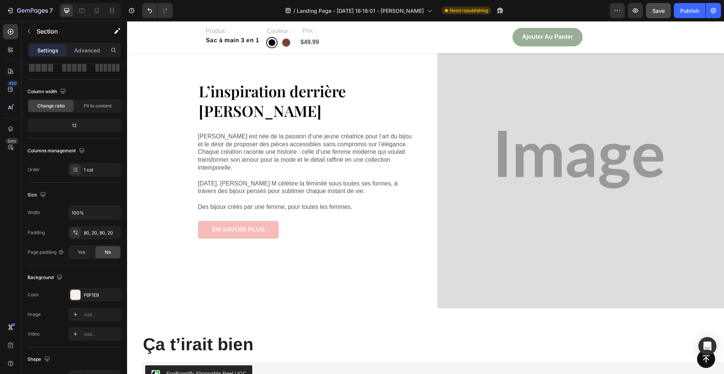
scroll to position [1284, 0]
click at [204, 229] on link "en savoir plus" at bounding box center [238, 231] width 81 height 18
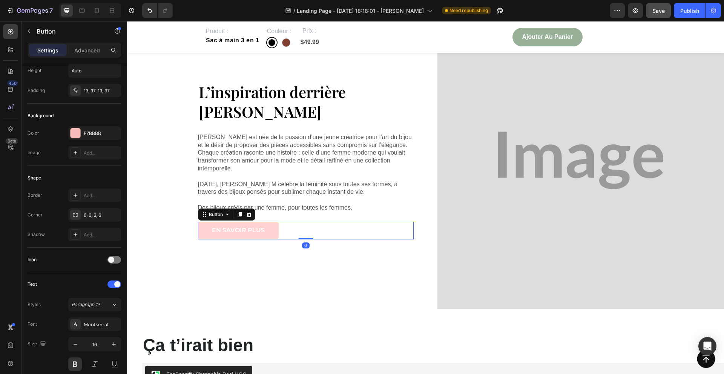
scroll to position [0, 0]
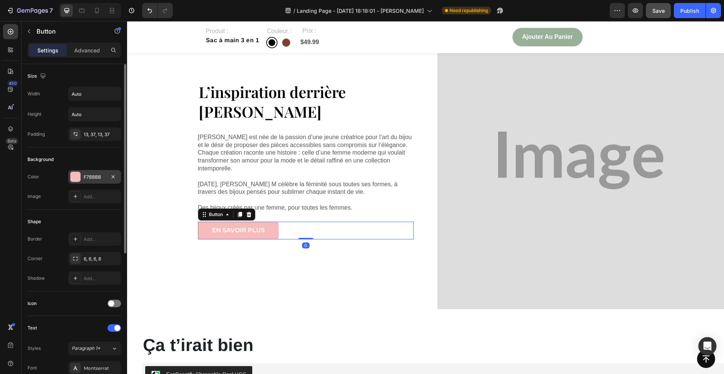
click at [76, 174] on div at bounding box center [76, 177] width 10 height 10
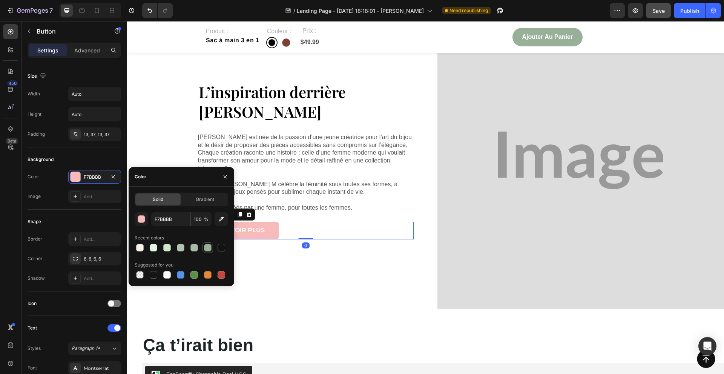
click at [206, 248] on div at bounding box center [208, 248] width 8 height 8
type input "99B098"
click at [224, 174] on icon "button" at bounding box center [225, 177] width 6 height 6
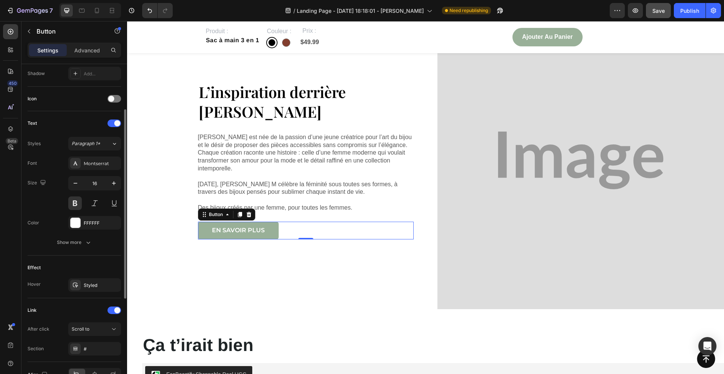
scroll to position [227, 0]
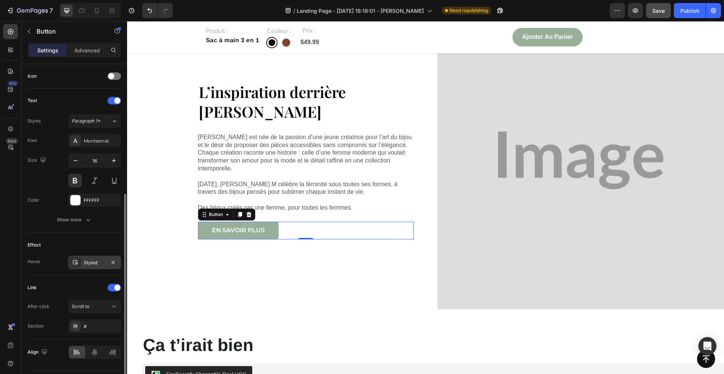
click at [70, 265] on div at bounding box center [75, 262] width 11 height 11
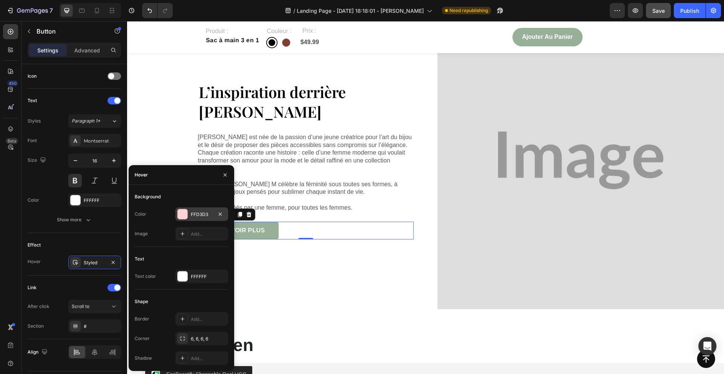
click at [187, 213] on div at bounding box center [183, 214] width 10 height 10
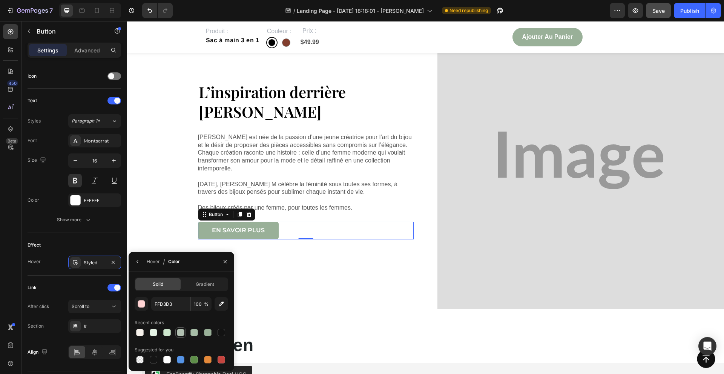
click at [179, 335] on div at bounding box center [181, 333] width 8 height 8
type input "B2C1B2"
click at [227, 259] on icon "button" at bounding box center [225, 262] width 6 height 6
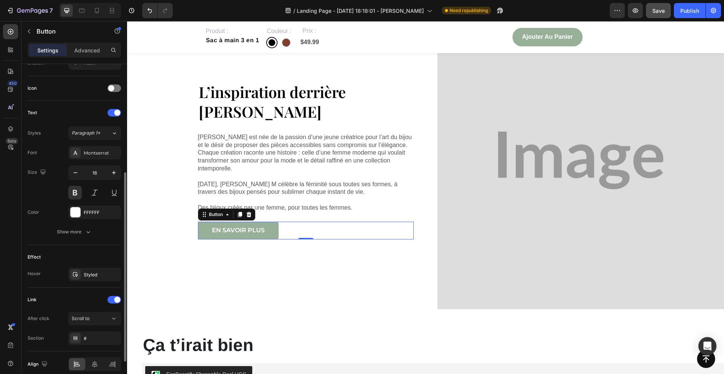
scroll to position [204, 0]
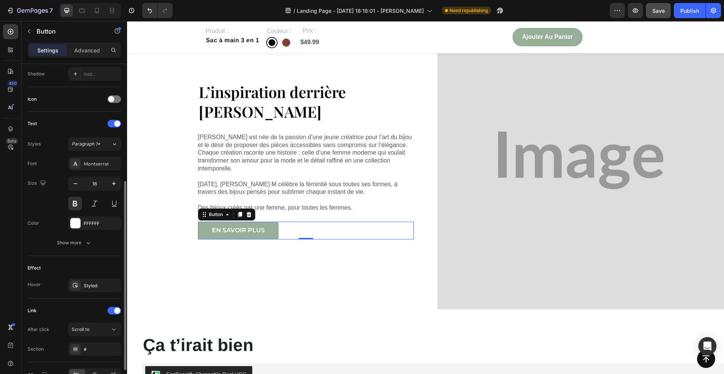
click at [142, 257] on div "L’inspiration derrière Amber M Heading Amber M est née de la passion d’une jeun…" at bounding box center [270, 161] width 287 height 298
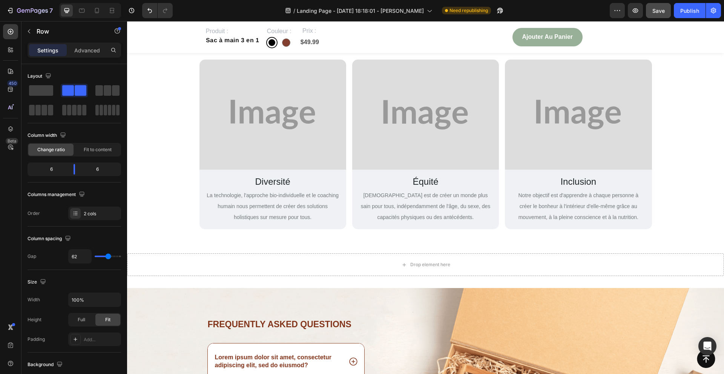
scroll to position [1822, 0]
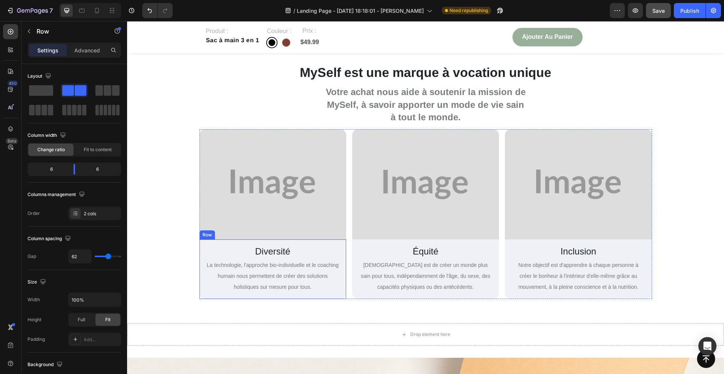
click at [203, 296] on div "Diversité Text Block La technologie, l'approche bio-individuelle et le coaching…" at bounding box center [273, 270] width 147 height 60
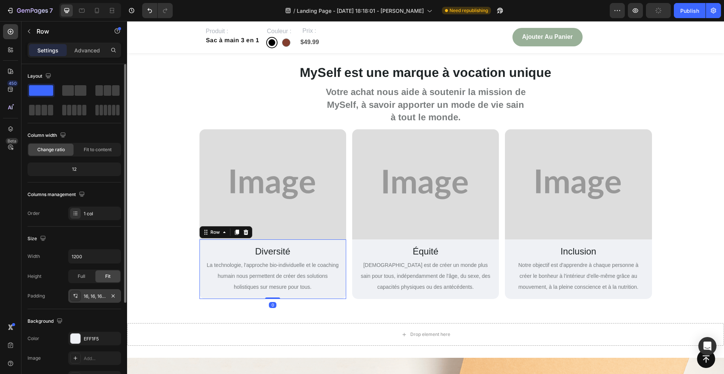
scroll to position [2, 0]
click at [75, 327] on div "Background The changes might be hidden by the video. Color EFF1F5 Image Add... …" at bounding box center [75, 348] width 94 height 82
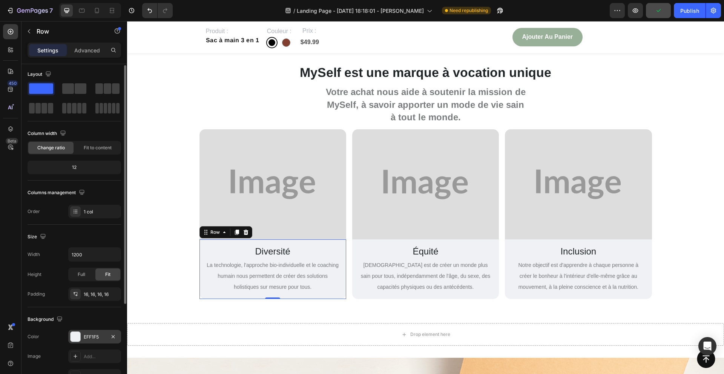
click at [78, 333] on div at bounding box center [76, 337] width 10 height 10
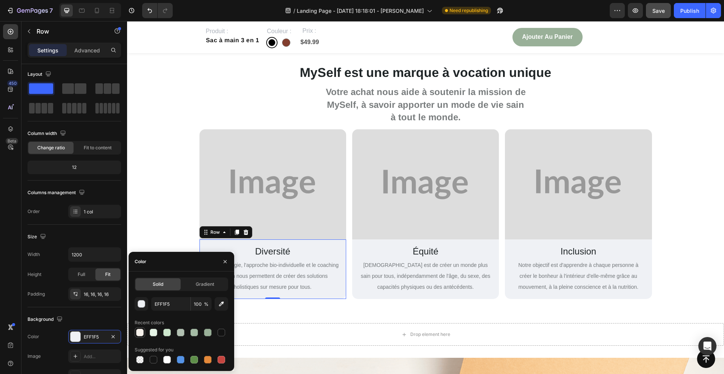
click at [135, 332] on div at bounding box center [139, 332] width 9 height 9
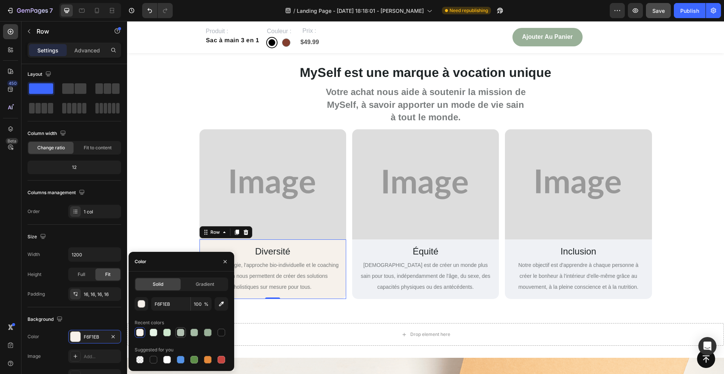
click at [181, 334] on div at bounding box center [181, 333] width 8 height 8
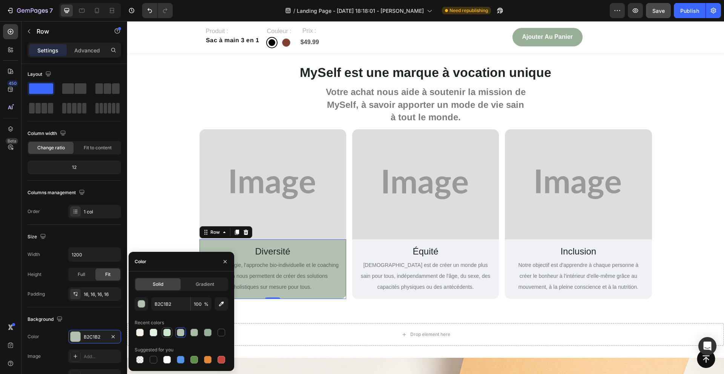
click at [167, 331] on div at bounding box center [167, 333] width 8 height 8
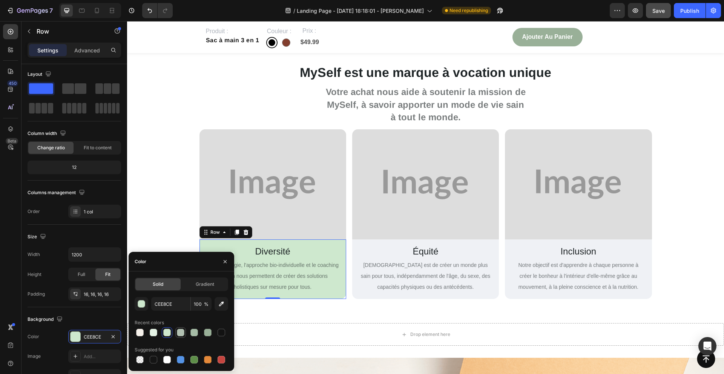
click at [181, 335] on div at bounding box center [181, 333] width 8 height 8
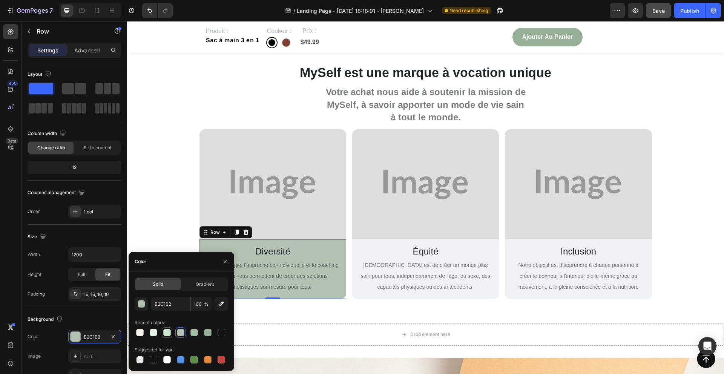
click at [168, 334] on div at bounding box center [167, 333] width 8 height 8
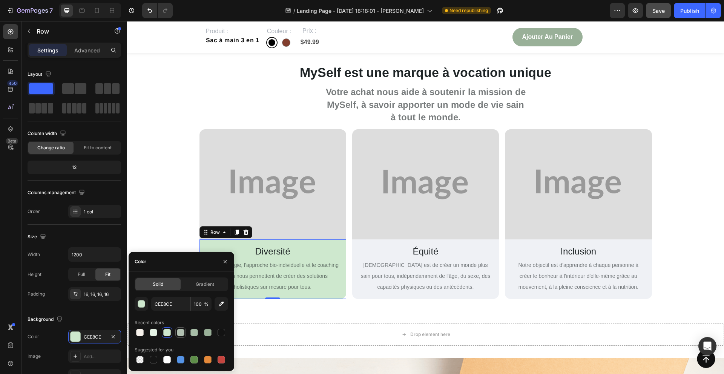
click at [182, 333] on div at bounding box center [181, 333] width 8 height 8
type input "B2C1B2"
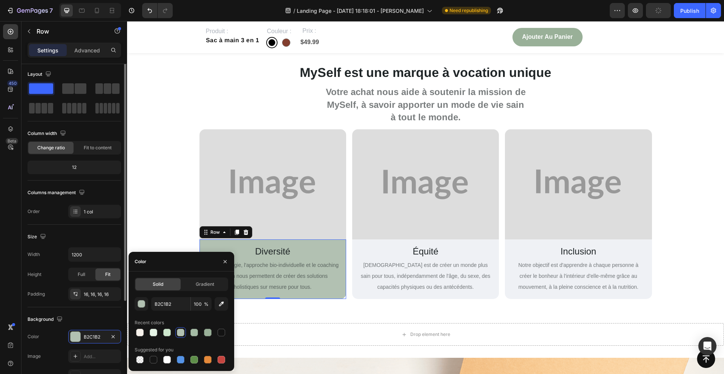
scroll to position [0, 0]
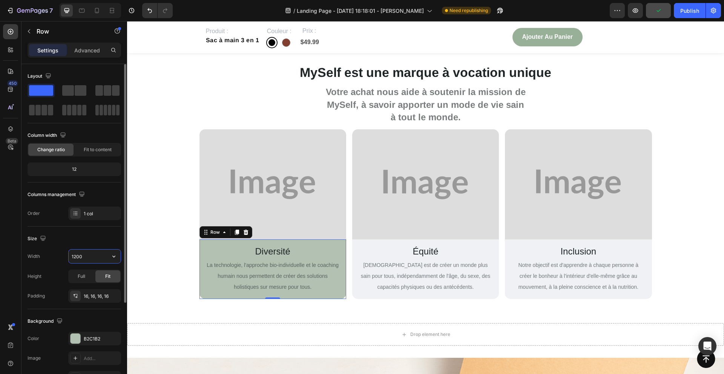
click at [90, 250] on input "1200" at bounding box center [95, 257] width 52 height 14
click at [258, 273] on span "La technologie, l'approche bio-individuelle et le coaching humain nous permette…" at bounding box center [273, 276] width 132 height 28
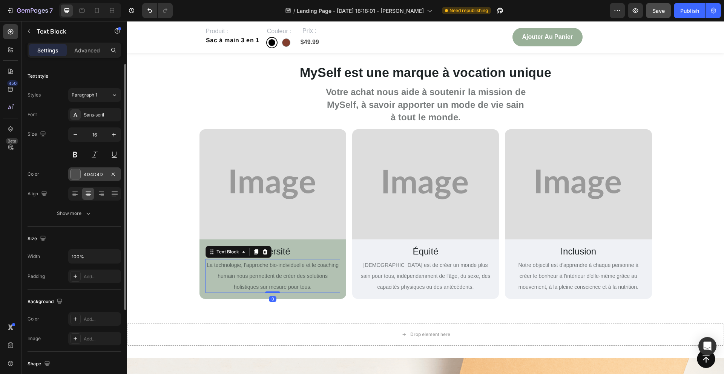
click at [80, 175] on div at bounding box center [75, 174] width 11 height 11
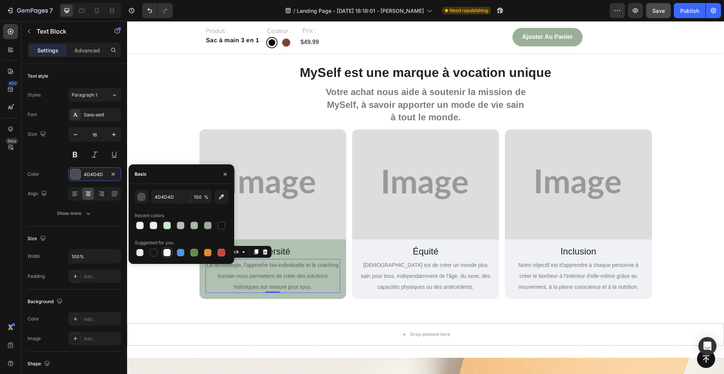
click at [166, 253] on div at bounding box center [167, 253] width 8 height 8
type input "FFFFFF"
click at [279, 279] on p "La technologie, l'approche bio-individuelle et le coaching humain nous permette…" at bounding box center [272, 276] width 133 height 32
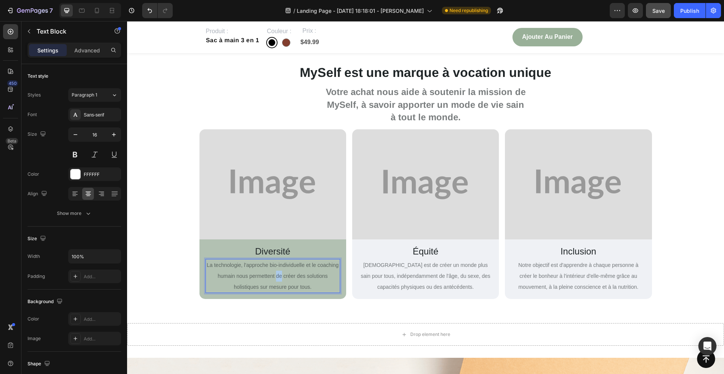
click at [279, 279] on p "La technologie, l'approche bio-individuelle et le coaching humain nous permette…" at bounding box center [272, 276] width 133 height 32
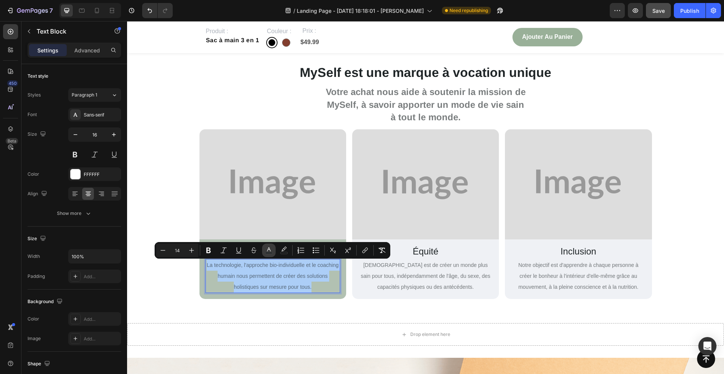
click at [269, 250] on icon "Editor contextual toolbar" at bounding box center [269, 249] width 4 height 4
type input "1E2426"
type input "60"
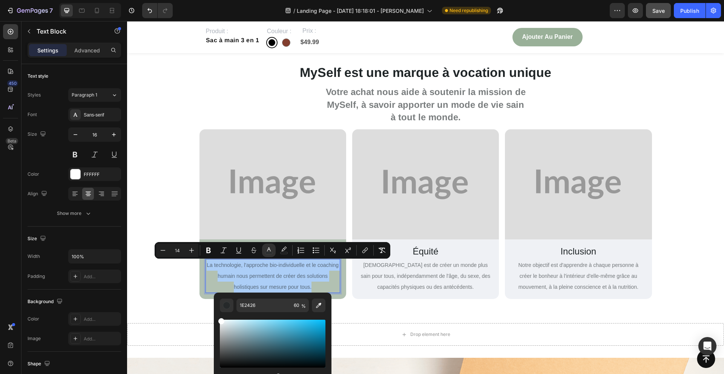
drag, startPoint x: 223, startPoint y: 321, endPoint x: 216, endPoint y: 313, distance: 10.7
click at [216, 313] on div "1E2426 60 %" at bounding box center [273, 341] width 118 height 96
type input "FFFFFF"
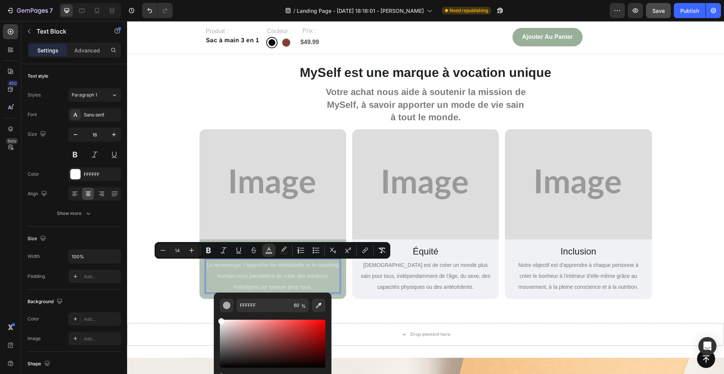
click at [208, 281] on p "La technologie, l'approche bio-individuelle et le coaching humain nous permette…" at bounding box center [272, 276] width 133 height 32
click at [202, 289] on div "Diversité Text Block La technologie, l'approche bio-individuelle et le coaching…" at bounding box center [273, 270] width 147 height 60
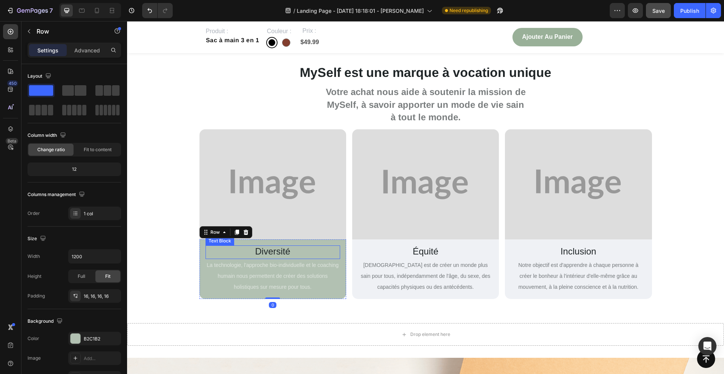
click at [264, 253] on span "Diversité" at bounding box center [272, 251] width 35 height 10
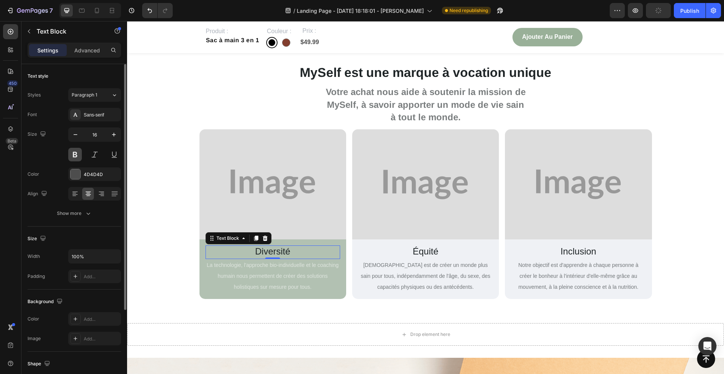
click at [76, 149] on button at bounding box center [75, 155] width 14 height 14
click at [254, 252] on span "Diversité" at bounding box center [272, 251] width 38 height 10
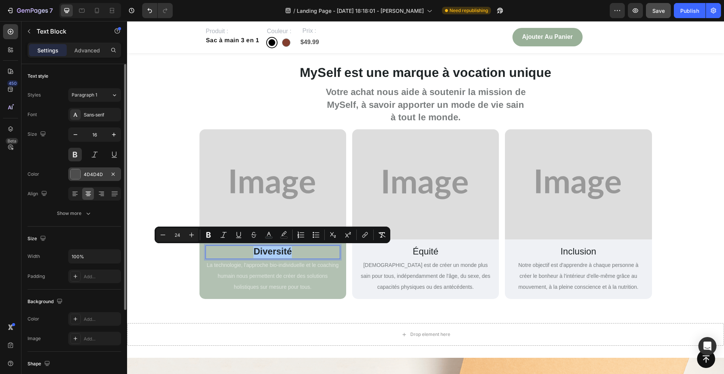
click at [78, 169] on div at bounding box center [75, 174] width 11 height 11
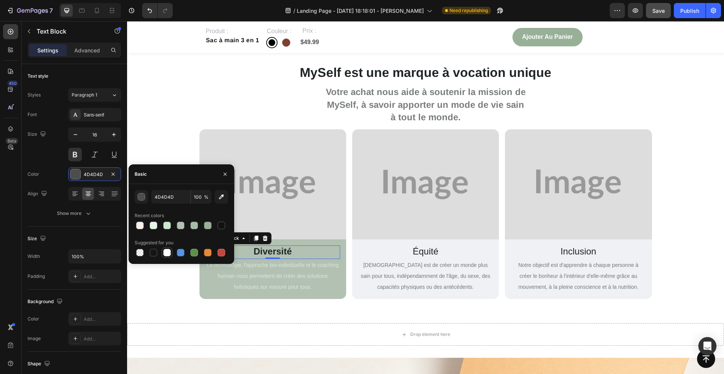
click at [165, 252] on div at bounding box center [167, 253] width 8 height 8
type input "FFFFFF"
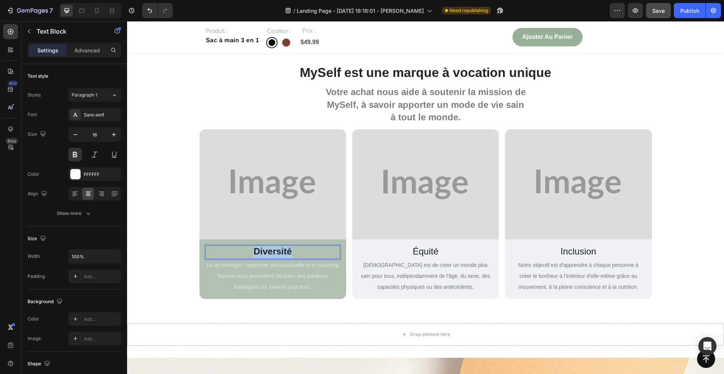
click at [257, 250] on span "Diversité" at bounding box center [272, 251] width 38 height 10
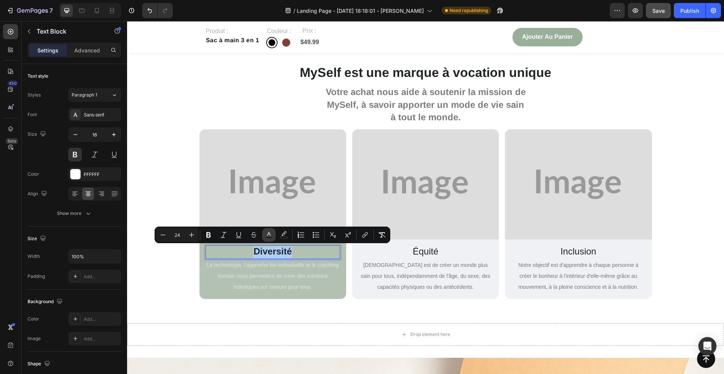
click at [272, 236] on icon "Editor contextual toolbar" at bounding box center [269, 235] width 8 height 8
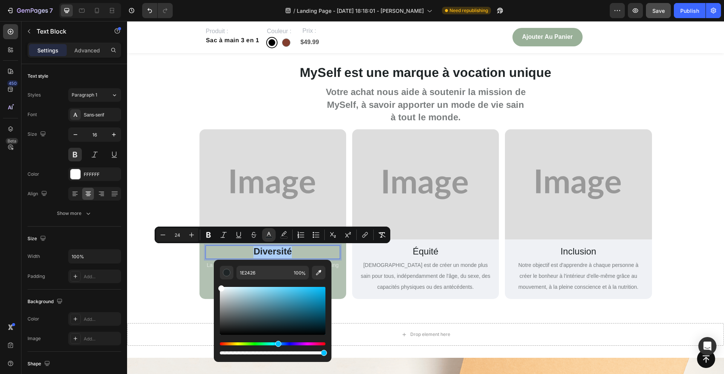
drag, startPoint x: 255, startPoint y: 293, endPoint x: 215, endPoint y: 284, distance: 41.0
click at [215, 284] on div "1E2426 100 %" at bounding box center [273, 308] width 118 height 96
type input "FFFFFF"
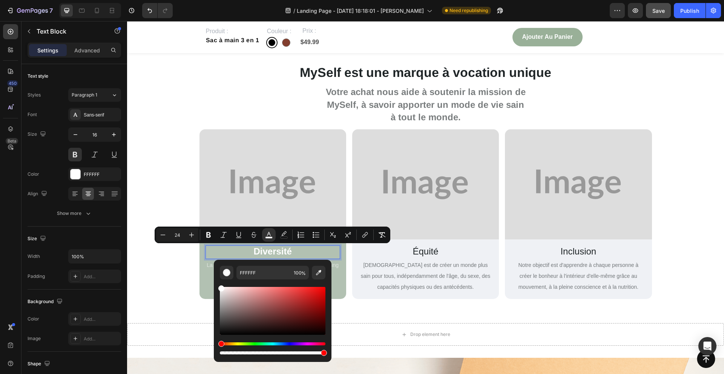
click at [200, 257] on div "Diversité Text Block 0 La technologie, l'approche bio-individuelle et le coachi…" at bounding box center [273, 270] width 147 height 60
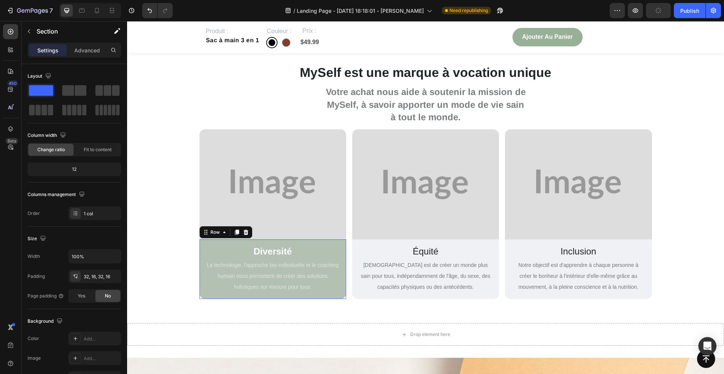
click at [194, 258] on div "MySelf est une marque à vocation unique Heading Votre achat nous aide à souteni…" at bounding box center [425, 179] width 585 height 240
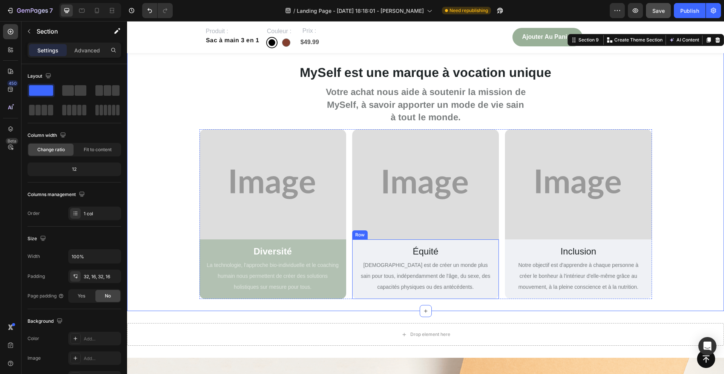
click at [495, 259] on div "Équité Text Block Notre mission est de créer un monde plus sain pour tous, indé…" at bounding box center [425, 270] width 147 height 60
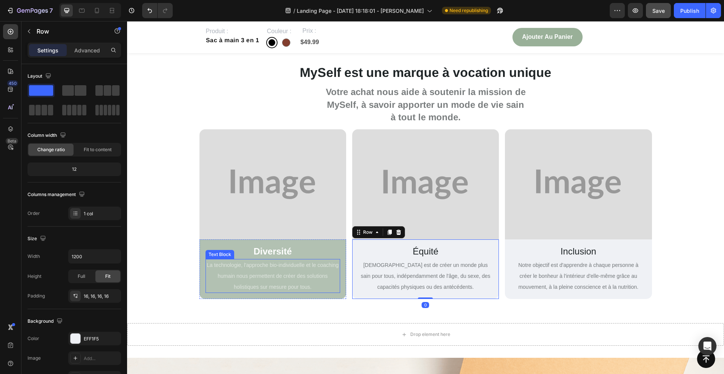
click at [206, 281] on p "La technologie, l'approche bio-individuelle et le coaching humain nous permette…" at bounding box center [272, 276] width 133 height 32
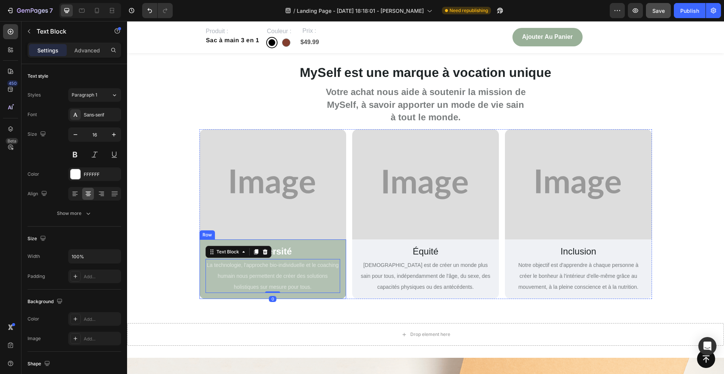
click at [205, 290] on div "Diversité Text Block La technologie, l'approche bio-individuelle et le coaching…" at bounding box center [273, 270] width 147 height 60
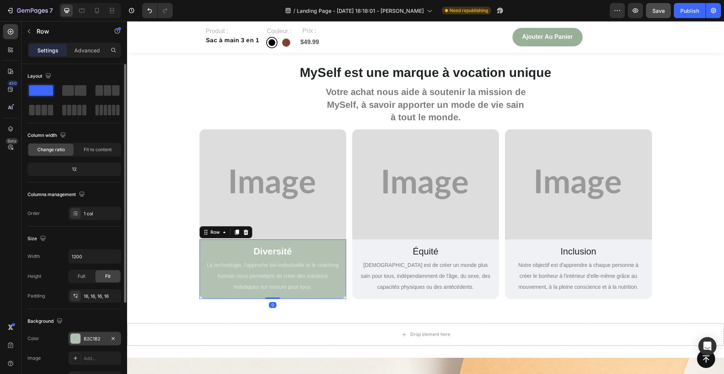
click at [83, 343] on div "B2C1B2" at bounding box center [94, 339] width 53 height 14
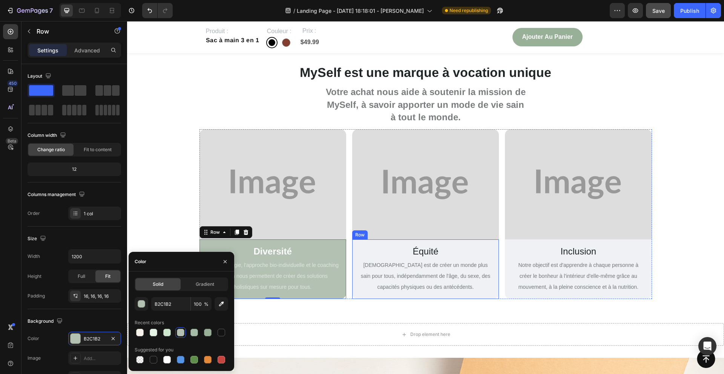
click at [373, 294] on div "Équité Text Block Notre mission est de créer un monde plus sain pour tous, indé…" at bounding box center [425, 270] width 147 height 60
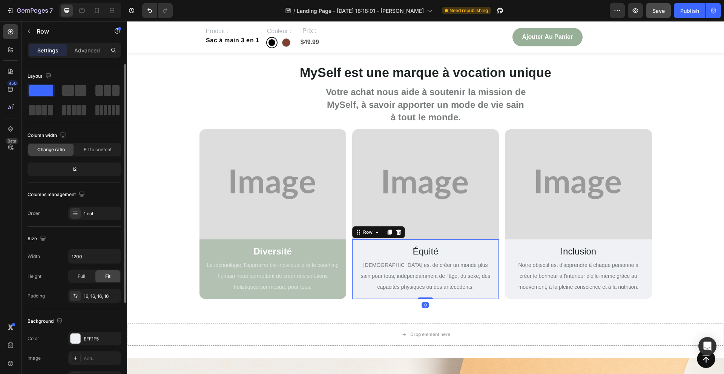
click at [76, 331] on div "Background The changes might be hidden by the video. Color EFF1F5 Image Add... …" at bounding box center [75, 350] width 94 height 82
click at [76, 336] on div at bounding box center [76, 339] width 10 height 10
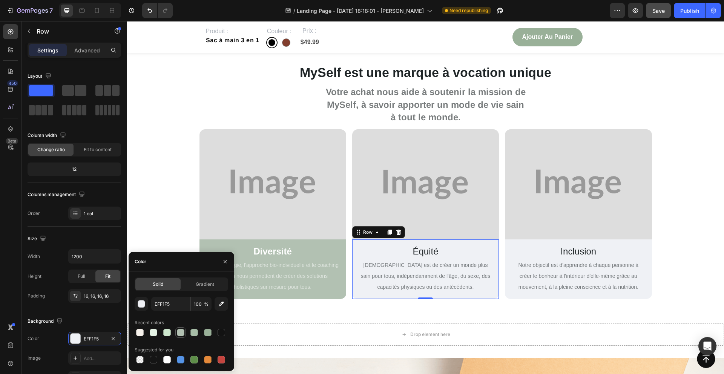
click at [178, 333] on div at bounding box center [181, 333] width 8 height 8
type input "B2C1B2"
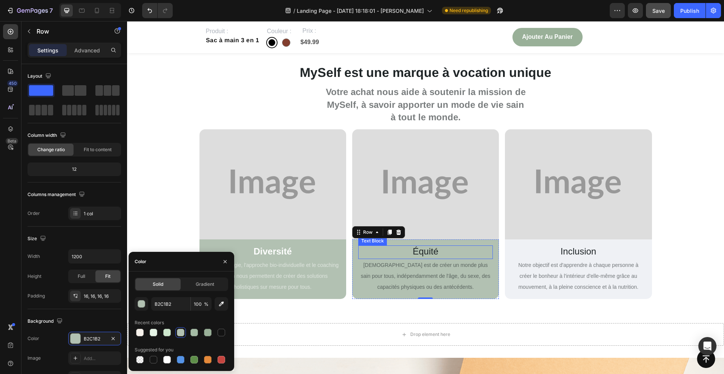
click at [427, 250] on span "Équité" at bounding box center [426, 251] width 26 height 10
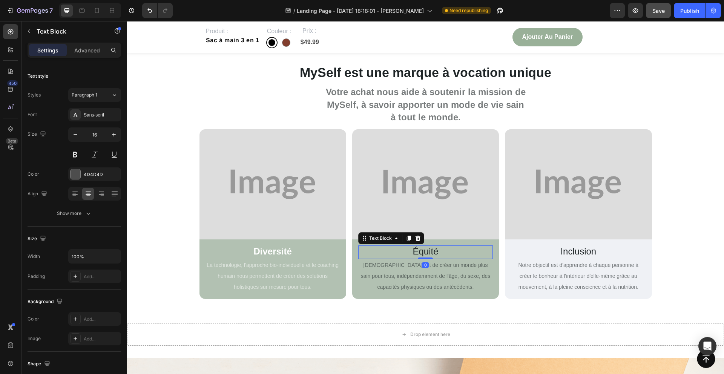
click at [427, 250] on span "Équité" at bounding box center [426, 251] width 26 height 10
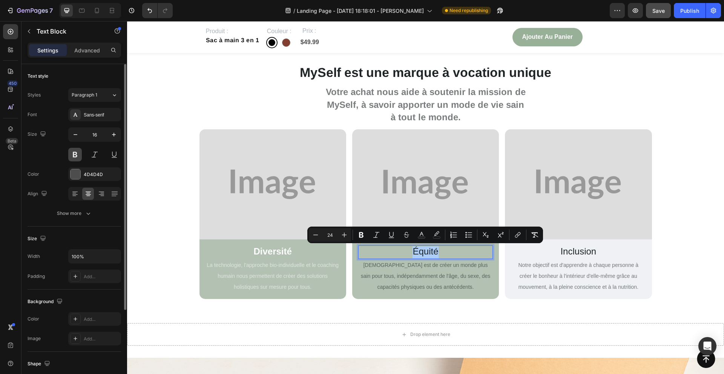
click at [77, 151] on button at bounding box center [75, 155] width 14 height 14
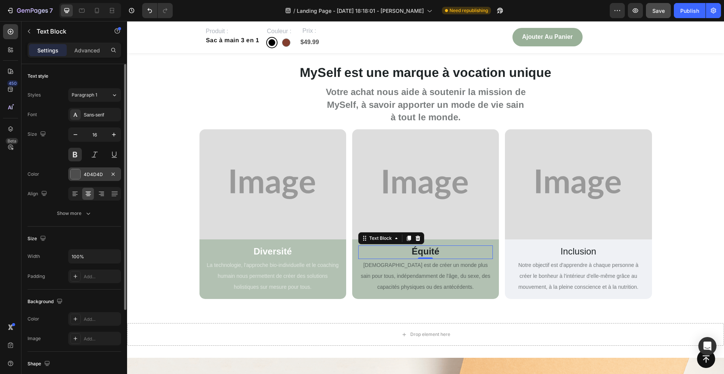
click at [76, 175] on div at bounding box center [76, 174] width 10 height 10
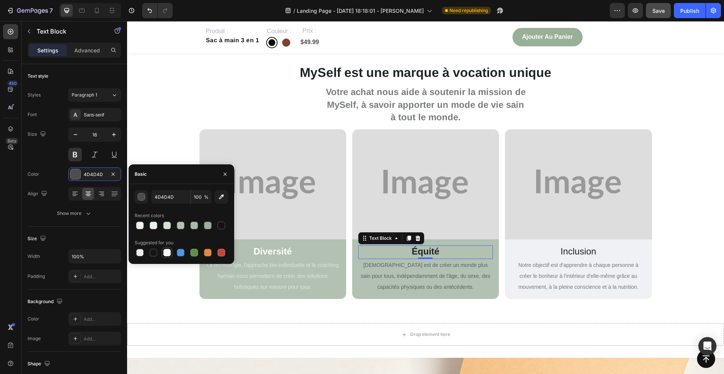
click at [163, 252] on div at bounding box center [167, 253] width 8 height 8
type input "FFFFFF"
click at [429, 250] on span "Équité" at bounding box center [426, 251] width 28 height 10
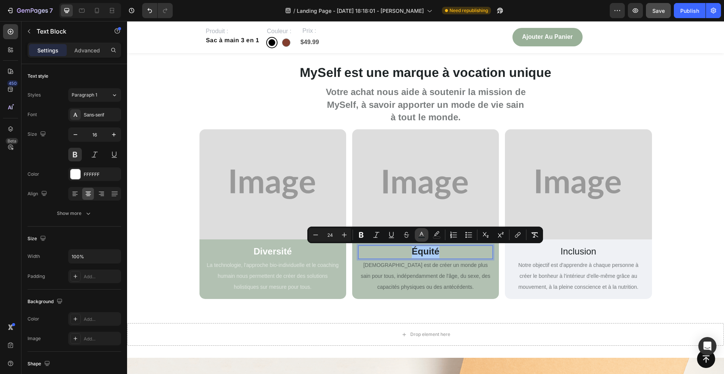
click at [418, 232] on icon "Editor contextual toolbar" at bounding box center [422, 235] width 8 height 8
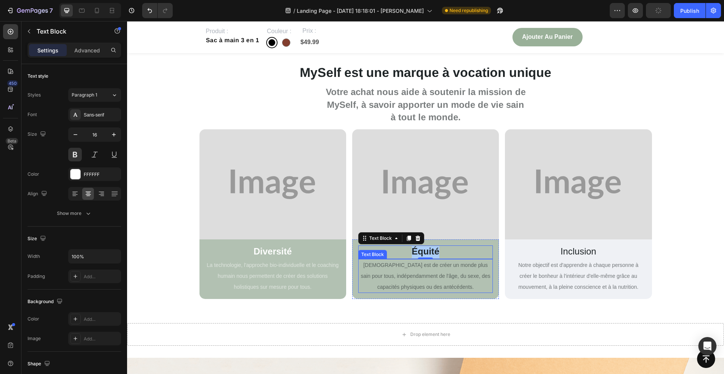
drag, startPoint x: 504, startPoint y: 307, endPoint x: 368, endPoint y: 286, distance: 137.4
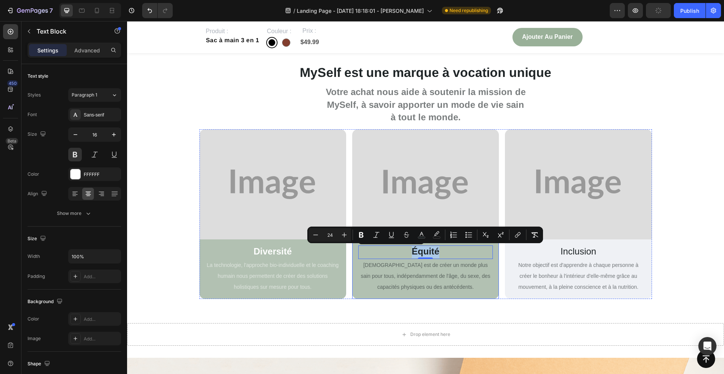
click at [419, 253] on span "Équité" at bounding box center [426, 251] width 28 height 10
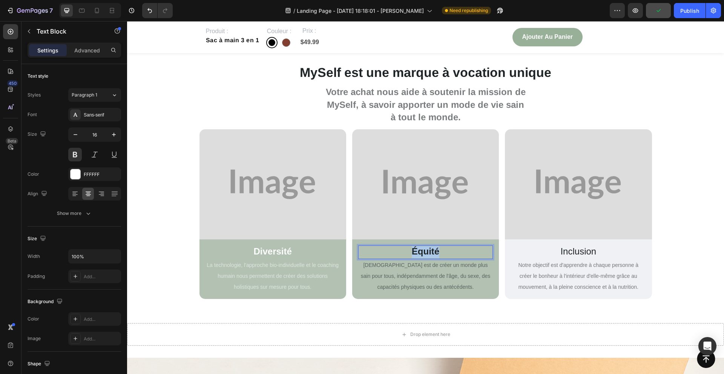
click at [419, 253] on span "Équité" at bounding box center [426, 251] width 28 height 10
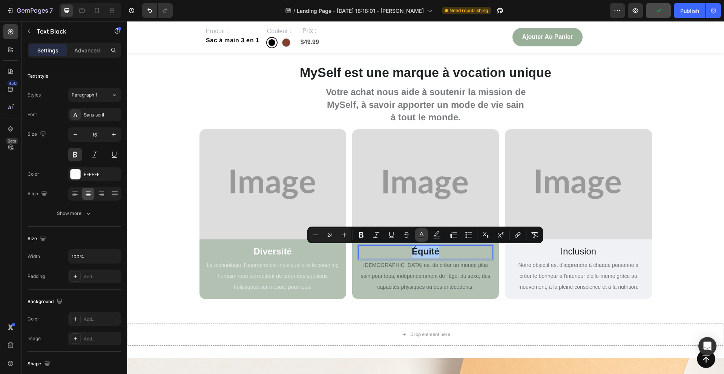
click at [420, 237] on rect "Editor contextual toolbar" at bounding box center [421, 238] width 7 height 2
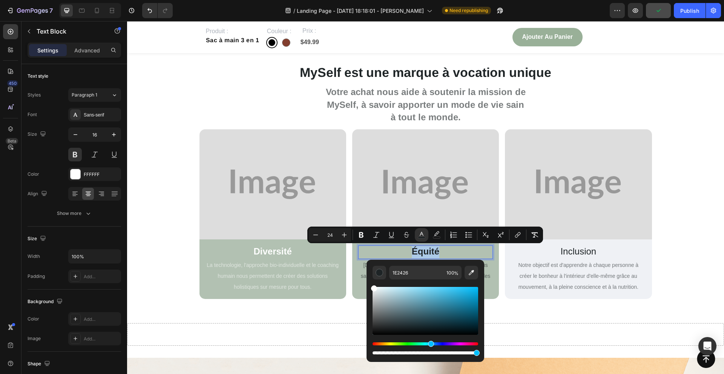
drag, startPoint x: 384, startPoint y: 292, endPoint x: 370, endPoint y: 282, distance: 17.6
click at [370, 282] on div "1E2426 100 %" at bounding box center [426, 308] width 118 height 96
type input "FFFFFF"
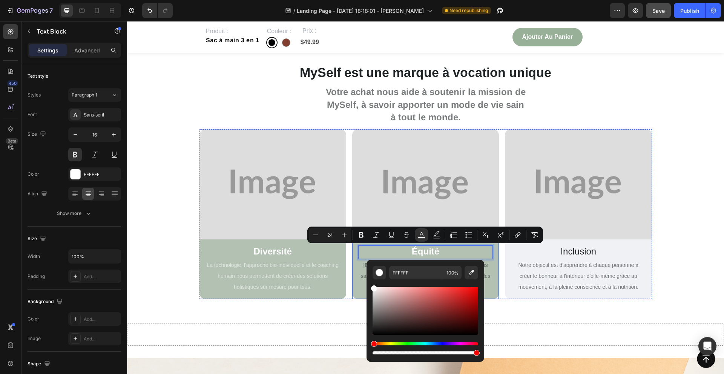
click at [357, 268] on div "Équité Text Block 0 Notre mission est de créer un monde plus sain pour tous, in…" at bounding box center [425, 270] width 147 height 60
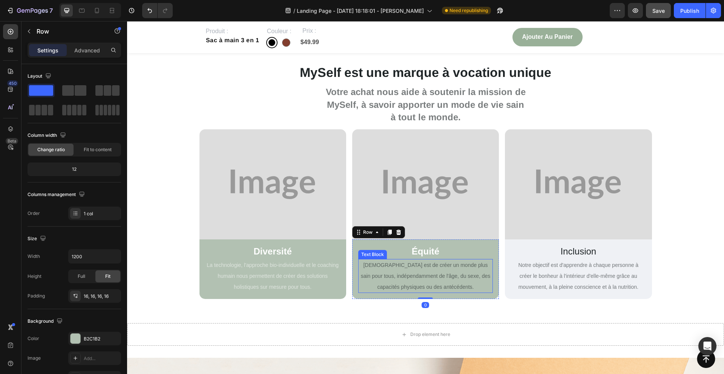
click at [395, 275] on span "Notre mission est de créer un monde plus sain pour tous, indépendamment de l'âg…" at bounding box center [426, 276] width 130 height 28
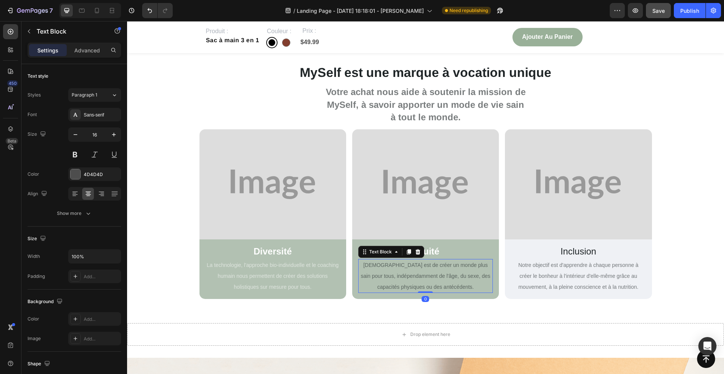
click at [397, 267] on span "Notre mission est de créer un monde plus sain pour tous, indépendamment de l'âg…" at bounding box center [426, 276] width 130 height 28
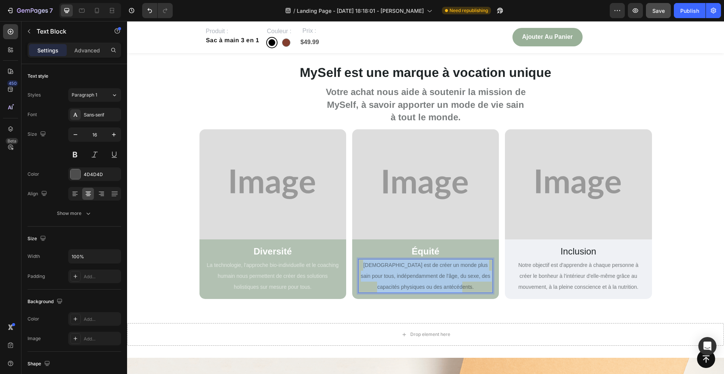
click at [397, 267] on span "Notre mission est de créer un monde plus sain pour tous, indépendamment de l'âg…" at bounding box center [426, 276] width 130 height 28
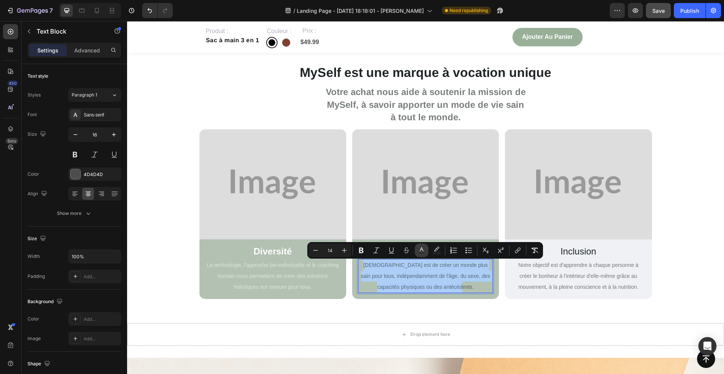
click at [424, 252] on icon "Editor contextual toolbar" at bounding box center [422, 251] width 8 height 8
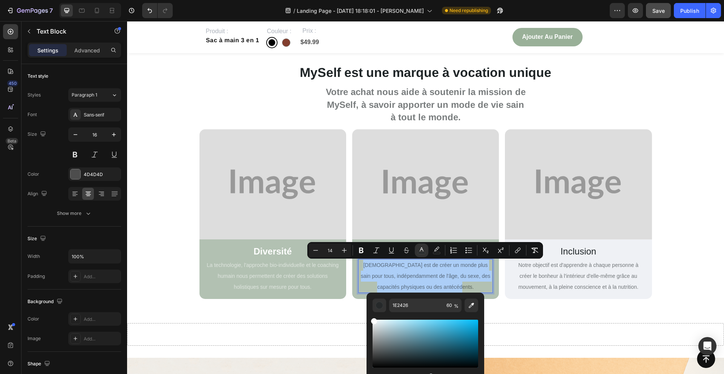
drag, startPoint x: 511, startPoint y: 346, endPoint x: 365, endPoint y: 309, distance: 151.0
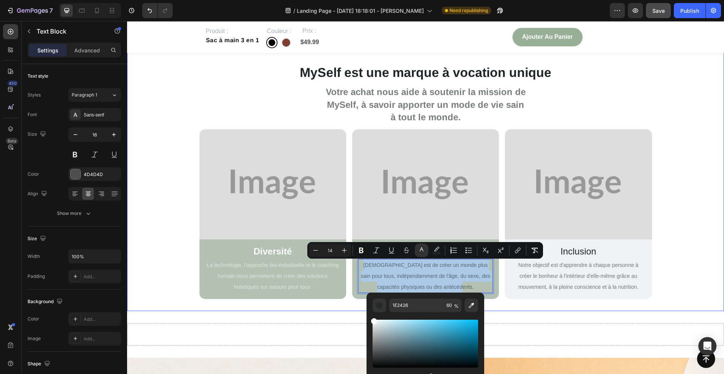
type input "FFFFFF"
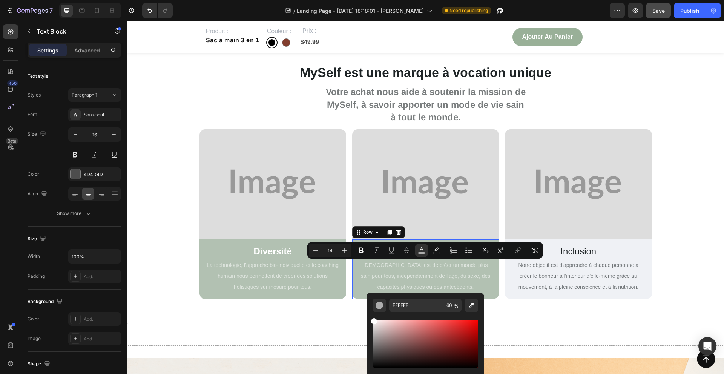
click at [353, 284] on div "Équité Text Block Notre mission est de créer un monde plus sain pour tous, indé…" at bounding box center [425, 270] width 147 height 60
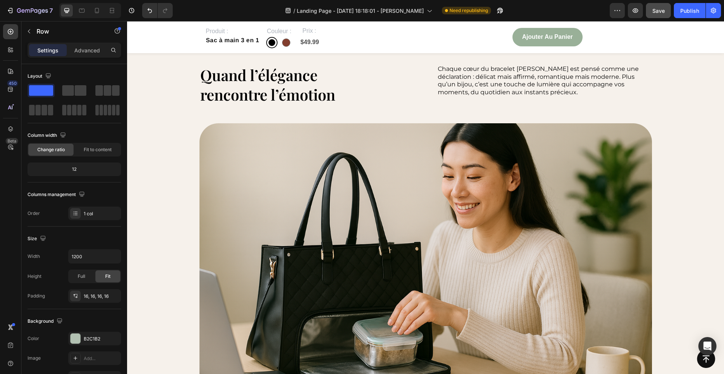
scroll to position [823, 0]
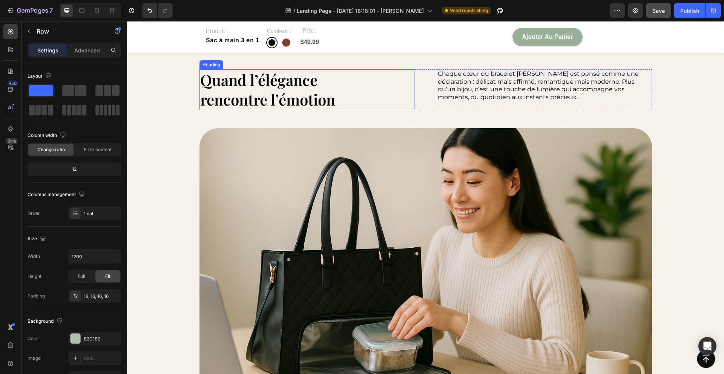
click at [306, 87] on span "Quand l’élégance rencontre l’émotion" at bounding box center [267, 90] width 135 height 40
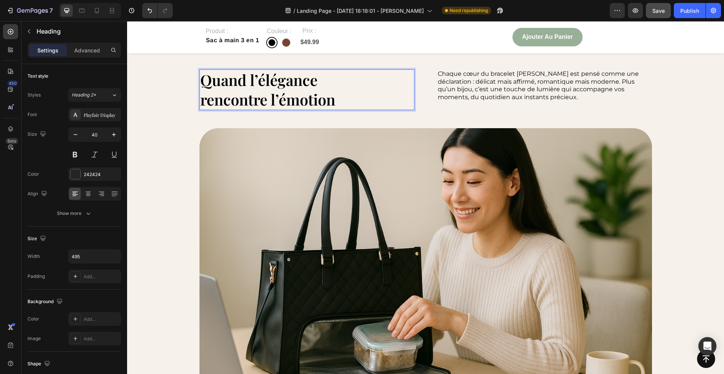
click at [316, 88] on span "Quand l’élégance rencontre l’émotion" at bounding box center [267, 90] width 135 height 40
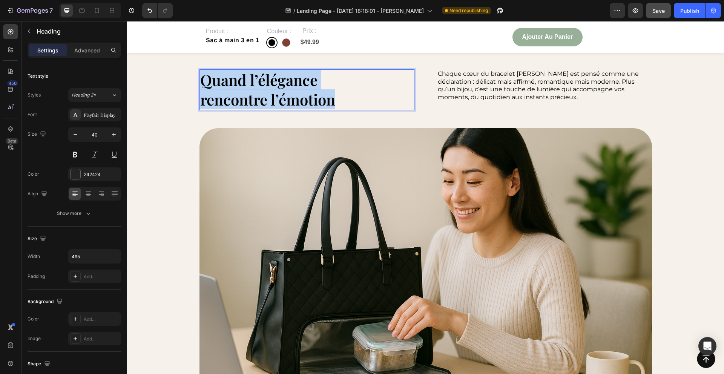
click at [316, 88] on span "Quand l’élégance rencontre l’émotion" at bounding box center [267, 90] width 135 height 40
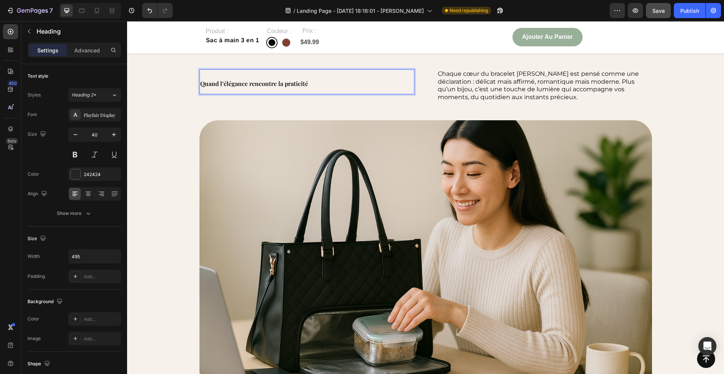
click at [313, 89] on p "Quand l’élégance rencontre la praticité" at bounding box center [292, 81] width 185 height 23
click at [297, 81] on span "Quand l’élégance rencontre la praticité" at bounding box center [254, 84] width 108 height 8
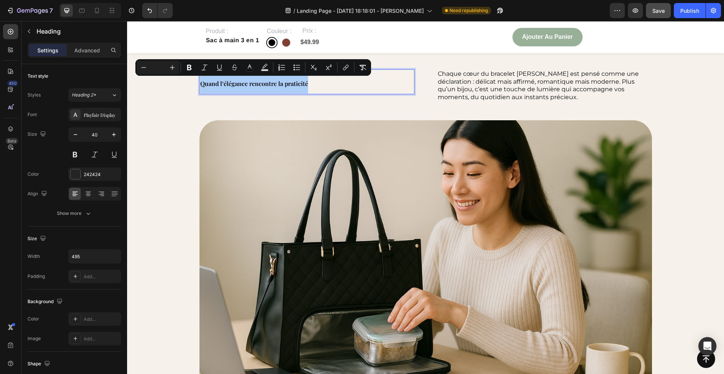
click at [158, 71] on input "Editor contextual toolbar" at bounding box center [158, 67] width 15 height 9
type input "40"
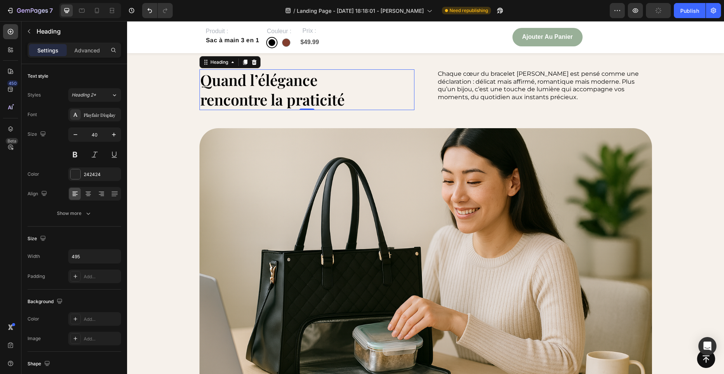
click at [543, 85] on span "Chaque cœur du bracelet Émily est pensé comme une déclaration : délicat mais af…" at bounding box center [538, 85] width 201 height 31
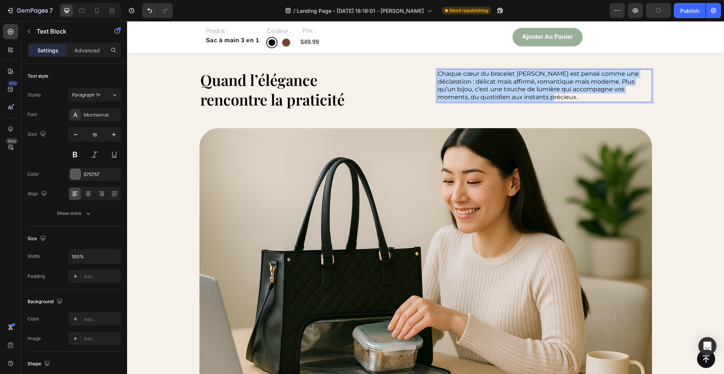
click at [543, 85] on span "Chaque cœur du bracelet Émily est pensé comme une déclaration : délicat mais af…" at bounding box center [538, 85] width 201 height 31
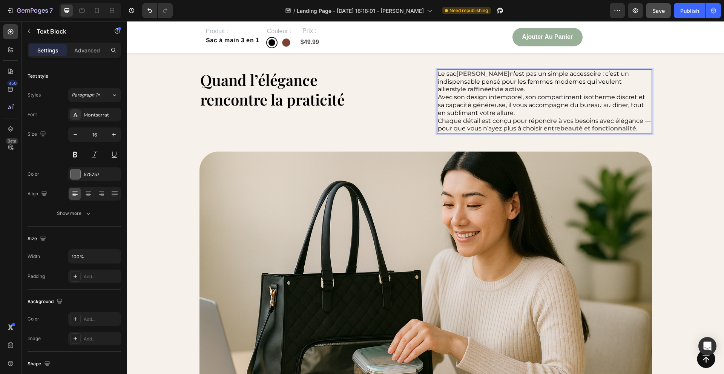
click at [438, 128] on span "Chaque détail est conçu pour répondre à vos besoins avec élégance — pour que vo…" at bounding box center [544, 124] width 213 height 15
click at [369, 114] on div "⁠⁠⁠⁠⁠⁠⁠ Quand l’élégance rencontre la praticité Heading" at bounding box center [307, 101] width 215 height 64
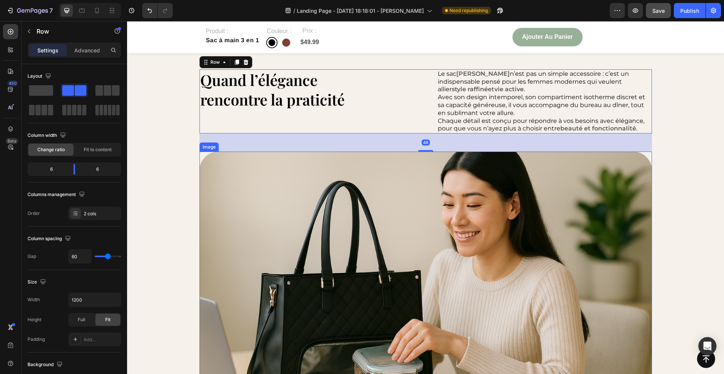
click at [232, 155] on img at bounding box center [426, 303] width 453 height 302
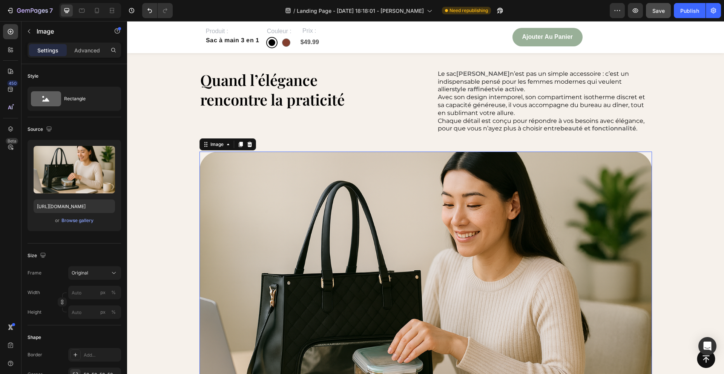
click at [178, 163] on div "⁠⁠⁠⁠⁠⁠⁠ Quand l’élégance rencontre la praticité Heading Le sac Esther n’est pas…" at bounding box center [426, 261] width 582 height 384
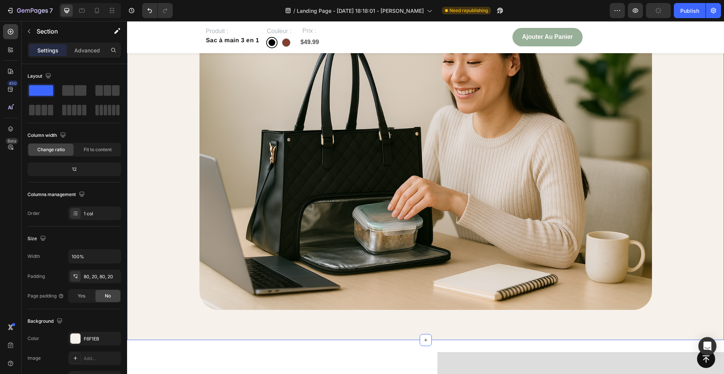
scroll to position [986, 0]
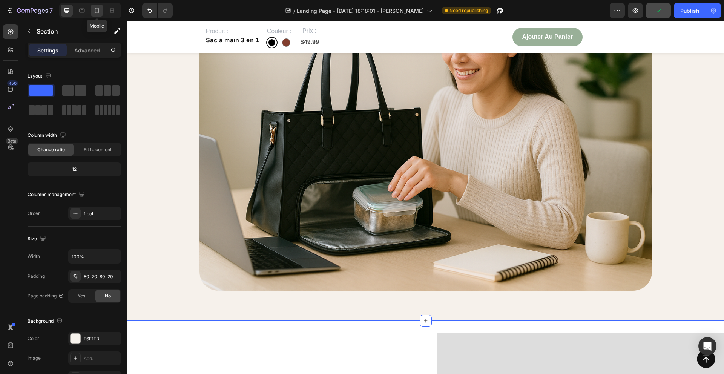
click at [98, 9] on icon at bounding box center [97, 10] width 4 height 5
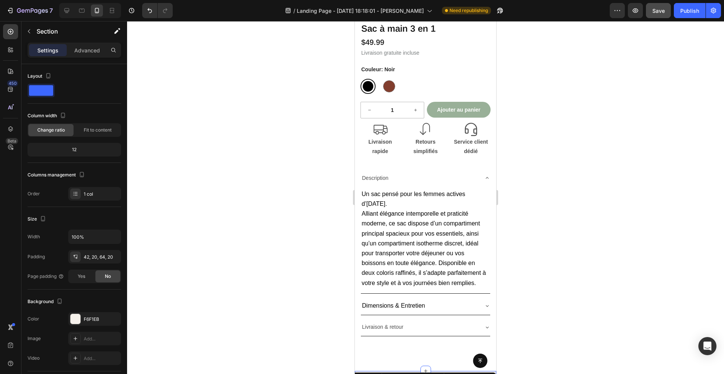
scroll to position [208, 0]
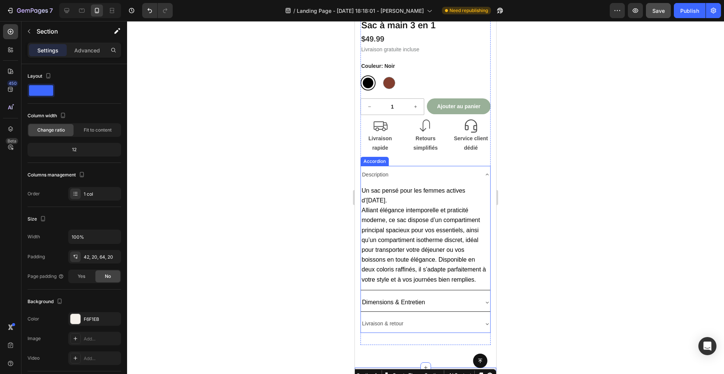
click at [486, 171] on div "Description" at bounding box center [425, 175] width 129 height 18
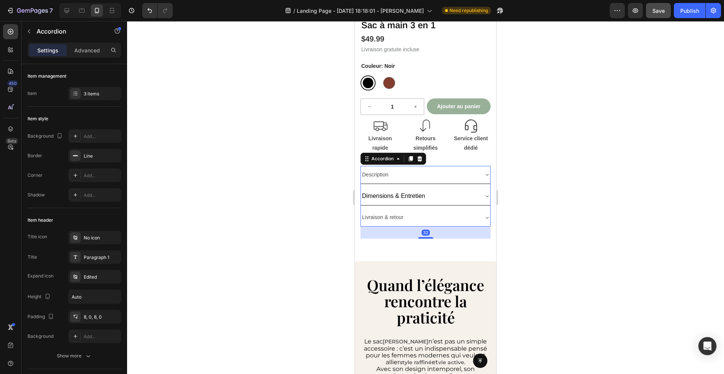
click at [376, 194] on span "Dimensions & Entretien" at bounding box center [393, 196] width 63 height 6
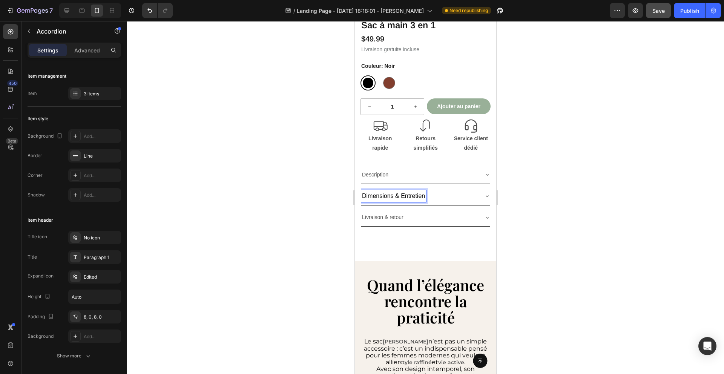
click at [376, 194] on span "Dimensions & Entretien" at bounding box center [393, 196] width 63 height 6
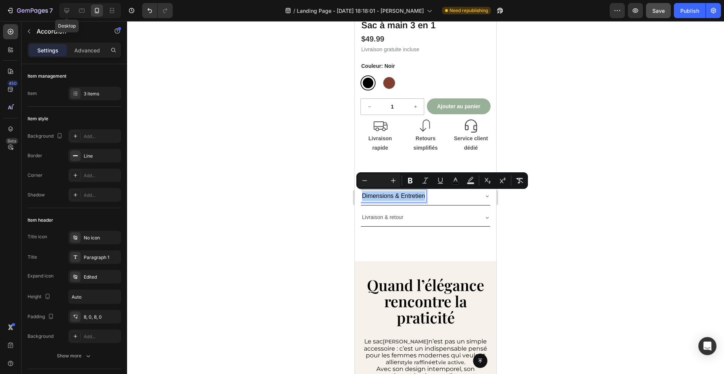
drag, startPoint x: 64, startPoint y: 10, endPoint x: 314, endPoint y: 22, distance: 250.4
click at [64, 10] on icon at bounding box center [67, 11] width 8 height 8
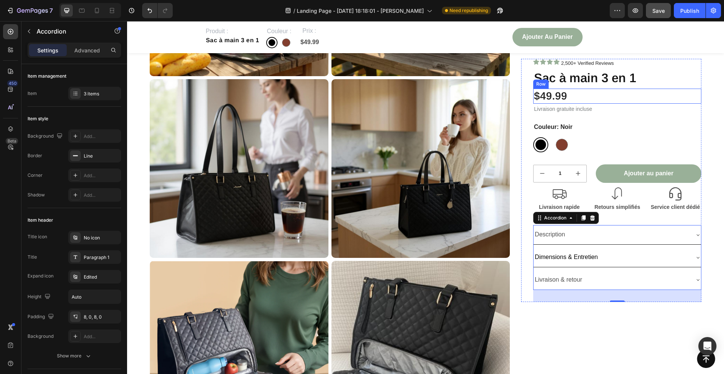
scroll to position [200, 0]
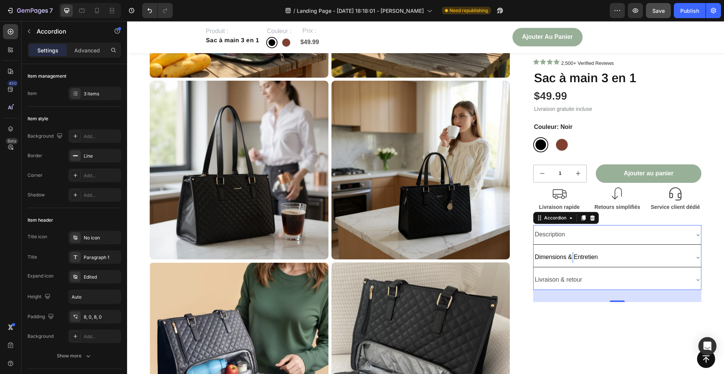
click at [573, 255] on span "Dimensions & Entretien" at bounding box center [566, 257] width 63 height 6
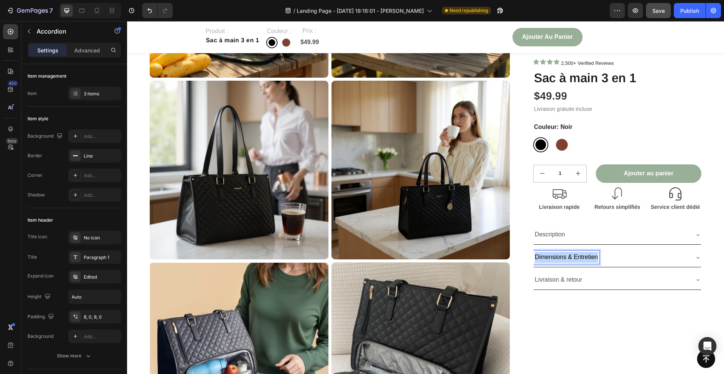
click at [573, 255] on span "Dimensions & Entretien" at bounding box center [566, 257] width 63 height 6
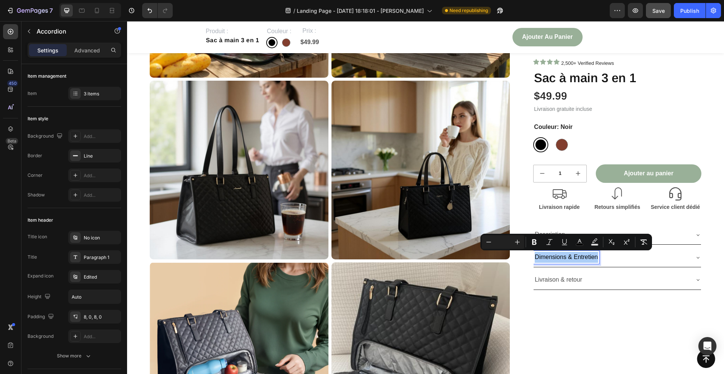
click at [501, 244] on input "Editor contextual toolbar" at bounding box center [503, 242] width 15 height 9
type input "2"
type input "0"
click at [493, 241] on button "Minus" at bounding box center [489, 242] width 14 height 14
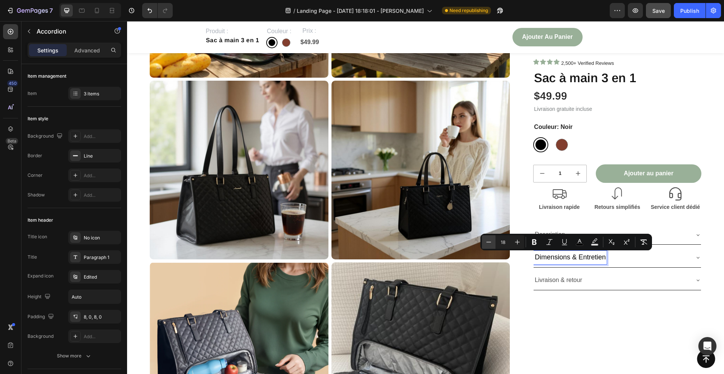
click at [493, 241] on button "Minus" at bounding box center [489, 242] width 14 height 14
type input "16"
click at [582, 270] on div "Livraison & retour" at bounding box center [617, 279] width 167 height 19
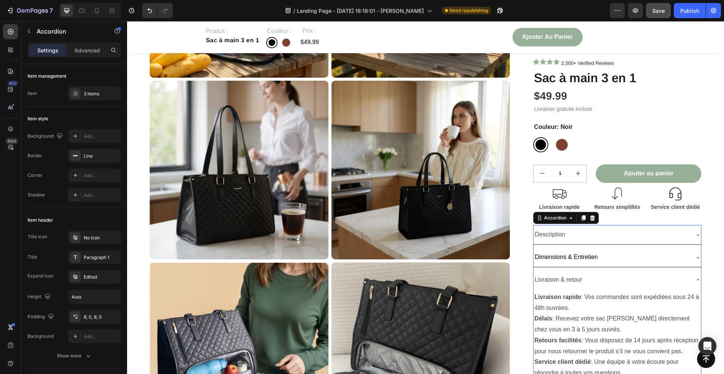
click at [549, 235] on p "Description" at bounding box center [550, 234] width 30 height 11
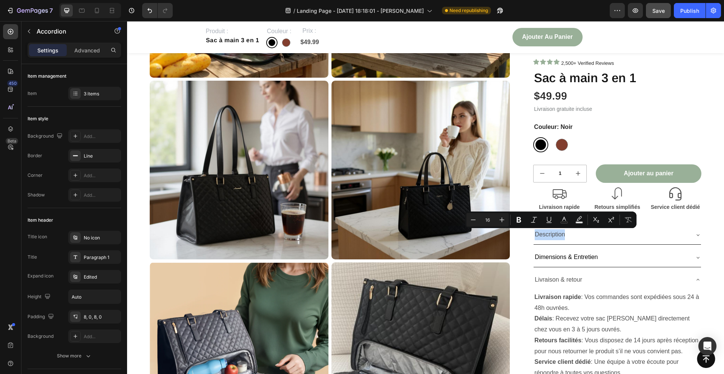
click at [614, 255] on div "Dimensions & Entretien" at bounding box center [611, 257] width 155 height 13
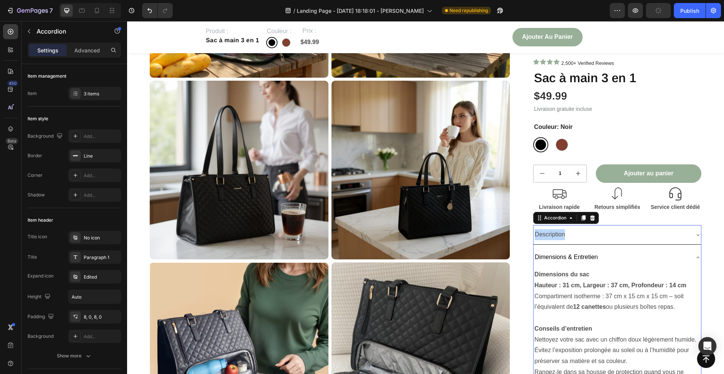
click at [626, 252] on div "Dimensions & Entretien" at bounding box center [611, 257] width 155 height 13
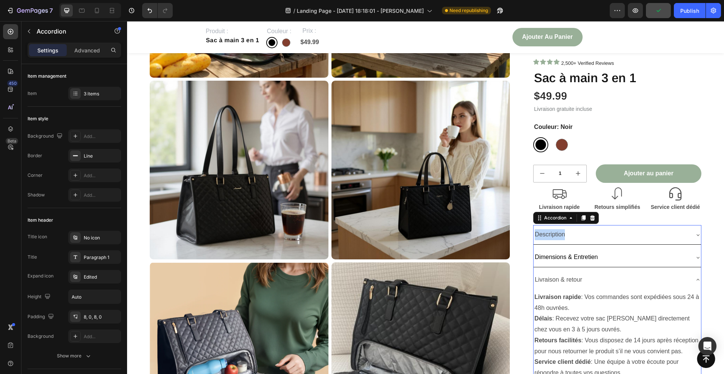
click at [624, 286] on div "Livraison & retour" at bounding box center [611, 279] width 155 height 13
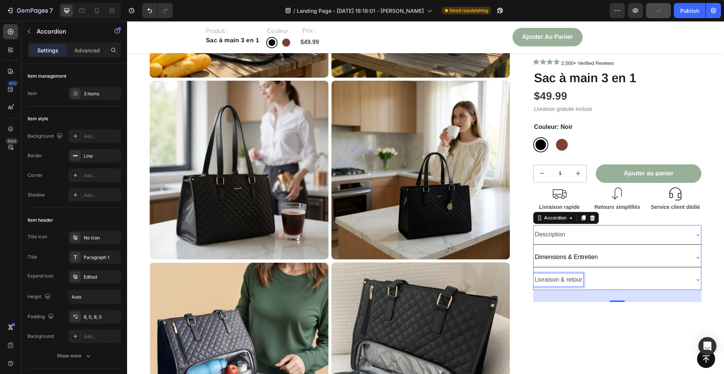
click at [556, 283] on p "Livraison & retour" at bounding box center [558, 280] width 47 height 11
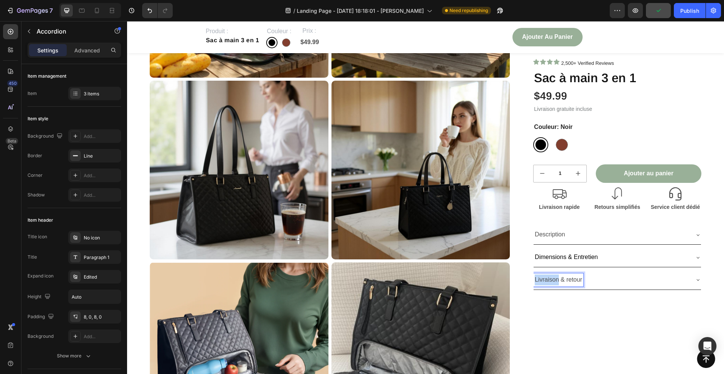
click at [556, 283] on p "Livraison & retour" at bounding box center [558, 280] width 47 height 11
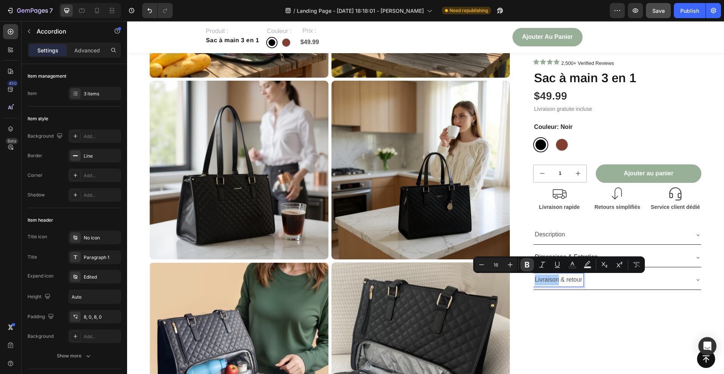
click at [530, 262] on icon "Editor contextual toolbar" at bounding box center [528, 265] width 8 height 8
click at [546, 235] on p "Description" at bounding box center [550, 234] width 30 height 11
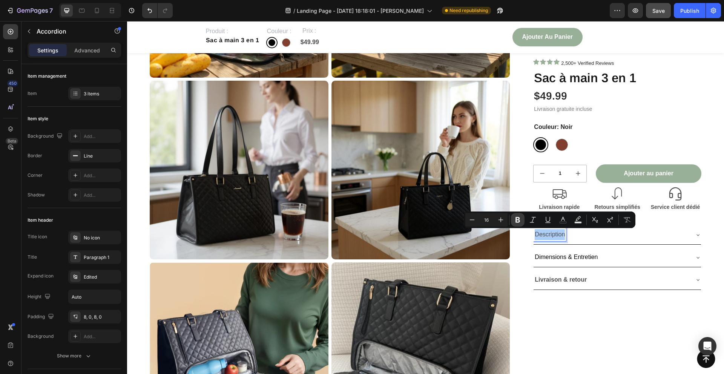
click at [518, 217] on icon "Editor contextual toolbar" at bounding box center [518, 220] width 5 height 6
click at [554, 253] on p "Dimensions & Entretien" at bounding box center [566, 257] width 63 height 11
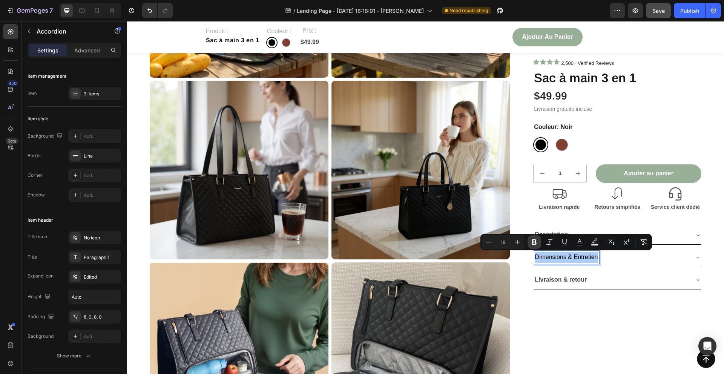
click at [531, 241] on icon "Editor contextual toolbar" at bounding box center [535, 242] width 8 height 8
click at [112, 8] on icon at bounding box center [112, 11] width 8 height 8
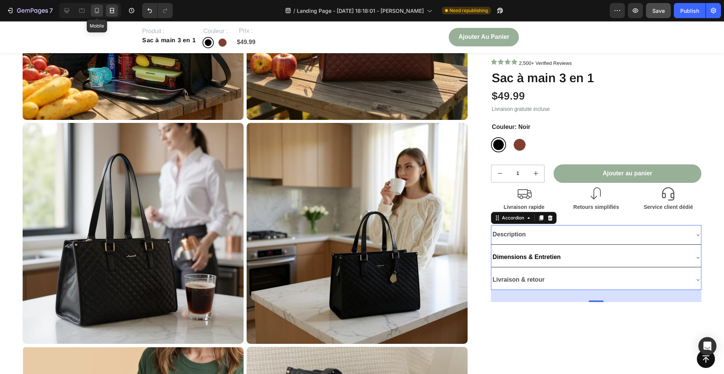
click at [101, 7] on icon at bounding box center [97, 11] width 8 height 8
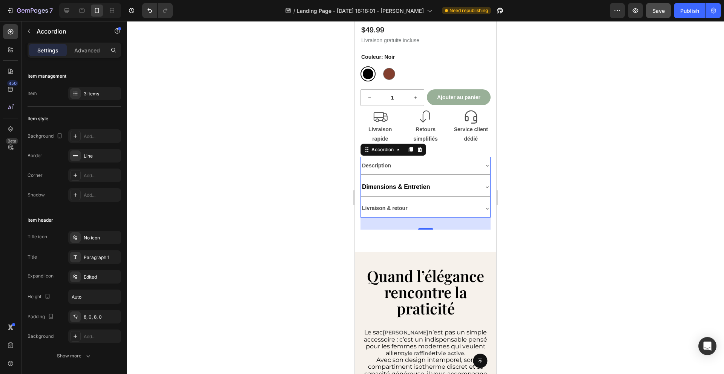
scroll to position [217, 0]
click at [378, 166] on strong "Description" at bounding box center [376, 165] width 29 height 6
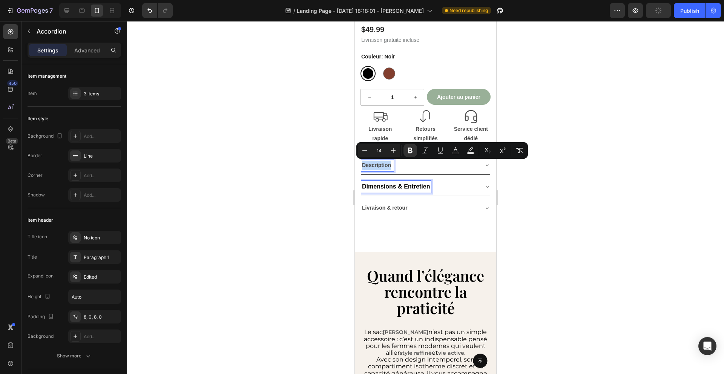
type input "16"
click at [379, 186] on strong "Dimensions & Entretien" at bounding box center [396, 186] width 68 height 6
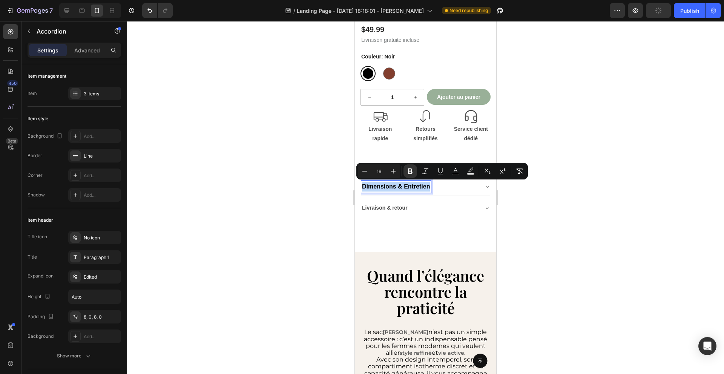
click at [379, 186] on strong "Dimensions & Entretien" at bounding box center [396, 186] width 68 height 6
click at [363, 175] on button "Minus" at bounding box center [365, 171] width 14 height 14
type input "14"
click at [375, 208] on strong "Livraison & retour" at bounding box center [385, 207] width 46 height 6
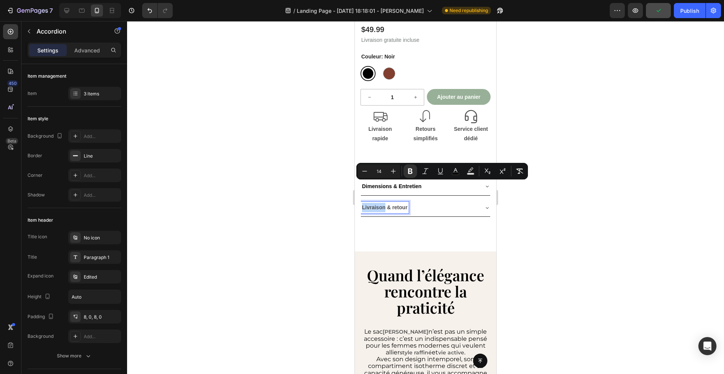
click at [375, 208] on strong "Livraison & retour" at bounding box center [385, 207] width 46 height 6
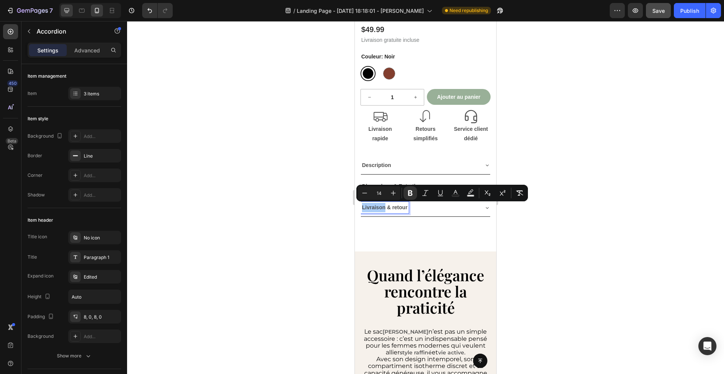
click at [68, 8] on icon at bounding box center [67, 10] width 5 height 5
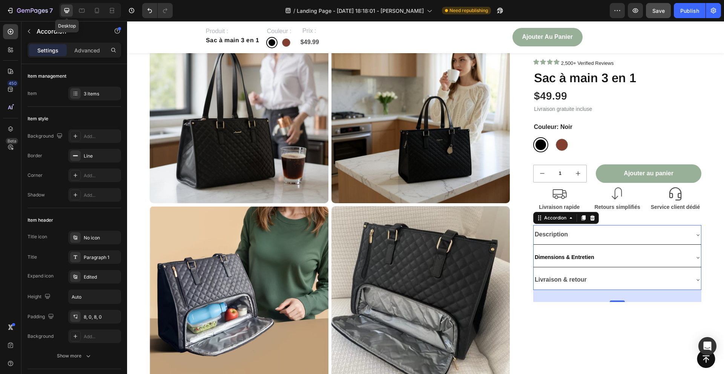
scroll to position [217, 0]
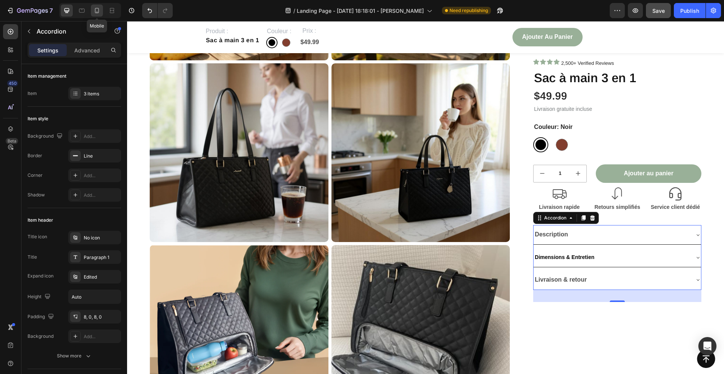
click at [93, 7] on icon at bounding box center [97, 11] width 8 height 8
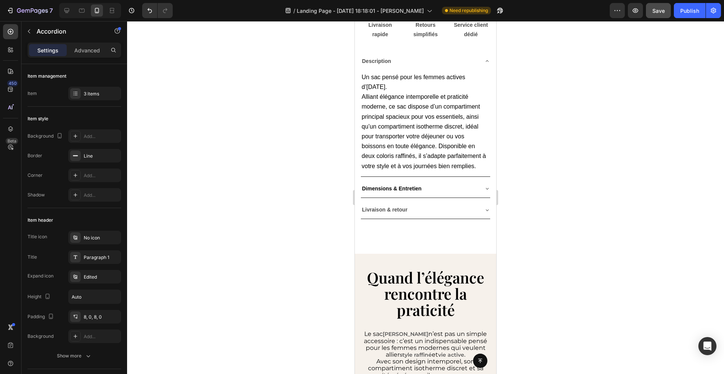
scroll to position [276, 0]
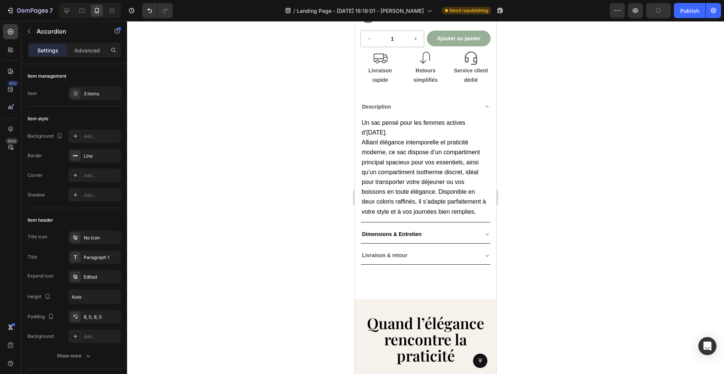
click at [374, 106] on strong "Description" at bounding box center [376, 107] width 29 height 6
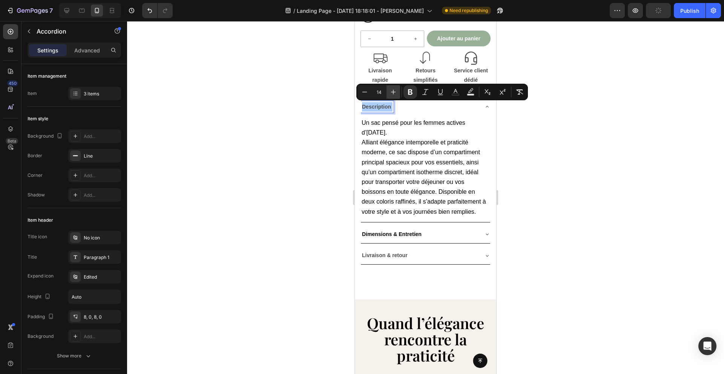
click at [392, 94] on icon "Editor contextual toolbar" at bounding box center [394, 92] width 8 height 8
type input "16"
click at [379, 232] on strong "Dimensions & Entretien" at bounding box center [392, 235] width 60 height 6
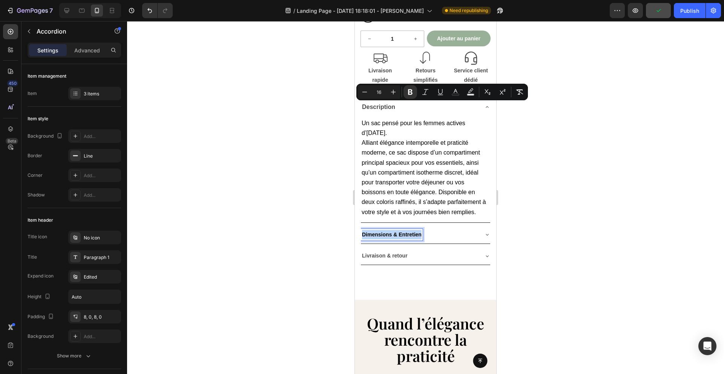
click at [379, 232] on strong "Dimensions & Entretien" at bounding box center [392, 235] width 60 height 6
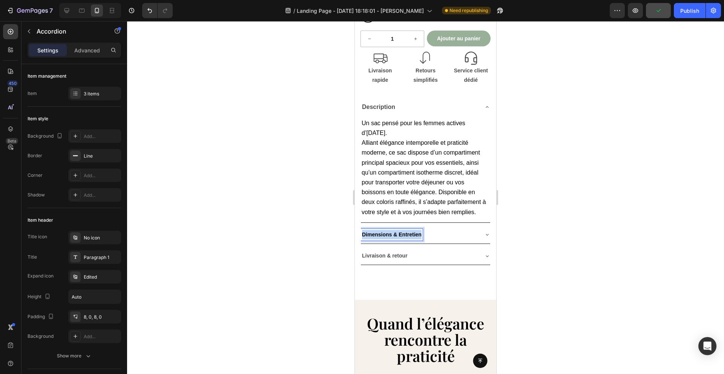
click at [379, 232] on strong "Dimensions & Entretien" at bounding box center [392, 235] width 60 height 6
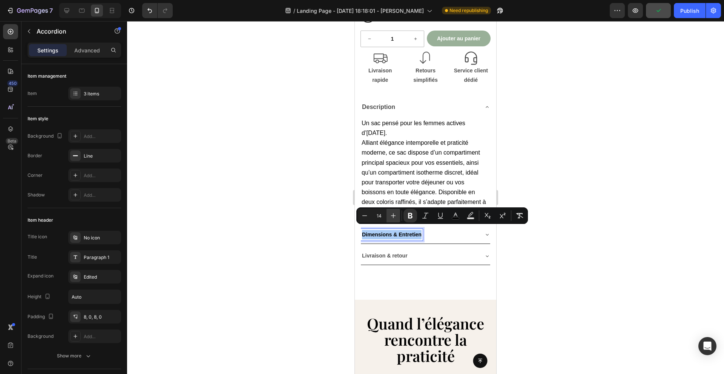
click at [391, 215] on icon "Editor contextual toolbar" at bounding box center [394, 216] width 8 height 8
type input "16"
click at [392, 253] on strong "Livraison & retour" at bounding box center [385, 256] width 46 height 6
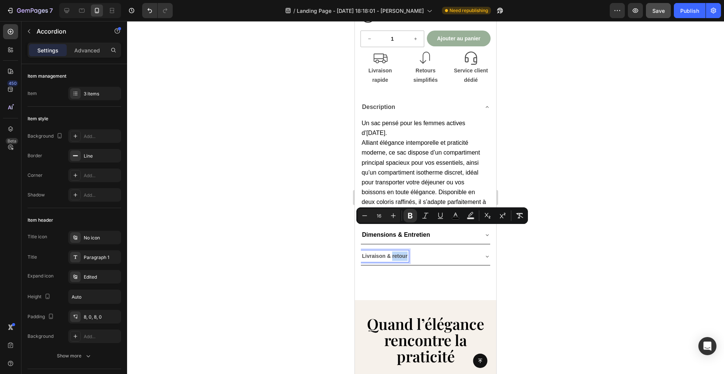
click at [392, 253] on strong "Livraison & retour" at bounding box center [385, 256] width 46 height 6
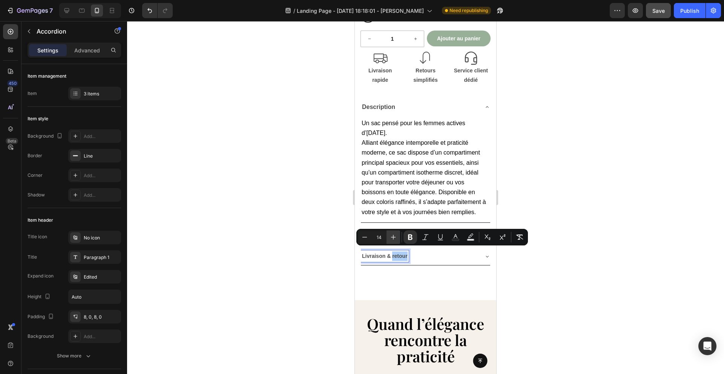
click at [392, 241] on button "Plus" at bounding box center [394, 237] width 14 height 14
type input "16"
click at [71, 10] on div at bounding box center [67, 11] width 12 height 12
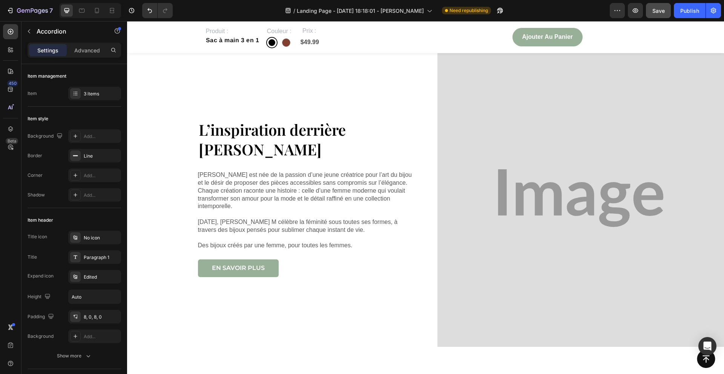
scroll to position [1268, 0]
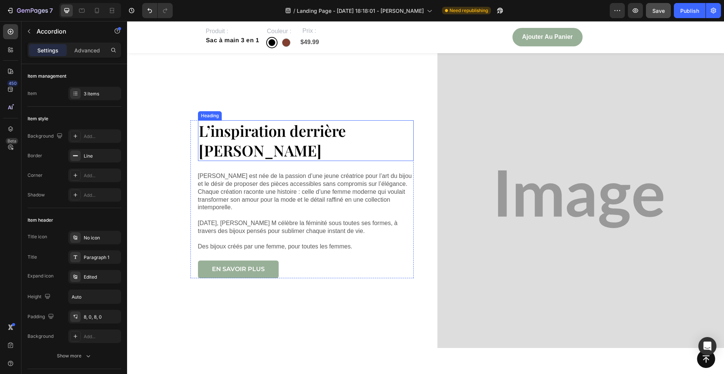
click at [315, 144] on h2 "L’inspiration derrière Amber M" at bounding box center [306, 140] width 216 height 41
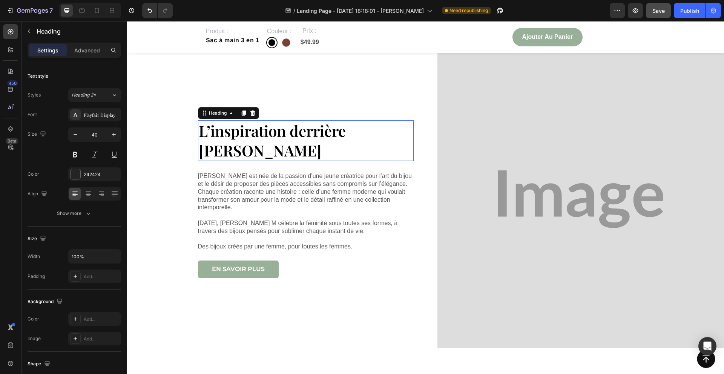
click at [315, 144] on h2 "L’inspiration derrière Amber M" at bounding box center [306, 140] width 216 height 41
click at [315, 144] on p "L’inspiration derrière Amber M" at bounding box center [306, 140] width 214 height 39
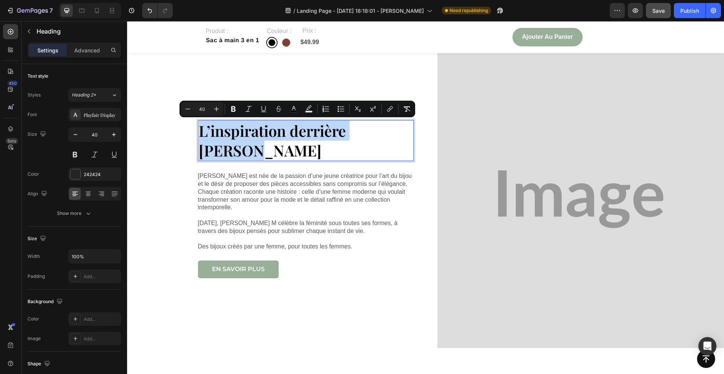
scroll to position [1278, 0]
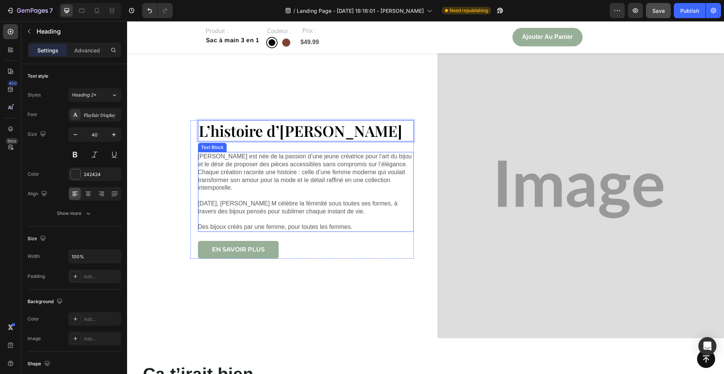
click at [313, 189] on p "Amber M est née de la passion d’une jeune créatrice pour l’art du bijou et le d…" at bounding box center [306, 172] width 216 height 39
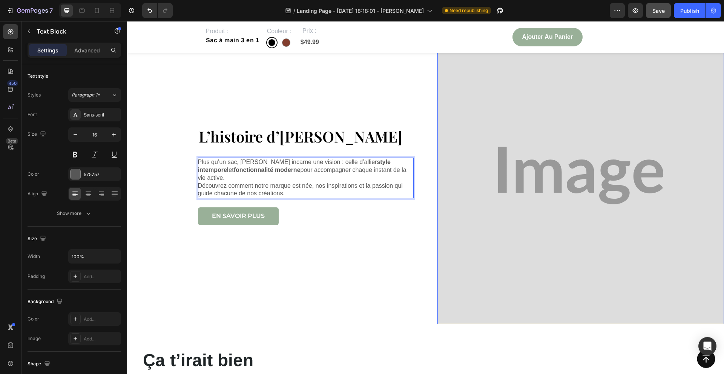
scroll to position [1289, 0]
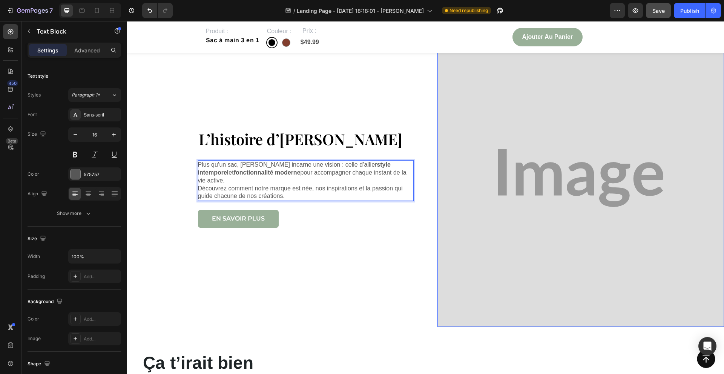
click at [633, 129] on img at bounding box center [581, 178] width 287 height 298
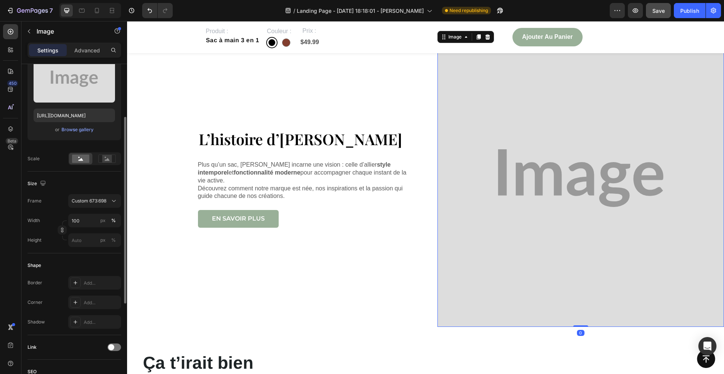
scroll to position [93, 0]
click at [97, 300] on div "Add..." at bounding box center [101, 301] width 35 height 7
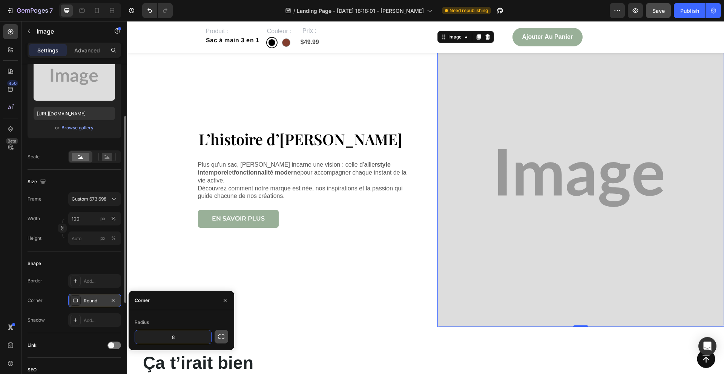
click at [221, 336] on icon "button" at bounding box center [222, 337] width 8 height 8
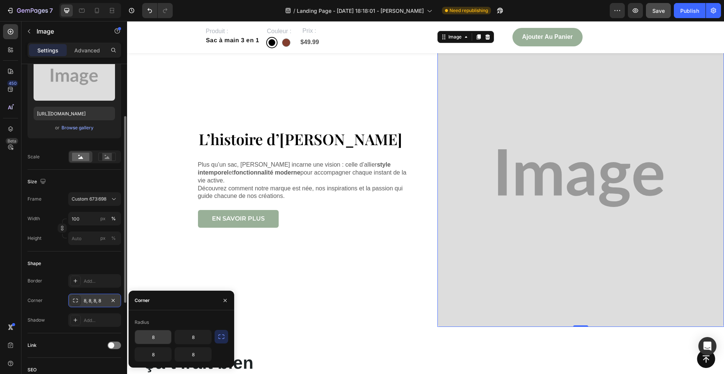
click at [154, 336] on input "8" at bounding box center [153, 337] width 36 height 14
type input "20"
click at [152, 354] on input "8" at bounding box center [153, 355] width 36 height 14
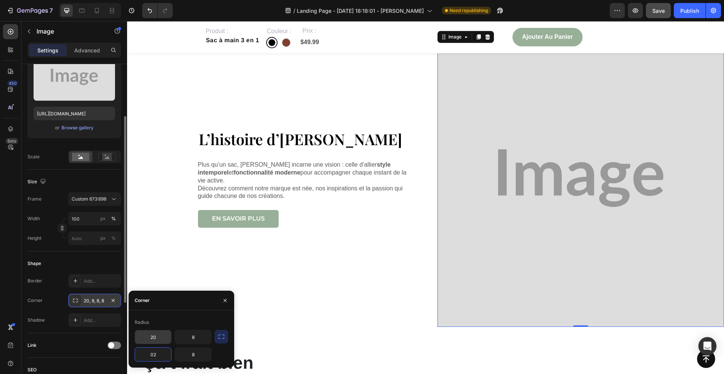
type input "0"
type input "20"
click at [225, 352] on div "20 8 20 8" at bounding box center [182, 346] width 94 height 32
click at [224, 300] on icon "button" at bounding box center [225, 300] width 3 height 3
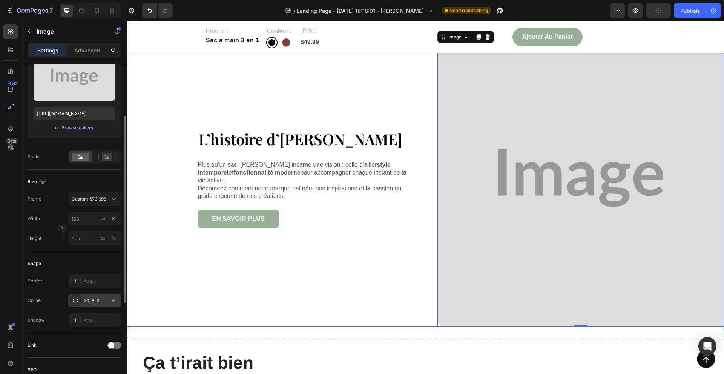
scroll to position [1235, 0]
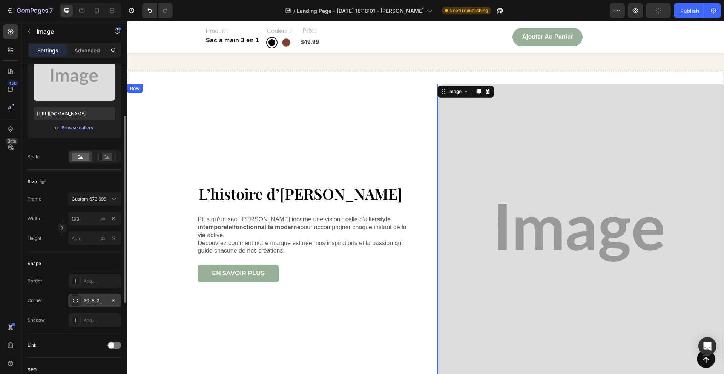
click at [338, 281] on div "en savoir plus Button" at bounding box center [306, 274] width 216 height 18
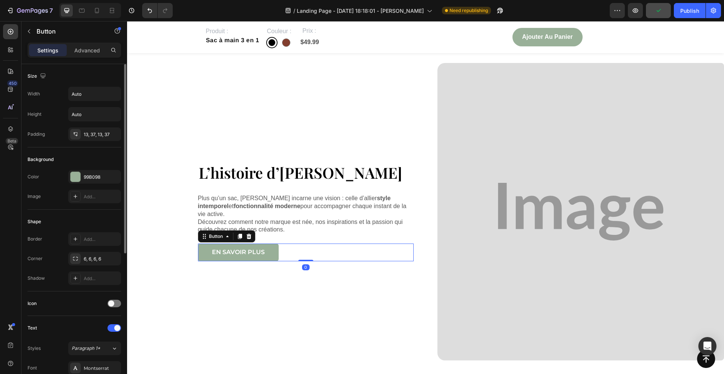
scroll to position [1255, 0]
click at [463, 230] on img at bounding box center [581, 212] width 287 height 298
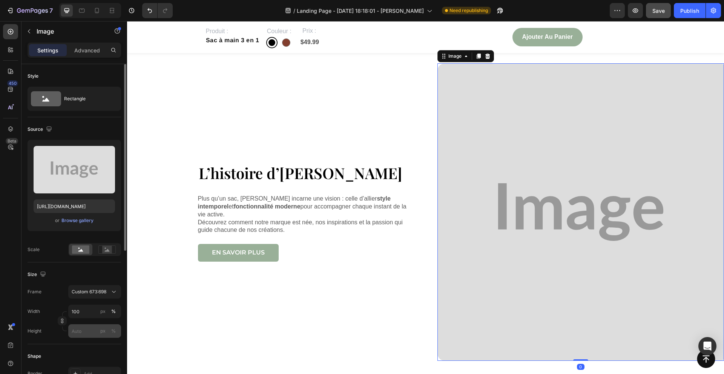
scroll to position [68, 0]
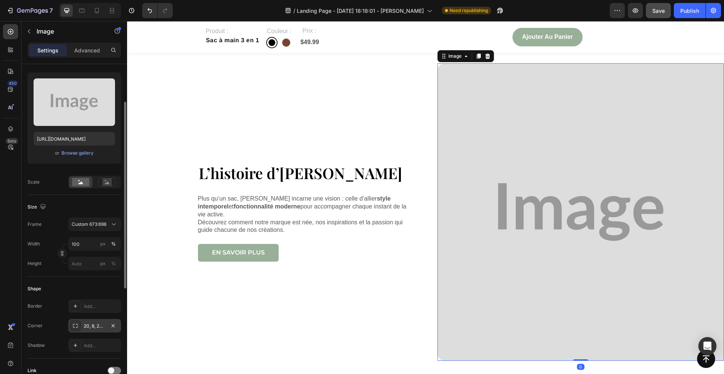
click at [81, 327] on div "20, 8, 20, 8" at bounding box center [94, 326] width 53 height 14
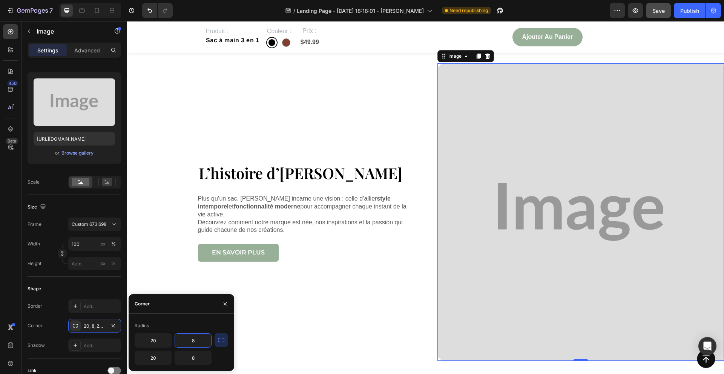
click at [190, 339] on input "8" at bounding box center [193, 341] width 36 height 14
type input "0"
click at [194, 356] on input "8" at bounding box center [193, 358] width 36 height 14
type input "0"
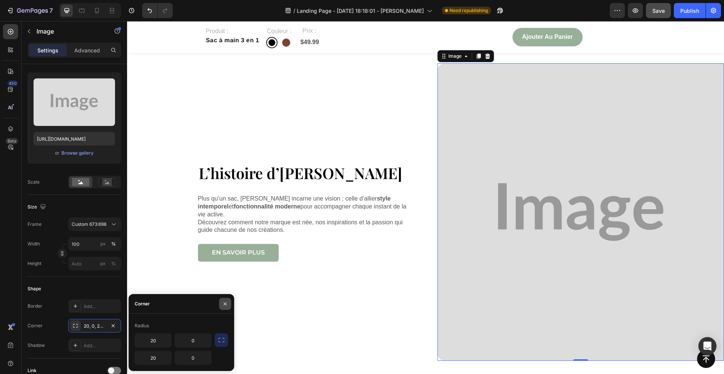
click at [224, 303] on icon "button" at bounding box center [225, 304] width 6 height 6
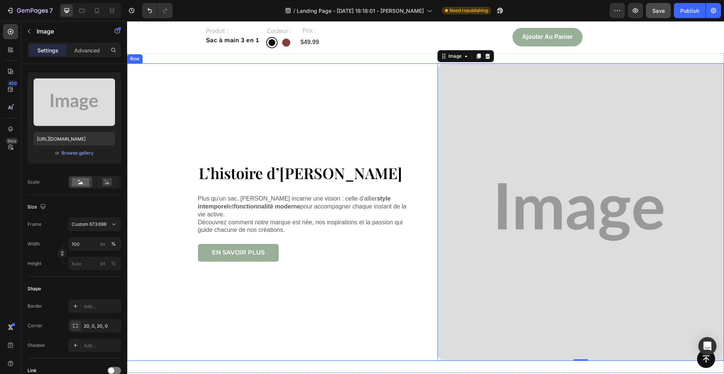
click at [349, 304] on div "⁠⁠⁠⁠⁠⁠⁠ L’histoire d’Esther Heading Plus qu’un sac, Esther incarne une vision :…" at bounding box center [270, 212] width 287 height 298
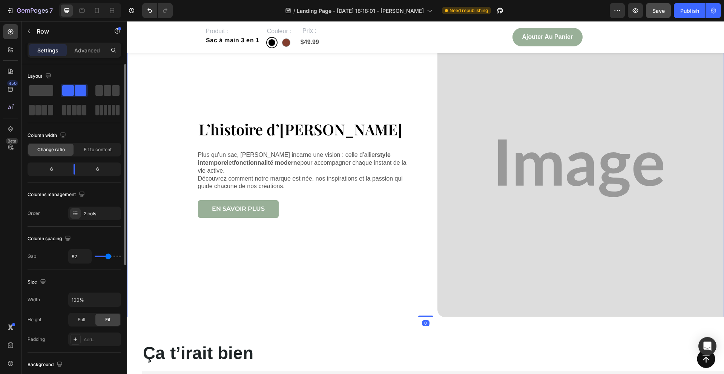
scroll to position [1311, 0]
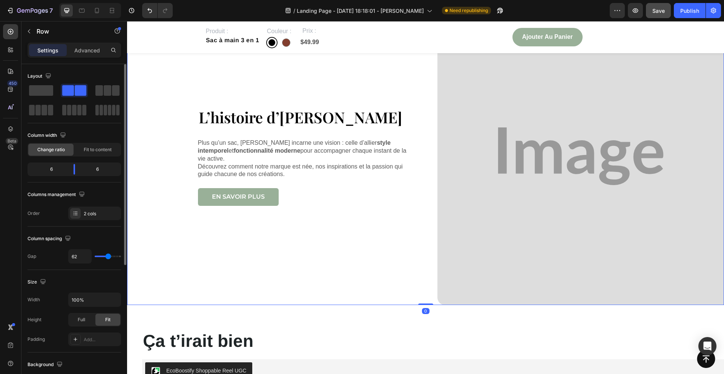
click at [349, 304] on div "⁠⁠⁠⁠⁠⁠⁠ L’histoire d’Esther Heading Plus qu’un sac, Esther incarne une vision :…" at bounding box center [270, 157] width 287 height 298
click at [254, 148] on strong "fonctionnalité moderne" at bounding box center [267, 150] width 67 height 6
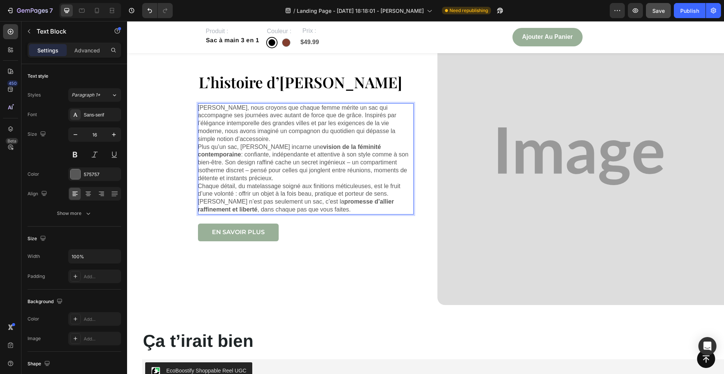
scroll to position [1276, 0]
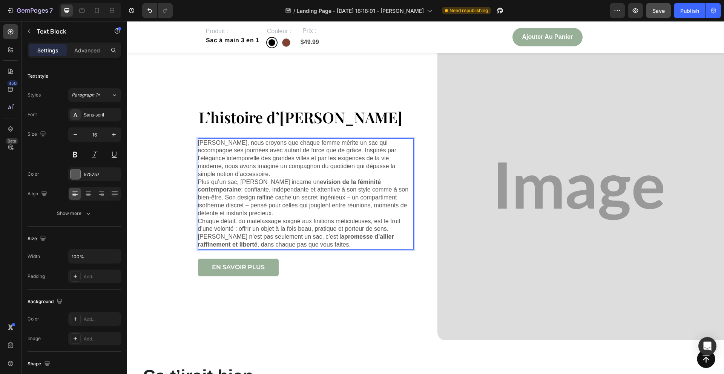
click at [243, 172] on p "[PERSON_NAME], nous croyons que chaque femme mérite un sac qui accompagne ses j…" at bounding box center [306, 158] width 216 height 39
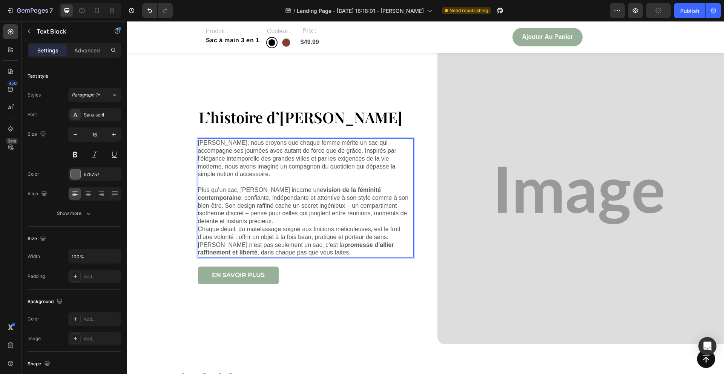
click at [303, 248] on p "Chaque détail, du matelassage soigné aux finitions méticuleuses, est le fruit d…" at bounding box center [306, 241] width 216 height 31
click at [304, 251] on p "Chaque détail, du matelassage soigné aux finitions méticuleuses, est le fruit d…" at bounding box center [306, 241] width 216 height 31
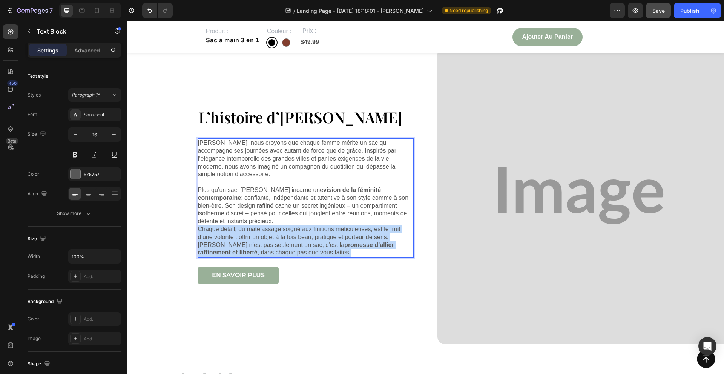
drag, startPoint x: 299, startPoint y: 251, endPoint x: 186, endPoint y: 229, distance: 115.0
click at [186, 229] on div "⁠⁠⁠⁠⁠⁠⁠ L’histoire d’Esther Heading Chez Esther, nous croyons que chaque femme …" at bounding box center [270, 196] width 287 height 298
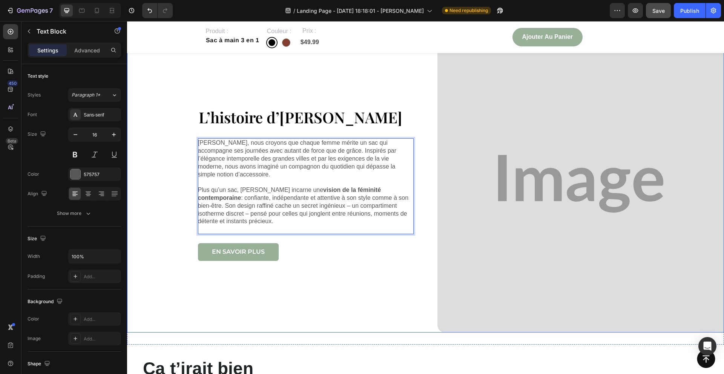
scroll to position [1288, 0]
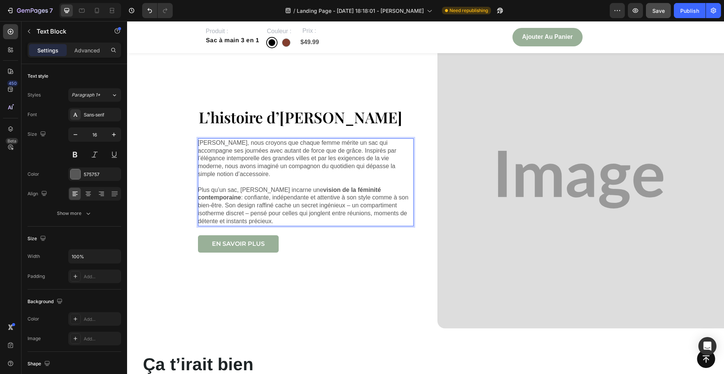
click at [312, 206] on p "Plus qu’un sac, Esther incarne une vision de la féminité contemporaine : confia…" at bounding box center [306, 205] width 216 height 39
click at [200, 215] on p "Plus qu’un sac, Esther incarne une vision de la féminité contemporaine : confia…" at bounding box center [306, 205] width 216 height 39
click at [180, 189] on div "⁠⁠⁠⁠⁠⁠⁠ L’histoire d’Esther Heading Chez Esther, nous croyons que chaque femme …" at bounding box center [270, 180] width 287 height 298
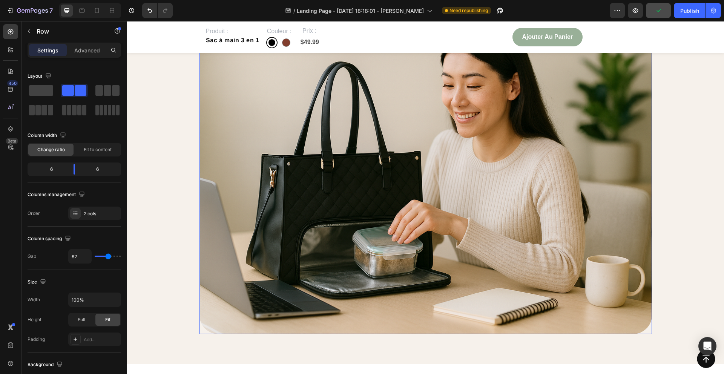
scroll to position [988, 0]
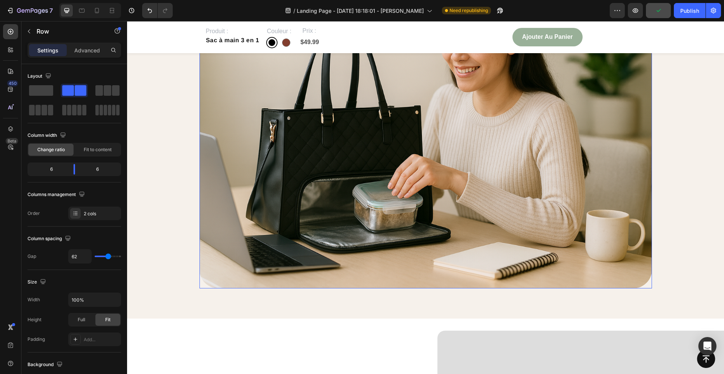
click at [234, 190] on img at bounding box center [426, 138] width 453 height 302
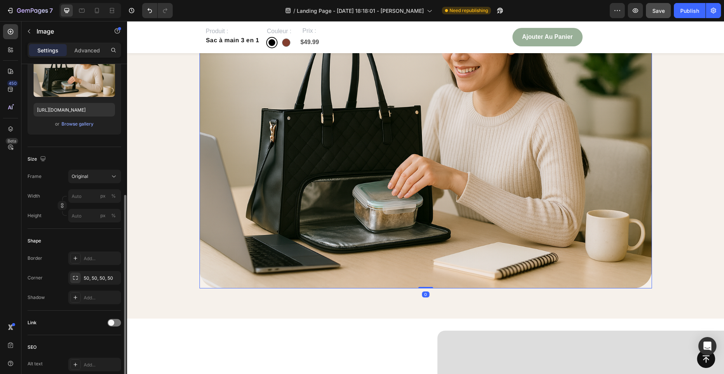
scroll to position [144, 0]
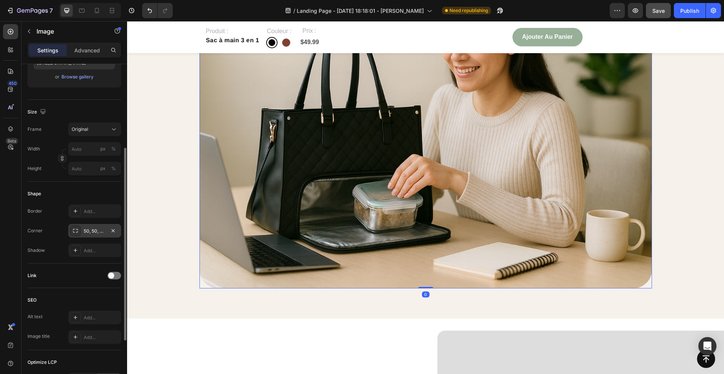
click at [86, 233] on div "50, 50, 50, 50" at bounding box center [95, 231] width 22 height 7
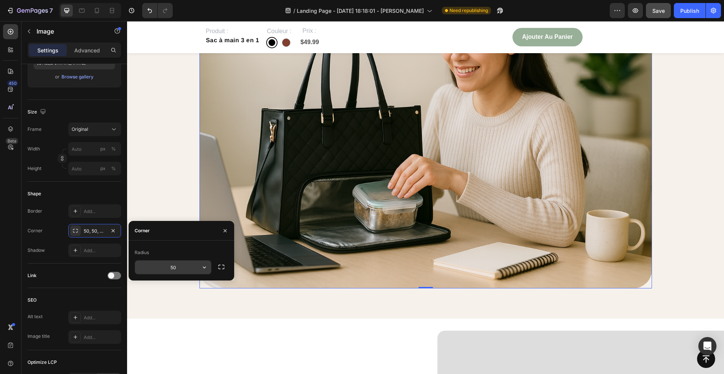
click at [173, 267] on input "50" at bounding box center [173, 268] width 76 height 14
type input "2"
type input "0"
type input "é"
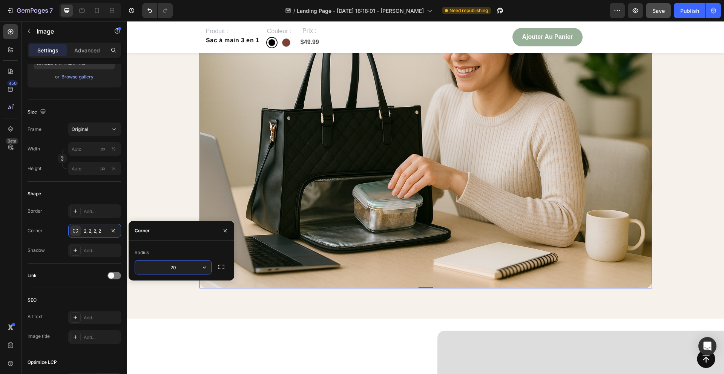
type input "20"
click at [228, 230] on icon "button" at bounding box center [225, 231] width 6 height 6
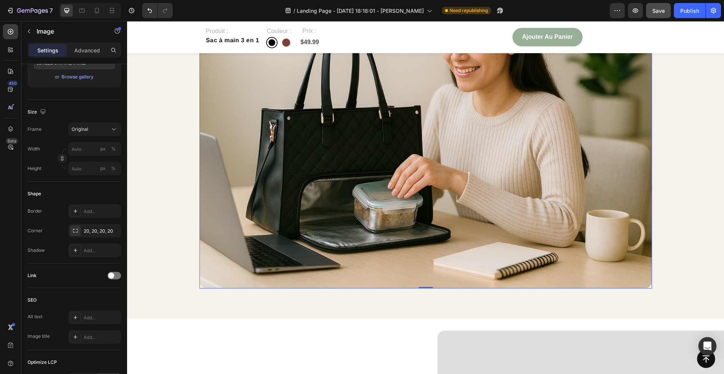
click at [164, 233] on div "Quand l’élégance rencontre la praticité Heading Le sac Esther n’est pas un simp…" at bounding box center [426, 97] width 582 height 384
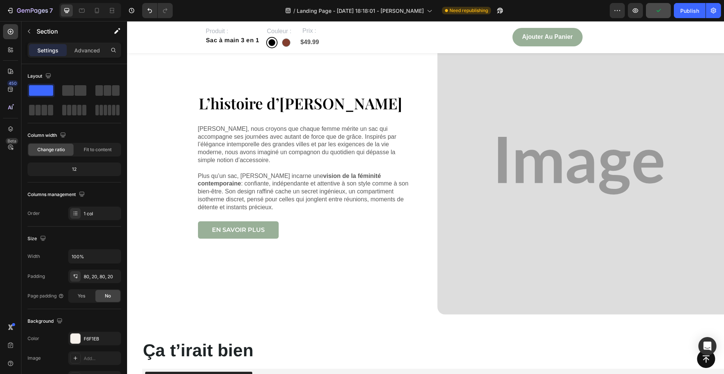
scroll to position [1308, 0]
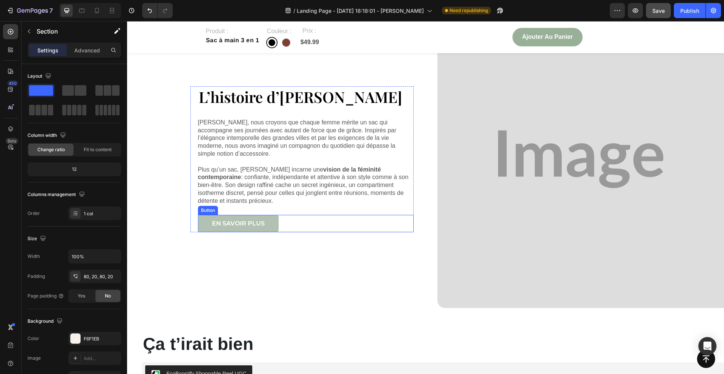
click at [200, 224] on link "en savoir plus" at bounding box center [238, 224] width 81 height 18
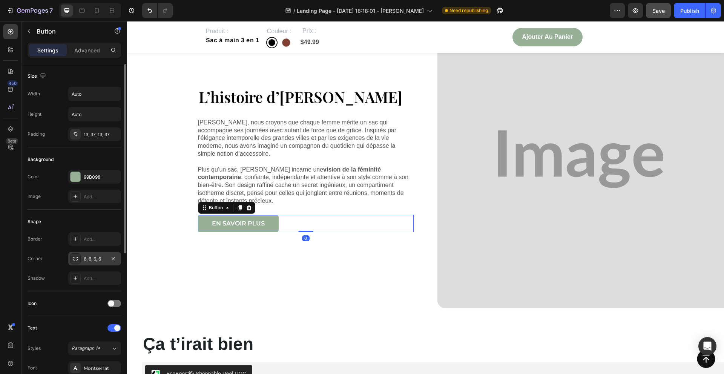
click at [84, 257] on div "6, 6, 6, 6" at bounding box center [95, 259] width 22 height 7
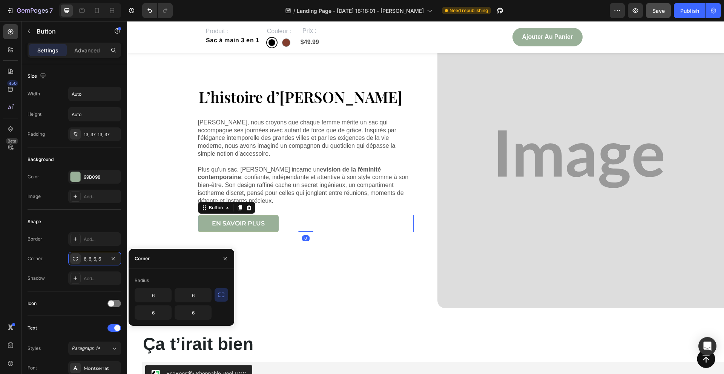
click at [226, 293] on button "button" at bounding box center [222, 295] width 14 height 14
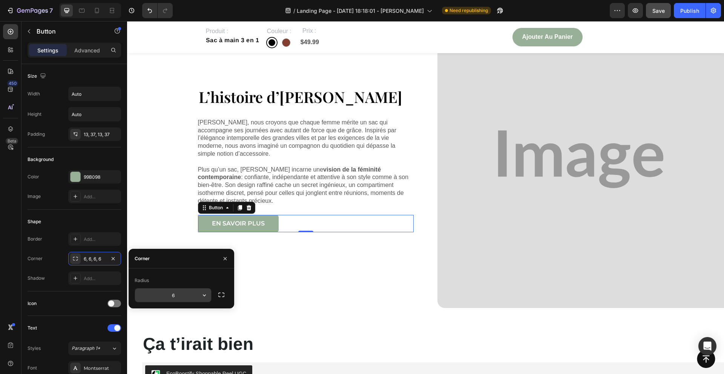
click at [173, 295] on input "6" at bounding box center [173, 296] width 76 height 14
type input "100"
click at [223, 257] on icon "button" at bounding box center [225, 259] width 6 height 6
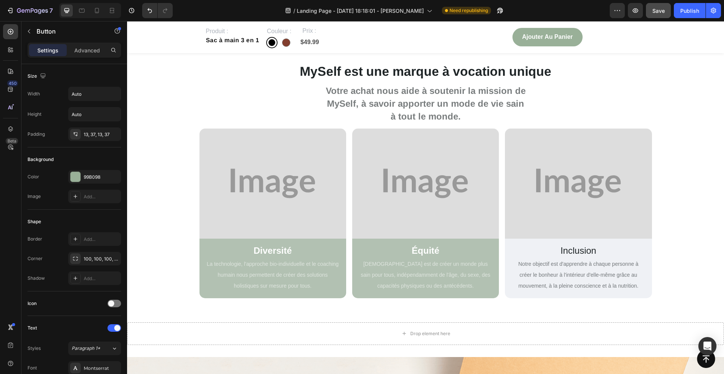
scroll to position [1970, 0]
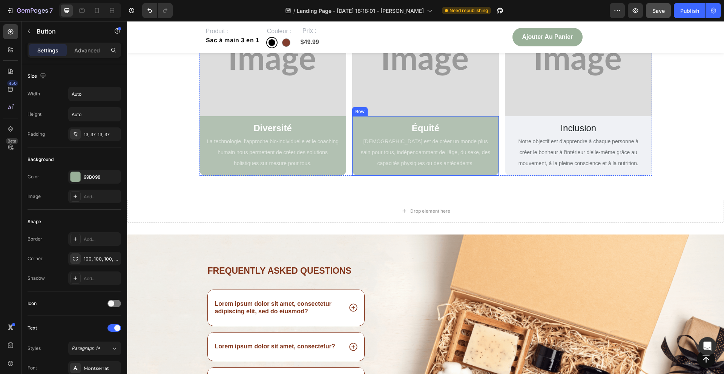
click at [493, 170] on div "Équité Text Block Notre mission est de créer un monde plus sain pour tous, indé…" at bounding box center [425, 146] width 147 height 60
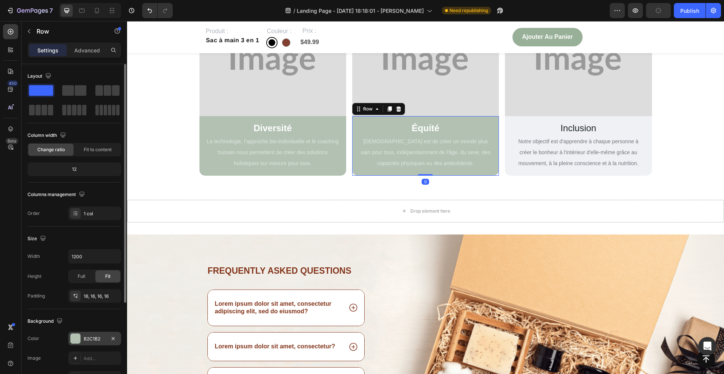
click at [83, 340] on div "B2C1B2" at bounding box center [94, 339] width 53 height 14
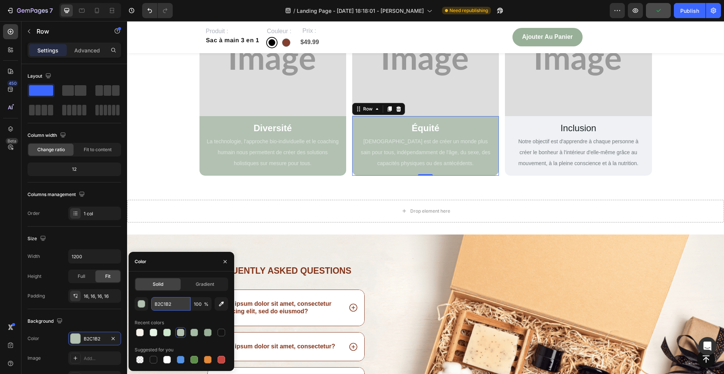
click at [167, 301] on input "B2C1B2" at bounding box center [170, 304] width 39 height 14
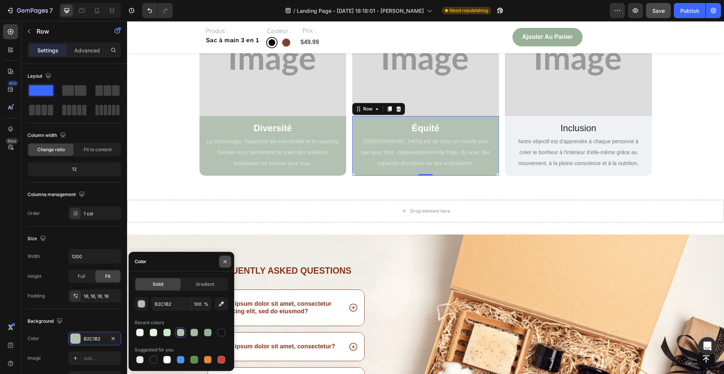
click at [225, 260] on icon "button" at bounding box center [225, 262] width 6 height 6
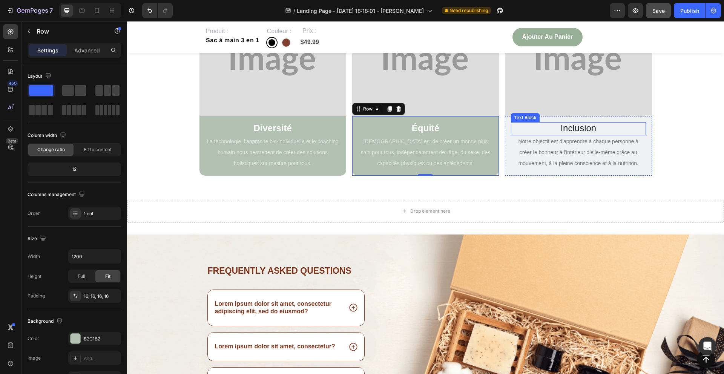
click at [525, 122] on div "Inclusion" at bounding box center [578, 129] width 135 height 14
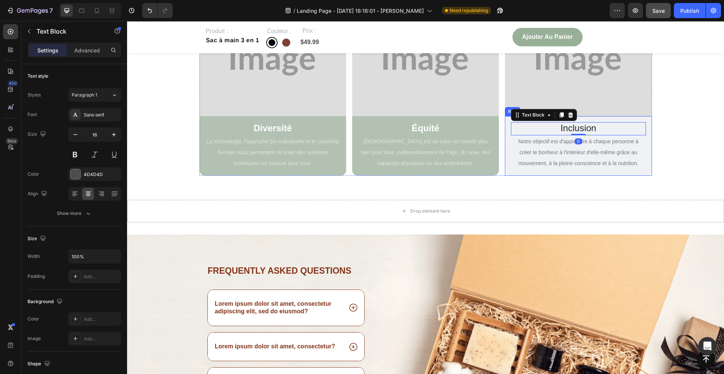
click at [507, 150] on div "Inclusion Text Block 0 Notre objectif est d'apprendre à chaque personne à créer…" at bounding box center [578, 146] width 147 height 60
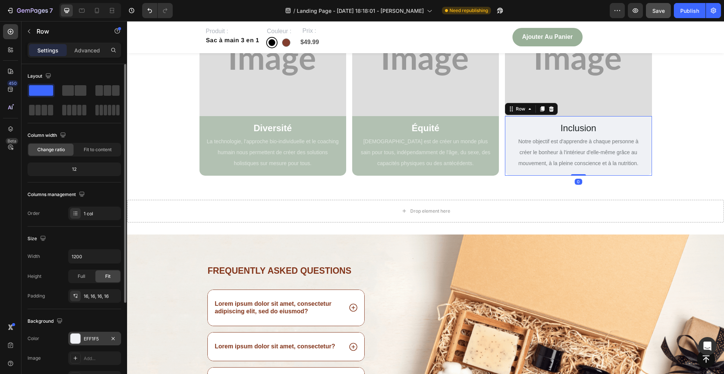
click at [75, 340] on div at bounding box center [76, 339] width 10 height 10
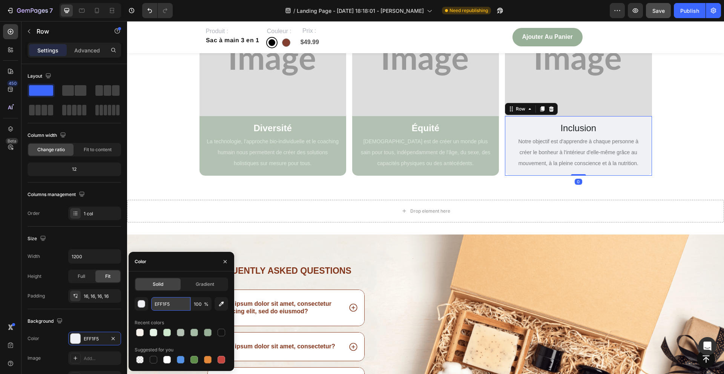
click at [156, 301] on input "EFF1F5" at bounding box center [170, 304] width 39 height 14
paste input "B2C1B2"
type input "B2C1B2"
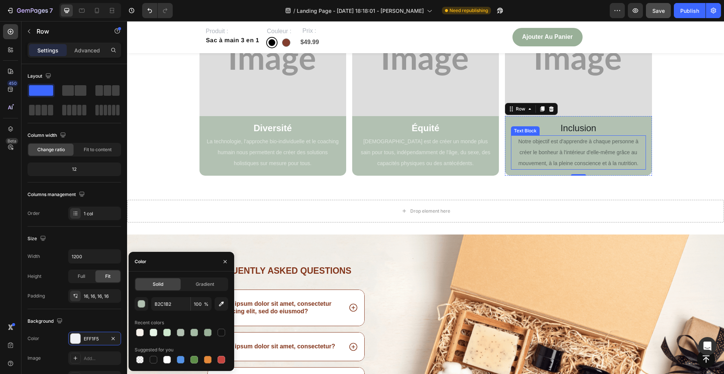
click at [536, 154] on span "Notre objectif est d'apprendre à chaque personne à créer le bonheur à l'intérie…" at bounding box center [578, 152] width 120 height 28
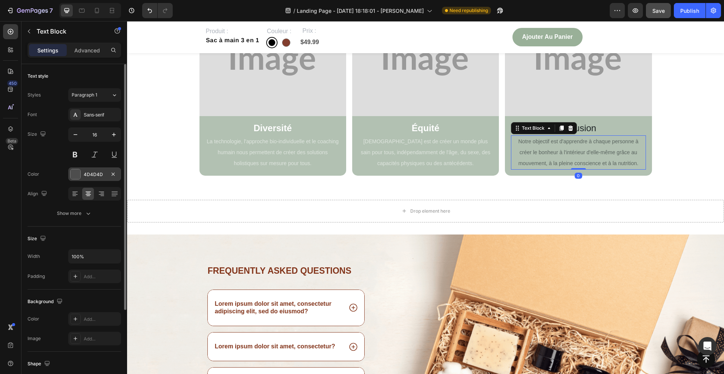
click at [79, 175] on div at bounding box center [76, 174] width 10 height 10
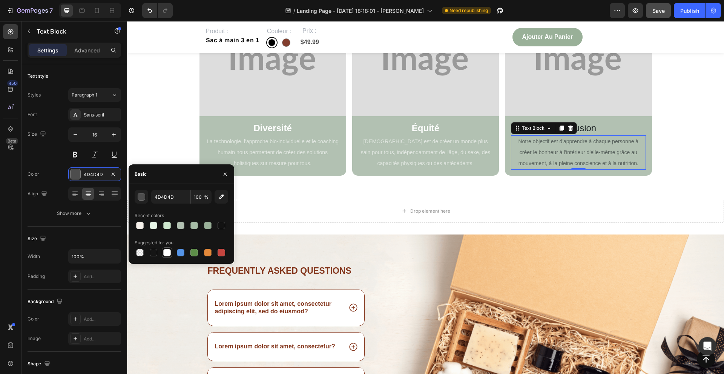
click at [170, 252] on div at bounding box center [167, 253] width 8 height 8
type input "FFFFFF"
click at [541, 142] on span "Notre objectif est d'apprendre à chaque personne à créer le bonheur à l'intérie…" at bounding box center [578, 152] width 120 height 28
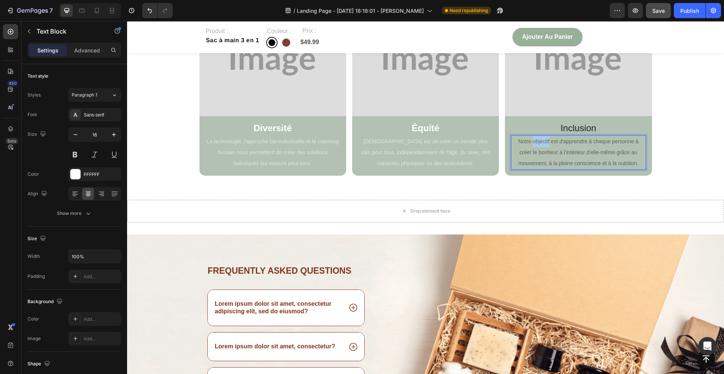
click at [541, 142] on span "Notre objectif est d'apprendre à chaque personne à créer le bonheur à l'intérie…" at bounding box center [578, 152] width 120 height 28
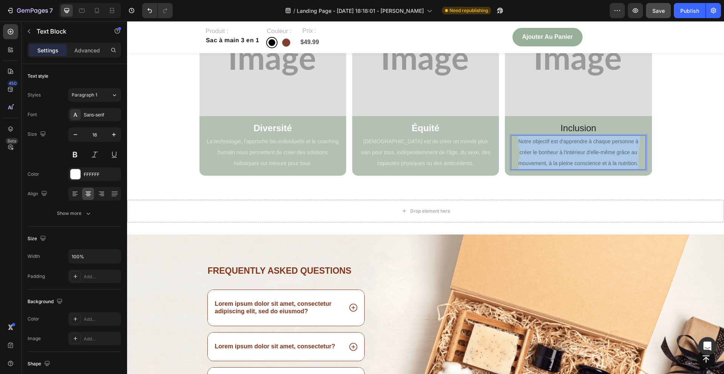
click at [541, 142] on span "Notre objectif est d'apprendre à chaque personne à créer le bonheur à l'intérie…" at bounding box center [578, 152] width 120 height 28
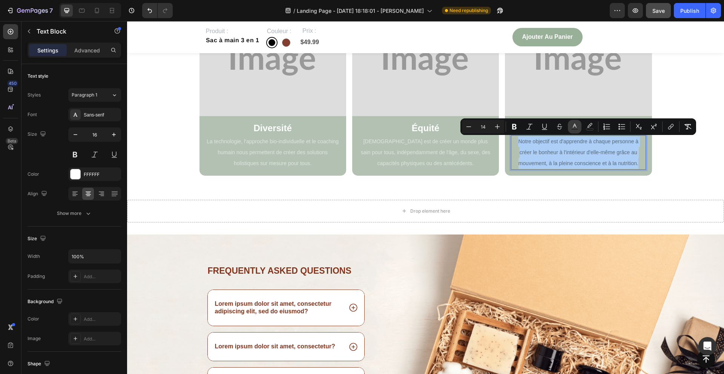
click at [577, 126] on icon "Editor contextual toolbar" at bounding box center [575, 127] width 8 height 8
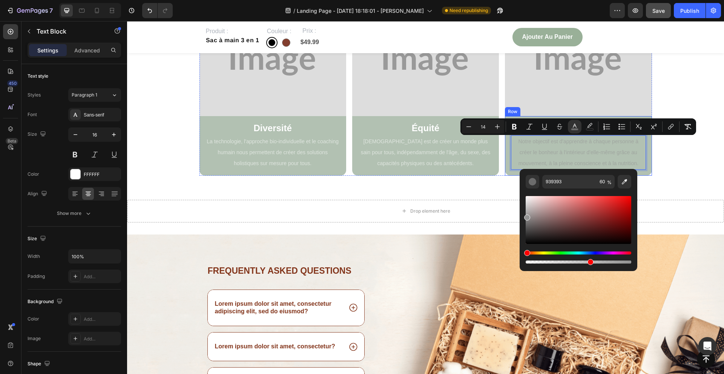
drag, startPoint x: 676, startPoint y: 260, endPoint x: 513, endPoint y: 175, distance: 184.7
drag, startPoint x: 527, startPoint y: 200, endPoint x: 521, endPoint y: 187, distance: 14.7
click at [521, 187] on div "939393 60 %" at bounding box center [579, 217] width 118 height 96
type input "FFFFFF"
click at [505, 159] on div "Inclusion Text Block Notre objectif est d'apprendre à chaque personne à créer l…" at bounding box center [578, 146] width 147 height 60
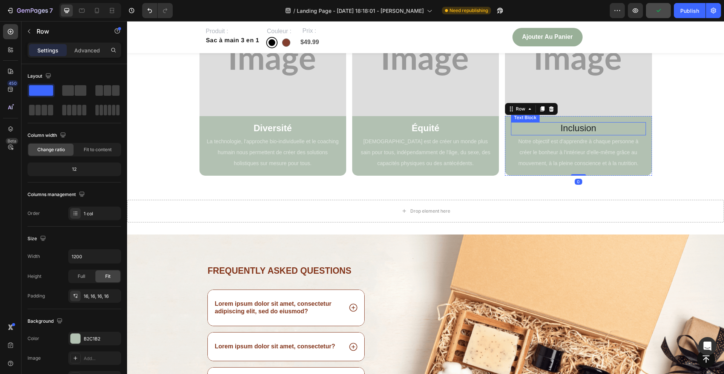
click at [571, 128] on span "Inclusion" at bounding box center [579, 128] width 36 height 10
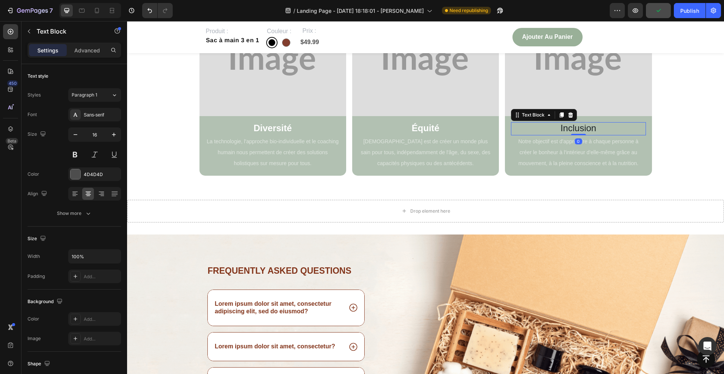
click at [571, 128] on span "Inclusion" at bounding box center [579, 128] width 36 height 10
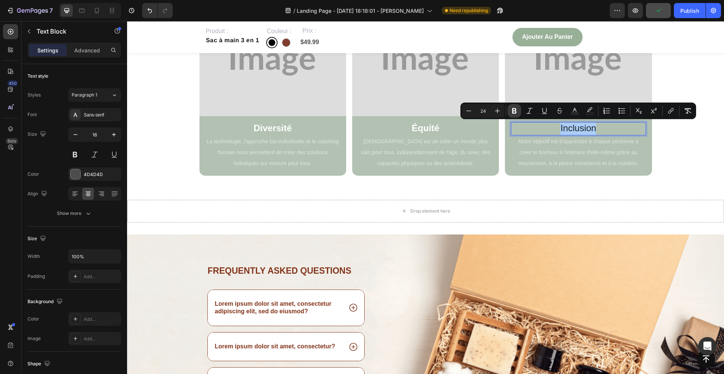
click at [512, 108] on icon "Editor contextual toolbar" at bounding box center [515, 111] width 8 height 8
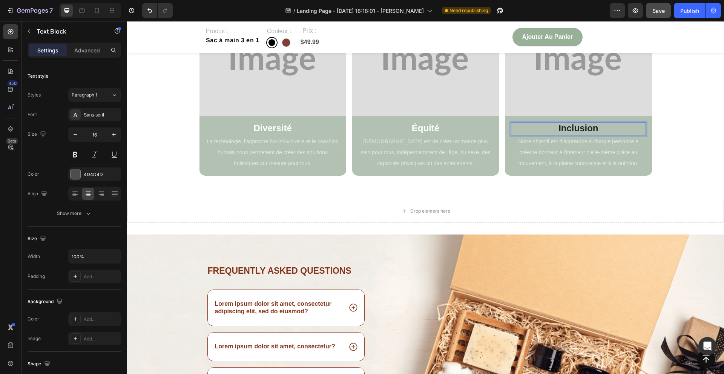
click at [573, 128] on strong "Inclusion" at bounding box center [579, 128] width 40 height 10
click at [86, 172] on div "4D4D4D" at bounding box center [95, 174] width 22 height 7
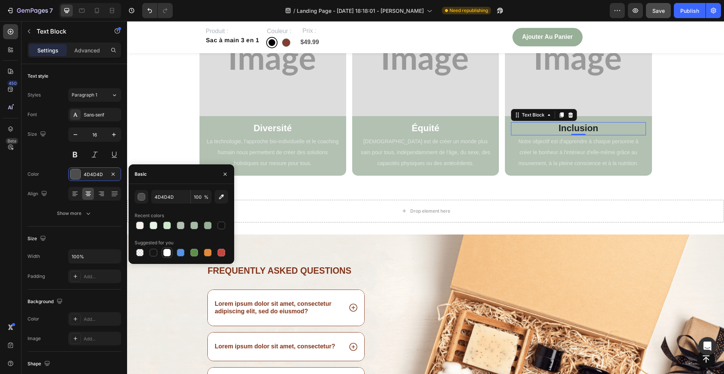
click at [169, 254] on div at bounding box center [167, 253] width 8 height 8
type input "FFFFFF"
click at [224, 174] on icon "button" at bounding box center [225, 174] width 6 height 6
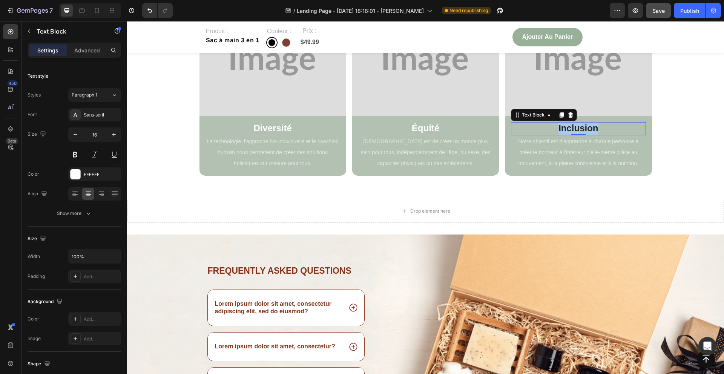
click at [579, 126] on strong "Inclusion" at bounding box center [579, 128] width 40 height 10
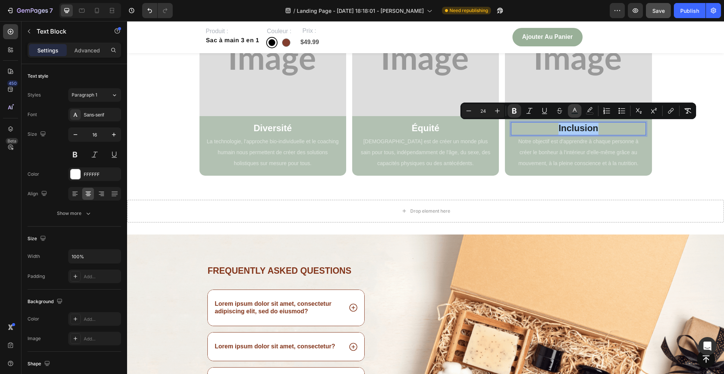
click at [573, 108] on icon "Editor contextual toolbar" at bounding box center [575, 111] width 8 height 8
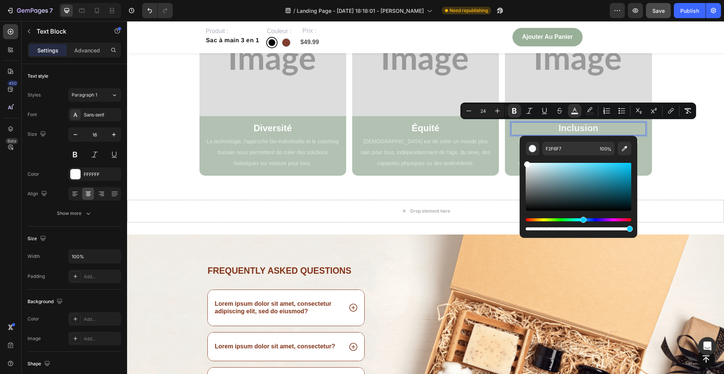
type input "FFFFFF"
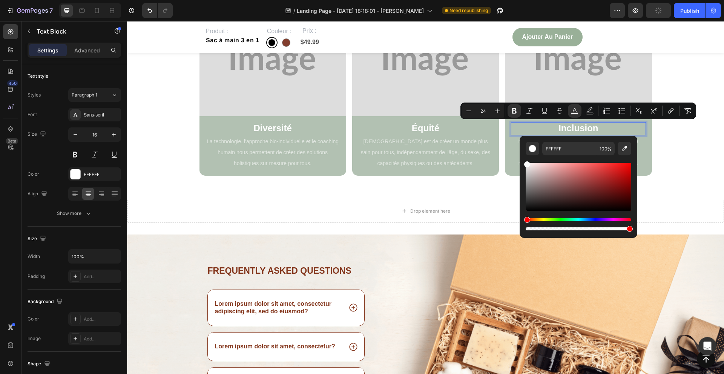
drag, startPoint x: 656, startPoint y: 185, endPoint x: 517, endPoint y: 158, distance: 141.1
click at [715, 131] on div "MySelf est une marque à vocation unique Heading Votre achat nous aide à souteni…" at bounding box center [425, 55] width 585 height 240
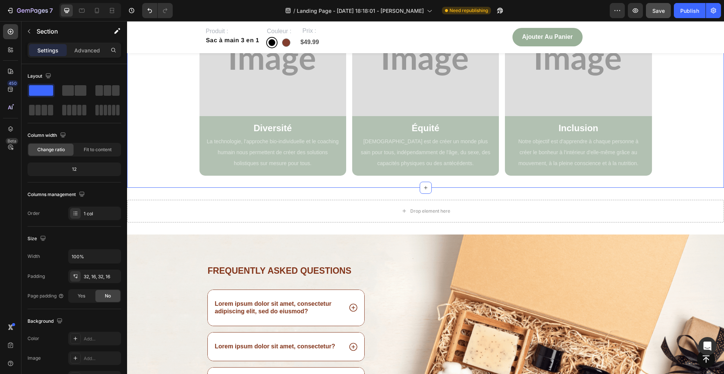
click at [715, 131] on div "MySelf est une marque à vocation unique Heading Votre achat nous aide à souteni…" at bounding box center [425, 55] width 585 height 240
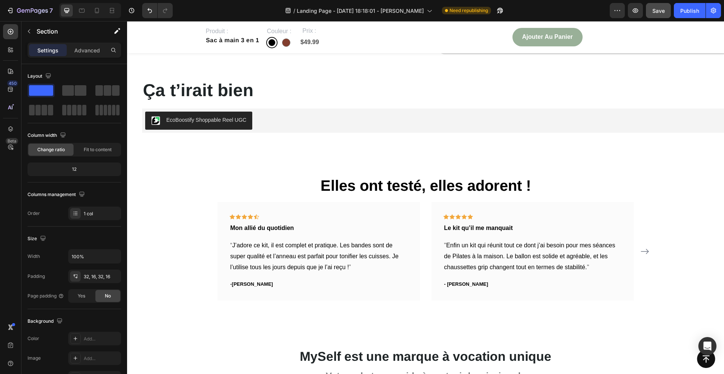
scroll to position [1581, 0]
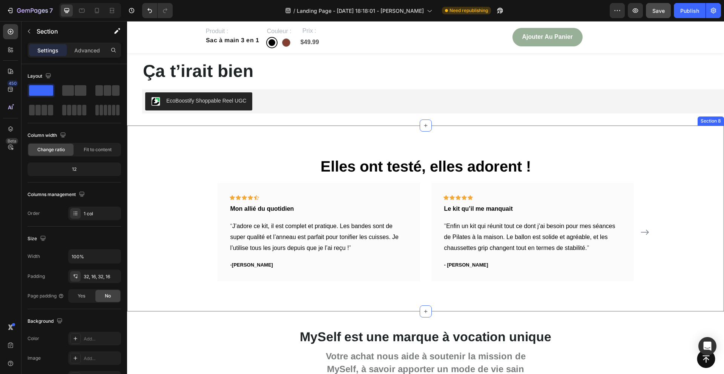
click at [165, 217] on div "Elles ont testé, elles adorent ! Heading Icon Icon Icon Icon Icon Row Mon allié…" at bounding box center [426, 219] width 586 height 126
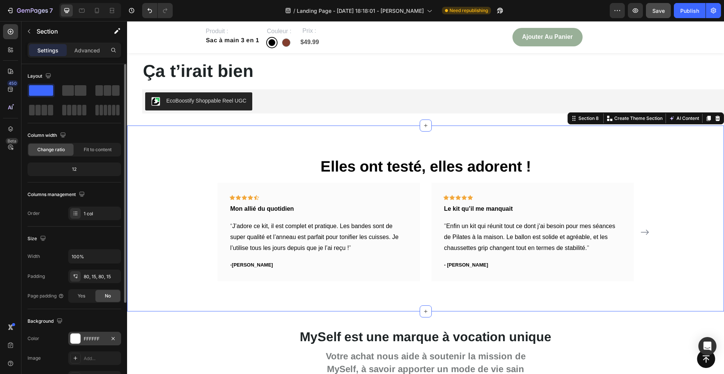
click at [73, 343] on div at bounding box center [76, 339] width 10 height 10
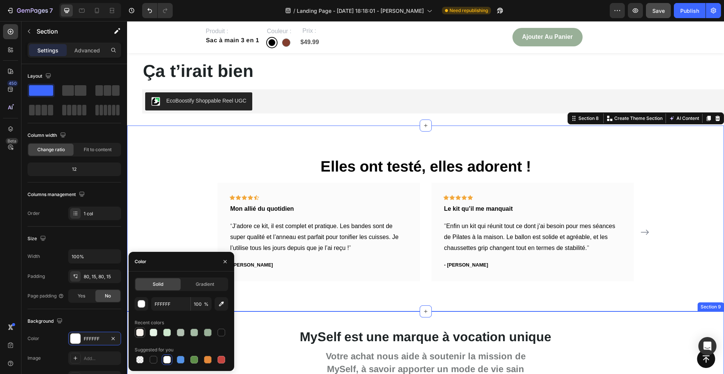
click at [137, 334] on div at bounding box center [140, 333] width 8 height 8
type input "F6F1EB"
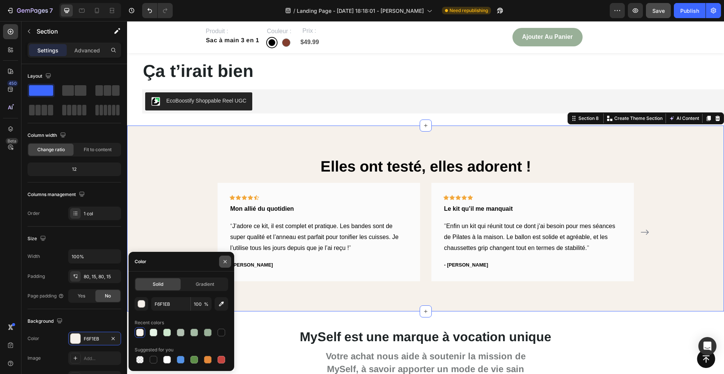
click at [227, 261] on icon "button" at bounding box center [225, 262] width 6 height 6
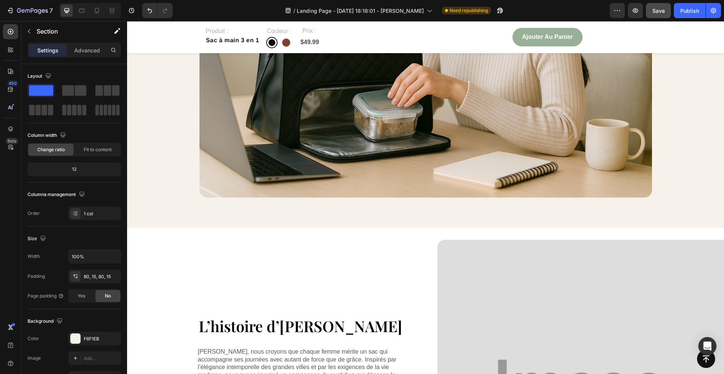
scroll to position [1322, 0]
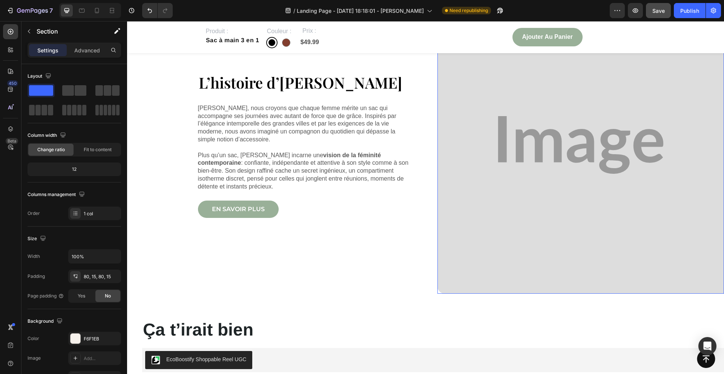
click at [512, 224] on img at bounding box center [581, 145] width 287 height 298
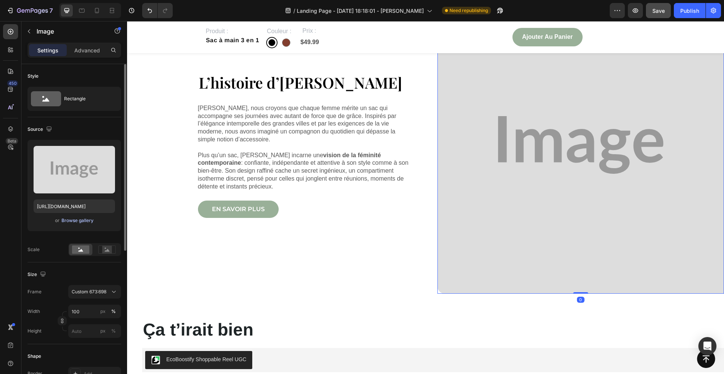
click at [81, 223] on div "Browse gallery" at bounding box center [77, 220] width 32 height 7
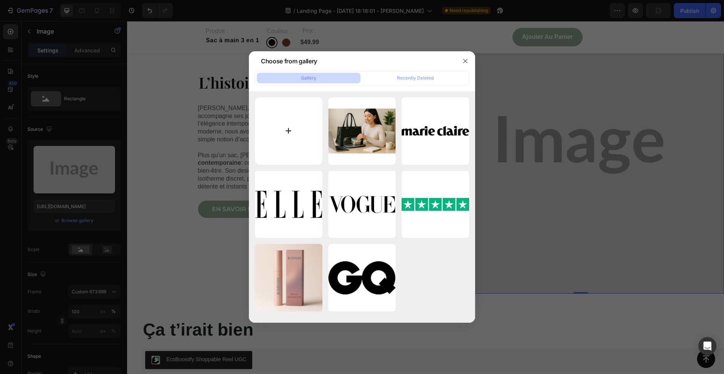
click at [286, 131] on input "file" at bounding box center [289, 131] width 68 height 68
type input "C:\fakepath\ChatGPT Image 27 sept. 2025 à 13_14_38.png"
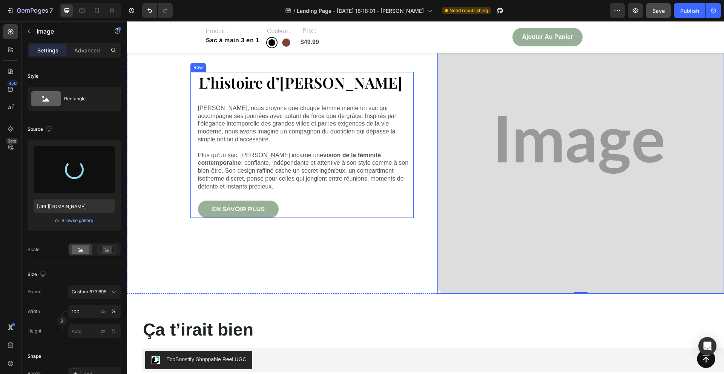
type input "https://cdn.shopify.com/s/files/1/0943/9618/6904/files/gempages_586092139004298…"
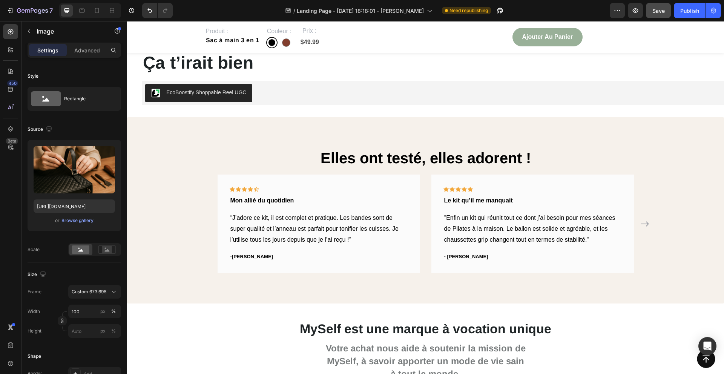
scroll to position [1594, 0]
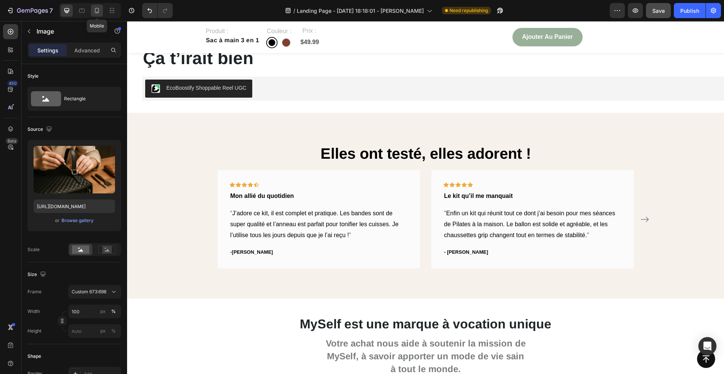
click at [97, 13] on icon at bounding box center [97, 10] width 4 height 5
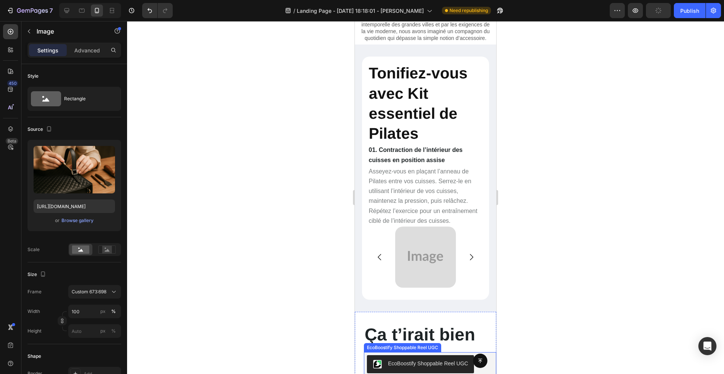
scroll to position [1383, 0]
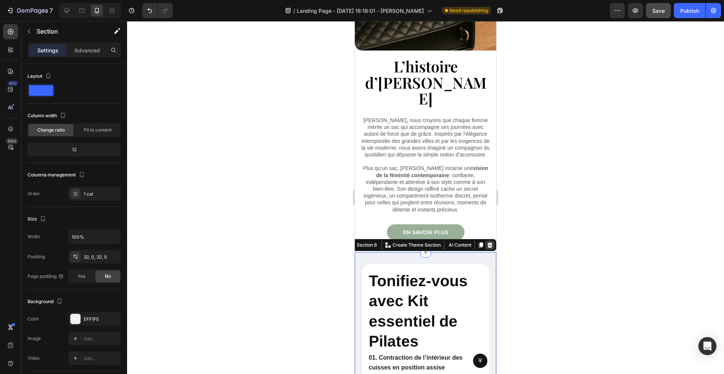
click at [489, 241] on div at bounding box center [489, 245] width 9 height 9
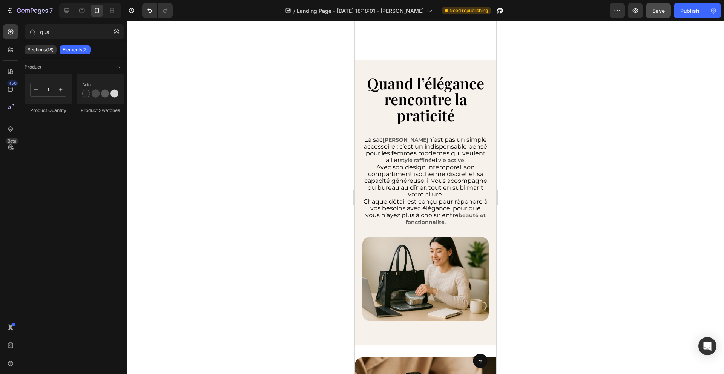
scroll to position [770, 0]
click at [421, 168] on span "Avec son design intemporel, son compartiment isotherme discret et sa capacité g…" at bounding box center [425, 181] width 123 height 35
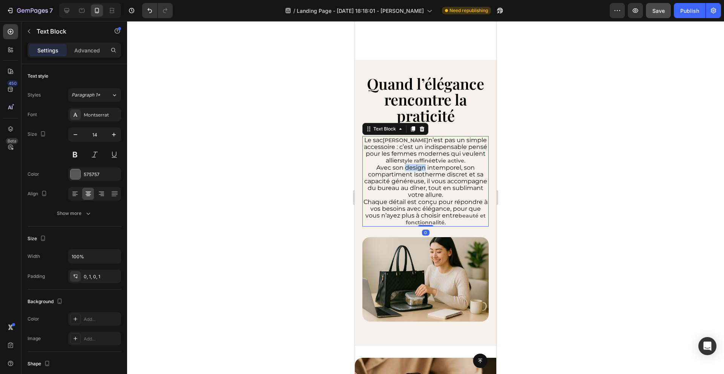
click at [421, 168] on span "Avec son design intemporel, son compartiment isotherme discret et sa capacité g…" at bounding box center [425, 181] width 123 height 35
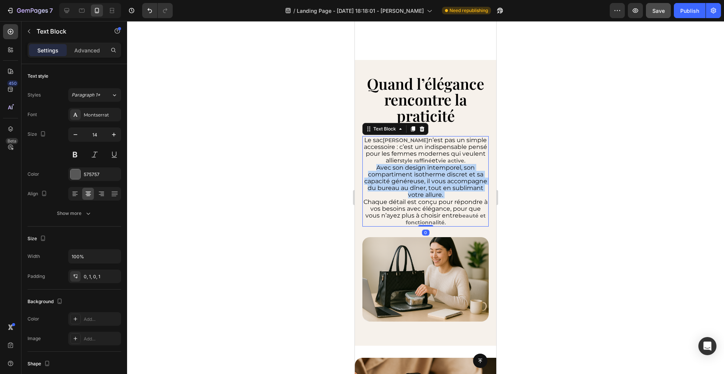
click at [421, 168] on span "Avec son design intemporel, son compartiment isotherme discret et sa capacité g…" at bounding box center [425, 181] width 123 height 35
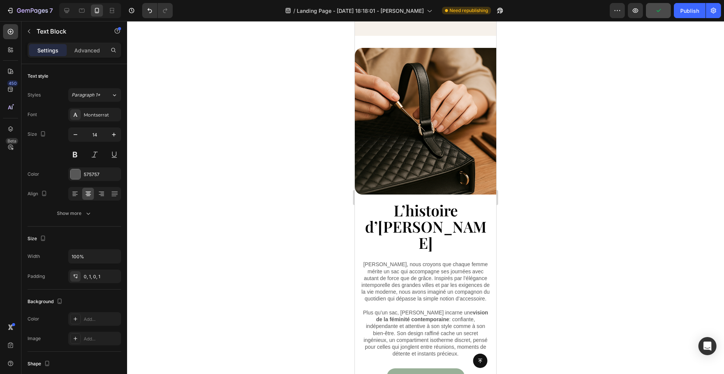
scroll to position [889, 0]
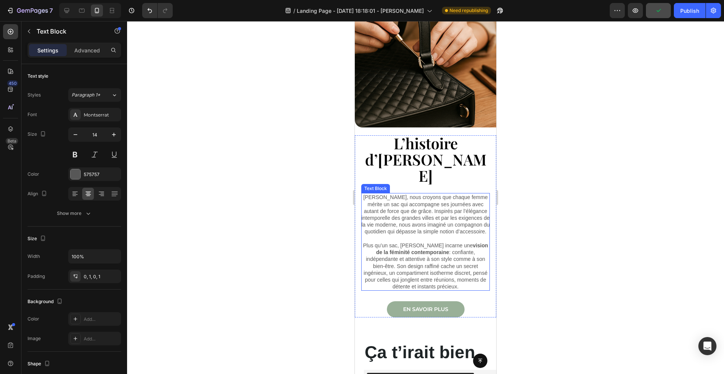
click at [421, 242] on p "Plus qu’un sac, Esther incarne une vision de la féminité contemporaine : confia…" at bounding box center [425, 266] width 129 height 48
click at [392, 194] on p "[PERSON_NAME], nous croyons que chaque femme mérite un sac qui accompagne ses j…" at bounding box center [425, 214] width 129 height 41
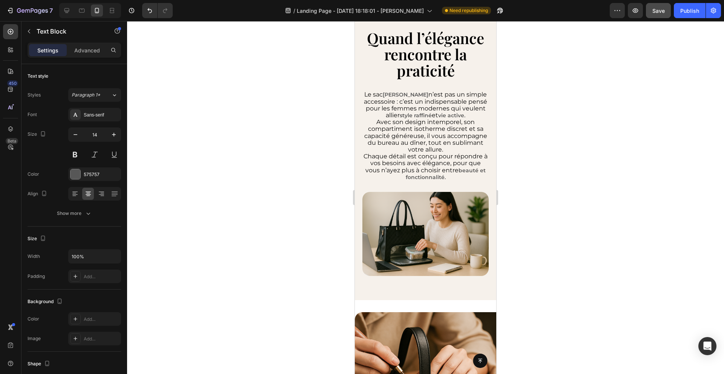
scroll to position [493, 0]
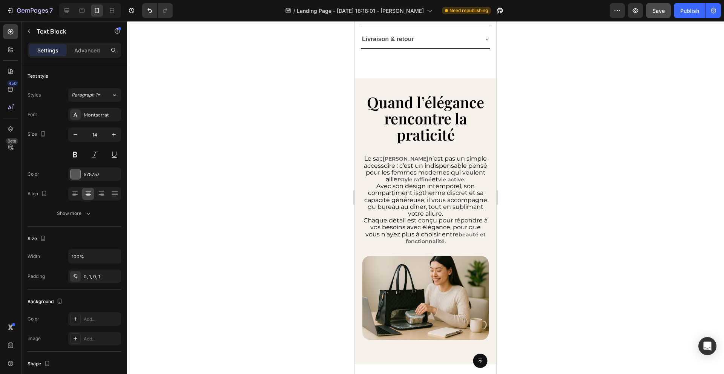
click at [393, 174] on span "n’est pas un simple accessoire : c’est un indispensable pensé pour les femmes m…" at bounding box center [425, 169] width 123 height 28
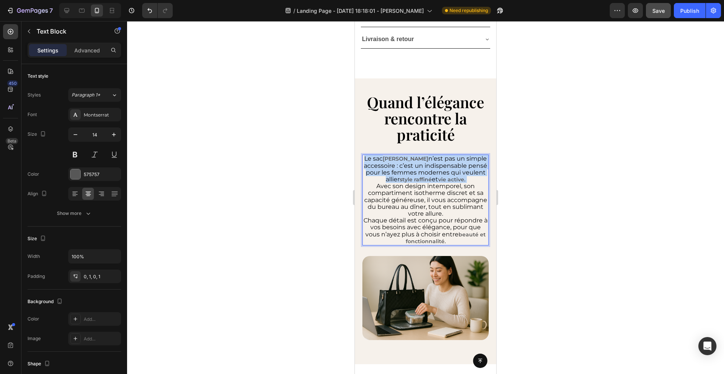
click at [393, 174] on span "n’est pas un simple accessoire : c’est un indispensable pensé pour les femmes m…" at bounding box center [425, 169] width 123 height 28
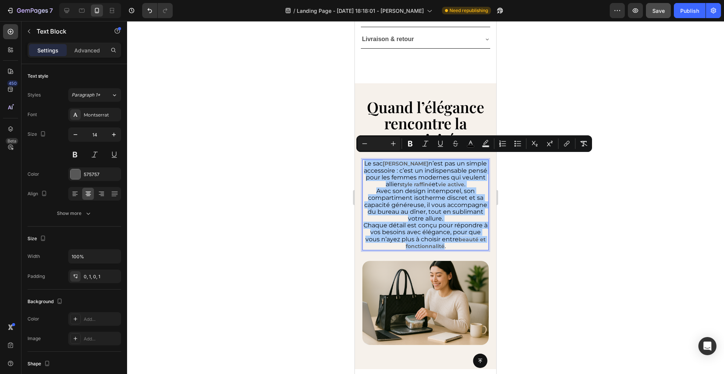
click at [375, 146] on input "Editor contextual toolbar" at bounding box center [379, 143] width 15 height 9
type input "14"
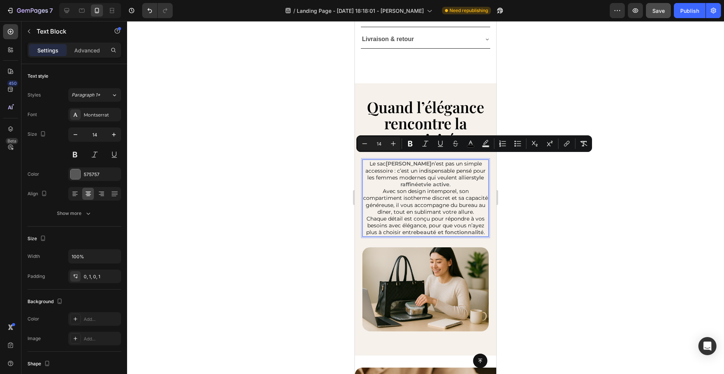
click at [316, 200] on div at bounding box center [425, 197] width 597 height 353
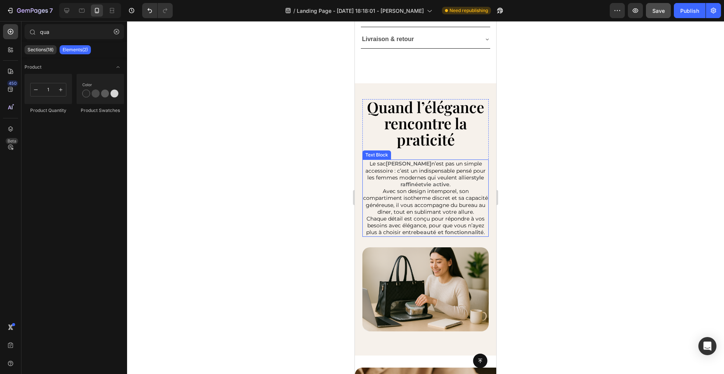
click at [387, 203] on span "Avec son design intemporel, son compartiment isotherme discret et sa capacité g…" at bounding box center [425, 202] width 125 height 28
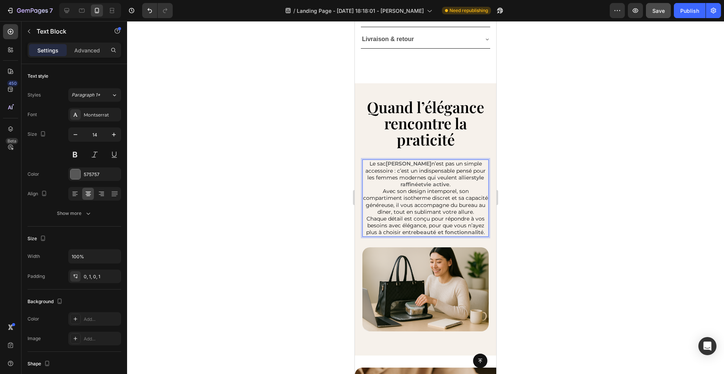
click at [387, 203] on span "Avec son design intemporel, son compartiment isotherme discret et sa capacité g…" at bounding box center [425, 202] width 125 height 28
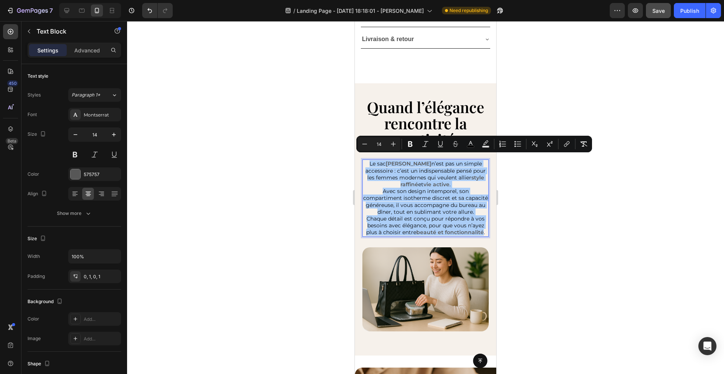
click at [292, 208] on div at bounding box center [425, 197] width 597 height 353
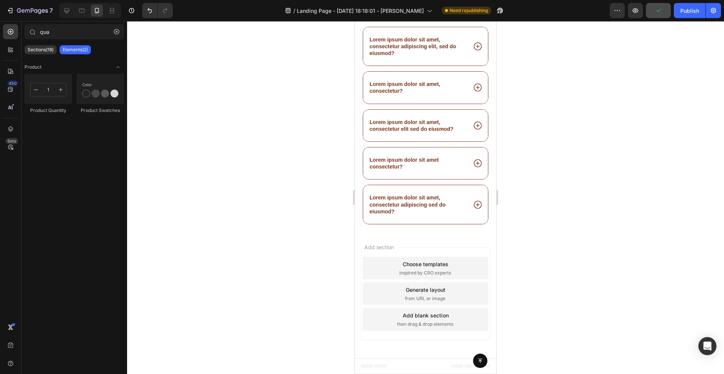
scroll to position [2134, 0]
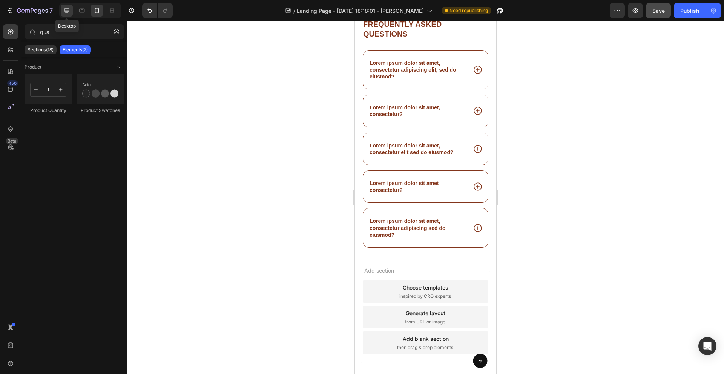
click at [64, 12] on icon at bounding box center [67, 11] width 8 height 8
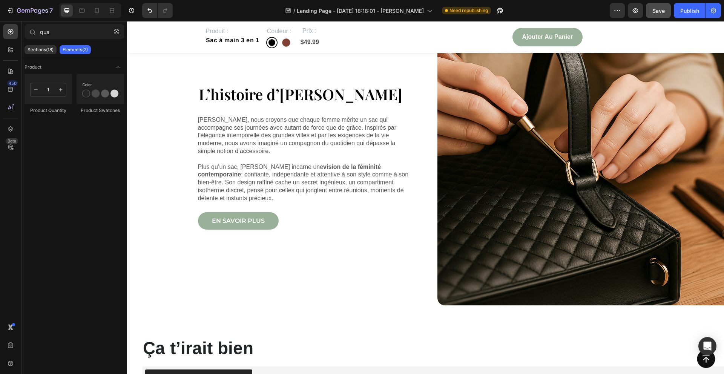
scroll to position [1200, 0]
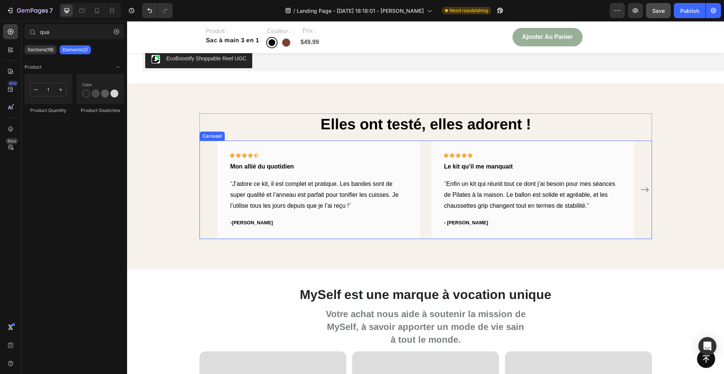
click at [643, 214] on div "Icon Icon Icon Icon Icon Row Mon allié du quotidien Text block “ J’adore ce kit…" at bounding box center [426, 190] width 453 height 99
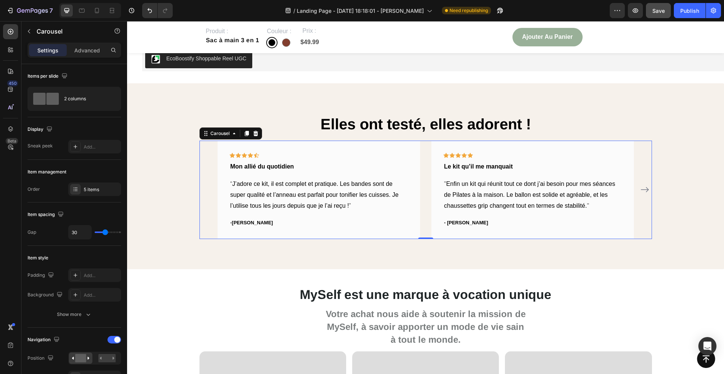
click at [258, 164] on span "Mon allié du quotidien" at bounding box center [262, 166] width 64 height 6
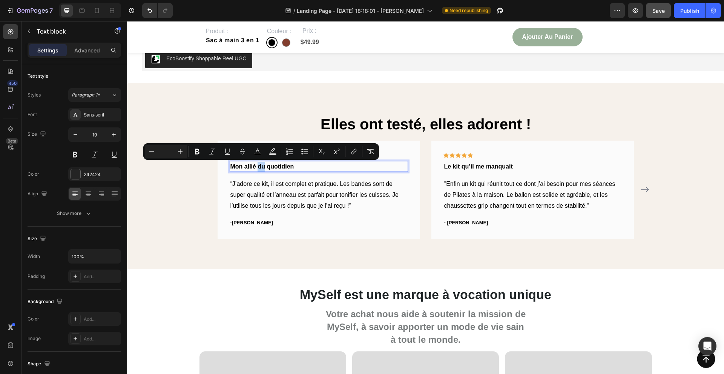
click at [258, 164] on span "Mon allié du quotidien" at bounding box center [262, 166] width 64 height 6
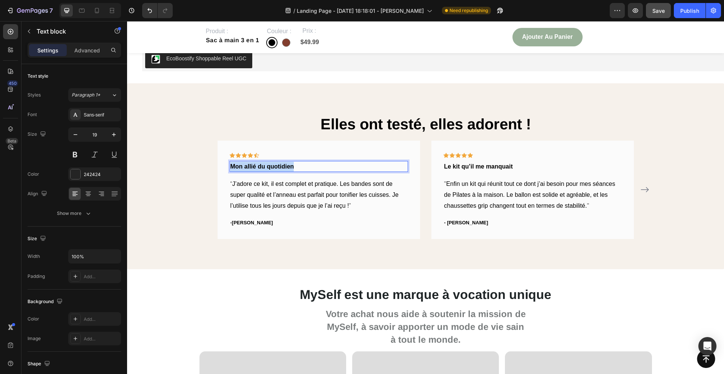
click at [258, 164] on span "Mon allié du quotidien" at bounding box center [262, 166] width 64 height 6
click at [352, 204] on p "“ J’adore ce kit, il est complet et pratique. Les bandes sont de super qualité …" at bounding box center [318, 195] width 177 height 32
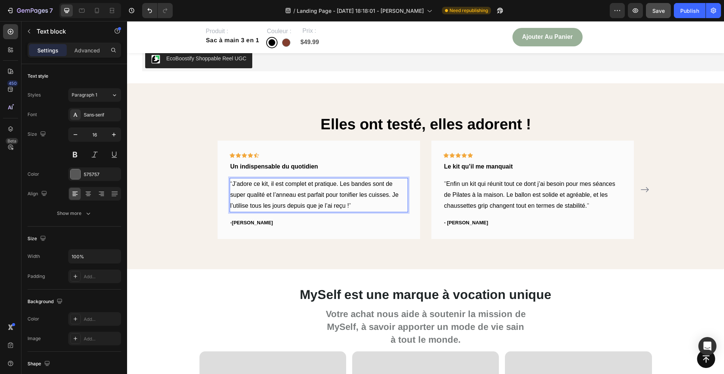
click at [350, 205] on p "“ J’adore ce kit, il est complet et pratique. Les bandes sont de super qualité …" at bounding box center [318, 195] width 177 height 32
drag, startPoint x: 350, startPoint y: 205, endPoint x: 235, endPoint y: 186, distance: 116.6
click at [235, 186] on p "“ J’adore ce kit, il est complet et pratique. Les bandes sont de super qualité …" at bounding box center [318, 195] width 177 height 32
click at [255, 225] on span "Camille R." at bounding box center [252, 223] width 41 height 6
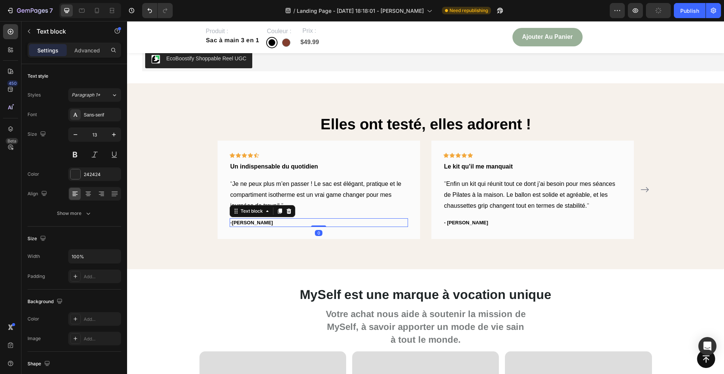
click at [255, 223] on span "Camille R." at bounding box center [252, 223] width 41 height 6
drag, startPoint x: 255, startPoint y: 223, endPoint x: 233, endPoint y: 224, distance: 21.9
click at [233, 224] on span "Camille R." at bounding box center [252, 223] width 41 height 6
click at [494, 164] on span "Le kit qu’il me manquait" at bounding box center [478, 166] width 69 height 6
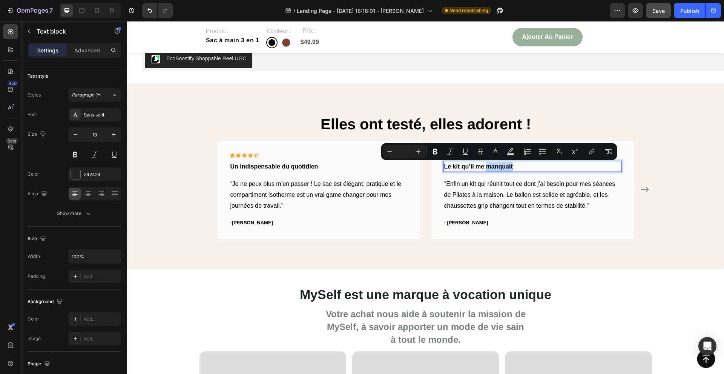
click at [494, 167] on span "Le kit qu’il me manquait" at bounding box center [478, 166] width 69 height 6
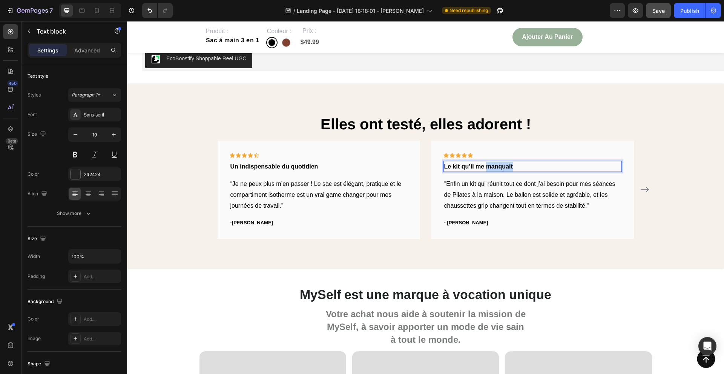
click at [494, 167] on span "Le kit qu’il me manquait" at bounding box center [478, 166] width 69 height 6
click at [493, 203] on span "Enfin un kit qui réunit tout ce dont j’ai besoin pour mes séances de Pilates à …" at bounding box center [529, 195] width 171 height 28
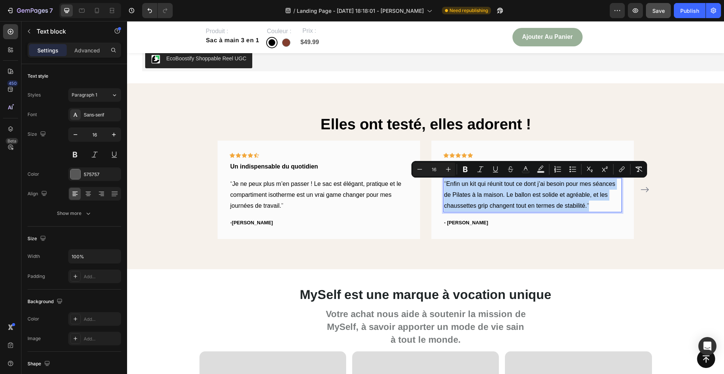
click at [580, 205] on span "Enfin un kit qui réunit tout ce dont j’ai besoin pour mes séances de Pilates à …" at bounding box center [529, 195] width 171 height 28
drag, startPoint x: 587, startPoint y: 207, endPoint x: 448, endPoint y: 185, distance: 141.0
click at [448, 185] on p "" Enfin un kit qui réunit tout ce dont j’ai besoin pour mes séances de Pilates …" at bounding box center [532, 195] width 177 height 32
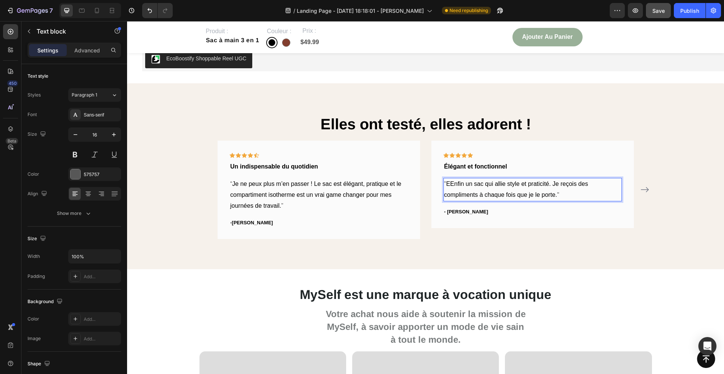
click at [450, 182] on span "EEnfin un sac qui allie style et praticité. Je reçois des compliments à chaque …" at bounding box center [516, 189] width 144 height 17
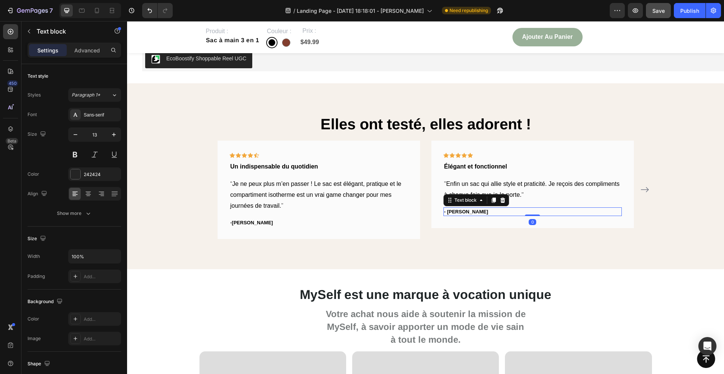
click at [468, 212] on span "- Sophie M." at bounding box center [466, 212] width 44 height 6
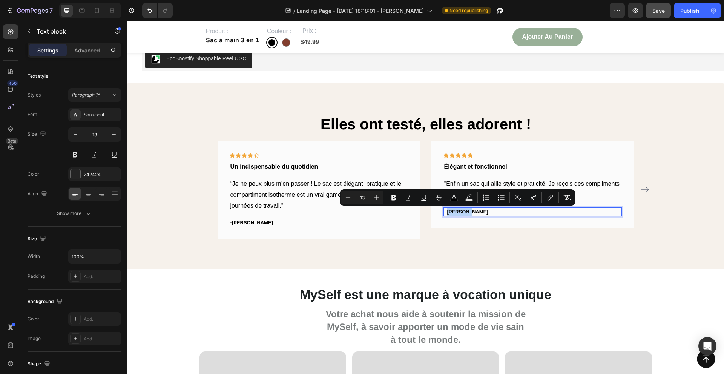
drag, startPoint x: 468, startPoint y: 212, endPoint x: 448, endPoint y: 212, distance: 20.4
click at [448, 212] on span "- Sophie M." at bounding box center [466, 212] width 44 height 6
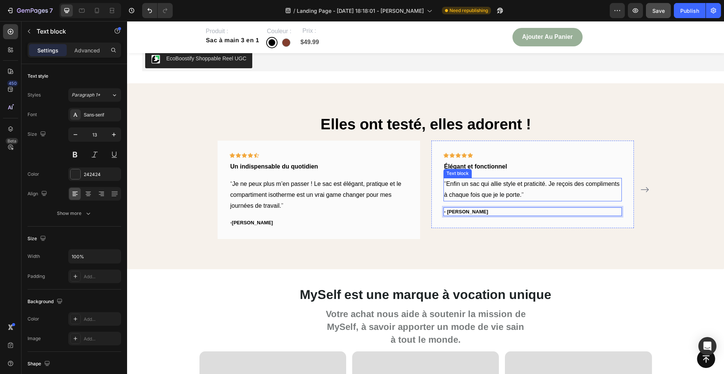
click at [523, 194] on p "" Enfin un sac qui allie style et praticité. Je reçois des compliments à chaque…" at bounding box center [532, 190] width 177 height 22
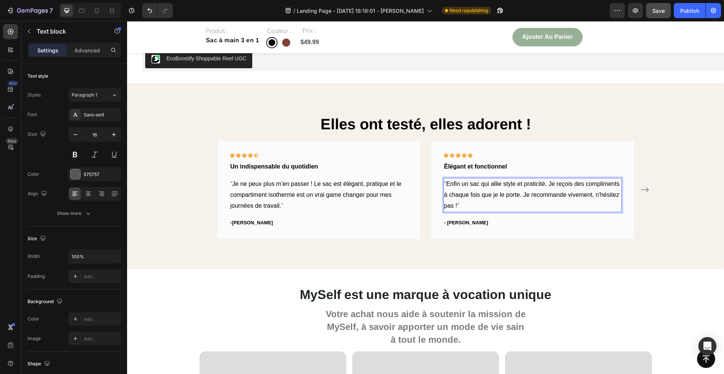
click at [520, 209] on p "" Enfin un sac qui allie style et praticité. Je reçois des compliments à chaque…" at bounding box center [532, 195] width 177 height 32
click at [645, 189] on icon "Carousel Next Arrow" at bounding box center [644, 189] width 9 height 9
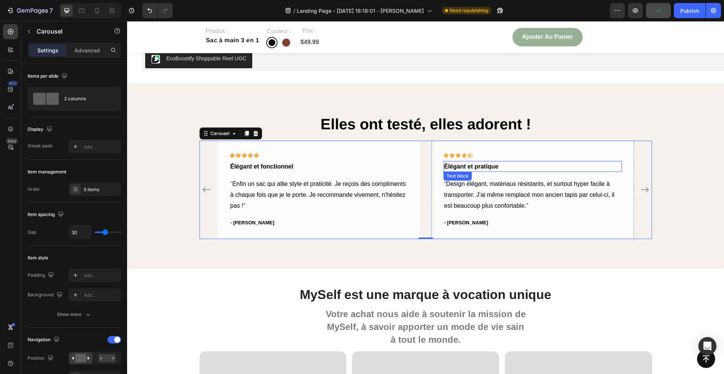
click at [487, 168] on span "Élégant et pratique" at bounding box center [471, 166] width 54 height 6
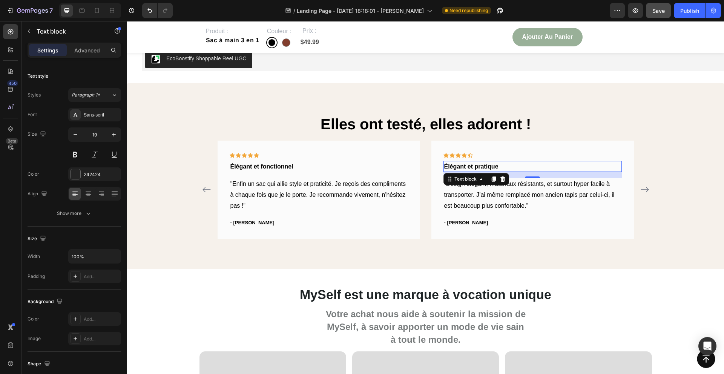
click at [464, 165] on span "Élégant et pratique" at bounding box center [471, 166] width 54 height 6
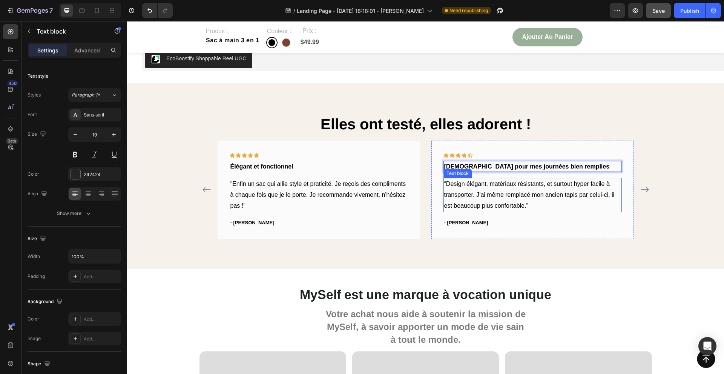
click at [515, 209] on span "Design élégant, matériaux résistants, et surtout hyper facile à transporter. J’…" at bounding box center [529, 195] width 170 height 28
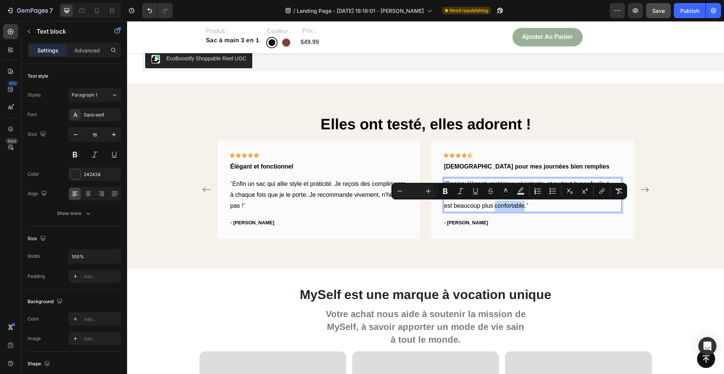
click at [525, 207] on span "Design élégant, matériaux résistants, et surtout hyper facile à transporter. J’…" at bounding box center [529, 195] width 170 height 28
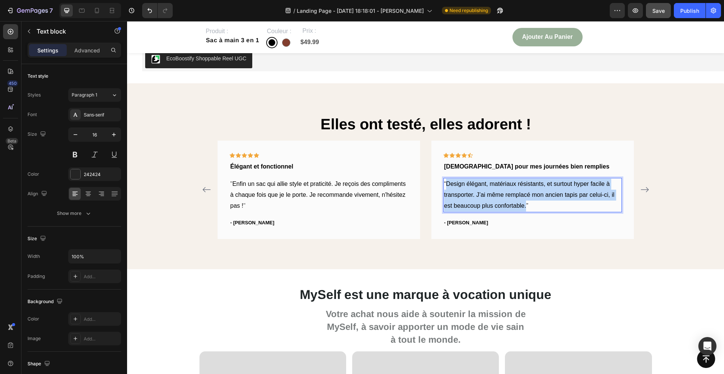
drag, startPoint x: 526, startPoint y: 207, endPoint x: 449, endPoint y: 187, distance: 79.5
click at [449, 187] on p "“ Design élégant, matériaux résistants, et surtout hyper facile à transporter. …" at bounding box center [532, 195] width 177 height 32
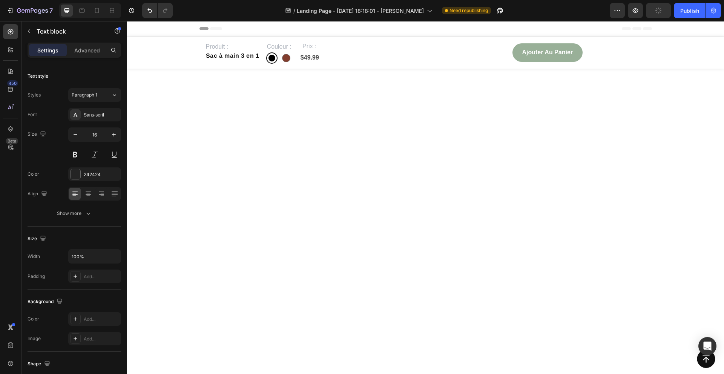
scroll to position [1200, 0]
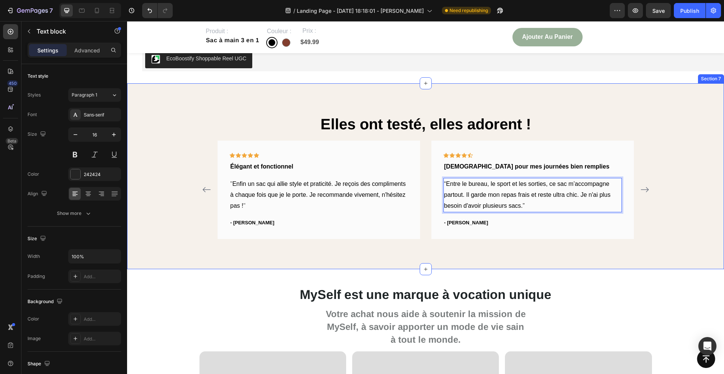
click at [647, 189] on icon "Carousel Next Arrow" at bounding box center [644, 189] width 9 height 9
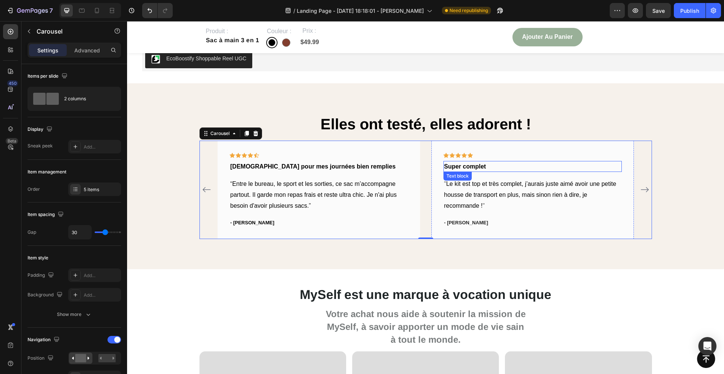
click at [462, 169] on span "Super complet" at bounding box center [465, 166] width 42 height 6
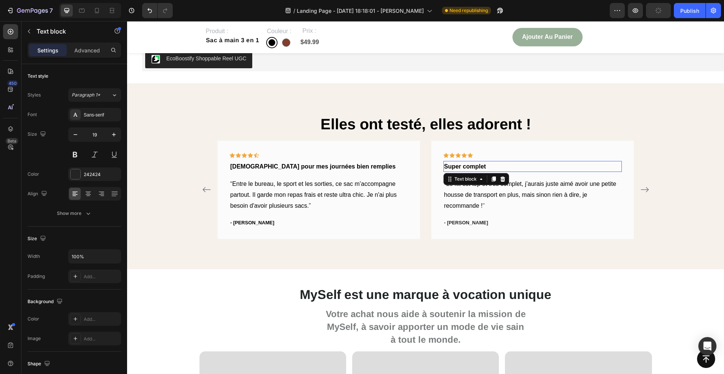
click at [462, 169] on span "Super complet" at bounding box center [465, 166] width 42 height 6
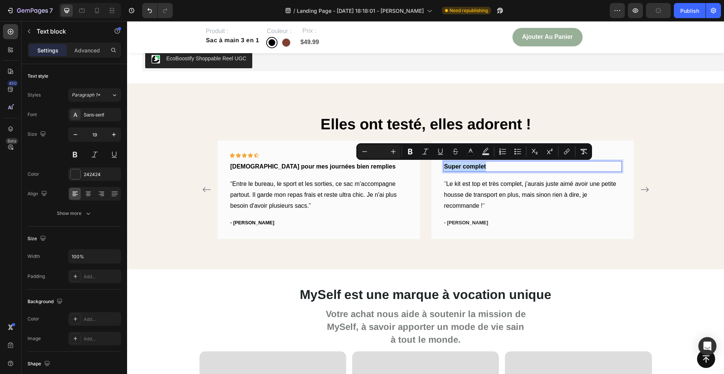
click at [462, 169] on span "Super complet" at bounding box center [465, 166] width 42 height 6
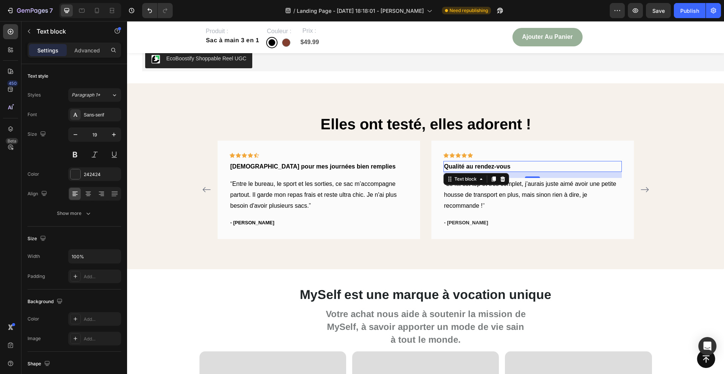
click at [485, 204] on p "" Le kit est top et très complet, j’aurais juste aimé avoir une petite housse d…" at bounding box center [532, 195] width 177 height 32
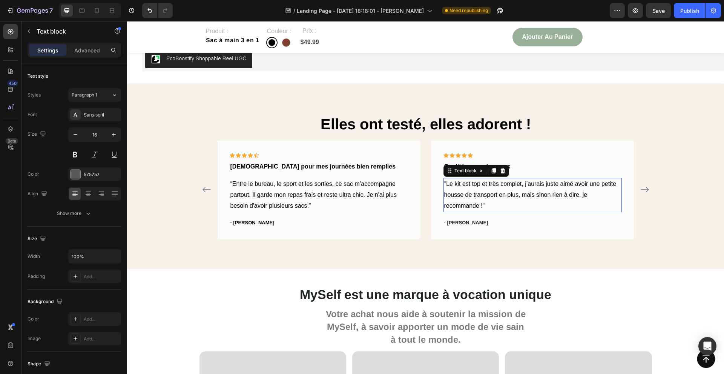
click at [485, 205] on p "" Le kit est top et très complet, j’aurais juste aimé avoir une petite housse d…" at bounding box center [532, 195] width 177 height 32
drag, startPoint x: 485, startPoint y: 205, endPoint x: 447, endPoint y: 184, distance: 43.4
click at [447, 184] on p "" Le kit est top et très complet, j’aurais juste aimé avoir une petite housse d…" at bounding box center [532, 195] width 177 height 32
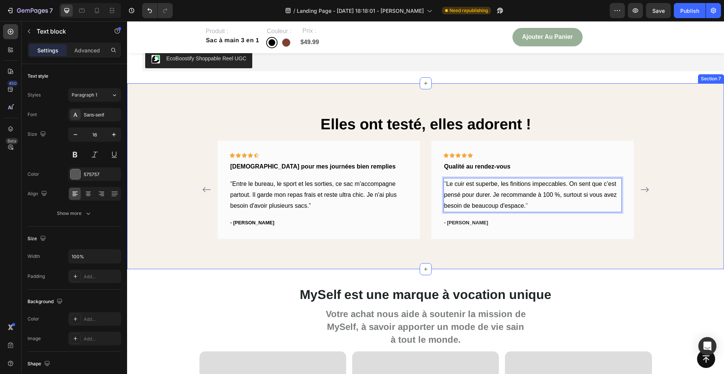
click at [699, 203] on div "Elles ont testé, elles adorent ! Heading Icon Icon Icon Icon Icon Row Un indisp…" at bounding box center [426, 177] width 586 height 126
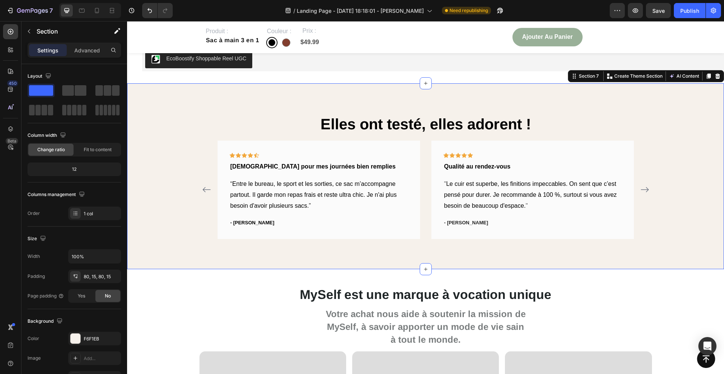
click at [643, 190] on icon "Carousel Next Arrow" at bounding box center [644, 189] width 9 height 9
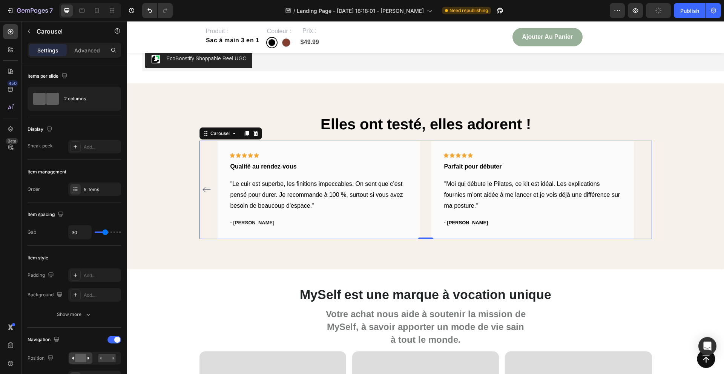
click at [486, 166] on span "Parfait pour débuter" at bounding box center [473, 166] width 58 height 6
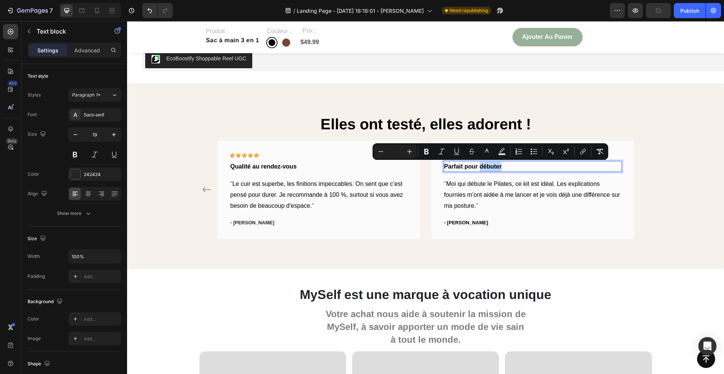
click at [505, 163] on p "Parfait pour débuter" at bounding box center [532, 167] width 177 height 10
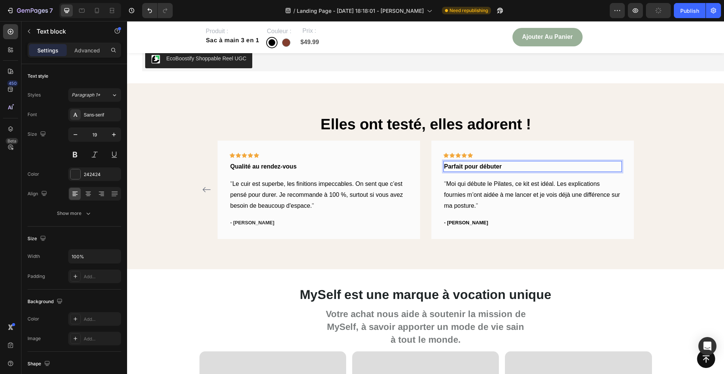
click at [505, 163] on p "Parfait pour débuter" at bounding box center [532, 167] width 177 height 10
click at [478, 205] on p "" Moi qui débute le Pilates, ce kit est idéal. Les explications fournies m’ont …" at bounding box center [532, 195] width 177 height 32
click at [478, 207] on p "" Moi qui débute le Pilates, ce kit est idéal. Les explications fournies m’ont …" at bounding box center [532, 195] width 177 height 32
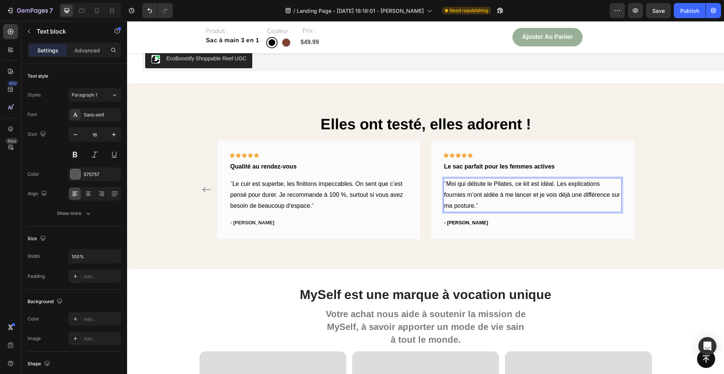
drag, startPoint x: 478, startPoint y: 207, endPoint x: 446, endPoint y: 182, distance: 40.5
click at [446, 182] on p "" Moi qui débute le Pilates, ce kit est idéal. Les explications fournies m’ont …" at bounding box center [532, 195] width 177 height 32
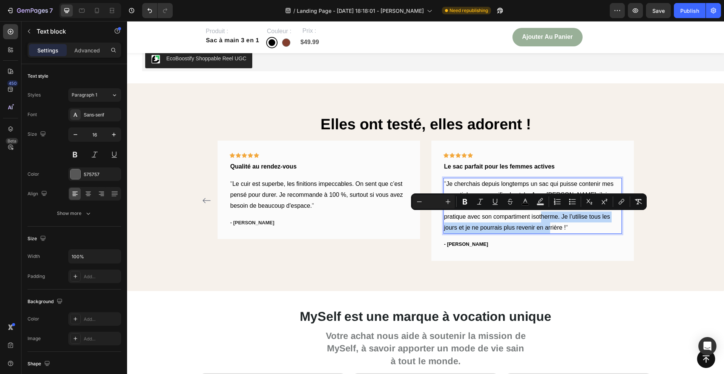
drag, startPoint x: 539, startPoint y: 215, endPoint x: 538, endPoint y: 229, distance: 14.4
click at [538, 229] on p "" Je cherchais depuis longtemps un sac qui puisse contenir mes essentiels sans …" at bounding box center [532, 206] width 177 height 54
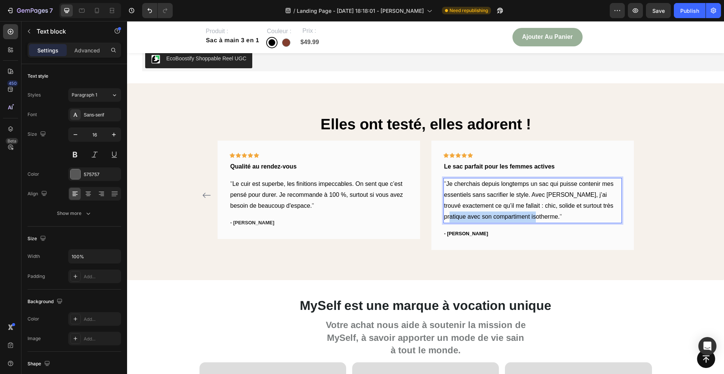
drag, startPoint x: 535, startPoint y: 217, endPoint x: 444, endPoint y: 215, distance: 91.7
click at [444, 215] on span "Je cherchais depuis longtemps un sac qui puisse contenir mes essentiels sans sa…" at bounding box center [528, 200] width 169 height 39
drag, startPoint x: 569, startPoint y: 194, endPoint x: 554, endPoint y: 194, distance: 15.5
click at [554, 194] on span "Je cherchais depuis longtemps un sac qui puisse contenir mes essentiels sans sa…" at bounding box center [528, 200] width 169 height 39
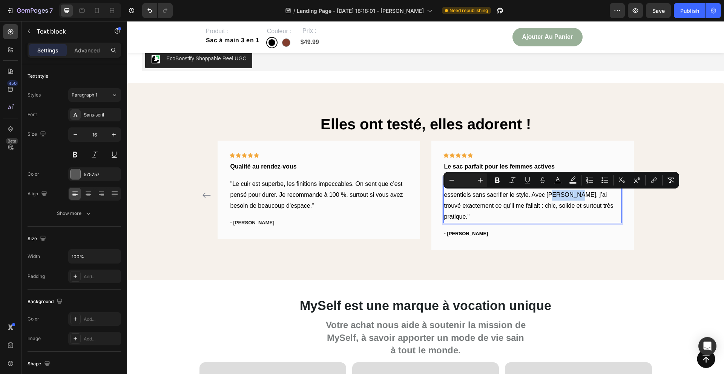
click at [570, 195] on span "Je cherchais depuis longtemps un sac qui puisse contenir mes essentiels sans sa…" at bounding box center [528, 200] width 169 height 39
drag, startPoint x: 568, startPoint y: 195, endPoint x: 533, endPoint y: 194, distance: 35.5
click at [533, 194] on span "Je cherchais depuis longtemps un sac qui puisse contenir mes essentiels sans sa…" at bounding box center [528, 200] width 169 height 39
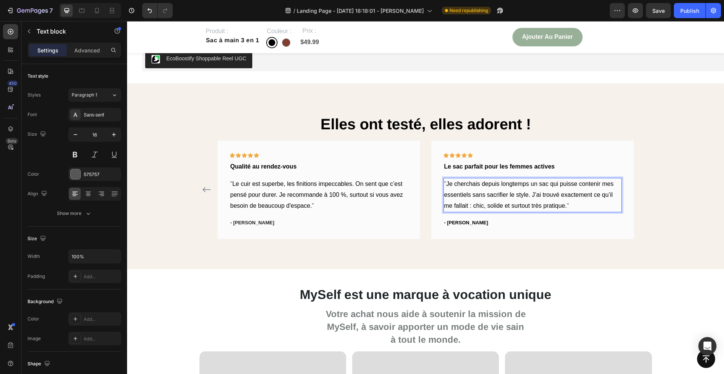
click at [465, 242] on div "Elles ont testé, elles adorent ! Heading Icon Icon Icon Icon Icon Row Un indisp…" at bounding box center [425, 176] width 597 height 186
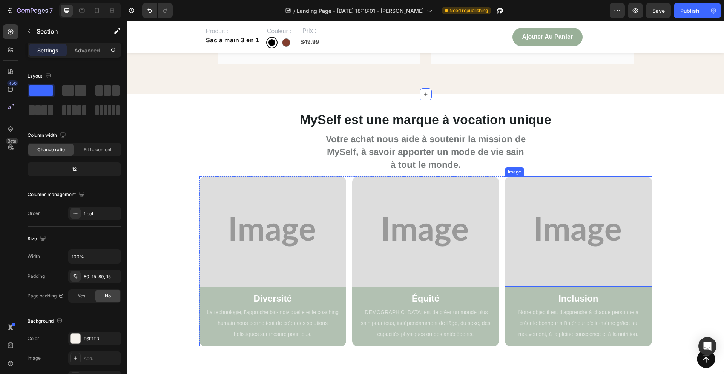
scroll to position [1176, 0]
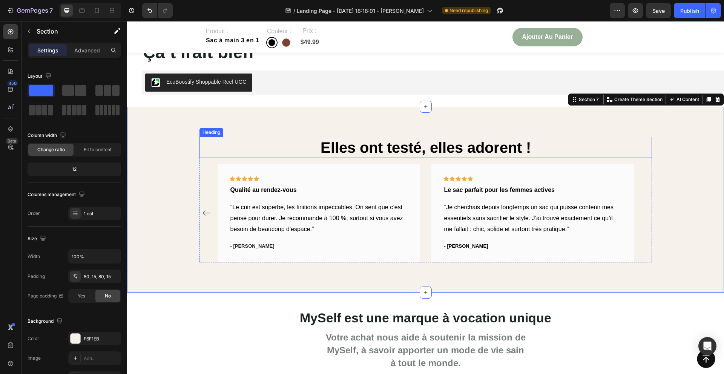
click at [435, 143] on span "Elles ont testé, elles adorent !" at bounding box center [426, 147] width 210 height 17
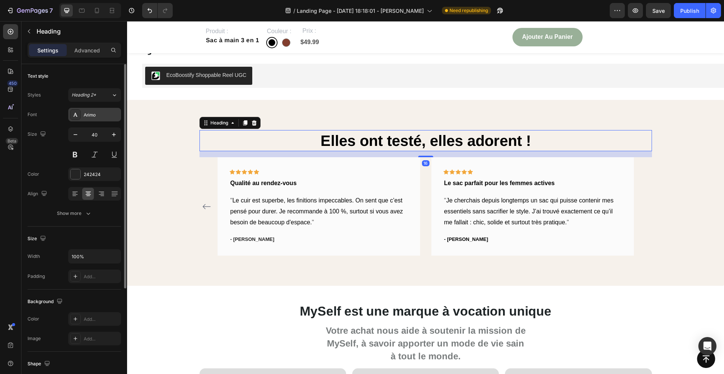
click at [81, 116] on div "Arimo" at bounding box center [94, 115] width 53 height 14
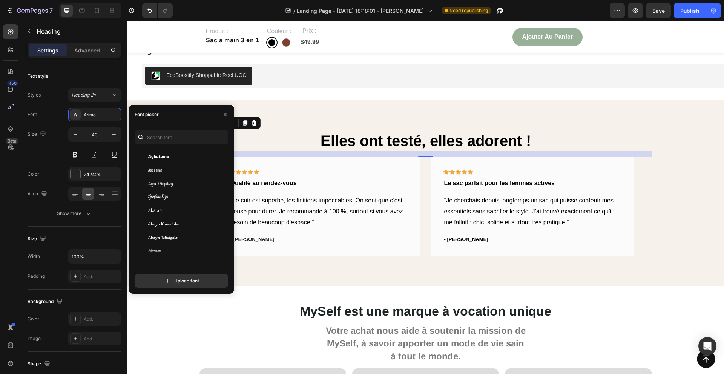
scroll to position [0, 0]
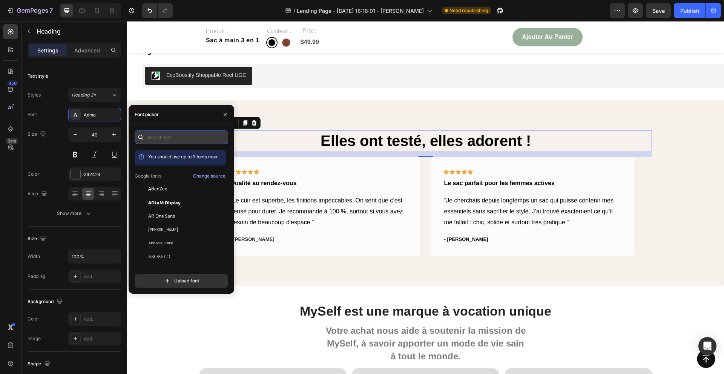
click at [163, 138] on input "text" at bounding box center [182, 138] width 94 height 14
type input "play"
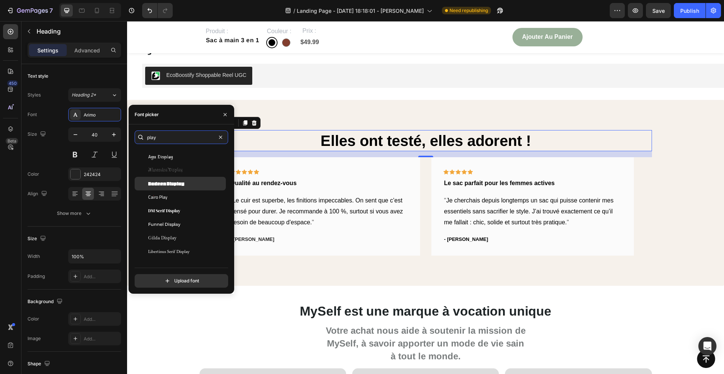
scroll to position [48, 0]
click at [11, 126] on icon at bounding box center [11, 129] width 8 height 8
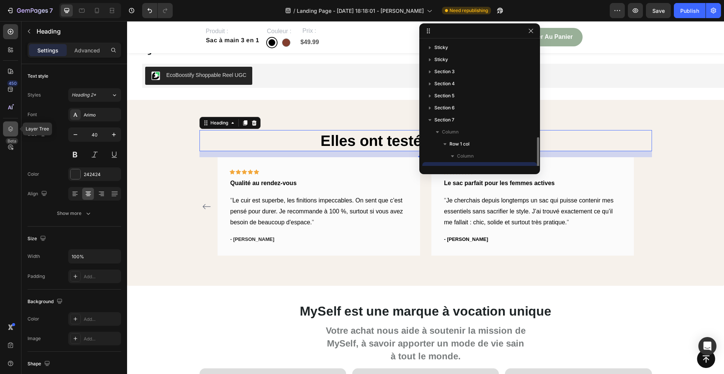
scroll to position [57, 0]
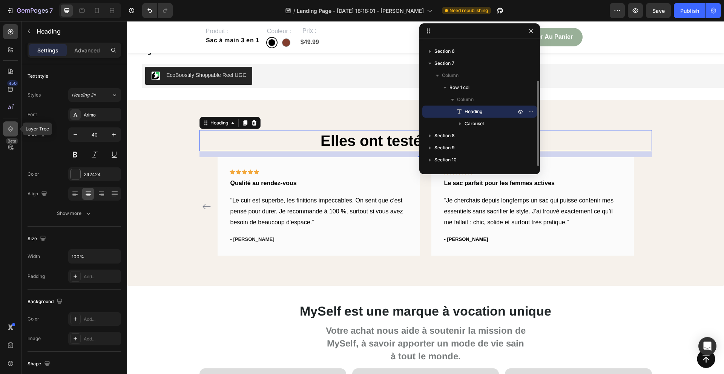
click at [11, 126] on icon at bounding box center [11, 129] width 8 height 8
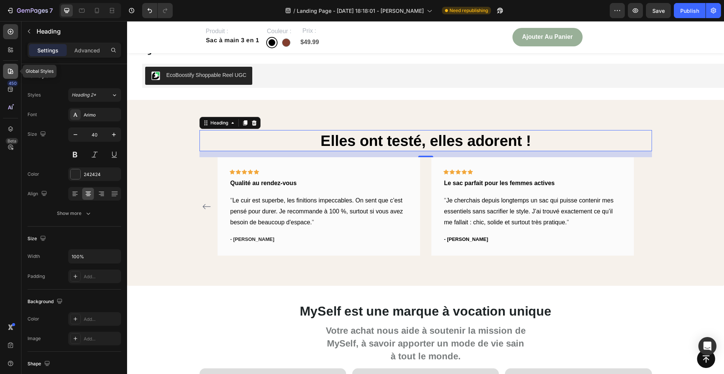
click at [6, 64] on div at bounding box center [10, 71] width 15 height 15
radio input "true"
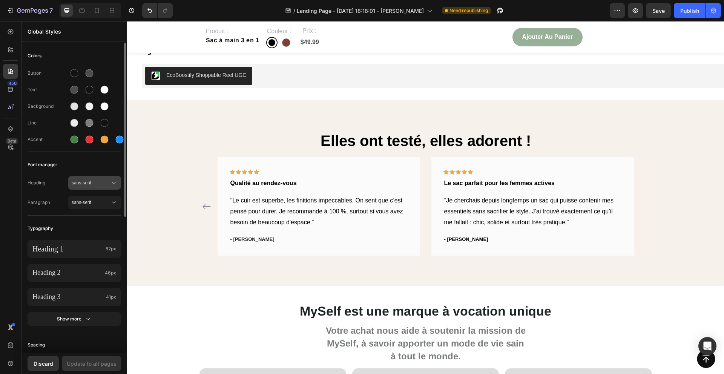
click at [78, 181] on span "sans-serif" at bounding box center [91, 183] width 38 height 7
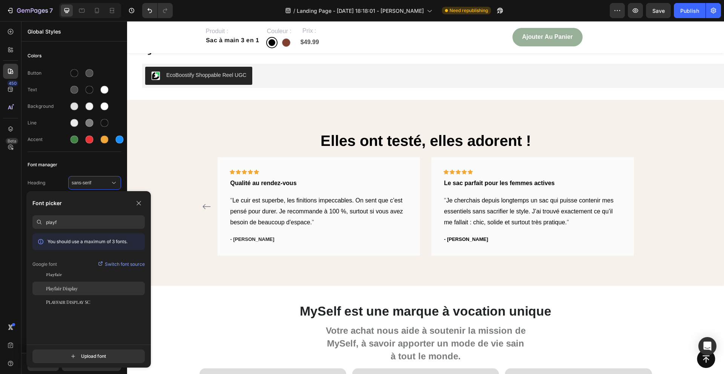
type input "playf"
click at [56, 285] on span "Playfair Display" at bounding box center [62, 288] width 32 height 7
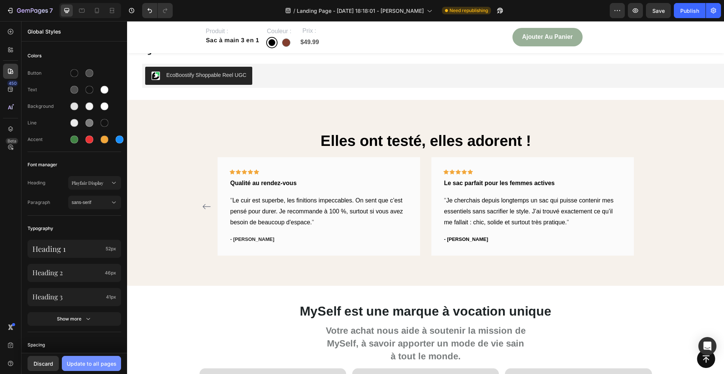
click at [75, 365] on div "Update to all pages" at bounding box center [92, 364] width 50 height 8
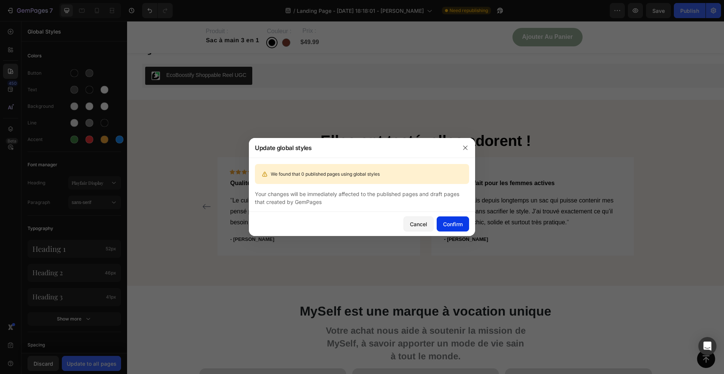
click at [449, 220] on div "Confirm" at bounding box center [453, 224] width 20 height 8
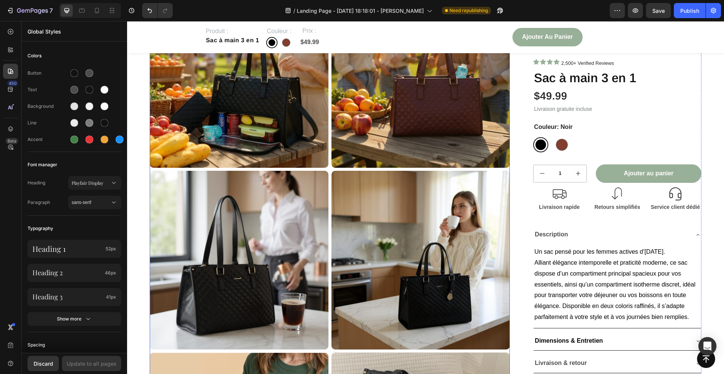
scroll to position [0, 0]
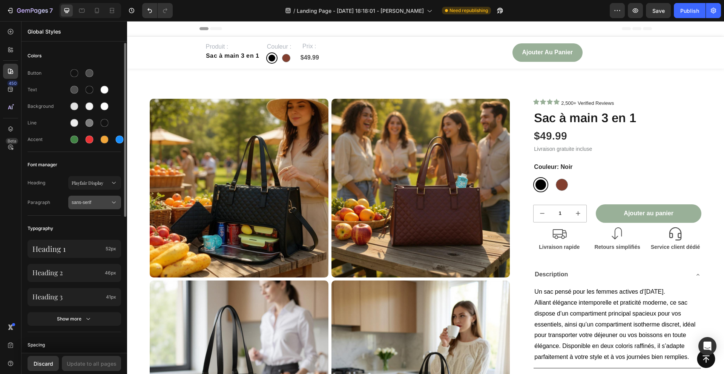
click at [77, 203] on span "sans-serif" at bounding box center [91, 202] width 38 height 7
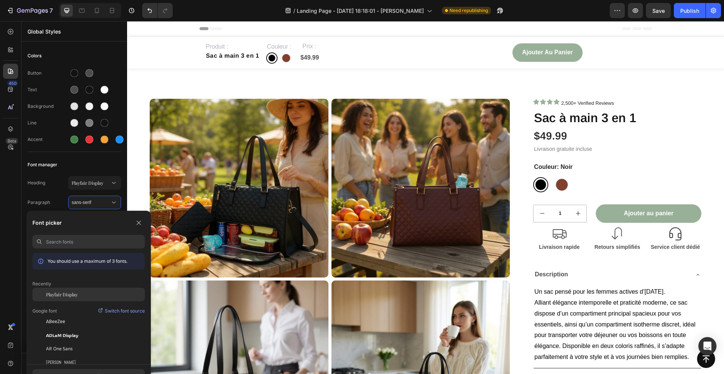
click at [60, 290] on div "Playfair Display" at bounding box center [88, 295] width 112 height 14
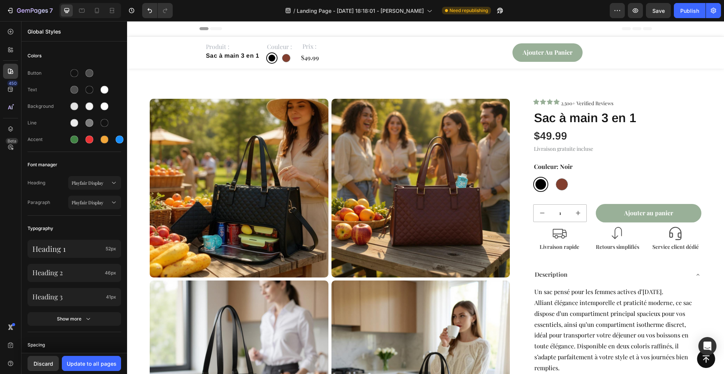
click at [94, 373] on div "Discard Update to all pages" at bounding box center [75, 363] width 106 height 21
click at [95, 369] on button "Update to all pages" at bounding box center [91, 363] width 59 height 15
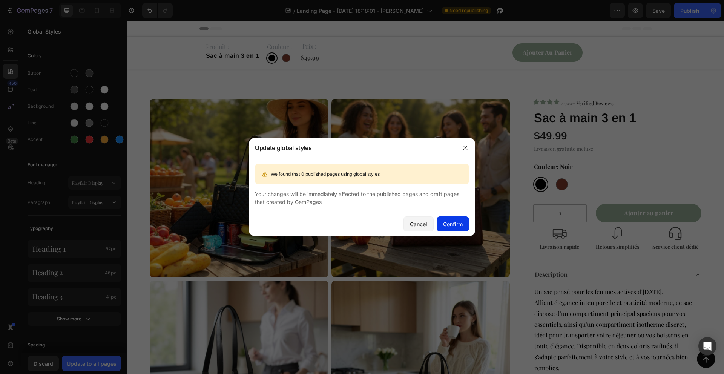
click at [455, 222] on div "Confirm" at bounding box center [453, 224] width 20 height 8
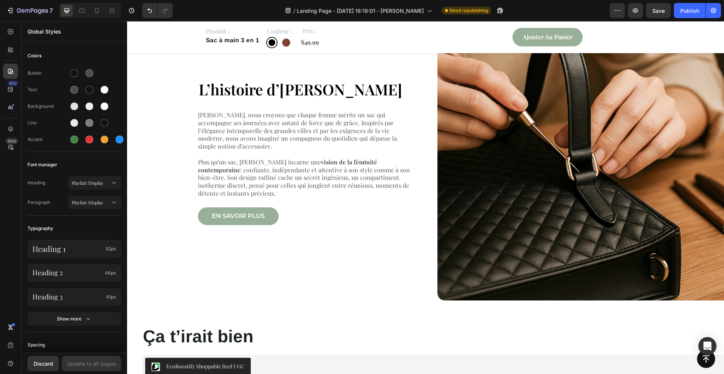
scroll to position [1521, 0]
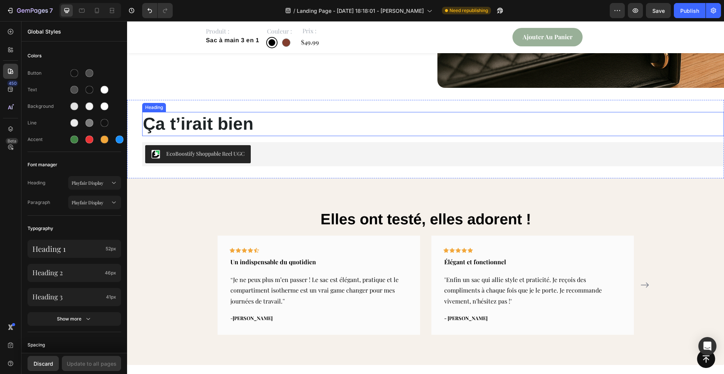
click at [236, 123] on strong "Ça t’irait bien" at bounding box center [198, 124] width 111 height 20
radio input "true"
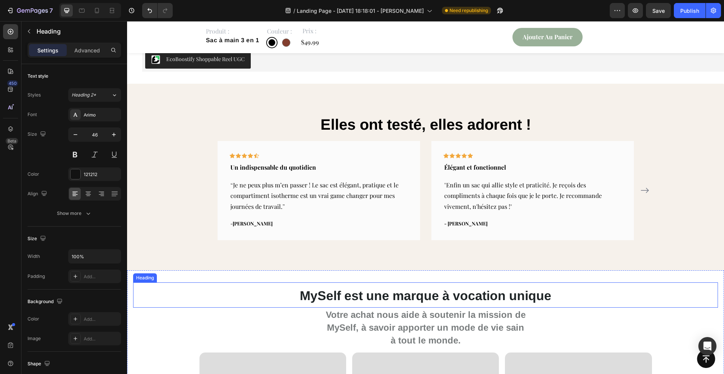
scroll to position [1577, 0]
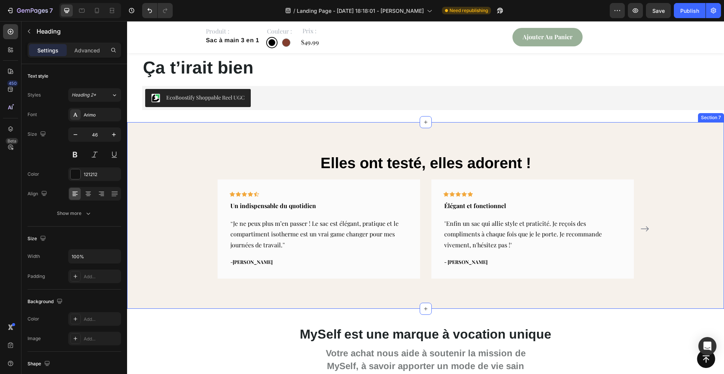
click at [360, 163] on span "Elles ont testé, elles adorent !" at bounding box center [426, 163] width 210 height 17
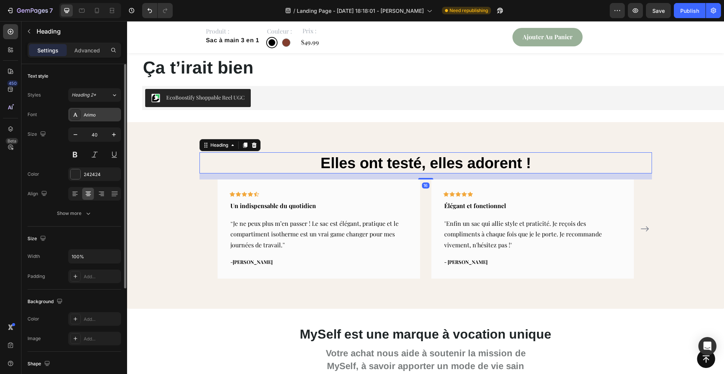
click at [71, 114] on div at bounding box center [75, 114] width 11 height 11
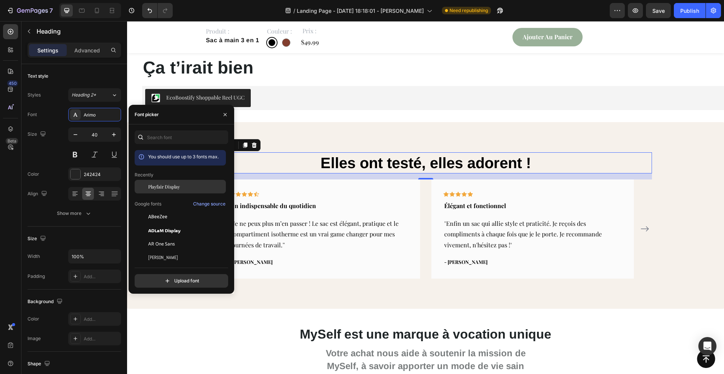
click at [160, 192] on div "Playfair Display" at bounding box center [180, 187] width 91 height 14
click at [221, 109] on button "button" at bounding box center [225, 115] width 12 height 12
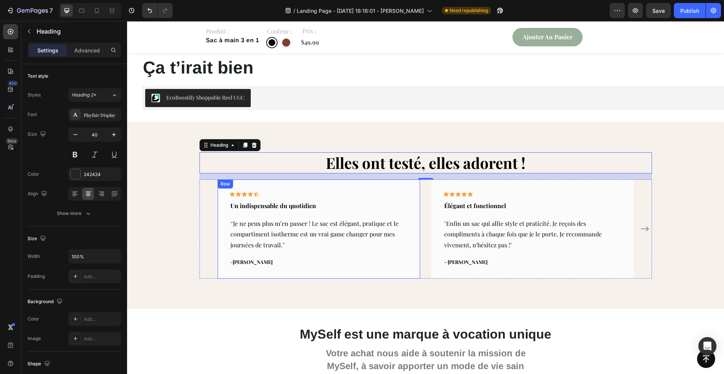
scroll to position [1809, 0]
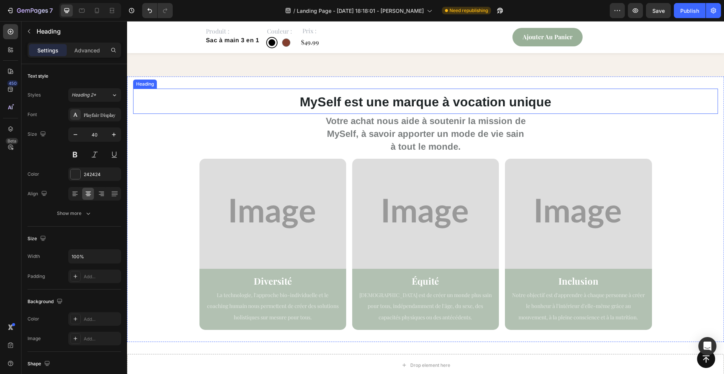
click at [340, 105] on span "MySelf est une marque à vocation unique" at bounding box center [426, 102] width 252 height 14
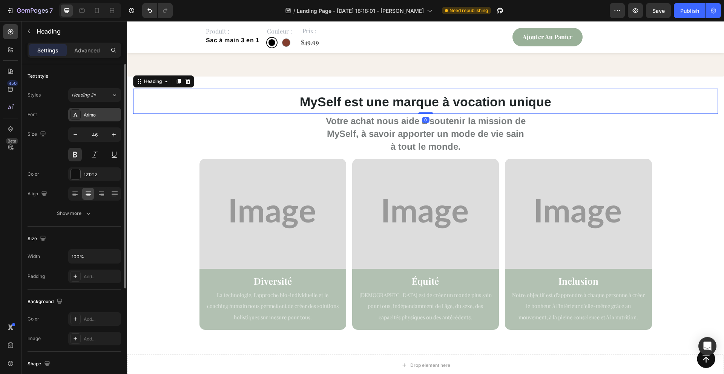
click at [87, 115] on div "Arimo" at bounding box center [101, 115] width 35 height 7
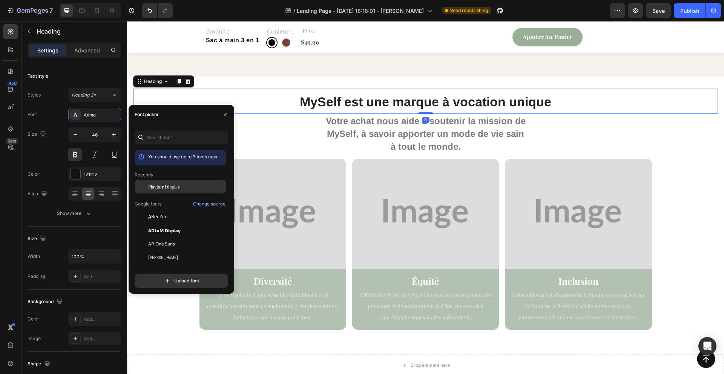
click at [163, 184] on span "Playfair Display" at bounding box center [164, 186] width 32 height 7
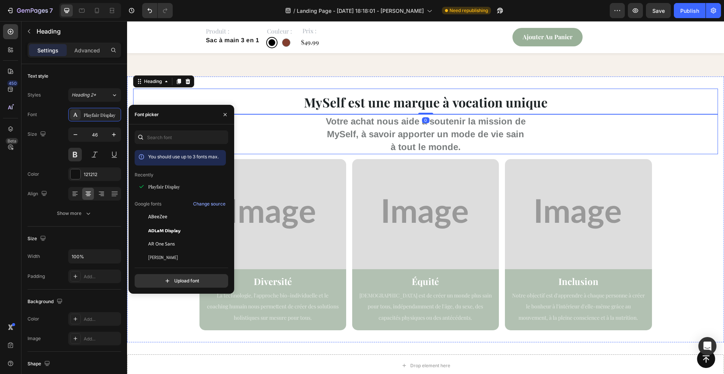
click at [355, 124] on span "Votre achat nous aide à soutenir la mission de" at bounding box center [426, 121] width 200 height 10
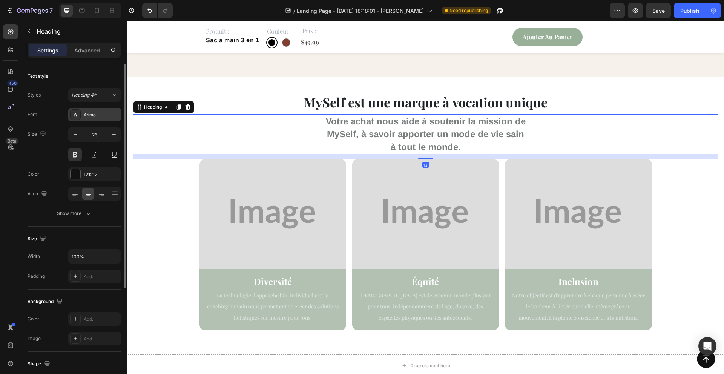
click at [93, 116] on div "Arimo" at bounding box center [101, 115] width 35 height 7
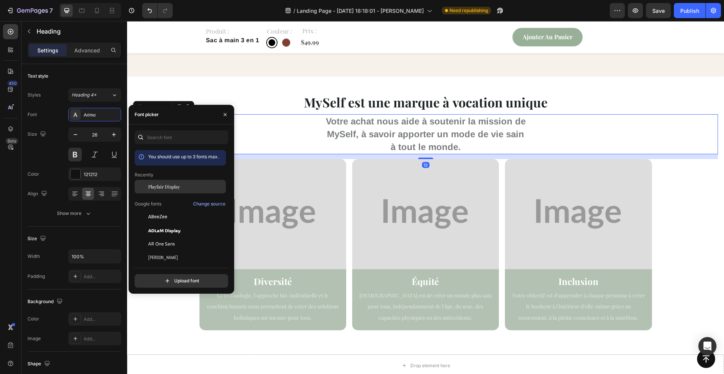
click at [164, 186] on span "Playfair Display" at bounding box center [164, 186] width 32 height 7
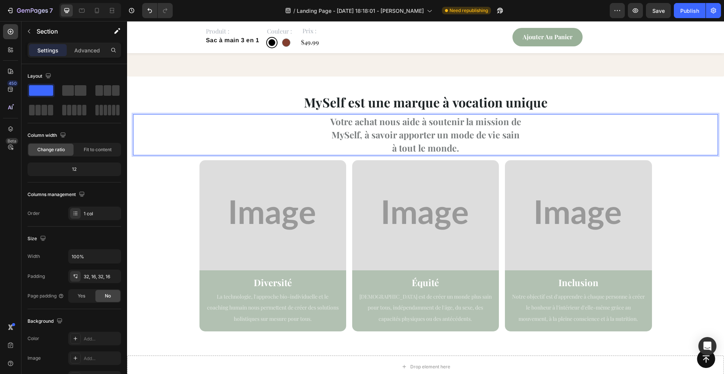
click at [185, 187] on div "MySelf est une marque à vocation unique Heading Votre achat nous aide à souteni…" at bounding box center [425, 210] width 585 height 243
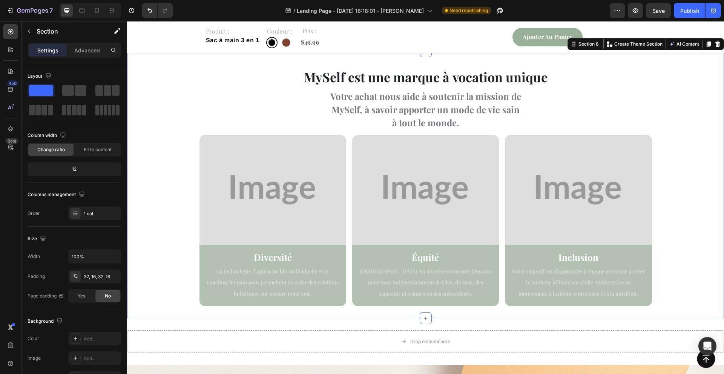
scroll to position [1796, 0]
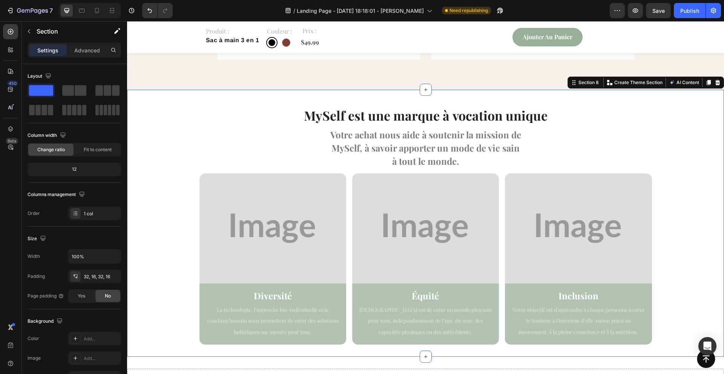
click at [447, 117] on span "MySelf est une marque à vocation unique" at bounding box center [426, 115] width 244 height 17
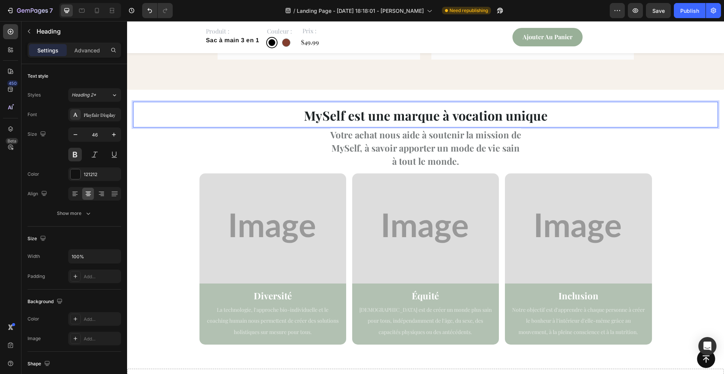
click at [447, 120] on span "MySelf est une marque à vocation unique" at bounding box center [426, 115] width 244 height 17
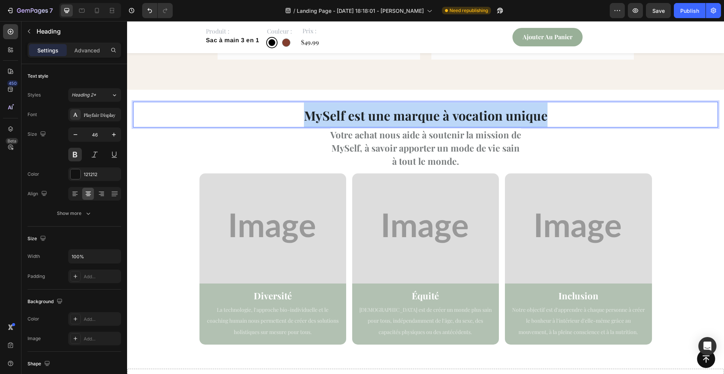
click at [447, 120] on span "MySelf est une marque à vocation unique" at bounding box center [426, 115] width 244 height 17
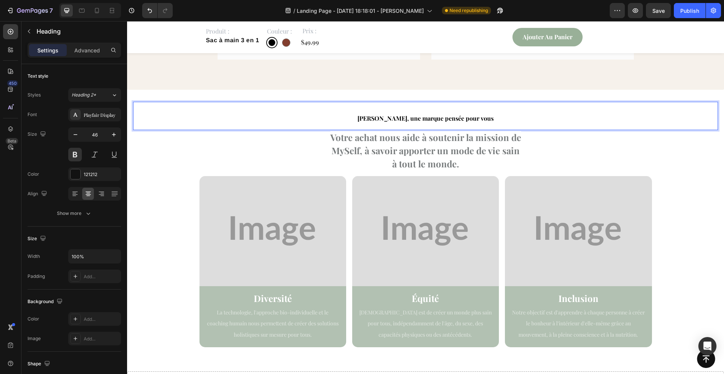
click at [447, 120] on span "[PERSON_NAME], une marque pensée pour vous" at bounding box center [426, 118] width 136 height 8
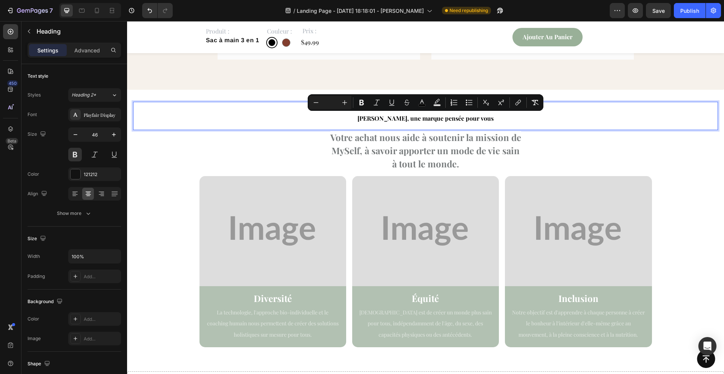
click at [330, 104] on input "Editor contextual toolbar" at bounding box center [330, 102] width 15 height 9
type input "34"
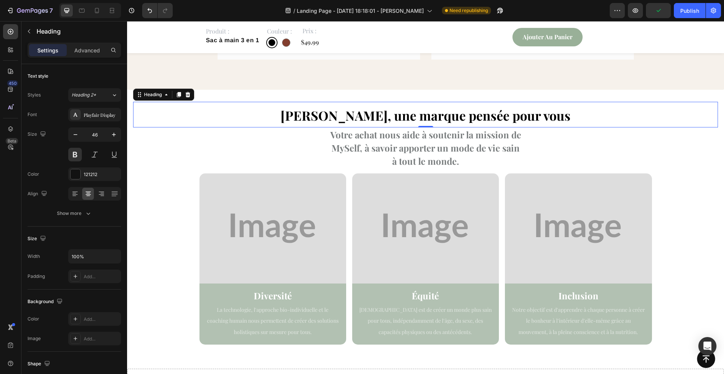
click at [447, 152] on span "MySelf, à savoir apporter un mode de vie sain" at bounding box center [426, 148] width 188 height 12
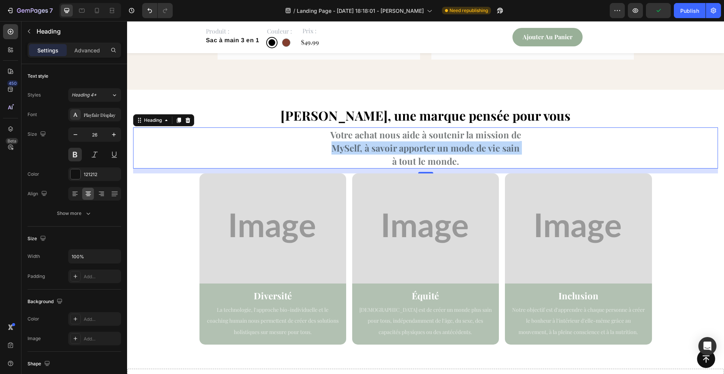
click at [447, 152] on span "MySelf, à savoir apporter un mode de vie sain" at bounding box center [426, 148] width 188 height 12
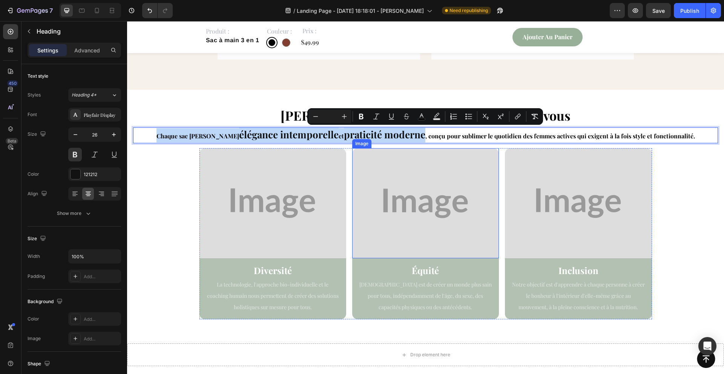
type input "24"
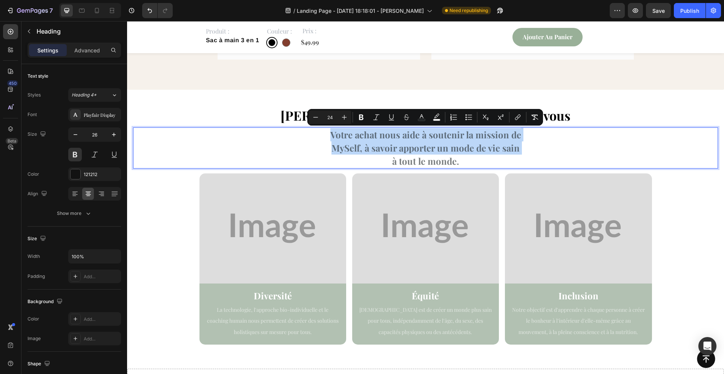
click at [488, 160] on p "Votre achat nous aide à soutenir la mission de [PERSON_NAME], à savoir apporter…" at bounding box center [426, 147] width 584 height 39
click at [464, 162] on p "Votre achat nous aide à soutenir la mission de [PERSON_NAME], à savoir apporter…" at bounding box center [426, 147] width 584 height 39
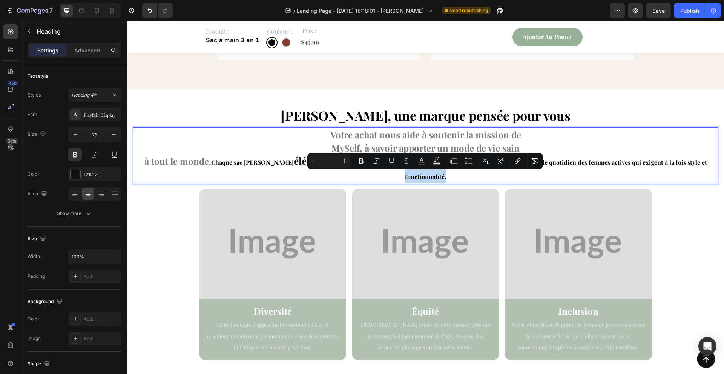
type input "24"
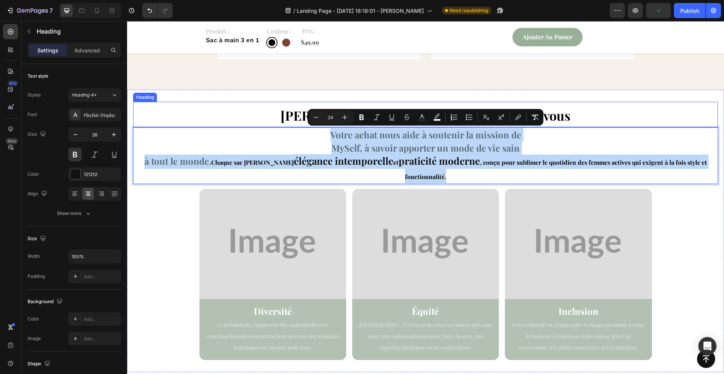
drag, startPoint x: 459, startPoint y: 178, endPoint x: 232, endPoint y: 115, distance: 235.8
click at [232, 115] on div "⁠⁠⁠⁠⁠⁠⁠ [PERSON_NAME], une marque pensée pour vous Heading Votre achat nous aid…" at bounding box center [425, 231] width 585 height 258
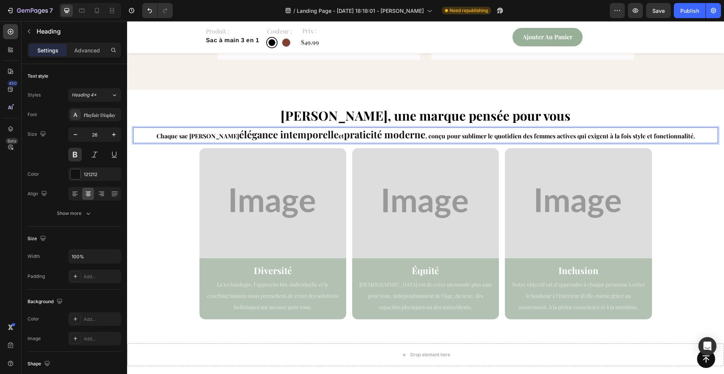
click at [240, 130] on strong "élégance intemporelle" at bounding box center [289, 134] width 100 height 13
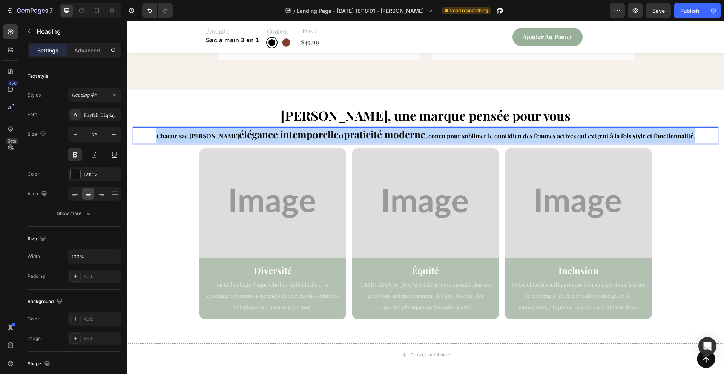
click at [240, 130] on strong "élégance intemporelle" at bounding box center [289, 134] width 100 height 13
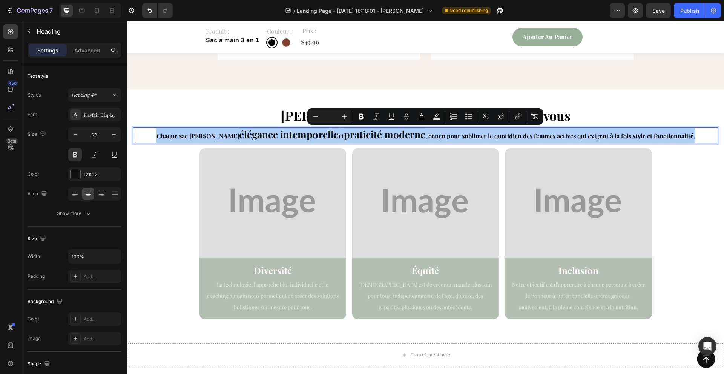
click at [330, 115] on input "Editor contextual toolbar" at bounding box center [330, 116] width 15 height 9
type input "24"
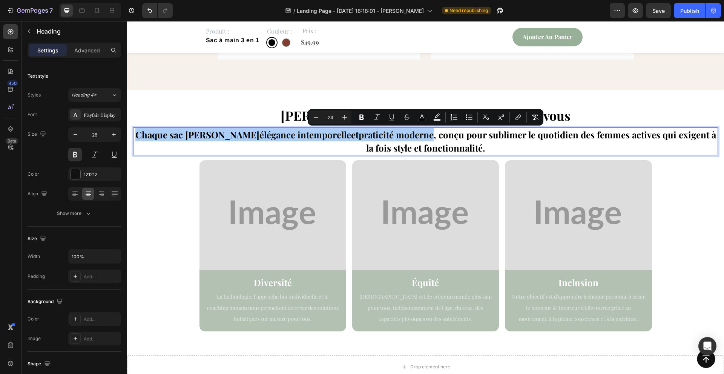
click at [330, 118] on input "24" at bounding box center [330, 117] width 15 height 9
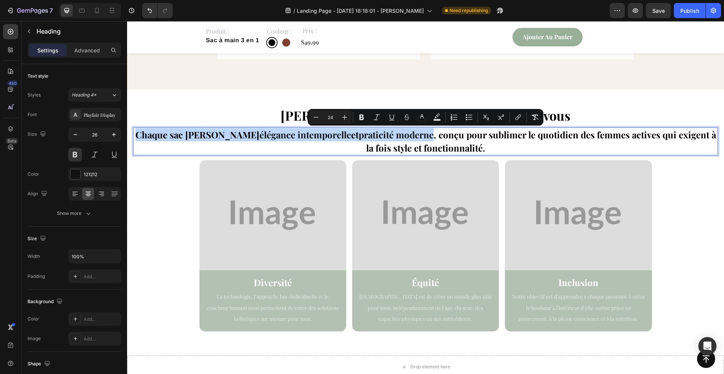
click at [381, 132] on strong "praticité moderne" at bounding box center [396, 135] width 75 height 12
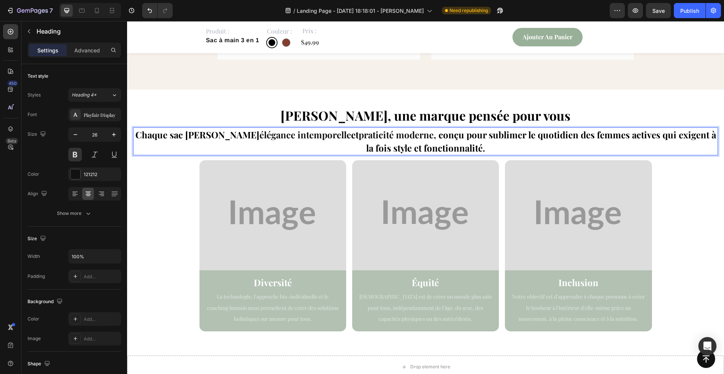
click at [559, 135] on span ", conçu pour sublimer le quotidien des femmes actives qui exigent à la fois sty…" at bounding box center [541, 141] width 350 height 25
click at [557, 135] on span ", conçu pour sublimer le quotidien des femmes actives qui exigent à la fois sty…" at bounding box center [541, 141] width 350 height 25
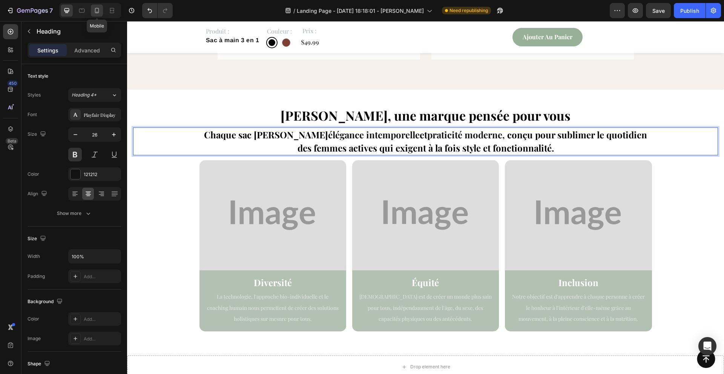
click at [101, 10] on div at bounding box center [97, 11] width 12 height 12
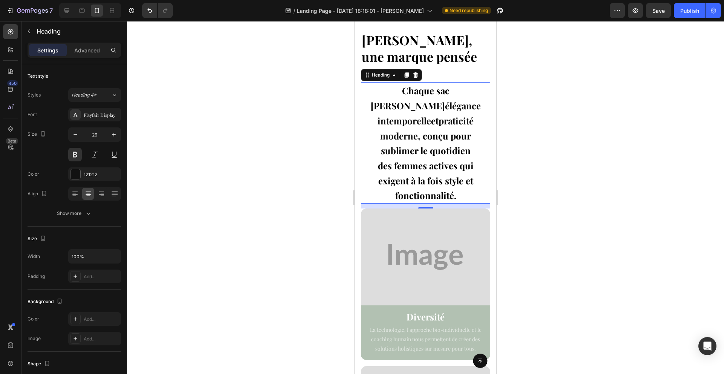
scroll to position [1834, 0]
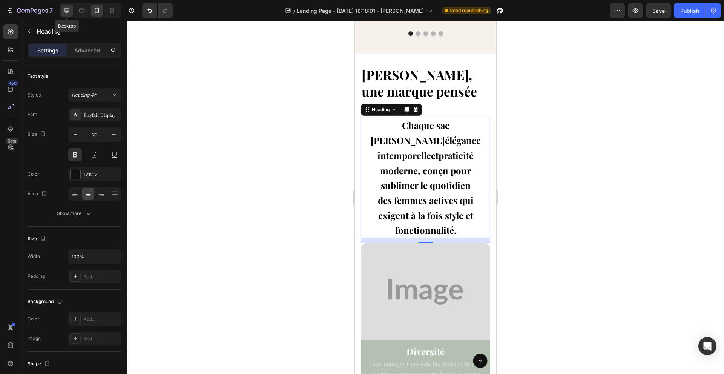
click at [64, 11] on icon at bounding box center [67, 11] width 8 height 8
type input "26"
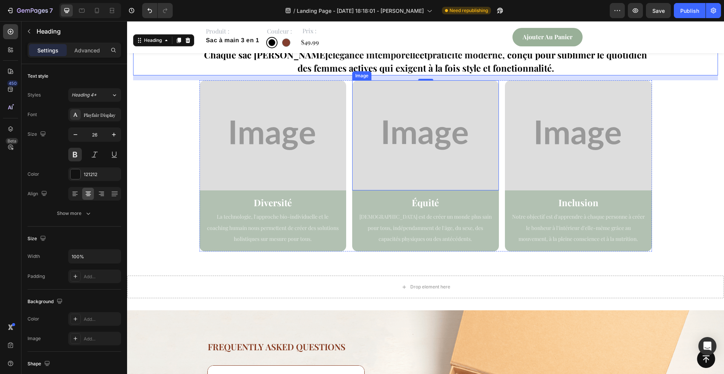
scroll to position [1806, 0]
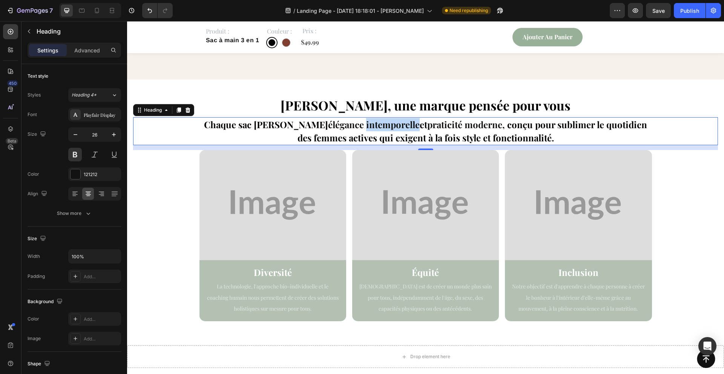
click at [365, 128] on strong "élégance intemporelle" at bounding box center [374, 124] width 92 height 12
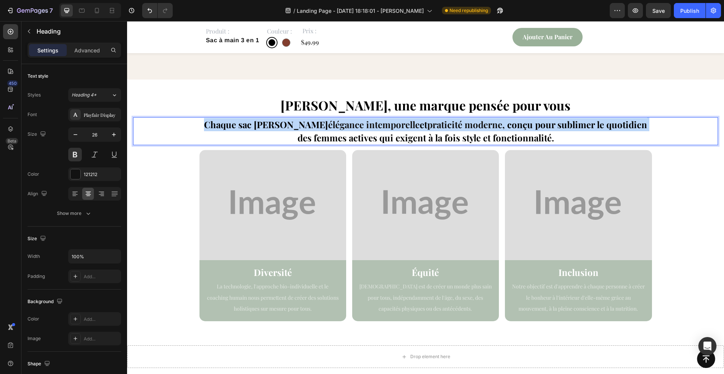
click at [365, 128] on strong "élégance intemporelle" at bounding box center [374, 124] width 92 height 12
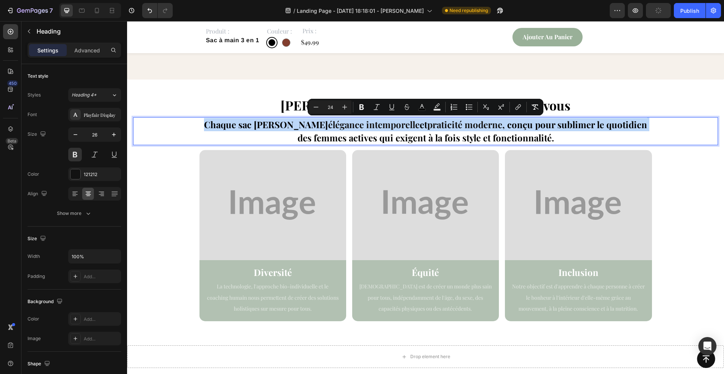
click at [365, 128] on strong "élégance intemporelle" at bounding box center [374, 124] width 92 height 12
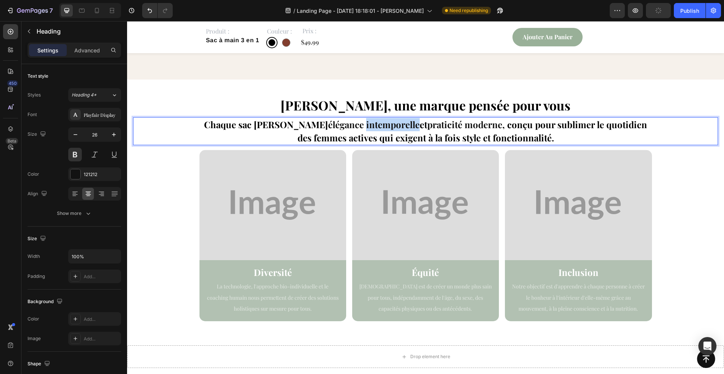
click at [365, 128] on strong "élégance intemporelle" at bounding box center [374, 124] width 92 height 12
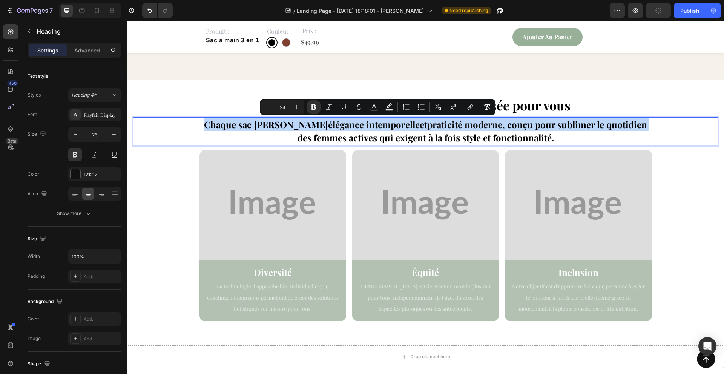
click at [365, 128] on strong "élégance intemporelle" at bounding box center [374, 124] width 92 height 12
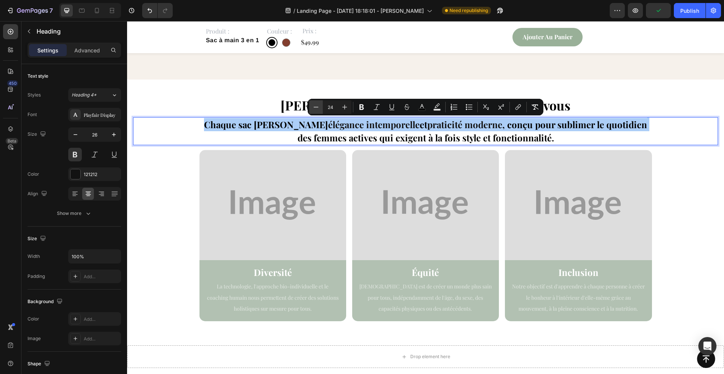
click at [318, 108] on icon "Editor contextual toolbar" at bounding box center [316, 107] width 8 height 8
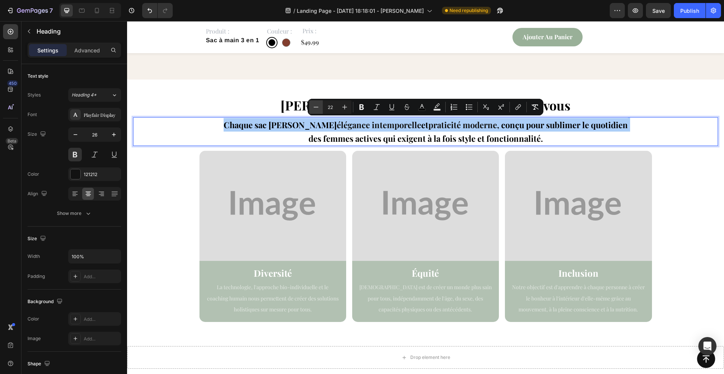
click at [318, 108] on icon "Editor contextual toolbar" at bounding box center [316, 107] width 8 height 8
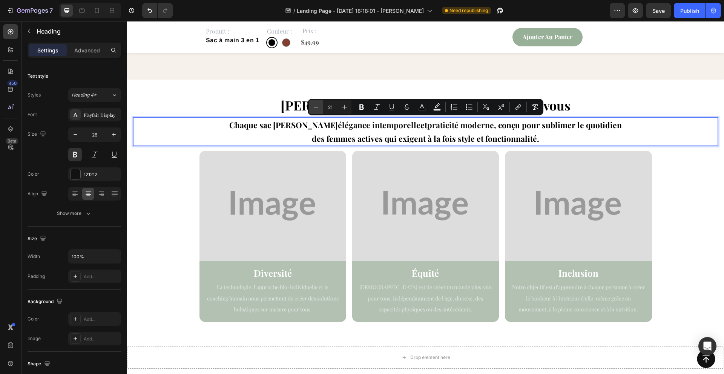
click at [318, 108] on icon "Editor contextual toolbar" at bounding box center [316, 107] width 8 height 8
type input "20"
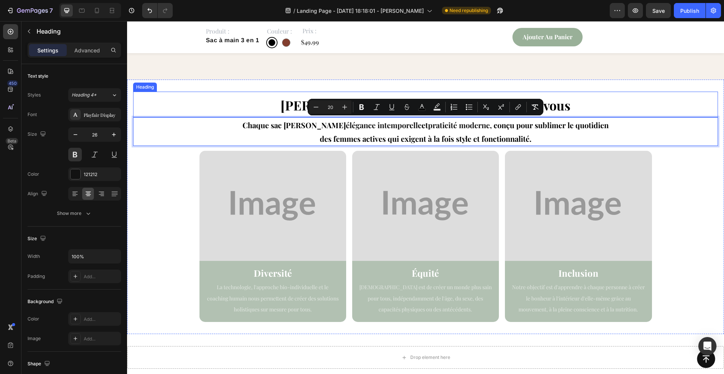
click at [263, 92] on h2 "⁠⁠⁠⁠⁠⁠⁠ [PERSON_NAME], une marque pensée pour vous" at bounding box center [425, 105] width 585 height 26
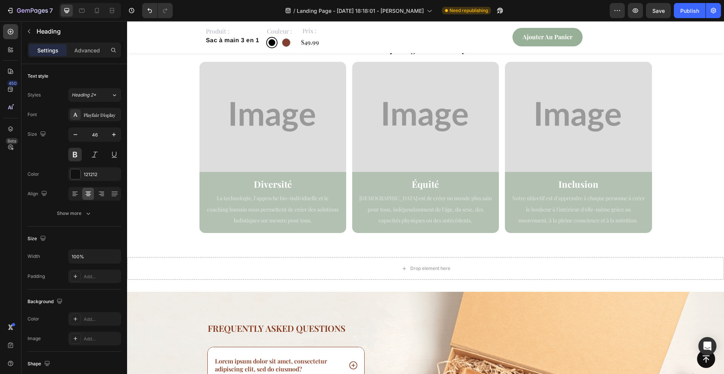
scroll to position [1900, 0]
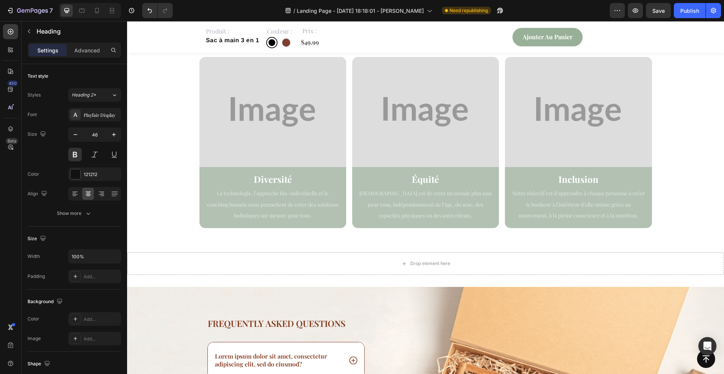
click at [276, 178] on span "Diversité" at bounding box center [273, 179] width 38 height 12
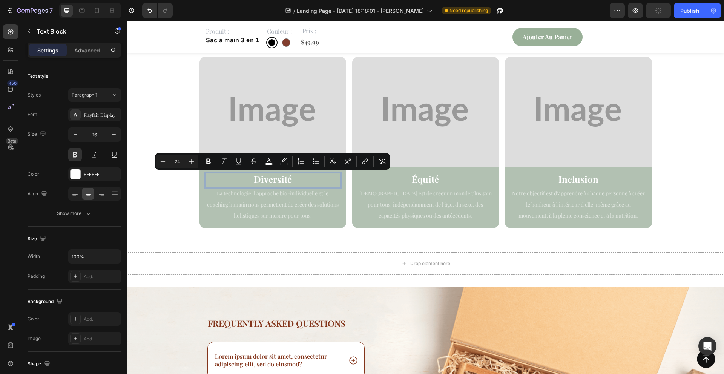
click at [292, 183] on p "Diversité" at bounding box center [272, 180] width 133 height 12
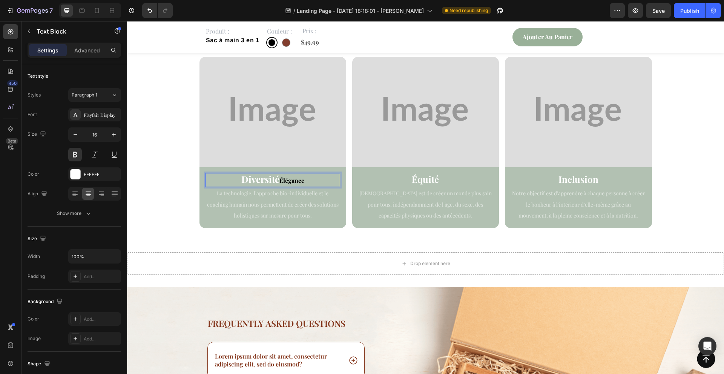
click at [266, 177] on span "Diversité" at bounding box center [260, 179] width 38 height 12
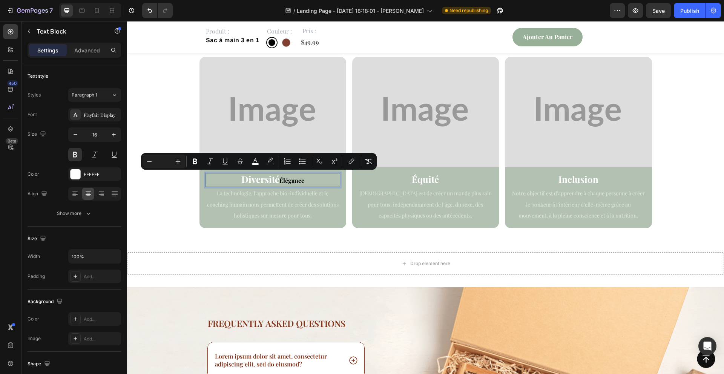
click at [290, 180] on span "Élégance" at bounding box center [292, 181] width 25 height 8
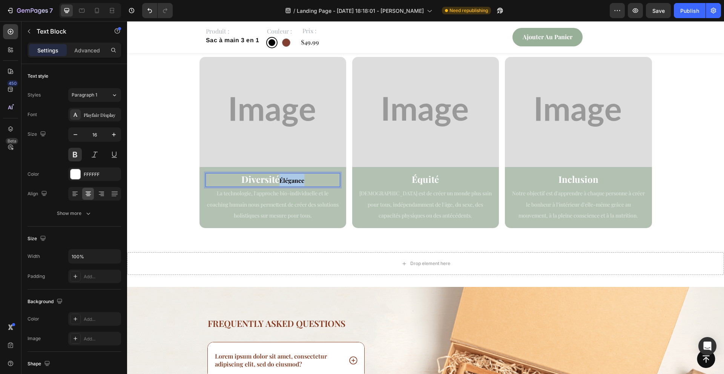
click at [290, 180] on span "Élégance" at bounding box center [292, 181] width 25 height 8
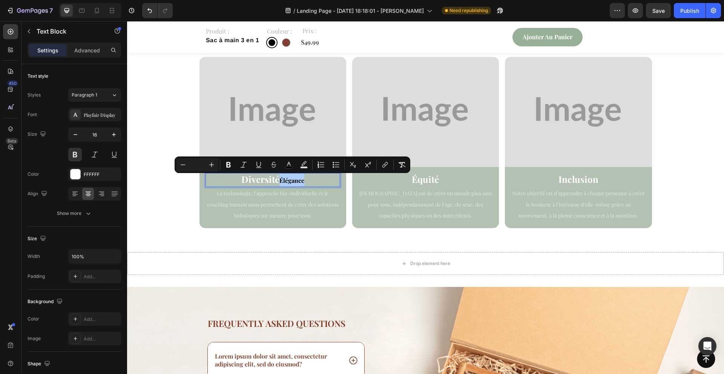
click at [200, 163] on input "Editor contextual toolbar" at bounding box center [197, 164] width 15 height 9
type input "24"
click at [229, 163] on icon "Editor contextual toolbar" at bounding box center [229, 165] width 8 height 8
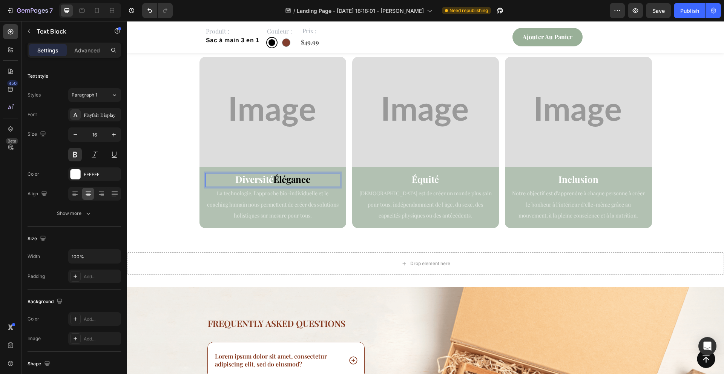
click at [292, 175] on strong "Élégance" at bounding box center [291, 179] width 37 height 12
click at [284, 183] on strong "Élégance" at bounding box center [291, 179] width 37 height 12
click at [278, 182] on strong "Élégance" at bounding box center [291, 179] width 37 height 12
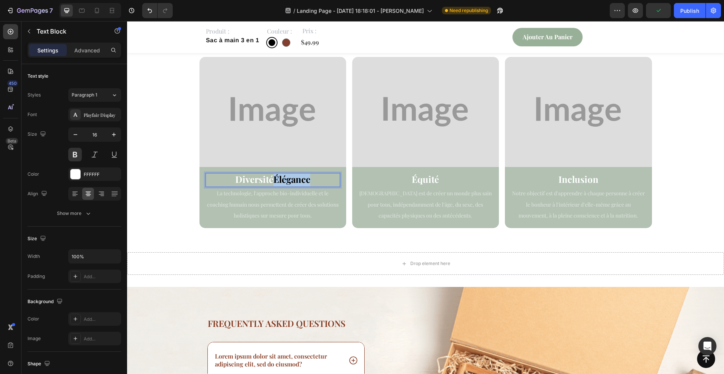
drag, startPoint x: 275, startPoint y: 181, endPoint x: 224, endPoint y: 181, distance: 51.3
click at [224, 181] on p "Diversité Élégance" at bounding box center [272, 180] width 133 height 12
click at [266, 176] on strong "Élégance" at bounding box center [272, 179] width 37 height 12
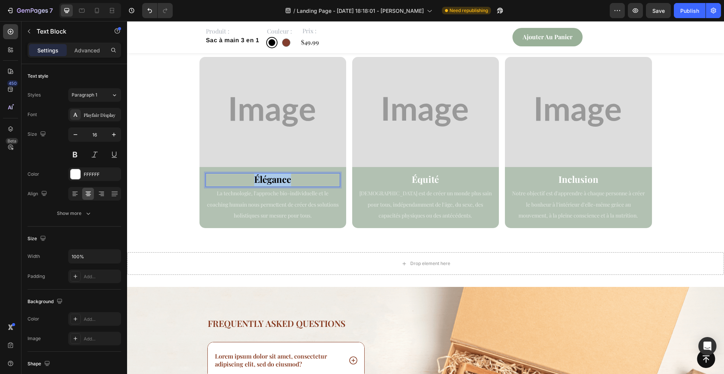
click at [262, 200] on p "La technologie, l'approche bio-individuelle et le coaching humain nous permette…" at bounding box center [272, 205] width 133 height 34
click at [262, 200] on span "La technologie, l'approche bio-individuelle et le coaching humain nous permette…" at bounding box center [273, 205] width 132 height 30
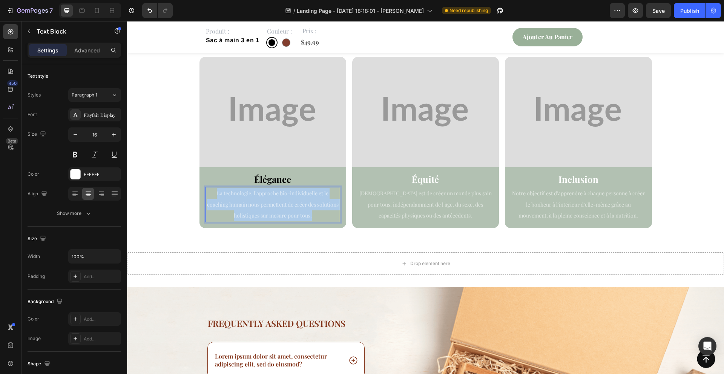
click at [262, 200] on span "La technologie, l'approche bio-individuelle et le coaching humain nous permette…" at bounding box center [273, 205] width 132 height 30
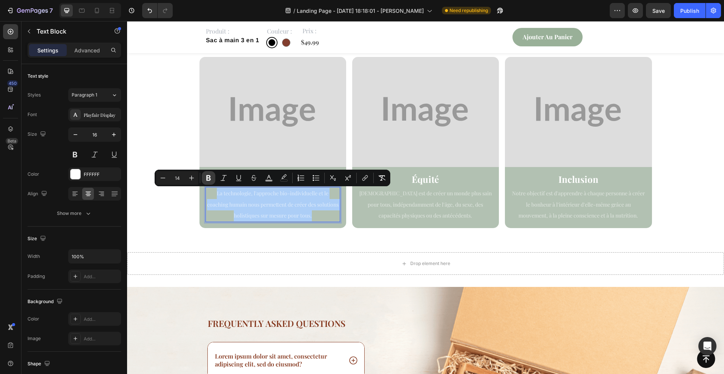
click at [209, 177] on icon "Editor contextual toolbar" at bounding box center [209, 178] width 8 height 8
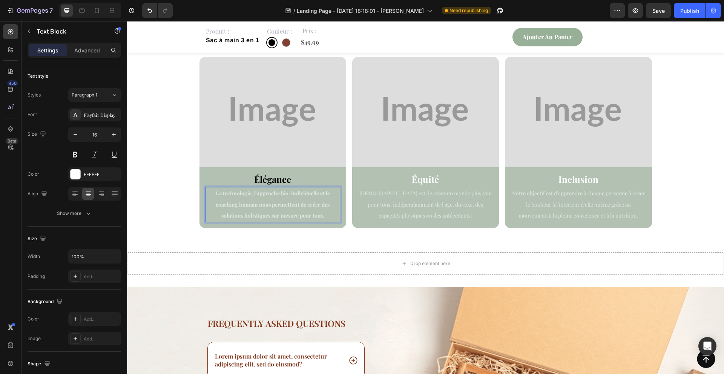
click at [227, 199] on p "La technologie, l'approche bio-individuelle et le coaching humain nous permette…" at bounding box center [272, 205] width 133 height 34
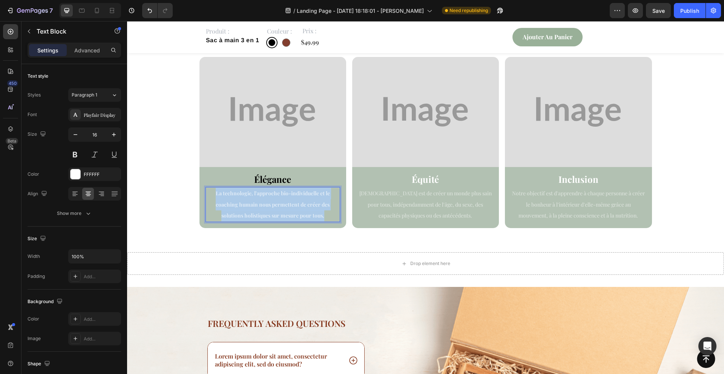
click at [227, 199] on p "La technologie, l'approche bio-individuelle et le coaching humain nous permette…" at bounding box center [272, 205] width 133 height 34
click at [242, 204] on strong "La technologie, l'approche bio-individuelle et le coaching humain nous permette…" at bounding box center [273, 205] width 114 height 30
click at [330, 209] on p "La technologie, l'approche bio-individuelle et le coaching humain nous permette…" at bounding box center [272, 205] width 133 height 34
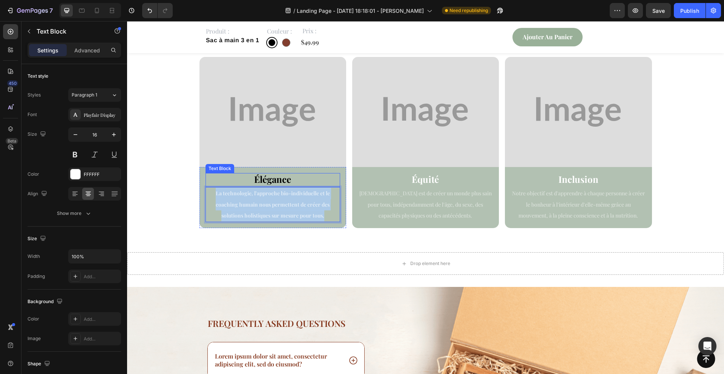
drag, startPoint x: 330, startPoint y: 217, endPoint x: 230, endPoint y: 184, distance: 105.7
click at [230, 184] on div "Élégance Text Block La technologie, l'approche bio-individuelle et le coaching …" at bounding box center [273, 197] width 135 height 49
click at [266, 180] on strong "Élégance" at bounding box center [272, 179] width 37 height 12
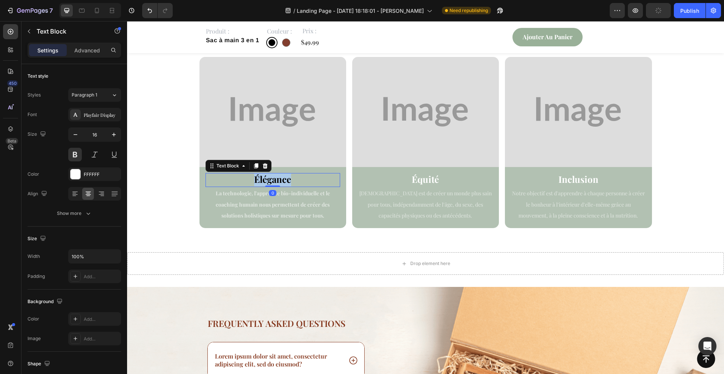
click at [266, 180] on strong "Élégance" at bounding box center [272, 179] width 37 height 12
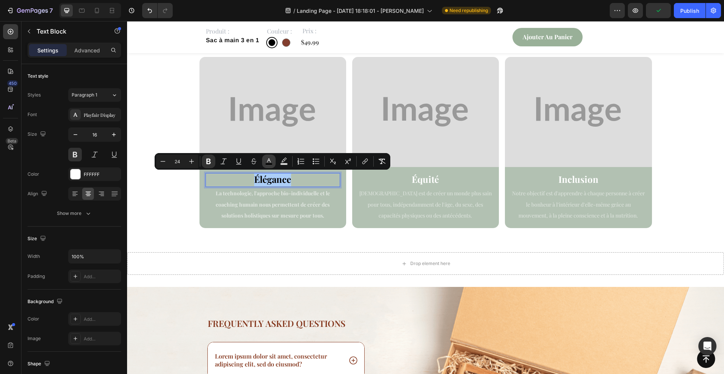
click at [269, 160] on icon "Editor contextual toolbar" at bounding box center [269, 162] width 8 height 8
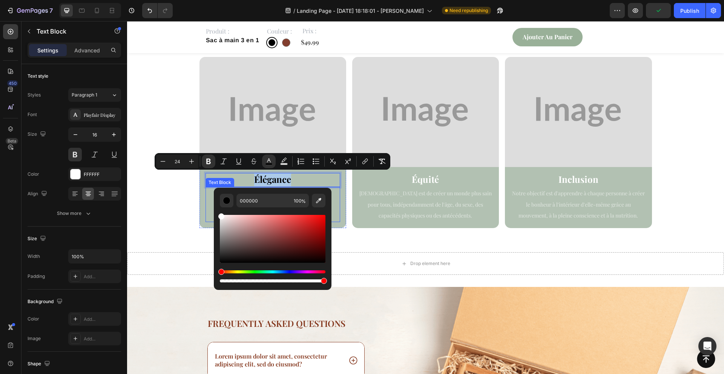
drag, startPoint x: 353, startPoint y: 238, endPoint x: 211, endPoint y: 210, distance: 145.0
type input "FFFFFF"
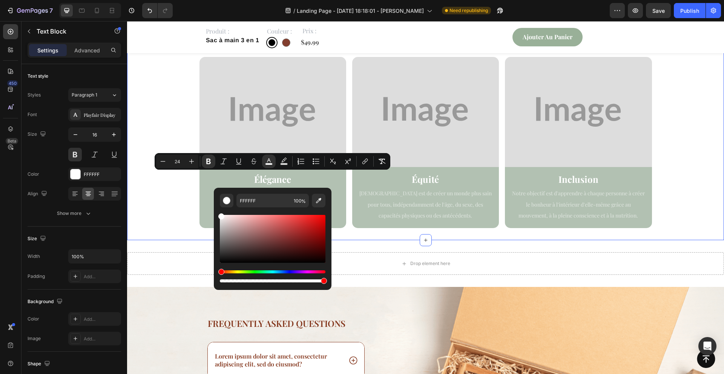
click at [195, 186] on div "⁠⁠⁠⁠⁠⁠⁠ Esther, une marque pensée pour vous Heading ⁠⁠⁠⁠⁠⁠⁠ Chaque sac Esther a…" at bounding box center [425, 113] width 585 height 231
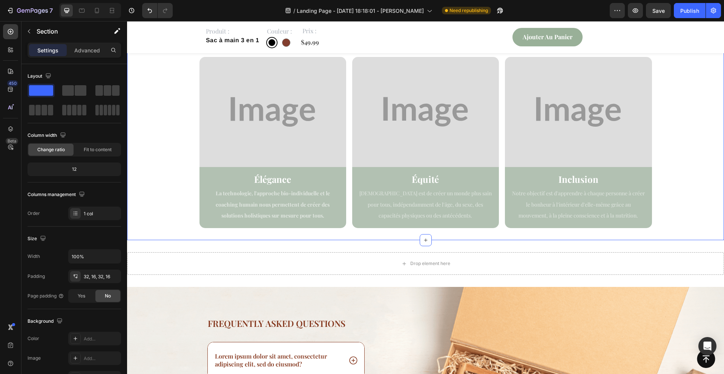
click at [237, 198] on p "La technologie, l'approche bio-individuelle et le coaching humain nous permette…" at bounding box center [272, 205] width 133 height 34
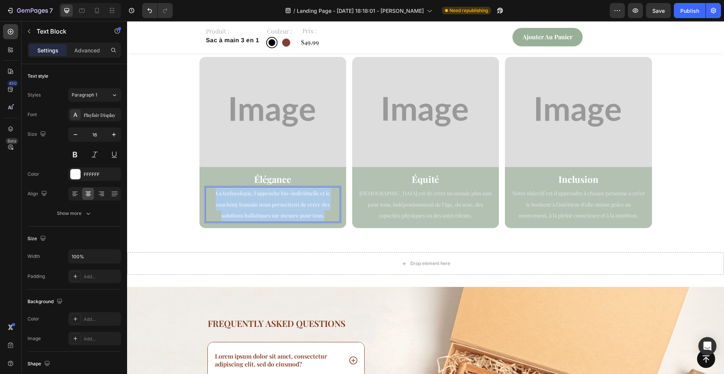
click at [237, 198] on p "La technologie, l'approche bio-individuelle et le coaching humain nous permette…" at bounding box center [272, 205] width 133 height 34
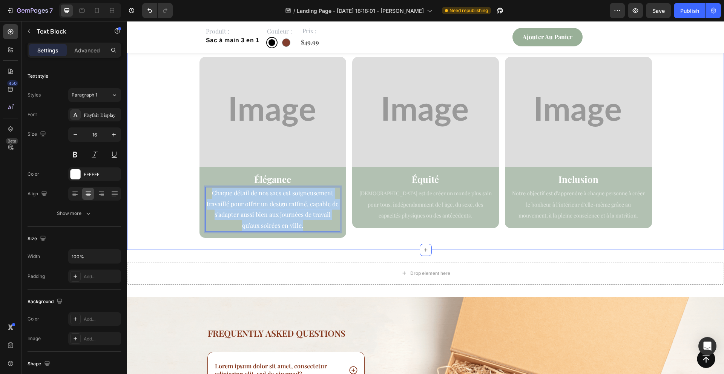
drag, startPoint x: 310, startPoint y: 222, endPoint x: 188, endPoint y: 192, distance: 125.2
click at [188, 192] on div "⁠⁠⁠⁠⁠⁠⁠ Esther, une marque pensée pour vous Heading ⁠⁠⁠⁠⁠⁠⁠ Chaque sac Esther a…" at bounding box center [425, 118] width 585 height 240
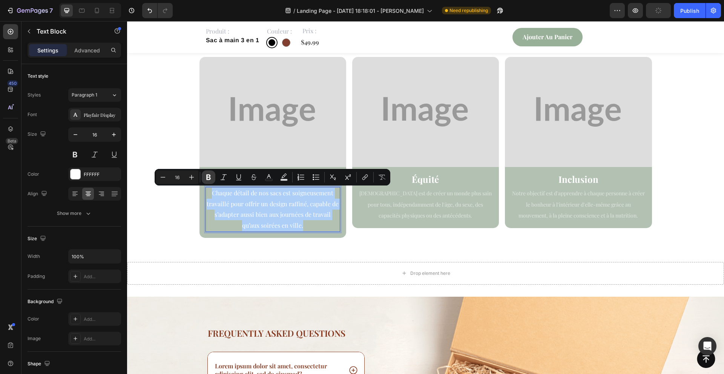
click at [210, 178] on icon "Editor contextual toolbar" at bounding box center [208, 178] width 5 height 6
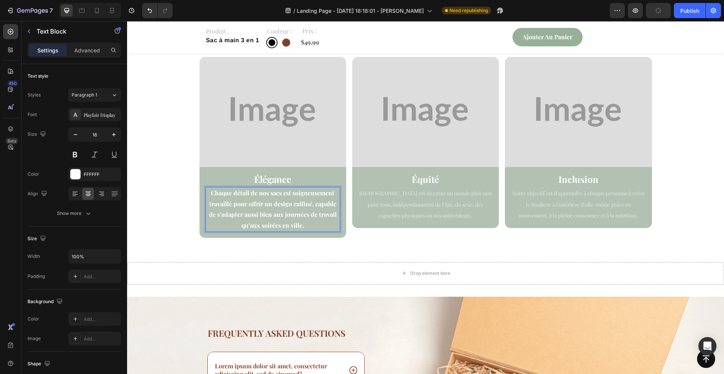
click at [270, 217] on strong "Chaque détail de nos sacs est soigneusement travaillé pour offrir un design raf…" at bounding box center [273, 209] width 128 height 40
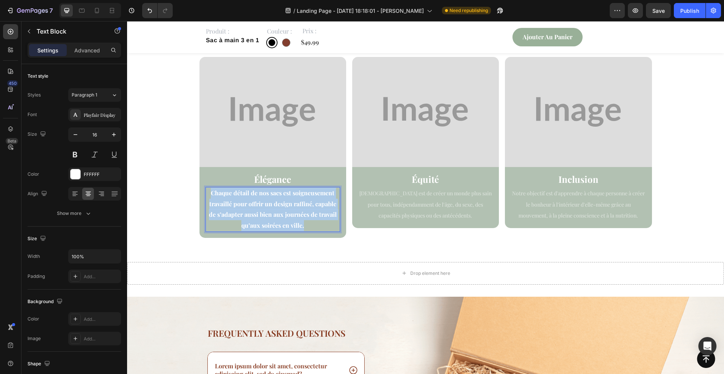
click at [270, 217] on strong "Chaque détail de nos sacs est soigneusement travaillé pour offrir un design raf…" at bounding box center [273, 209] width 128 height 40
click at [183, 201] on div "⁠⁠⁠⁠⁠⁠⁠ Esther, une marque pensée pour vous Heading ⁠⁠⁠⁠⁠⁠⁠ Chaque sac Esther a…" at bounding box center [425, 118] width 585 height 240
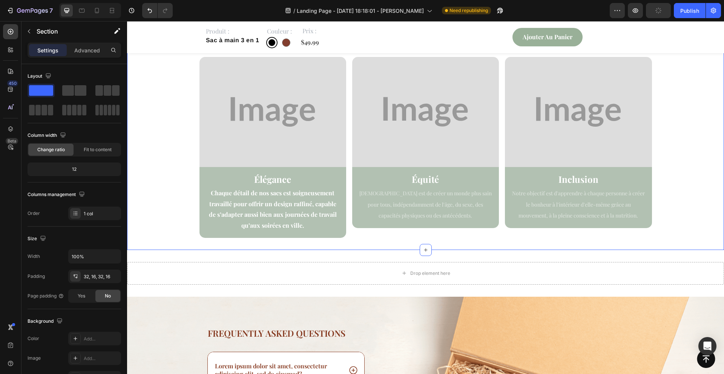
click at [417, 178] on span "Équité" at bounding box center [425, 179] width 27 height 12
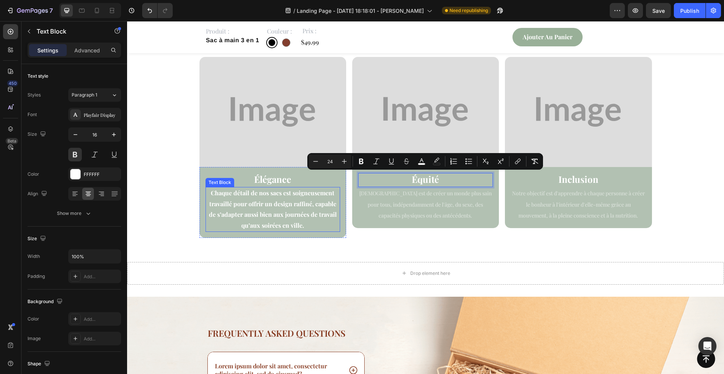
click at [274, 180] on strong "Élégance" at bounding box center [272, 179] width 37 height 12
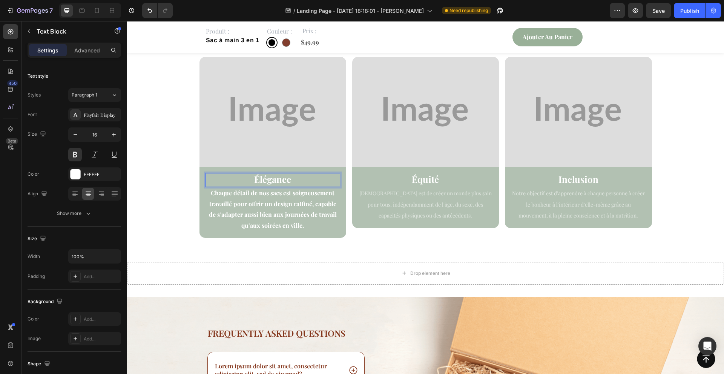
click at [282, 179] on strong "Élégance" at bounding box center [272, 179] width 37 height 12
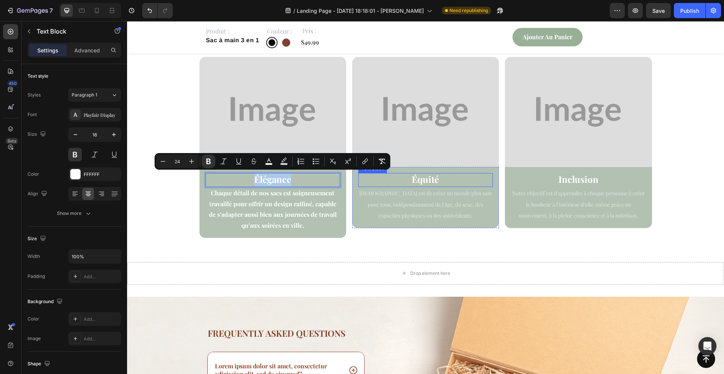
click at [431, 179] on span "Équité" at bounding box center [425, 179] width 27 height 12
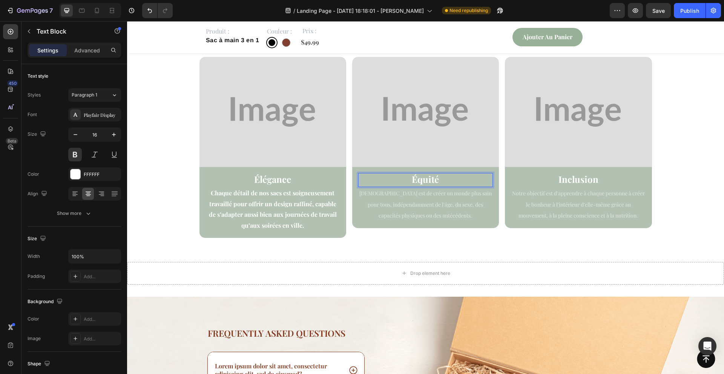
click at [431, 179] on span "Équité" at bounding box center [425, 179] width 27 height 12
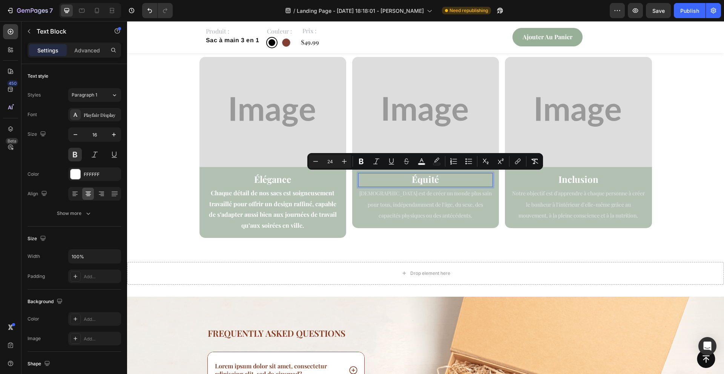
click at [440, 183] on p "Équité" at bounding box center [425, 180] width 133 height 12
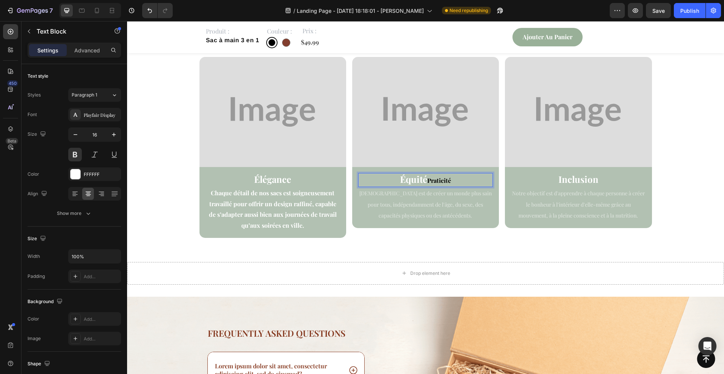
click at [426, 182] on span "Équité" at bounding box center [413, 179] width 27 height 12
click at [434, 182] on span "Praticité" at bounding box center [439, 181] width 24 height 8
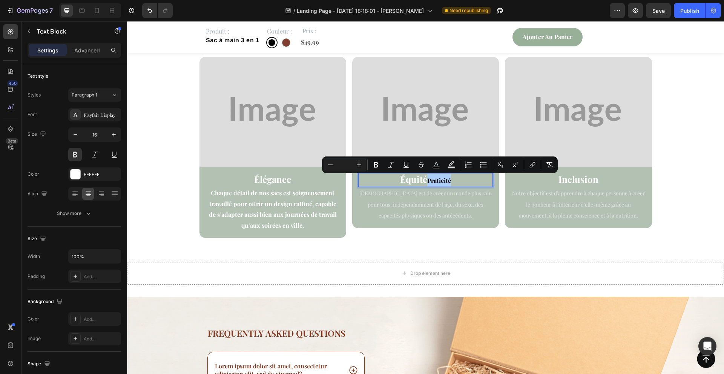
click at [346, 167] on input "Editor contextual toolbar" at bounding box center [344, 164] width 15 height 9
type input "24"
click at [441, 178] on span "Praticité" at bounding box center [438, 179] width 35 height 12
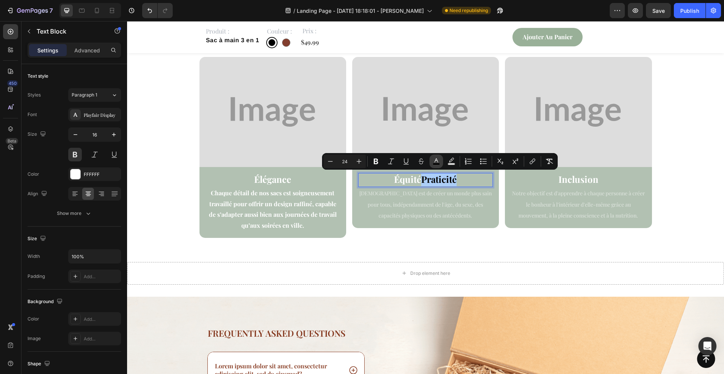
click at [437, 160] on icon "Editor contextual toolbar" at bounding box center [437, 160] width 4 height 4
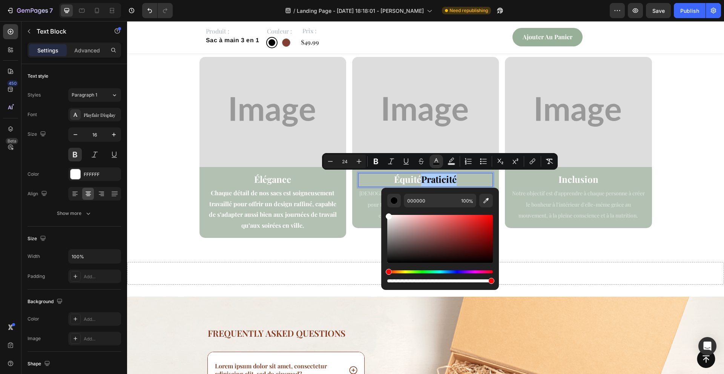
drag, startPoint x: 390, startPoint y: 222, endPoint x: 386, endPoint y: 209, distance: 13.5
click at [386, 209] on div "000000 100 %" at bounding box center [440, 236] width 118 height 96
type input "FFFFFF"
click at [424, 180] on span "Praticité" at bounding box center [438, 179] width 35 height 12
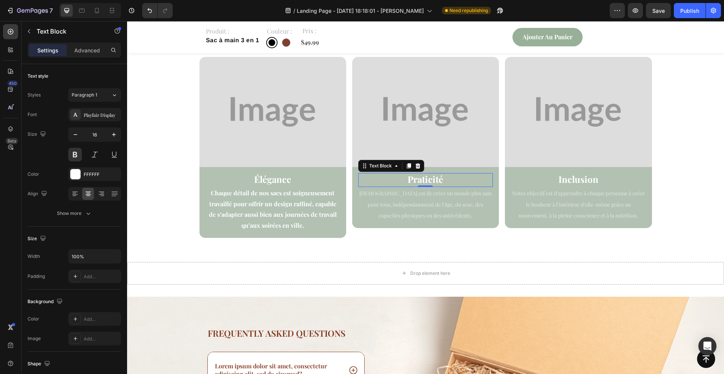
click at [418, 212] on span "Notre mission est de créer un monde plus sain pour tous, indépendamment de l'âg…" at bounding box center [425, 205] width 132 height 30
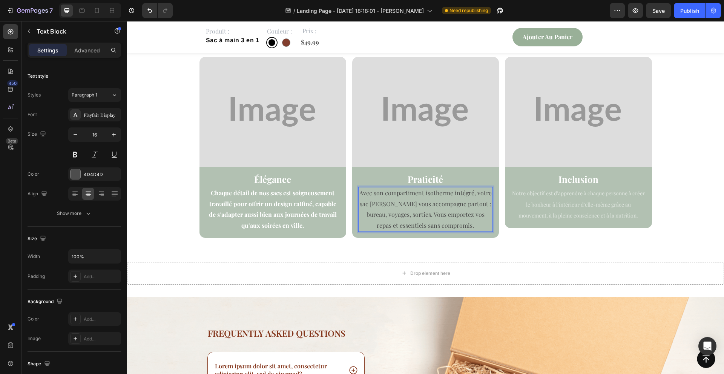
click at [433, 209] on p "Avec son compartiment isotherme intégré, votre sac [PERSON_NAME] vous accompagn…" at bounding box center [425, 209] width 133 height 43
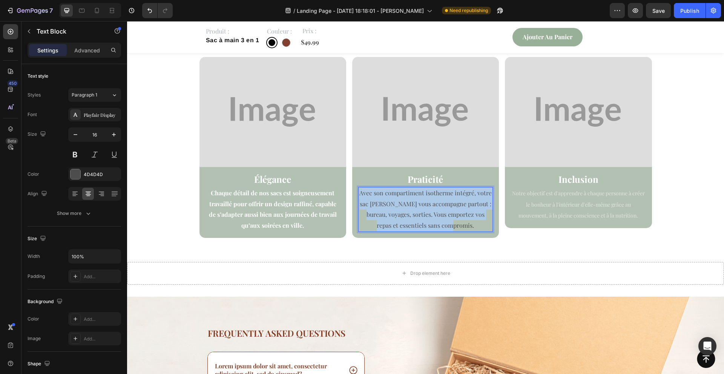
click at [433, 209] on p "Avec son compartiment isotherme intégré, votre sac [PERSON_NAME] vous accompagn…" at bounding box center [425, 209] width 133 height 43
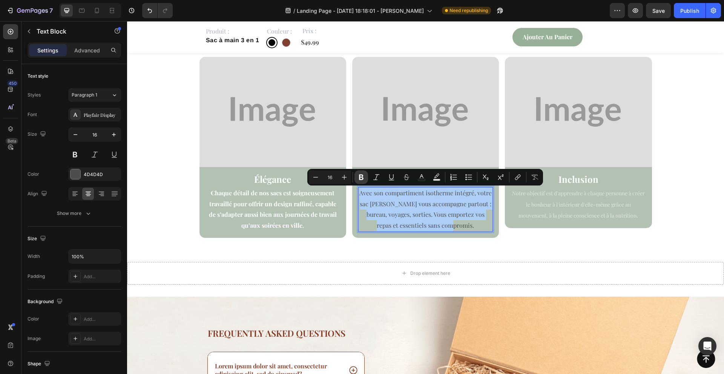
click at [365, 180] on button "Bold" at bounding box center [362, 177] width 14 height 14
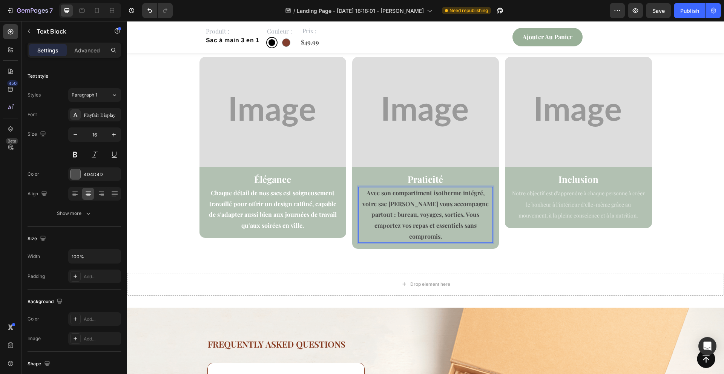
click at [405, 206] on strong "Avec son compartiment isotherme intégré, votre sac [PERSON_NAME] vous accompagn…" at bounding box center [425, 214] width 126 height 51
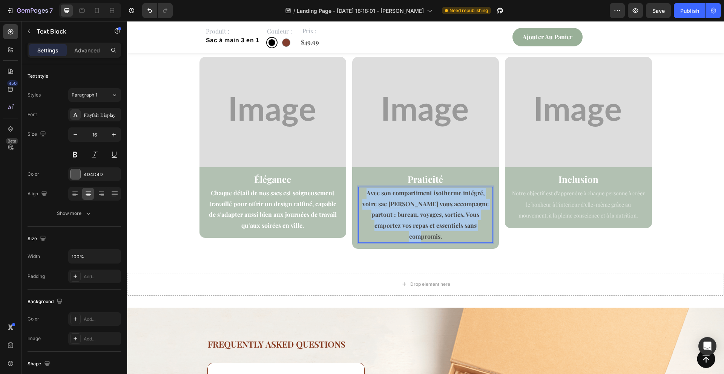
click at [405, 206] on strong "Avec son compartiment isotherme intégré, votre sac [PERSON_NAME] vous accompagn…" at bounding box center [425, 214] width 126 height 51
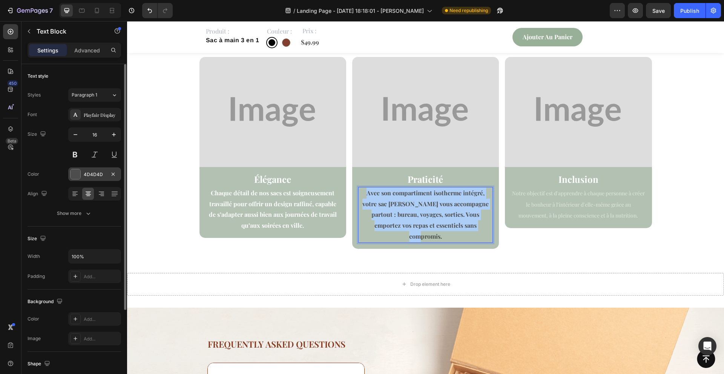
click at [85, 174] on div "4D4D4D" at bounding box center [95, 174] width 22 height 7
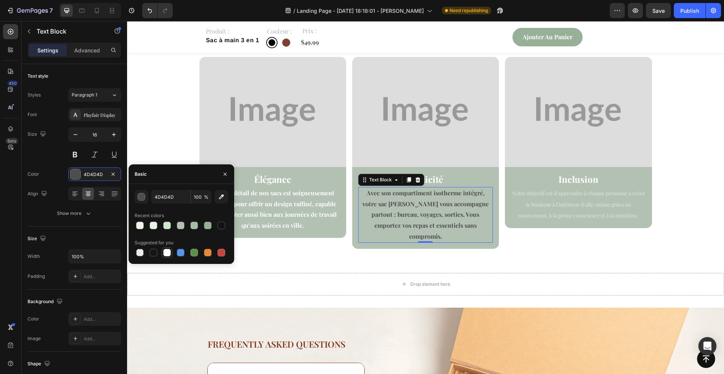
click at [166, 253] on div at bounding box center [167, 253] width 8 height 8
type input "FFFFFF"
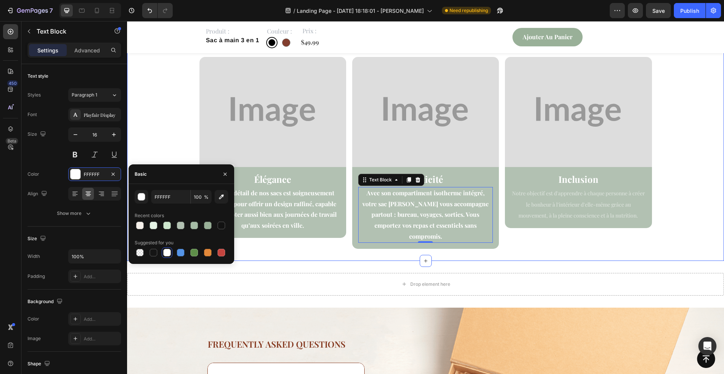
click at [513, 239] on div "⁠⁠⁠⁠⁠⁠⁠ Esther, une marque pensée pour vous Heading ⁠⁠⁠⁠⁠⁠⁠ Chaque sac Esther a…" at bounding box center [425, 123] width 597 height 275
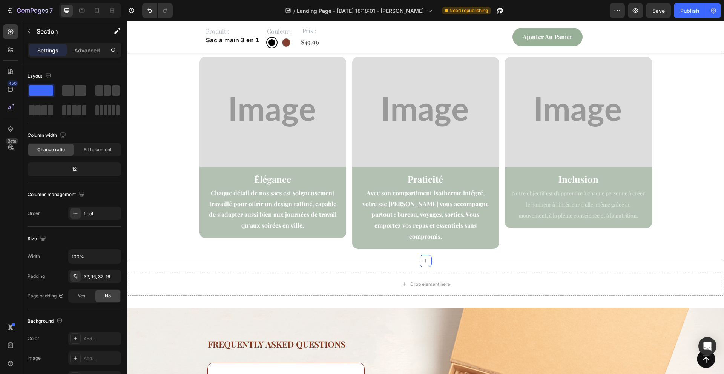
click at [578, 179] on strong "Inclusion" at bounding box center [579, 179] width 40 height 12
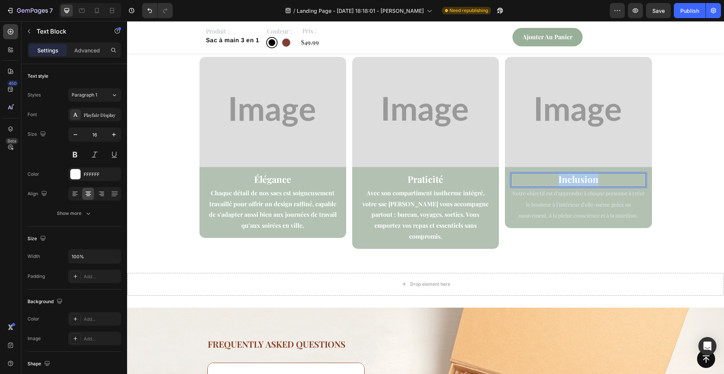
click at [578, 179] on strong "Inclusion" at bounding box center [579, 179] width 40 height 12
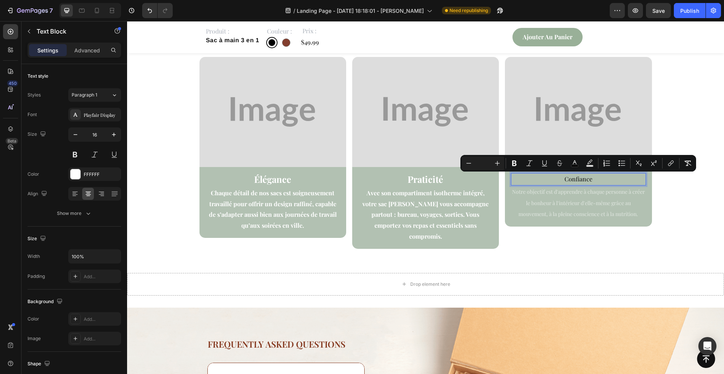
click at [511, 165] on icon "Editor contextual toolbar" at bounding box center [515, 164] width 8 height 8
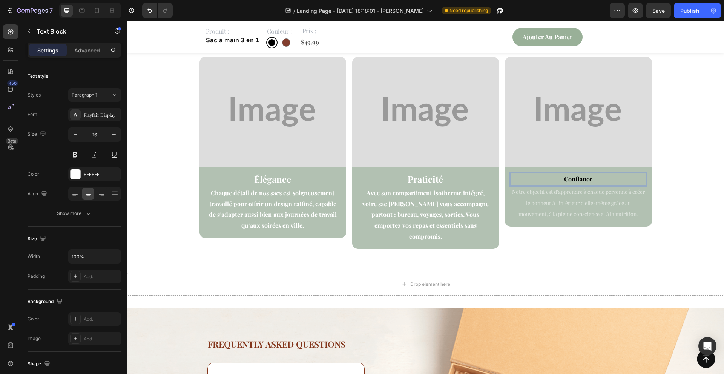
click at [586, 181] on strong "Confiance" at bounding box center [578, 179] width 28 height 8
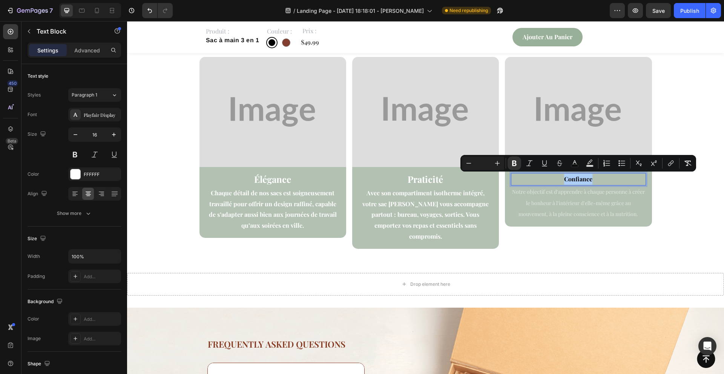
click at [484, 161] on input "Editor contextual toolbar" at bounding box center [483, 163] width 15 height 9
type input "24"
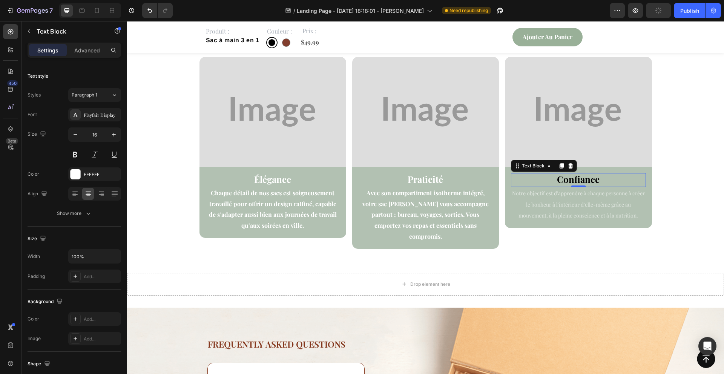
click at [587, 196] on span "Notre objectif est d'apprendre à chaque personne à créer le bonheur à l'intérie…" at bounding box center [578, 205] width 133 height 30
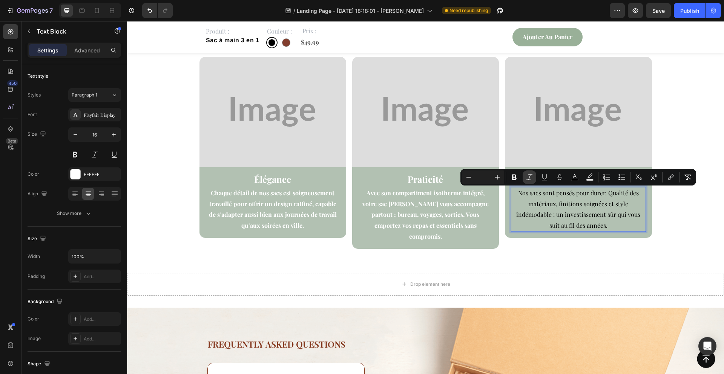
click at [523, 181] on button "Italic" at bounding box center [530, 177] width 14 height 14
click at [511, 177] on icon "Editor contextual toolbar" at bounding box center [515, 178] width 8 height 8
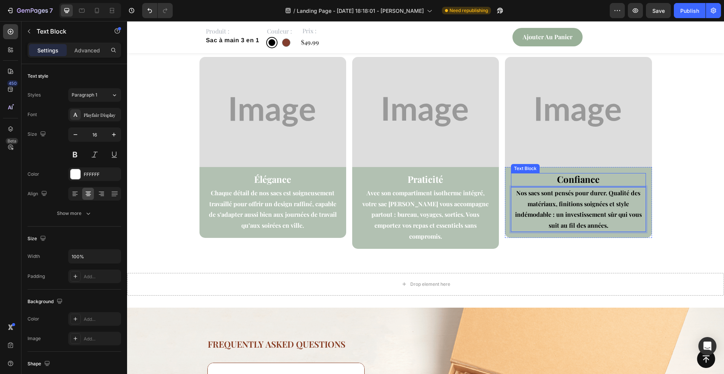
click at [577, 177] on strong "Confiance" at bounding box center [578, 179] width 43 height 12
click at [566, 218] on p "Nos sacs sont pensés pour durer. Qualité des matériaux, finitions soignées et s…" at bounding box center [578, 209] width 133 height 43
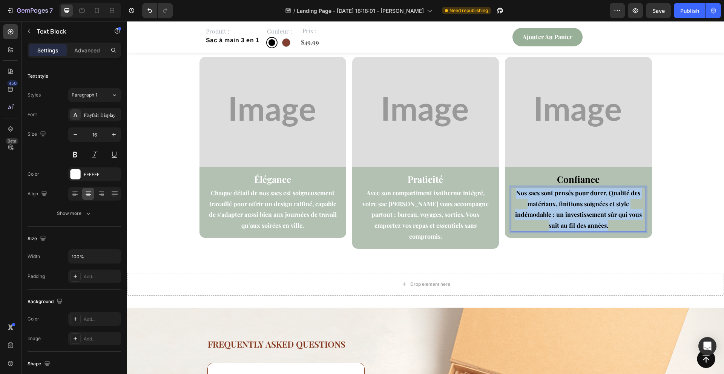
click at [566, 218] on p "Nos sacs sont pensés pour durer. Qualité des matériaux, finitions soignées et s…" at bounding box center [578, 209] width 133 height 43
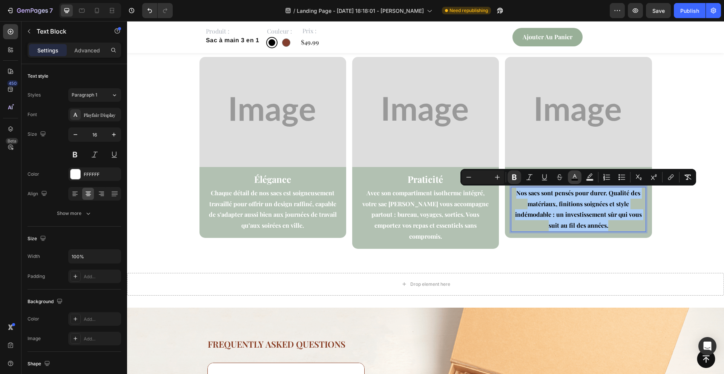
click at [576, 177] on icon "Editor contextual toolbar" at bounding box center [575, 178] width 8 height 8
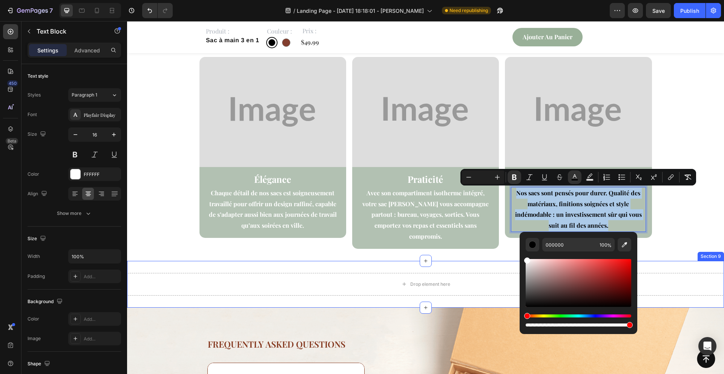
drag, startPoint x: 664, startPoint y: 283, endPoint x: 516, endPoint y: 256, distance: 149.5
type input "FFFFFF"
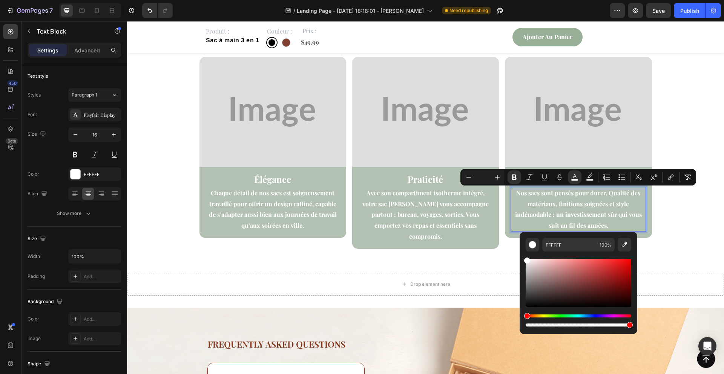
click at [525, 221] on p "Nos sacs sont pensés pour durer. Qualité des matériaux, finitions soignées et s…" at bounding box center [578, 209] width 133 height 43
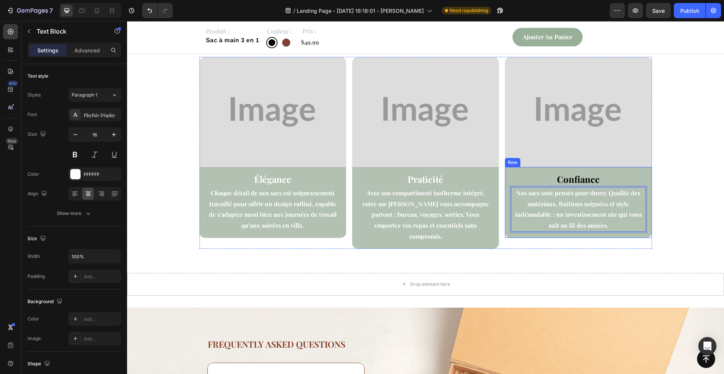
click at [568, 177] on strong "Confiance" at bounding box center [578, 179] width 43 height 12
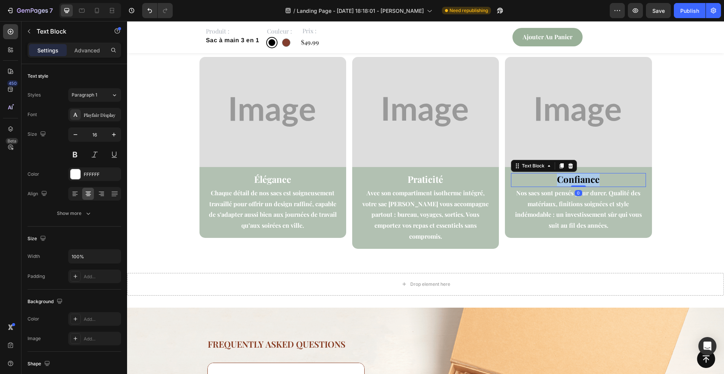
click at [568, 177] on strong "Confiance" at bounding box center [578, 179] width 43 height 12
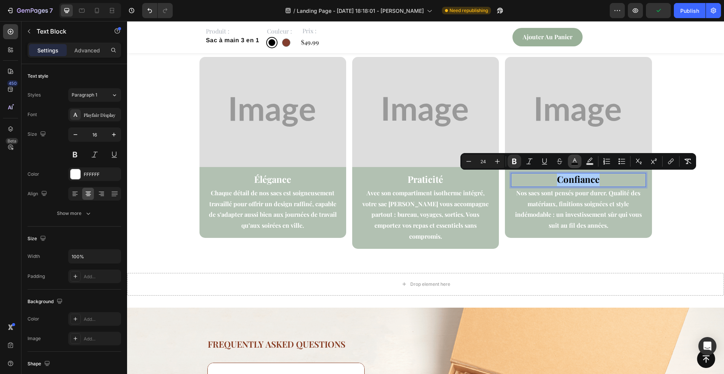
click at [574, 161] on icon "Editor contextual toolbar" at bounding box center [575, 162] width 8 height 8
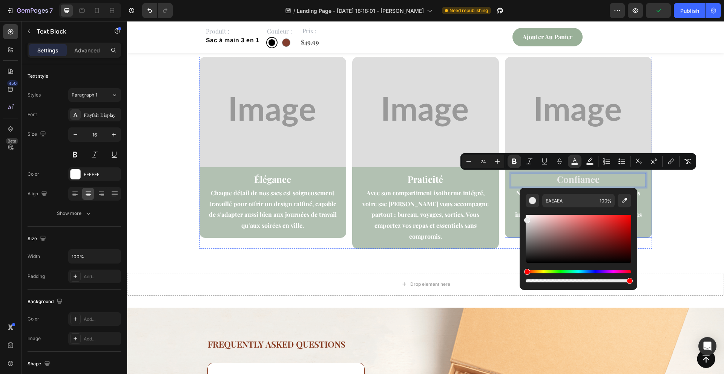
drag, startPoint x: 670, startPoint y: 247, endPoint x: 505, endPoint y: 205, distance: 169.8
drag, startPoint x: 528, startPoint y: 220, endPoint x: 526, endPoint y: 209, distance: 11.8
click at [526, 209] on div "Editor contextual toolbar" at bounding box center [579, 245] width 106 height 77
type input "FFFFFF"
click at [505, 205] on div "Confiance Text Block 0 Nos sacs sont pensés pour durer. Qualité des matériaux, …" at bounding box center [578, 202] width 147 height 71
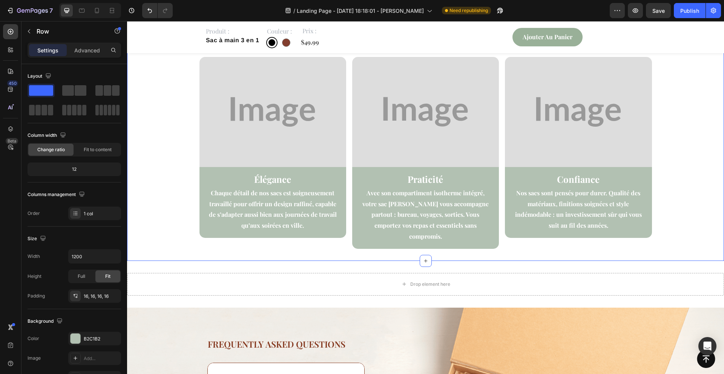
click at [660, 186] on div "⁠⁠⁠⁠⁠⁠⁠ Esther, une marque pensée pour vous Heading ⁠⁠⁠⁠⁠⁠⁠ Chaque sac Esther a…" at bounding box center [425, 123] width 585 height 251
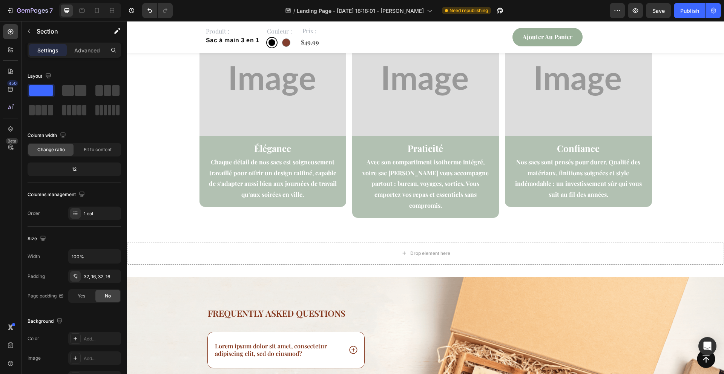
scroll to position [1960, 0]
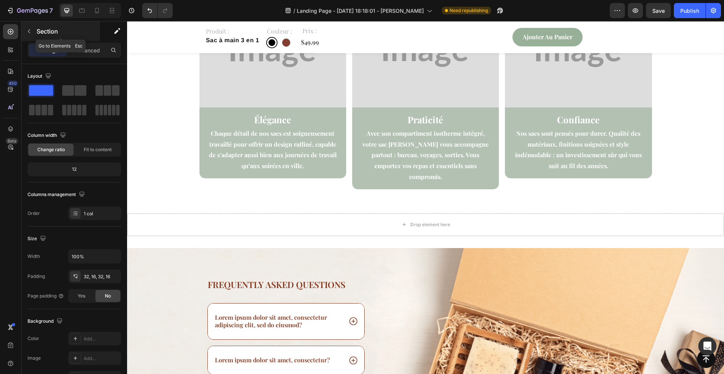
click at [29, 31] on icon "button" at bounding box center [29, 31] width 6 height 6
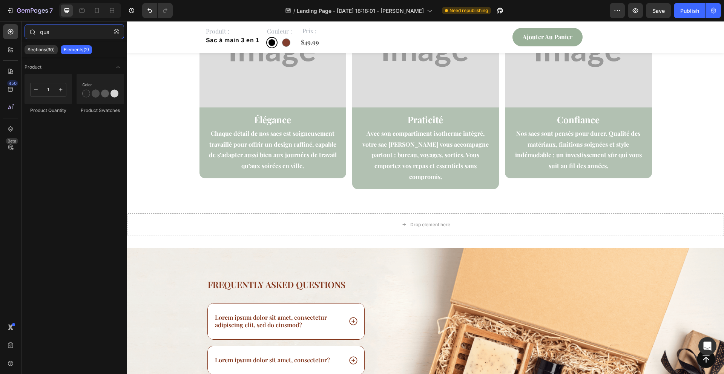
click at [61, 32] on input "qua" at bounding box center [75, 31] width 100 height 15
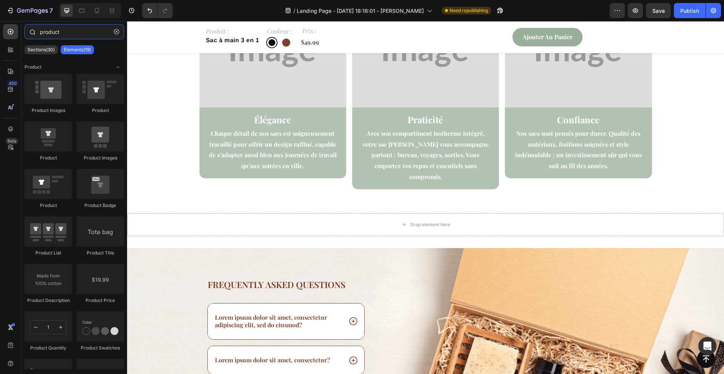
type input "product"
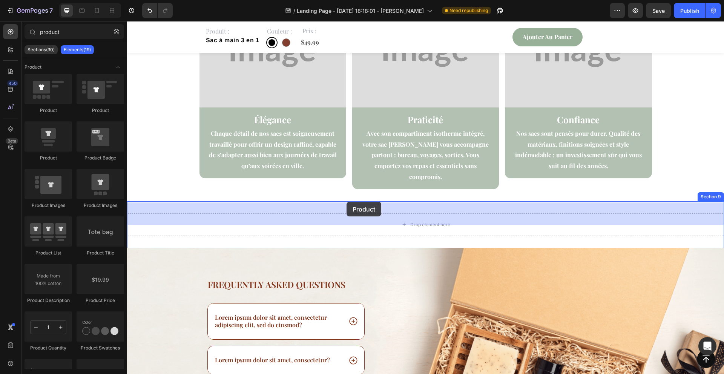
drag, startPoint x: 181, startPoint y: 117, endPoint x: 347, endPoint y: 202, distance: 185.6
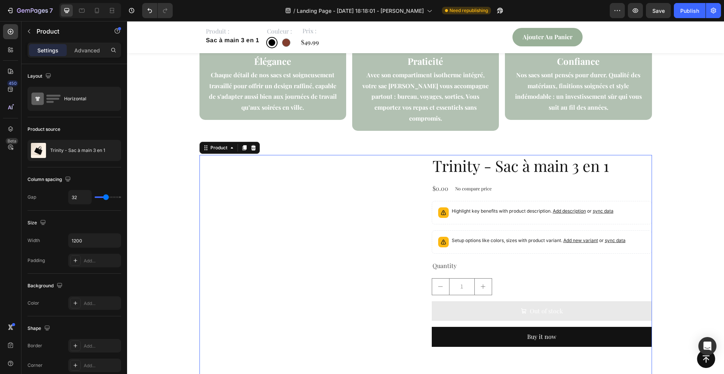
scroll to position [2055, 0]
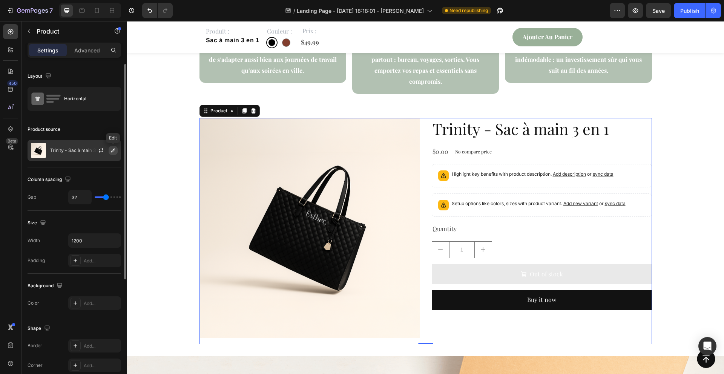
click at [114, 152] on icon "button" at bounding box center [113, 150] width 6 height 6
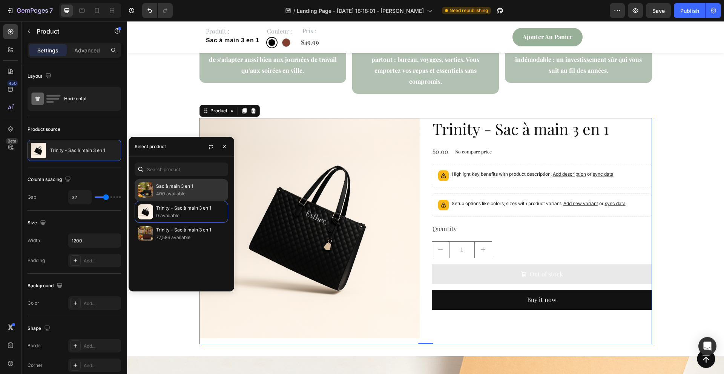
click at [175, 200] on div "Sac à main 3 en 1 400 available" at bounding box center [182, 190] width 94 height 22
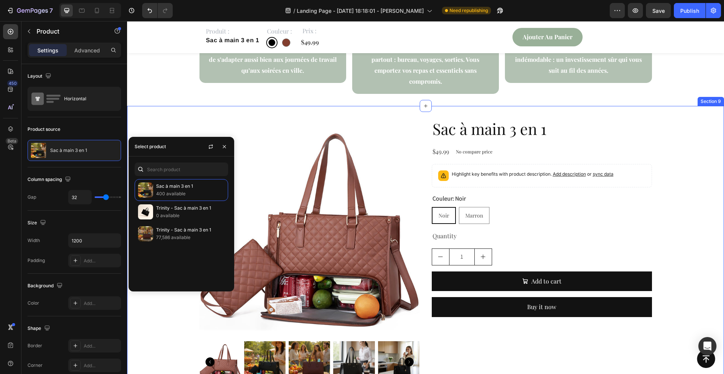
click at [152, 121] on div "Product Images Sac à main 3 en 1 Product Title $49.99 Product Price Product Pri…" at bounding box center [425, 253] width 597 height 271
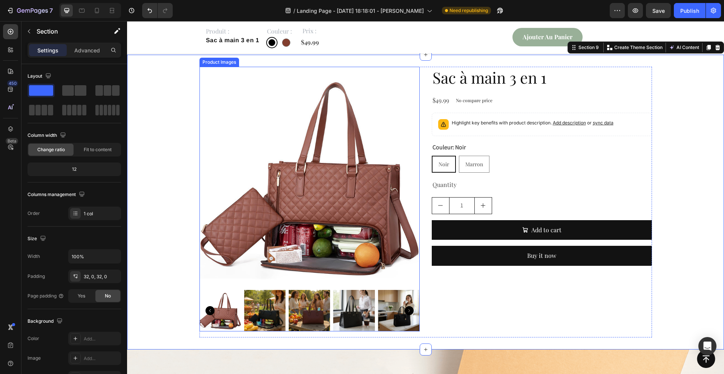
scroll to position [2112, 0]
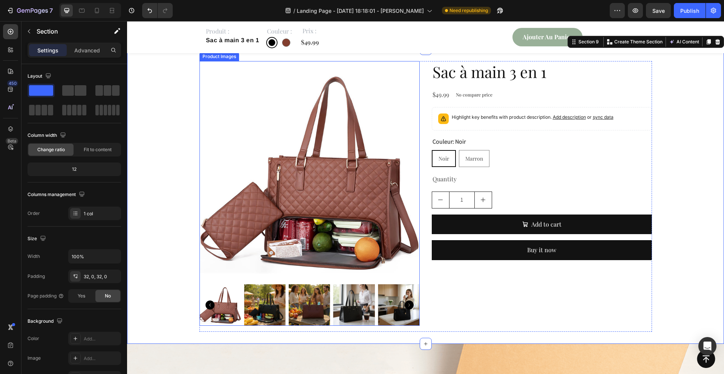
click at [321, 285] on img at bounding box center [309, 304] width 41 height 41
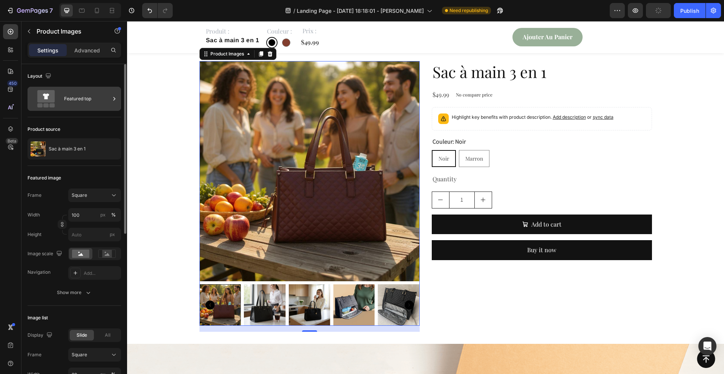
click at [109, 100] on div "Featured top" at bounding box center [87, 98] width 46 height 17
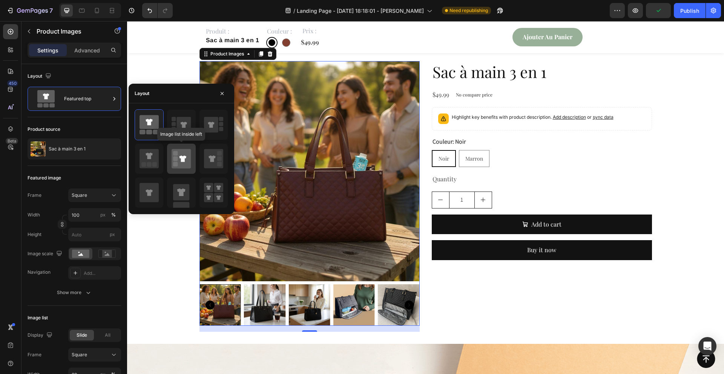
click at [178, 167] on icon at bounding box center [181, 158] width 19 height 19
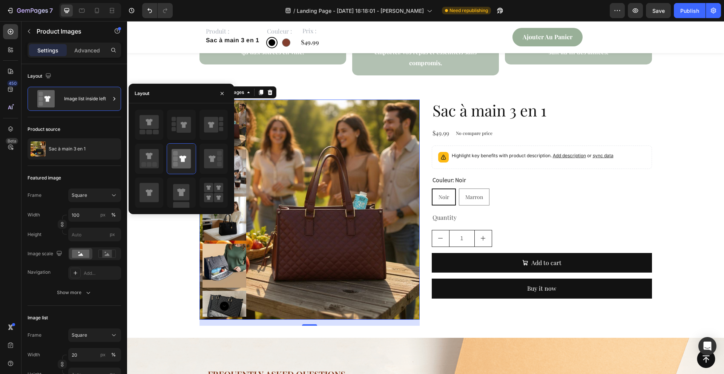
scroll to position [2073, 0]
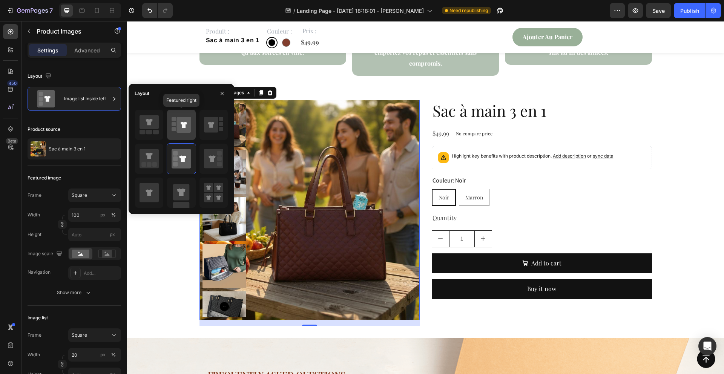
click at [184, 131] on icon at bounding box center [184, 125] width 14 height 16
type input "100"
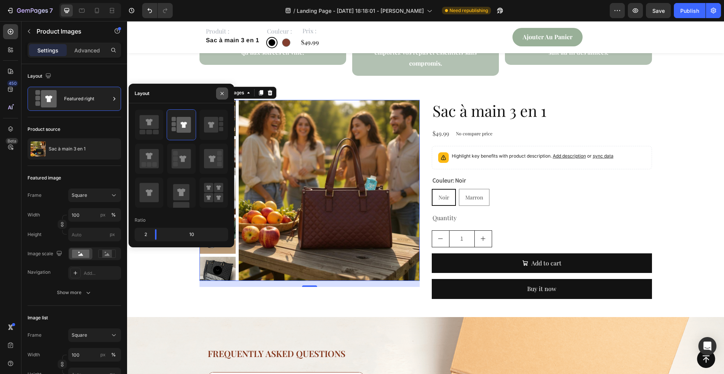
click at [225, 94] on button "button" at bounding box center [222, 94] width 12 height 12
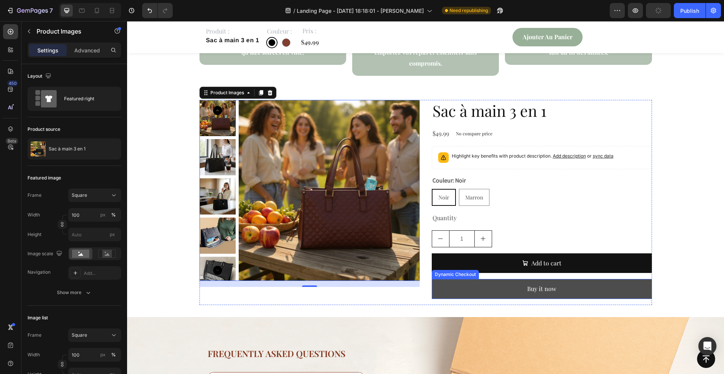
click at [498, 279] on button "Buy it now" at bounding box center [542, 289] width 220 height 20
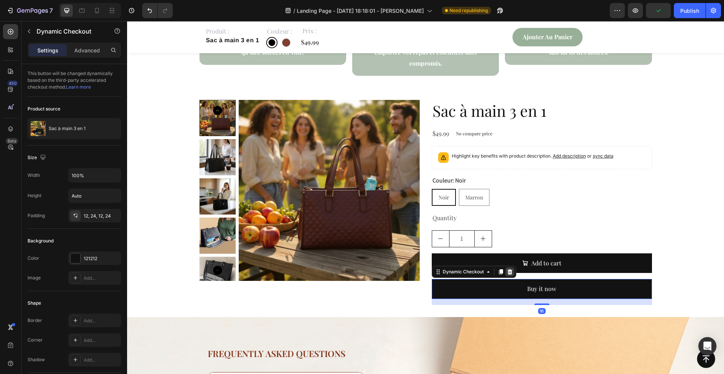
click at [510, 269] on icon at bounding box center [509, 271] width 5 height 5
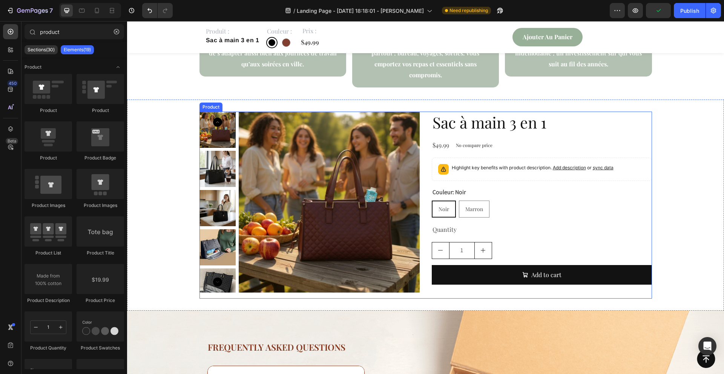
scroll to position [2058, 0]
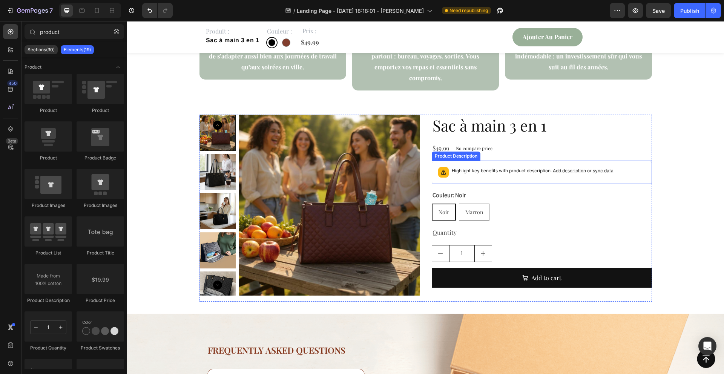
click at [465, 169] on div "Highlight key benefits with product description. Add description or sync data" at bounding box center [541, 172] width 213 height 17
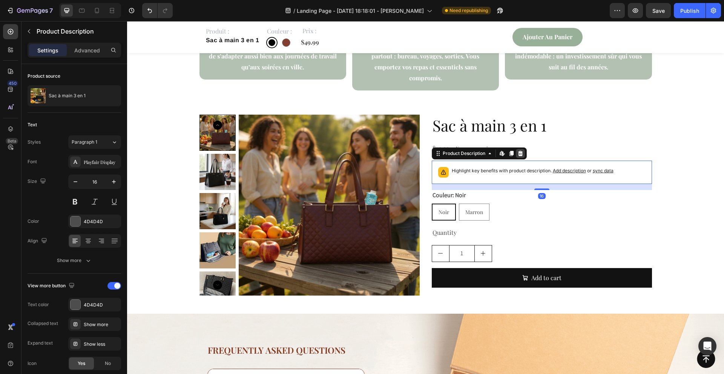
click at [520, 151] on icon at bounding box center [521, 154] width 6 height 6
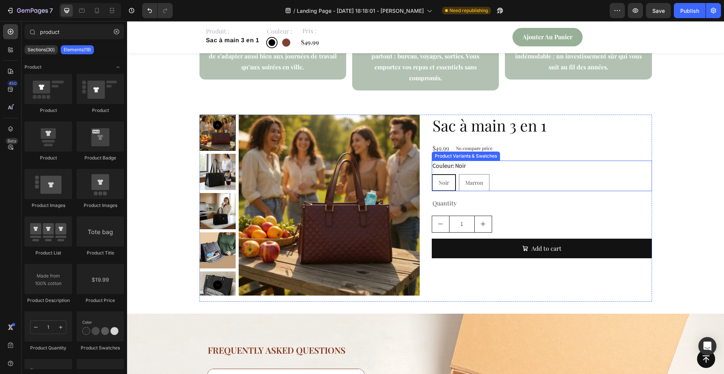
click at [504, 174] on div "Noir Noir Noir Marron Marron Marron" at bounding box center [542, 182] width 220 height 17
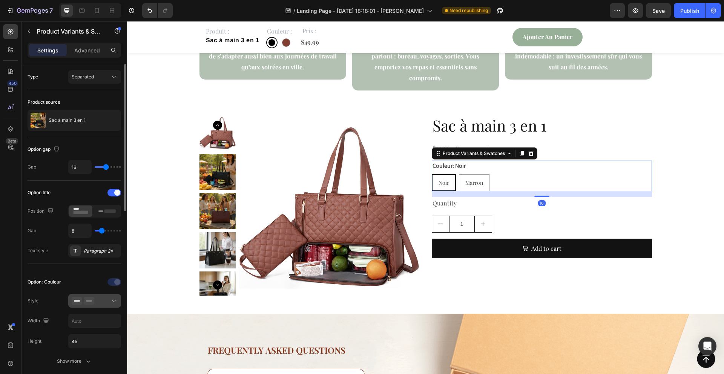
click at [109, 305] on button at bounding box center [94, 301] width 53 height 14
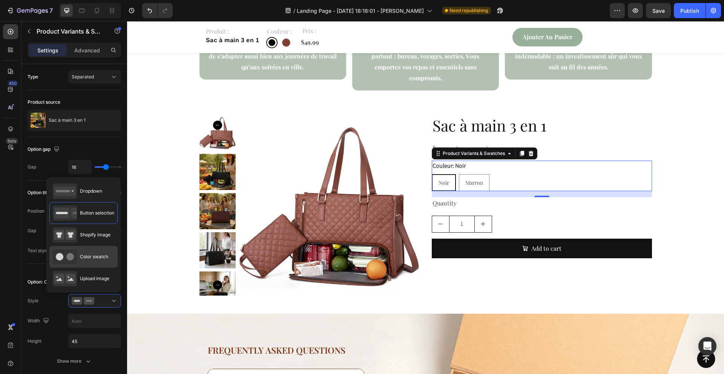
click at [100, 262] on div "Color swatch" at bounding box center [80, 256] width 55 height 15
type input "45"
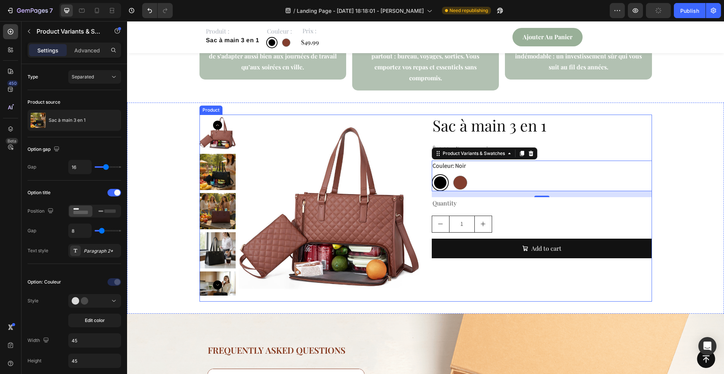
click at [455, 268] on div "Sac à main 3 en 1 Product Title $49.99 Product Price Product Price No compare p…" at bounding box center [542, 208] width 220 height 187
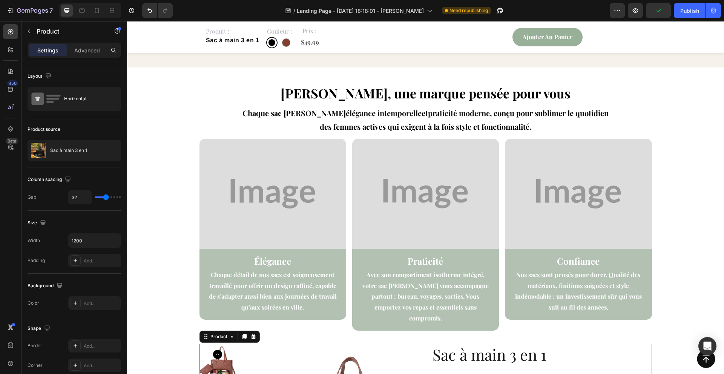
scroll to position [2049, 0]
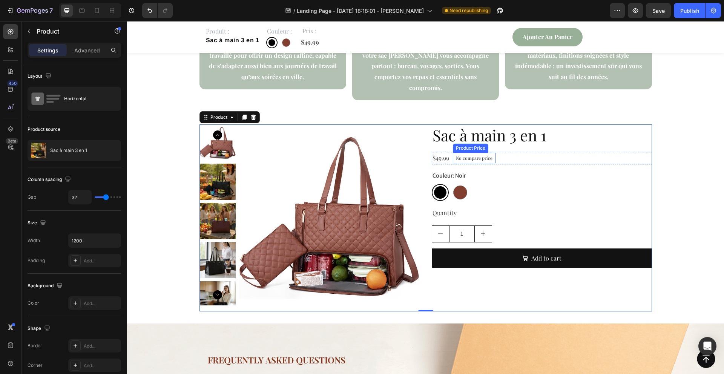
click at [468, 156] on p "No compare price" at bounding box center [474, 158] width 37 height 5
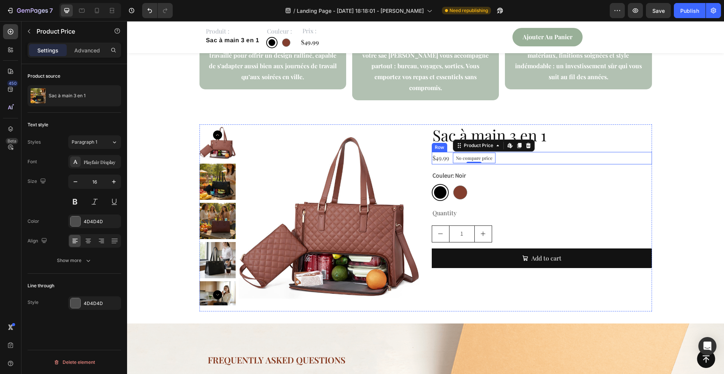
click at [519, 170] on div "Couleur: Noir Noir Noir Marron Marron" at bounding box center [542, 185] width 220 height 31
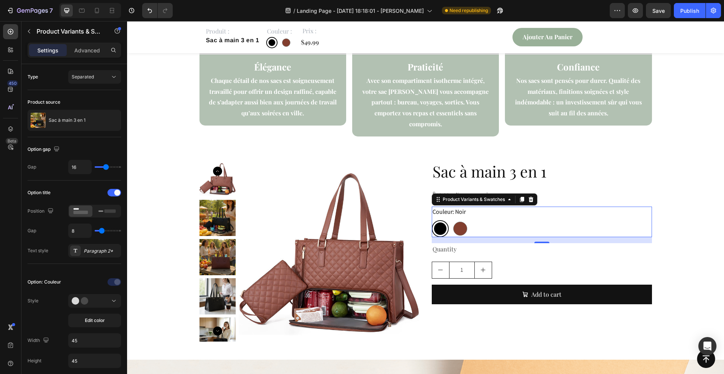
scroll to position [2088, 0]
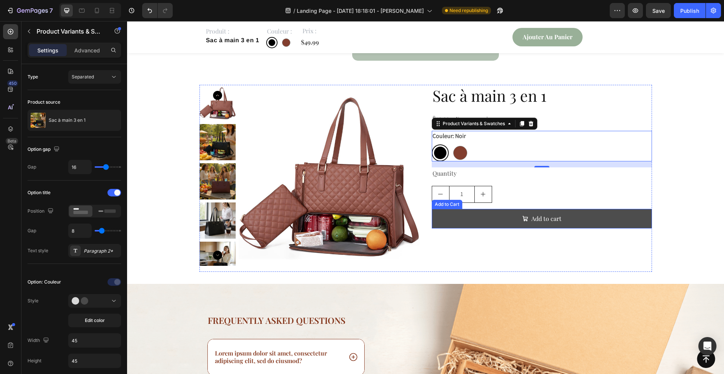
click at [614, 212] on button "Add to cart" at bounding box center [542, 219] width 220 height 20
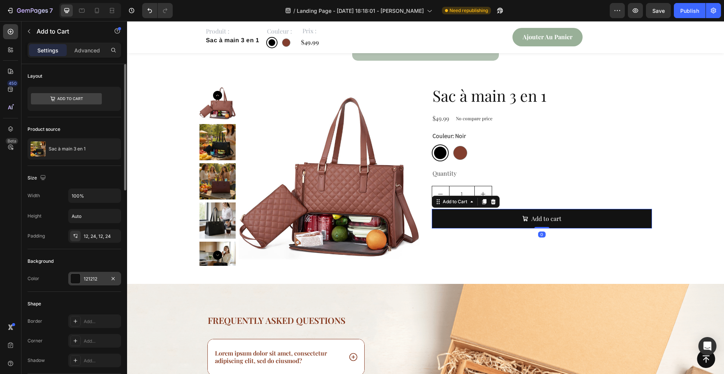
click at [81, 277] on div "121212" at bounding box center [94, 279] width 53 height 14
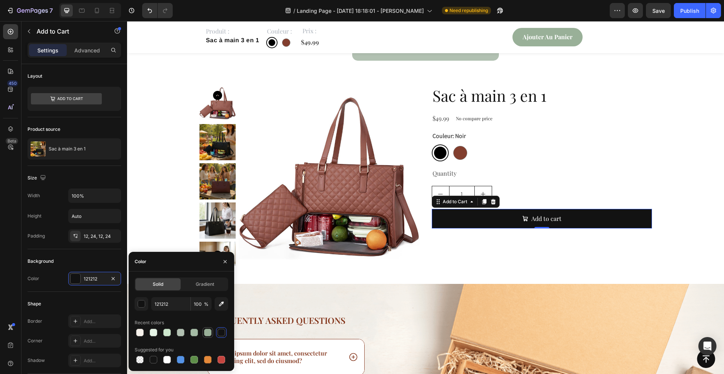
click at [211, 336] on div at bounding box center [207, 332] width 9 height 9
type input "99B098"
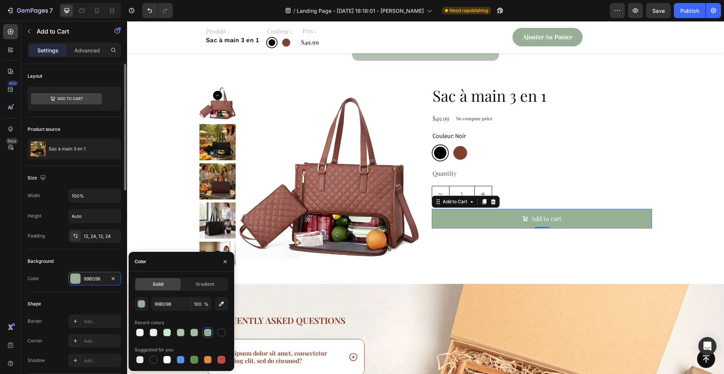
click at [78, 293] on div "Shape Border Add... Corner Add... Shadow Add..." at bounding box center [75, 333] width 94 height 82
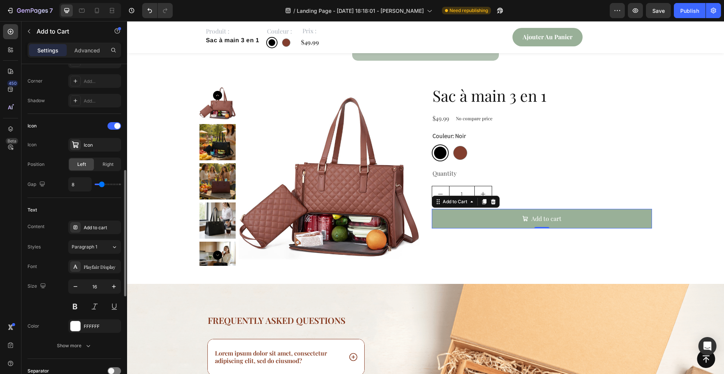
scroll to position [269, 0]
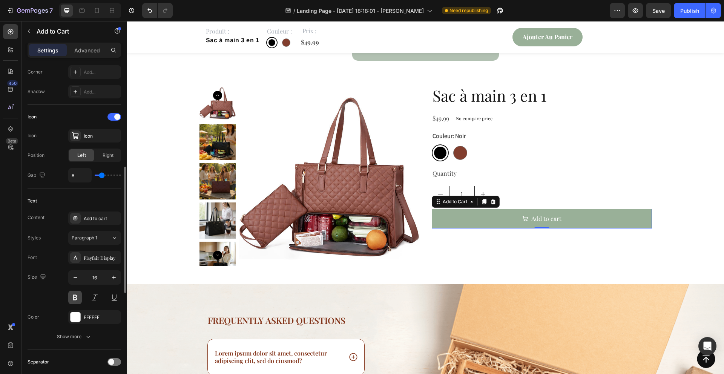
click at [78, 295] on button at bounding box center [75, 298] width 14 height 14
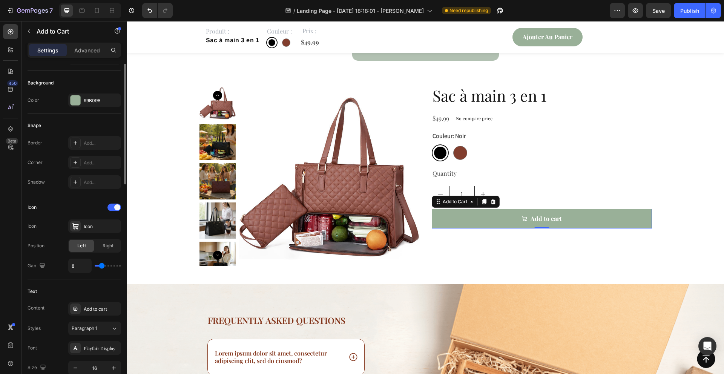
scroll to position [0, 0]
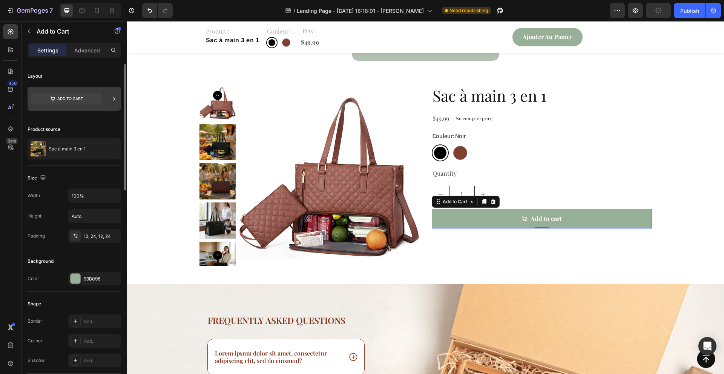
click at [107, 99] on div at bounding box center [75, 99] width 94 height 24
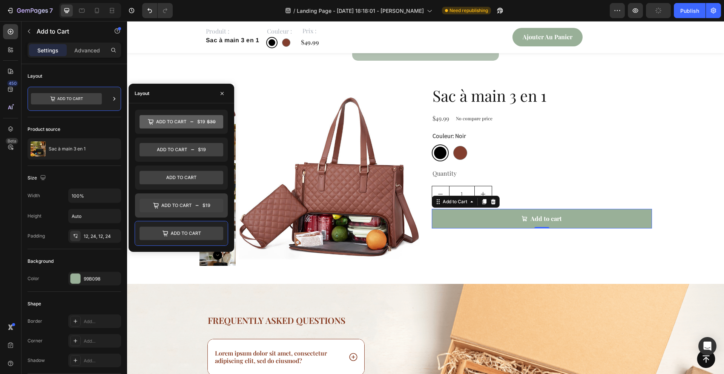
click at [172, 205] on icon at bounding box center [182, 206] width 84 height 14
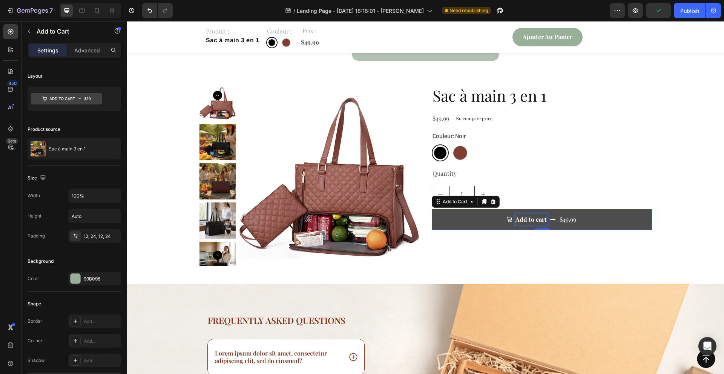
click at [534, 214] on div "Add to cart" at bounding box center [531, 219] width 31 height 11
click at [534, 214] on p "Add to cart" at bounding box center [531, 219] width 31 height 11
click at [432, 209] on button "Ajouter $49.99" at bounding box center [542, 220] width 220 height 22
click at [432, 209] on button "Ajouter au $49.99" at bounding box center [542, 220] width 220 height 22
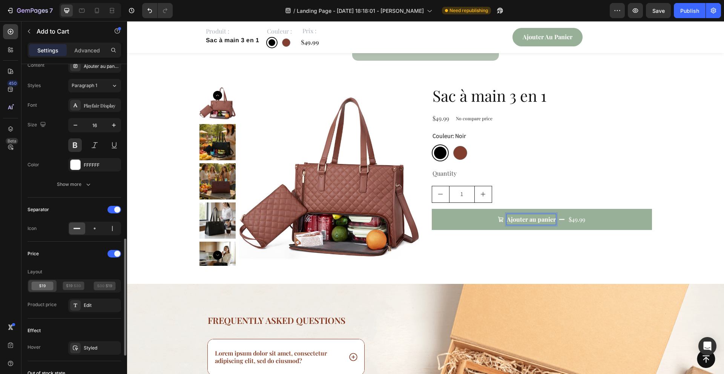
scroll to position [608, 0]
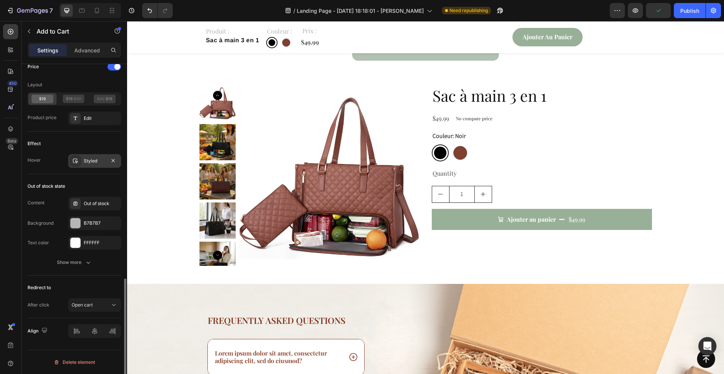
click at [74, 165] on div at bounding box center [75, 161] width 11 height 11
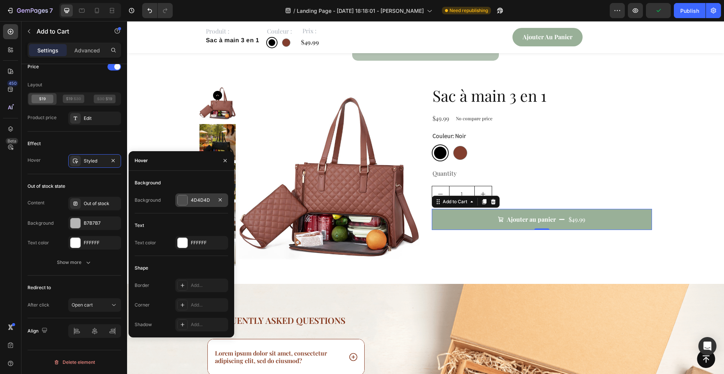
click at [175, 197] on div "4D4D4D" at bounding box center [201, 201] width 53 height 14
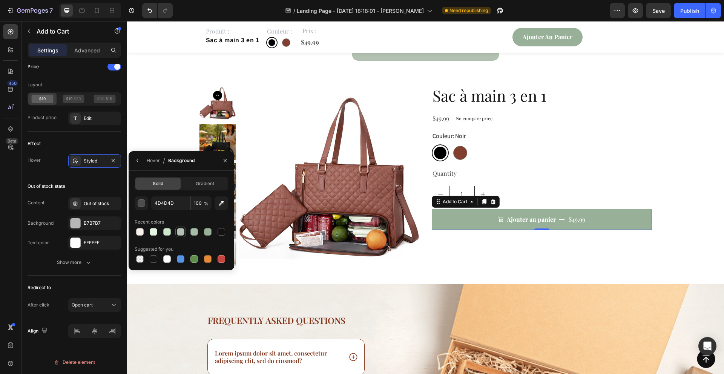
click at [182, 234] on div at bounding box center [181, 232] width 8 height 8
type input "B2C1B2"
click at [76, 183] on div "Out of stock state" at bounding box center [75, 186] width 94 height 12
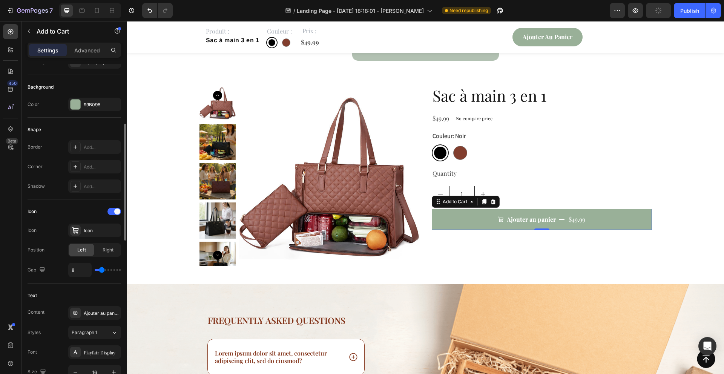
scroll to position [175, 0]
click at [91, 163] on div "Add..." at bounding box center [101, 166] width 35 height 7
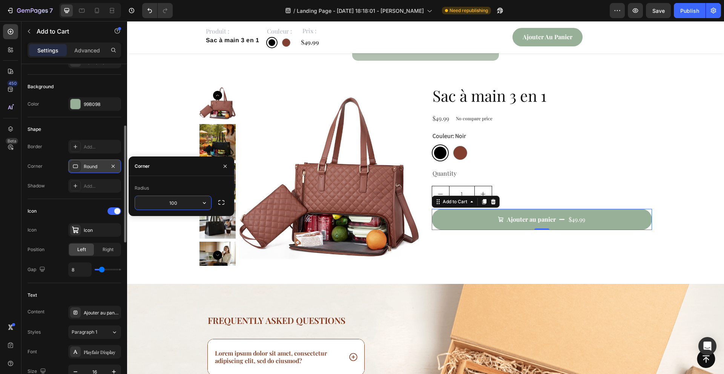
type input "100"
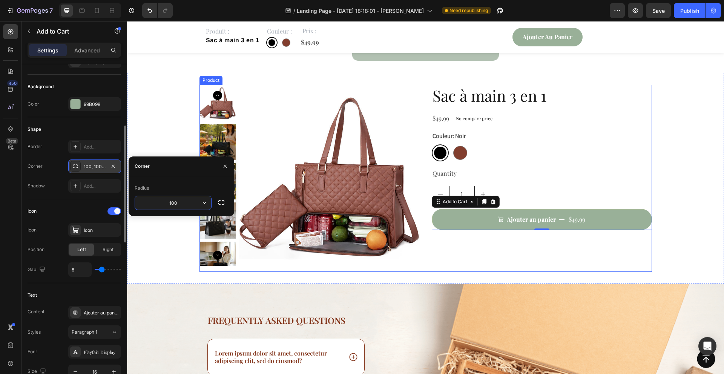
click at [510, 237] on div "Sac à main 3 en 1 Product Title $49.99 Product Price Product Price No compare p…" at bounding box center [542, 178] width 220 height 187
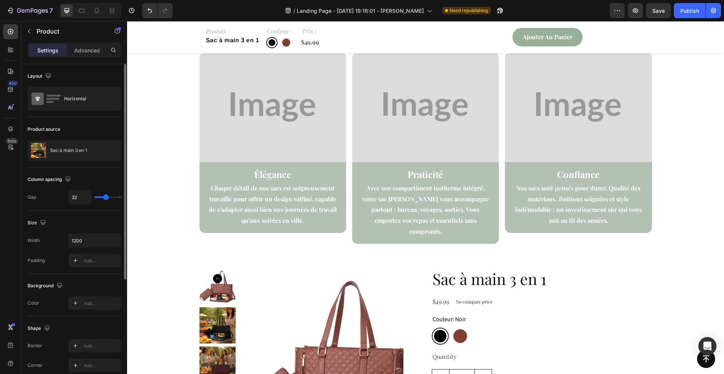
scroll to position [1890, 0]
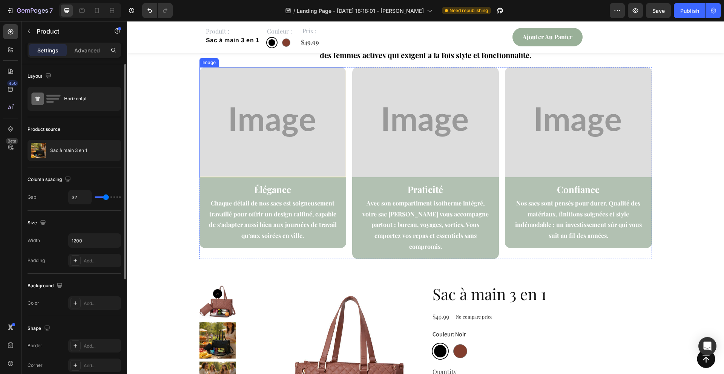
click at [280, 133] on img at bounding box center [273, 122] width 147 height 110
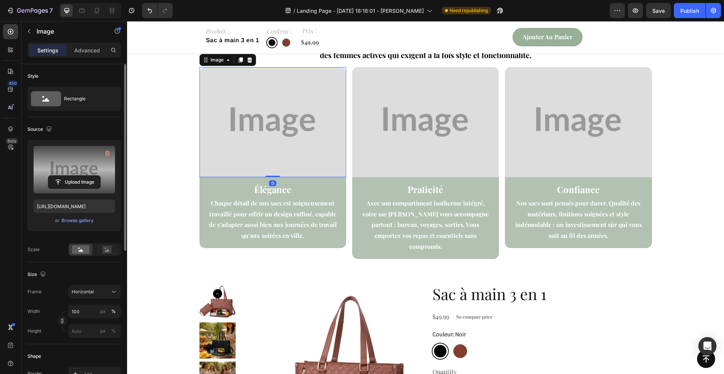
click at [84, 168] on label at bounding box center [74, 170] width 81 height 48
click at [84, 176] on input "file" at bounding box center [74, 182] width 52 height 13
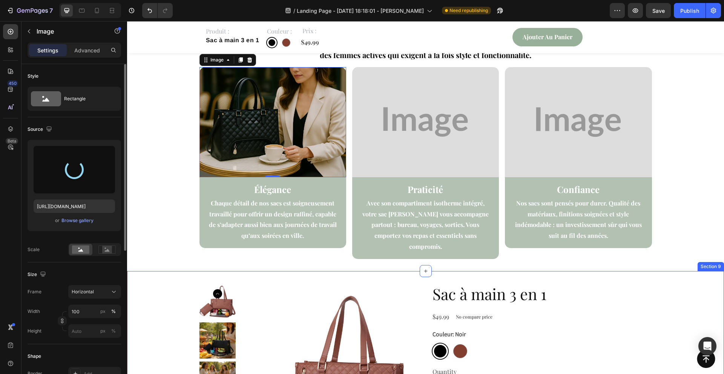
type input "https://cdn.shopify.com/s/files/1/0943/9618/6904/files/gempages_586092139004298…"
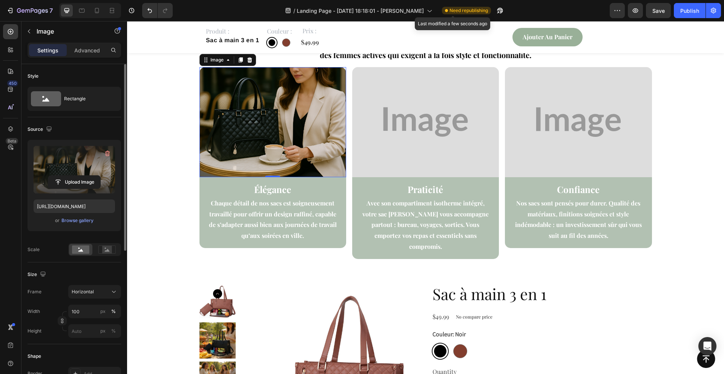
click at [408, 129] on img at bounding box center [425, 122] width 147 height 110
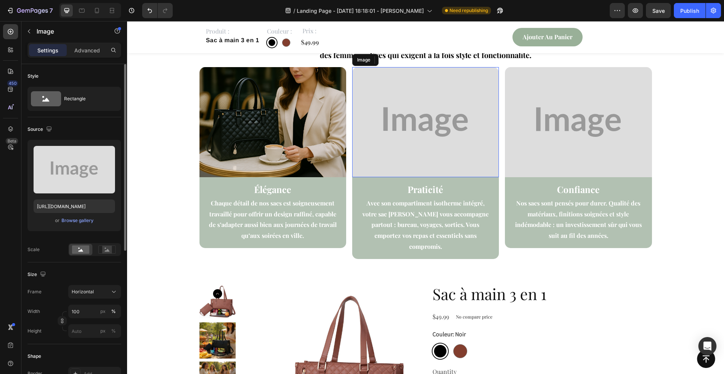
click at [398, 128] on img at bounding box center [425, 122] width 147 height 110
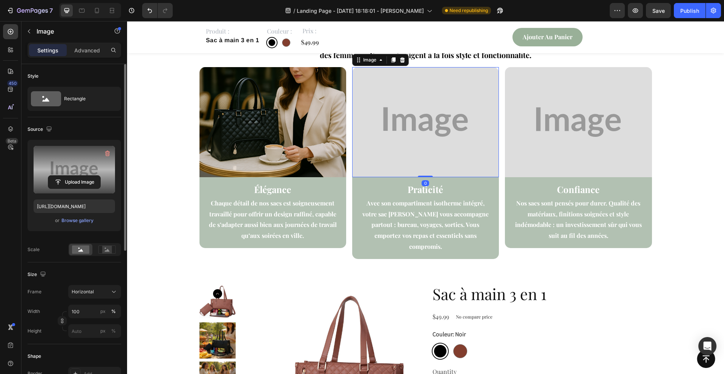
click at [76, 172] on label at bounding box center [74, 170] width 81 height 48
click at [76, 176] on input "file" at bounding box center [74, 182] width 52 height 13
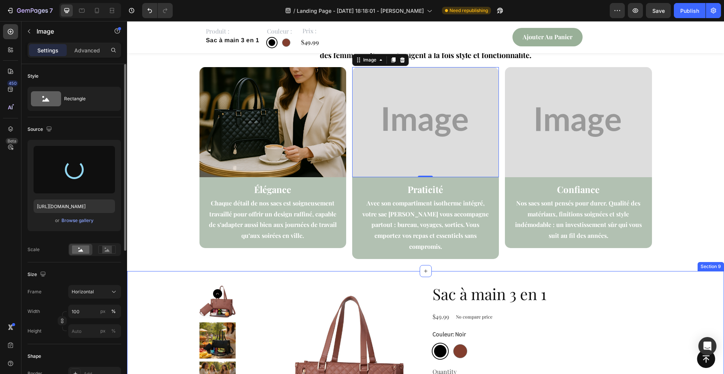
type input "https://cdn.shopify.com/s/files/1/0943/9618/6904/files/gempages_586092139004298…"
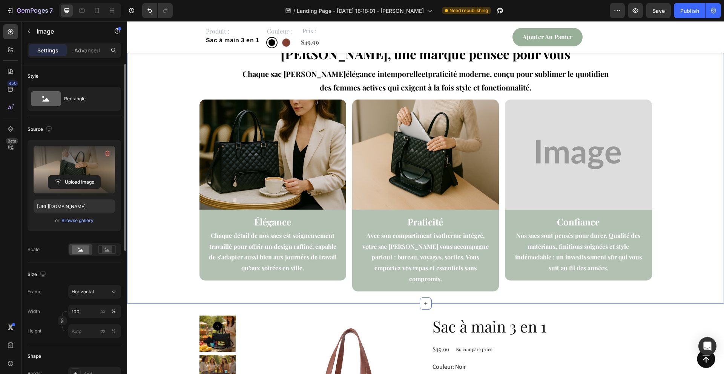
scroll to position [1875, 0]
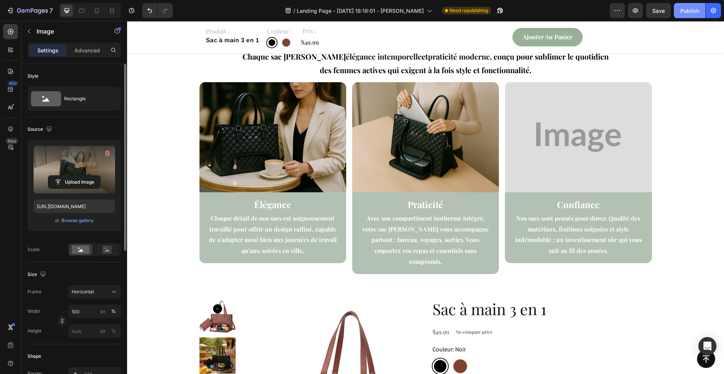
click at [691, 11] on div "Publish" at bounding box center [689, 11] width 19 height 8
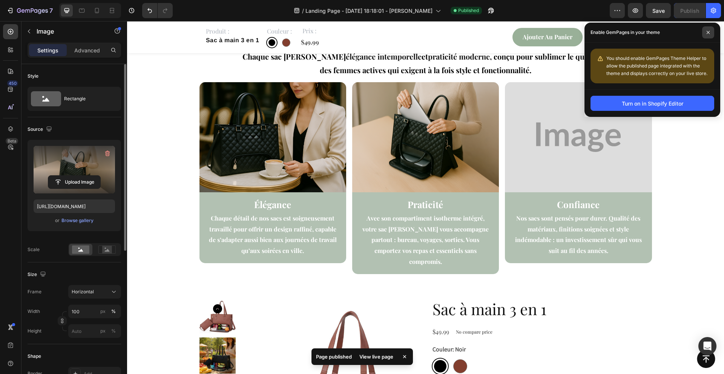
click at [709, 35] on span at bounding box center [708, 32] width 12 height 12
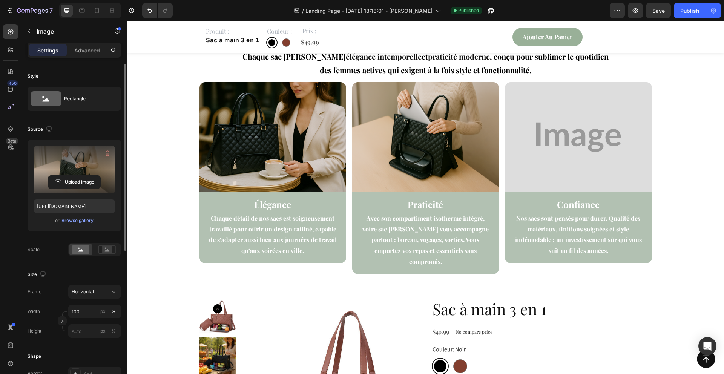
click at [610, 14] on div "/ Landing Page - Sep 23, 18:18:01 - Cindy Published" at bounding box center [394, 10] width 431 height 15
click at [610, 14] on button "button" at bounding box center [617, 10] width 15 height 15
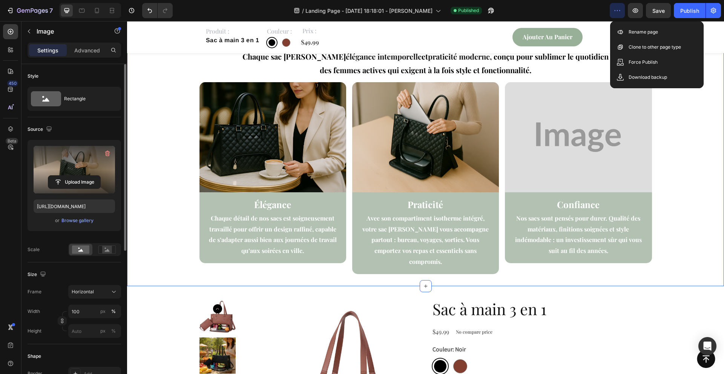
click at [673, 136] on div "Esther, une marque pensée pour vous Heading Chaque sac Esther allie élégance in…" at bounding box center [425, 148] width 585 height 251
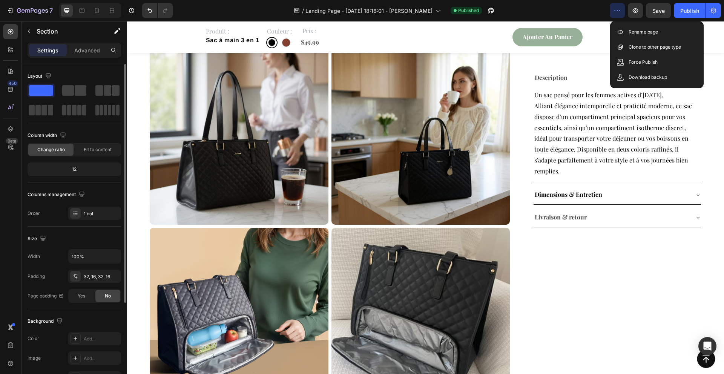
scroll to position [0, 0]
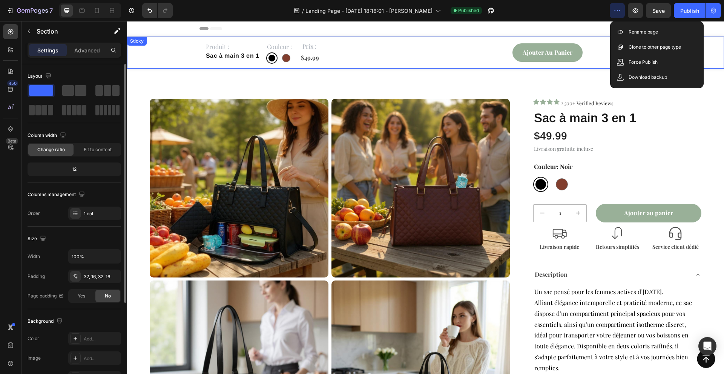
click at [153, 47] on div "Produit : Text Block Sac à main 3 en 1 Product Title Couleur : Text Block Noir …" at bounding box center [425, 53] width 597 height 32
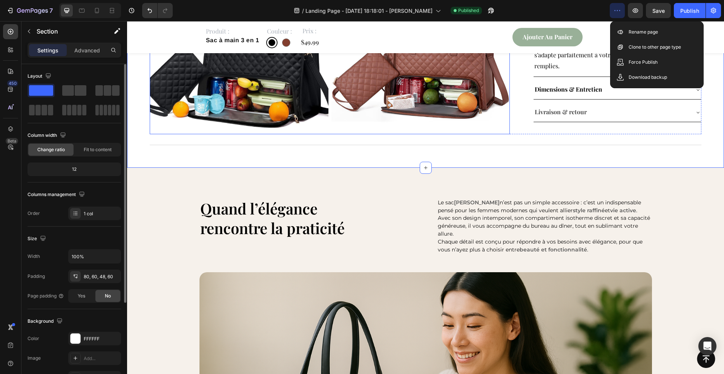
scroll to position [764, 0]
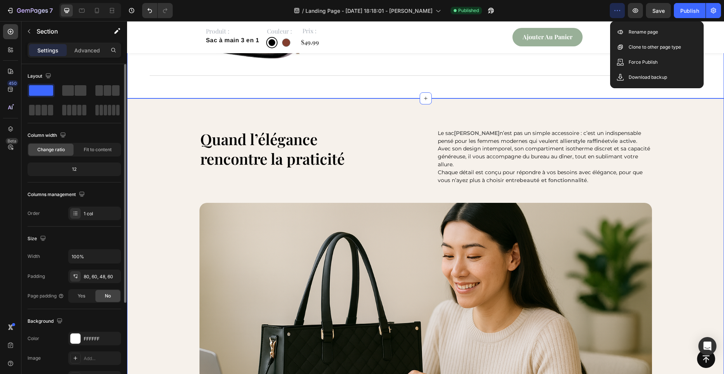
click at [189, 123] on div "Quand l’élégance rencontre la praticité Heading Le sac Esther n’est pas un simp…" at bounding box center [425, 316] width 597 height 437
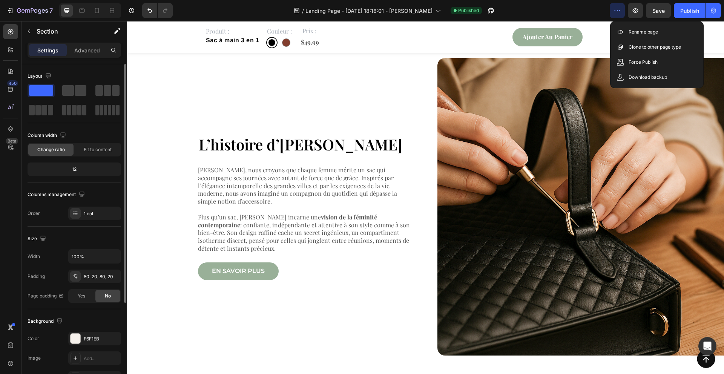
scroll to position [1320, 0]
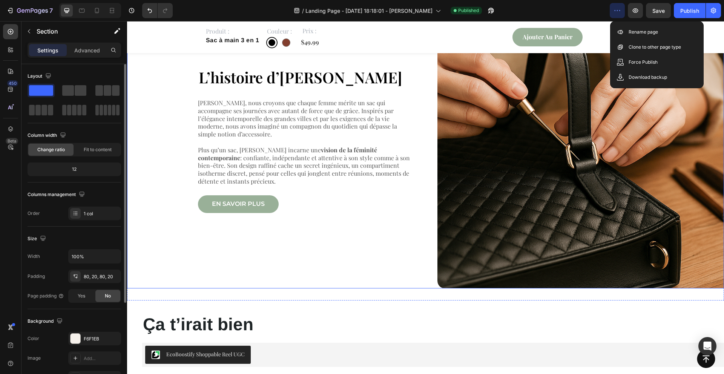
click at [176, 234] on div "L’histoire d’Esther Heading Chez Esther, nous croyons que chaque femme mérite u…" at bounding box center [270, 140] width 287 height 298
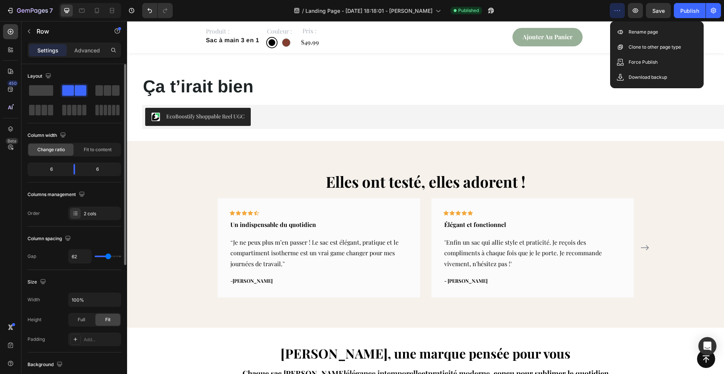
scroll to position [1562, 0]
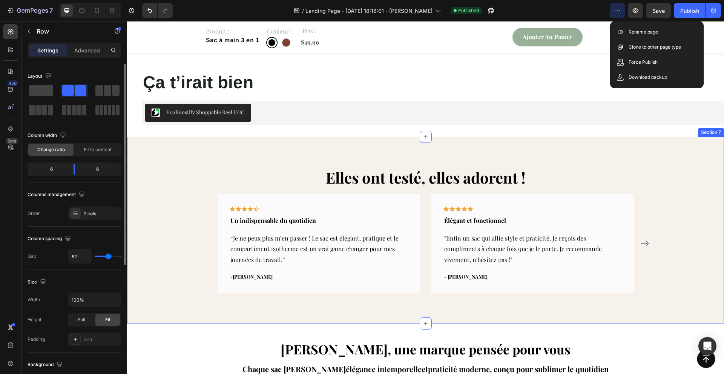
click at [204, 158] on div "Elles ont testé, elles adorent ! Heading Icon Icon Icon Icon Icon Row Un indisp…" at bounding box center [425, 230] width 597 height 187
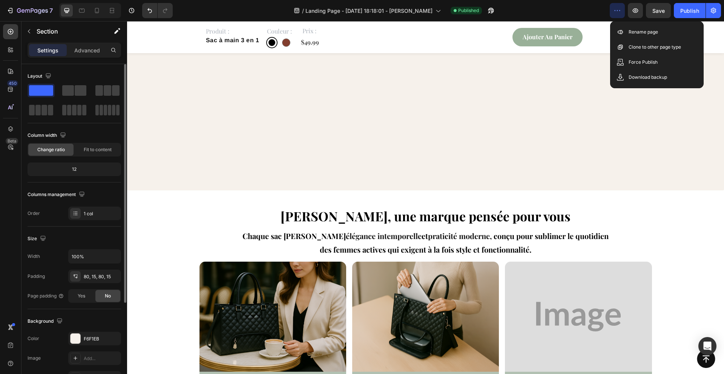
scroll to position [1865, 0]
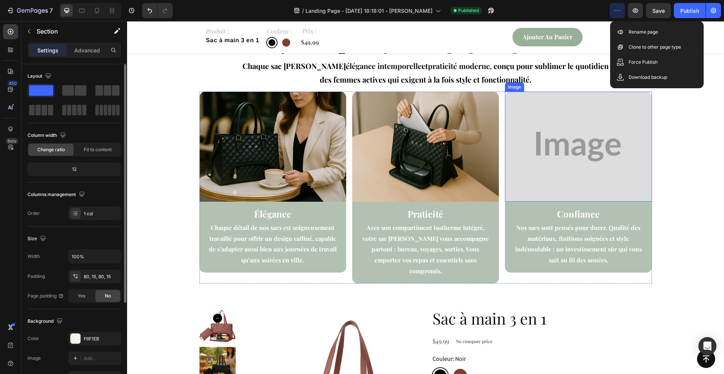
click at [548, 129] on img at bounding box center [578, 147] width 147 height 110
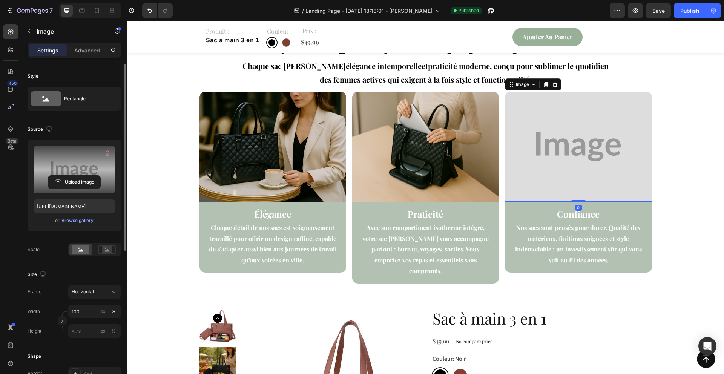
click at [71, 164] on label at bounding box center [74, 170] width 81 height 48
click at [71, 176] on input "file" at bounding box center [74, 182] width 52 height 13
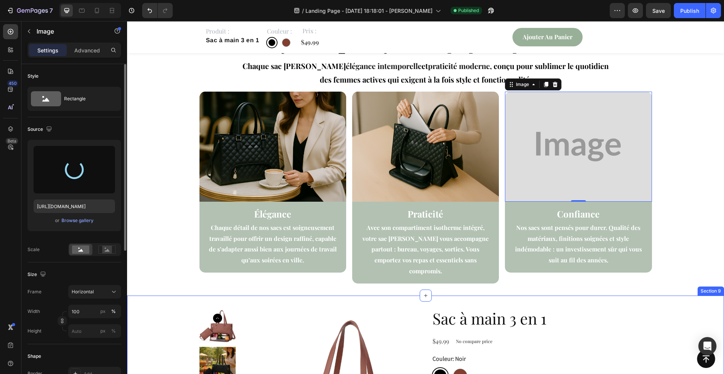
type input "https://cdn.shopify.com/s/files/1/0943/9618/6904/files/gempages_586092139004298…"
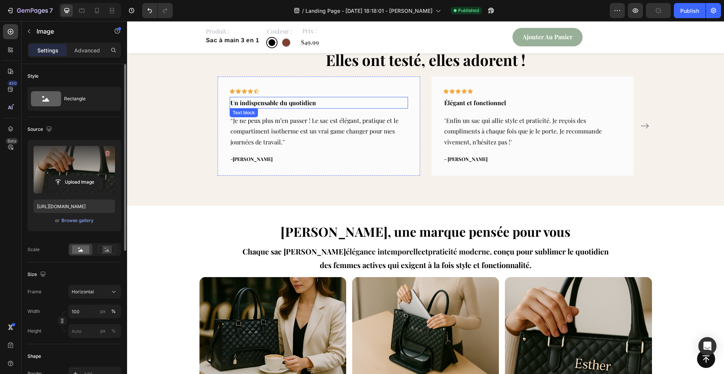
scroll to position [1754, 0]
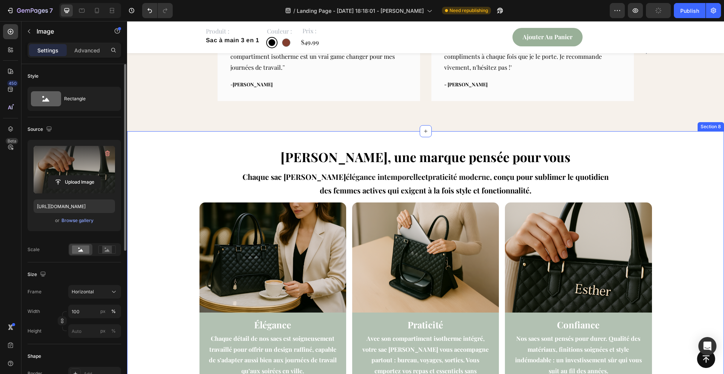
click at [225, 141] on div "Esther, une marque pensée pour vous Heading Chaque sac Esther allie élégance in…" at bounding box center [425, 268] width 597 height 275
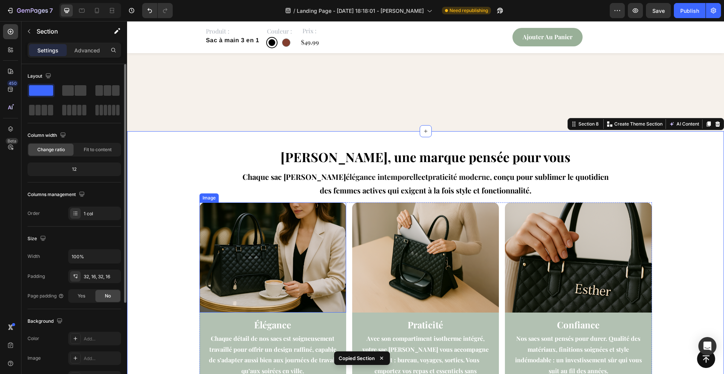
scroll to position [2094, 0]
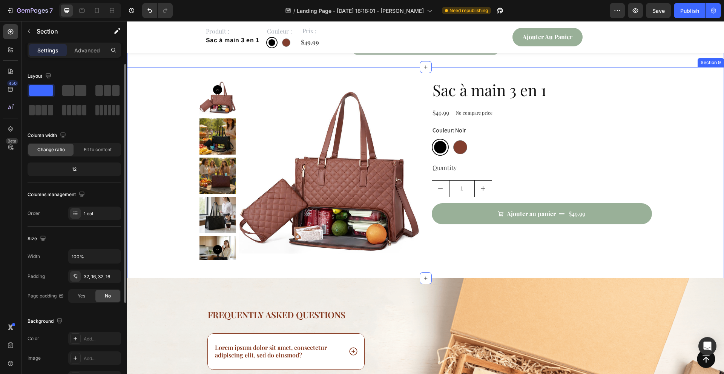
click at [163, 207] on div "Product Images Sac à main 3 en 1 Product Title $49.99 Product Price Product Pri…" at bounding box center [425, 172] width 597 height 187
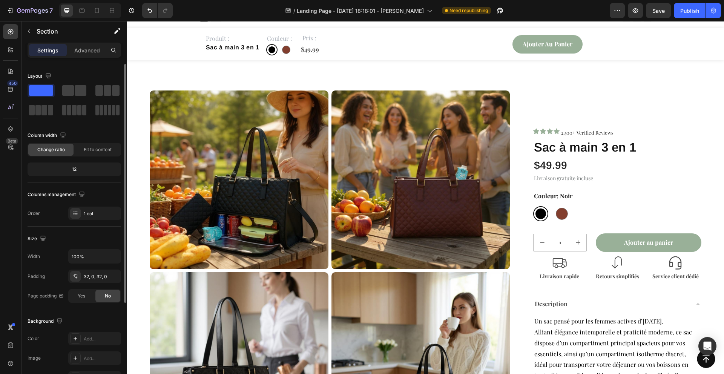
scroll to position [0, 0]
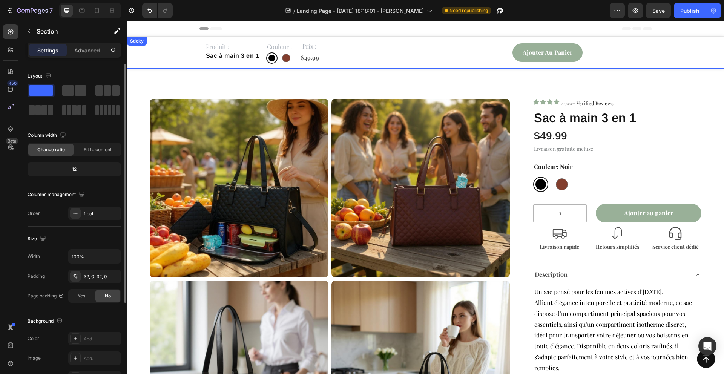
click at [175, 53] on div "Produit : Text Block Sac à main 3 en 1 Product Title Couleur : Text Block Noir …" at bounding box center [425, 53] width 597 height 32
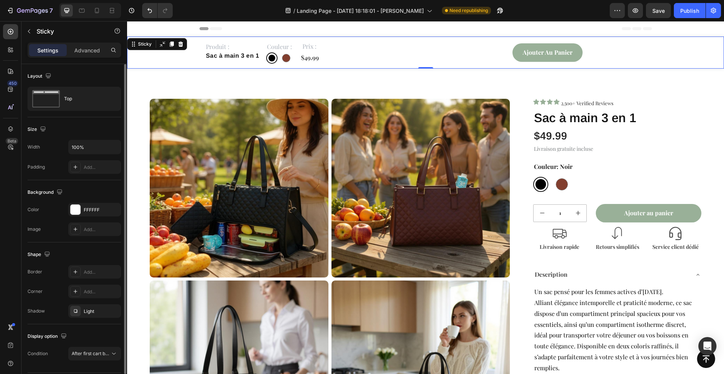
click at [189, 59] on div "Produit : Text Block Sac à main 3 en 1 Product Title Couleur : Text Block Noir …" at bounding box center [425, 53] width 597 height 32
click at [246, 49] on p "Produit :" at bounding box center [233, 47] width 54 height 7
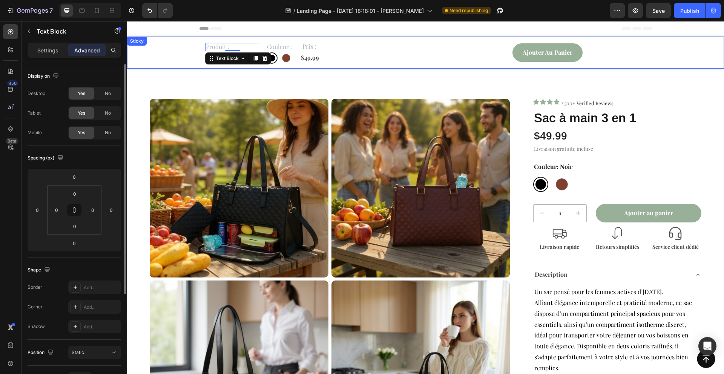
click at [178, 43] on div "Produit : Text Block 0 Sac à main 3 en 1 Product Title Couleur : Text Block Noi…" at bounding box center [425, 53] width 597 height 32
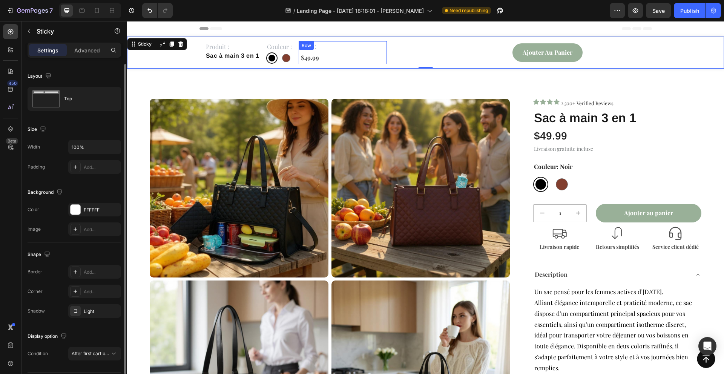
click at [356, 52] on div "Prix : Text Block $49.99 Product Price Product Price" at bounding box center [343, 52] width 88 height 23
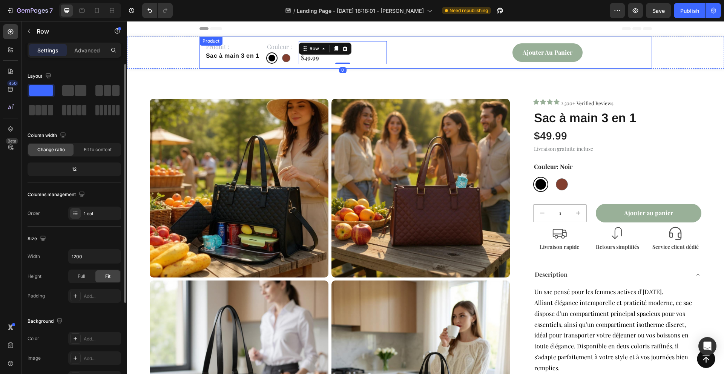
click at [393, 51] on div "Ajouter au panier Product Cart Button Row Row" at bounding box center [519, 52] width 255 height 23
click at [364, 54] on div "Prix : Text Block $49.99 Product Price Product Price" at bounding box center [343, 52] width 88 height 23
click at [323, 49] on icon at bounding box center [324, 49] width 2 height 2
click at [310, 64] on div "Row 1 col" at bounding box center [313, 62] width 23 height 5
click at [313, 50] on div "Row" at bounding box center [314, 48] width 12 height 7
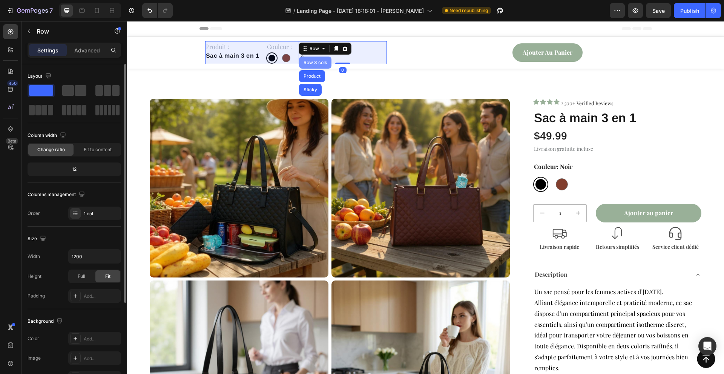
click at [312, 61] on div "Row 3 cols" at bounding box center [315, 62] width 26 height 5
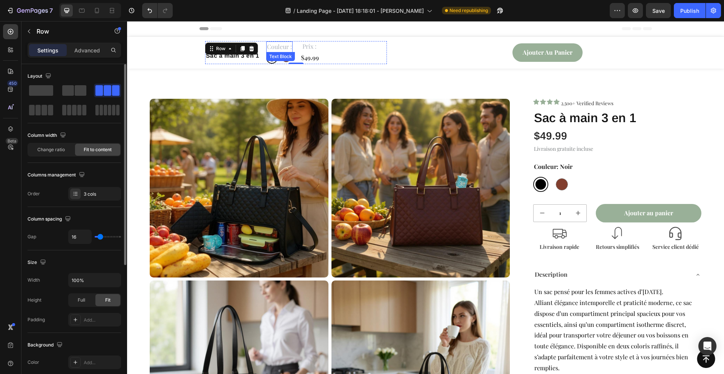
click at [270, 47] on span "Couleur :" at bounding box center [279, 47] width 25 height 8
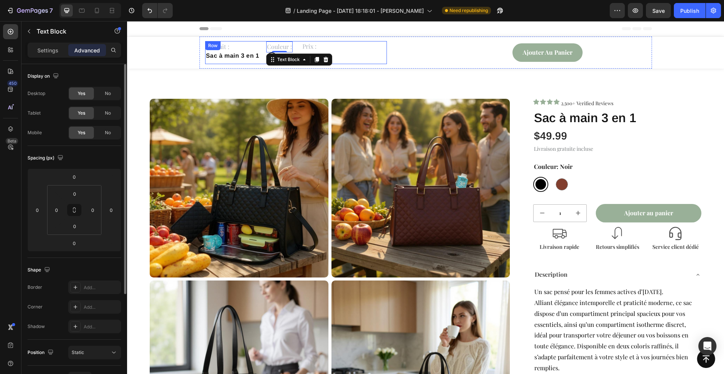
click at [261, 56] on div "Produit : Text Block Sac à main 3 en 1 Product Title Couleur : Text Block 0 Noi…" at bounding box center [296, 52] width 182 height 23
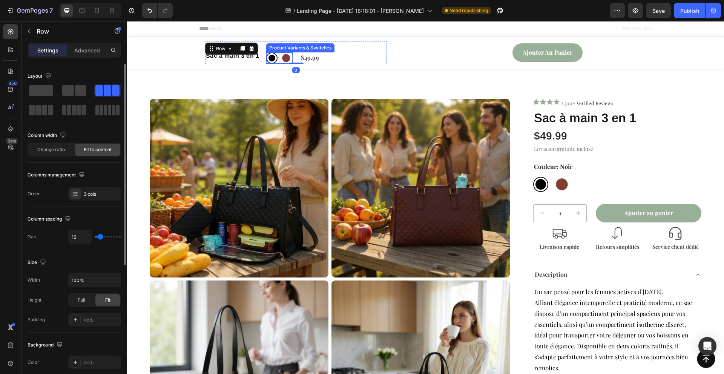
click at [280, 61] on div "Noir Noir Marron Marron" at bounding box center [279, 57] width 26 height 11
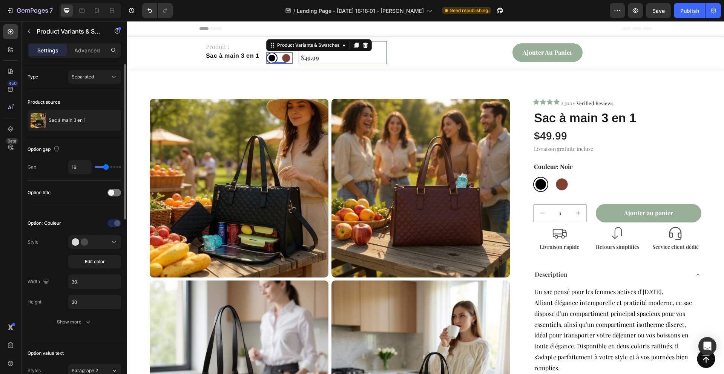
click at [323, 63] on div "Prix : Text Block $49.99 Product Price Product Price" at bounding box center [343, 52] width 88 height 23
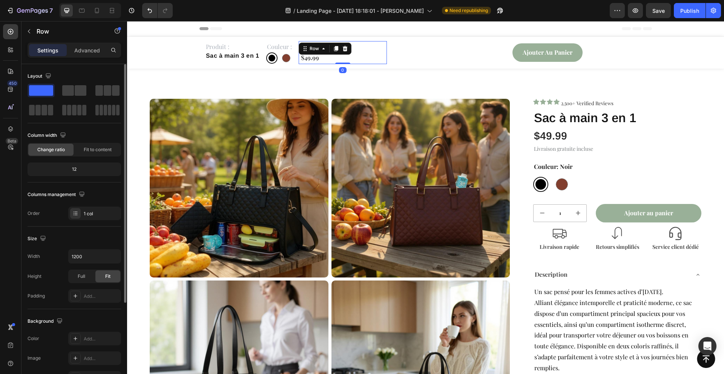
click at [369, 46] on div "Prix : Text Block $49.99 Product Price Product Price" at bounding box center [343, 52] width 88 height 23
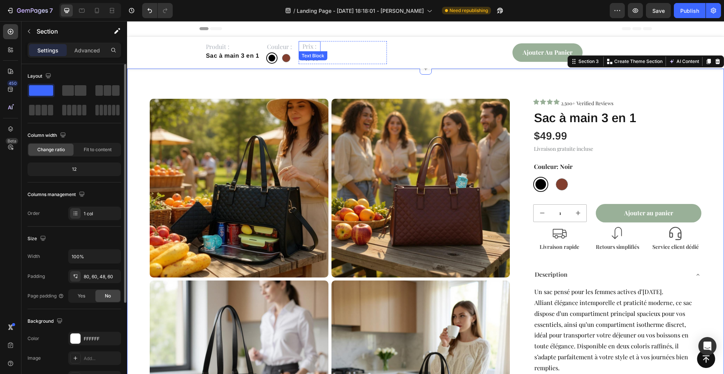
click at [313, 44] on span "Prix :" at bounding box center [310, 46] width 14 height 8
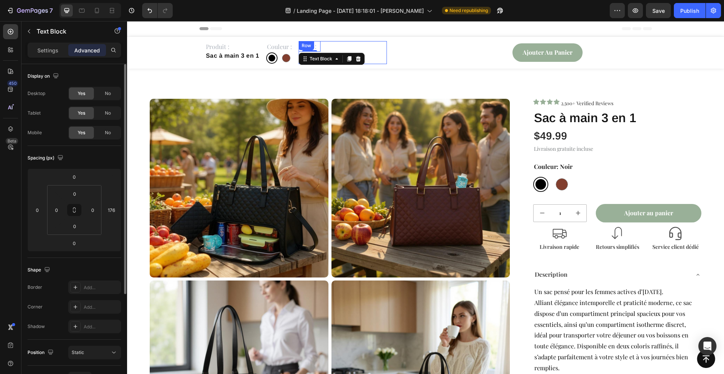
click at [407, 54] on div "Ajouter au panier Product Cart Button Row Row" at bounding box center [519, 52] width 255 height 23
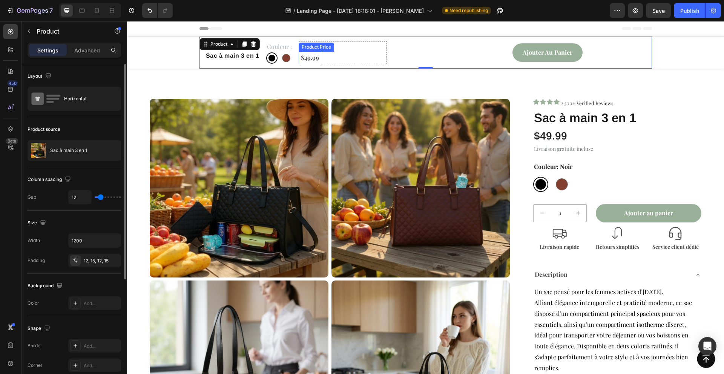
click at [312, 60] on div "$49.99" at bounding box center [310, 58] width 23 height 12
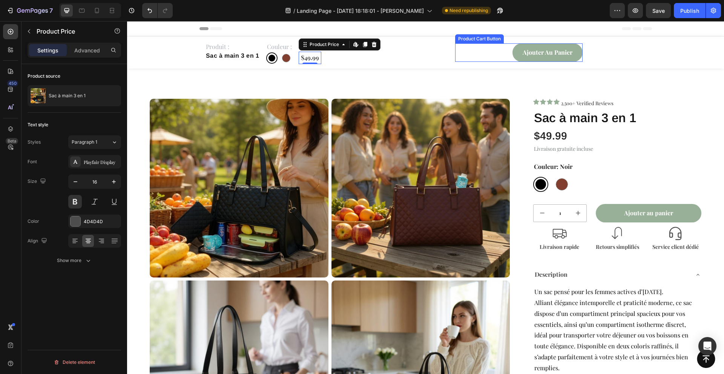
click at [501, 56] on div "Ajouter au panier Product Cart Button" at bounding box center [518, 52] width 127 height 18
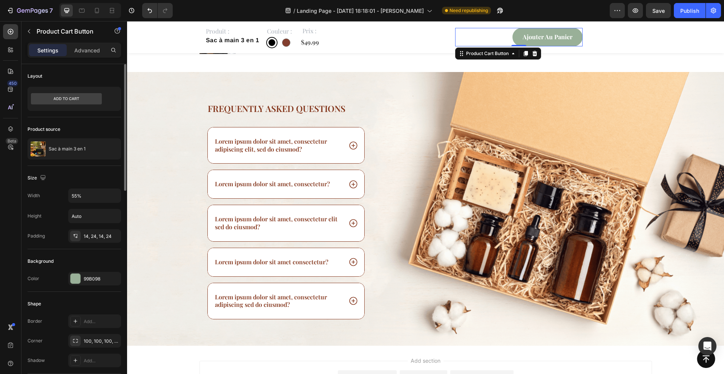
scroll to position [2352, 0]
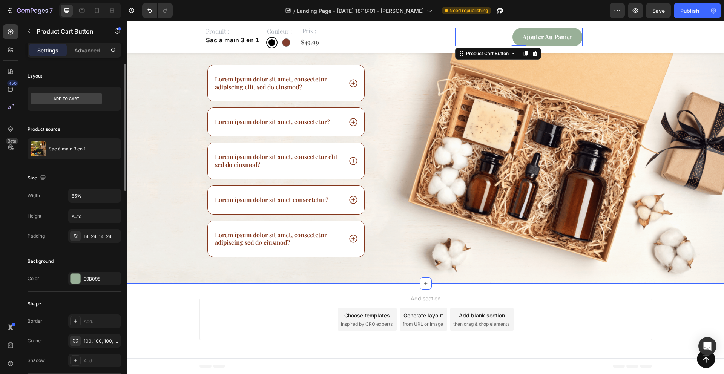
click at [178, 140] on div "Frequently asked questions Heading Lorem ipsum dolor sit amet, consectetur adip…" at bounding box center [425, 162] width 597 height 244
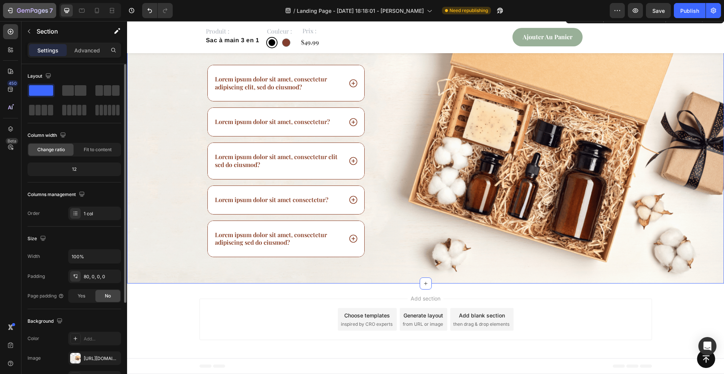
click at [8, 12] on icon "button" at bounding box center [10, 11] width 8 height 8
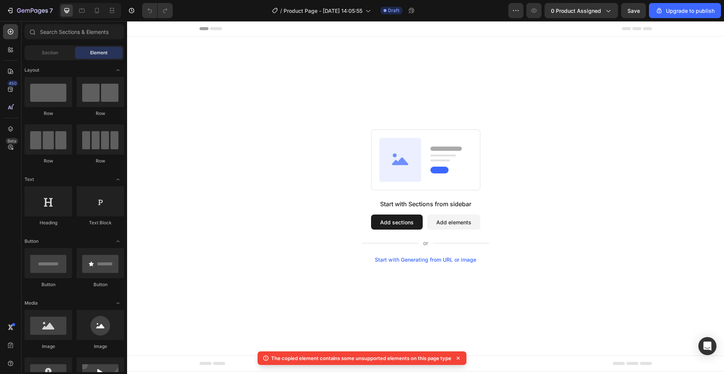
click at [257, 48] on div "Start with Sections from sidebar Add sections Add elements Start with Generatin…" at bounding box center [425, 196] width 597 height 319
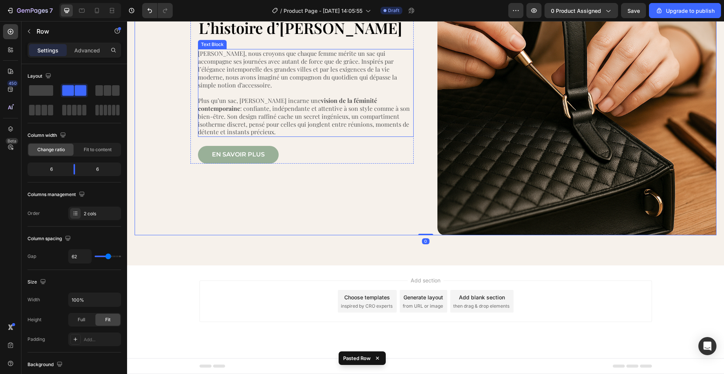
scroll to position [1035, 0]
click at [152, 11] on icon "Undo/Redo" at bounding box center [150, 11] width 8 height 8
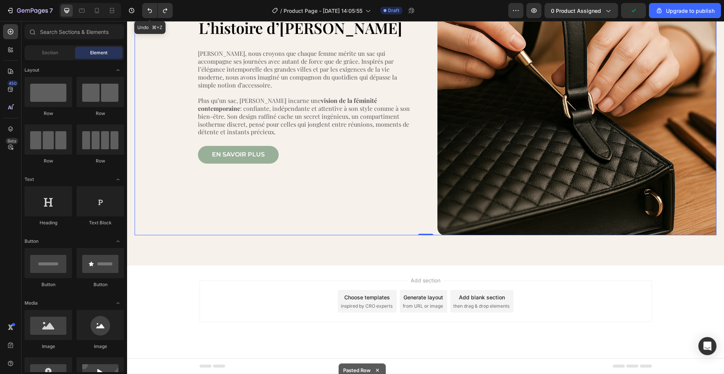
scroll to position [1001, 0]
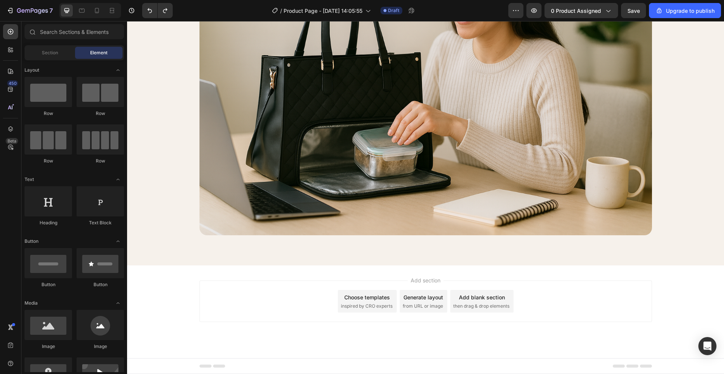
click at [471, 296] on div "Add blank section" at bounding box center [482, 297] width 46 height 8
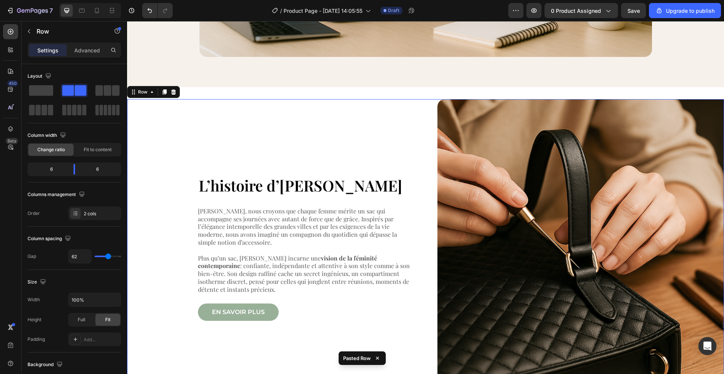
scroll to position [1103, 0]
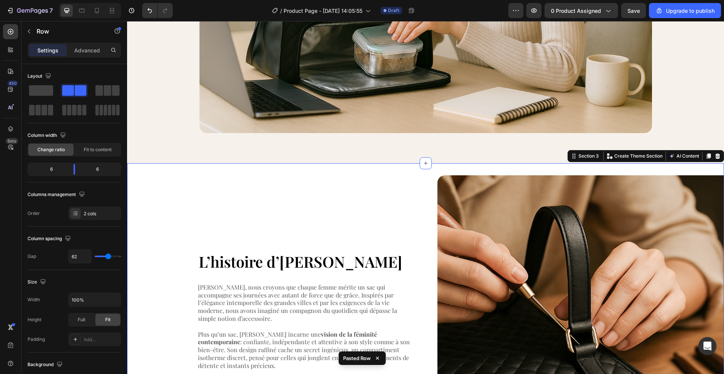
click at [354, 172] on div "L’histoire d’[PERSON_NAME] [PERSON_NAME], nous croyons que chaque femme mérite …" at bounding box center [425, 324] width 597 height 322
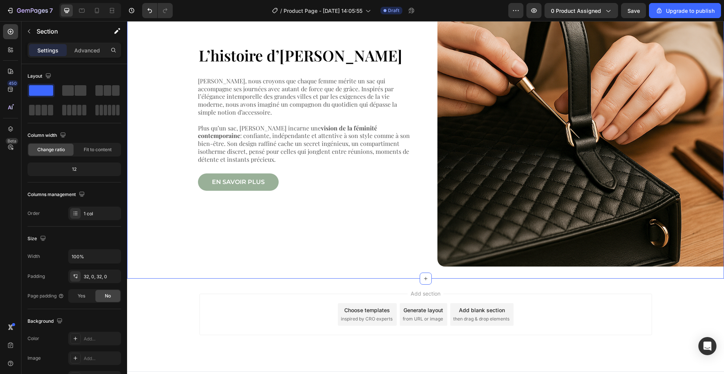
scroll to position [1323, 0]
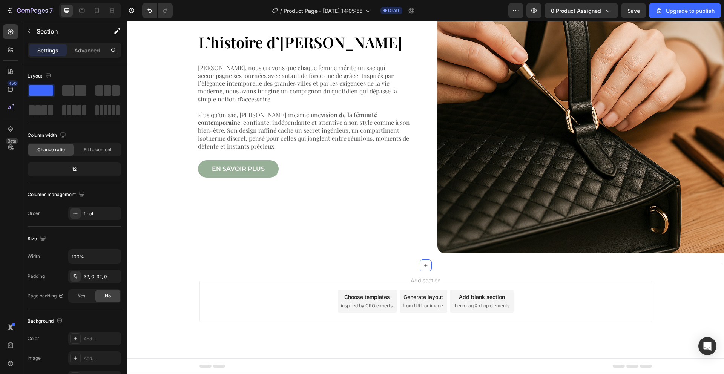
click at [495, 299] on div "Add blank section" at bounding box center [482, 297] width 46 height 8
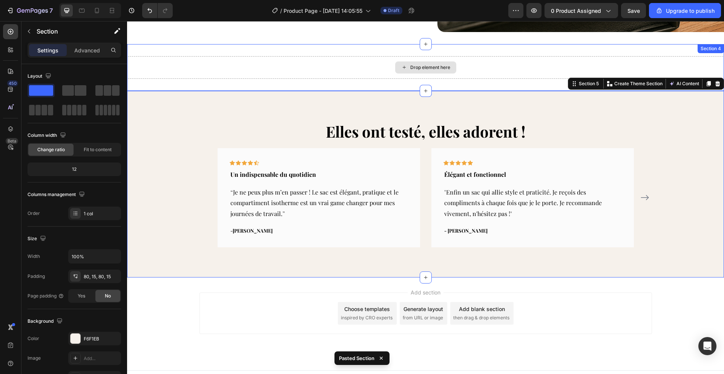
scroll to position [1519, 0]
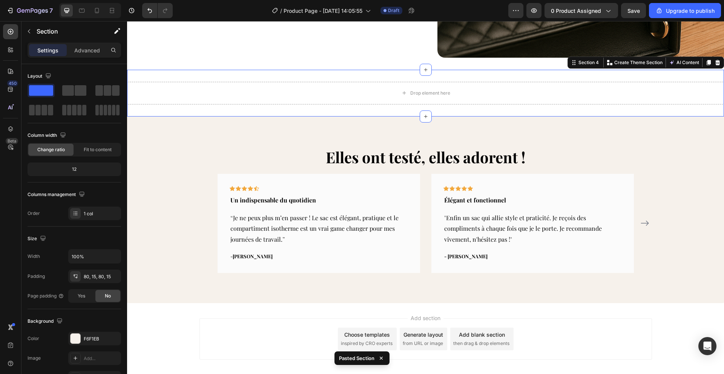
click at [702, 74] on div "Drop element here Section 4 You can create reusable sections Create Theme Secti…" at bounding box center [425, 93] width 597 height 47
click at [718, 66] on div at bounding box center [717, 62] width 9 height 9
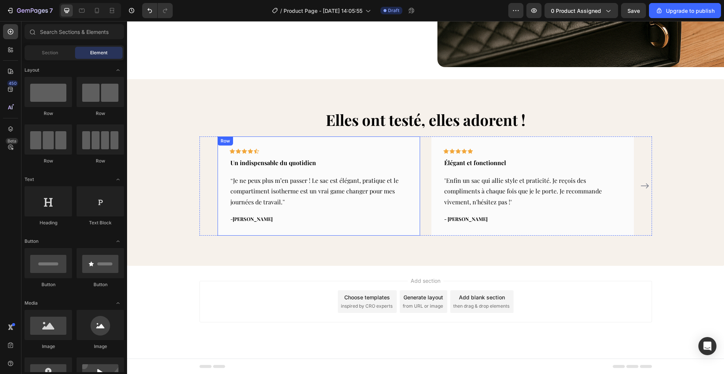
scroll to position [1510, 0]
click at [464, 299] on div "Add blank section" at bounding box center [482, 297] width 46 height 8
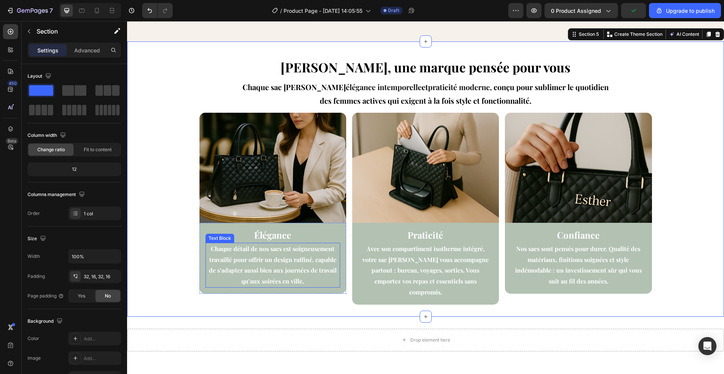
scroll to position [1821, 0]
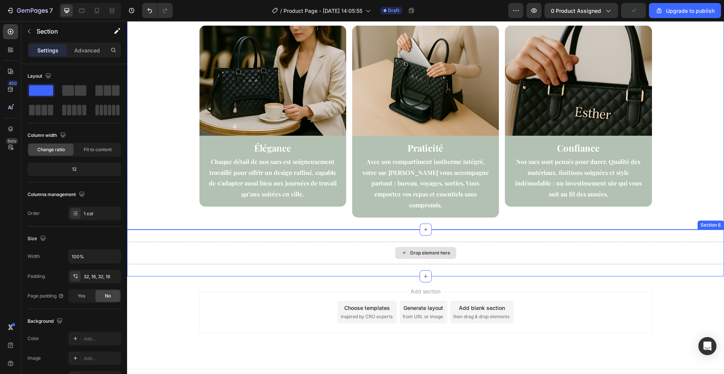
click at [303, 247] on div "Drop element here" at bounding box center [425, 253] width 597 height 23
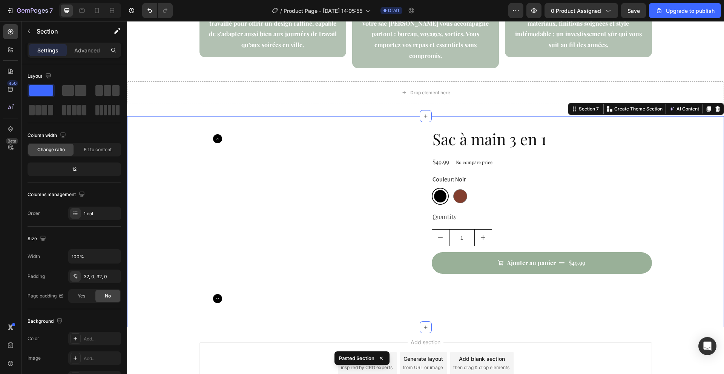
scroll to position [1927, 0]
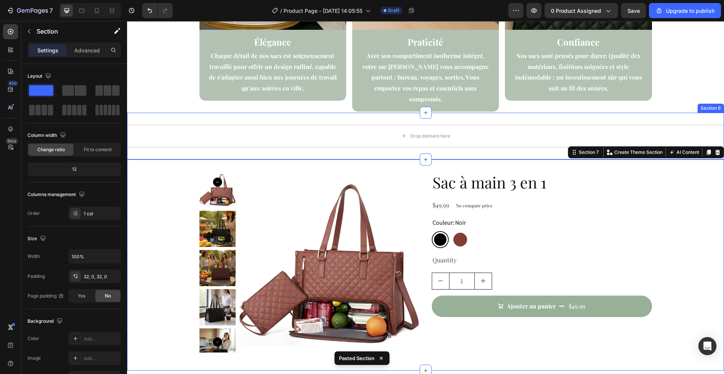
click at [545, 151] on div "Drop element here Section 6" at bounding box center [425, 136] width 597 height 47
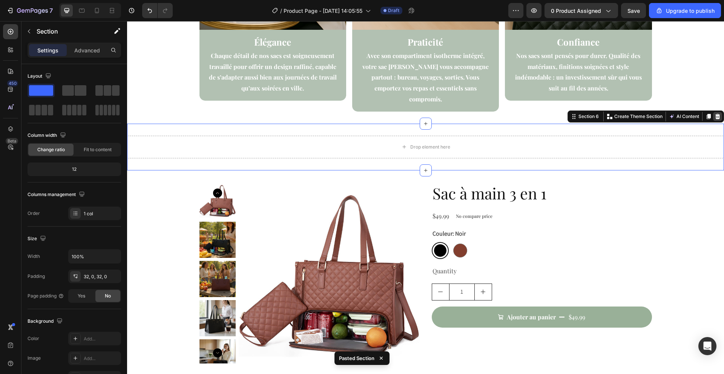
click at [719, 112] on div at bounding box center [717, 116] width 9 height 9
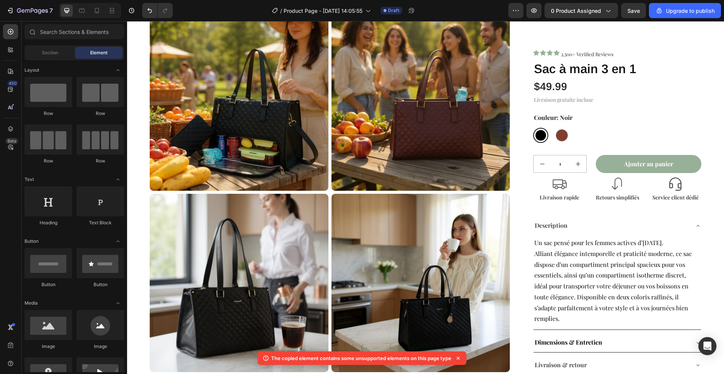
scroll to position [0, 0]
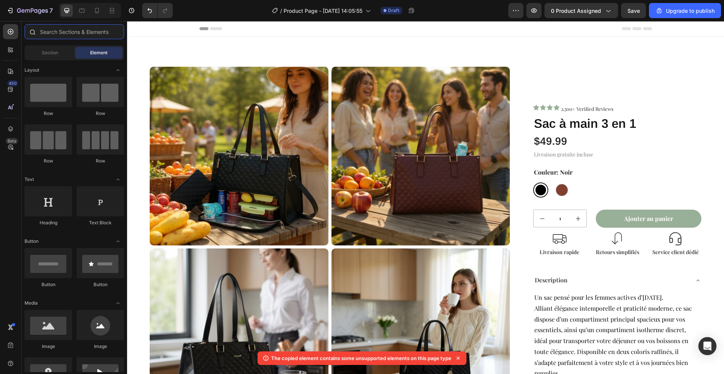
click at [65, 32] on input "text" at bounding box center [75, 31] width 100 height 15
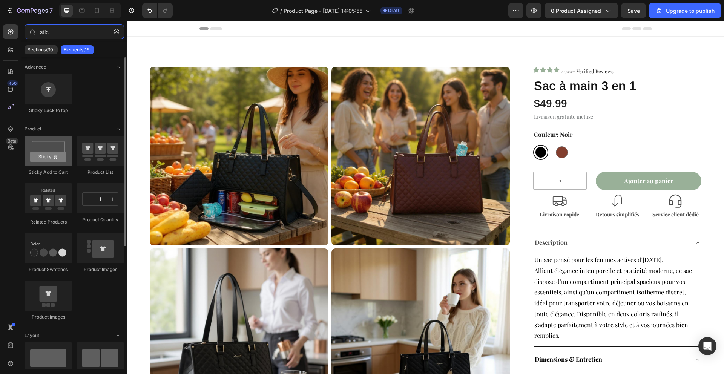
type input "stic"
click at [43, 147] on div at bounding box center [49, 151] width 48 height 30
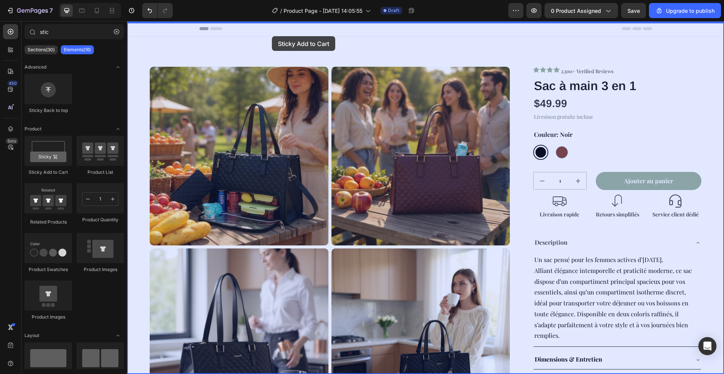
drag, startPoint x: 170, startPoint y: 169, endPoint x: 272, endPoint y: 36, distance: 167.3
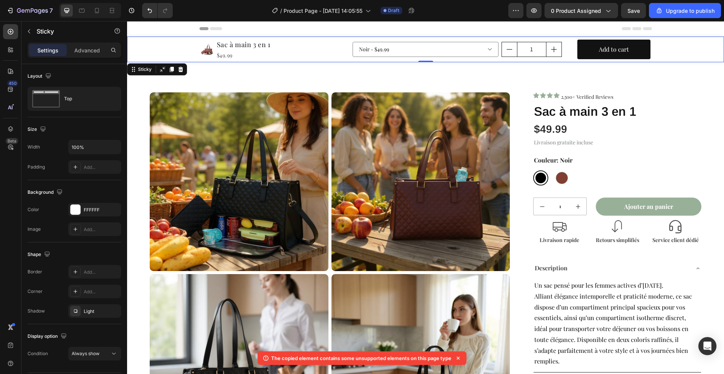
click at [169, 42] on div "Product Images Sac à main 3 en 1 Product Title $49.99 Product Price Product Pri…" at bounding box center [425, 50] width 597 height 26
click at [184, 52] on div "Product Images Sac à main 3 en 1 Product Title $49.99 Product Price Product Pri…" at bounding box center [425, 50] width 597 height 26
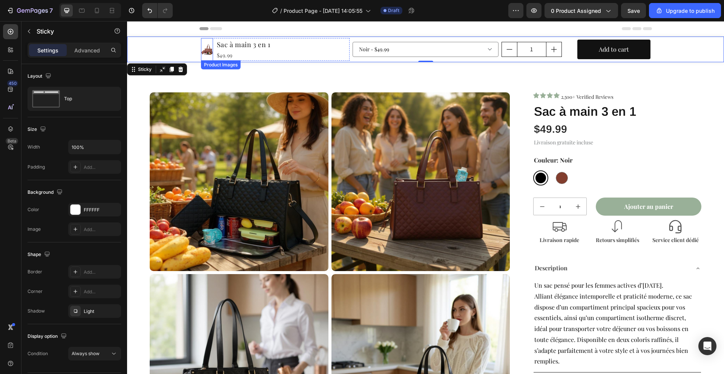
click at [204, 49] on img at bounding box center [207, 49] width 12 height 12
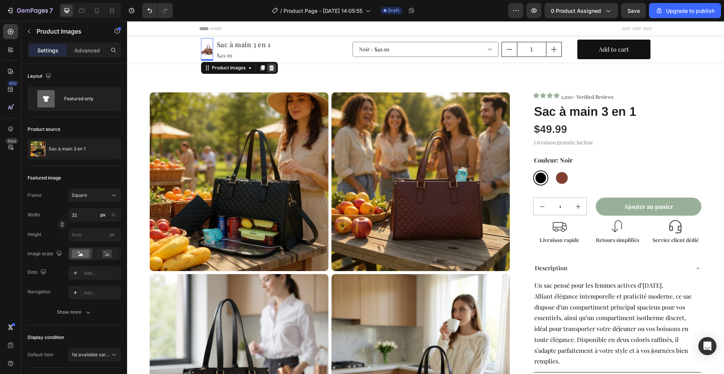
click at [273, 68] on icon at bounding box center [271, 67] width 5 height 5
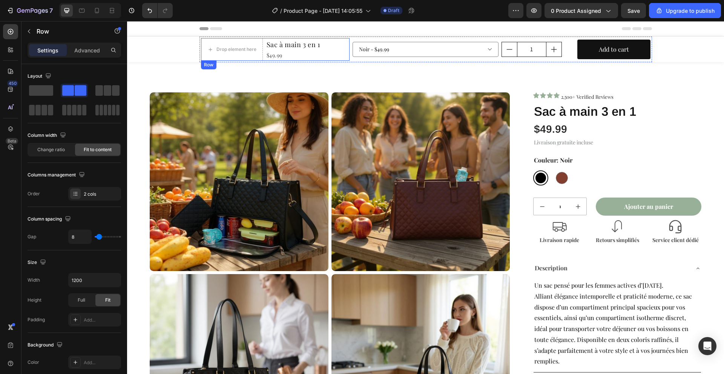
click at [326, 55] on div "Drop element here Sac à main 3 en 1 Product Title $49.99 Product Price Product …" at bounding box center [275, 49] width 149 height 23
click at [40, 92] on span at bounding box center [41, 90] width 24 height 11
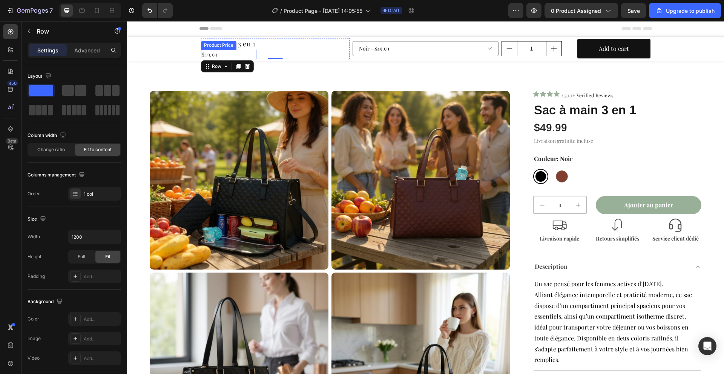
click at [221, 55] on div "$49.99" at bounding box center [228, 54] width 55 height 9
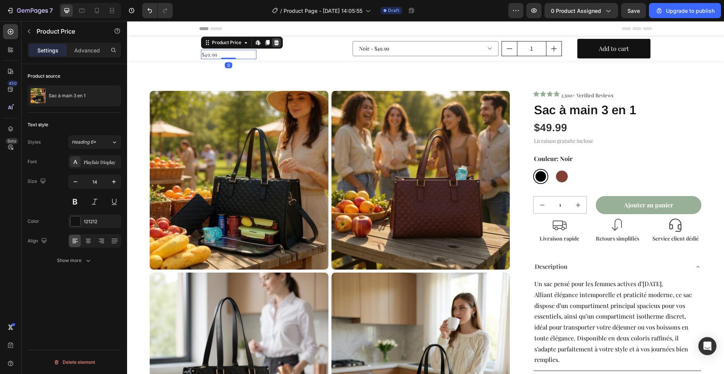
click at [274, 46] on div at bounding box center [276, 42] width 9 height 9
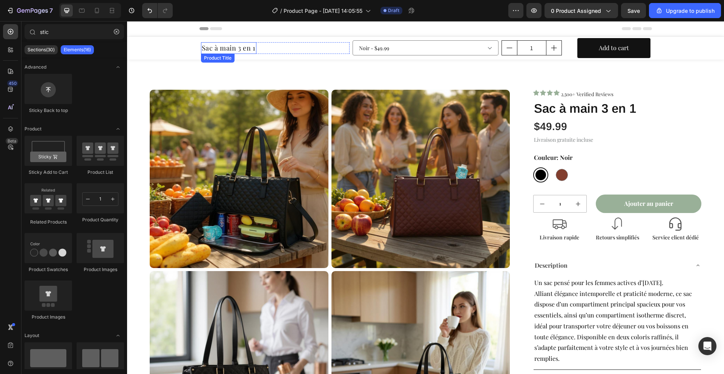
click at [224, 47] on h1 "Sac à main 3 en 1" at bounding box center [228, 48] width 55 height 12
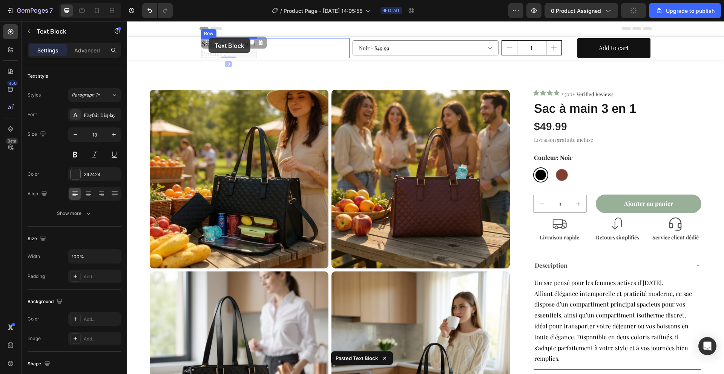
drag, startPoint x: 209, startPoint y: 43, endPoint x: 209, endPoint y: 38, distance: 5.3
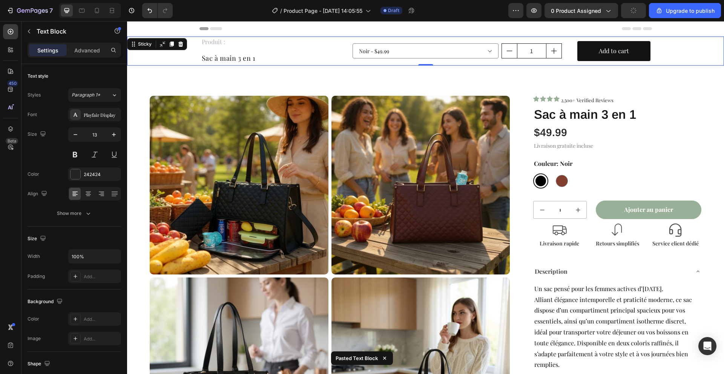
click at [175, 60] on div "Produit : Text Block Sac à main 3 en 1 Product Title Row Noir - $49.99 Marron -…" at bounding box center [425, 51] width 597 height 29
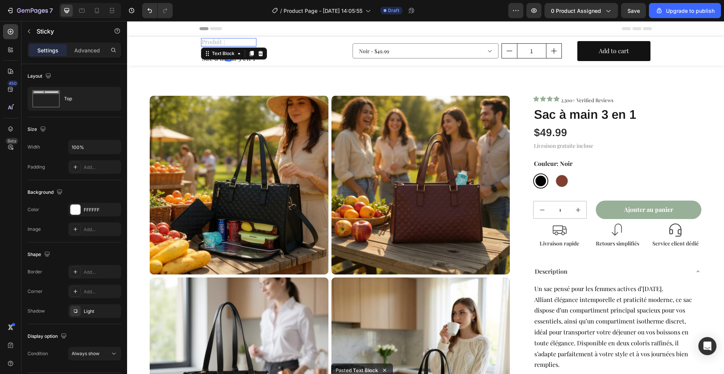
click at [237, 45] on p "Produit :" at bounding box center [229, 42] width 54 height 7
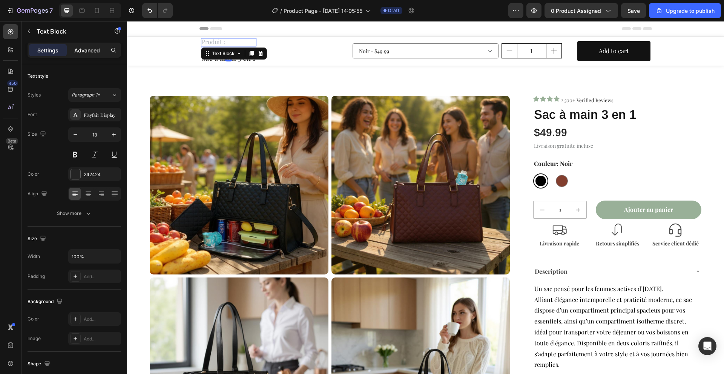
click at [80, 45] on div "Advanced" at bounding box center [87, 50] width 38 height 12
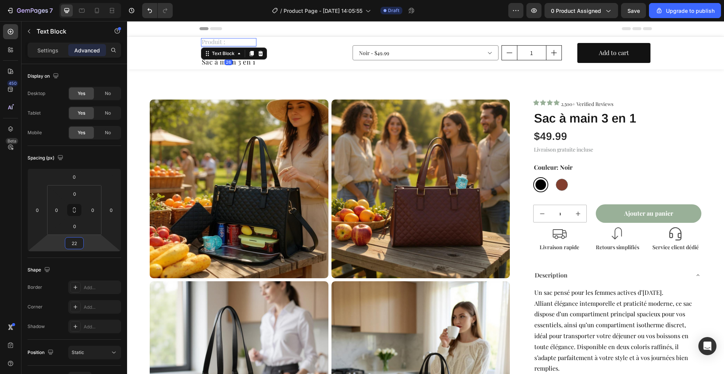
type input "20"
click at [59, 0] on html "7 / Product Page - [DATE] 14:05:55 Draft Preview 0 product assigned Save Upgrad…" at bounding box center [362, 0] width 724 height 0
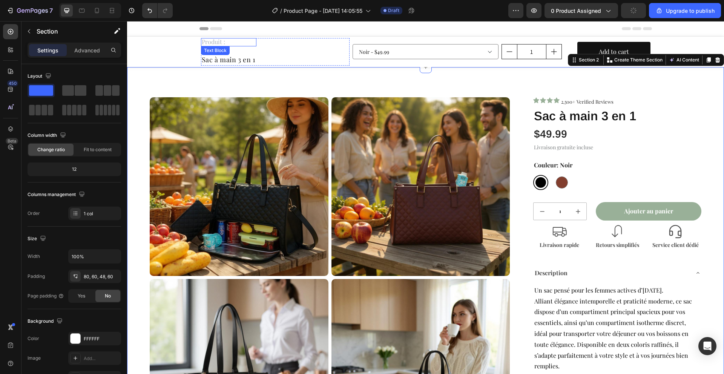
click at [228, 40] on p "Produit :" at bounding box center [229, 42] width 54 height 7
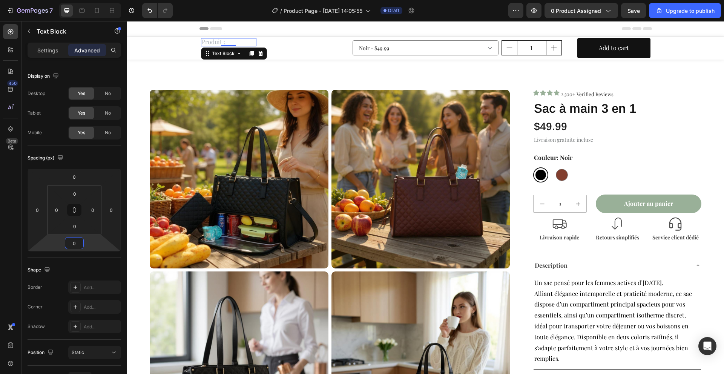
type input "-2"
drag, startPoint x: 59, startPoint y: 242, endPoint x: 59, endPoint y: 246, distance: 4.2
click at [59, 0] on html "7 / Product Page - [DATE] 14:05:55 Draft Preview 0 product assigned Save Upgrad…" at bounding box center [362, 0] width 724 height 0
click at [78, 244] on input "-2" at bounding box center [74, 243] width 15 height 11
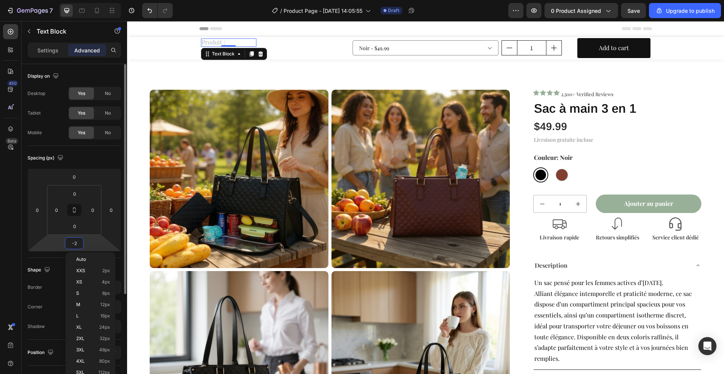
click at [78, 244] on input "-2" at bounding box center [74, 243] width 15 height 11
type input "0"
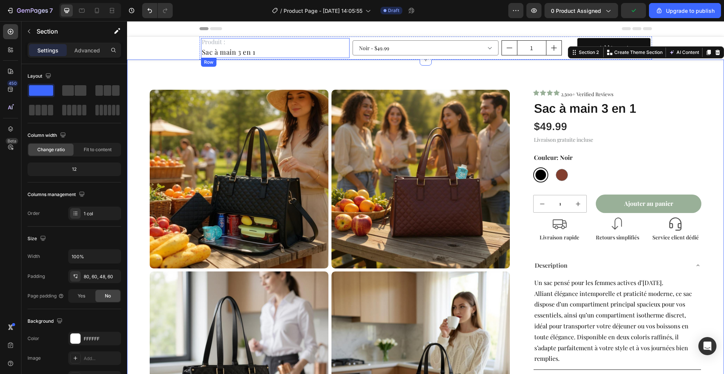
click at [319, 53] on div "Produit : Text Block Sac à main 3 en 1 Product Title Row" at bounding box center [275, 48] width 149 height 20
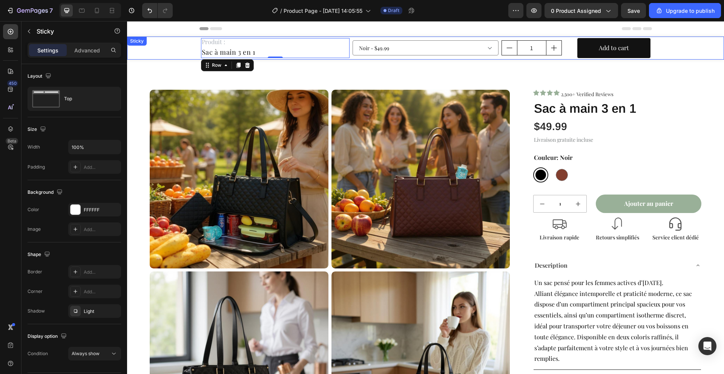
click at [186, 49] on div "Produit : Text Block Sac à main 3 en 1 Product Title Row 0 Noir - $49.99 Marron…" at bounding box center [425, 48] width 597 height 23
click at [284, 54] on div "Produit : Text Block Sac à main 3 en 1 Product Title Row" at bounding box center [275, 48] width 149 height 20
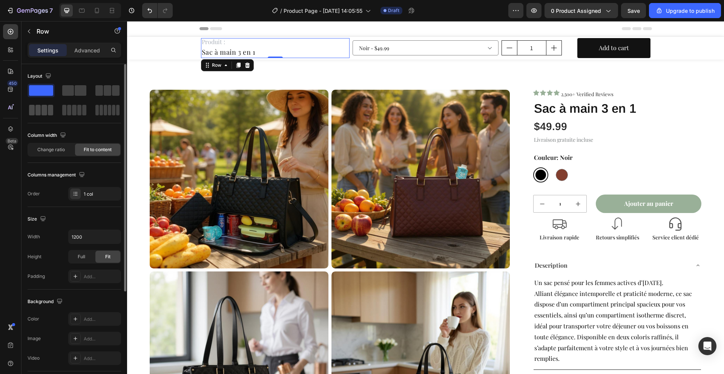
click at [41, 107] on div at bounding box center [41, 110] width 24 height 11
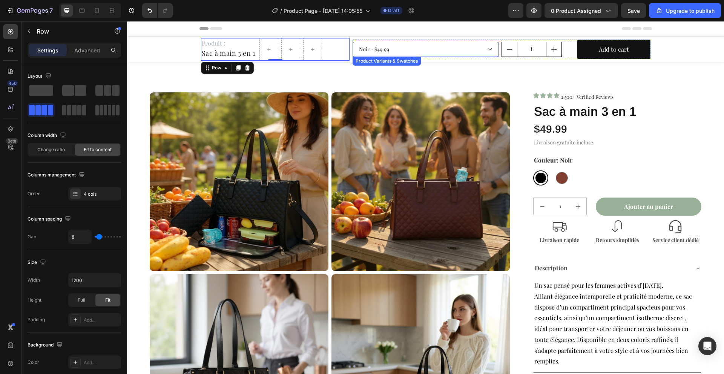
click at [482, 55] on select "Noir - $49.99 Marron - $49.99" at bounding box center [426, 49] width 146 height 15
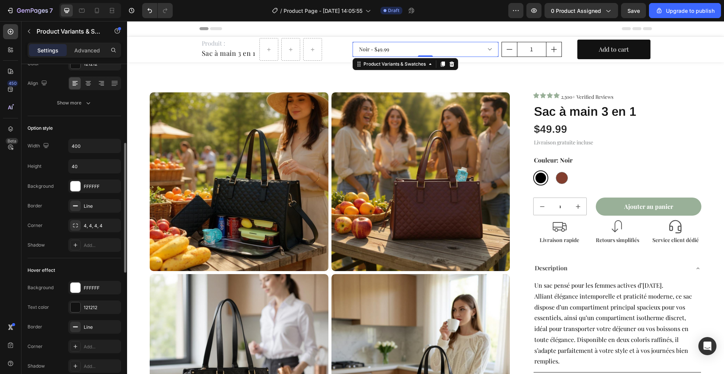
scroll to position [188, 0]
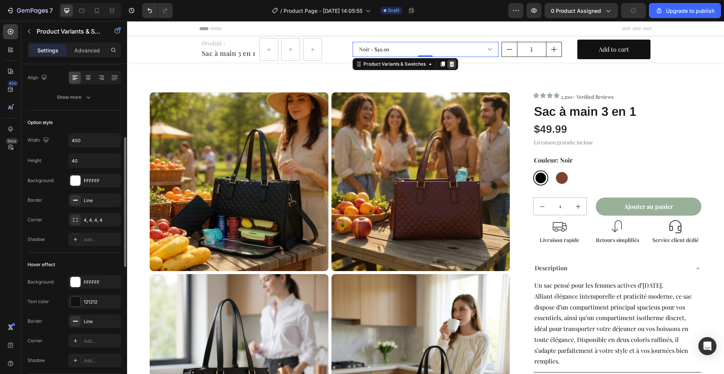
click at [452, 65] on icon at bounding box center [452, 63] width 5 height 5
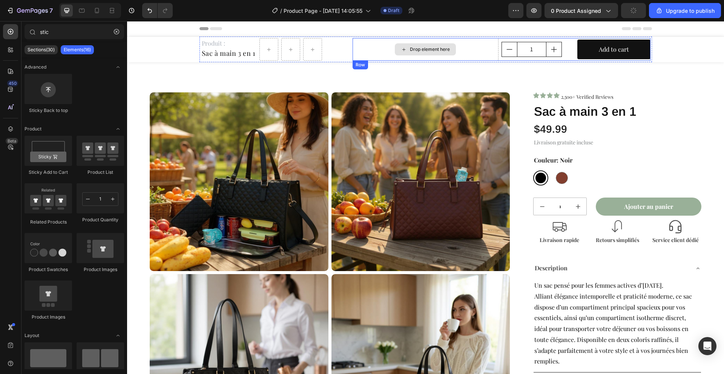
click at [450, 50] on div "Drop element here" at bounding box center [425, 49] width 61 height 12
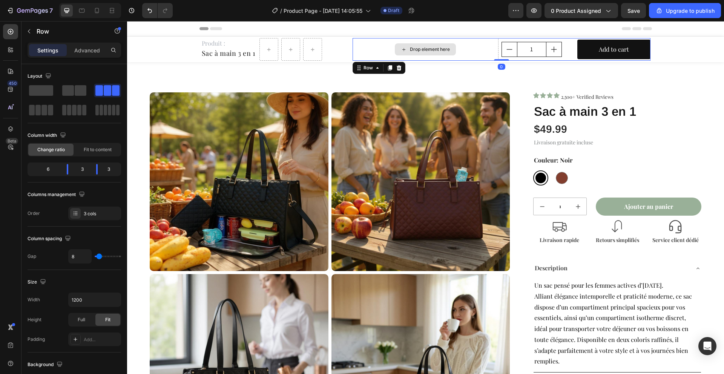
click at [491, 51] on div "Drop element here" at bounding box center [426, 49] width 146 height 23
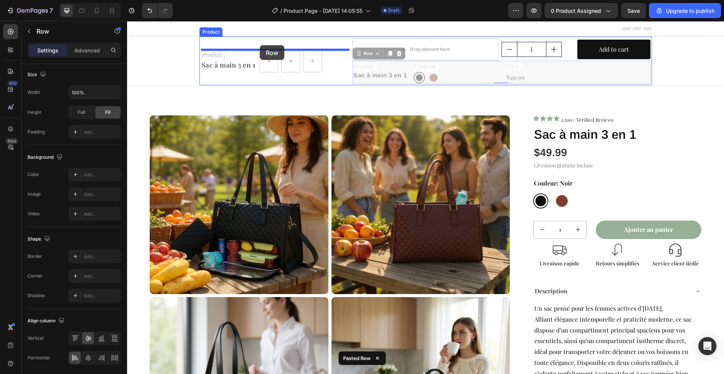
drag, startPoint x: 358, startPoint y: 54, endPoint x: 260, endPoint y: 45, distance: 98.5
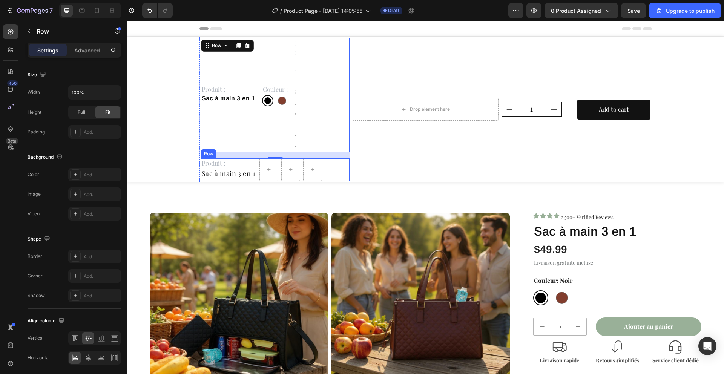
click at [335, 171] on div "Produit : Text Block Sac à main 3 en 1 Product Title Row" at bounding box center [275, 169] width 149 height 23
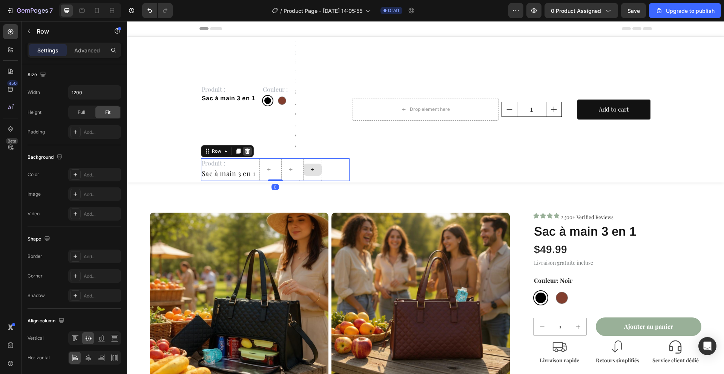
click at [250, 151] on div at bounding box center [247, 151] width 9 height 9
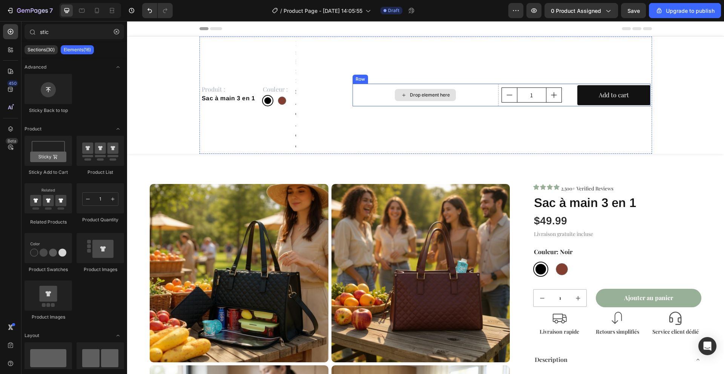
click at [492, 90] on div "Drop element here" at bounding box center [426, 95] width 146 height 23
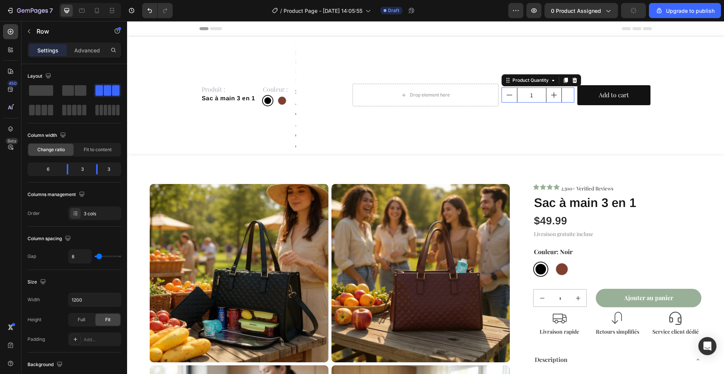
click at [533, 98] on input "1" at bounding box center [531, 95] width 29 height 14
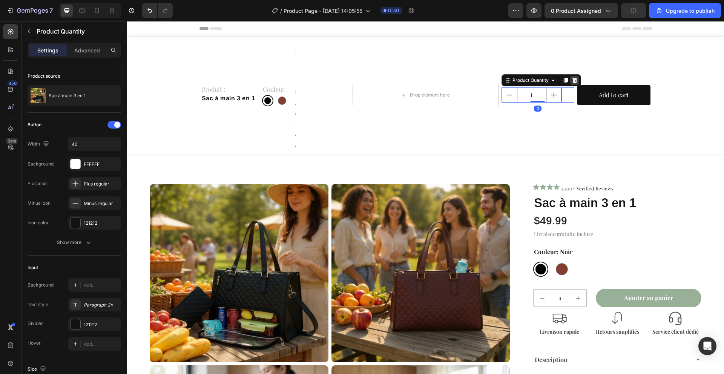
click at [573, 83] on icon at bounding box center [575, 80] width 6 height 6
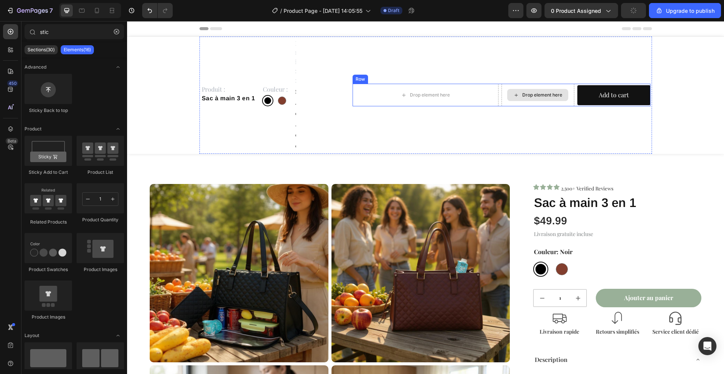
click at [528, 99] on div "Drop element here" at bounding box center [537, 95] width 61 height 12
click at [113, 35] on button "button" at bounding box center [117, 32] width 12 height 12
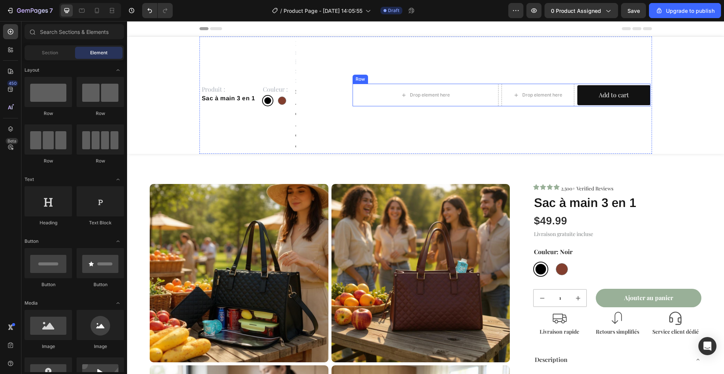
click at [574, 106] on div "Drop element here" at bounding box center [538, 95] width 73 height 23
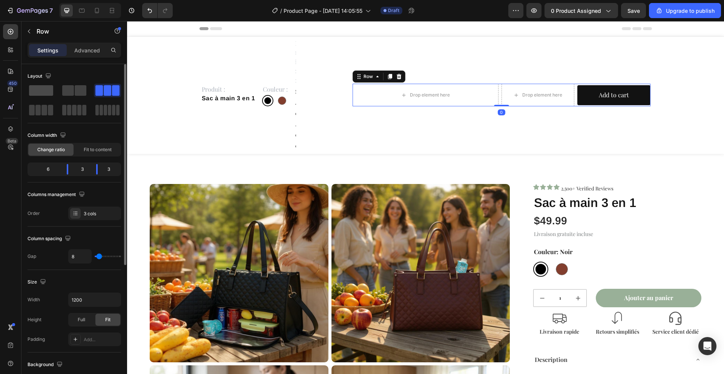
click at [43, 92] on span at bounding box center [41, 90] width 24 height 11
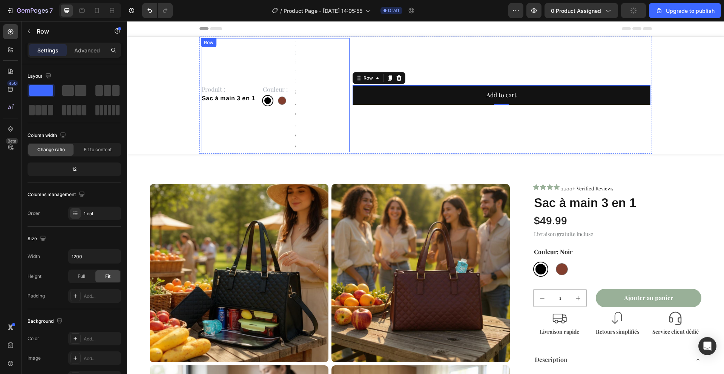
click at [249, 63] on div "Produit : Text Block Sac à main 3 en 1 Product Title" at bounding box center [228, 95] width 55 height 114
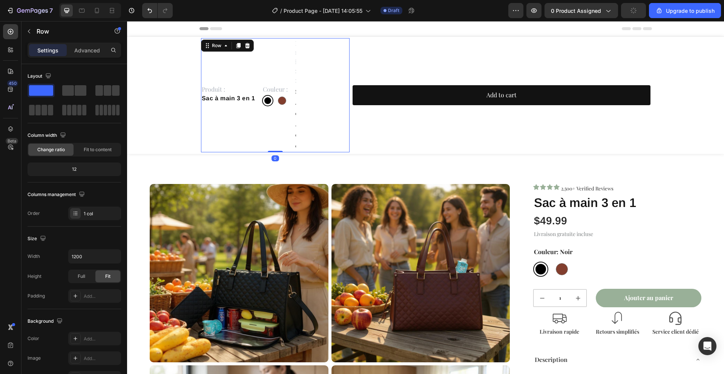
scroll to position [129, 0]
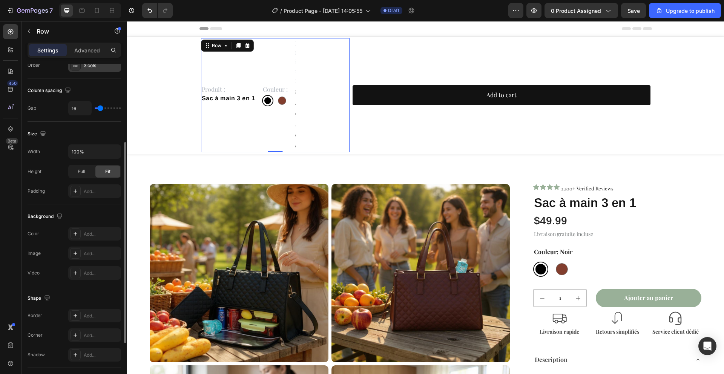
click at [99, 66] on div "3 cols" at bounding box center [101, 65] width 35 height 7
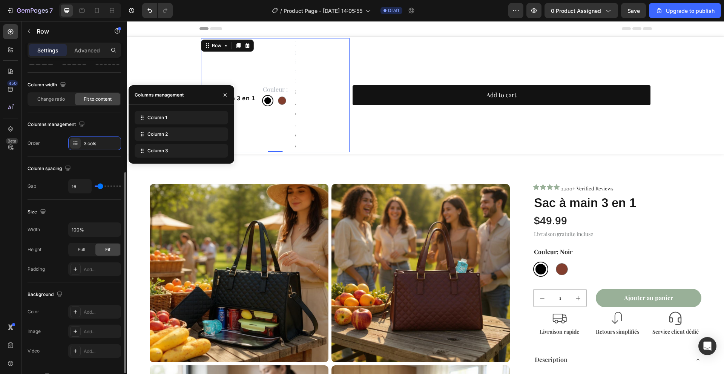
scroll to position [0, 0]
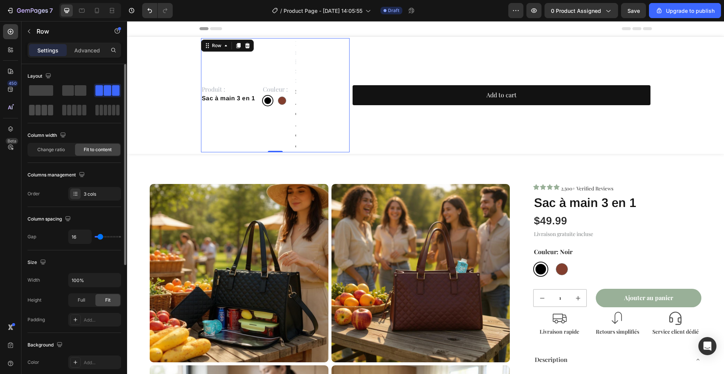
click at [42, 107] on span at bounding box center [44, 110] width 6 height 11
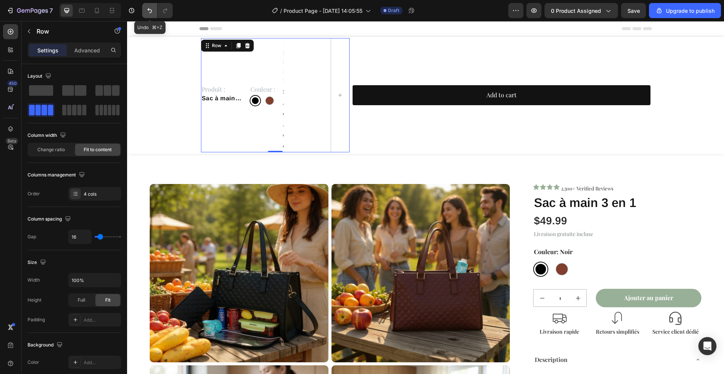
click at [145, 10] on button "Undo/Redo" at bounding box center [149, 10] width 15 height 15
click at [148, 10] on icon "Undo/Redo" at bounding box center [149, 10] width 5 height 5
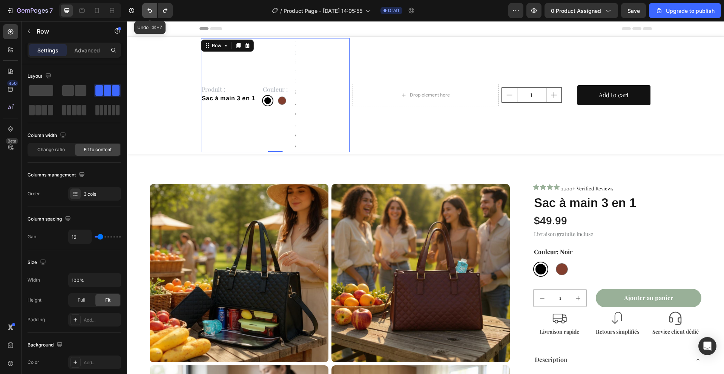
click at [148, 10] on icon "Undo/Redo" at bounding box center [149, 10] width 5 height 5
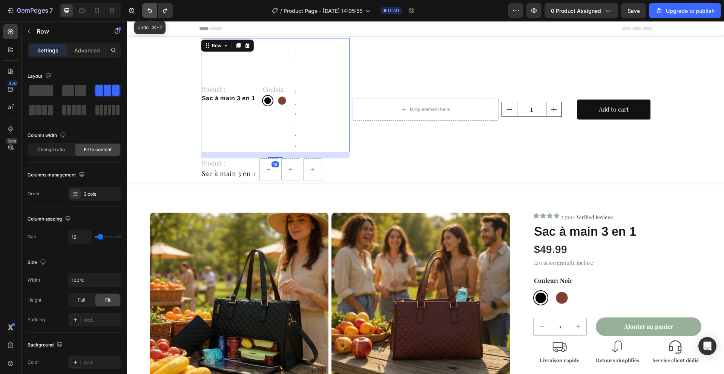
click at [148, 10] on icon "Undo/Redo" at bounding box center [149, 10] width 5 height 5
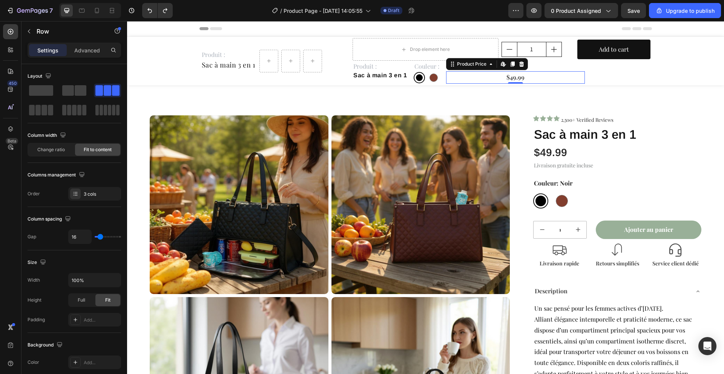
click at [475, 75] on div "$49.99" at bounding box center [515, 77] width 138 height 12
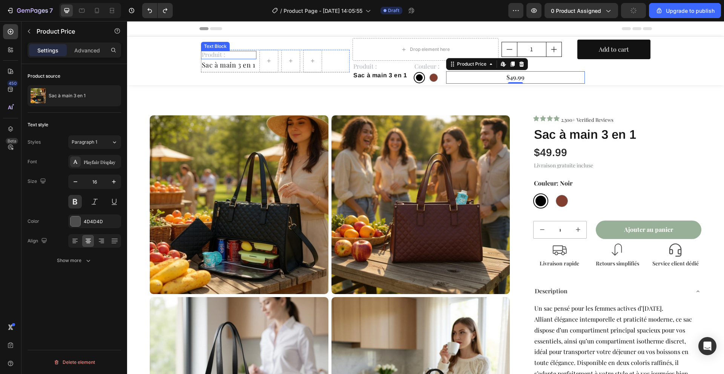
click at [247, 51] on div "Produit :" at bounding box center [228, 55] width 55 height 8
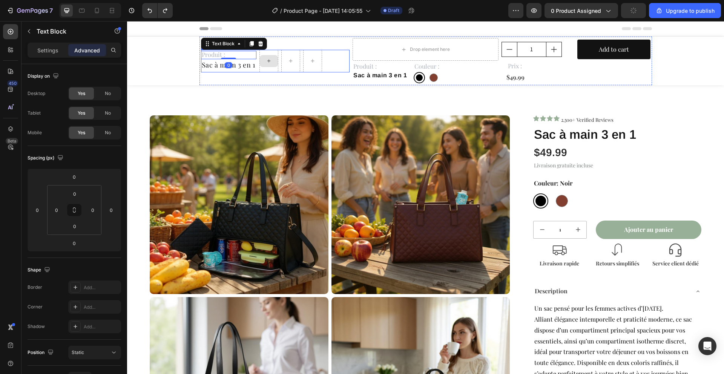
click at [260, 72] on div at bounding box center [269, 61] width 19 height 23
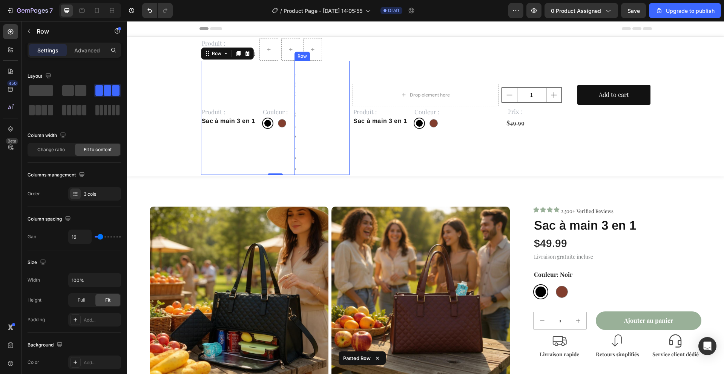
click at [296, 93] on div "Prix : Text Block $49.99 Product Price Product Price" at bounding box center [322, 118] width 55 height 114
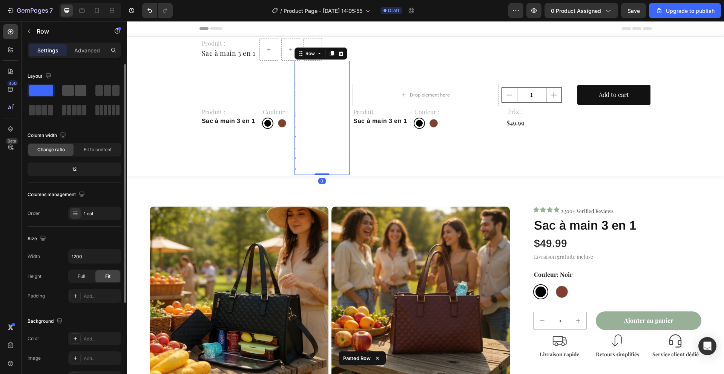
click at [71, 90] on span at bounding box center [68, 90] width 12 height 11
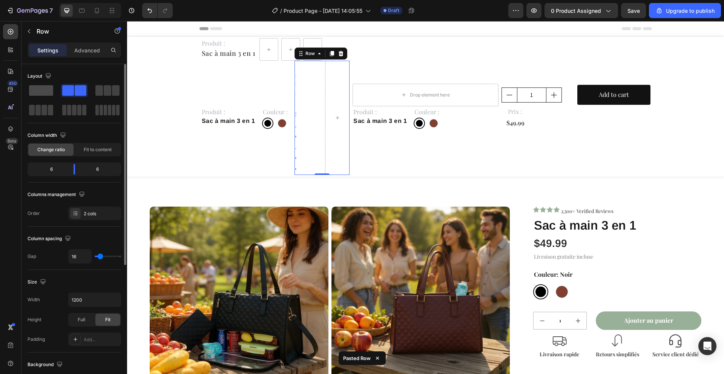
click at [41, 91] on span at bounding box center [41, 90] width 24 height 11
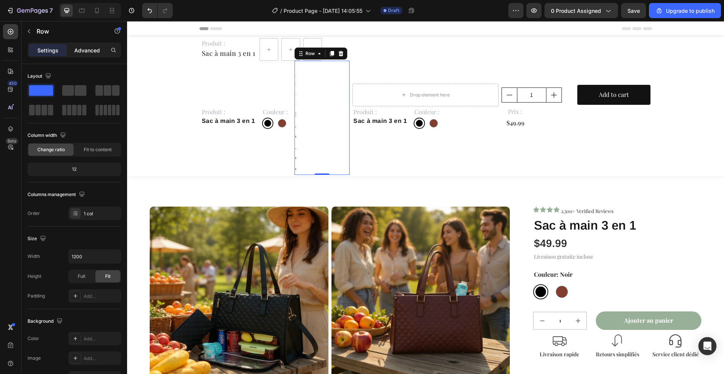
click at [96, 52] on p "Advanced" at bounding box center [87, 50] width 26 height 8
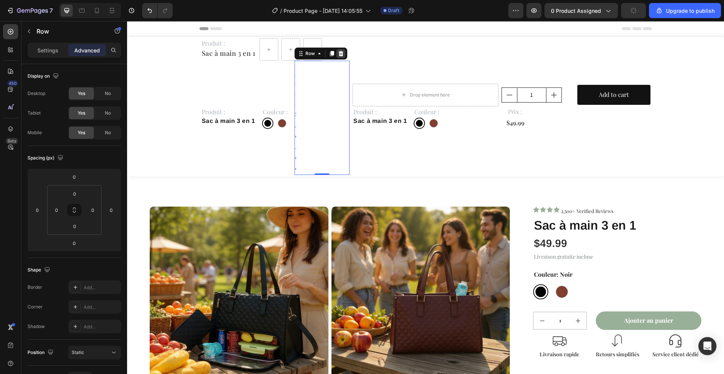
click at [342, 52] on icon at bounding box center [340, 53] width 5 height 5
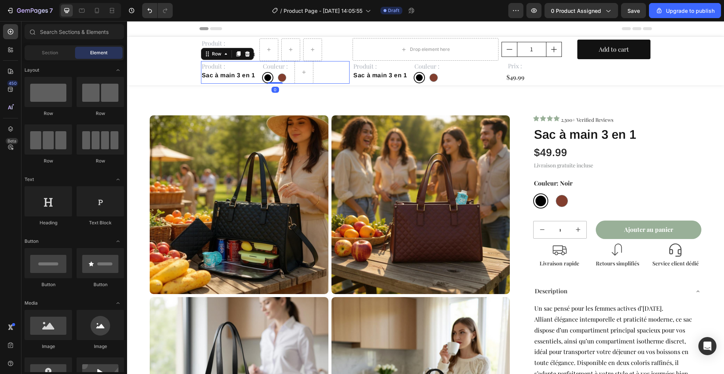
click at [324, 75] on div "Produit : Text Block Sac à main 3 en 1 Product Title Couleur : Text Block Noir …" at bounding box center [275, 72] width 149 height 23
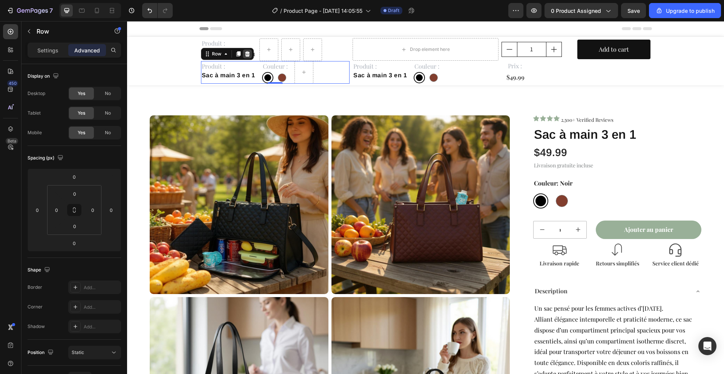
click at [250, 54] on div at bounding box center [247, 53] width 9 height 9
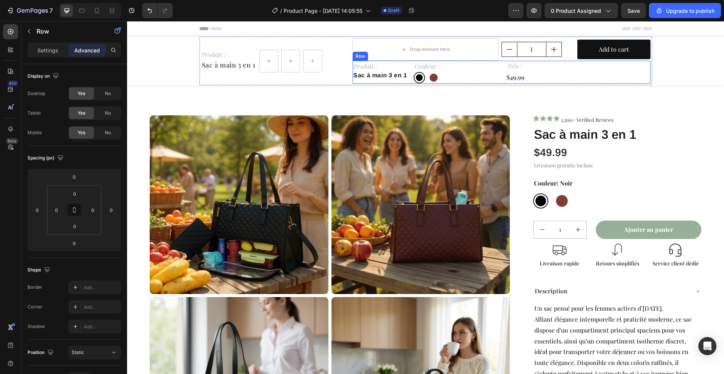
click at [443, 77] on div "Produit : Text Block Sac à main 3 en 1 Product Title Couleur : Text Block Noir …" at bounding box center [502, 72] width 298 height 23
click at [400, 54] on icon at bounding box center [399, 53] width 5 height 5
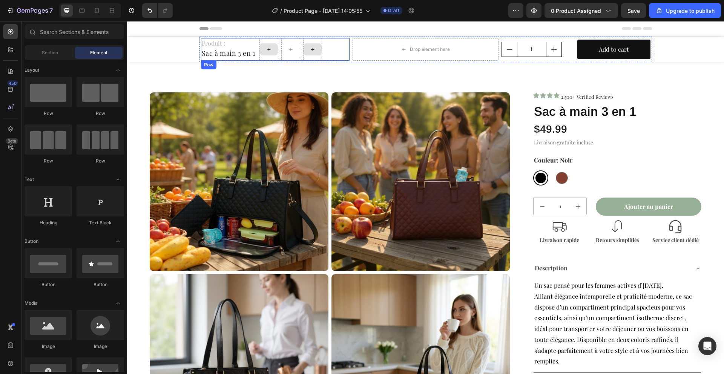
click at [268, 54] on div at bounding box center [269, 49] width 18 height 12
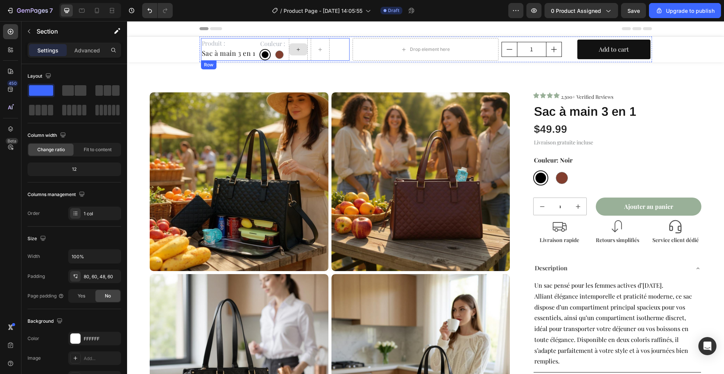
click at [301, 45] on div at bounding box center [298, 49] width 18 height 12
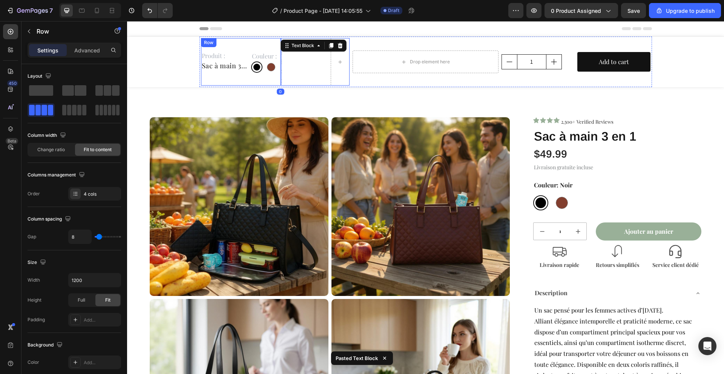
click at [237, 77] on div "Produit : Text Block Sac à main 3 en 1 Product Title" at bounding box center [224, 62] width 47 height 48
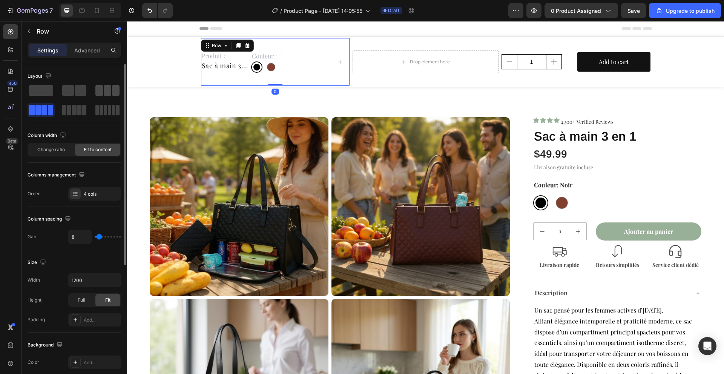
click at [103, 89] on div at bounding box center [107, 90] width 24 height 11
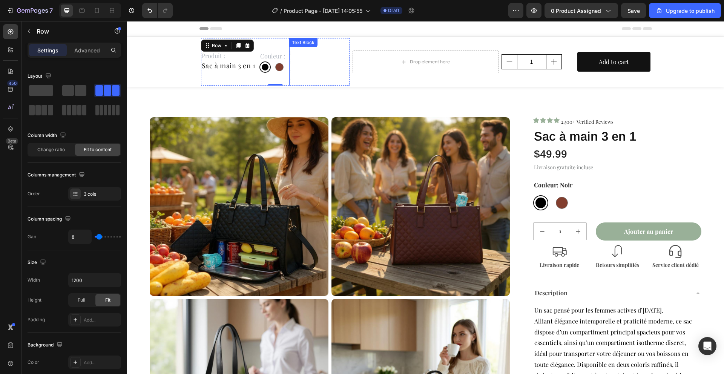
click at [290, 63] on span "Prix :" at bounding box center [291, 61] width 3 height 45
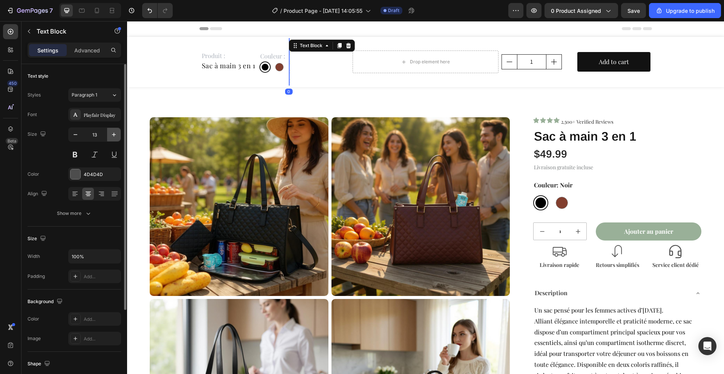
click at [109, 133] on button "button" at bounding box center [114, 135] width 14 height 14
type input "15"
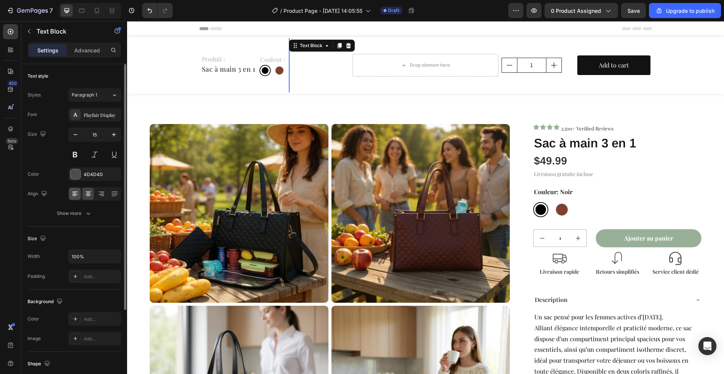
click at [73, 187] on div at bounding box center [94, 194] width 53 height 14
click at [96, 50] on p "Advanced" at bounding box center [87, 50] width 26 height 8
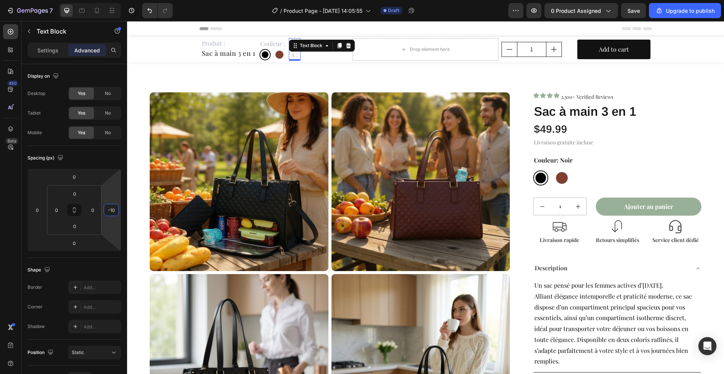
drag, startPoint x: 110, startPoint y: 219, endPoint x: 106, endPoint y: 254, distance: 35.3
click at [106, 0] on html "7 / Product Page - [DATE] 14:05:55 Draft Preview 0 product assigned Save Upgrad…" at bounding box center [362, 0] width 724 height 0
click at [114, 207] on input "-10" at bounding box center [111, 209] width 11 height 11
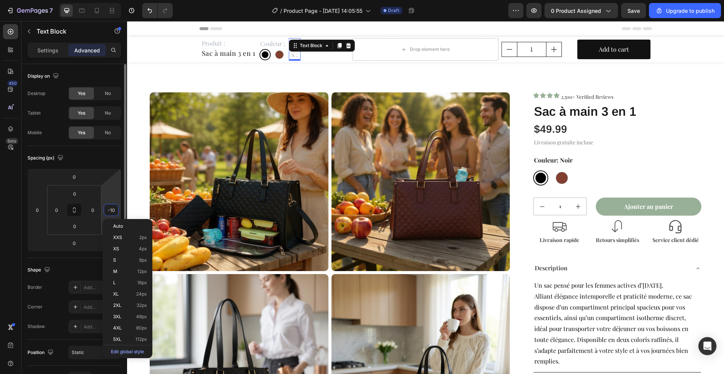
click at [114, 207] on input "-10" at bounding box center [111, 209] width 11 height 11
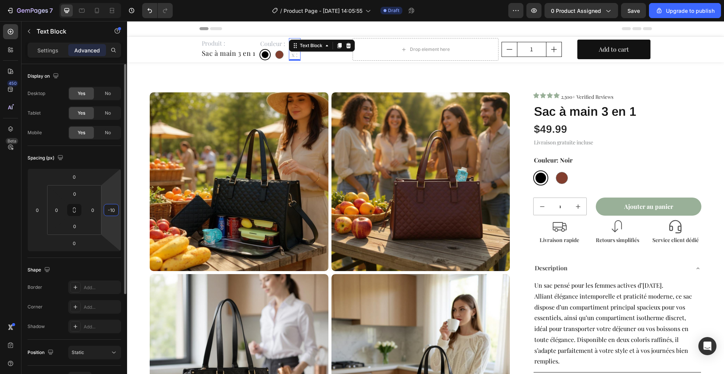
click at [114, 207] on input "-10" at bounding box center [111, 209] width 11 height 11
type input "0"
click at [44, 47] on p "Settings" at bounding box center [47, 50] width 21 height 8
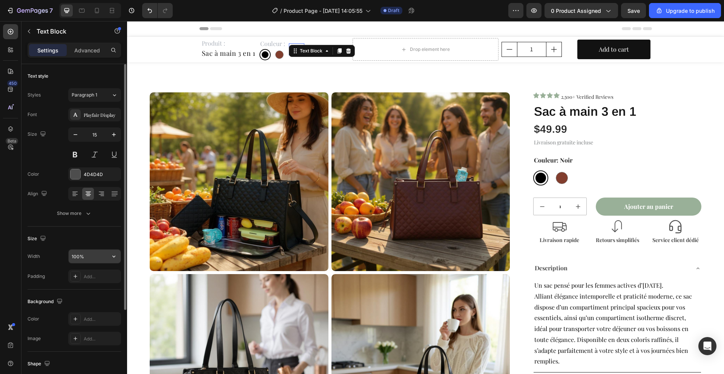
click at [80, 257] on input "100%" at bounding box center [95, 257] width 52 height 14
click at [117, 264] on div "Width 100% Padding Add..." at bounding box center [75, 266] width 94 height 34
click at [117, 260] on icon "button" at bounding box center [114, 257] width 8 height 8
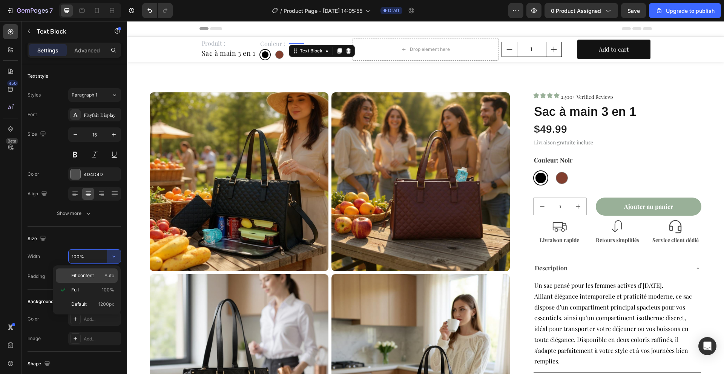
click at [105, 280] on div "Fit content Auto" at bounding box center [87, 276] width 62 height 14
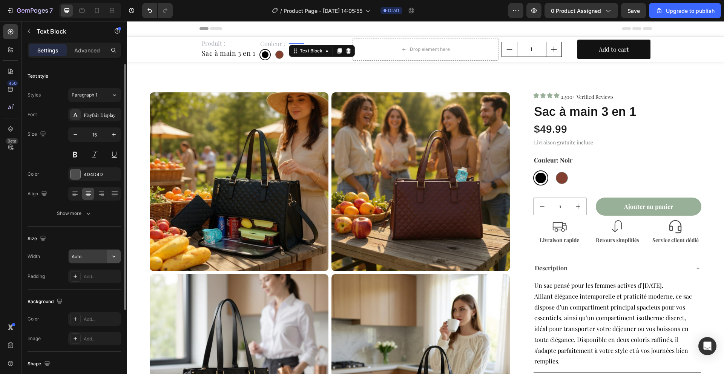
click at [110, 250] on button "button" at bounding box center [114, 257] width 14 height 14
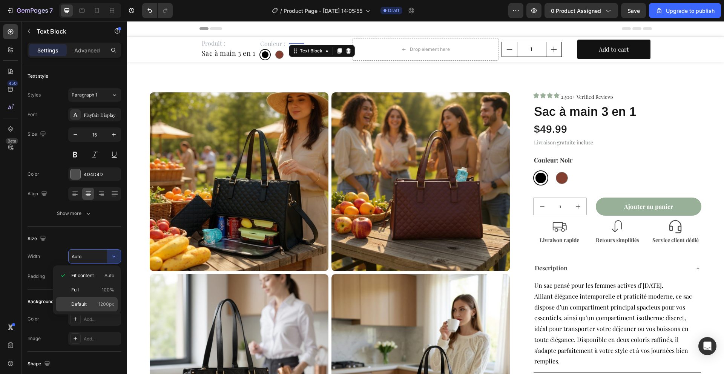
click at [104, 303] on span "1200px" at bounding box center [106, 304] width 16 height 7
type input "1200"
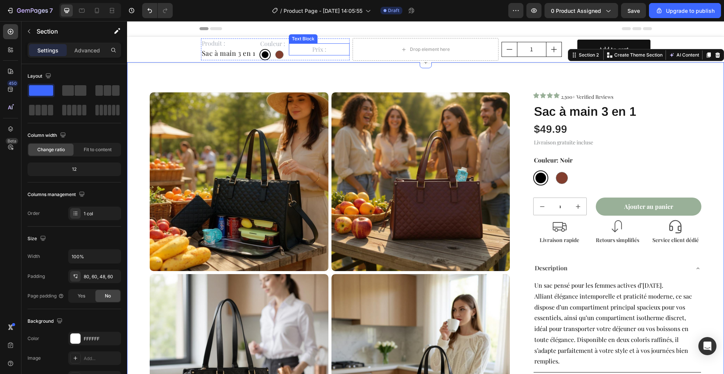
click at [324, 50] on span "Prix :" at bounding box center [319, 49] width 14 height 8
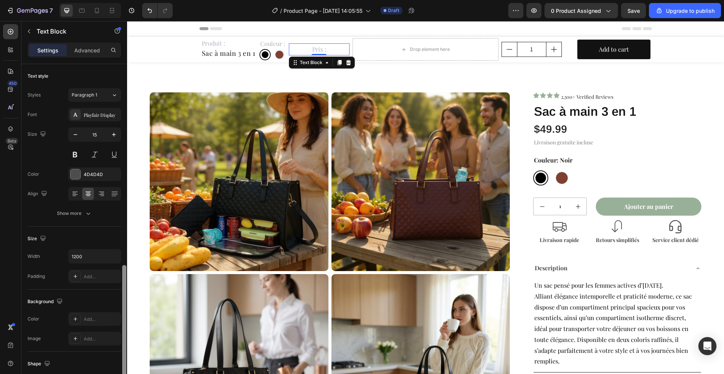
click at [121, 261] on div at bounding box center [124, 346] width 6 height 332
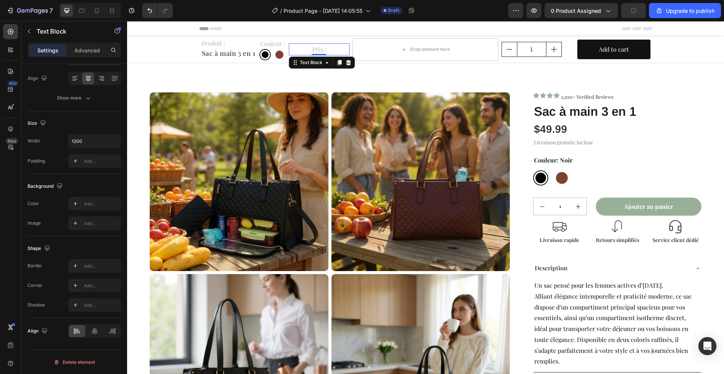
click at [343, 47] on p "Prix :" at bounding box center [319, 49] width 59 height 11
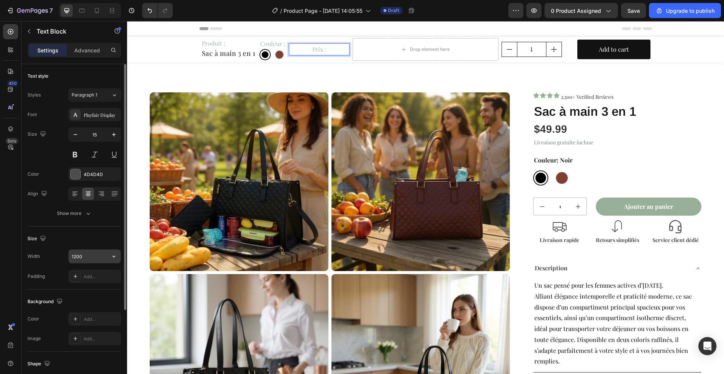
click at [119, 261] on button "button" at bounding box center [114, 257] width 14 height 14
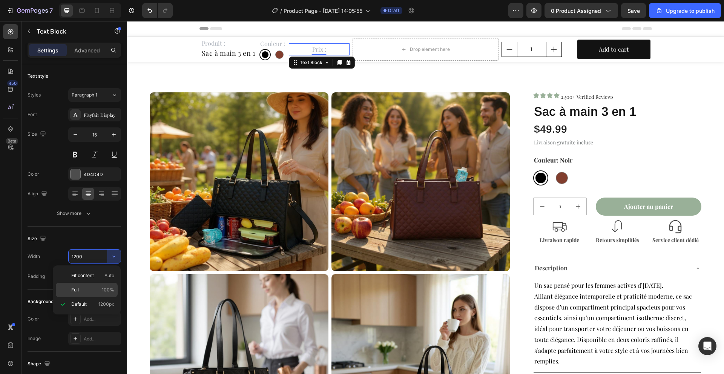
click at [97, 293] on div "Full 100%" at bounding box center [87, 290] width 62 height 14
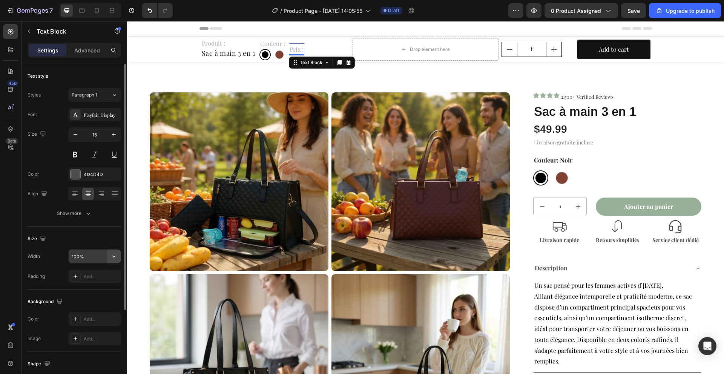
click at [114, 256] on icon "button" at bounding box center [114, 257] width 8 height 8
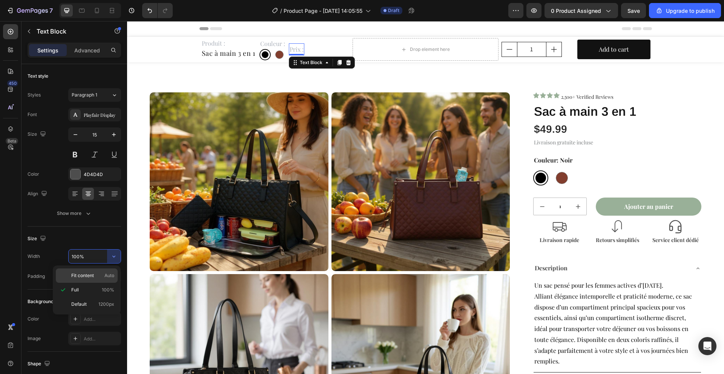
click at [106, 275] on span "Auto" at bounding box center [109, 275] width 10 height 7
type input "Auto"
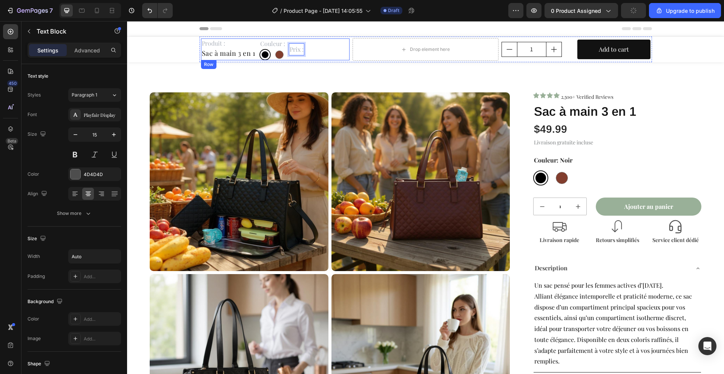
click at [312, 51] on div "Produit : Text Block Sac à main 3 en 1 Product Title Couleur : Text Block Noir …" at bounding box center [275, 49] width 149 height 22
click at [301, 53] on span "Prix :" at bounding box center [297, 49] width 14 height 8
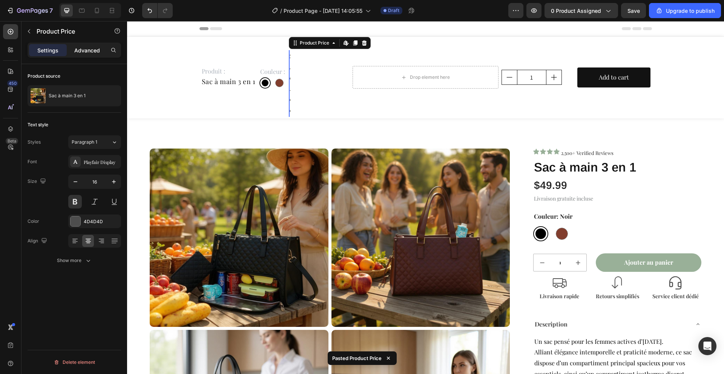
click at [89, 49] on p "Advanced" at bounding box center [87, 50] width 26 height 8
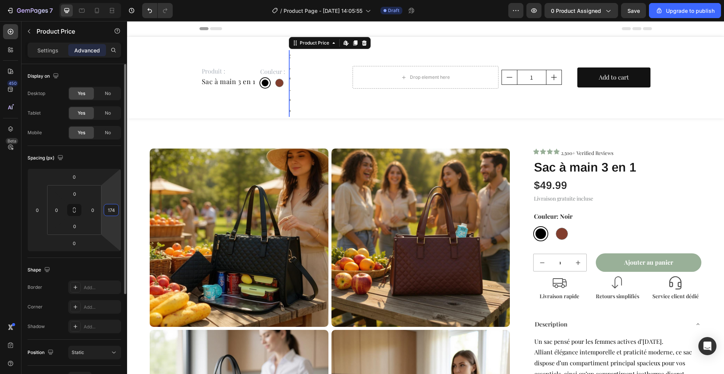
click at [111, 209] on input "174" at bounding box center [111, 209] width 11 height 11
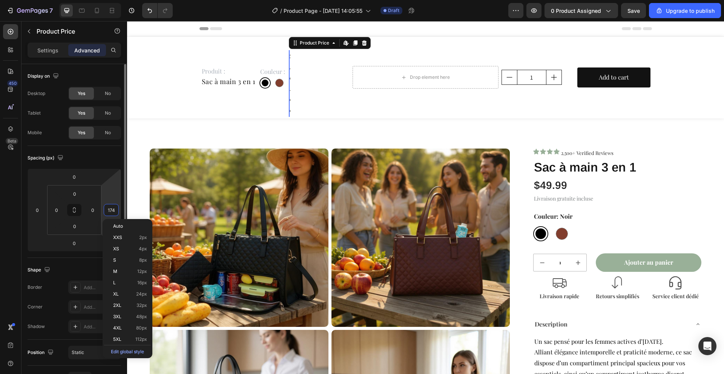
type input "4"
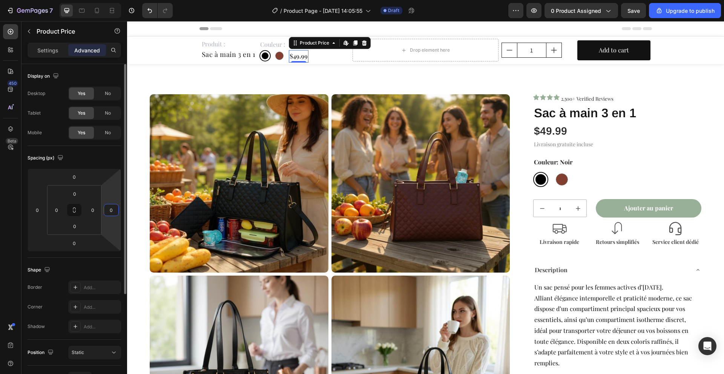
type input "0"
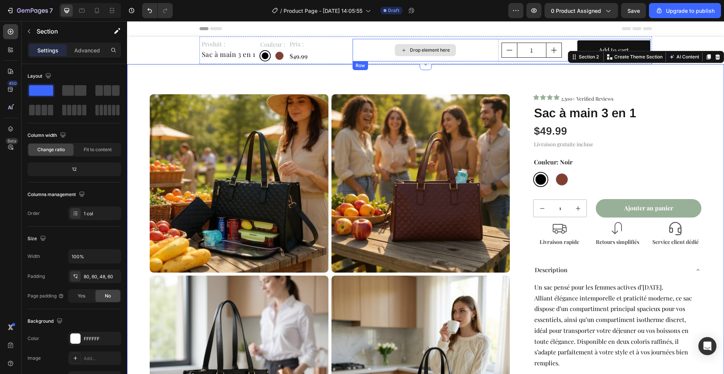
click at [458, 49] on div "Drop element here" at bounding box center [426, 50] width 146 height 23
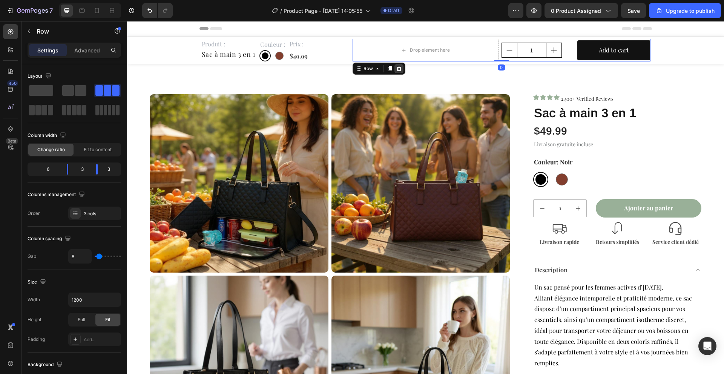
click at [400, 69] on icon at bounding box center [399, 68] width 5 height 5
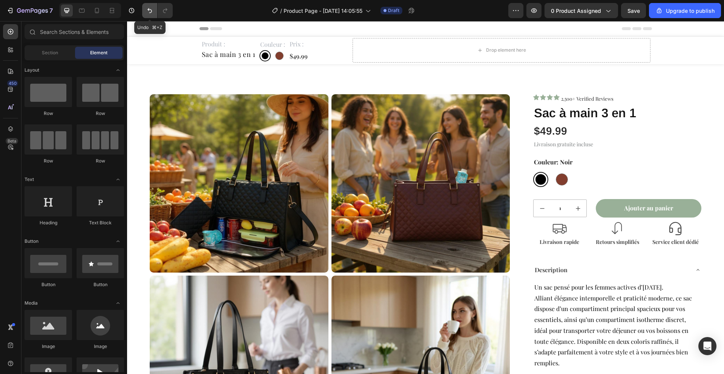
click at [146, 8] on icon "Undo/Redo" at bounding box center [150, 11] width 8 height 8
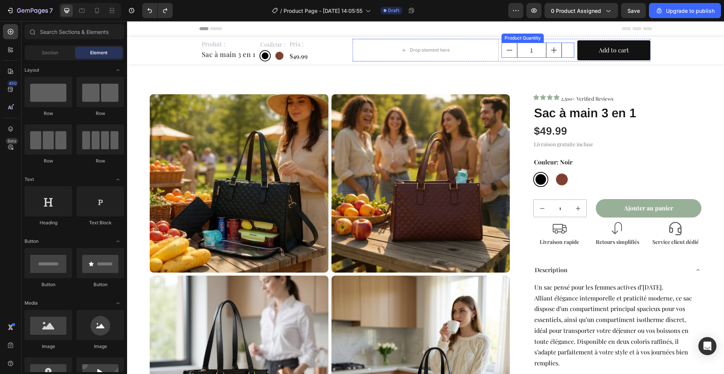
click at [534, 55] on input "1" at bounding box center [531, 50] width 29 height 14
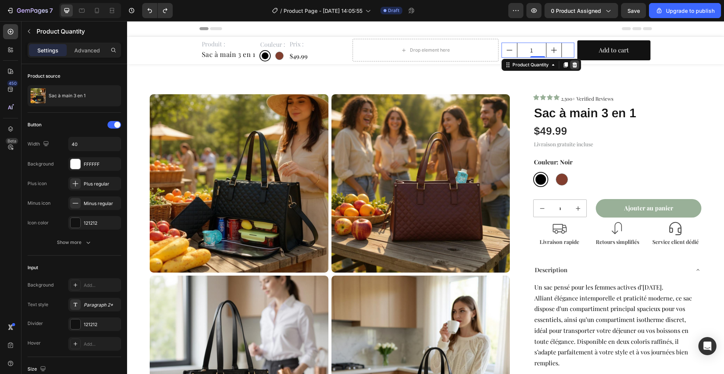
click at [576, 63] on icon at bounding box center [574, 64] width 5 height 5
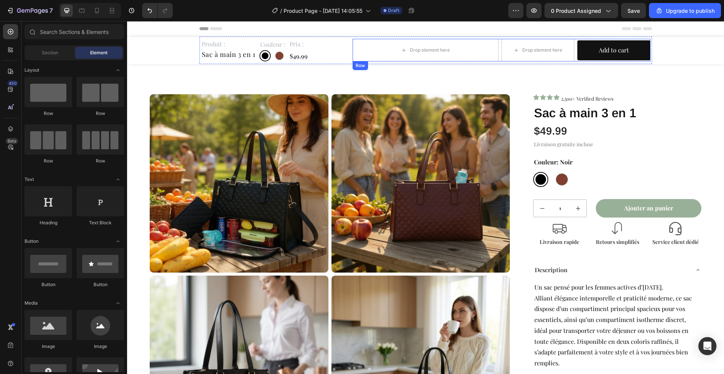
click at [576, 60] on div "Drop element here Drop element here Add to cart Add to Cart Row" at bounding box center [502, 50] width 298 height 23
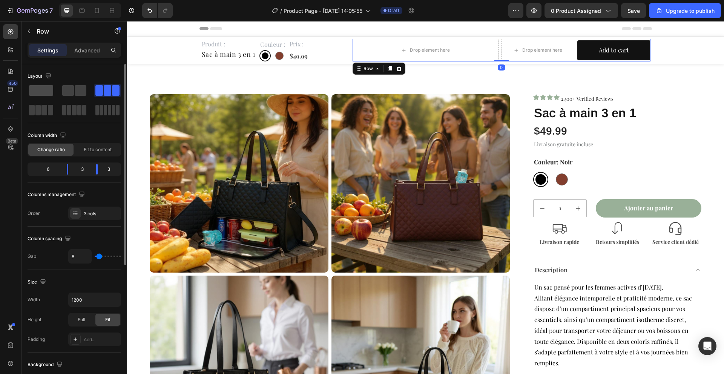
click at [40, 89] on span at bounding box center [41, 90] width 24 height 11
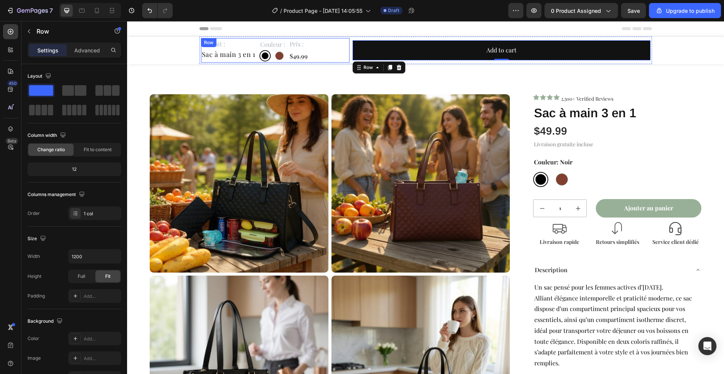
click at [325, 54] on div "Produit : Text Block Sac à main 3 en 1 Product Title Couleur : Text Block Noir …" at bounding box center [275, 50] width 149 height 25
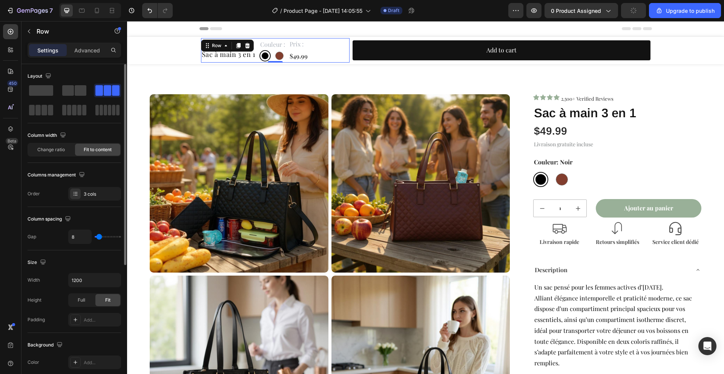
type input "13"
type input "14"
type input "17"
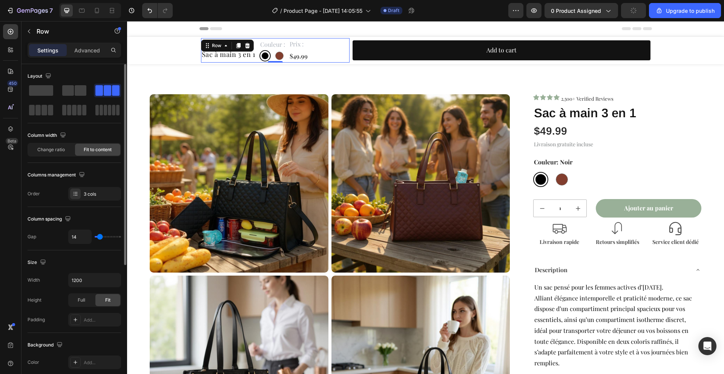
type input "17"
type input "19"
type input "21"
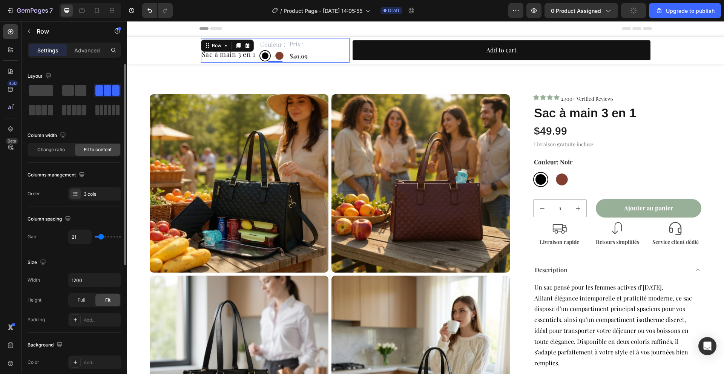
type input "22"
type input "23"
type input "24"
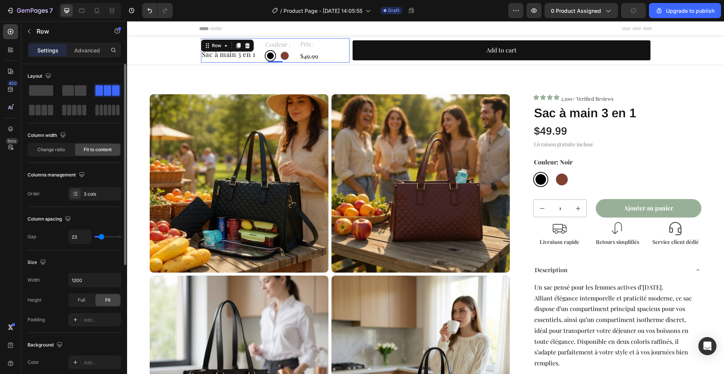
type input "24"
type input "25"
type input "26"
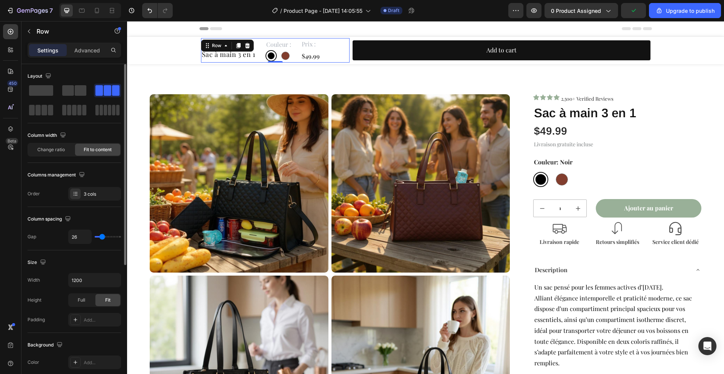
type input "27"
type input "28"
type input "29"
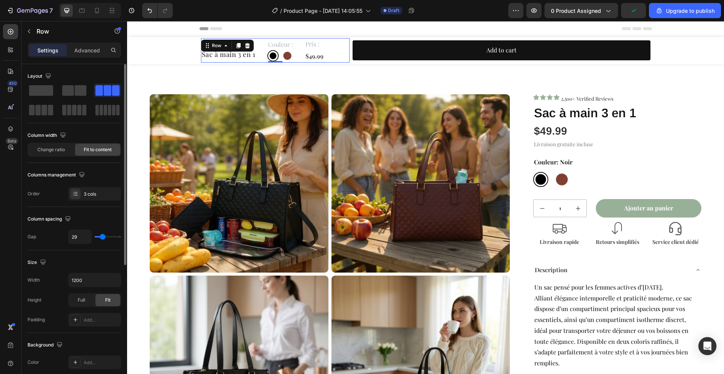
type input "29"
click at [103, 236] on input "range" at bounding box center [108, 237] width 26 height 2
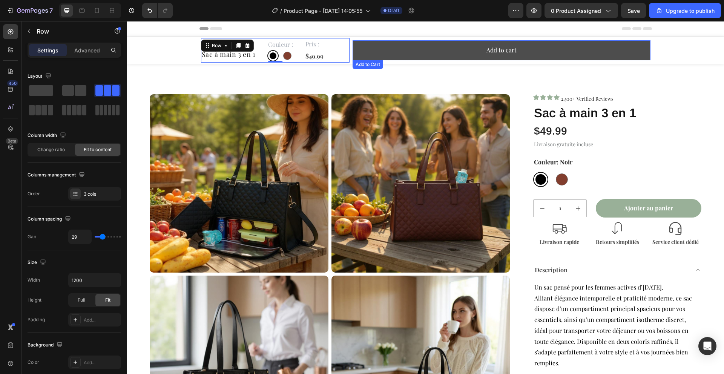
click at [359, 55] on button "Add to cart" at bounding box center [502, 50] width 298 height 20
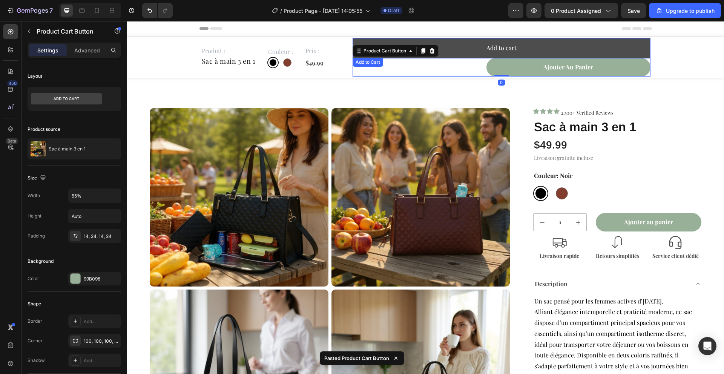
click at [553, 44] on button "Add to cart" at bounding box center [502, 48] width 298 height 20
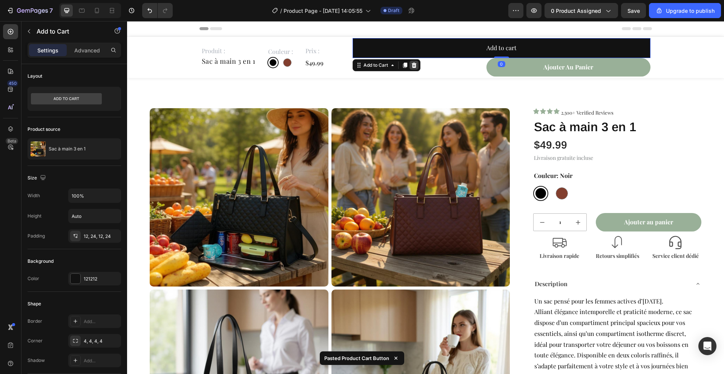
click at [418, 65] on div at bounding box center [414, 65] width 9 height 9
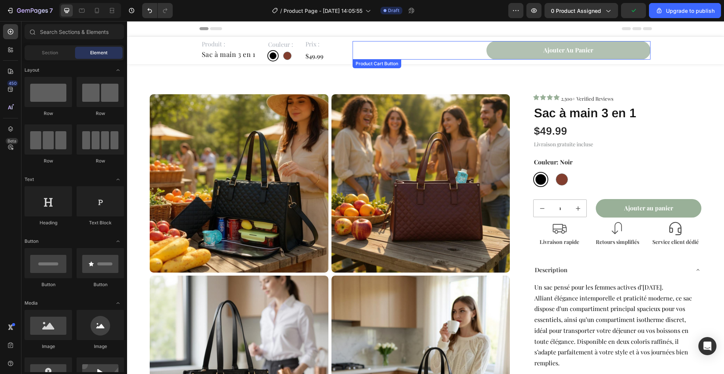
click at [504, 49] on button "Ajouter au panier" at bounding box center [569, 50] width 164 height 18
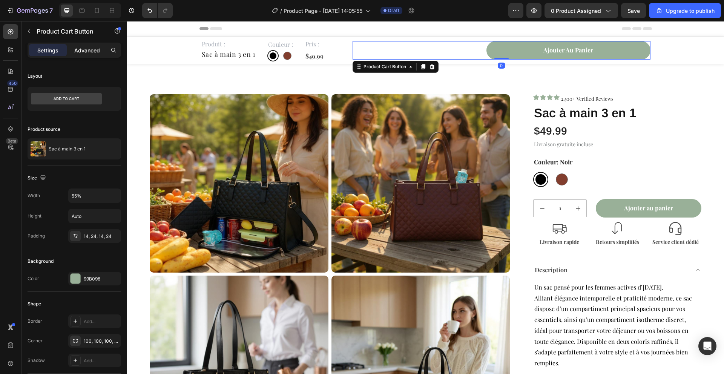
click at [81, 52] on p "Advanced" at bounding box center [87, 50] width 26 height 8
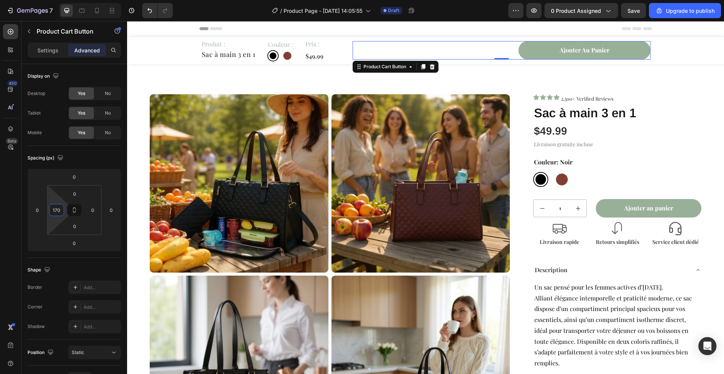
type input "172"
drag, startPoint x: 51, startPoint y: 218, endPoint x: 55, endPoint y: 186, distance: 32.7
click at [55, 0] on html "7 / Product Page - [DATE] 14:05:55 Draft Preview 0 product assigned Save Upgrad…" at bounding box center [362, 0] width 724 height 0
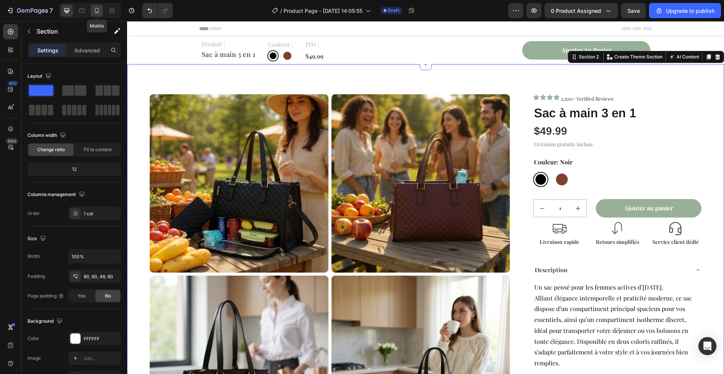
click at [96, 12] on icon at bounding box center [97, 11] width 8 height 8
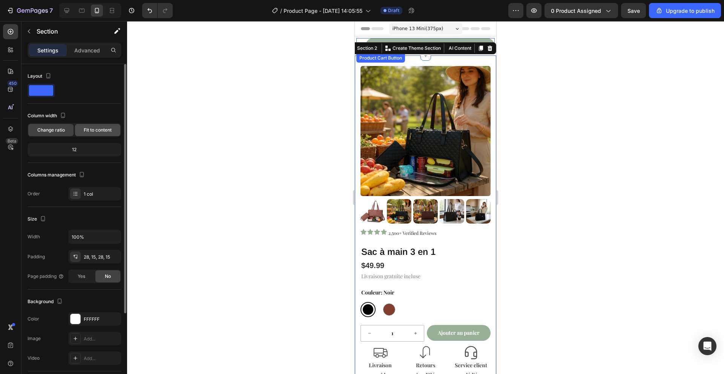
click at [88, 127] on span "Fit to content" at bounding box center [98, 130] width 28 height 7
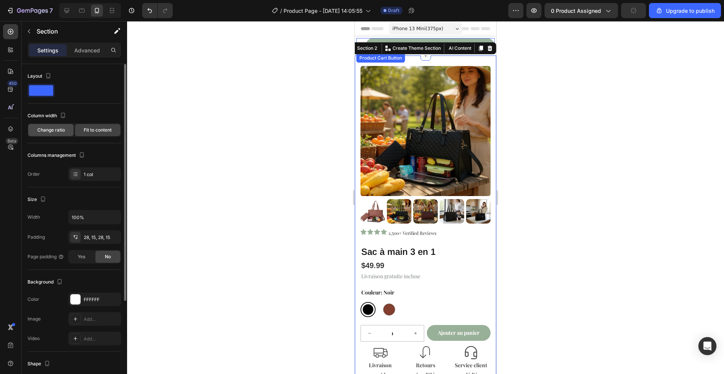
click at [51, 125] on div "Change ratio" at bounding box center [50, 130] width 45 height 12
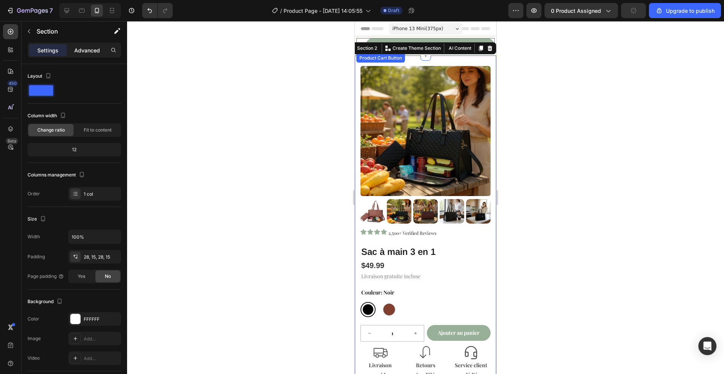
click at [89, 54] on p "Advanced" at bounding box center [87, 50] width 26 height 8
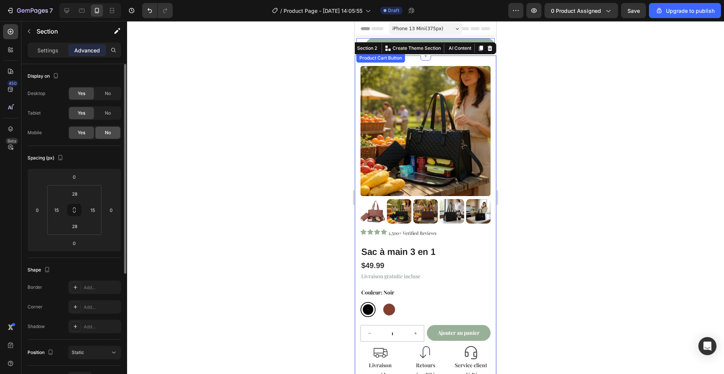
click at [103, 129] on div "No" at bounding box center [107, 133] width 25 height 12
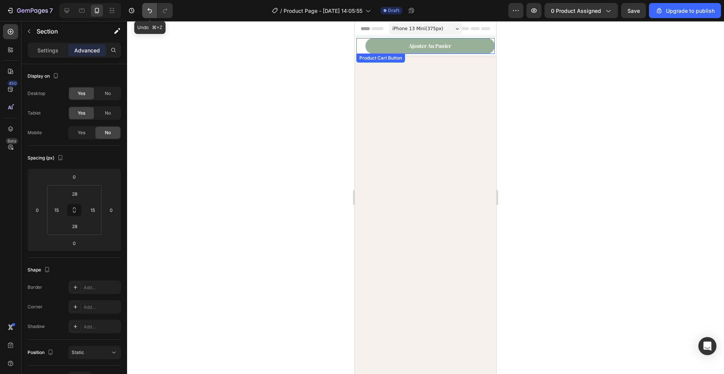
click at [146, 13] on icon "Undo/Redo" at bounding box center [150, 11] width 8 height 8
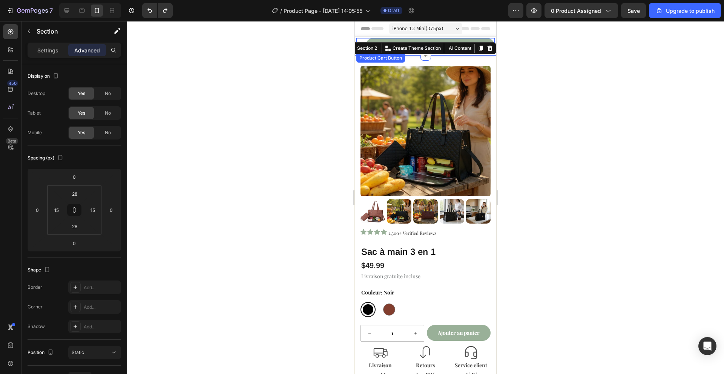
click at [58, 8] on div at bounding box center [88, 10] width 65 height 15
click at [62, 9] on div at bounding box center [67, 11] width 12 height 12
type input "80"
type input "60"
type input "48"
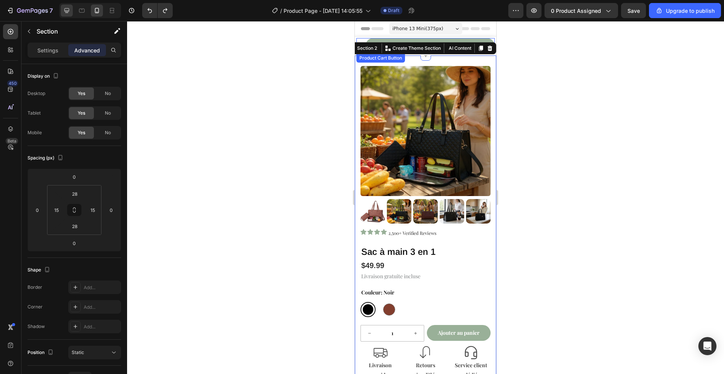
type input "60"
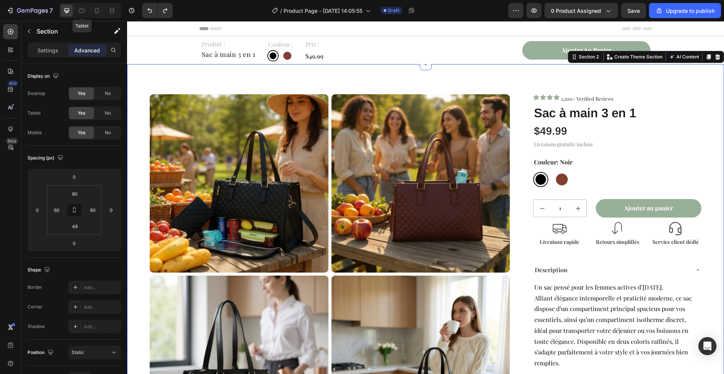
scroll to position [17, 0]
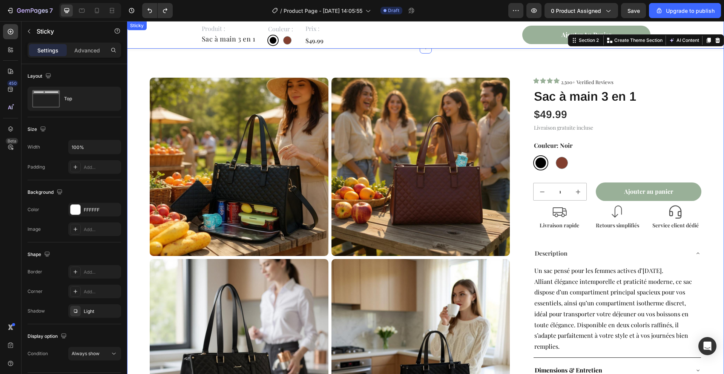
click at [180, 32] on div "Produit : Text Block Sac à main 3 en 1 Product Title Couleur : Text Block Noir …" at bounding box center [425, 35] width 597 height 28
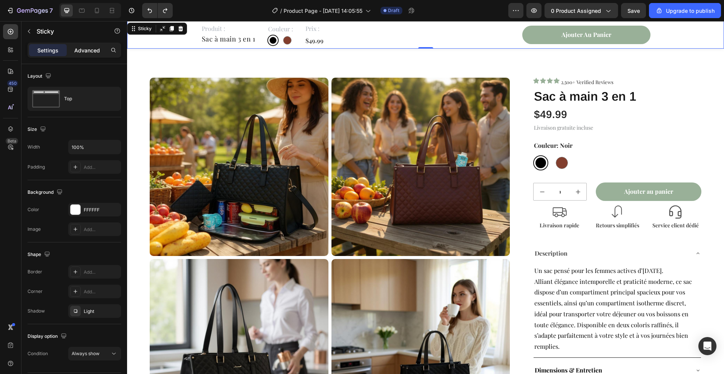
click at [84, 53] on p "Advanced" at bounding box center [87, 50] width 26 height 8
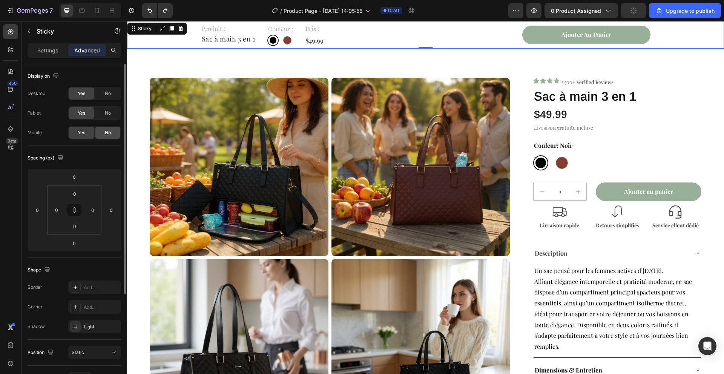
click at [109, 137] on div "No" at bounding box center [107, 133] width 25 height 12
click at [97, 9] on icon at bounding box center [97, 11] width 8 height 8
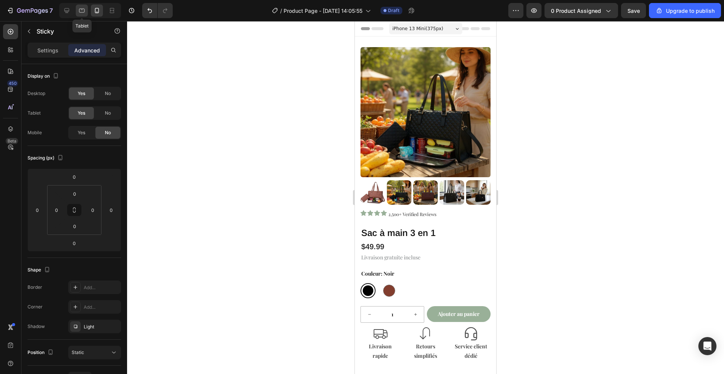
click at [80, 7] on icon at bounding box center [82, 11] width 8 height 8
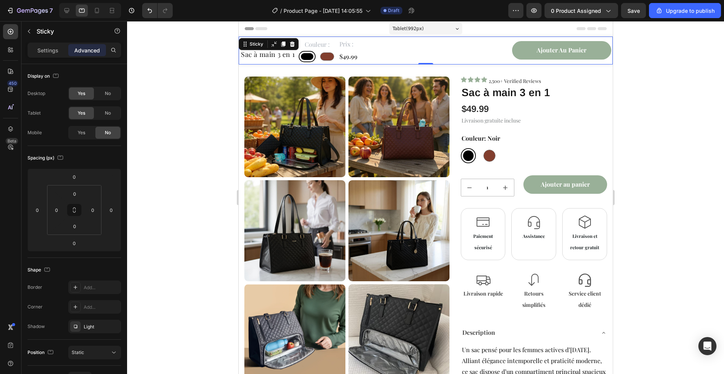
click at [60, 12] on div at bounding box center [90, 10] width 62 height 15
drag, startPoint x: 114, startPoint y: 8, endPoint x: 158, endPoint y: 28, distance: 47.8
click at [114, 8] on icon at bounding box center [112, 11] width 8 height 8
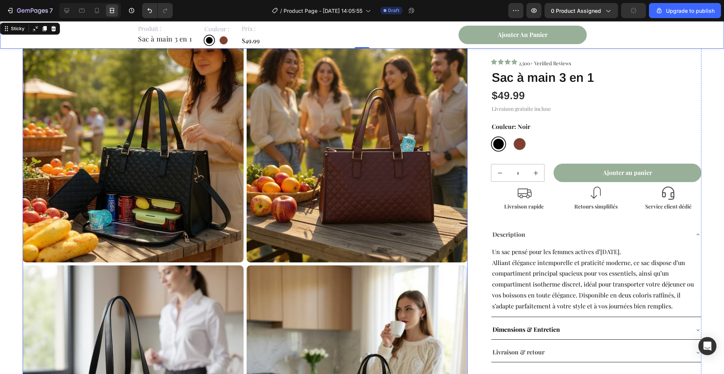
scroll to position [142, 0]
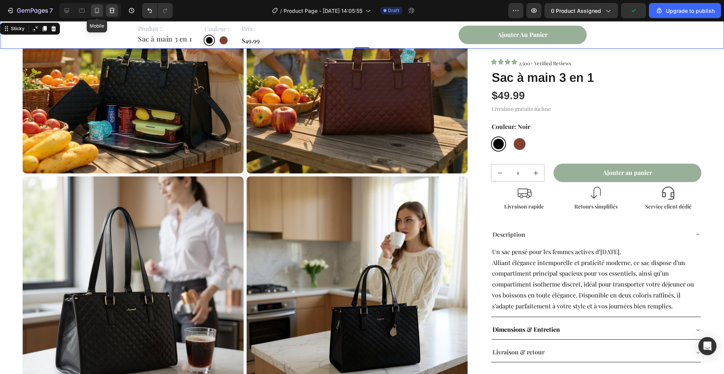
click at [95, 9] on icon at bounding box center [97, 10] width 4 height 5
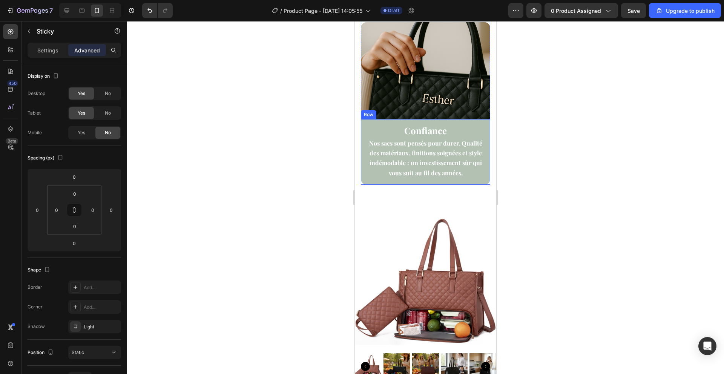
scroll to position [2036, 0]
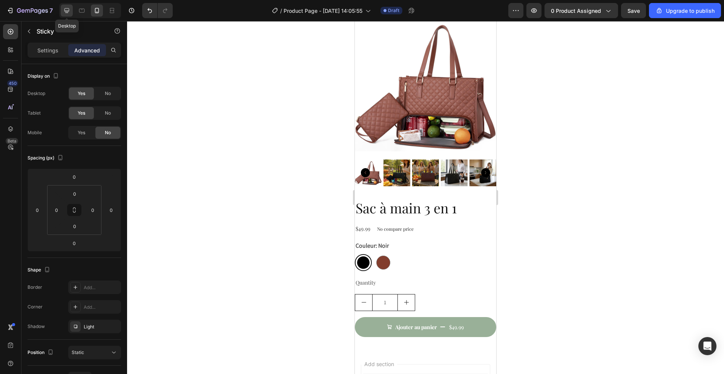
click at [68, 9] on icon at bounding box center [67, 11] width 8 height 8
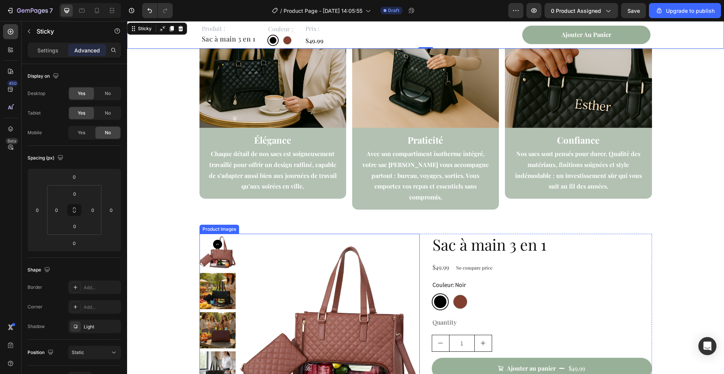
scroll to position [1637, 0]
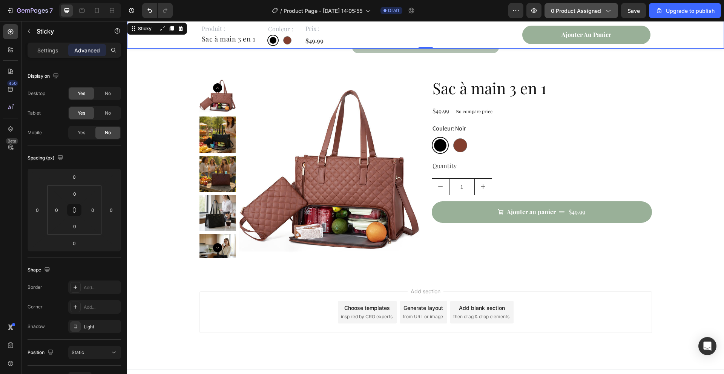
click at [594, 13] on span "0 product assigned" at bounding box center [576, 11] width 50 height 8
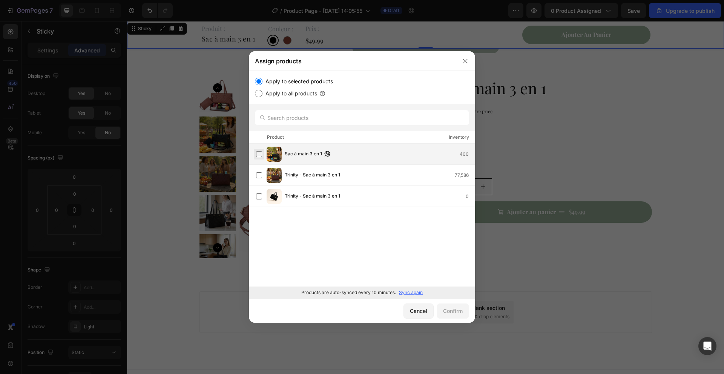
click at [257, 151] on label at bounding box center [259, 154] width 6 height 6
click at [450, 316] on button "Confirm" at bounding box center [453, 311] width 32 height 15
radio input "true"
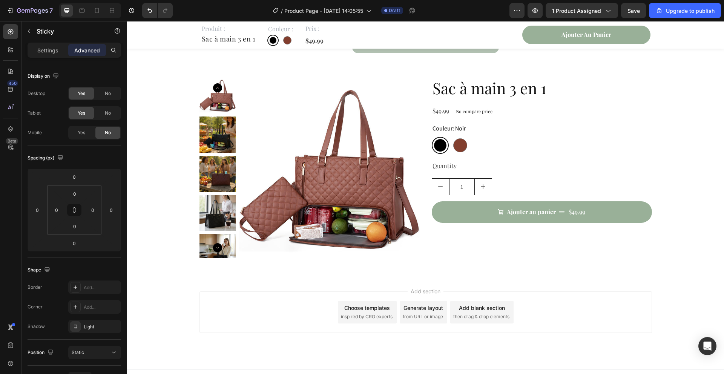
click at [460, 304] on div "Add blank section" at bounding box center [482, 308] width 46 height 8
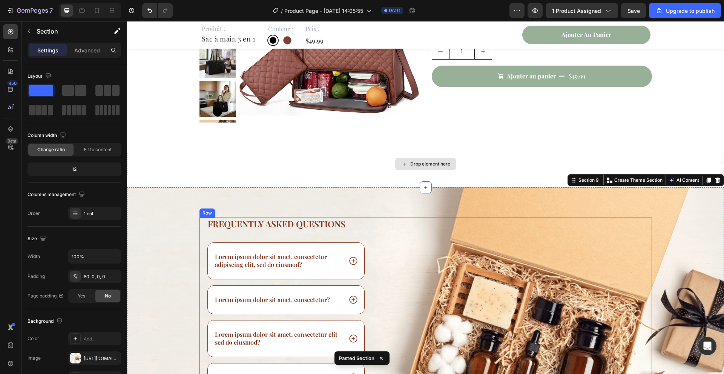
scroll to position [1746, 0]
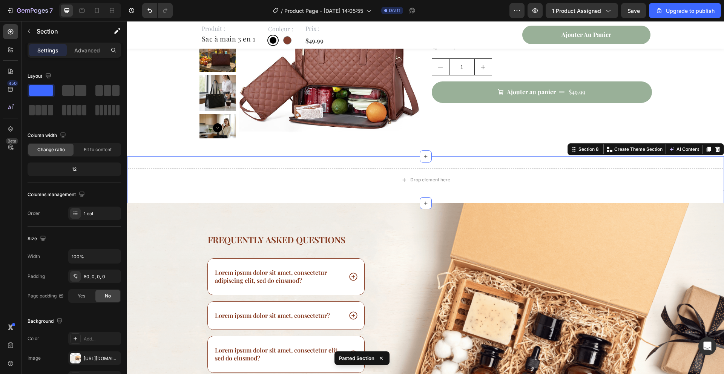
click at [363, 197] on div "Drop element here Section 8 You can create reusable sections Create Theme Secti…" at bounding box center [425, 180] width 597 height 47
click at [719, 148] on icon at bounding box center [718, 149] width 5 height 5
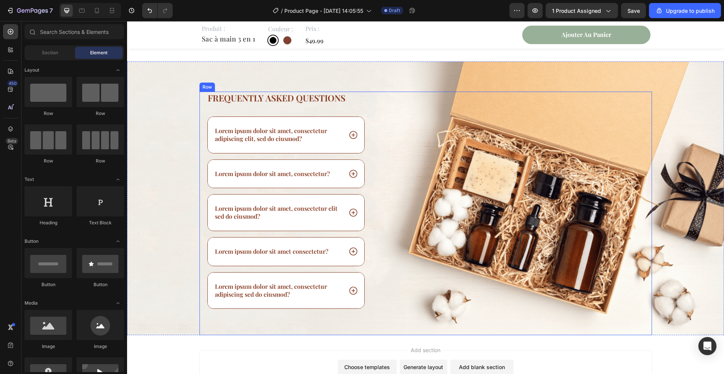
scroll to position [1839, 0]
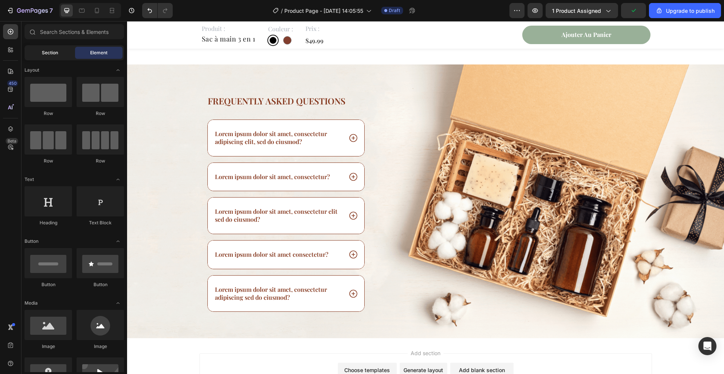
click at [44, 52] on span "Section" at bounding box center [50, 52] width 16 height 7
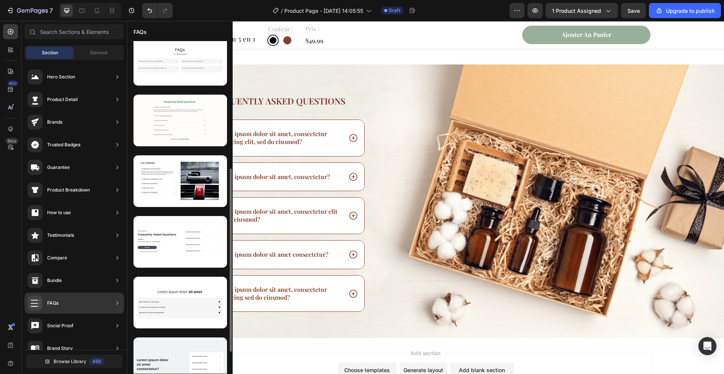
scroll to position [222, 0]
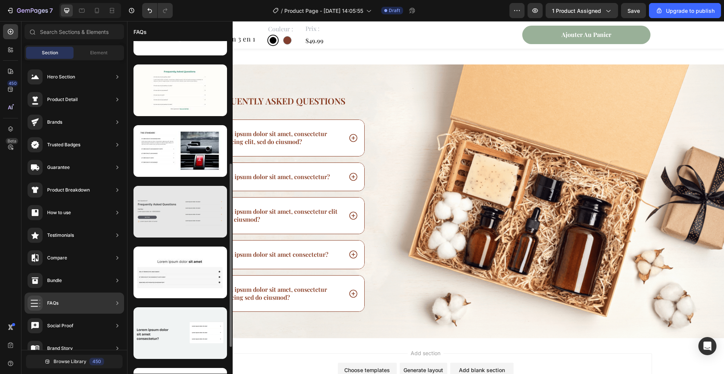
click at [177, 221] on div at bounding box center [181, 212] width 94 height 52
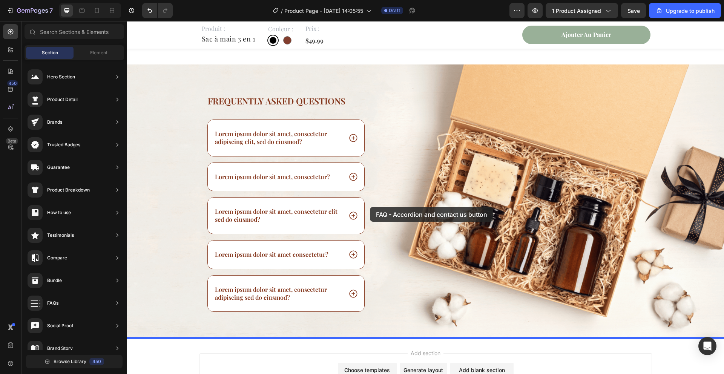
drag, startPoint x: 304, startPoint y: 242, endPoint x: 370, endPoint y: 207, distance: 74.4
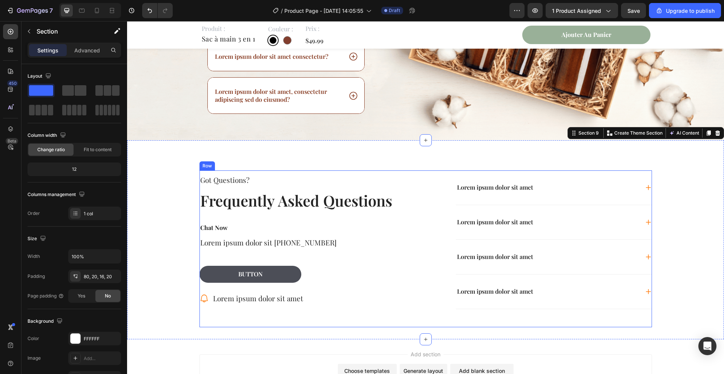
scroll to position [1927, 0]
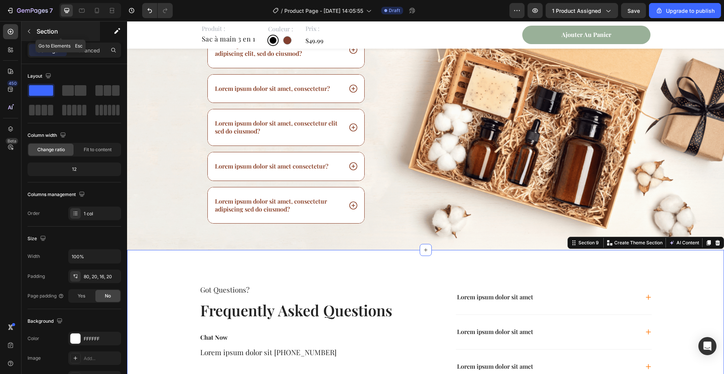
click at [22, 28] on div "Section" at bounding box center [61, 32] width 78 height 20
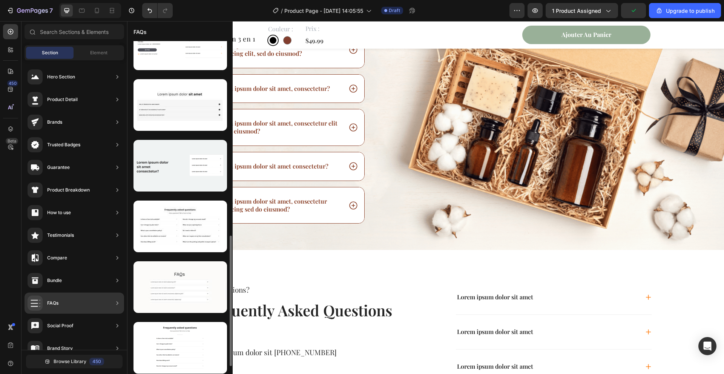
scroll to position [513, 0]
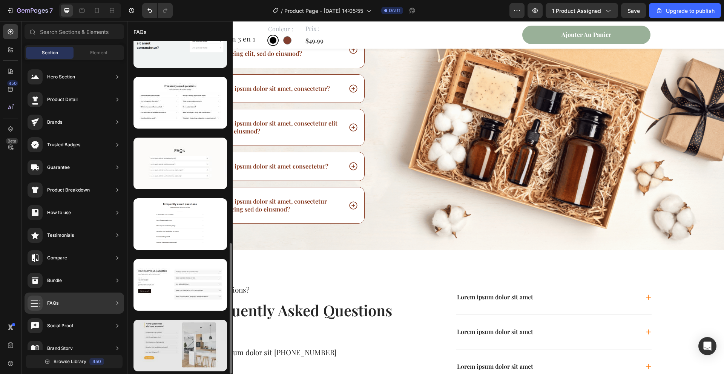
click at [161, 344] on div at bounding box center [181, 346] width 94 height 52
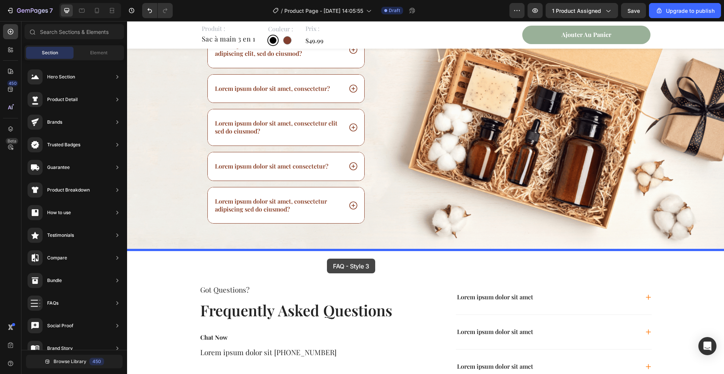
drag, startPoint x: 289, startPoint y: 365, endPoint x: 328, endPoint y: 258, distance: 114.1
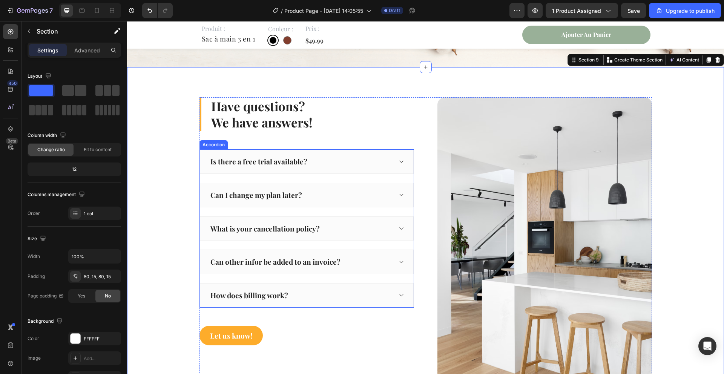
scroll to position [2101, 0]
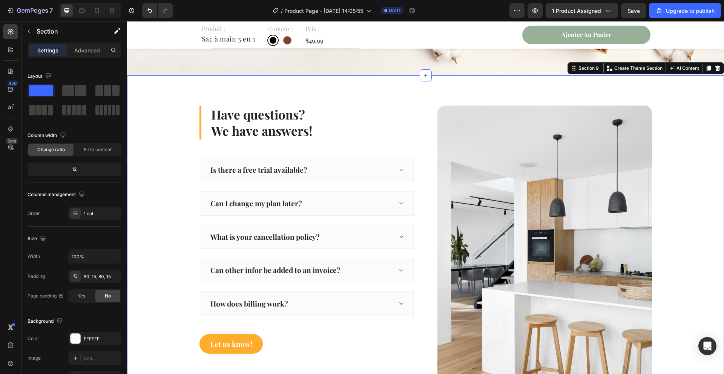
click at [165, 154] on div "Have questions? We have answers! Heading Is there a free trial available? Can I…" at bounding box center [426, 249] width 586 height 287
click at [716, 70] on icon at bounding box center [718, 68] width 6 height 6
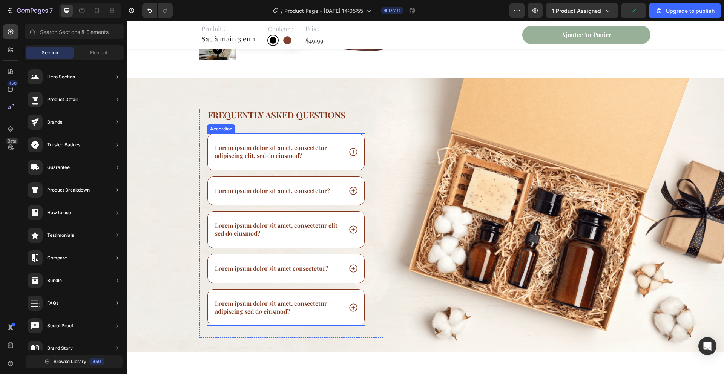
scroll to position [1817, 0]
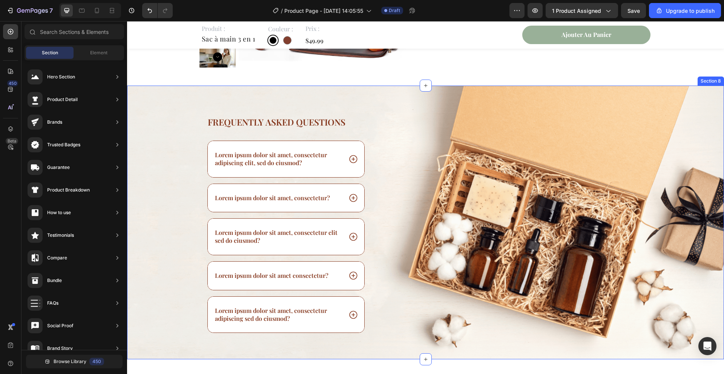
click at [192, 111] on div "Frequently asked questions Heading Lorem ipsum dolor sit amet, consectetur adip…" at bounding box center [425, 223] width 597 height 274
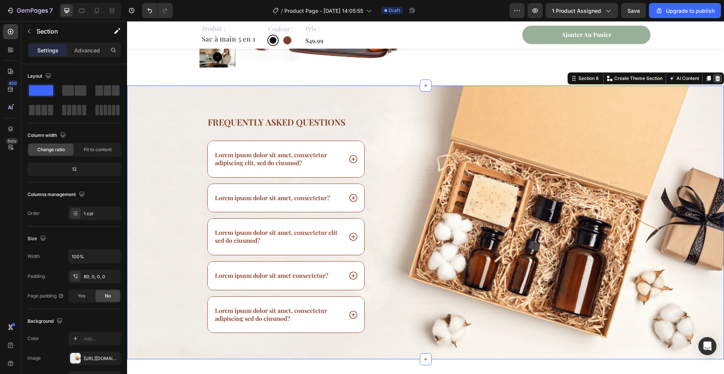
click at [718, 79] on icon at bounding box center [718, 78] width 6 height 6
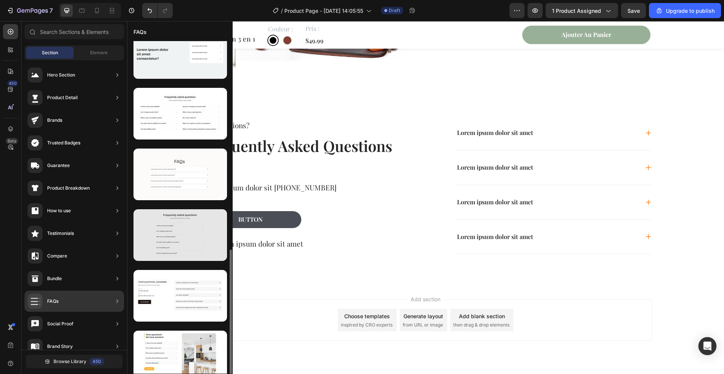
scroll to position [513, 0]
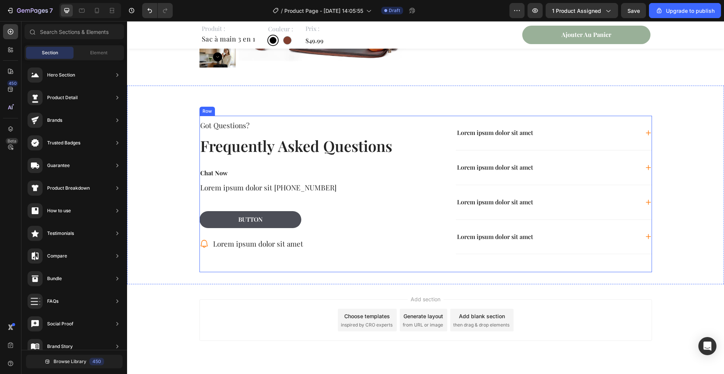
click at [456, 266] on div "Lorem ipsum dolor sit amet Lorem ipsum dolor sit amet Lorem ipsum dolor sit ame…" at bounding box center [542, 194] width 221 height 157
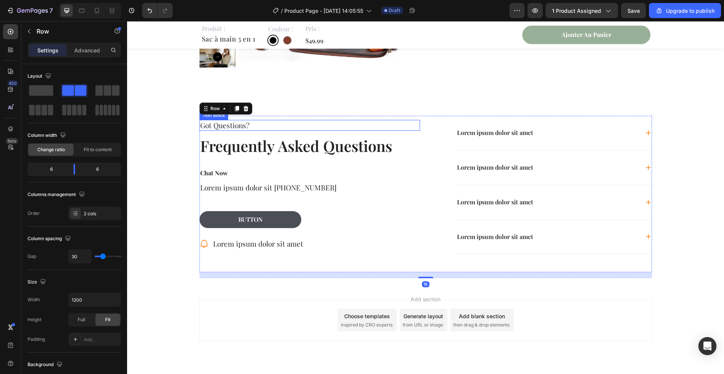
click at [238, 126] on p "Got Questions?" at bounding box center [309, 125] width 219 height 9
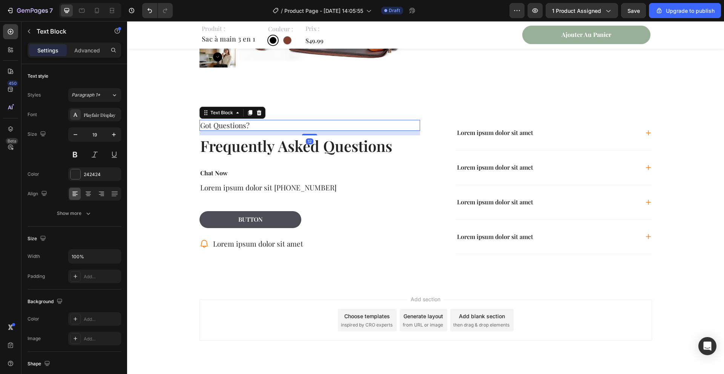
click at [238, 126] on p "Got Questions?" at bounding box center [309, 125] width 219 height 9
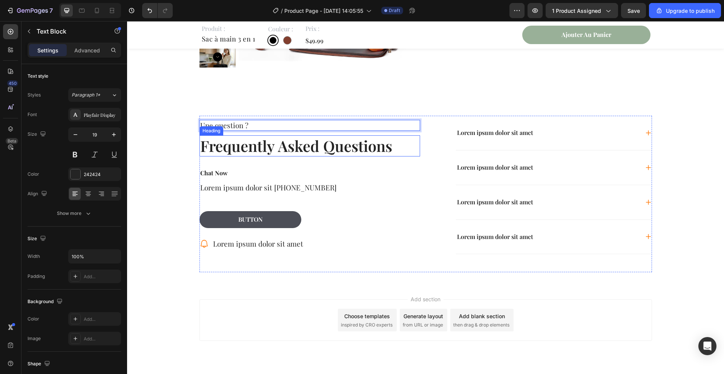
click at [238, 146] on h2 "Frequently Asked Questions" at bounding box center [310, 145] width 221 height 21
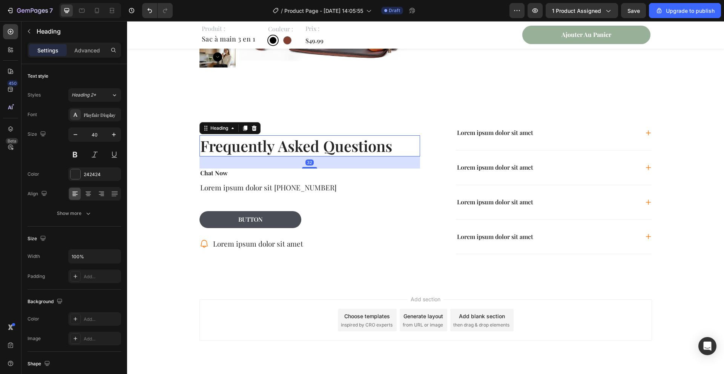
click at [238, 146] on h2 "Frequently Asked Questions" at bounding box center [310, 145] width 221 height 21
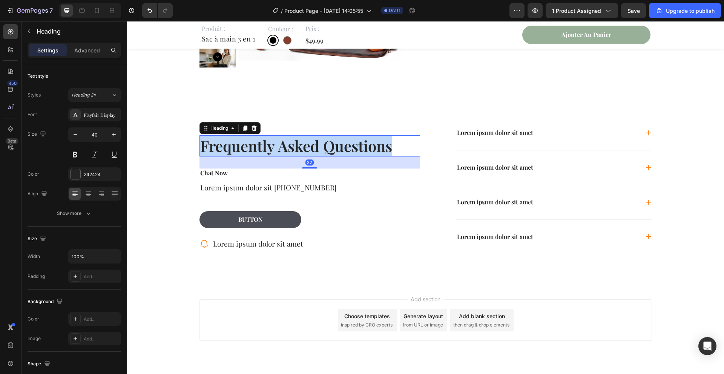
click at [238, 146] on p "Frequently Asked Questions" at bounding box center [309, 146] width 219 height 20
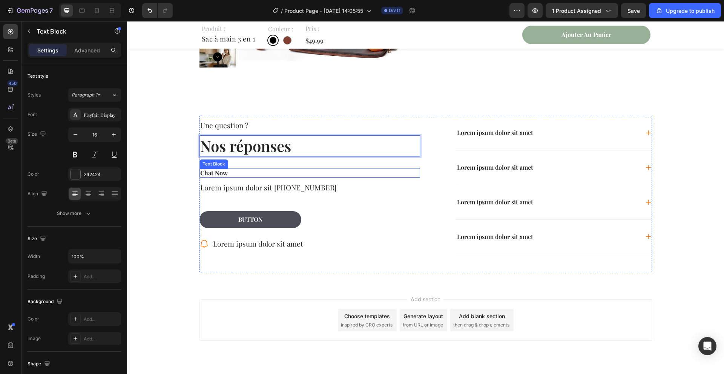
click at [226, 171] on p "Chat Now" at bounding box center [309, 173] width 219 height 8
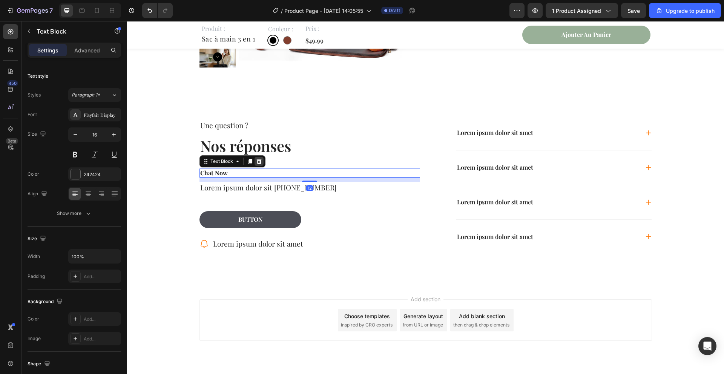
click at [259, 163] on icon at bounding box center [259, 161] width 5 height 5
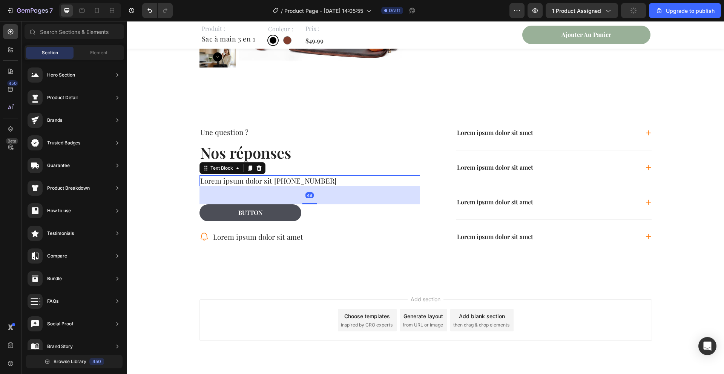
click at [255, 178] on p "Lorem ipsum dolor sit [PHONE_NUMBER]" at bounding box center [309, 180] width 219 height 9
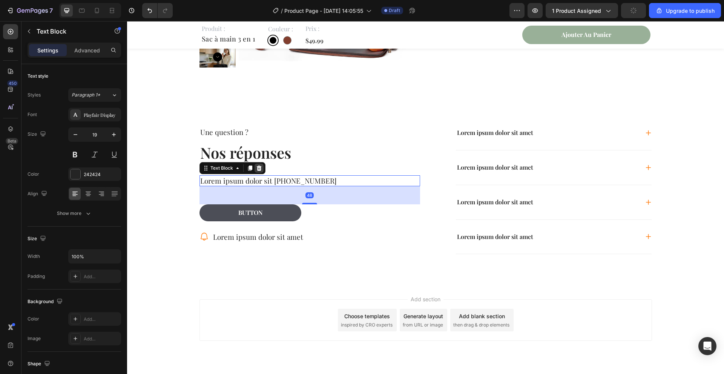
click at [258, 169] on icon at bounding box center [259, 168] width 6 height 6
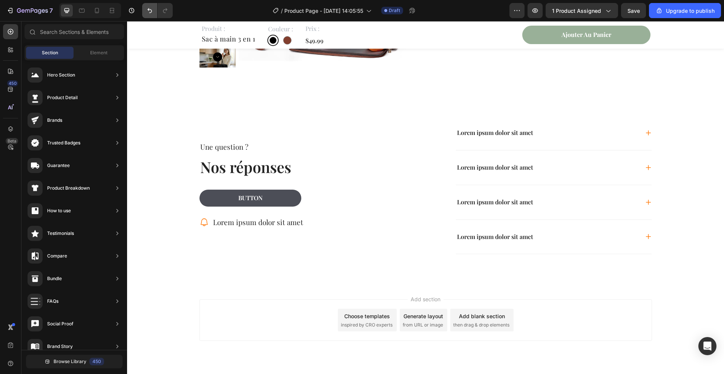
click at [147, 9] on icon "Undo/Redo" at bounding box center [150, 11] width 8 height 8
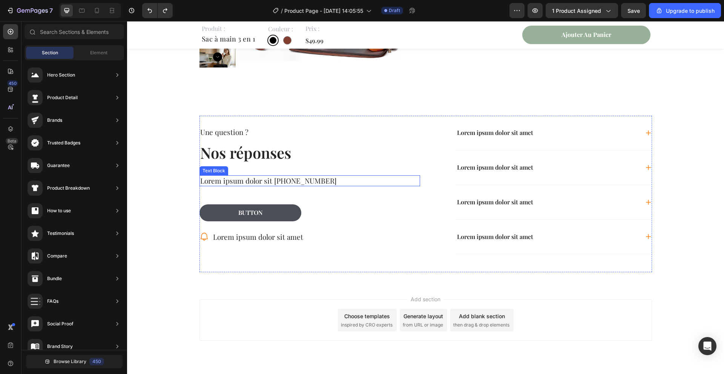
click at [231, 178] on p "Lorem ipsum dolor sit [PHONE_NUMBER]" at bounding box center [309, 180] width 219 height 9
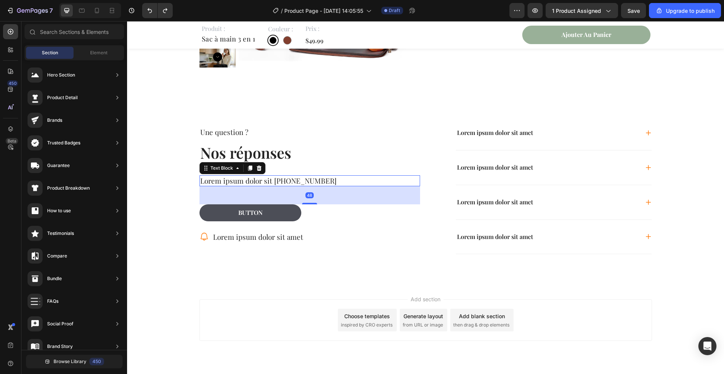
click at [231, 178] on p "Lorem ipsum dolor sit [PHONE_NUMBER]" at bounding box center [309, 180] width 219 height 9
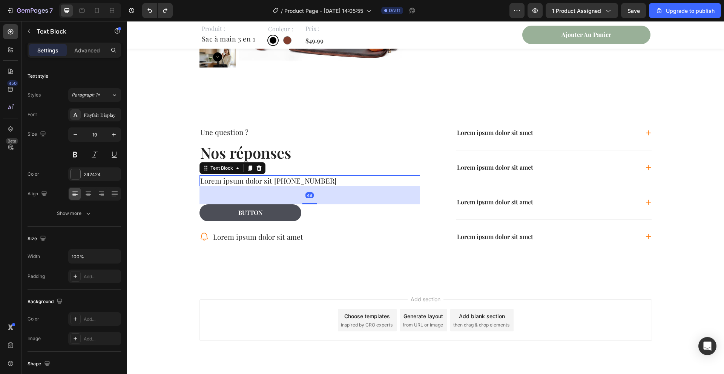
click at [231, 178] on p "Lorem ipsum dolor sit [PHONE_NUMBER]" at bounding box center [309, 180] width 219 height 9
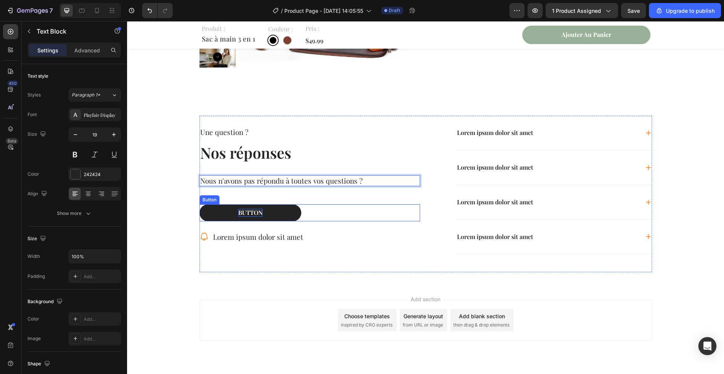
click at [247, 211] on div "Button" at bounding box center [250, 213] width 24 height 8
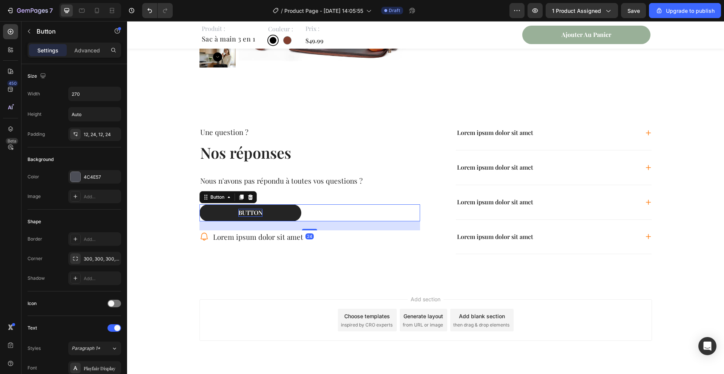
click at [247, 211] on div "Button" at bounding box center [250, 213] width 24 height 8
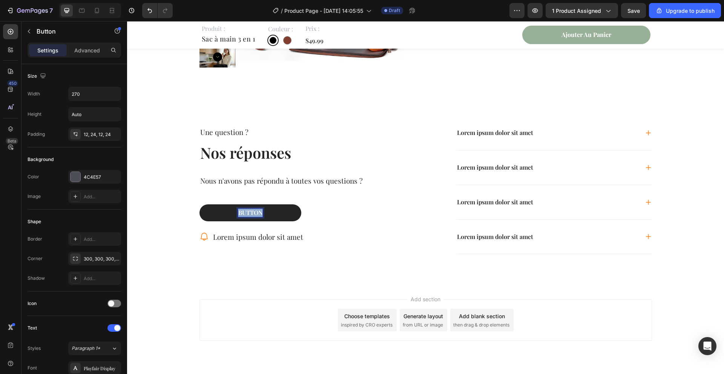
click at [247, 211] on p "Button" at bounding box center [250, 213] width 24 height 8
click at [202, 215] on button "Contactez-nous" at bounding box center [251, 212] width 102 height 17
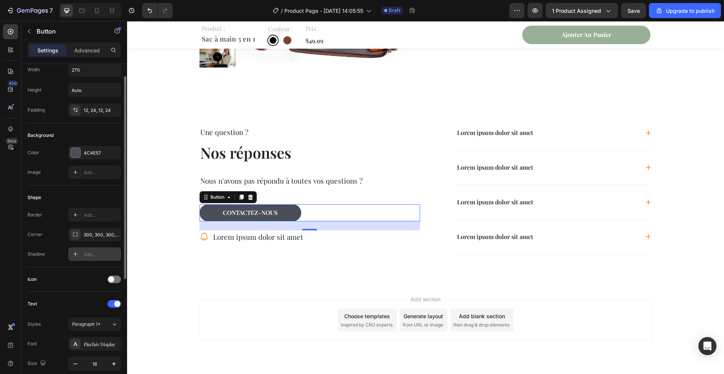
scroll to position [25, 0]
click at [80, 152] on div at bounding box center [76, 152] width 10 height 10
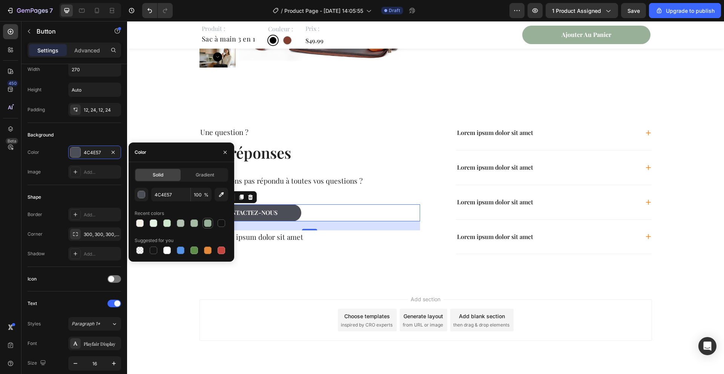
click at [209, 220] on div at bounding box center [208, 224] width 8 height 8
type input "99B098"
click at [227, 150] on icon "button" at bounding box center [225, 152] width 6 height 6
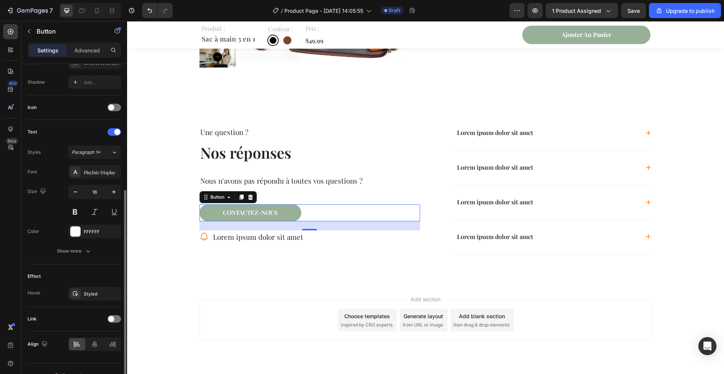
scroll to position [209, 0]
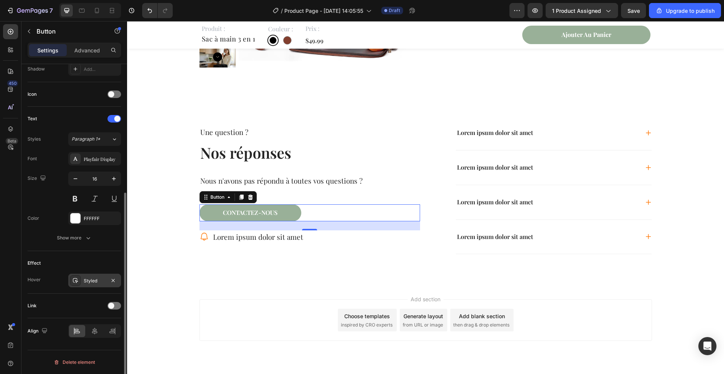
click at [84, 281] on div "Styled" at bounding box center [95, 281] width 22 height 7
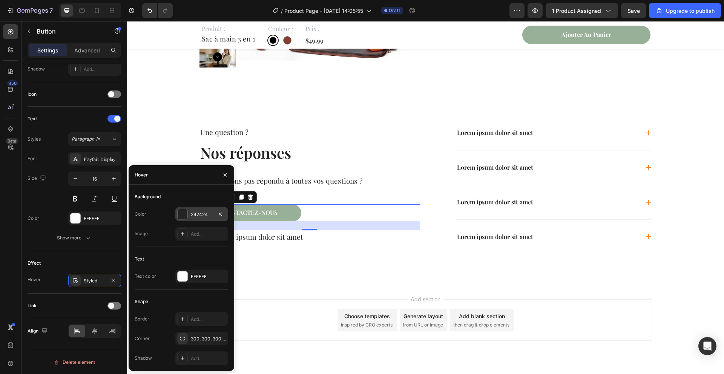
click at [181, 215] on div at bounding box center [183, 214] width 10 height 10
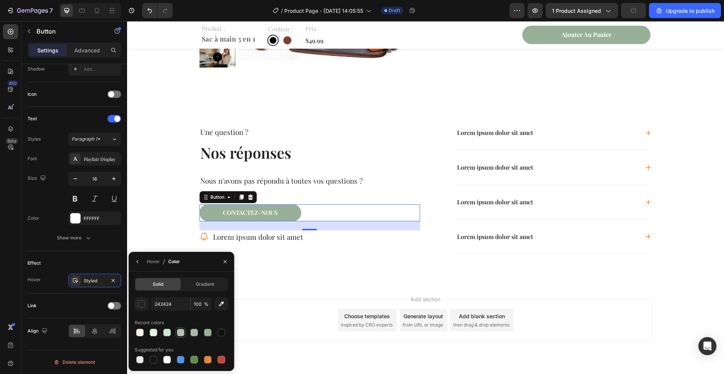
click at [185, 332] on div at bounding box center [180, 332] width 9 height 9
type input "B2C1B2"
click at [227, 260] on icon "button" at bounding box center [225, 262] width 6 height 6
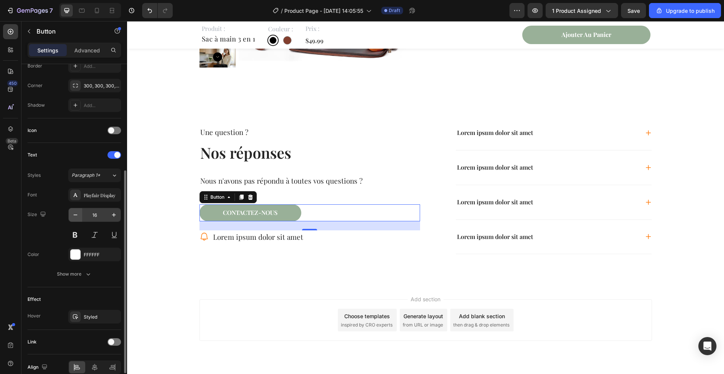
scroll to position [164, 0]
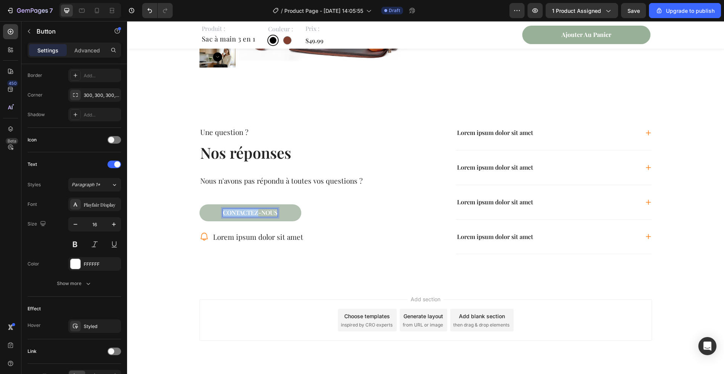
click at [241, 210] on p "Contactez-nous" at bounding box center [250, 213] width 55 height 8
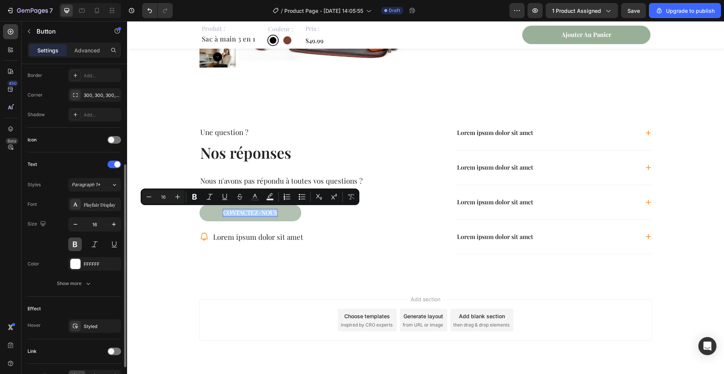
click at [77, 241] on button at bounding box center [75, 245] width 14 height 14
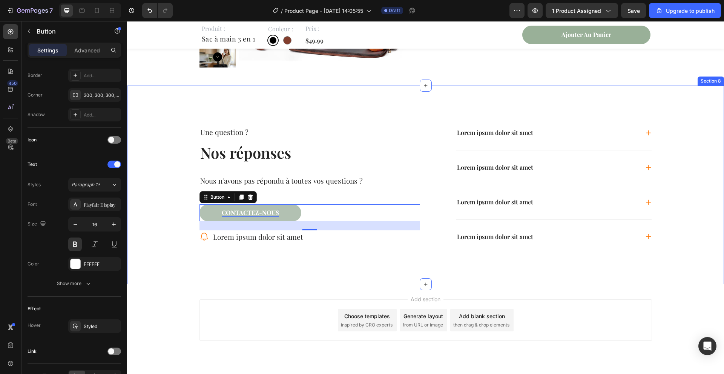
click at [181, 227] on div "Une question ? Text Block Nos réponses Heading Nous n'avons pas répondu à toute…" at bounding box center [426, 197] width 582 height 163
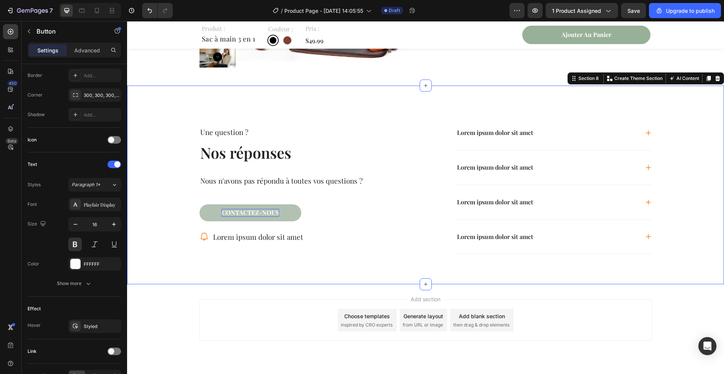
scroll to position [0, 0]
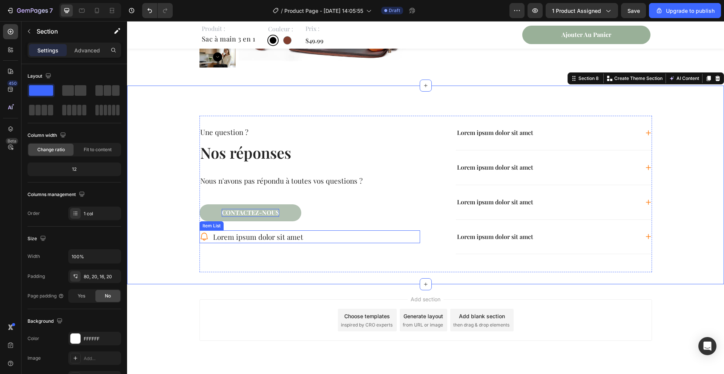
click at [275, 240] on p "Lorem ipsum dolor sit amet" at bounding box center [258, 237] width 90 height 11
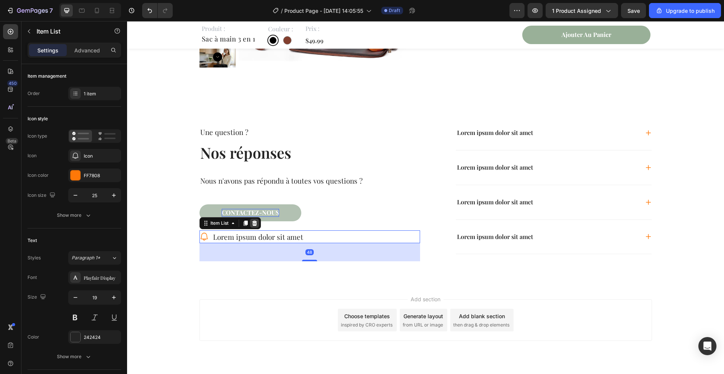
click at [255, 225] on icon at bounding box center [254, 222] width 5 height 5
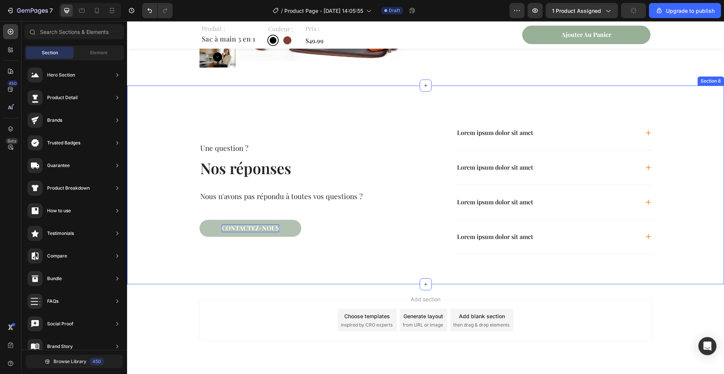
click at [176, 184] on div "Une question ? Text Block Nos réponses Heading Nous n'avons pas répondu à toute…" at bounding box center [426, 197] width 582 height 163
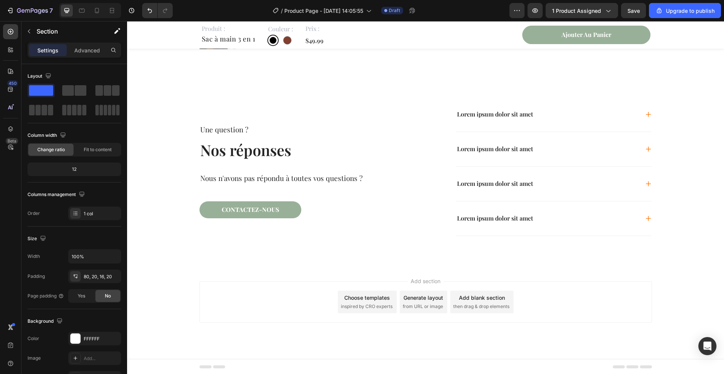
scroll to position [1958, 0]
click at [650, 113] on icon at bounding box center [648, 114] width 6 height 6
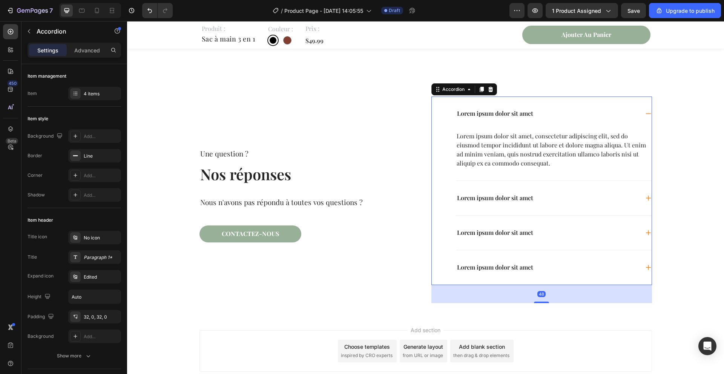
click at [488, 111] on p "Lorem ipsum dolor sit amet" at bounding box center [495, 114] width 76 height 8
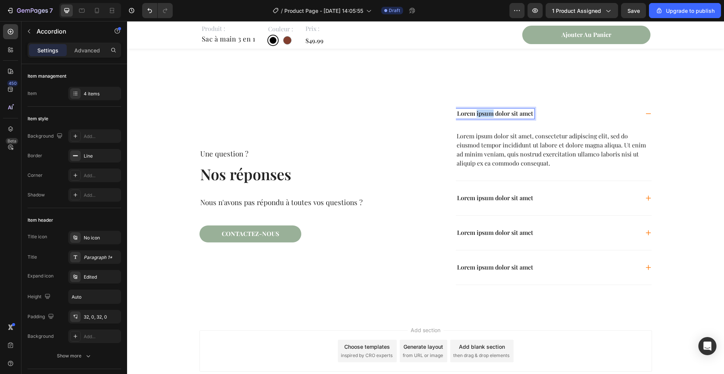
click at [488, 111] on p "Lorem ipsum dolor sit amet" at bounding box center [495, 114] width 76 height 8
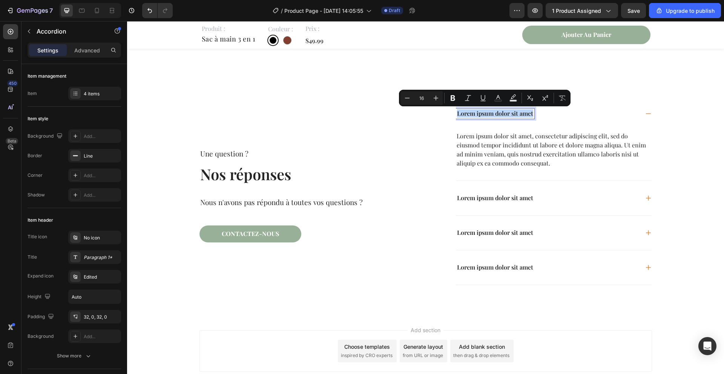
click at [488, 111] on p "Lorem ipsum dolor sit amet" at bounding box center [495, 114] width 76 height 8
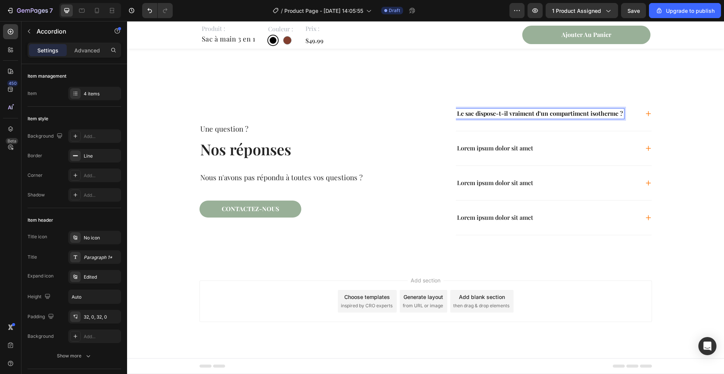
click at [648, 114] on icon at bounding box center [648, 113] width 5 height 5
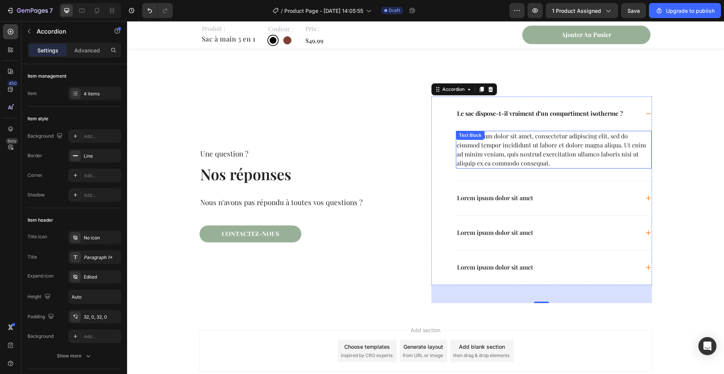
click at [525, 152] on div "Lorem ipsum dolor sit amet, consectetur adipiscing elit, sed do eiusmod tempor …" at bounding box center [554, 150] width 196 height 38
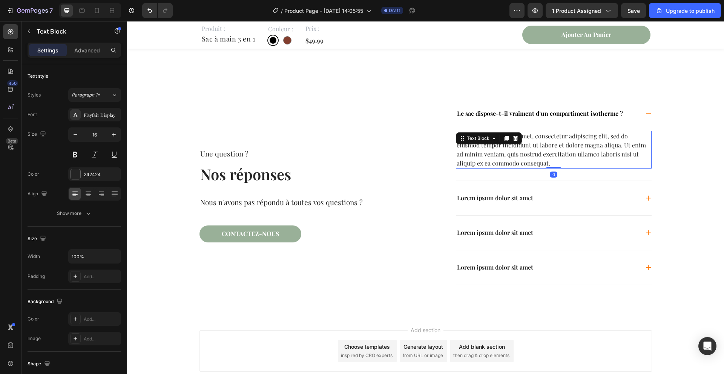
click at [525, 152] on div "Lorem ipsum dolor sit amet, consectetur adipiscing elit, sed do eiusmod tempor …" at bounding box center [554, 150] width 196 height 38
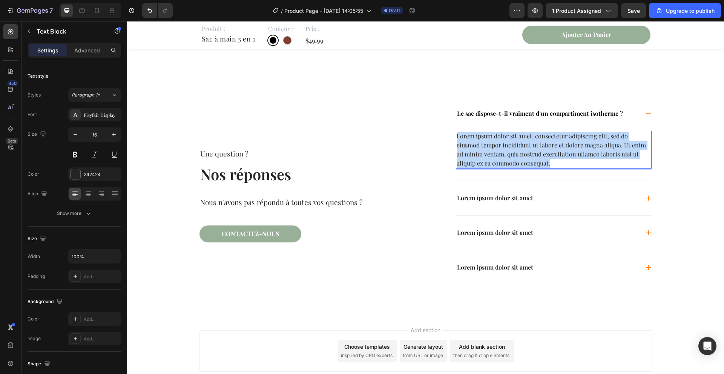
click at [525, 152] on p "Lorem ipsum dolor sit amet, consectetur adipiscing elit, sed do eiusmod tempor …" at bounding box center [554, 150] width 194 height 36
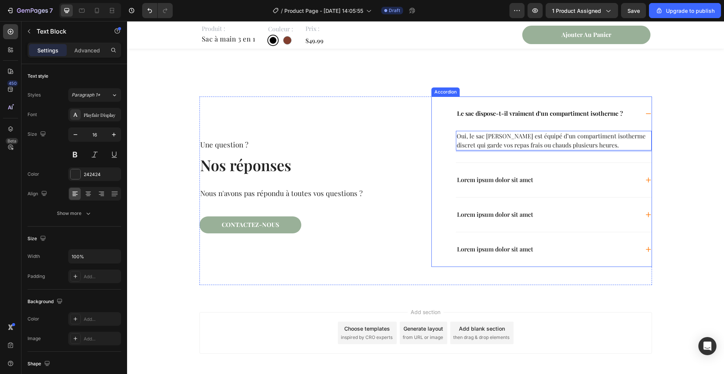
click at [647, 114] on icon at bounding box center [648, 114] width 6 height 6
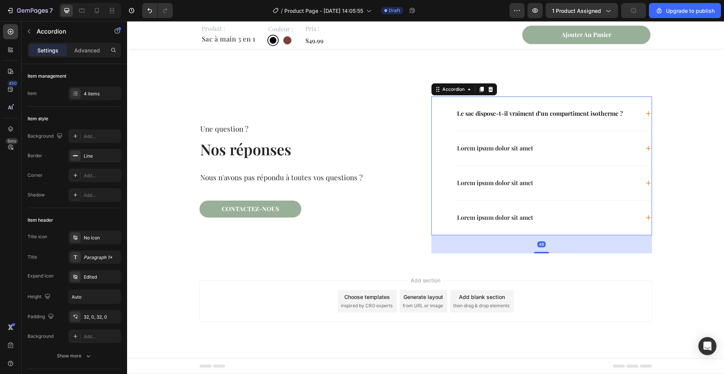
click at [647, 147] on icon at bounding box center [648, 148] width 6 height 6
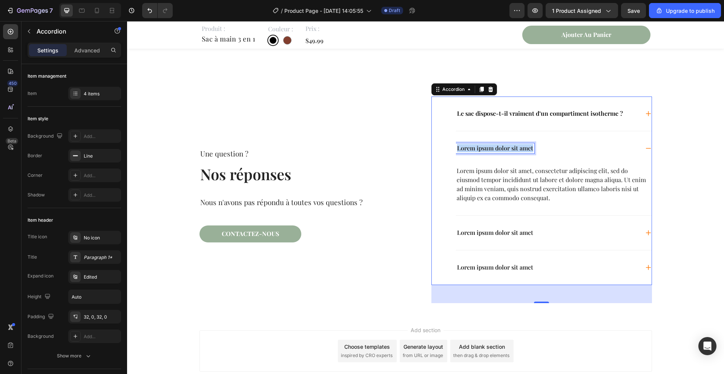
click at [479, 149] on p "Lorem ipsum dolor sit amet" at bounding box center [495, 148] width 76 height 8
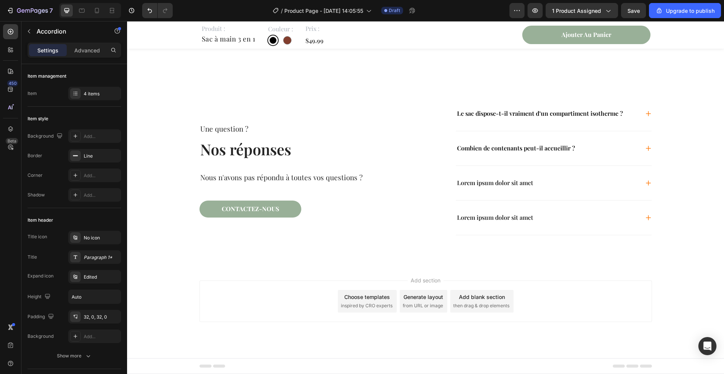
click at [649, 149] on icon at bounding box center [648, 148] width 6 height 6
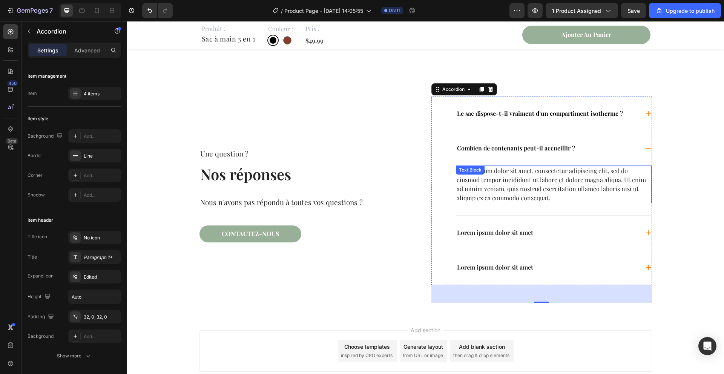
click at [539, 184] on div "Lorem ipsum dolor sit amet, consectetur adipiscing elit, sed do eiusmod tempor …" at bounding box center [554, 185] width 196 height 38
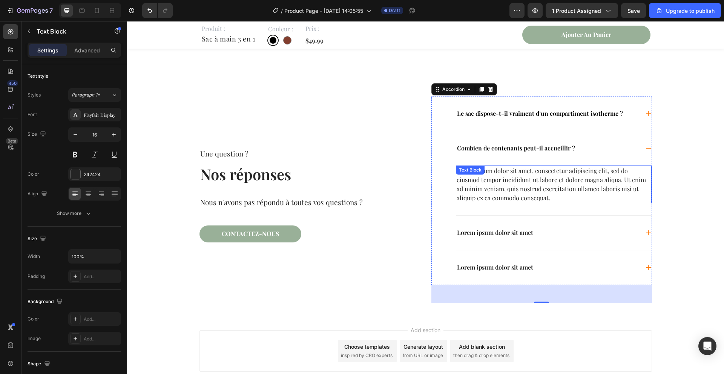
click at [539, 184] on div "Lorem ipsum dolor sit amet, consectetur adipiscing elit, sed do eiusmod tempor …" at bounding box center [554, 185] width 196 height 38
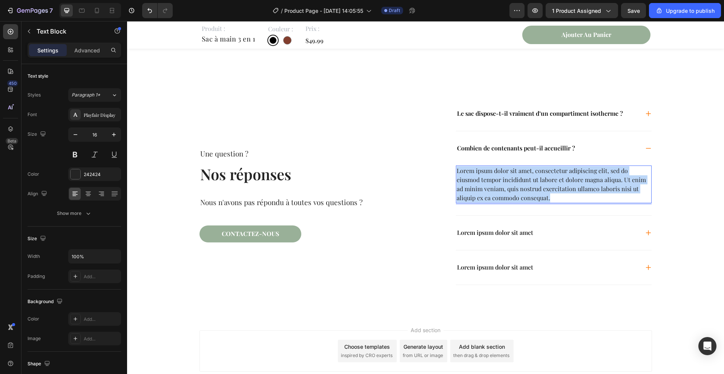
click at [539, 184] on p "Lorem ipsum dolor sit amet, consectetur adipiscing elit, sed do eiusmod tempor …" at bounding box center [554, 184] width 194 height 36
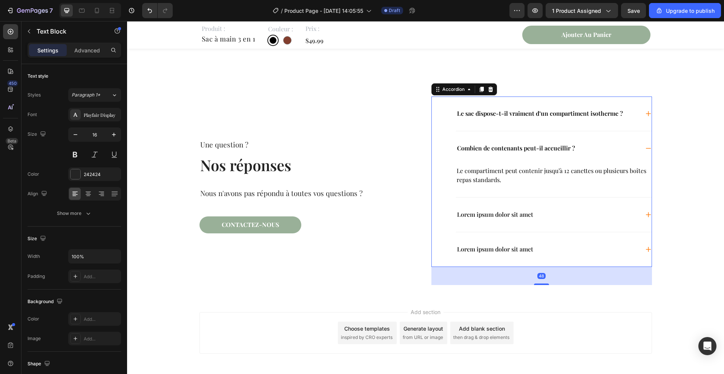
click at [646, 147] on icon at bounding box center [648, 148] width 6 height 6
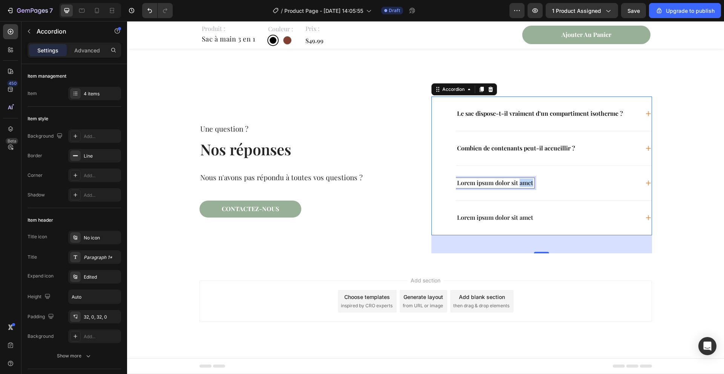
click at [521, 182] on p "Lorem ipsum dolor sit amet" at bounding box center [495, 183] width 76 height 8
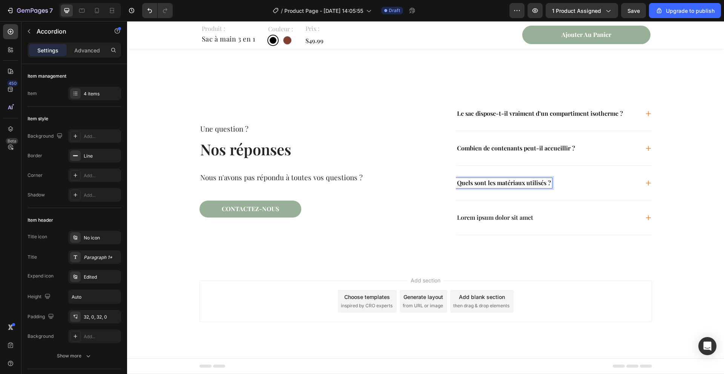
click at [647, 184] on icon at bounding box center [648, 183] width 6 height 6
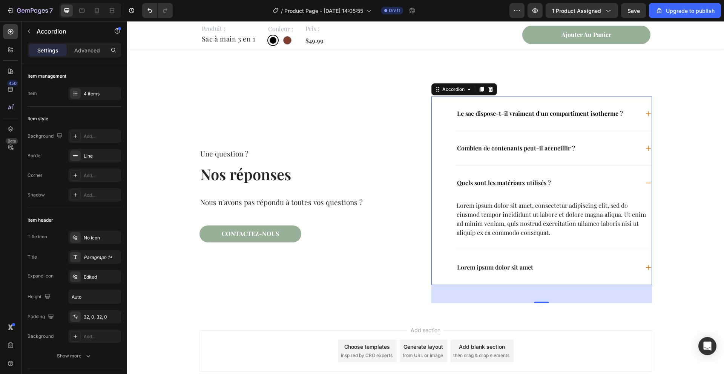
click at [523, 213] on div "Lorem ipsum dolor sit amet, consectetur adipiscing elit, sed do eiusmod tempor …" at bounding box center [554, 219] width 196 height 38
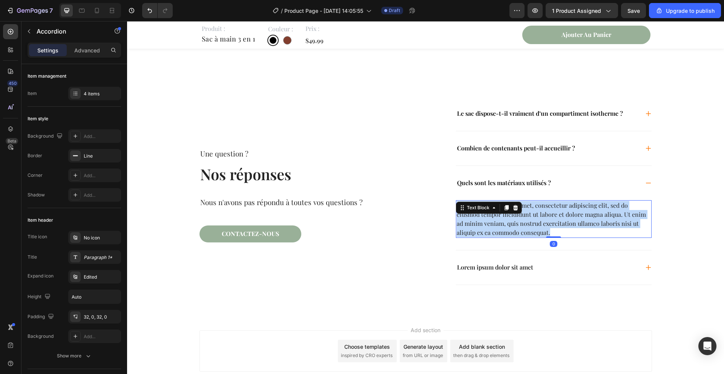
click at [523, 213] on p "Lorem ipsum dolor sit amet, consectetur adipiscing elit, sed do eiusmod tempor …" at bounding box center [554, 219] width 194 height 36
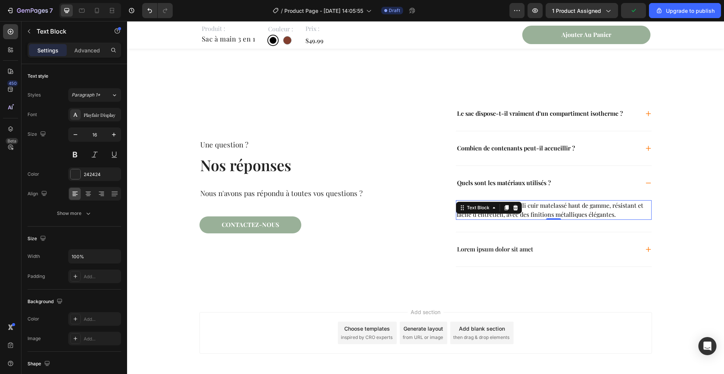
click at [517, 252] on p "Lorem ipsum dolor sit amet" at bounding box center [495, 250] width 76 height 8
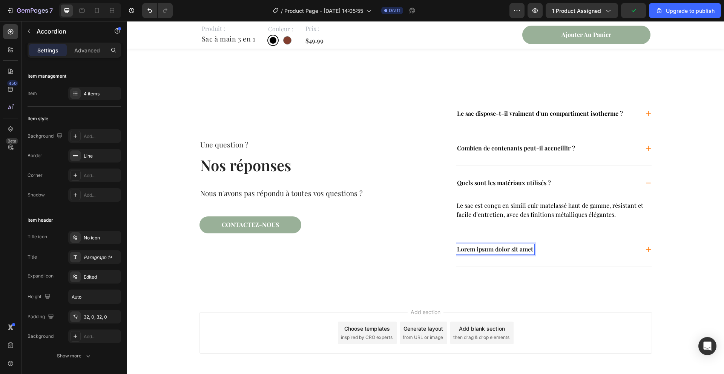
click at [515, 247] on p "Lorem ipsum dolor sit amet" at bounding box center [495, 250] width 76 height 8
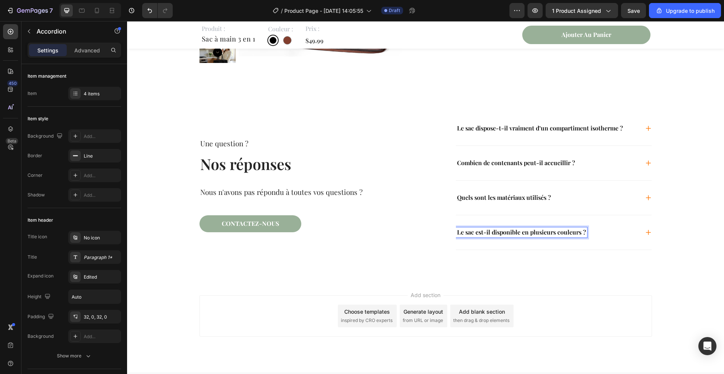
scroll to position [1931, 0]
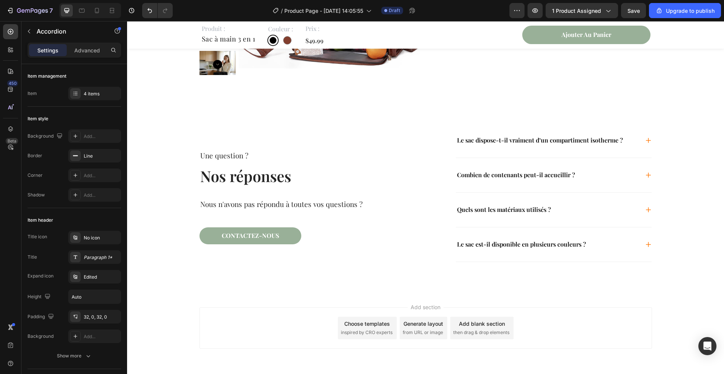
click at [645, 250] on div "Le sac est-il disponible en plusieurs couleurs ?" at bounding box center [554, 244] width 196 height 34
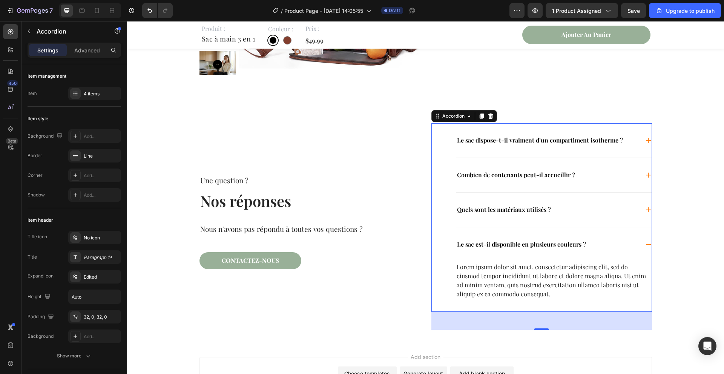
click at [569, 286] on div "Lorem ipsum dolor sit amet, consectetur adipiscing elit, sed do eiusmod tempor …" at bounding box center [554, 281] width 196 height 38
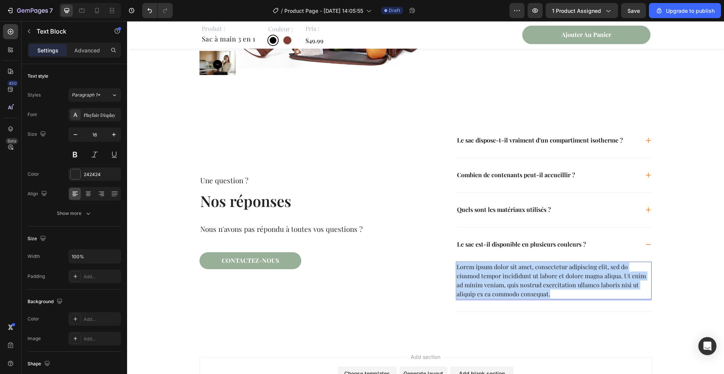
click at [569, 286] on p "Lorem ipsum dolor sit amet, consectetur adipiscing elit, sed do eiusmod tempor …" at bounding box center [554, 281] width 194 height 36
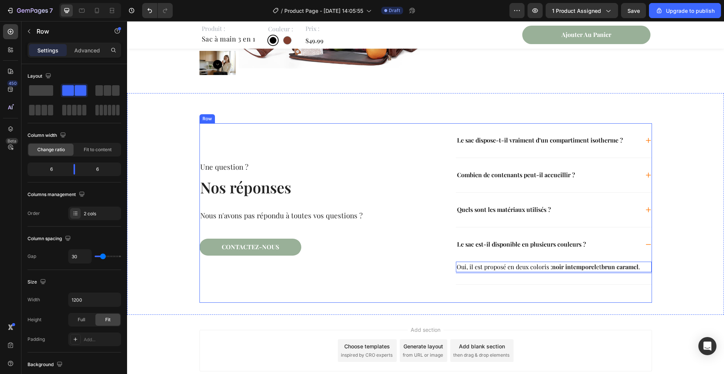
click at [376, 268] on div "Une question ? Text Block Nos réponses Heading Nous n'avons pas répondu à toute…" at bounding box center [310, 212] width 221 height 179
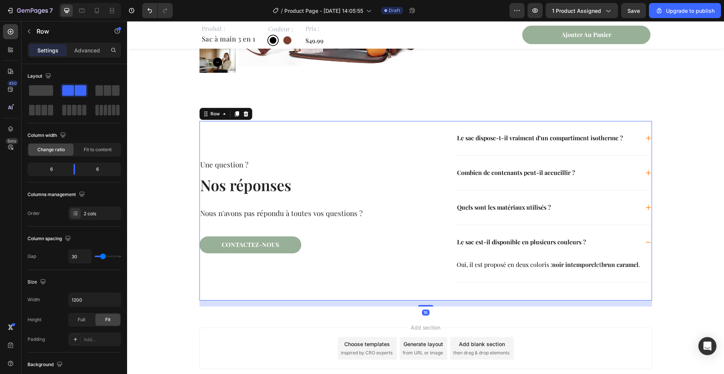
scroll to position [1895, 0]
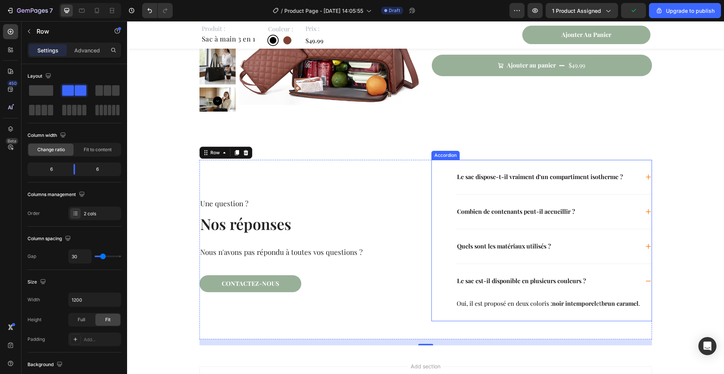
click at [648, 177] on icon at bounding box center [648, 177] width 5 height 5
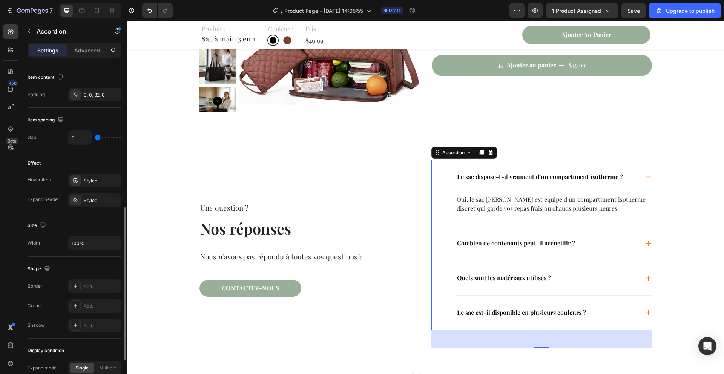
scroll to position [309, 0]
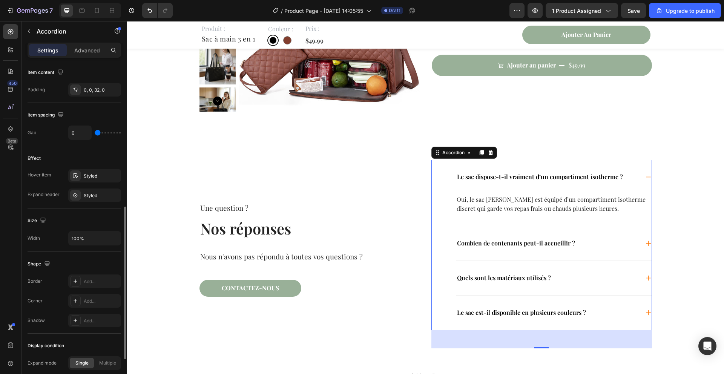
click at [88, 172] on div "Styled" at bounding box center [94, 176] width 53 height 14
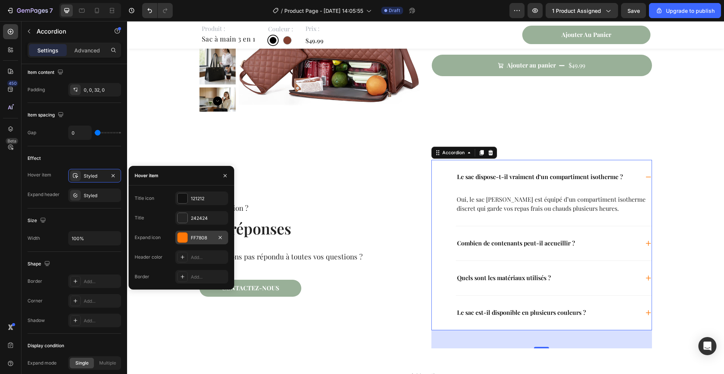
click at [178, 241] on div at bounding box center [183, 238] width 10 height 10
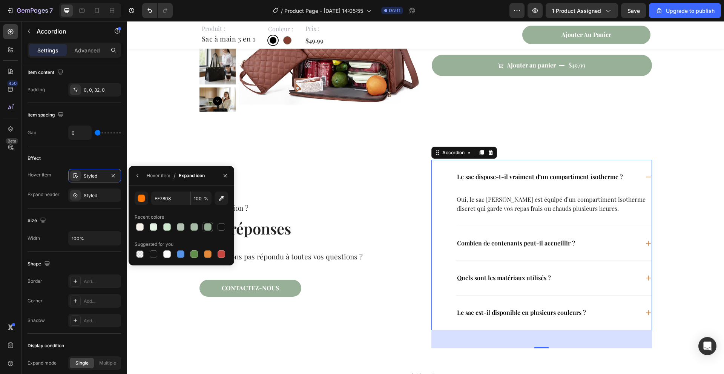
click at [210, 230] on div at bounding box center [208, 227] width 8 height 8
type input "99B098"
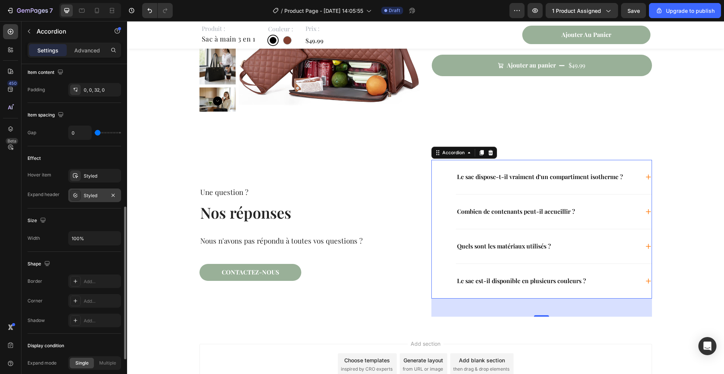
click at [86, 196] on div "Styled" at bounding box center [95, 195] width 22 height 7
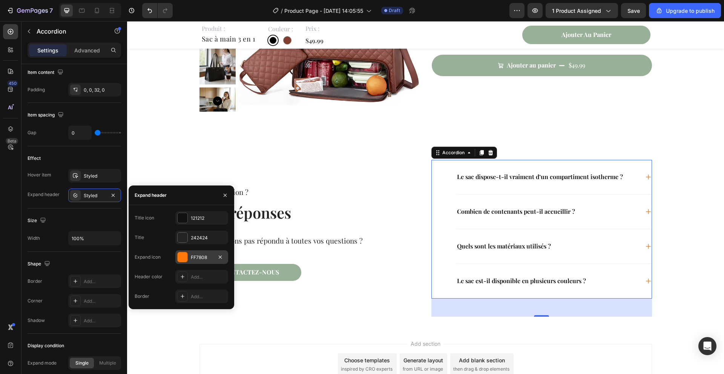
click at [183, 259] on div at bounding box center [183, 257] width 10 height 10
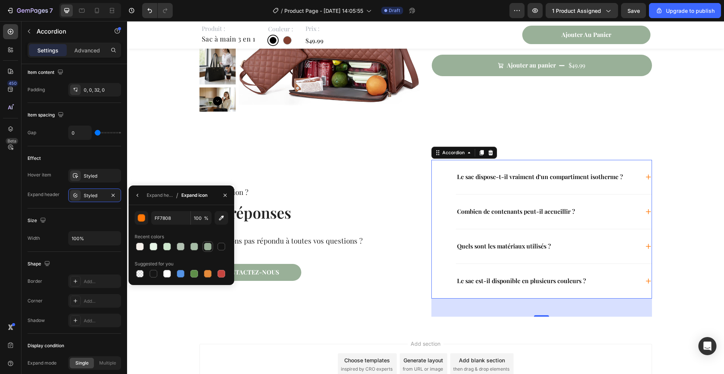
click at [209, 247] on div at bounding box center [208, 247] width 8 height 8
type input "99B098"
click at [227, 194] on icon "button" at bounding box center [225, 195] width 6 height 6
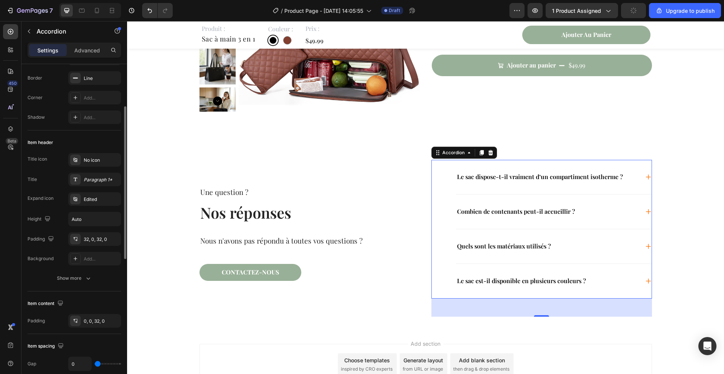
scroll to position [95, 0]
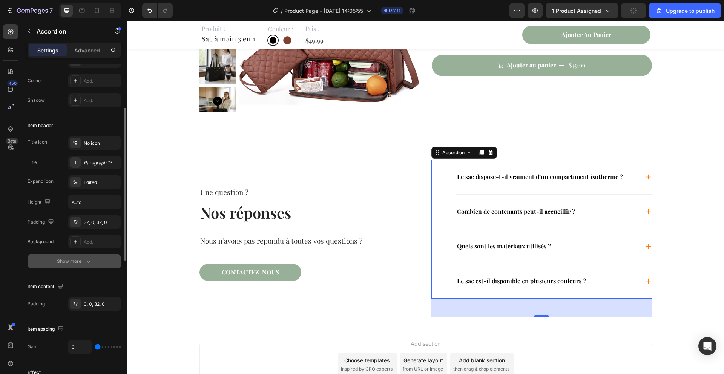
click at [89, 257] on button "Show more" at bounding box center [75, 262] width 94 height 14
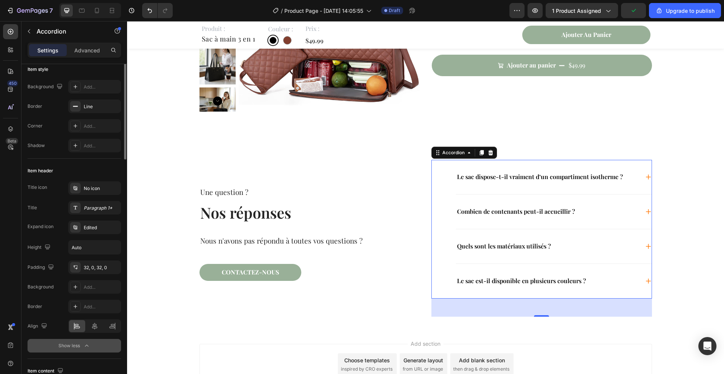
scroll to position [0, 0]
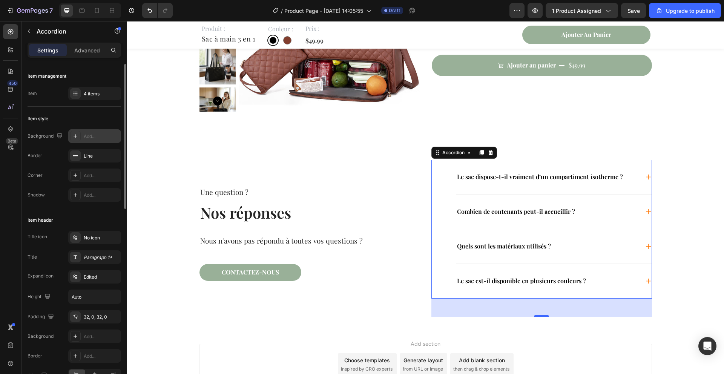
click at [82, 138] on div "Add..." at bounding box center [94, 136] width 53 height 14
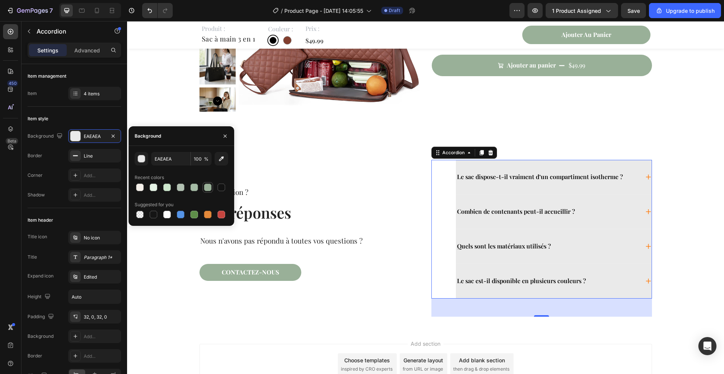
click at [209, 189] on div at bounding box center [208, 188] width 8 height 8
type input "99B098"
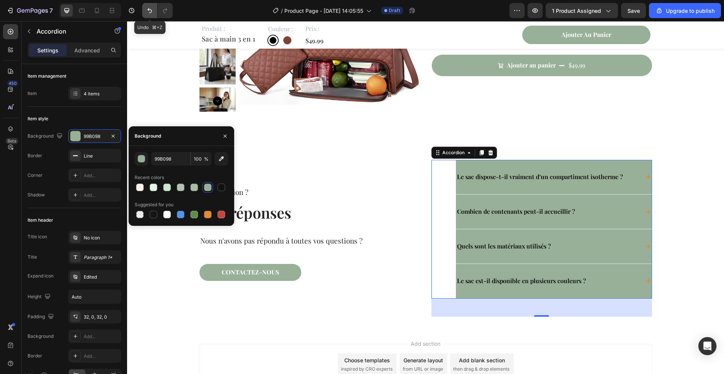
click at [147, 10] on icon "Undo/Redo" at bounding box center [150, 11] width 8 height 8
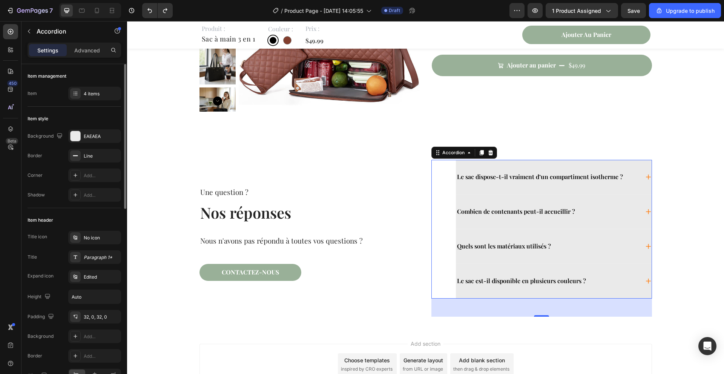
click at [64, 135] on div "Background EAEAEA" at bounding box center [75, 136] width 94 height 14
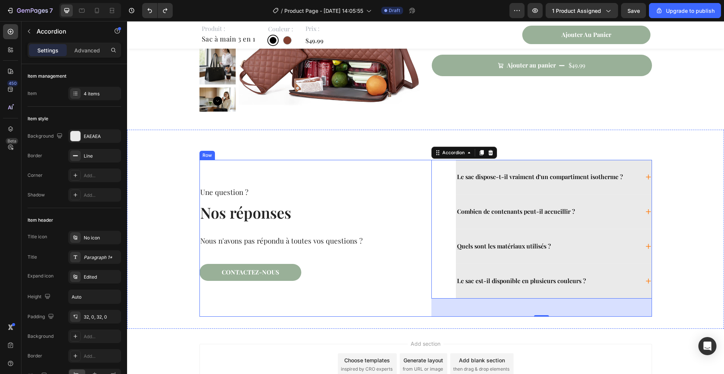
click at [401, 177] on div "Une question ? Text Block Nos réponses Heading Nous n'avons pas répondu à toute…" at bounding box center [310, 238] width 221 height 157
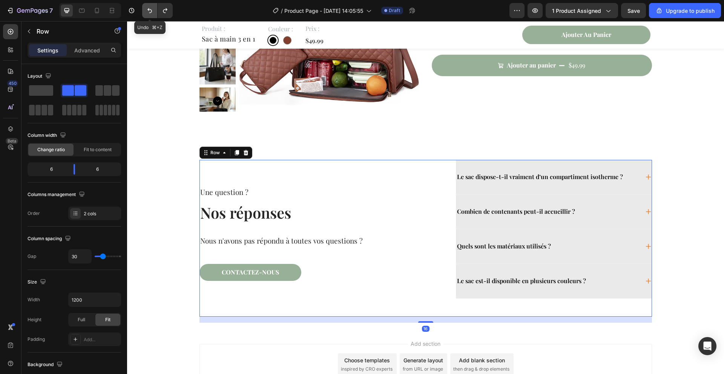
click at [146, 12] on icon "Undo/Redo" at bounding box center [150, 11] width 8 height 8
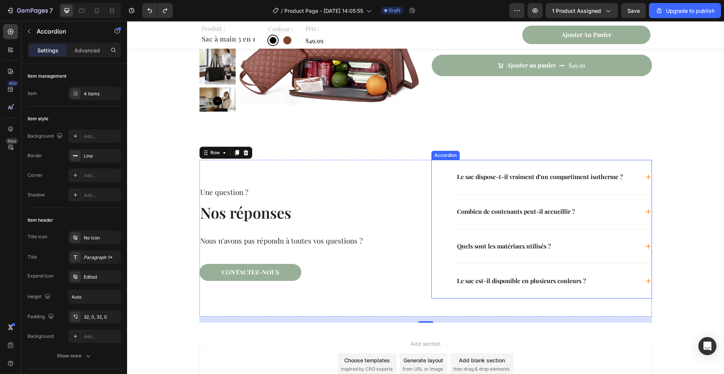
click at [486, 186] on div "Le sac dispose-t-il vraiment d’un compartiment isotherme ?" at bounding box center [554, 177] width 196 height 34
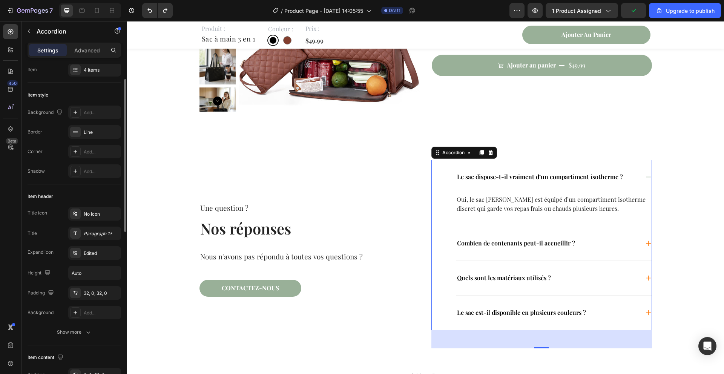
scroll to position [28, 0]
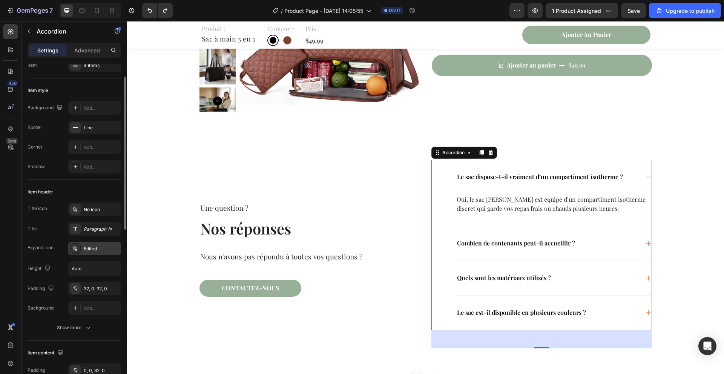
click at [76, 247] on icon at bounding box center [75, 248] width 4 height 4
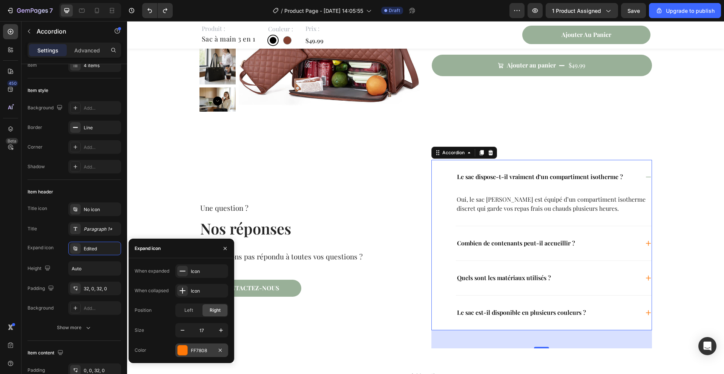
click at [181, 348] on div at bounding box center [183, 351] width 10 height 10
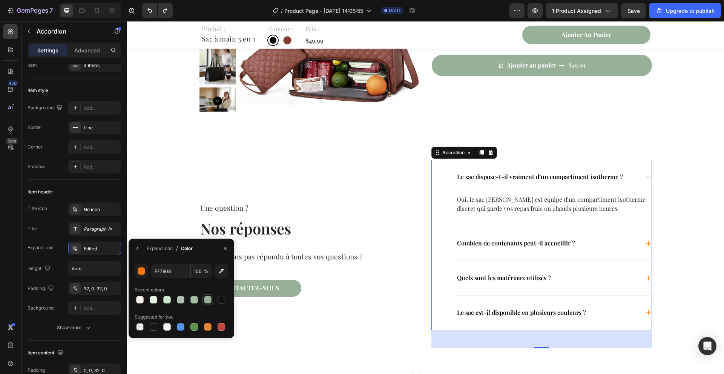
click at [207, 298] on div at bounding box center [208, 300] width 8 height 8
type input "99B098"
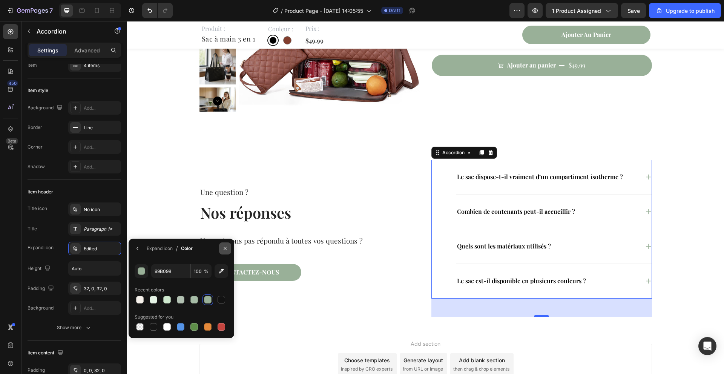
click at [226, 249] on icon "button" at bounding box center [225, 249] width 6 height 6
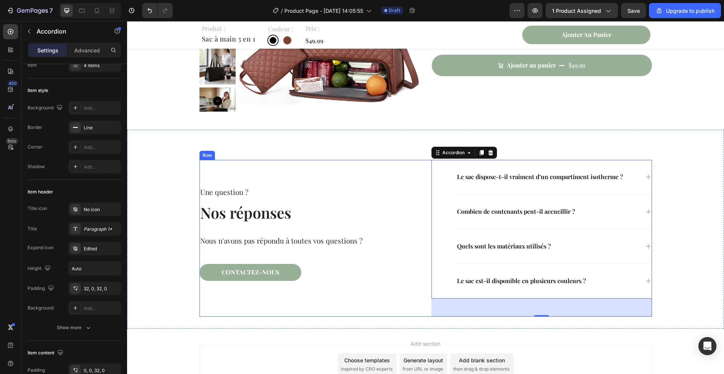
click at [171, 241] on div "Une question ? Text Block Nos réponses Heading Nous n'avons pas répondu à toute…" at bounding box center [426, 241] width 582 height 163
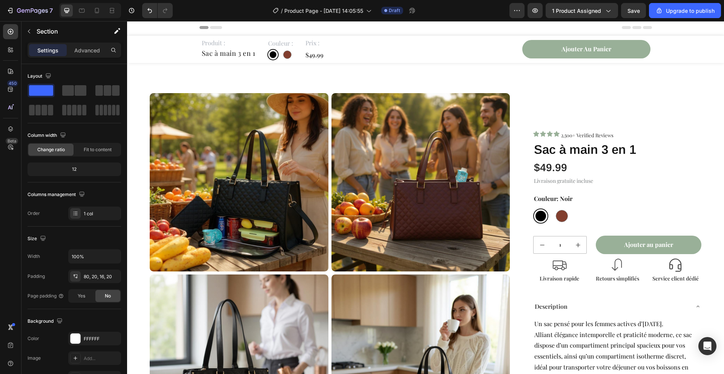
scroll to position [0, 0]
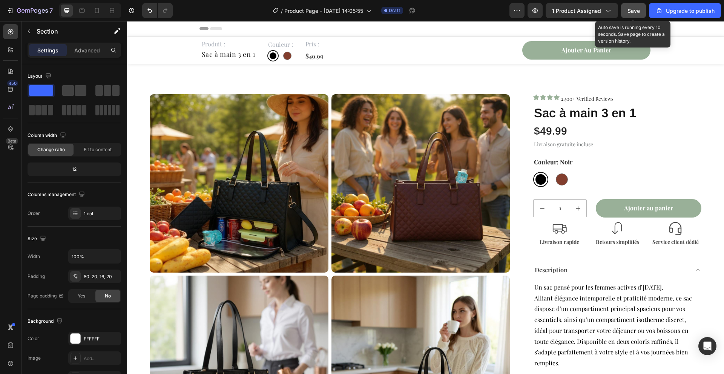
click at [634, 11] on span "Save" at bounding box center [634, 11] width 12 height 6
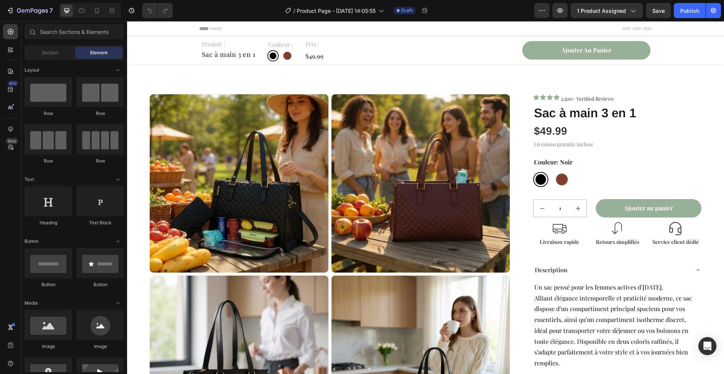
radio input "true"
click at [688, 14] on div "Publish" at bounding box center [689, 11] width 19 height 8
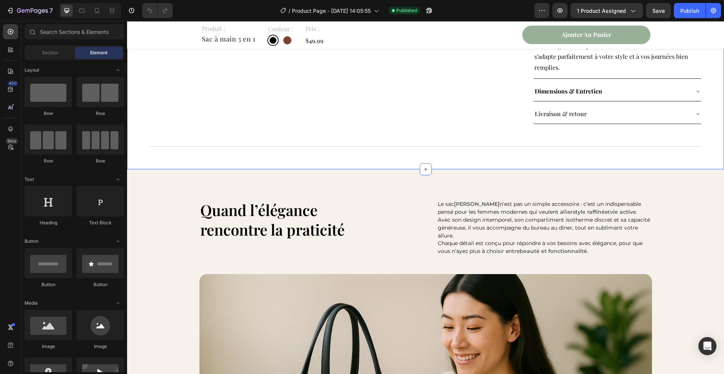
scroll to position [689, 0]
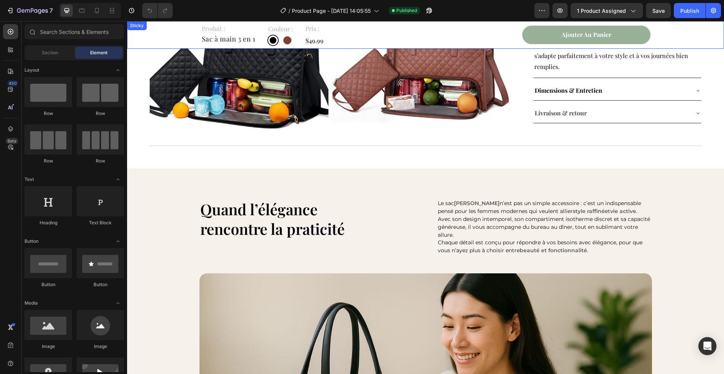
click at [140, 39] on div "Produit : Text Block Sac à main 3 en 1 Product Title Couleur : Text Block Noir …" at bounding box center [425, 35] width 597 height 28
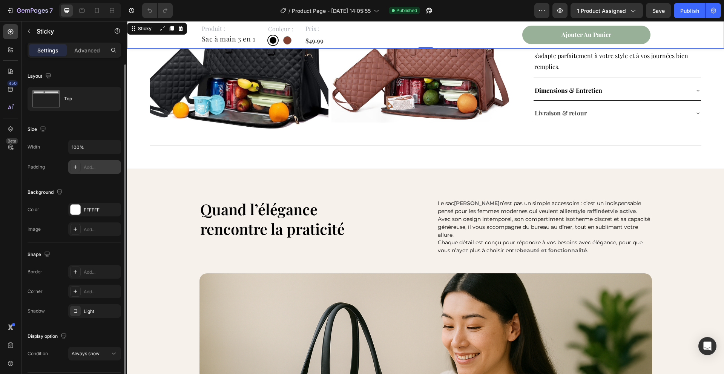
scroll to position [23, 0]
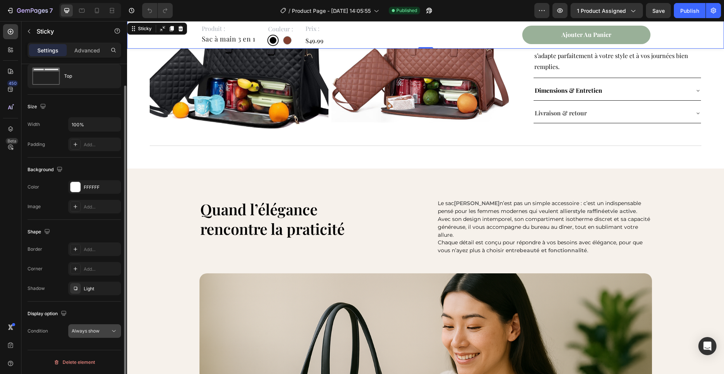
click at [80, 327] on button "Always show" at bounding box center [94, 331] width 53 height 14
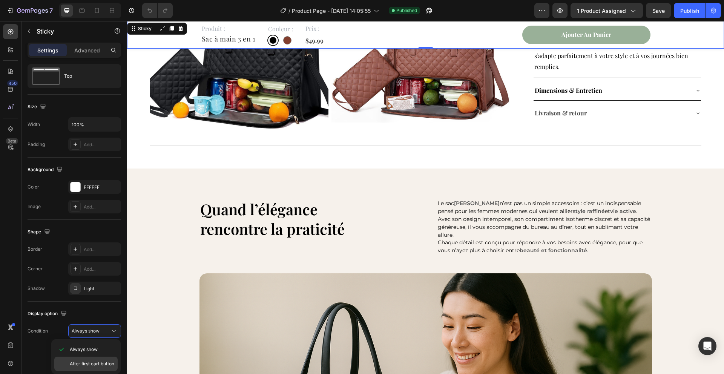
click at [83, 366] on span "After first cart button" at bounding box center [92, 364] width 45 height 7
click at [691, 12] on div "Publish" at bounding box center [689, 11] width 19 height 8
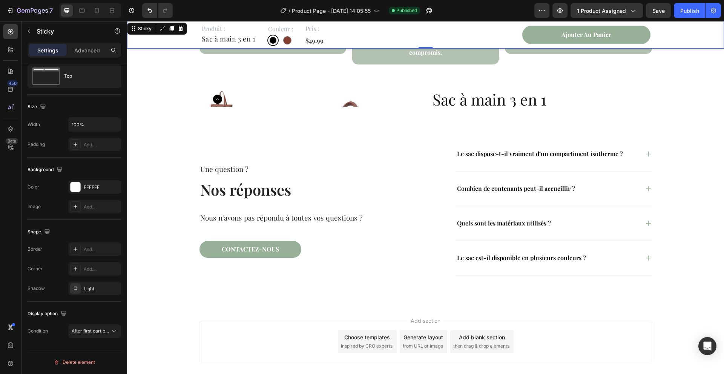
scroll to position [1968, 0]
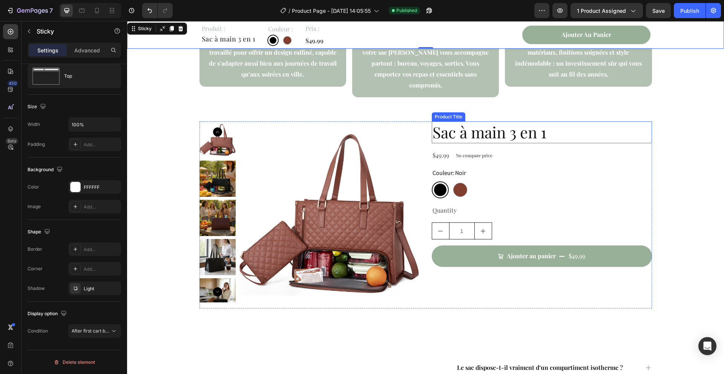
click at [485, 131] on h2 "Sac à main 3 en 1" at bounding box center [542, 132] width 220 height 22
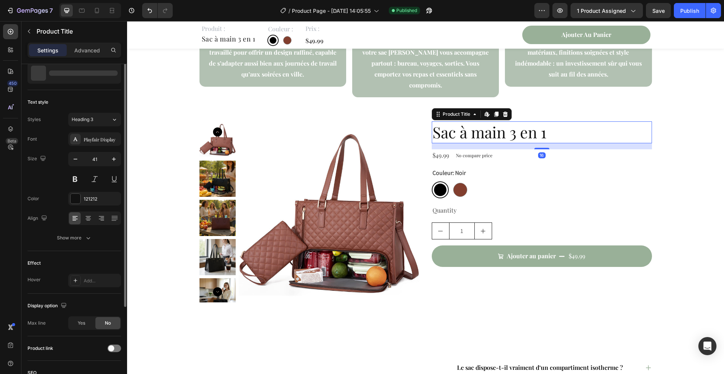
scroll to position [0, 0]
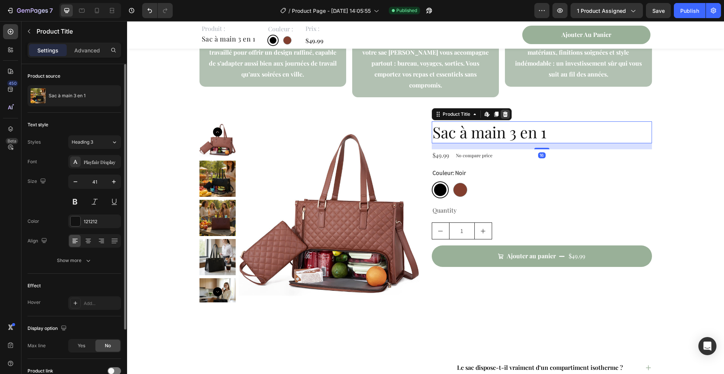
click at [507, 112] on icon at bounding box center [505, 114] width 5 height 5
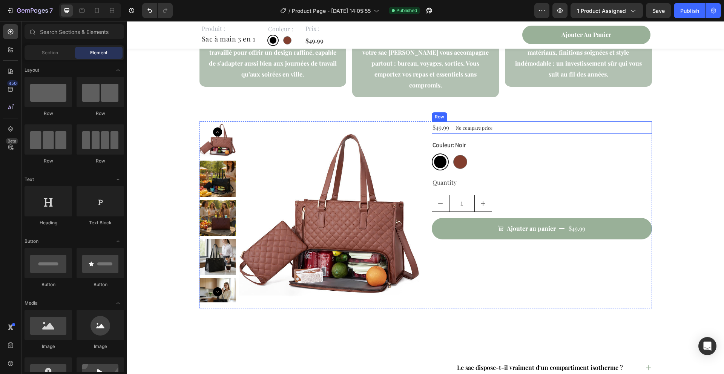
click at [540, 121] on div "$49.99 Product Price Product Price No compare price Product Price Row" at bounding box center [542, 127] width 220 height 12
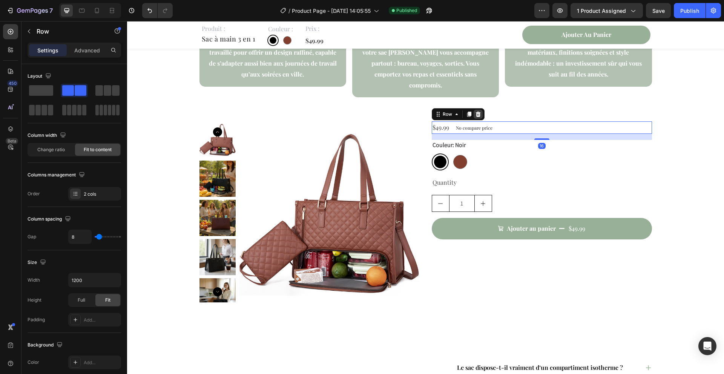
click at [480, 110] on div at bounding box center [478, 114] width 9 height 9
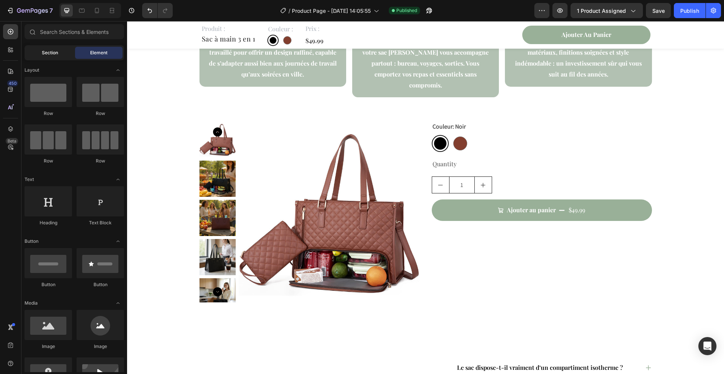
click at [34, 51] on div "Section" at bounding box center [50, 53] width 48 height 12
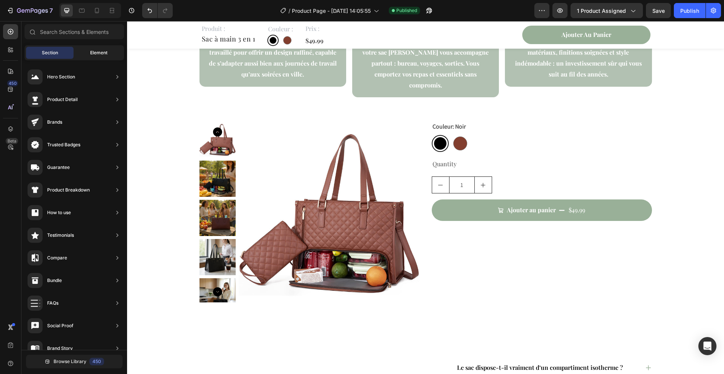
click at [81, 51] on div "Element" at bounding box center [99, 53] width 48 height 12
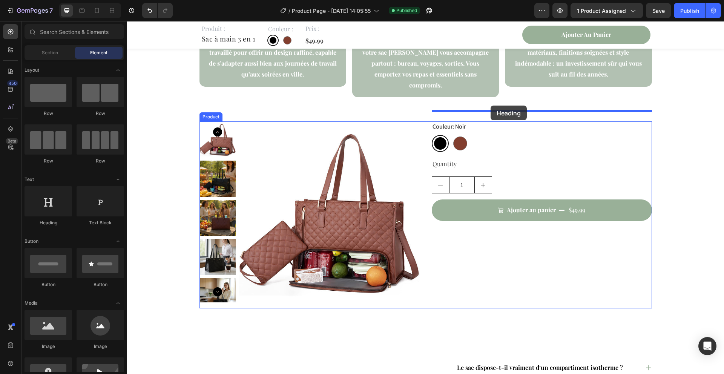
drag, startPoint x: 462, startPoint y: 197, endPoint x: 491, endPoint y: 106, distance: 95.4
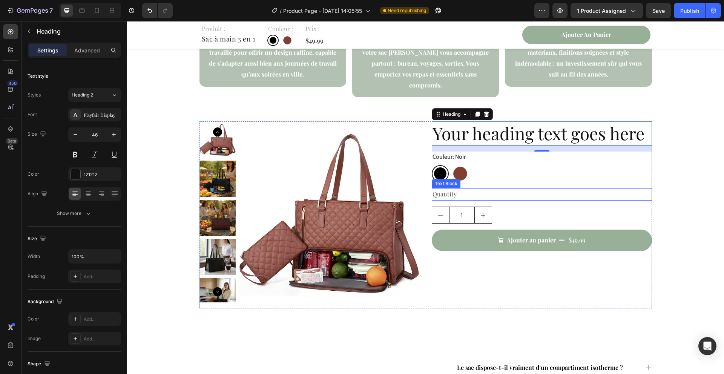
click at [472, 188] on div "Quantity" at bounding box center [542, 194] width 220 height 12
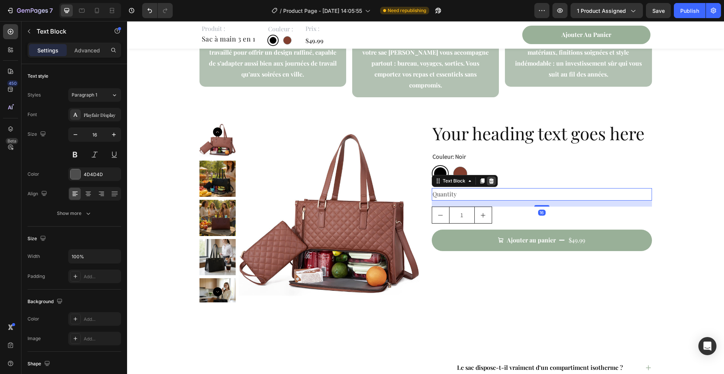
click at [494, 177] on div at bounding box center [491, 181] width 9 height 9
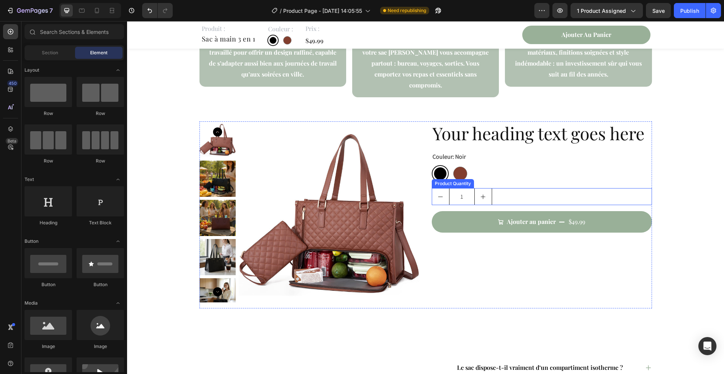
click at [511, 188] on div "1" at bounding box center [542, 196] width 220 height 17
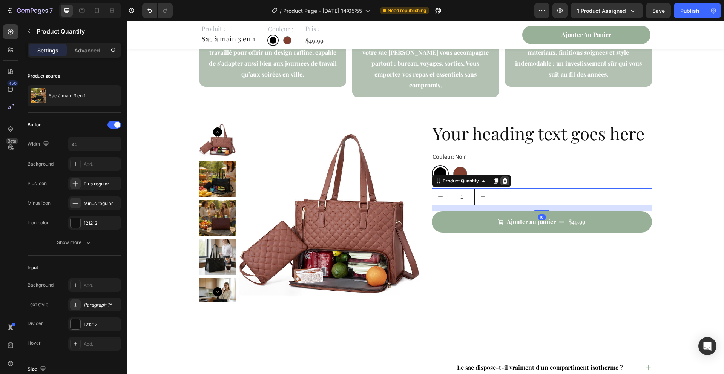
click at [507, 178] on icon at bounding box center [505, 181] width 6 height 6
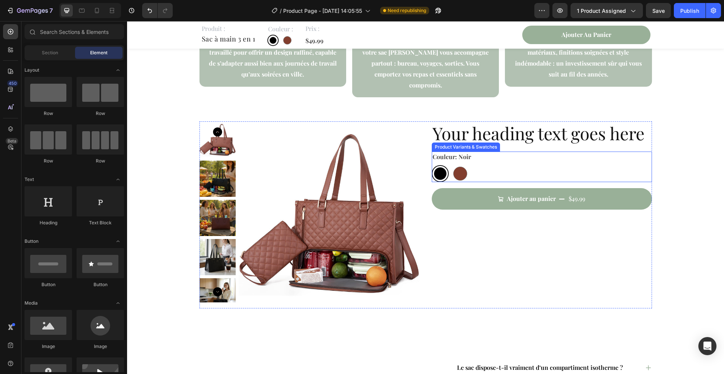
click at [491, 165] on div "Noir Noir Marron Marron" at bounding box center [542, 173] width 220 height 17
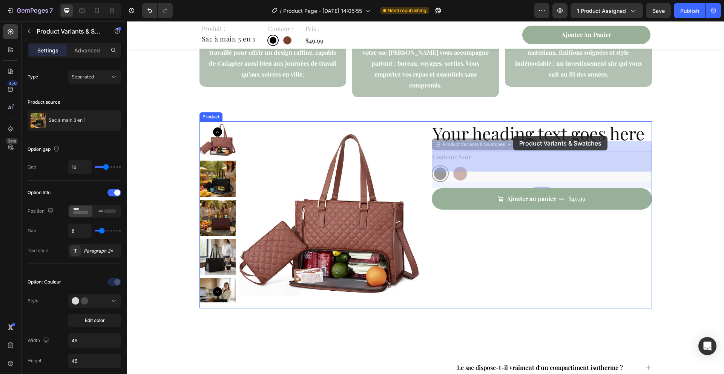
drag, startPoint x: 438, startPoint y: 135, endPoint x: 513, endPoint y: 136, distance: 75.4
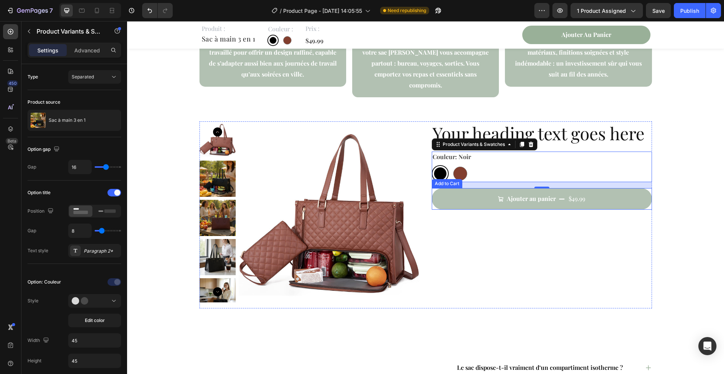
click at [442, 189] on button "Ajouter au panier $49.99" at bounding box center [542, 199] width 220 height 22
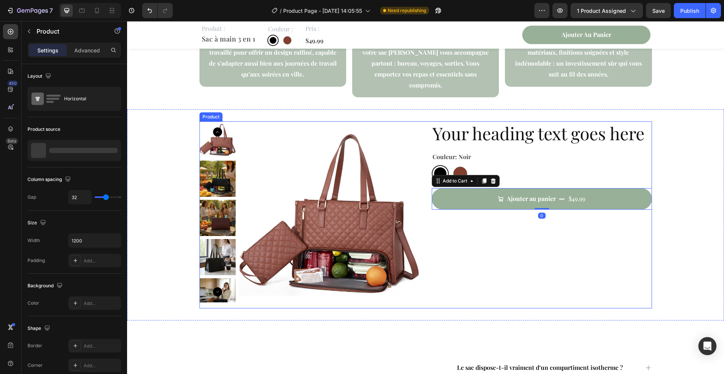
click at [465, 221] on div "Your heading text goes here Heading Couleur: Noir Noir Noir Marron Marron Produ…" at bounding box center [542, 214] width 220 height 187
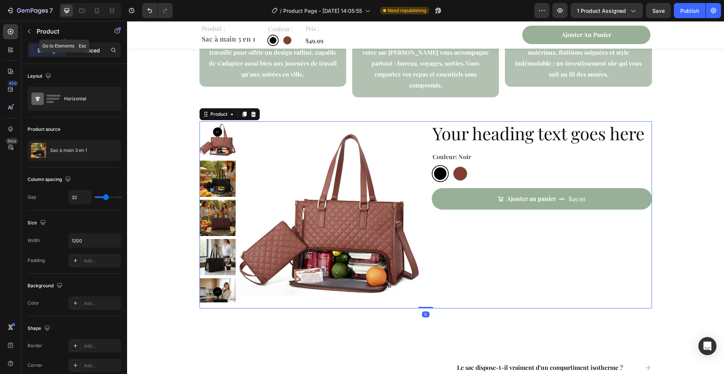
click at [91, 48] on p "Advanced" at bounding box center [87, 50] width 26 height 8
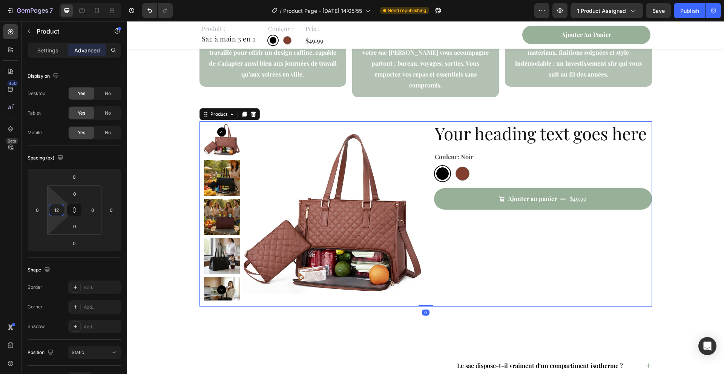
click at [58, 0] on html "7 / Product Page - [DATE] 14:05:55 Need republishing Preview 1 product assigned…" at bounding box center [362, 0] width 724 height 0
click at [145, 13] on button "Undo/Redo" at bounding box center [149, 10] width 15 height 15
type input "0"
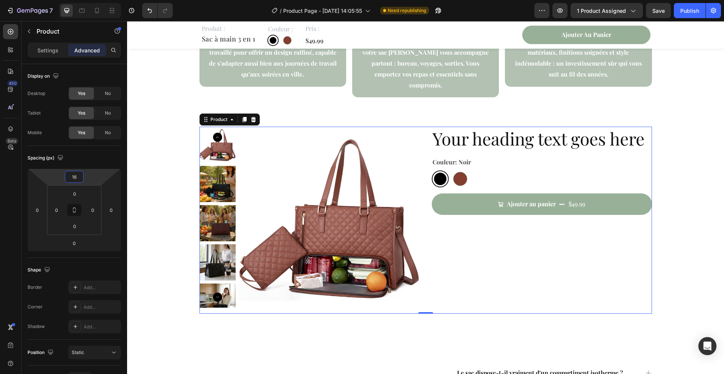
click at [54, 0] on html "7 / Product Page - [DATE] 14:05:55 Need republishing Preview 1 product assigned…" at bounding box center [362, 0] width 724 height 0
click at [147, 13] on icon "Undo/Redo" at bounding box center [150, 11] width 8 height 8
click at [152, 14] on button "Undo/Redo" at bounding box center [149, 10] width 15 height 15
type input "0"
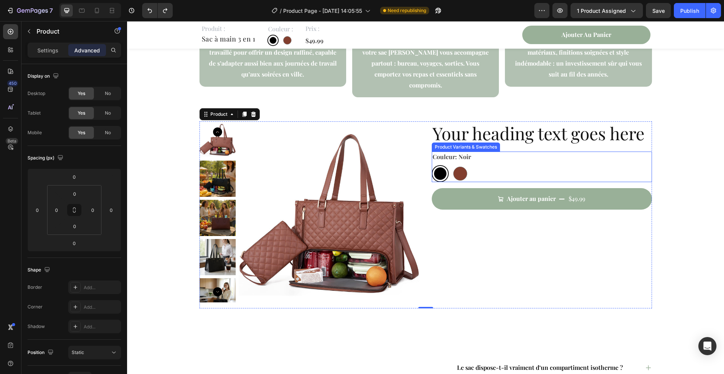
click at [494, 165] on div "Noir Noir Marron Marron" at bounding box center [542, 173] width 220 height 17
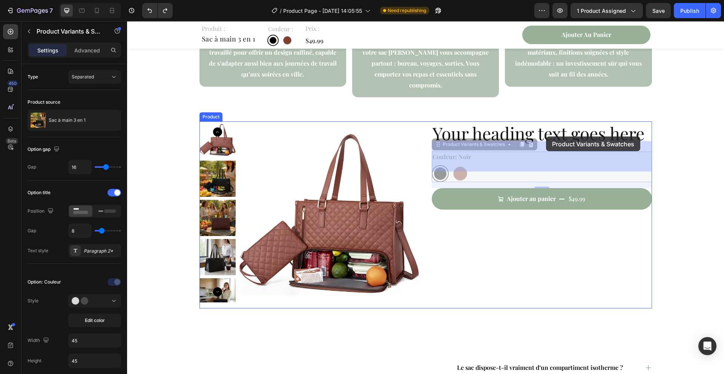
drag, startPoint x: 439, startPoint y: 135, endPoint x: 546, endPoint y: 137, distance: 106.8
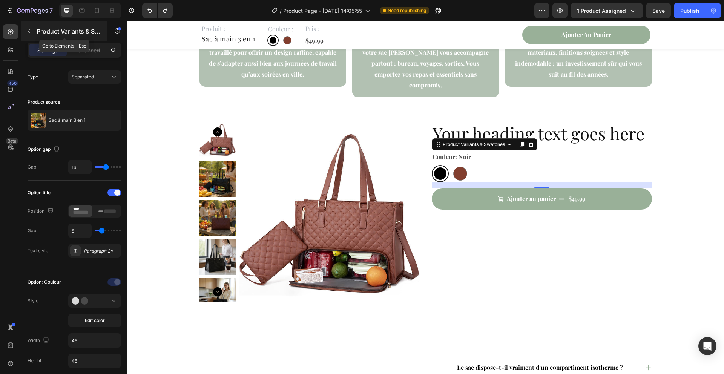
click at [29, 27] on button "button" at bounding box center [29, 31] width 12 height 12
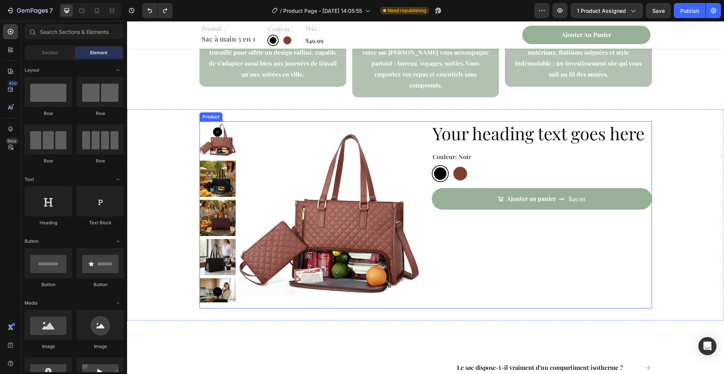
click at [430, 284] on div "Product Images Your heading text goes here Heading Couleur: Noir Noir Noir Marr…" at bounding box center [426, 214] width 453 height 187
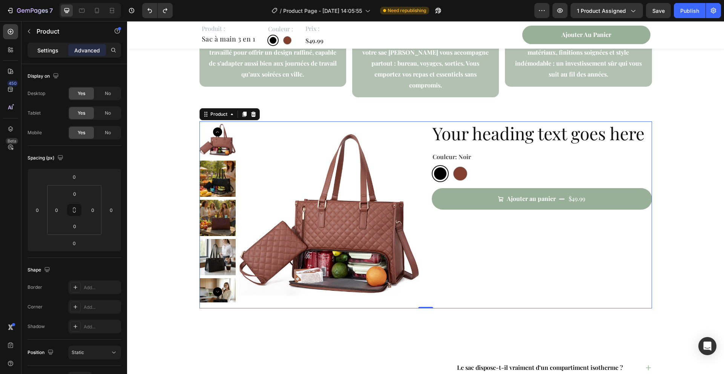
click at [52, 52] on p "Settings" at bounding box center [47, 50] width 21 height 8
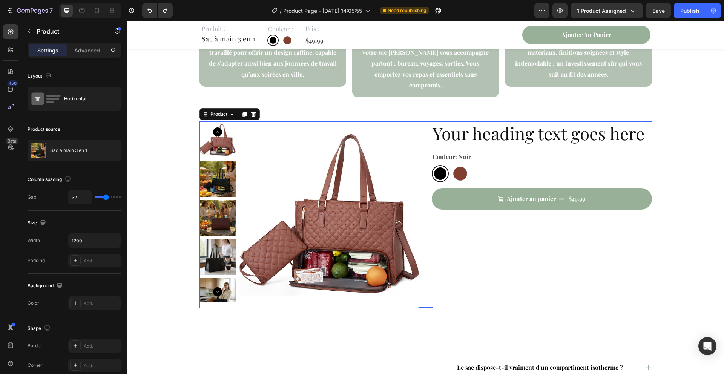
click at [442, 244] on div "Your heading text goes here Heading Couleur: Noir Noir Noir Marron Marron Produ…" at bounding box center [542, 214] width 220 height 187
click at [424, 318] on icon at bounding box center [426, 321] width 6 height 6
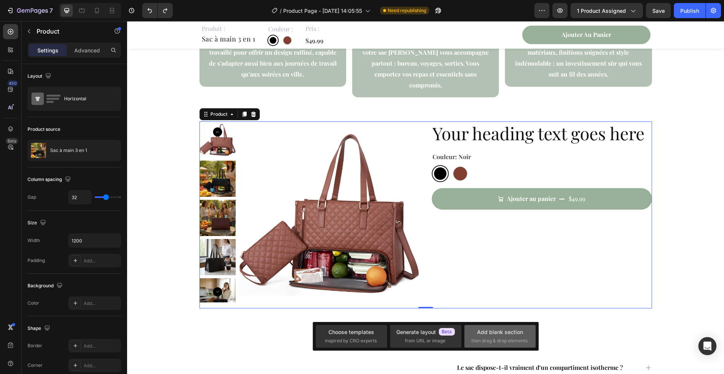
click at [488, 337] on div "Add blank section then drag & drop elements" at bounding box center [500, 336] width 57 height 16
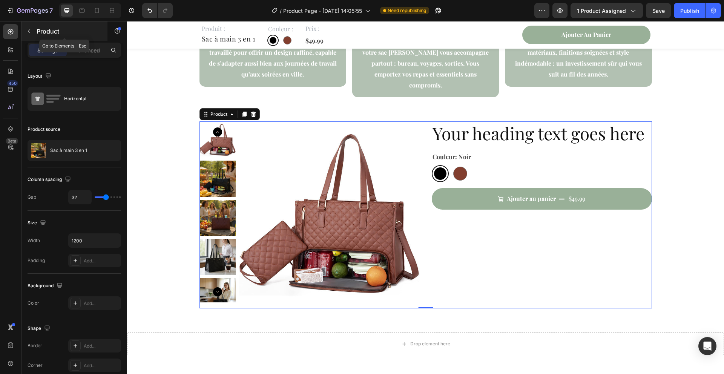
click at [24, 28] on button "button" at bounding box center [29, 31] width 12 height 12
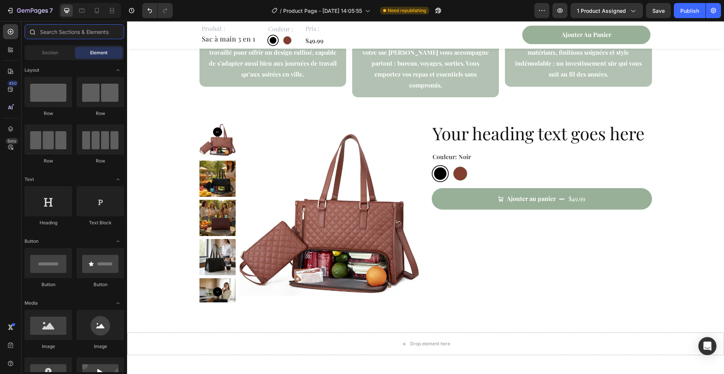
click at [58, 32] on input "text" at bounding box center [75, 31] width 100 height 15
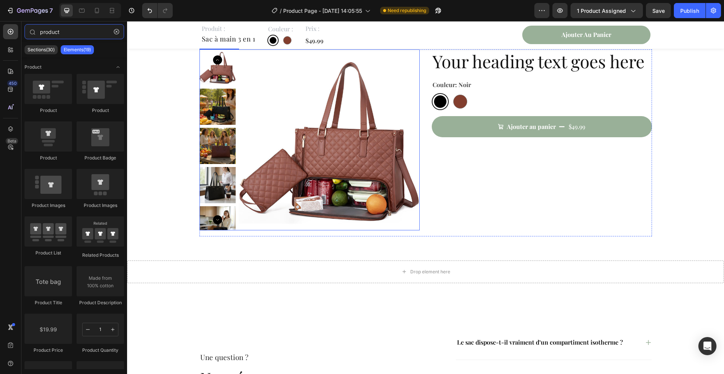
scroll to position [2047, 0]
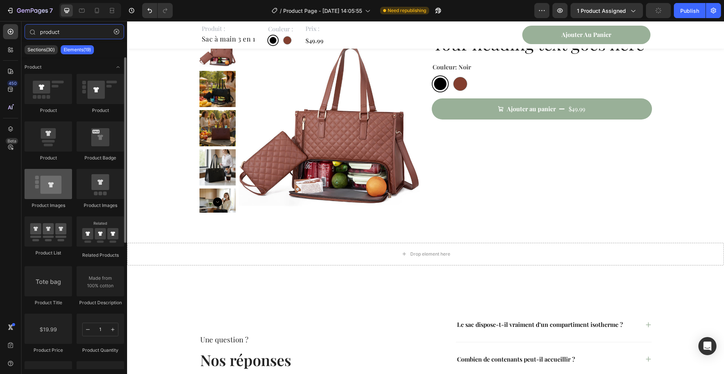
type input "product"
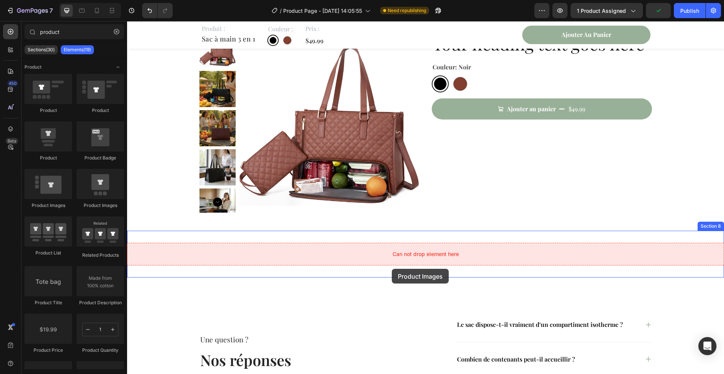
drag, startPoint x: 179, startPoint y: 206, endPoint x: 392, endPoint y: 269, distance: 221.9
drag, startPoint x: 174, startPoint y: 207, endPoint x: 281, endPoint y: 245, distance: 113.9
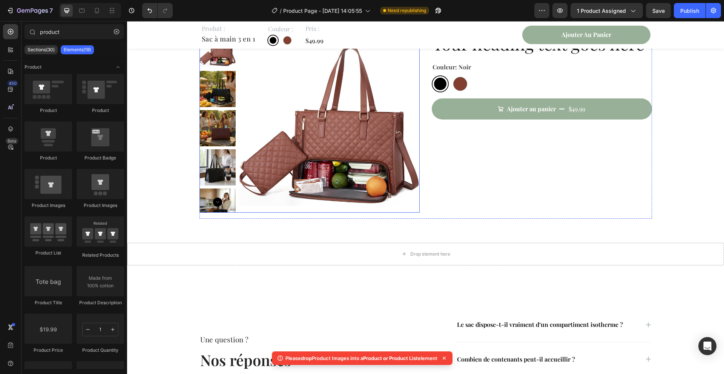
click at [350, 171] on img at bounding box center [329, 122] width 181 height 181
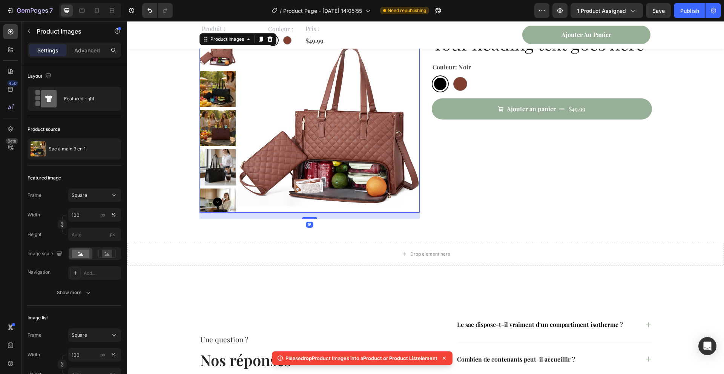
scroll to position [1961, 0]
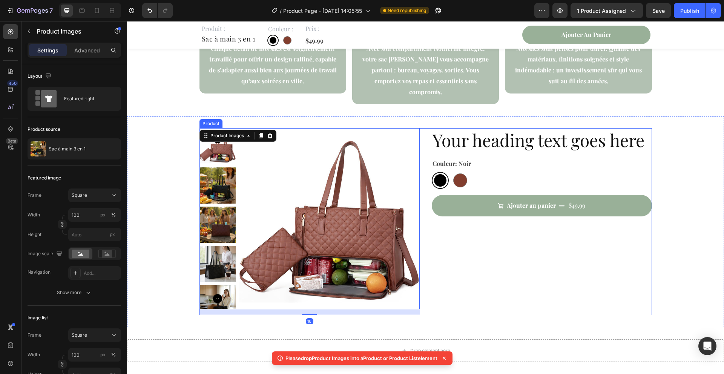
click at [459, 264] on div "Your heading text goes here Heading Couleur: Noir Noir Noir Marron Marron Produ…" at bounding box center [542, 221] width 220 height 187
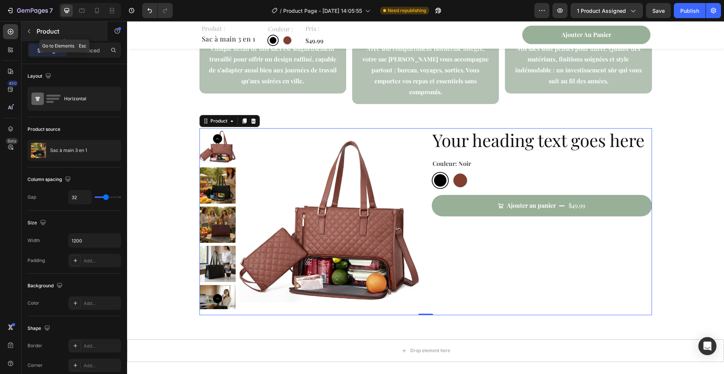
click at [28, 35] on button "button" at bounding box center [29, 31] width 12 height 12
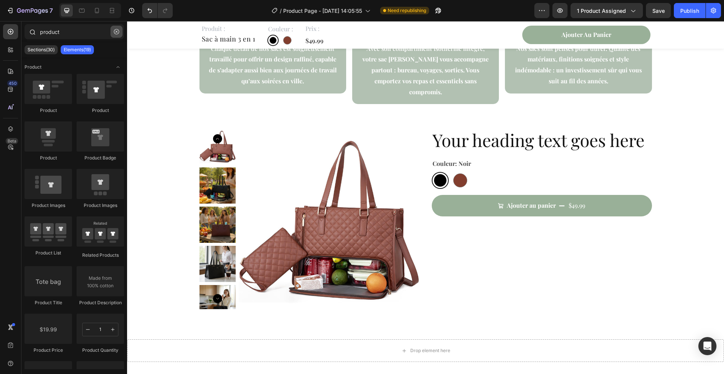
drag, startPoint x: 117, startPoint y: 32, endPoint x: 14, endPoint y: 184, distance: 183.4
click at [117, 32] on icon "button" at bounding box center [116, 31] width 5 height 5
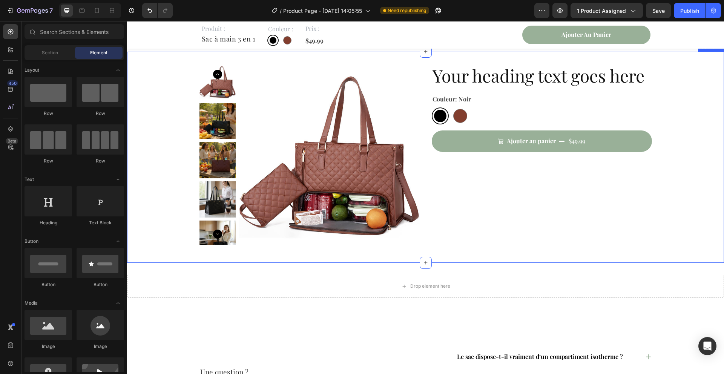
scroll to position [2043, 0]
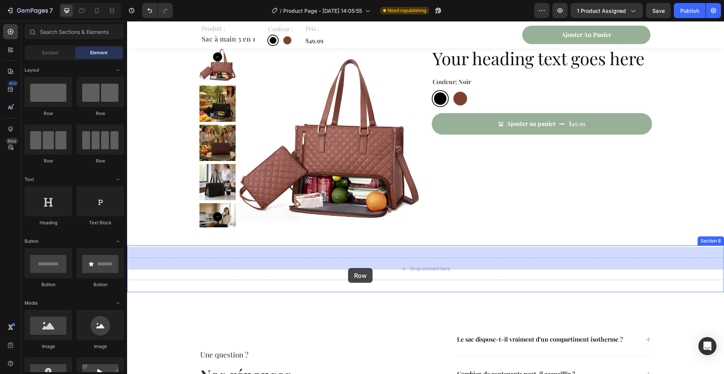
drag, startPoint x: 206, startPoint y: 127, endPoint x: 348, endPoint y: 268, distance: 200.6
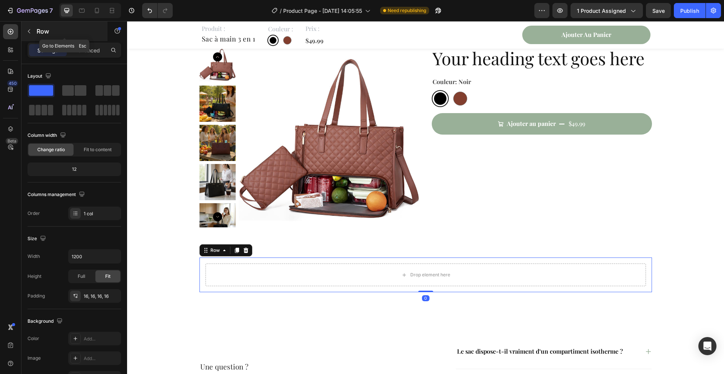
click at [30, 28] on button "button" at bounding box center [29, 31] width 12 height 12
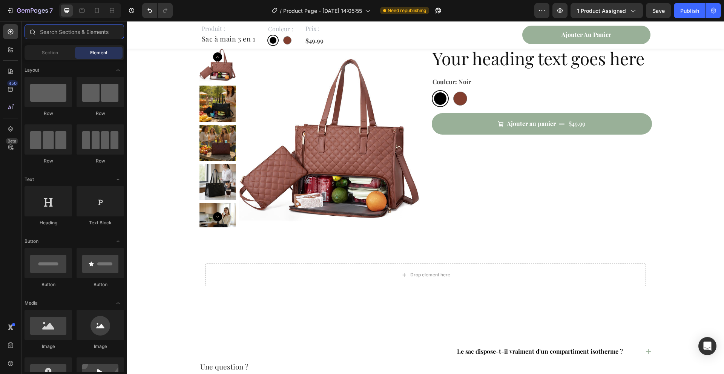
click at [71, 31] on input "text" at bounding box center [75, 31] width 100 height 15
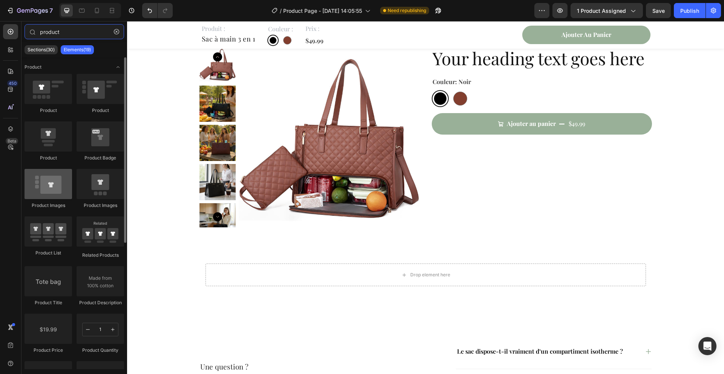
type input "product"
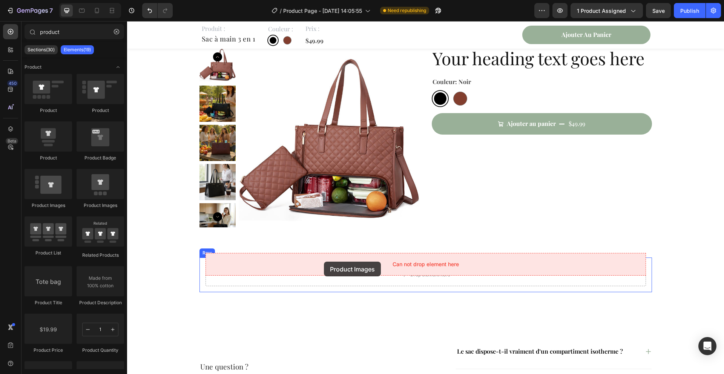
drag, startPoint x: 183, startPoint y: 219, endPoint x: 324, endPoint y: 262, distance: 147.8
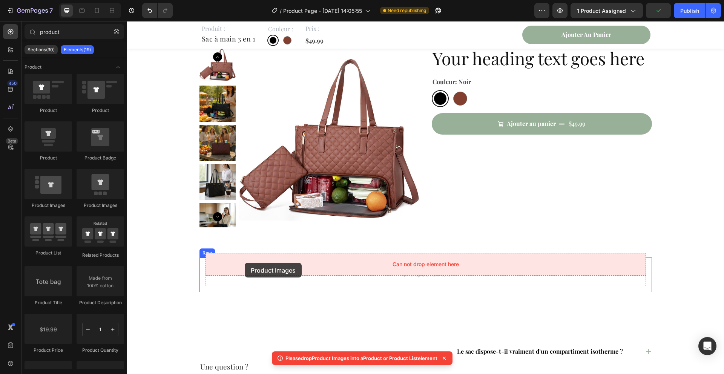
drag, startPoint x: 222, startPoint y: 201, endPoint x: 245, endPoint y: 263, distance: 66.2
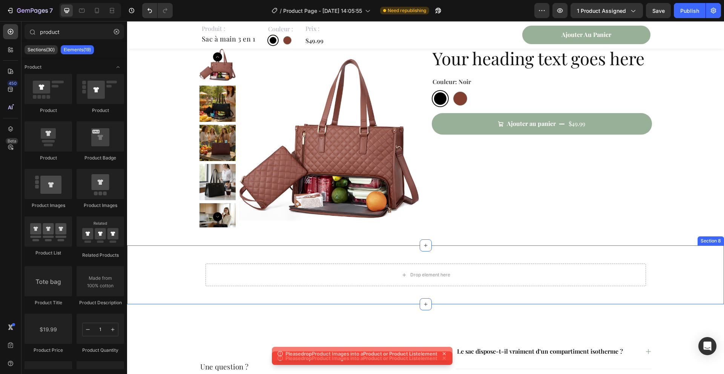
click at [170, 258] on div "Drop element here Row" at bounding box center [425, 275] width 597 height 35
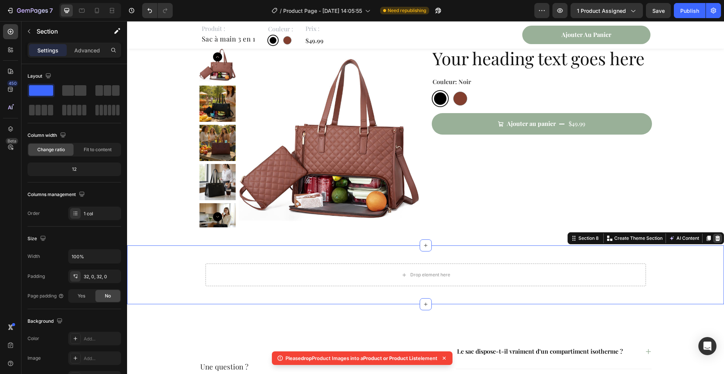
click at [717, 236] on icon at bounding box center [718, 238] width 5 height 5
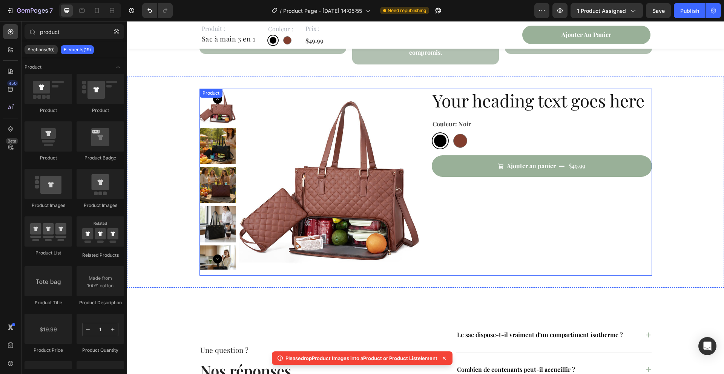
scroll to position [1992, 0]
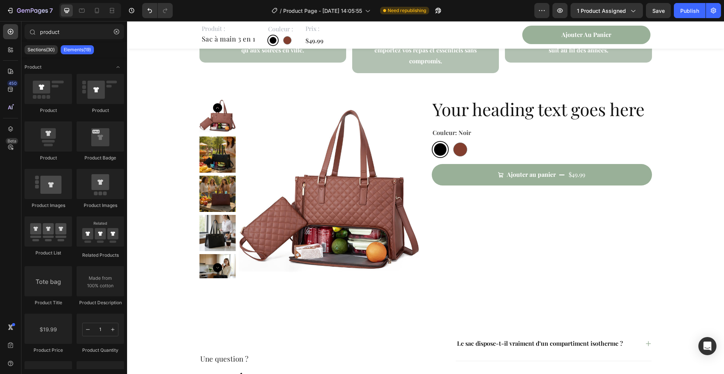
click at [531, 102] on h2 "Your heading text goes here" at bounding box center [542, 109] width 220 height 24
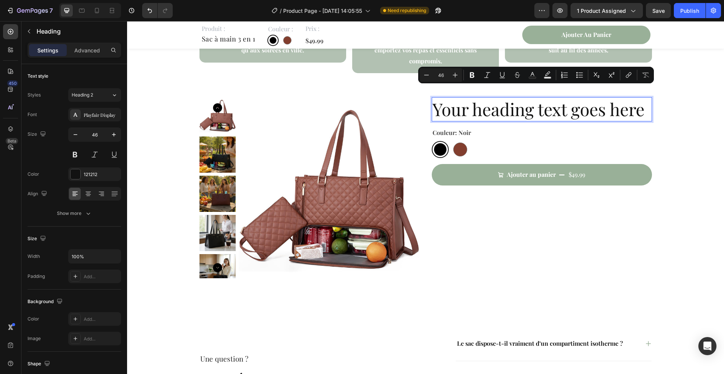
click at [528, 100] on p "Your heading text goes here" at bounding box center [542, 109] width 219 height 23
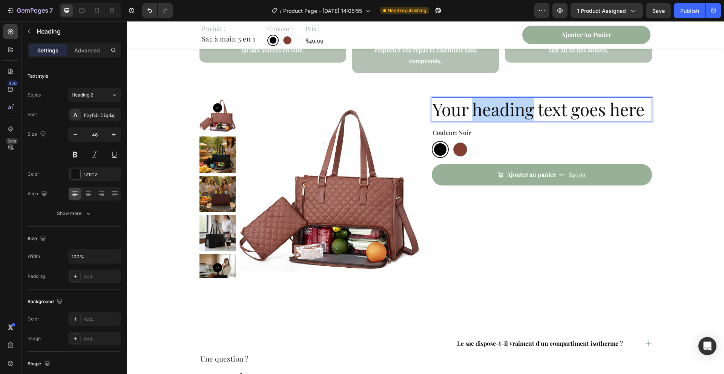
click at [528, 100] on p "Your heading text goes here" at bounding box center [542, 109] width 219 height 23
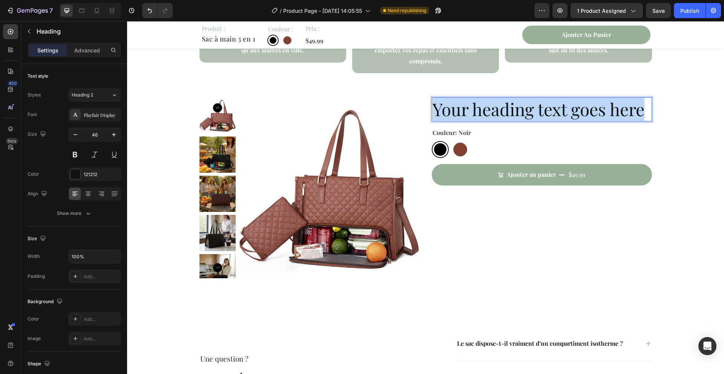
click at [528, 100] on p "Your heading text goes here" at bounding box center [542, 109] width 219 height 23
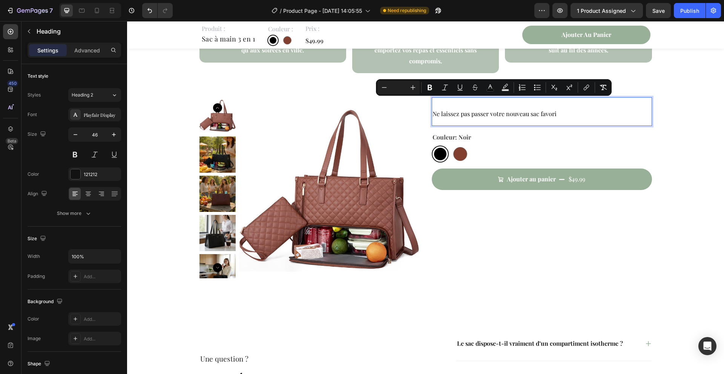
click at [397, 89] on input "Editor contextual toolbar" at bounding box center [398, 87] width 15 height 9
type input "46"
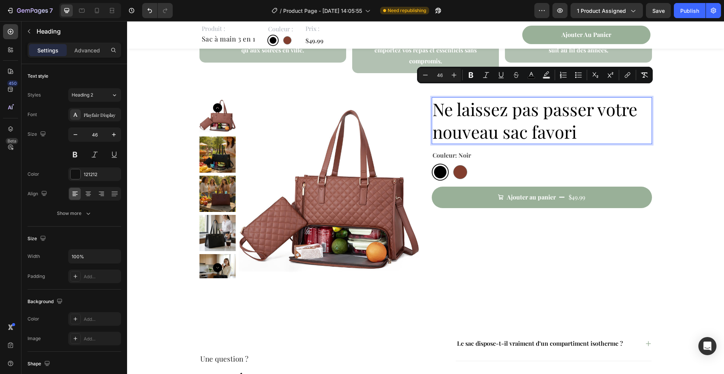
click at [598, 150] on div "Couleur: Noir Noir Noir Marron Marron" at bounding box center [542, 165] width 220 height 31
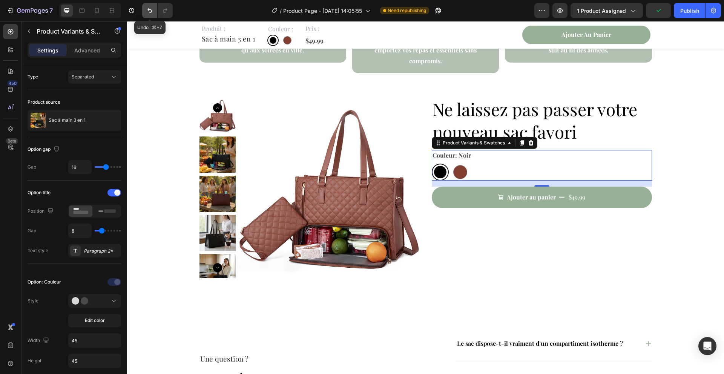
click at [150, 10] on icon "Undo/Redo" at bounding box center [150, 11] width 8 height 8
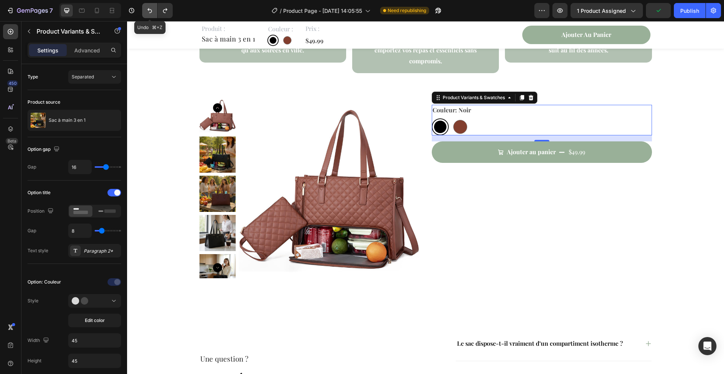
click at [150, 10] on icon "Undo/Redo" at bounding box center [150, 11] width 8 height 8
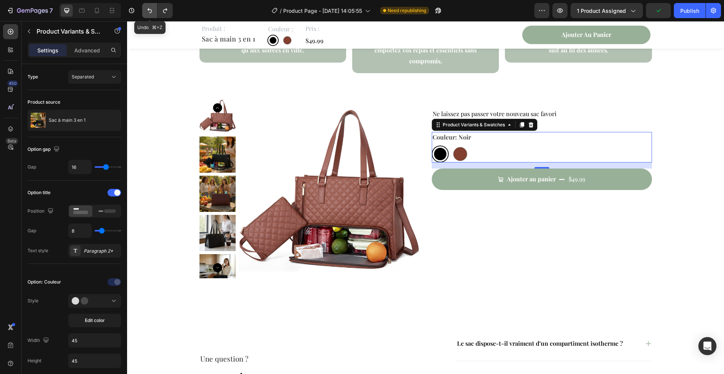
click at [150, 10] on icon "Undo/Redo" at bounding box center [150, 11] width 8 height 8
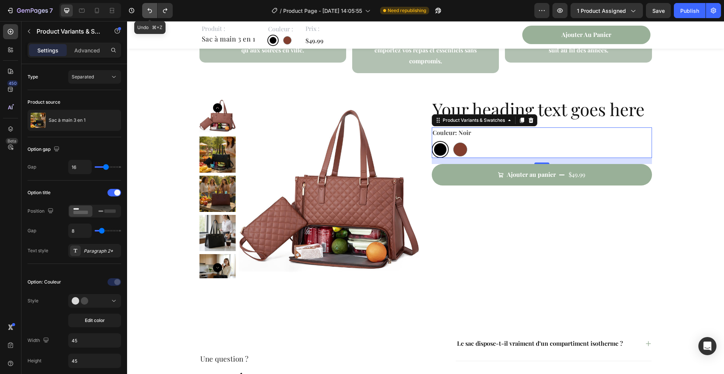
click at [150, 10] on icon "Undo/Redo" at bounding box center [150, 11] width 8 height 8
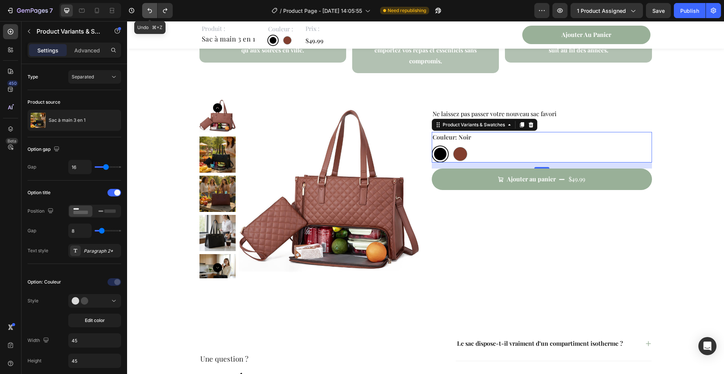
click at [150, 10] on icon "Undo/Redo" at bounding box center [150, 11] width 8 height 8
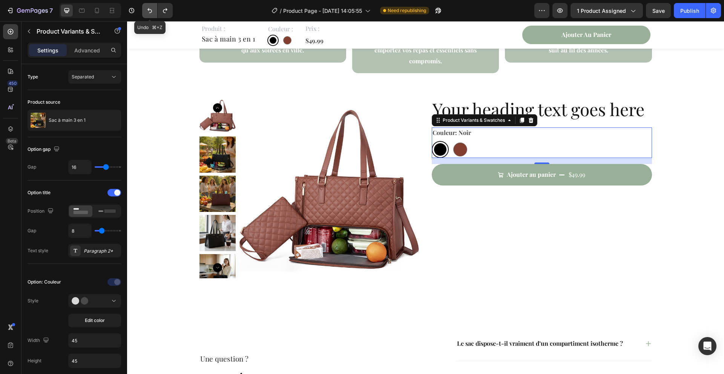
click at [150, 10] on icon "Undo/Redo" at bounding box center [150, 11] width 8 height 8
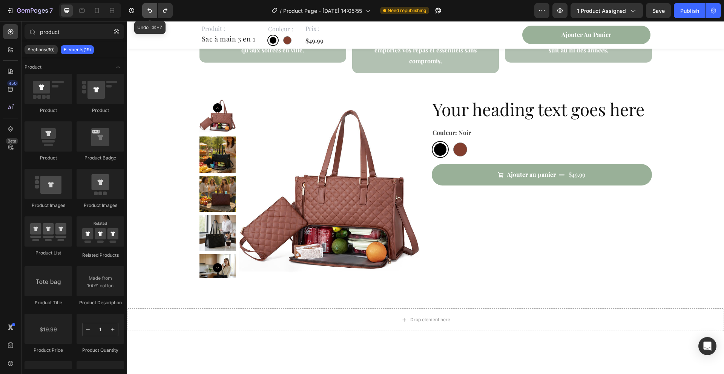
click at [150, 10] on icon "Undo/Redo" at bounding box center [150, 11] width 8 height 8
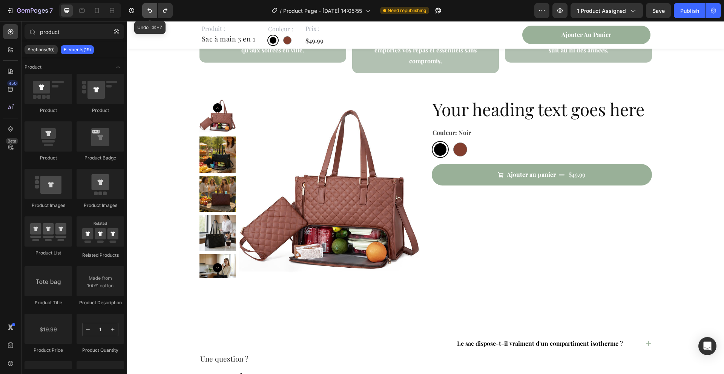
click at [150, 10] on icon "Undo/Redo" at bounding box center [150, 11] width 8 height 8
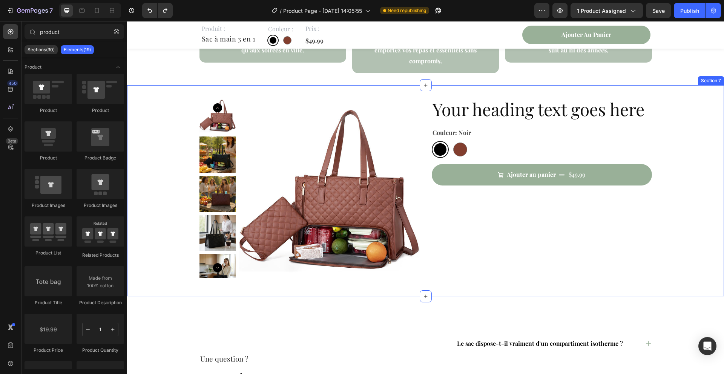
click at [182, 172] on div "Product Images Your heading text goes here Heading Couleur: Noir Noir Noir Marr…" at bounding box center [425, 190] width 597 height 187
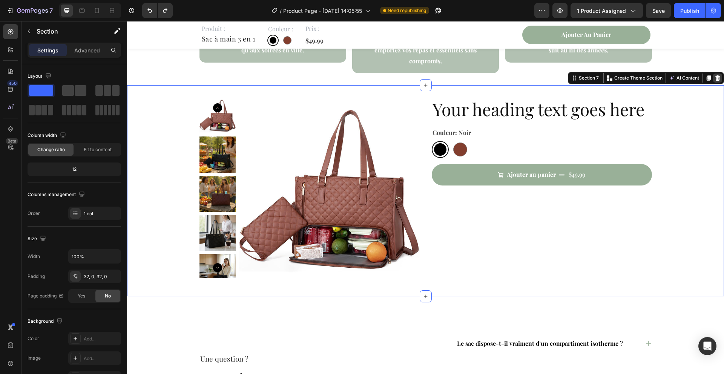
click at [716, 75] on icon at bounding box center [718, 77] width 5 height 5
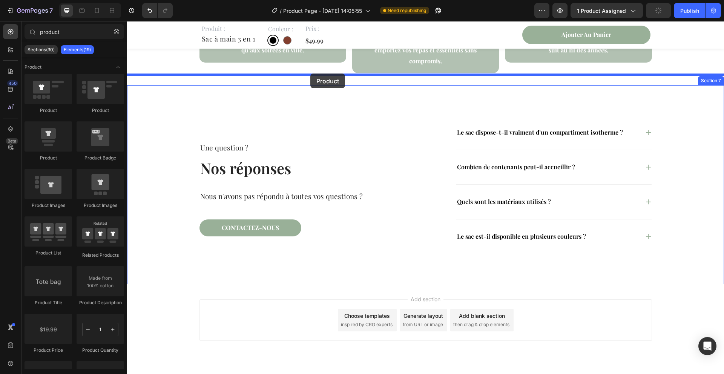
drag, startPoint x: 216, startPoint y: 118, endPoint x: 310, endPoint y: 74, distance: 104.5
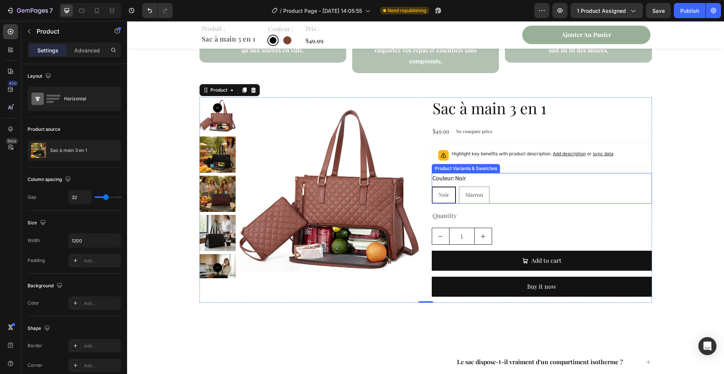
click at [520, 187] on div "Noir Noir Noir Marron Marron Marron" at bounding box center [542, 195] width 220 height 17
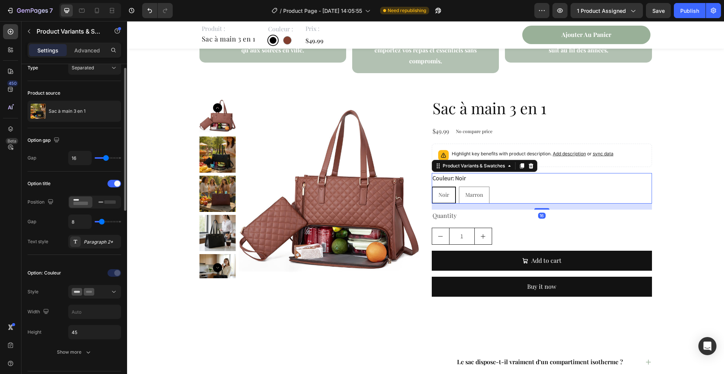
scroll to position [18, 0]
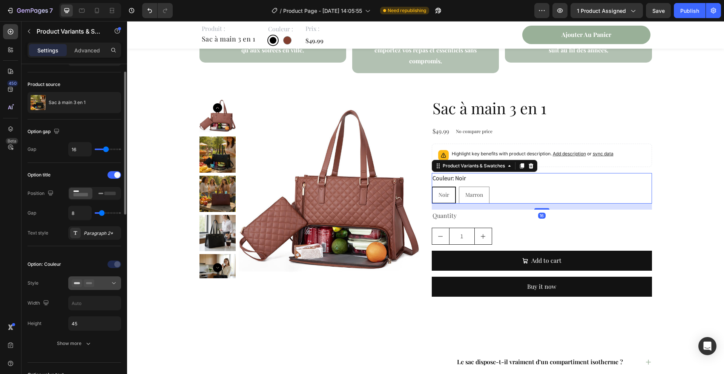
click at [108, 286] on div at bounding box center [95, 284] width 46 height 8
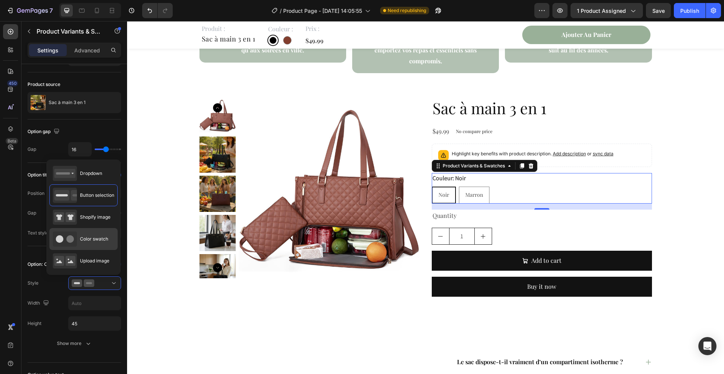
click at [97, 241] on span "Color swatch" at bounding box center [94, 239] width 28 height 7
type input "45"
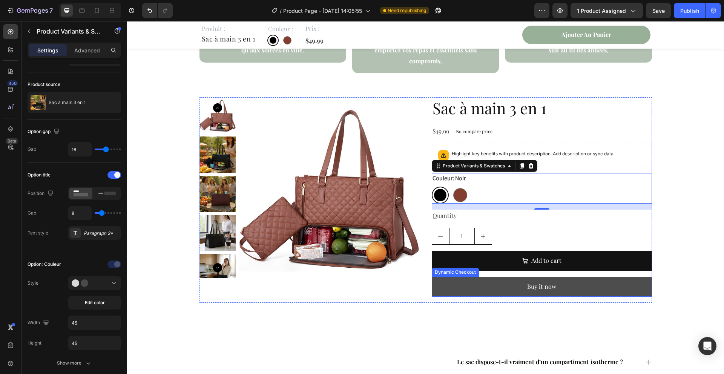
click at [489, 282] on button "Buy it now" at bounding box center [542, 287] width 220 height 20
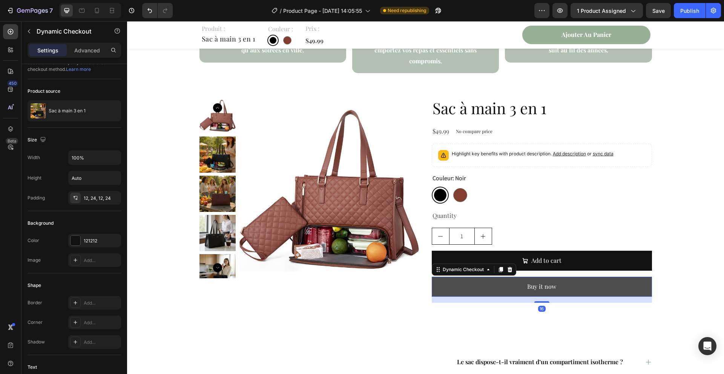
scroll to position [0, 0]
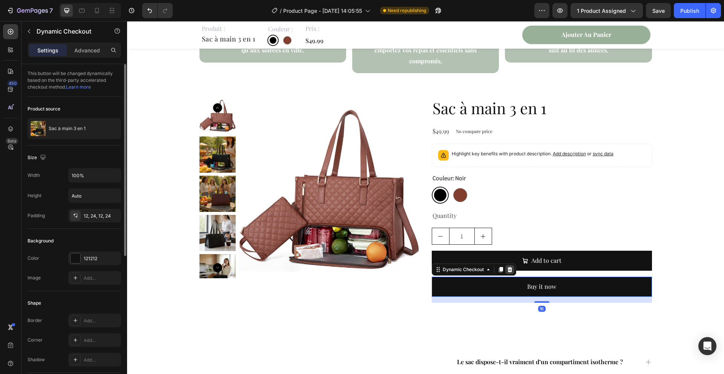
click at [510, 267] on icon at bounding box center [509, 269] width 5 height 5
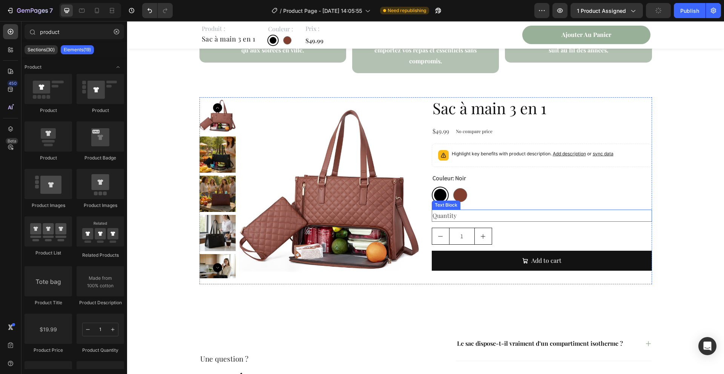
click at [452, 210] on div "Quantity" at bounding box center [542, 216] width 220 height 12
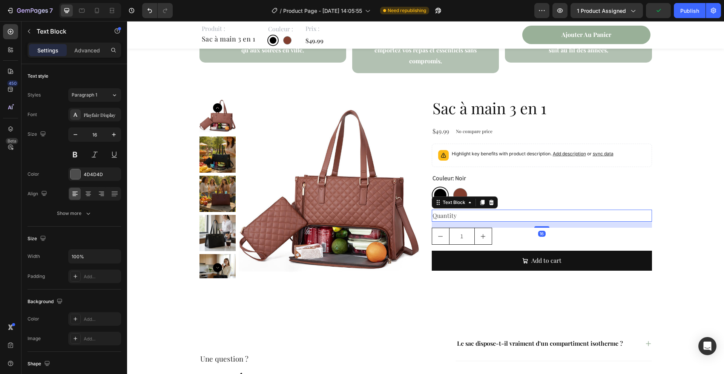
click at [452, 210] on div "Quantity" at bounding box center [542, 216] width 220 height 12
click at [452, 210] on p "Quantity" at bounding box center [542, 215] width 219 height 11
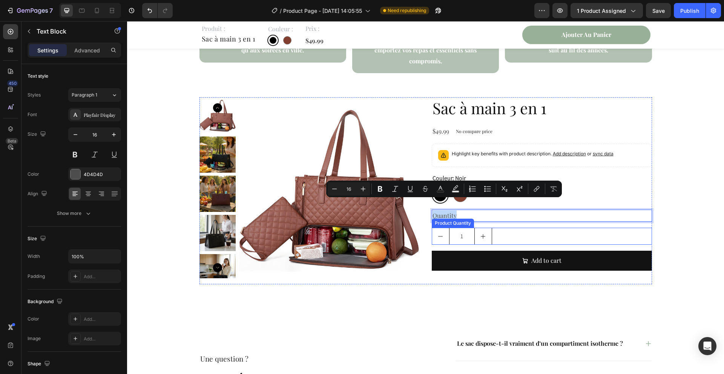
click at [498, 228] on div "1" at bounding box center [542, 236] width 220 height 17
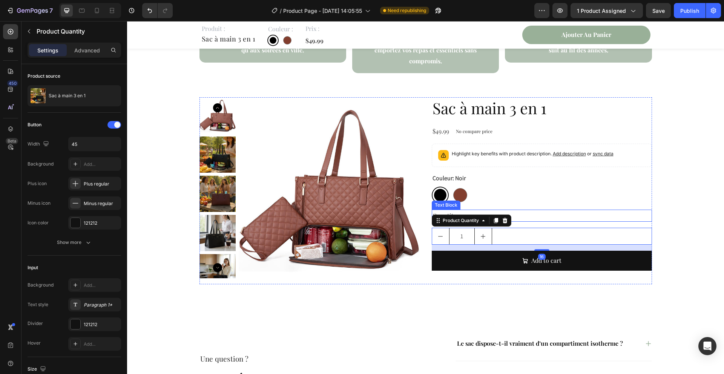
click at [536, 210] on p "Quantity" at bounding box center [542, 215] width 219 height 11
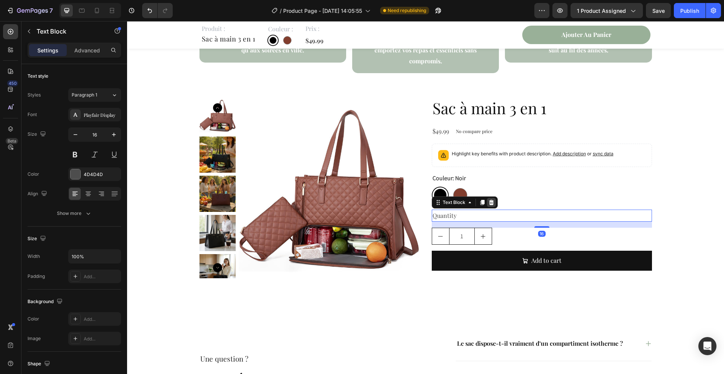
click at [488, 200] on icon at bounding box center [491, 203] width 6 height 6
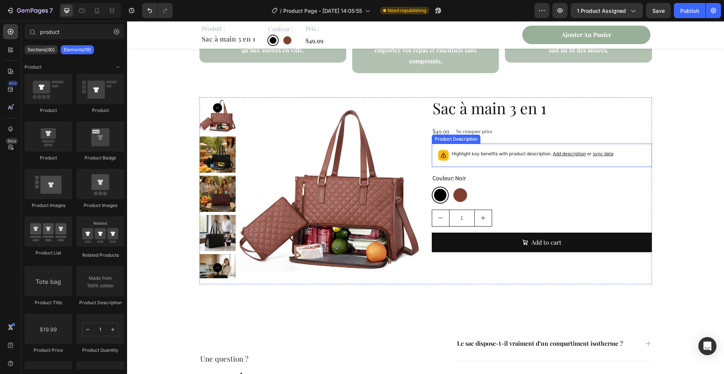
click at [495, 150] on div "Highlight key benefits with product description. Add description or sync data" at bounding box center [541, 155] width 213 height 17
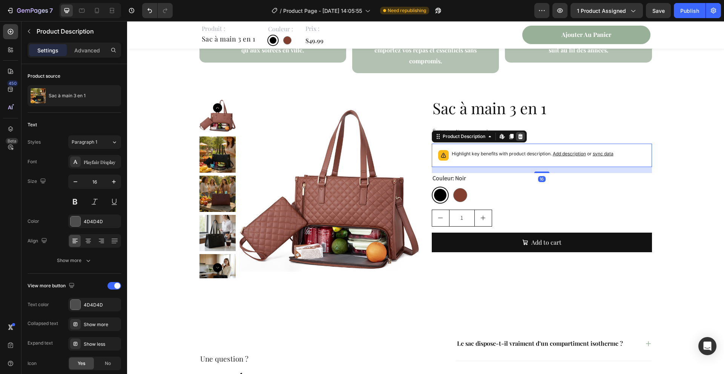
click at [521, 134] on icon at bounding box center [520, 136] width 5 height 5
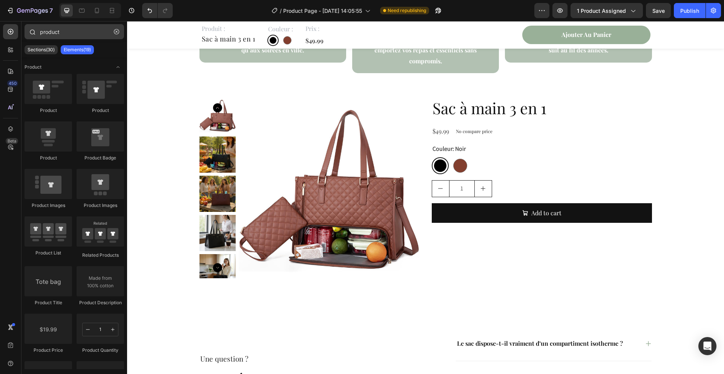
click at [114, 30] on icon "button" at bounding box center [116, 31] width 5 height 5
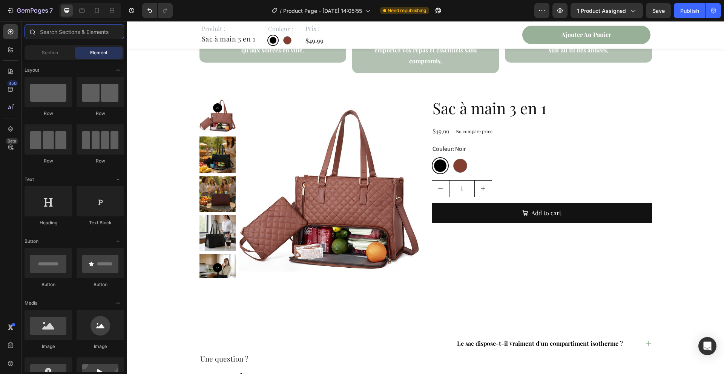
click at [58, 33] on input "text" at bounding box center [75, 31] width 100 height 15
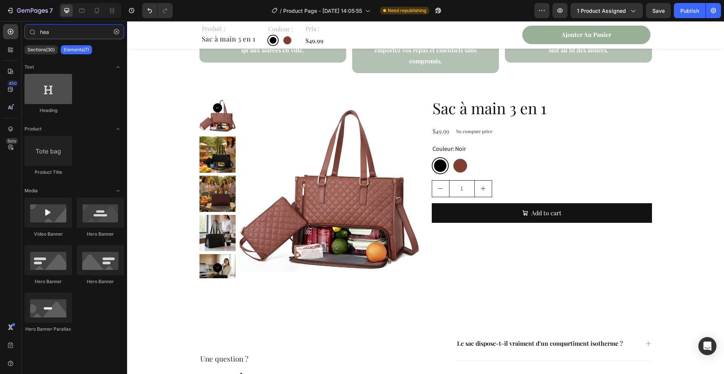
type input "hea"
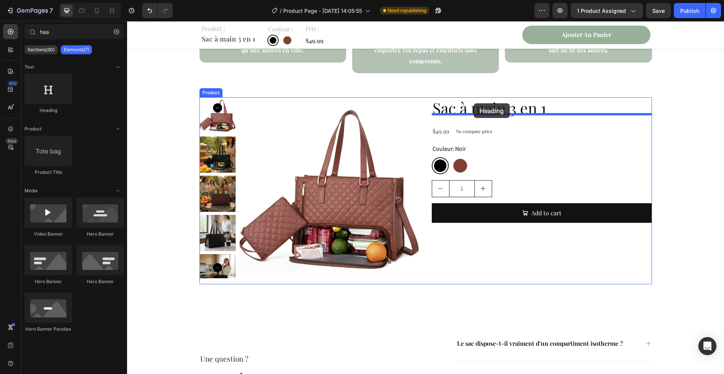
drag, startPoint x: 177, startPoint y: 104, endPoint x: 474, endPoint y: 103, distance: 297.2
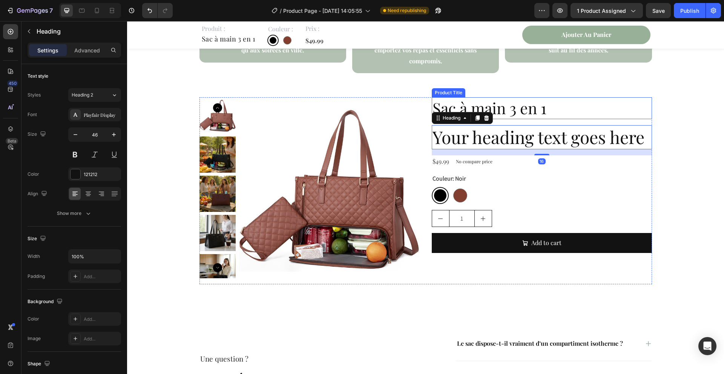
click at [522, 98] on h2 "Sac à main 3 en 1" at bounding box center [542, 108] width 220 height 22
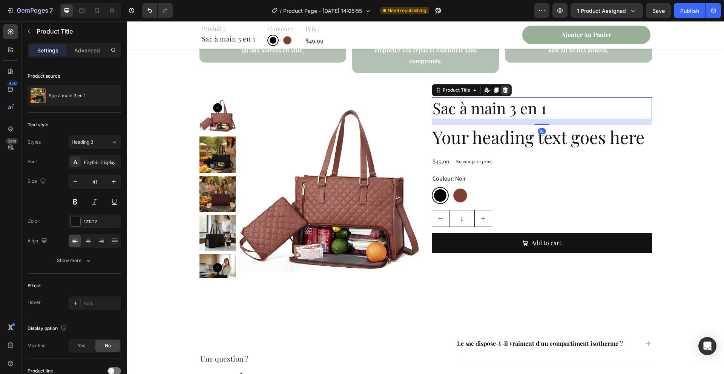
click at [504, 88] on icon at bounding box center [505, 90] width 5 height 5
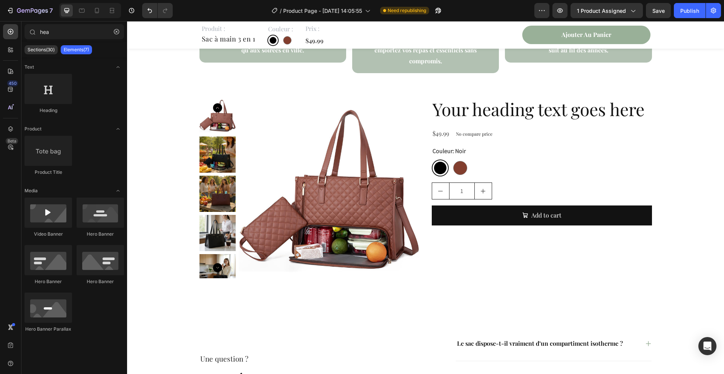
click at [504, 97] on h2 "Your heading text goes here" at bounding box center [542, 109] width 220 height 24
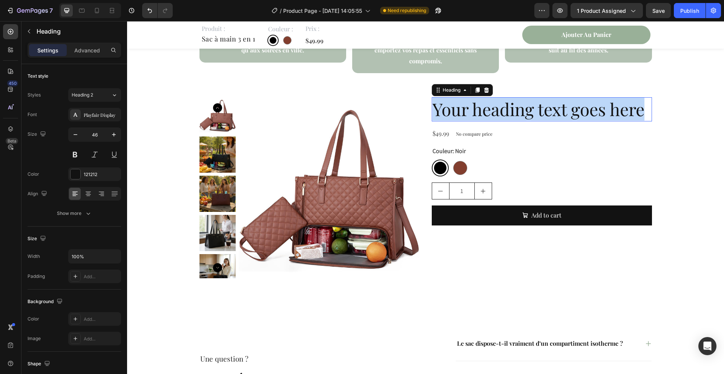
click at [504, 98] on p "Your heading text goes here" at bounding box center [542, 109] width 219 height 23
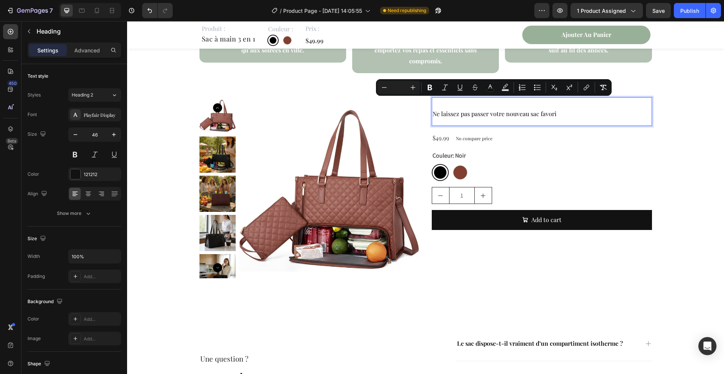
click at [401, 92] on input "Editor contextual toolbar" at bounding box center [398, 87] width 15 height 9
type input "46"
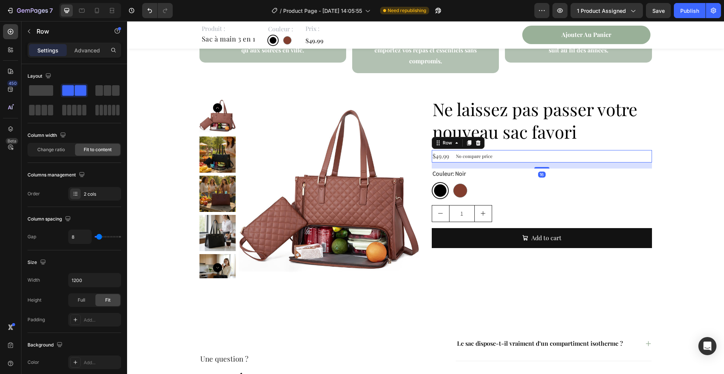
click at [574, 150] on div "$49.99 Product Price Product Price No compare price Product Price Row 16" at bounding box center [542, 156] width 220 height 12
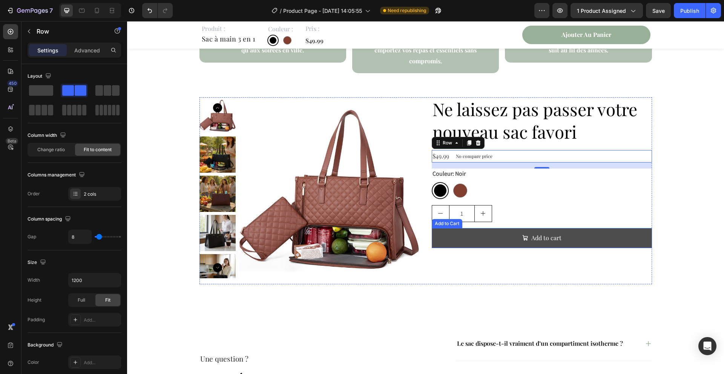
click at [470, 229] on button "Add to cart" at bounding box center [542, 238] width 220 height 20
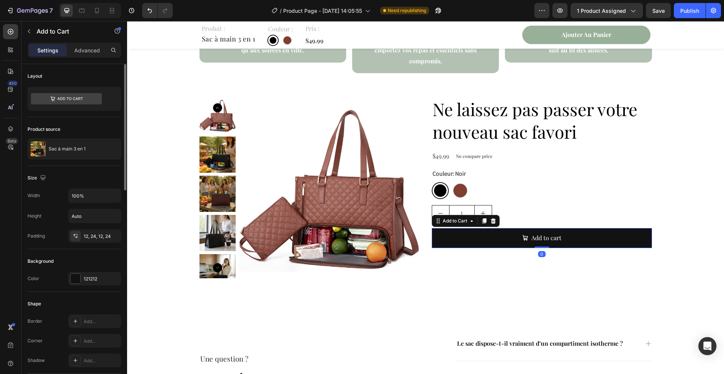
click at [75, 286] on div "Background Color 121212" at bounding box center [75, 270] width 94 height 43
click at [75, 280] on div at bounding box center [76, 279] width 10 height 10
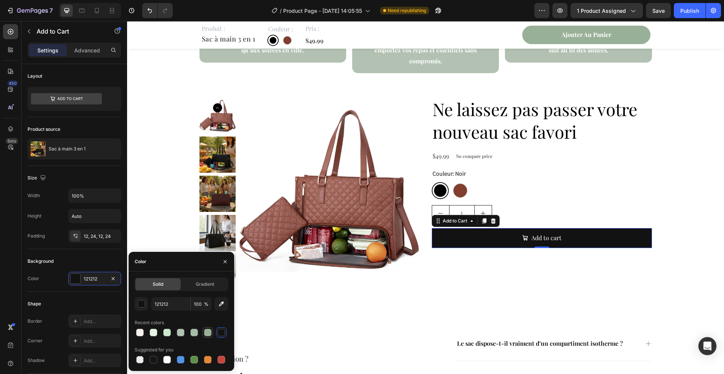
click at [209, 332] on div at bounding box center [208, 333] width 8 height 8
type input "99B098"
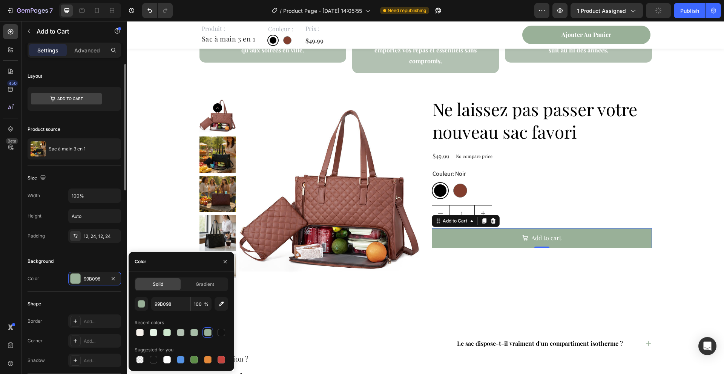
click at [75, 253] on div "Background Color 99B098" at bounding box center [75, 270] width 94 height 43
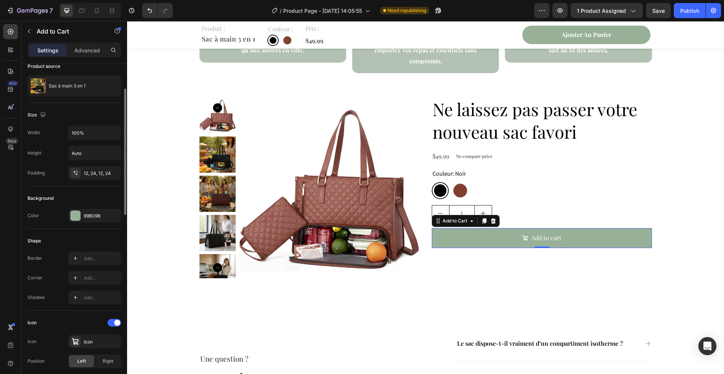
scroll to position [67, 0]
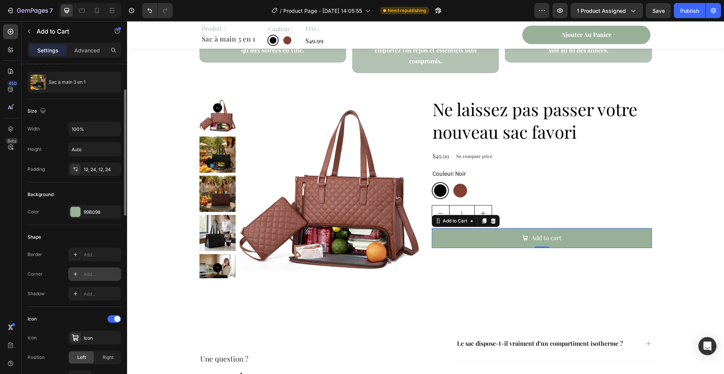
click at [79, 271] on div at bounding box center [75, 274] width 11 height 11
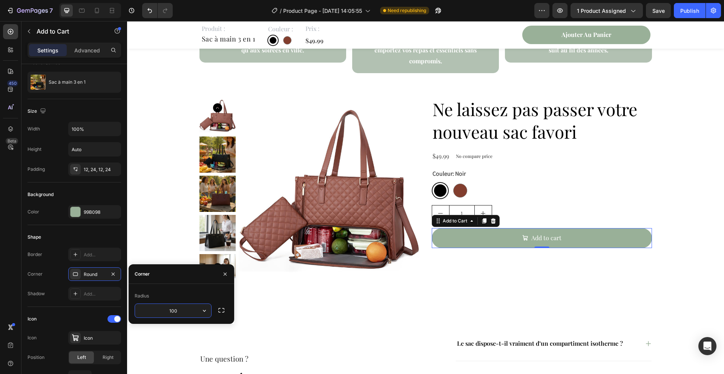
type input "100"
click at [52, 299] on div "Shadow Add..." at bounding box center [75, 294] width 94 height 14
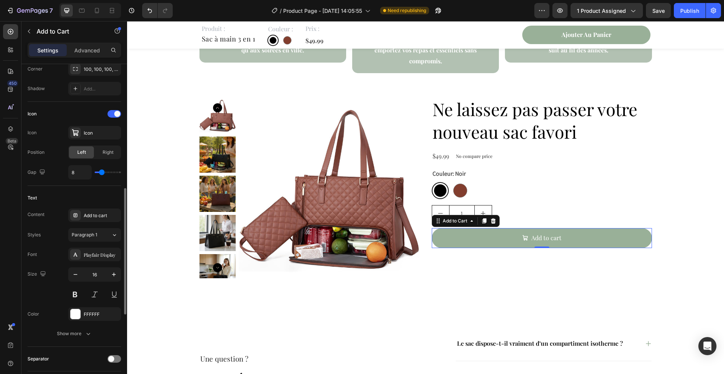
scroll to position [336, 0]
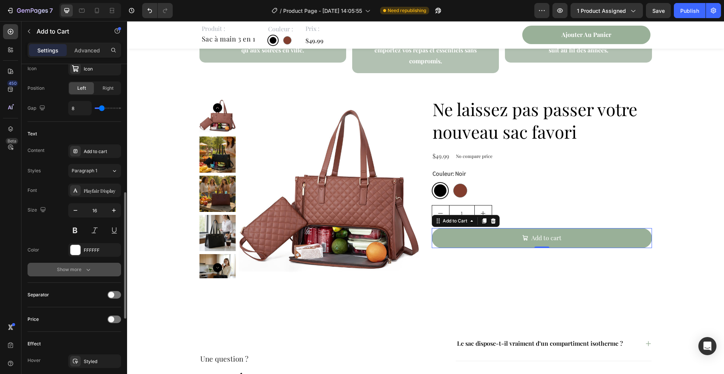
click at [65, 271] on div "Show more" at bounding box center [74, 270] width 35 height 8
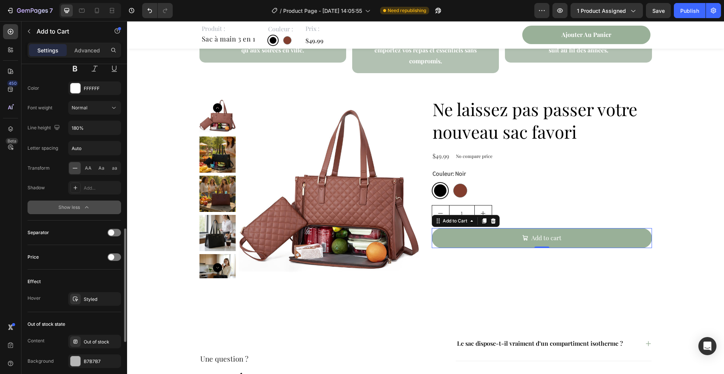
scroll to position [504, 0]
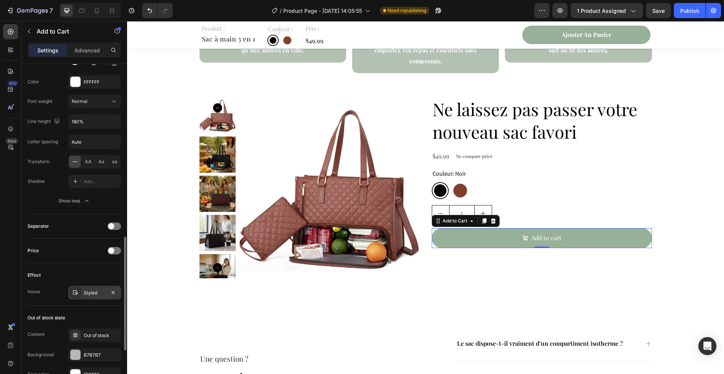
click at [76, 295] on div at bounding box center [75, 292] width 11 height 11
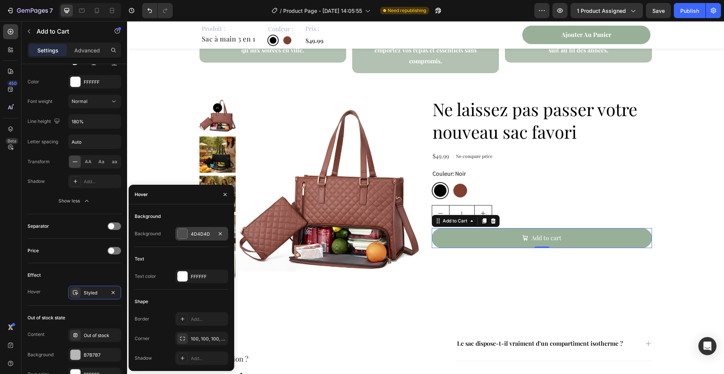
click at [183, 229] on div at bounding box center [183, 234] width 10 height 10
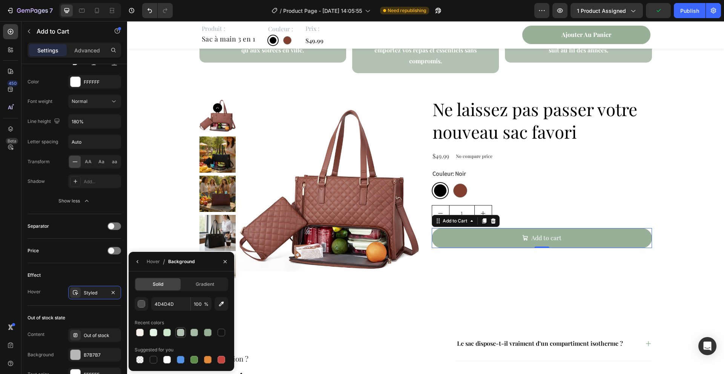
click at [179, 333] on div at bounding box center [181, 333] width 8 height 8
type input "B2C1B2"
click at [74, 296] on div at bounding box center [75, 292] width 11 height 11
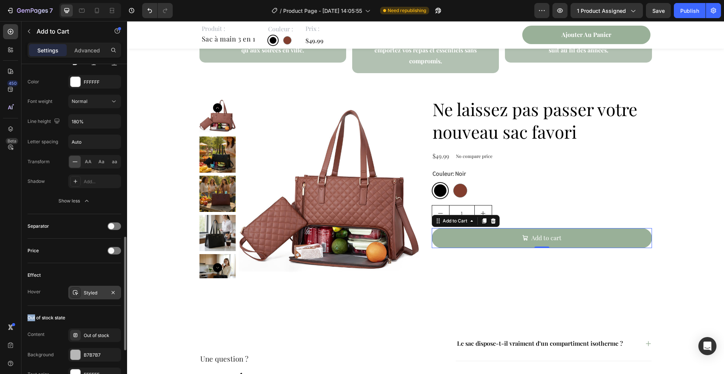
click at [74, 296] on div at bounding box center [75, 292] width 11 height 11
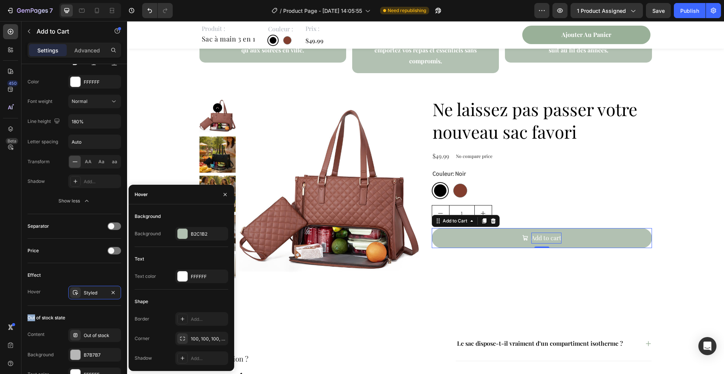
click at [540, 233] on div "Add to cart" at bounding box center [546, 238] width 30 height 11
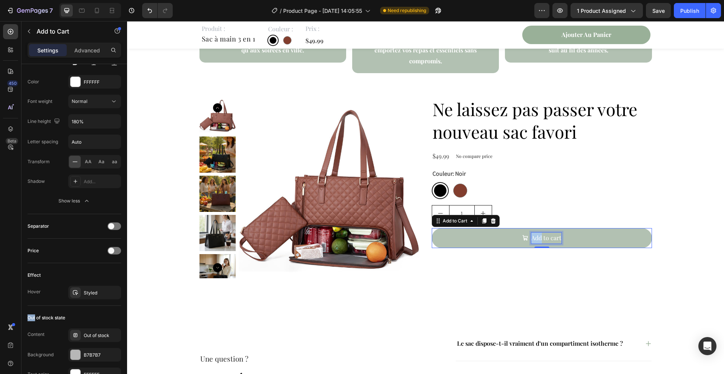
click at [540, 233] on p "Add to cart" at bounding box center [546, 238] width 30 height 11
click at [432, 228] on button "Ajouteru" at bounding box center [542, 238] width 220 height 20
click at [432, 228] on button "Ajouter au" at bounding box center [542, 238] width 220 height 20
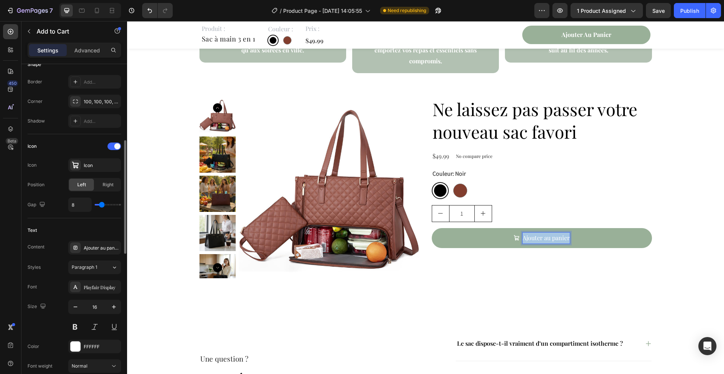
scroll to position [240, 0]
click at [77, 325] on button at bounding box center [75, 327] width 14 height 14
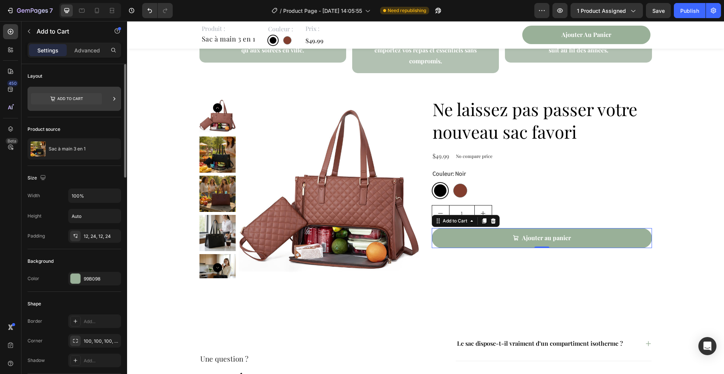
click at [72, 99] on icon at bounding box center [66, 98] width 71 height 11
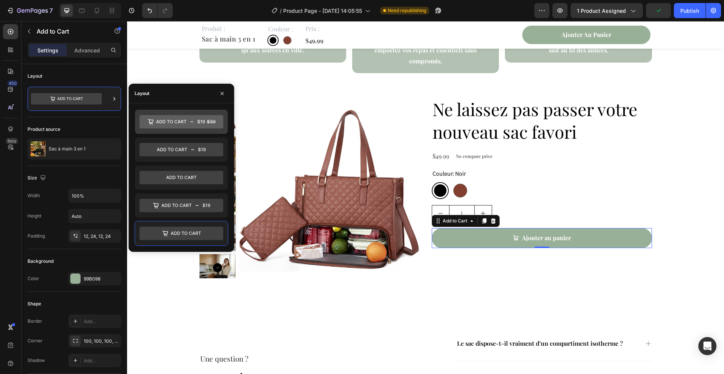
click at [185, 121] on icon at bounding box center [171, 121] width 30 height 3
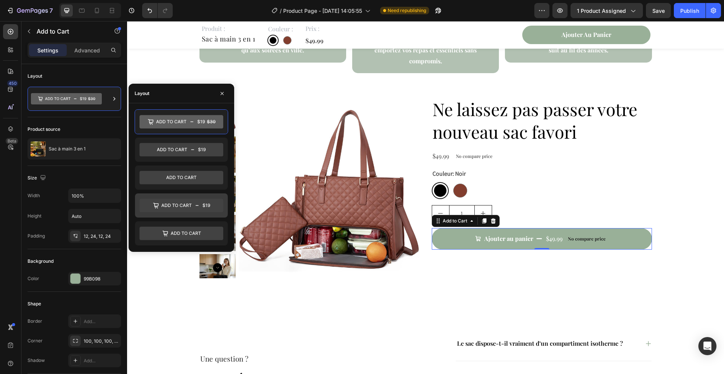
click at [192, 213] on div at bounding box center [181, 206] width 93 height 24
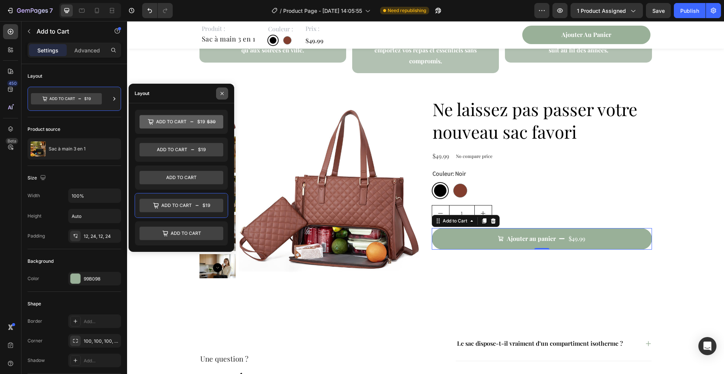
click at [224, 96] on icon "button" at bounding box center [222, 94] width 6 height 6
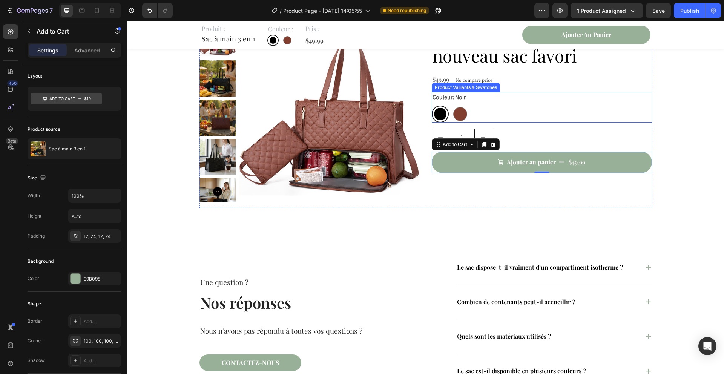
scroll to position [2068, 0]
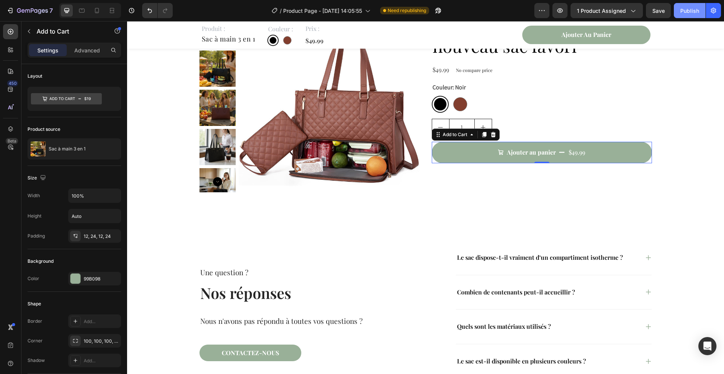
click at [676, 17] on button "Publish" at bounding box center [690, 10] width 32 height 15
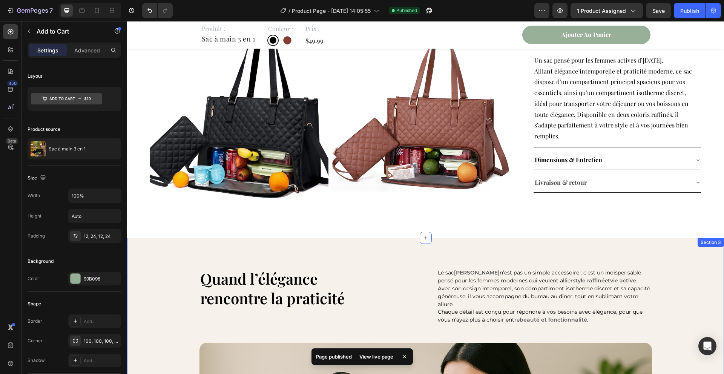
scroll to position [619, 0]
